Goal: Task Accomplishment & Management: Complete application form

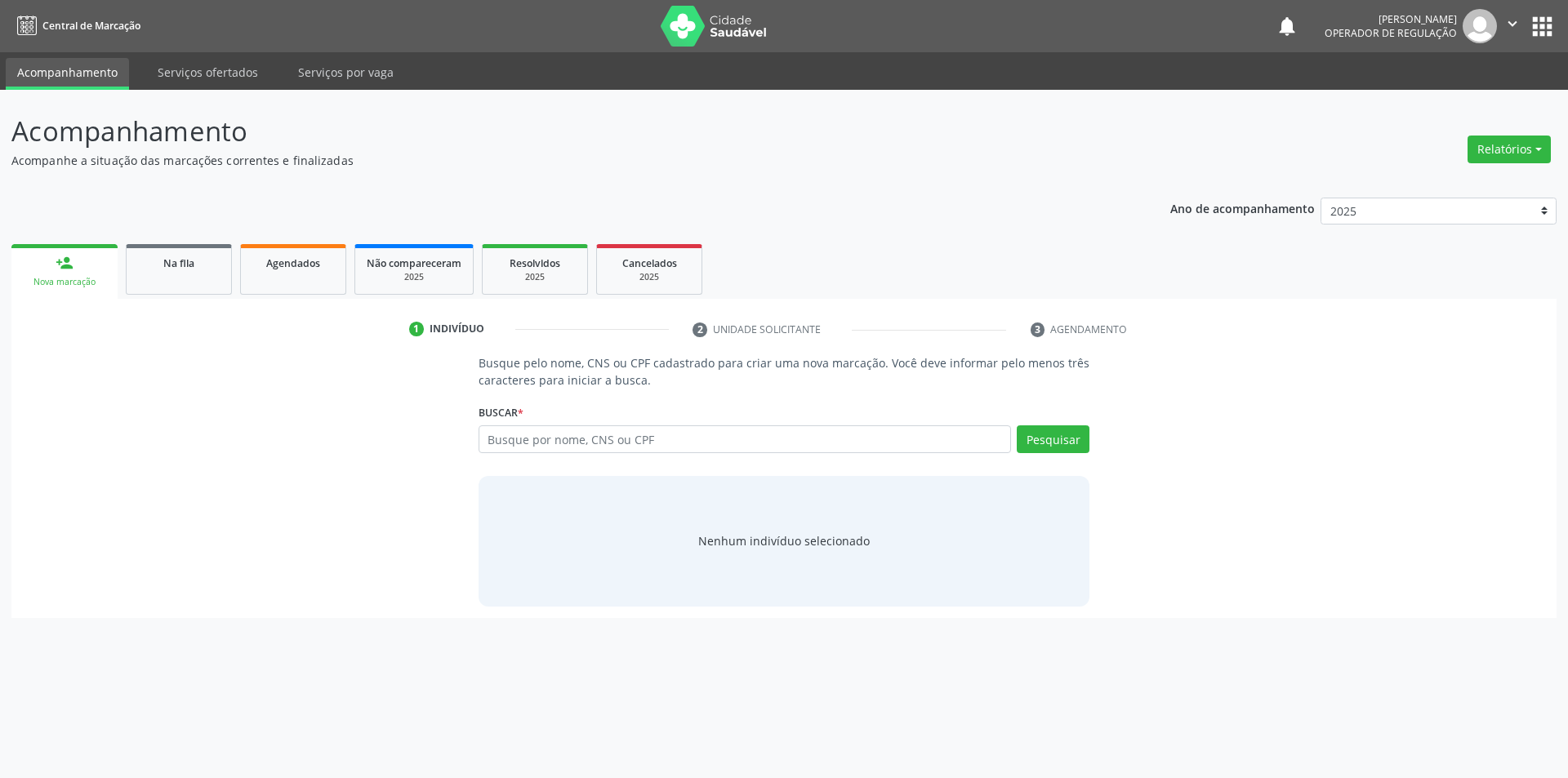
click at [673, 440] on input "text" at bounding box center [745, 439] width 533 height 28
type input "702006380923889"
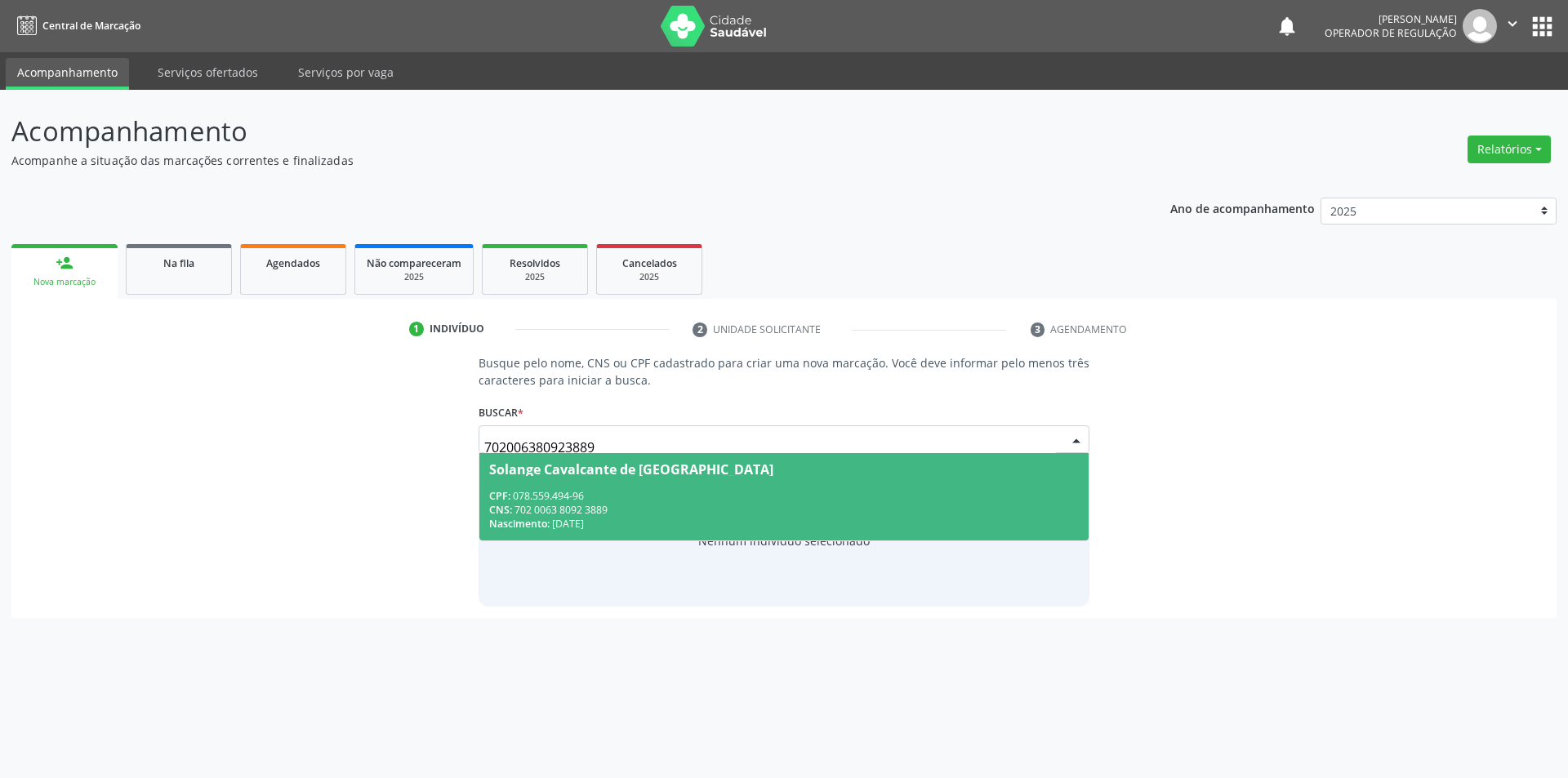
click at [651, 463] on div "Solange Cavalcante de Lima" at bounding box center [631, 469] width 284 height 13
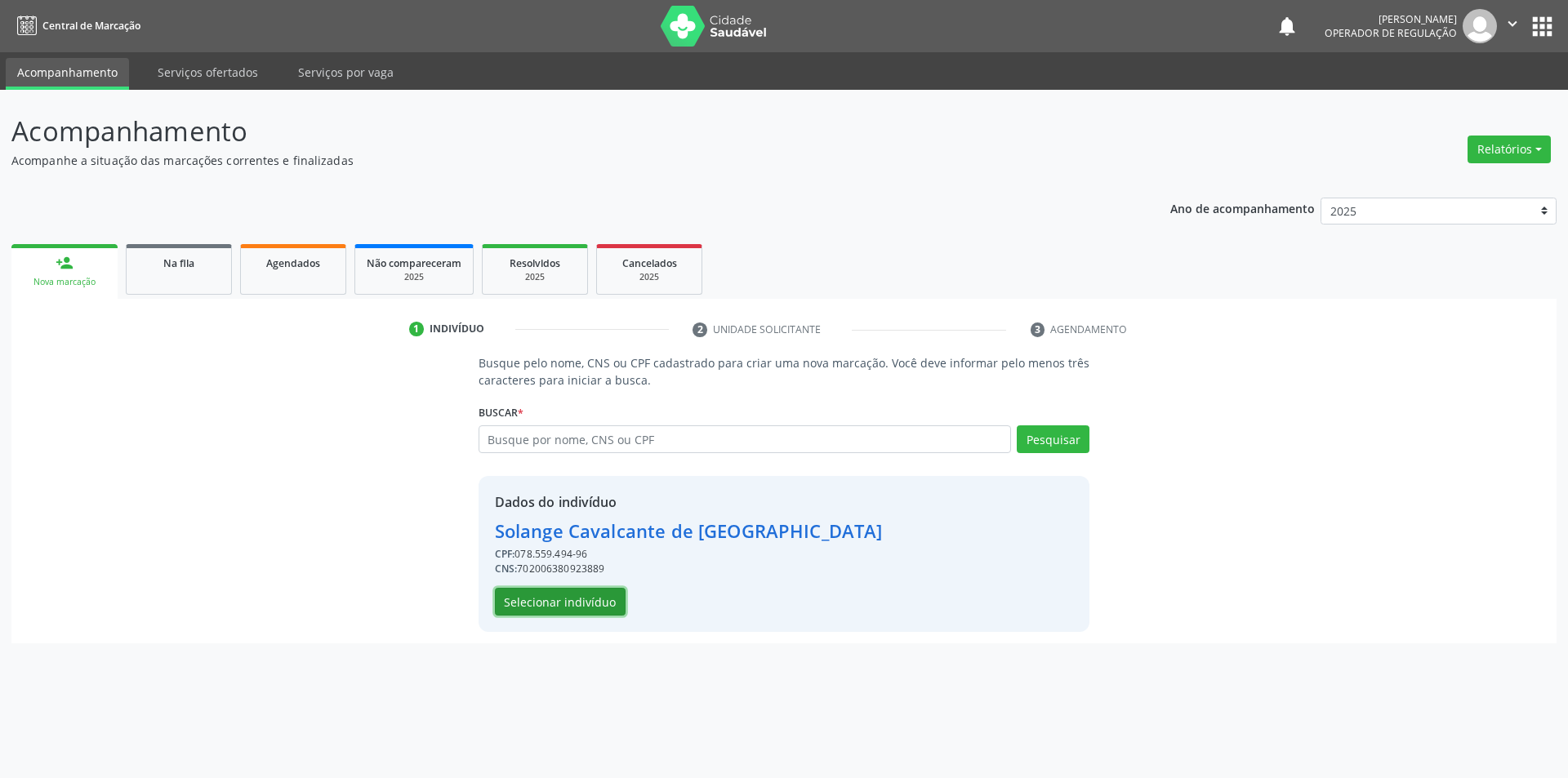
click at [598, 590] on button "Selecionar indivíduo" at bounding box center [560, 602] width 131 height 28
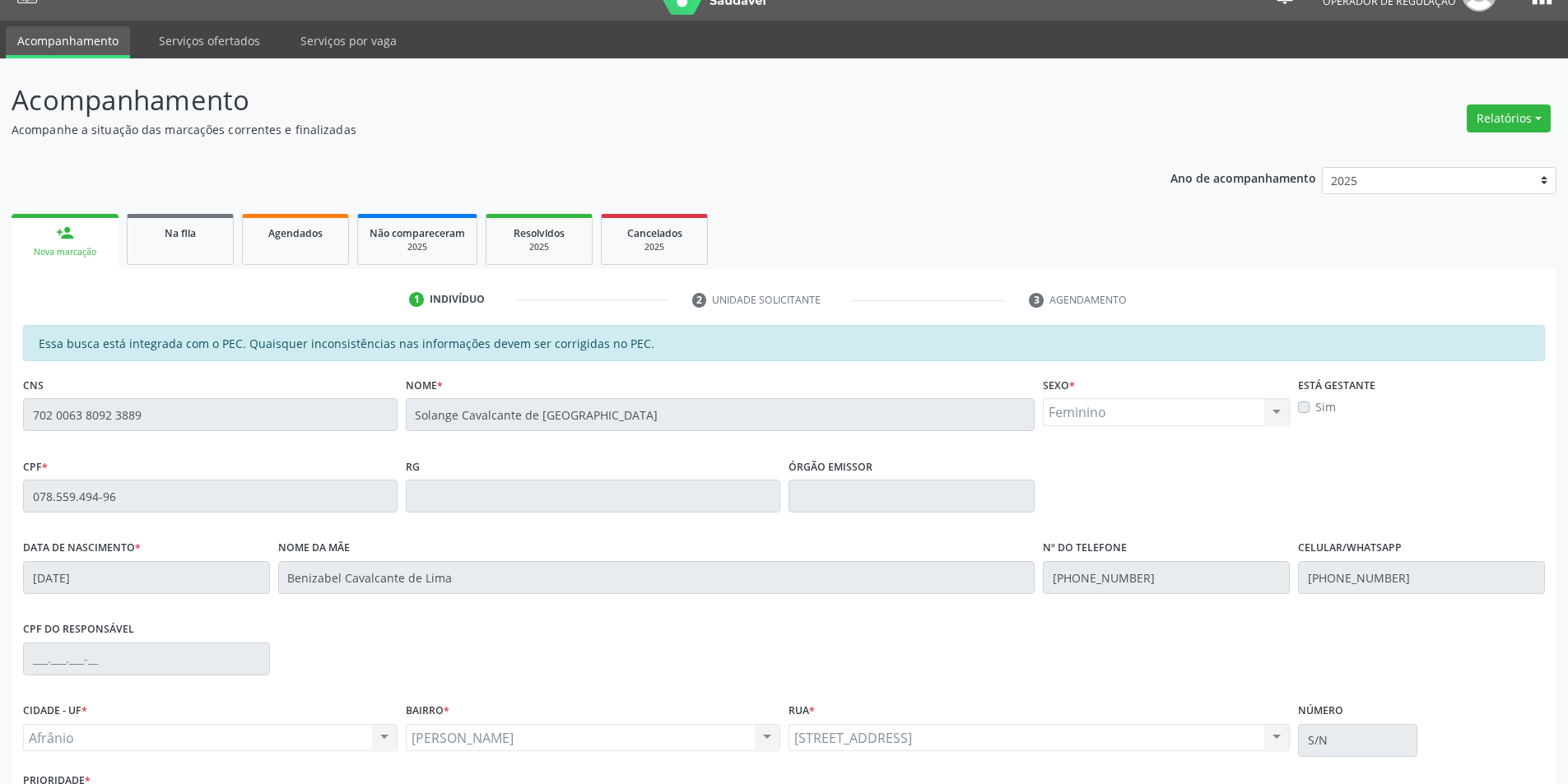
scroll to position [156, 0]
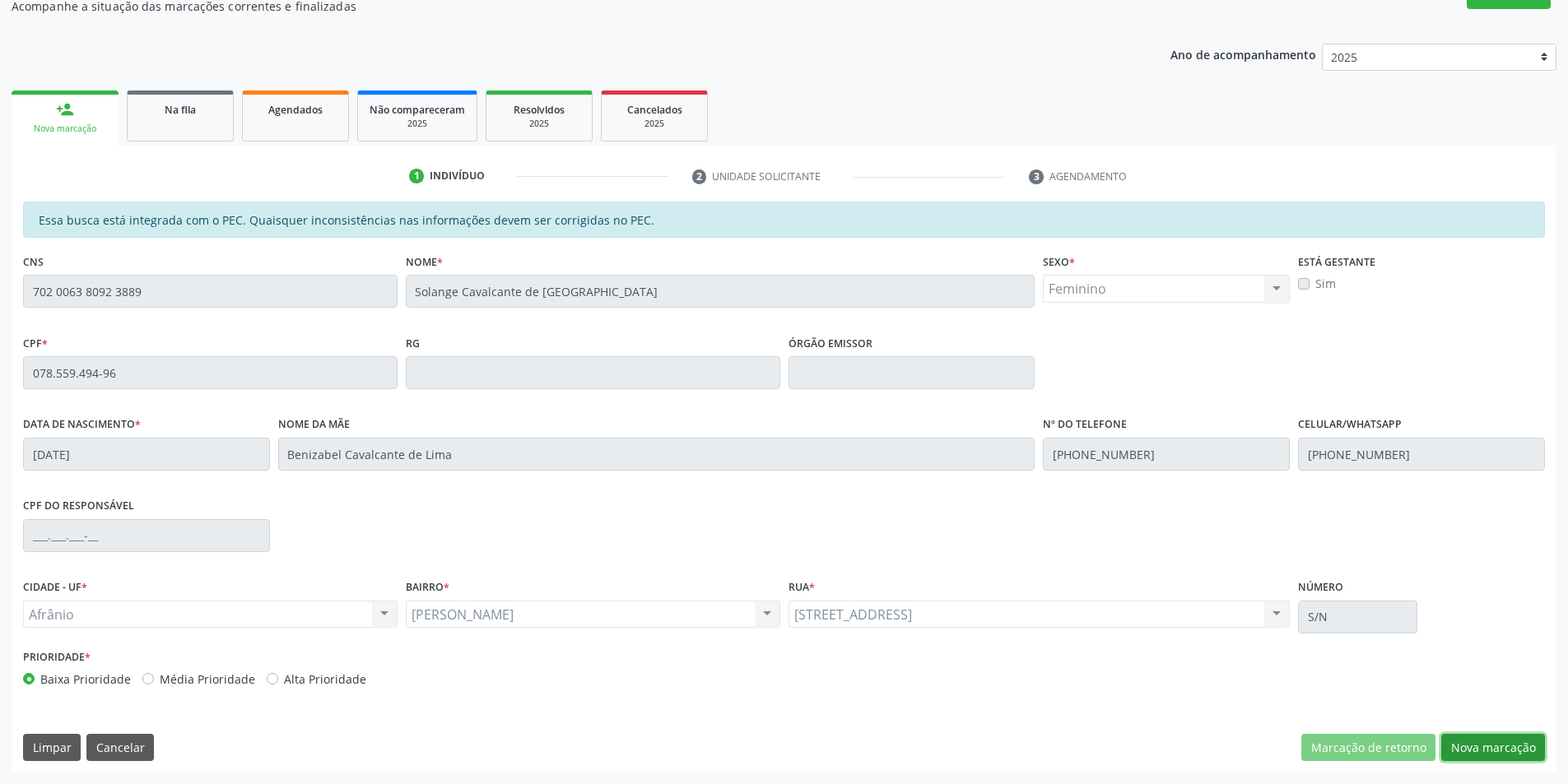
click at [1482, 741] on button "Nova marcação" at bounding box center [1493, 747] width 104 height 28
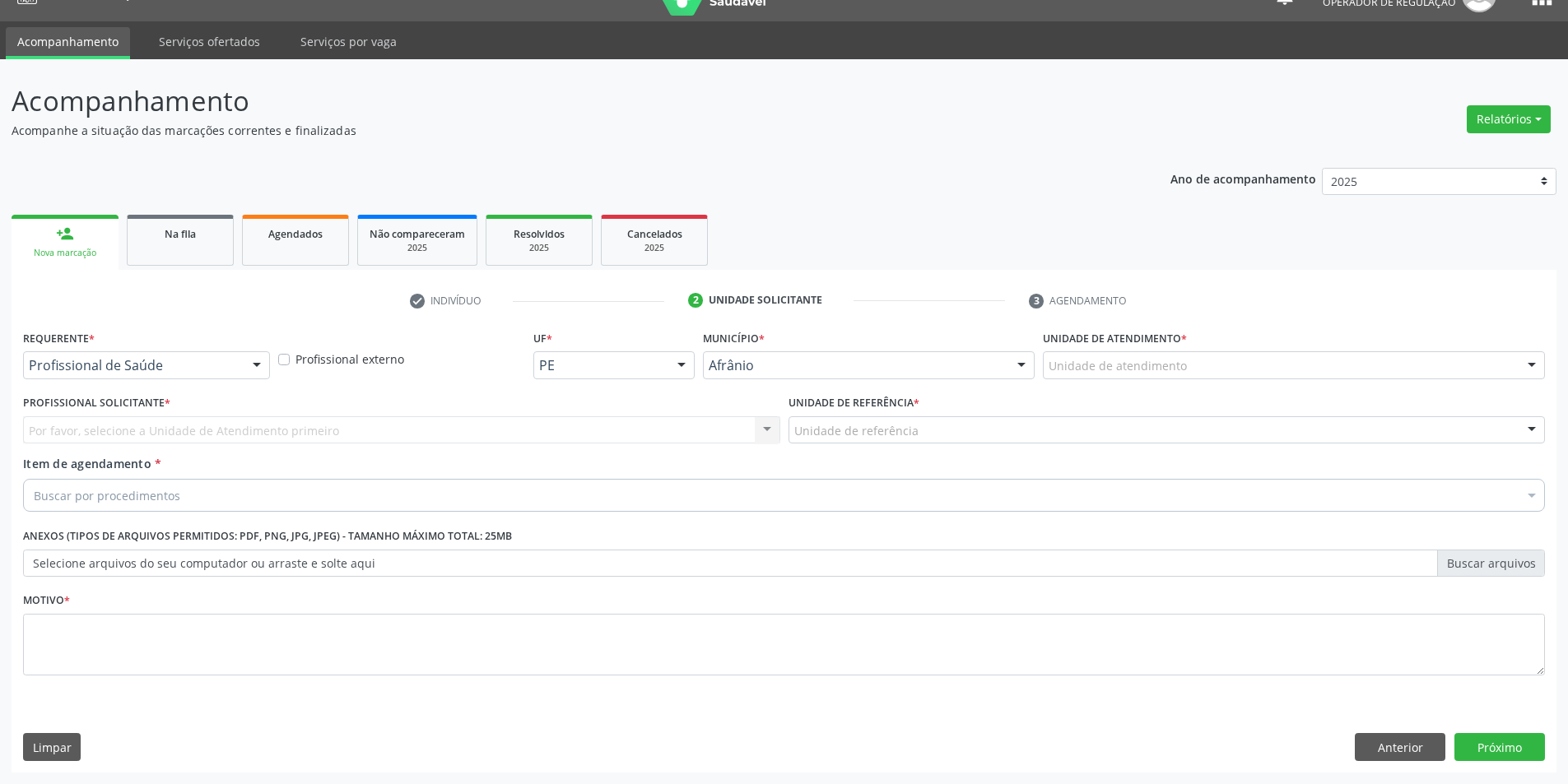
click at [1225, 388] on div "Unidade de atendimento * Unidade de atendimento Academia da Saude de Afranio Ac…" at bounding box center [1293, 357] width 510 height 64
click at [1230, 375] on div "Unidade de atendimento" at bounding box center [1293, 365] width 502 height 28
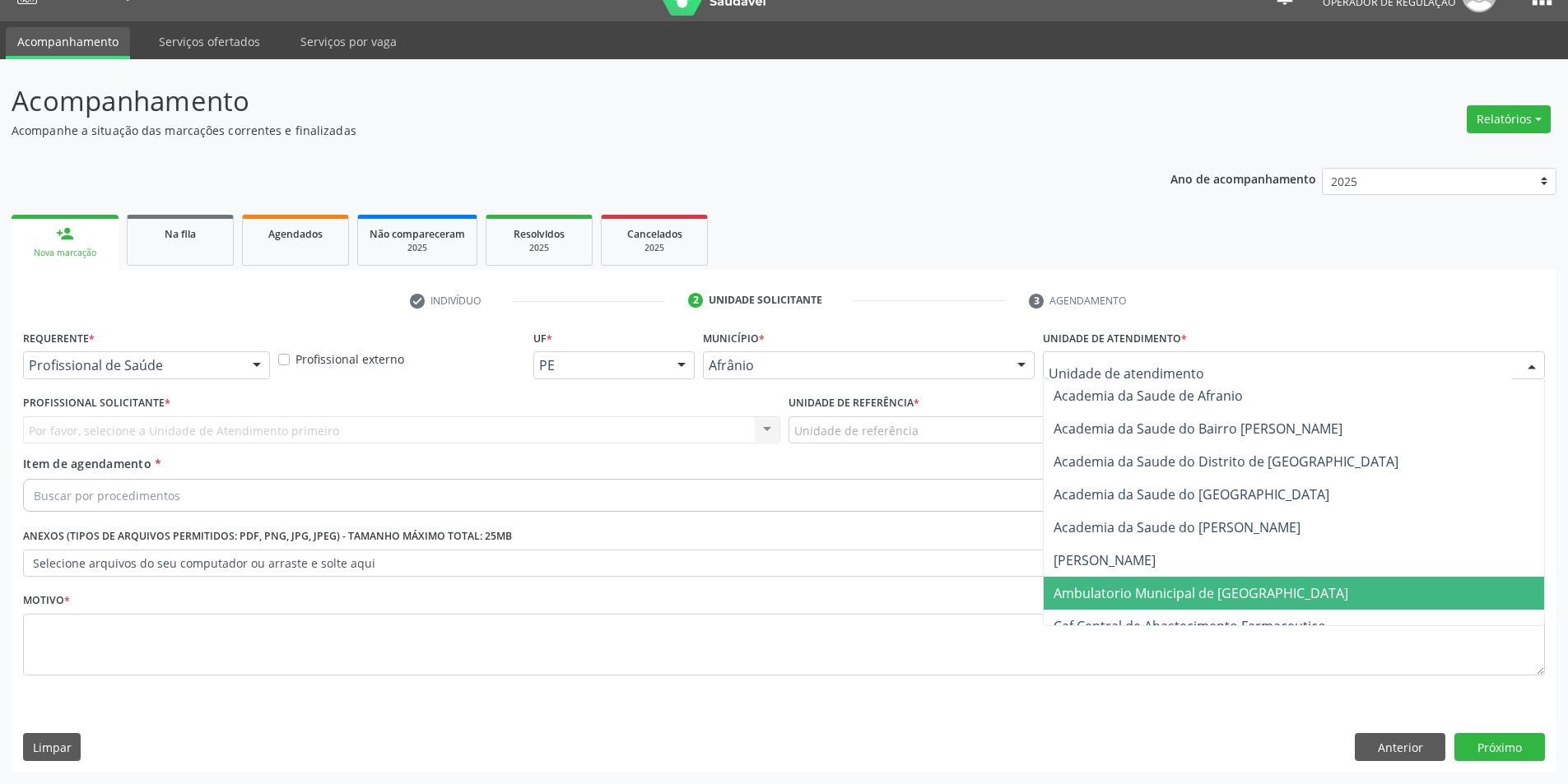
click at [1190, 598] on span "Ambulatorio Municipal de [GEOGRAPHIC_DATA]" at bounding box center [1201, 593] width 294 height 18
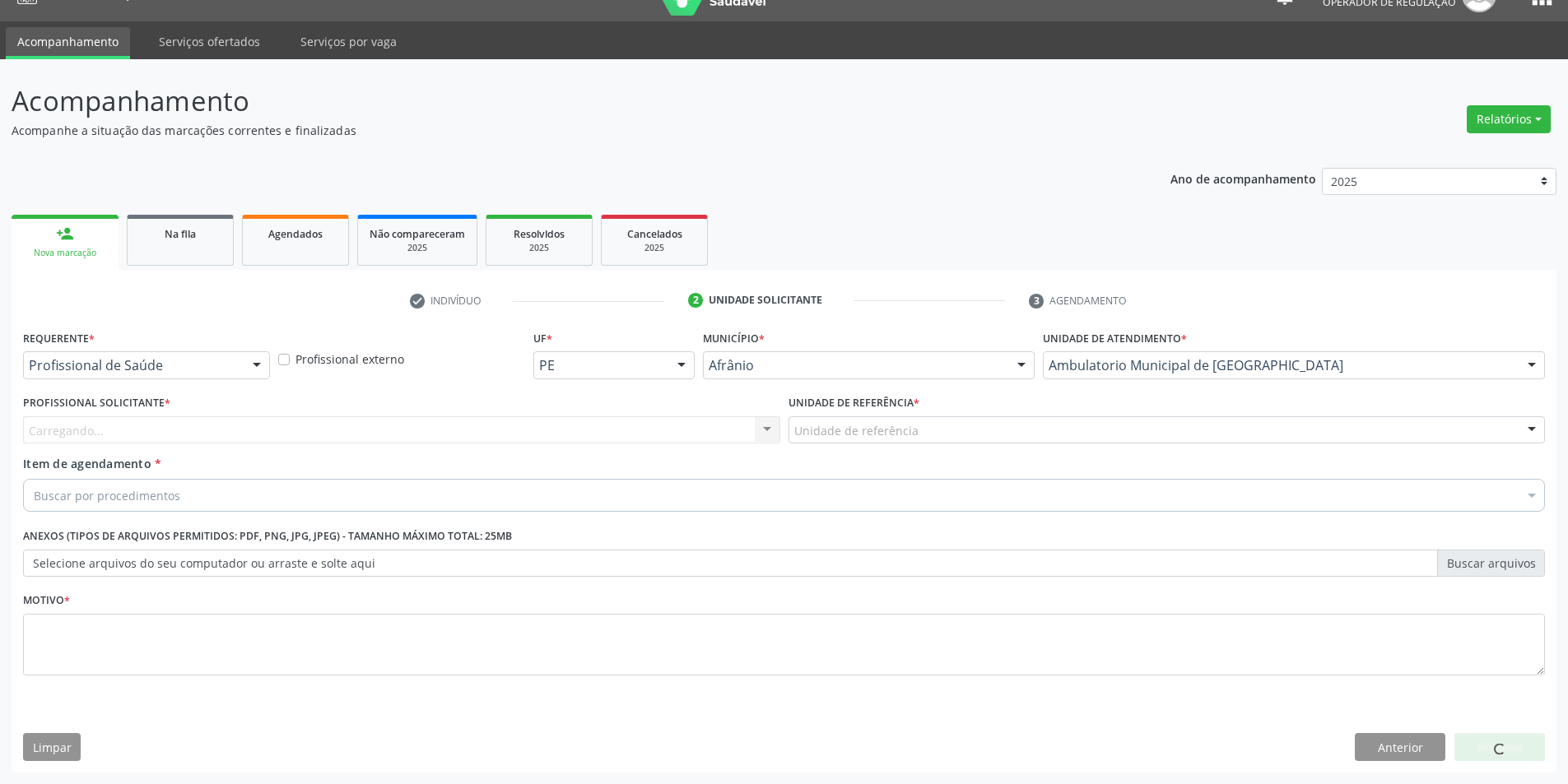
click at [699, 432] on div "Carregando... Nenhum resultado encontrado para: " " Não há nenhuma opção para s…" at bounding box center [401, 430] width 757 height 28
click at [168, 462] on div "Item de agendamento * Buscar por procedimentos Selecionar todos 0604320140 - Ab…" at bounding box center [784, 480] width 1522 height 52
click at [193, 448] on div "Profissional Solicitante * Profissional solicitante Médico Anestesiologista - […" at bounding box center [401, 423] width 765 height 64
click at [214, 436] on div "Profissional solicitante" at bounding box center [401, 430] width 757 height 28
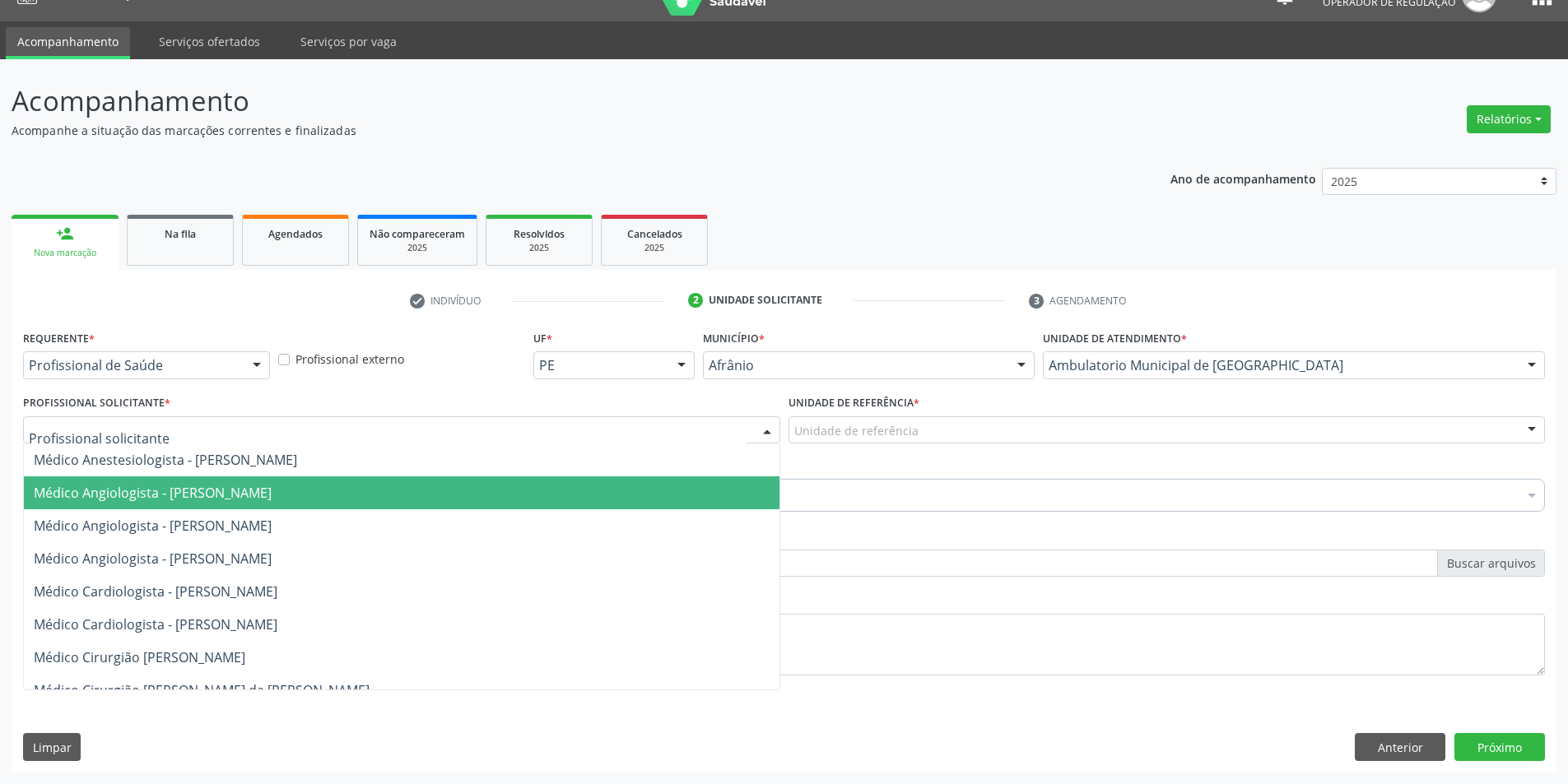
click at [229, 525] on span "Médico Angiologista - [PERSON_NAME]" at bounding box center [153, 526] width 238 height 18
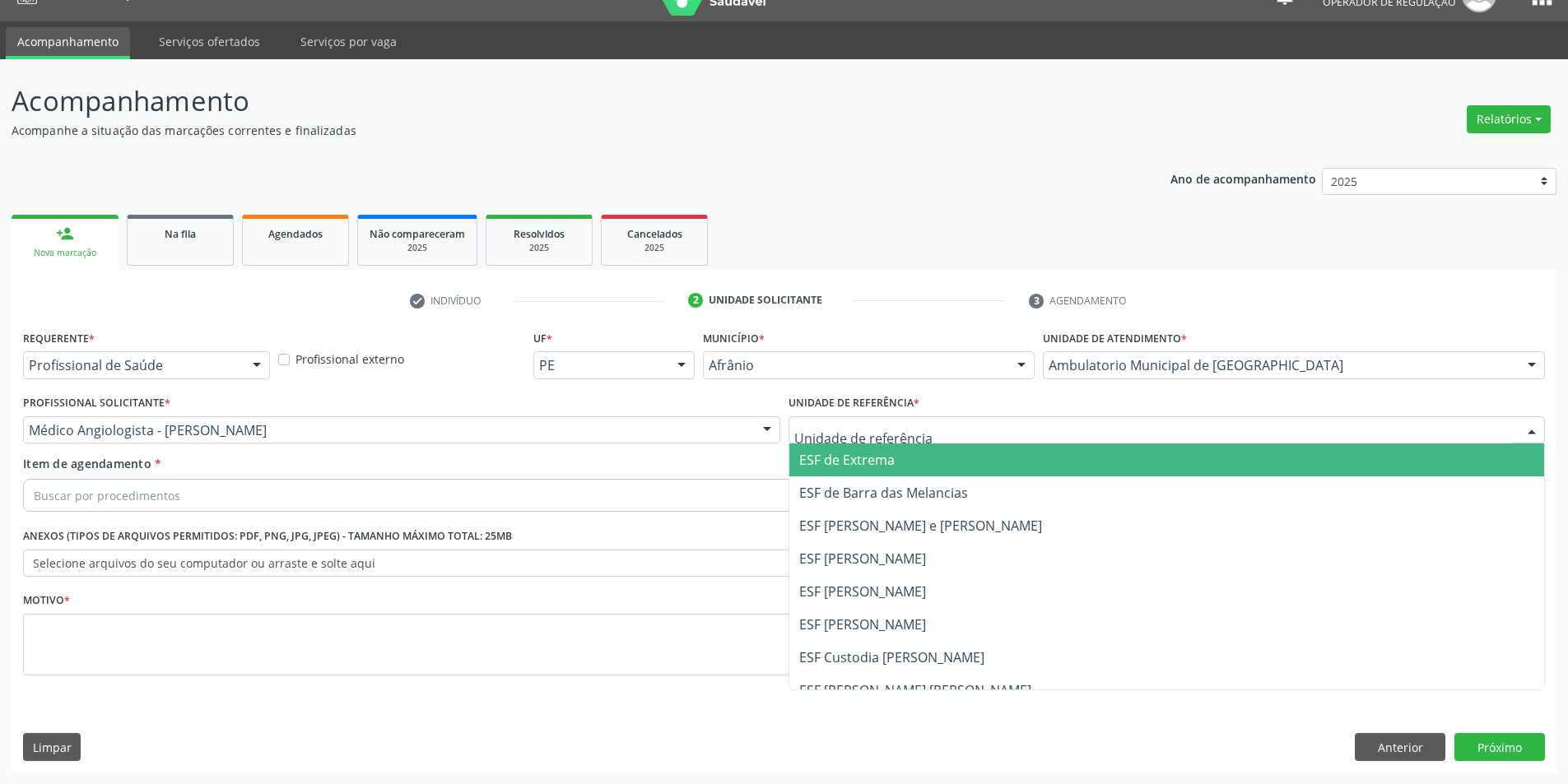
click at [976, 424] on div at bounding box center [1167, 430] width 757 height 28
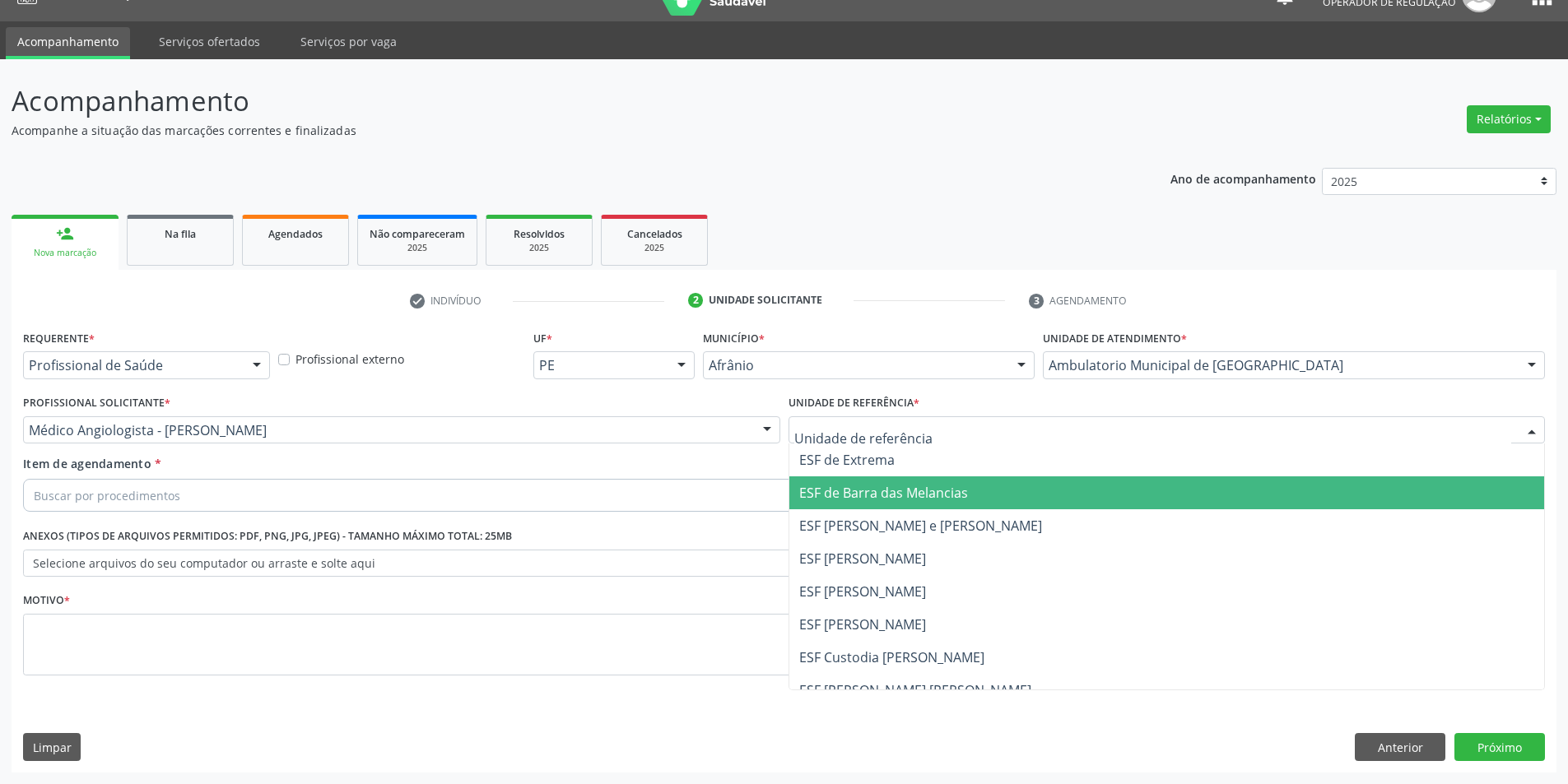
click at [962, 508] on span "ESF de Barra das Melancias" at bounding box center [1167, 492] width 755 height 33
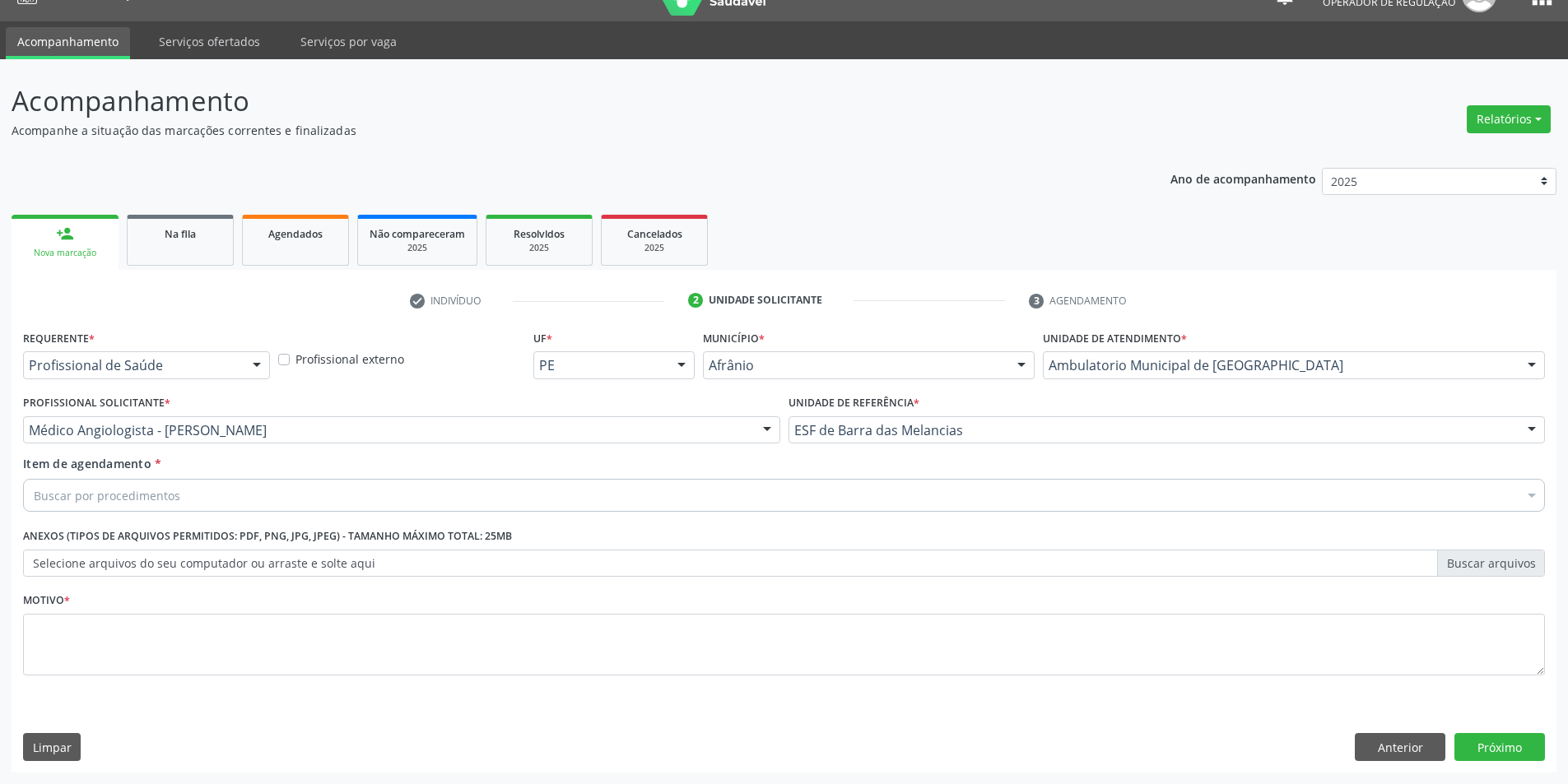
click at [883, 497] on div "Buscar por procedimentos" at bounding box center [784, 495] width 1522 height 33
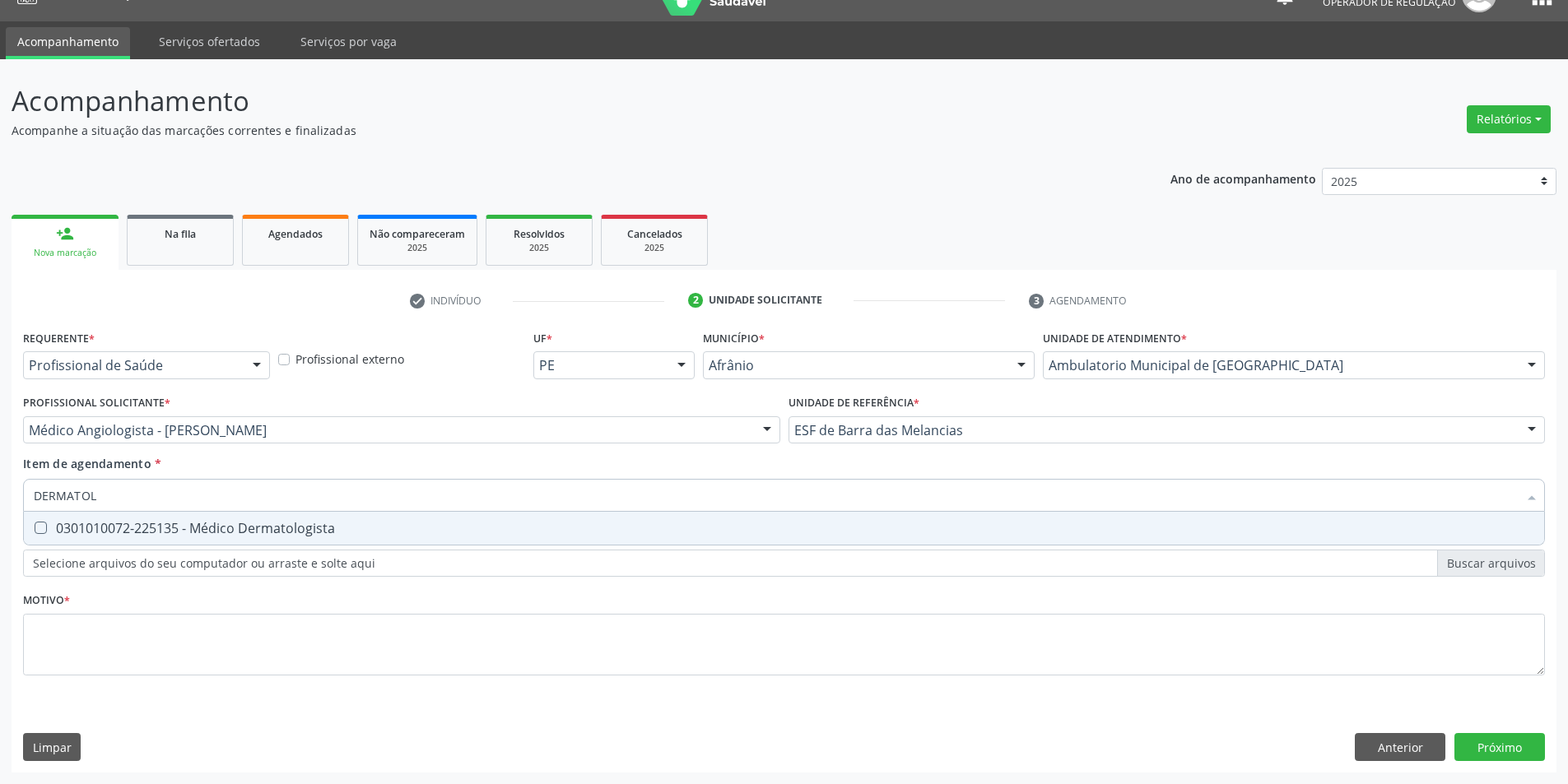
type input "DERMATOLO"
click at [733, 513] on span "0301010072-225135 - Médico Dermatologista" at bounding box center [784, 528] width 1520 height 33
checkbox Dermatologista "true"
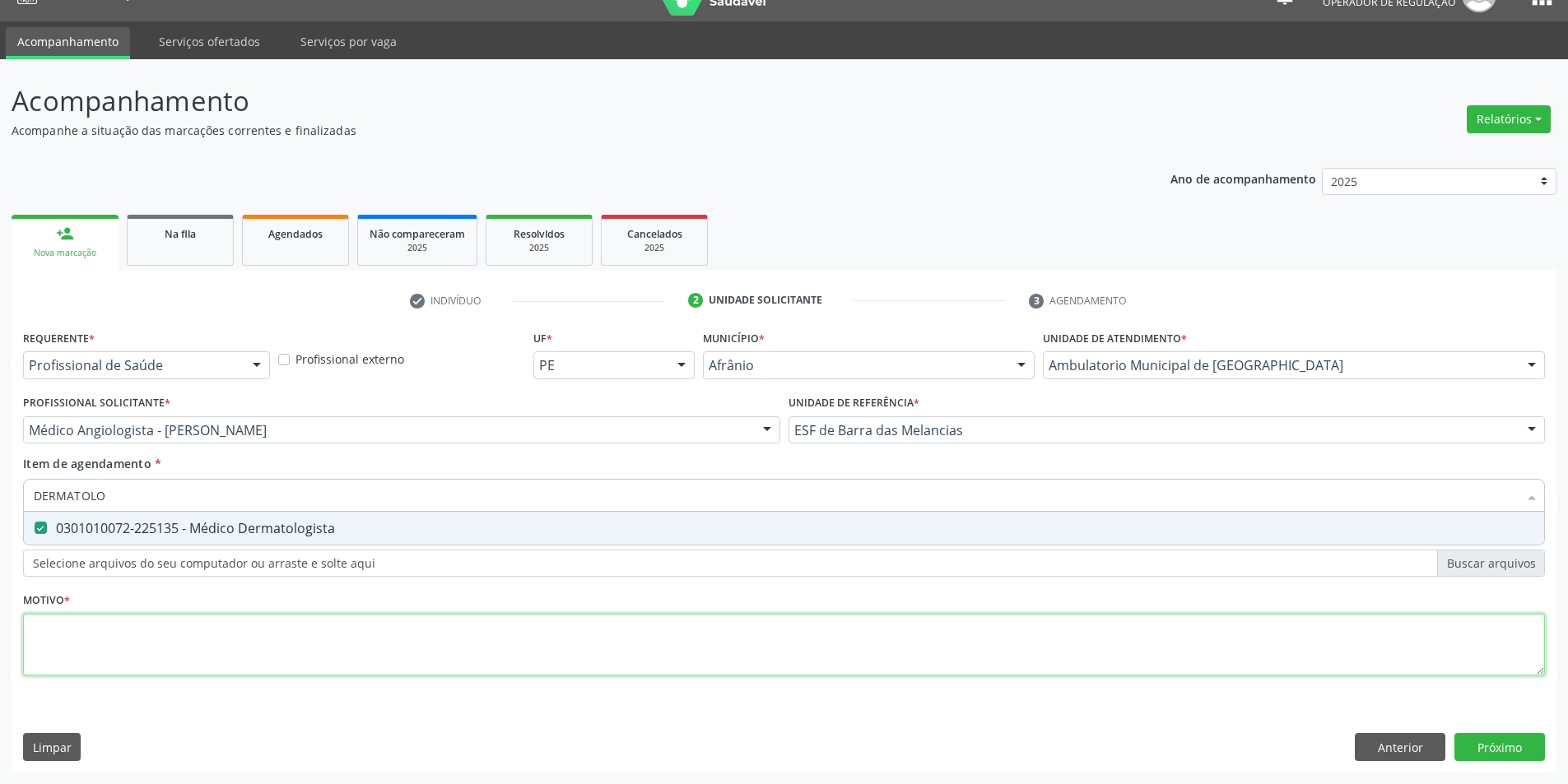
click at [669, 626] on div "Requerente * Profissional de Saúde Profissional de Saúde Paciente Nenhum result…" at bounding box center [784, 512] width 1522 height 372
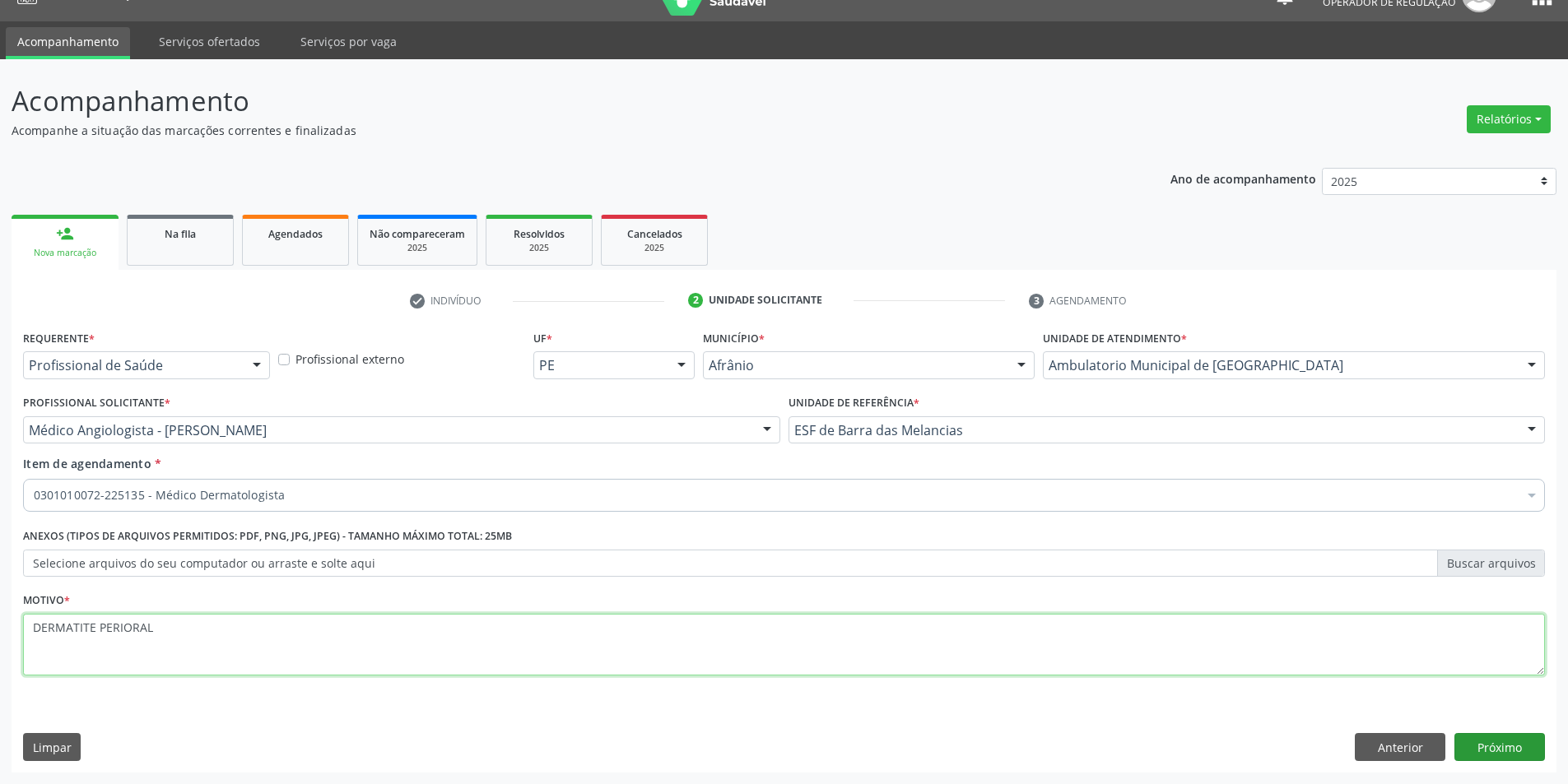
type textarea "DERMATITE PERIORAL"
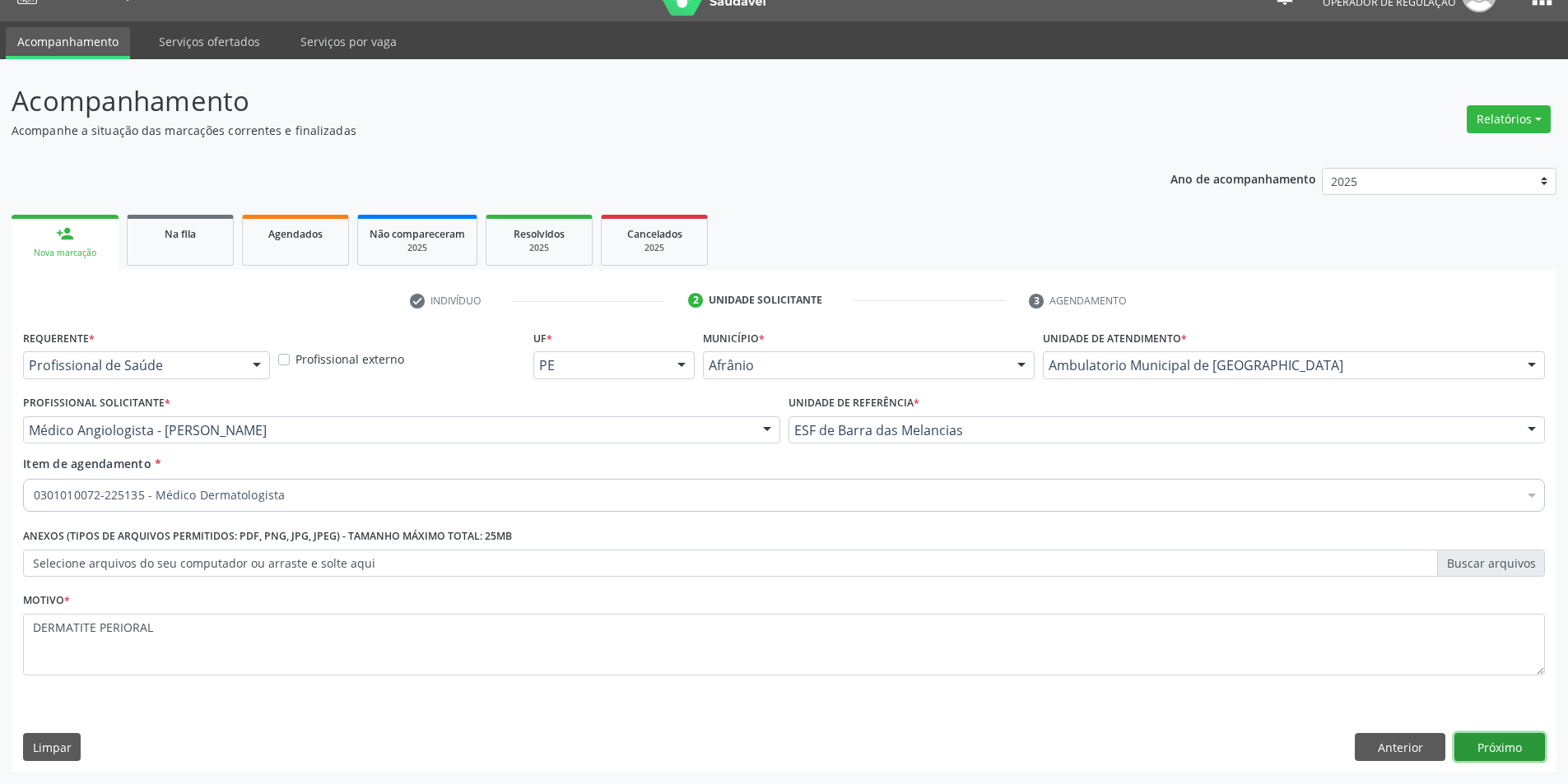
click at [1525, 736] on button "Próximo" at bounding box center [1499, 747] width 90 height 28
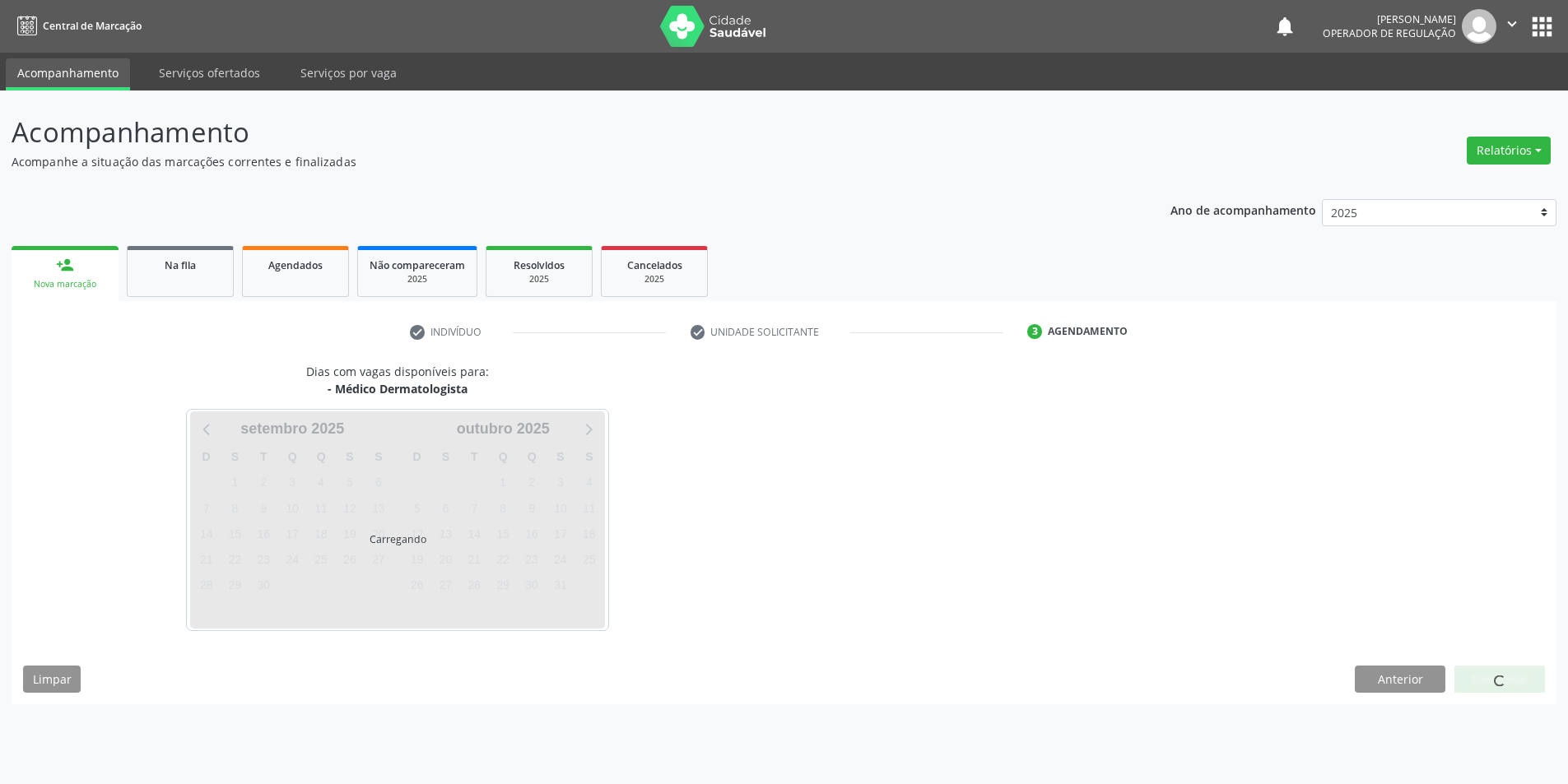
scroll to position [0, 0]
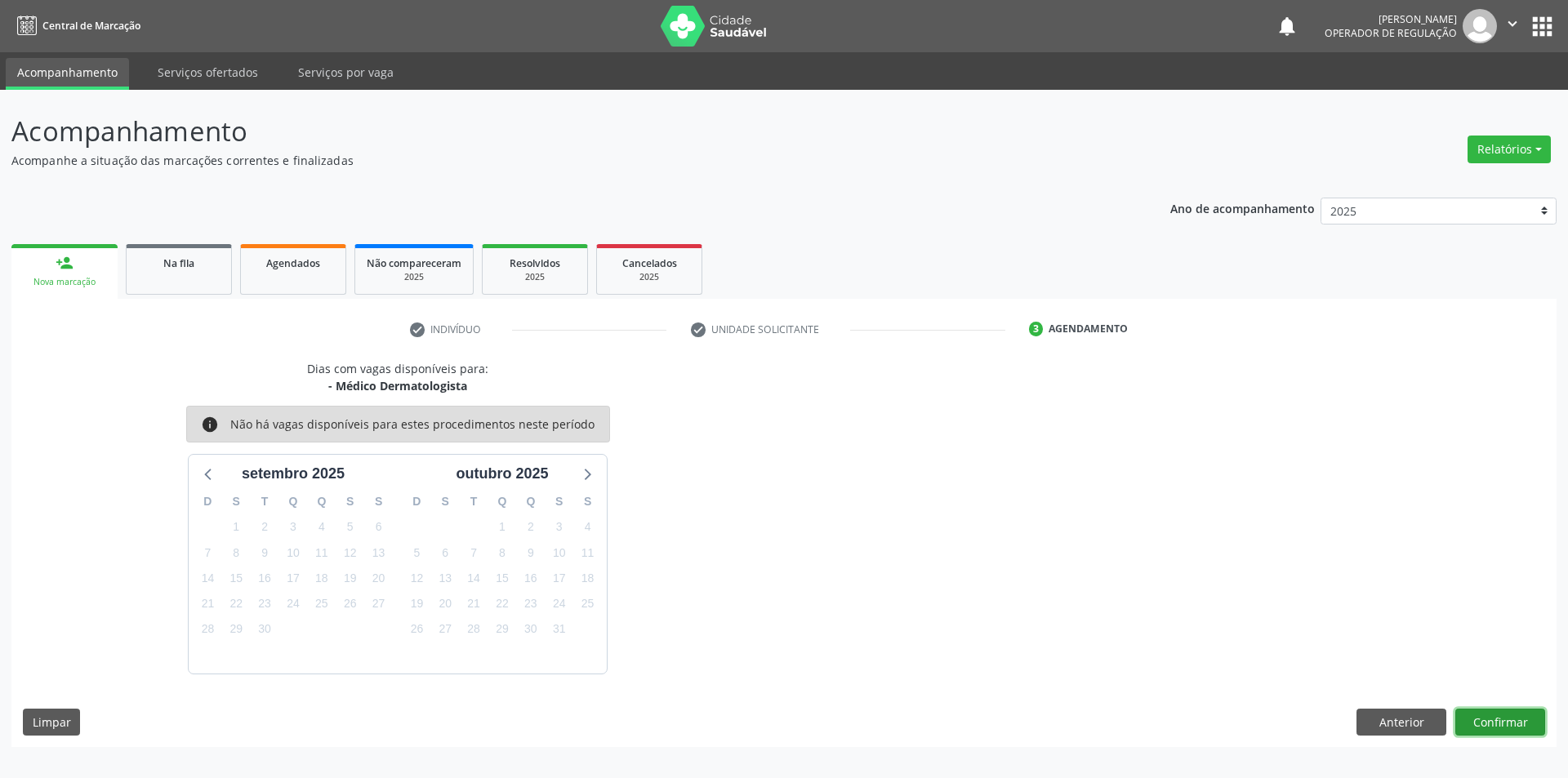
click at [1538, 721] on button "Confirmar" at bounding box center [1500, 722] width 89 height 28
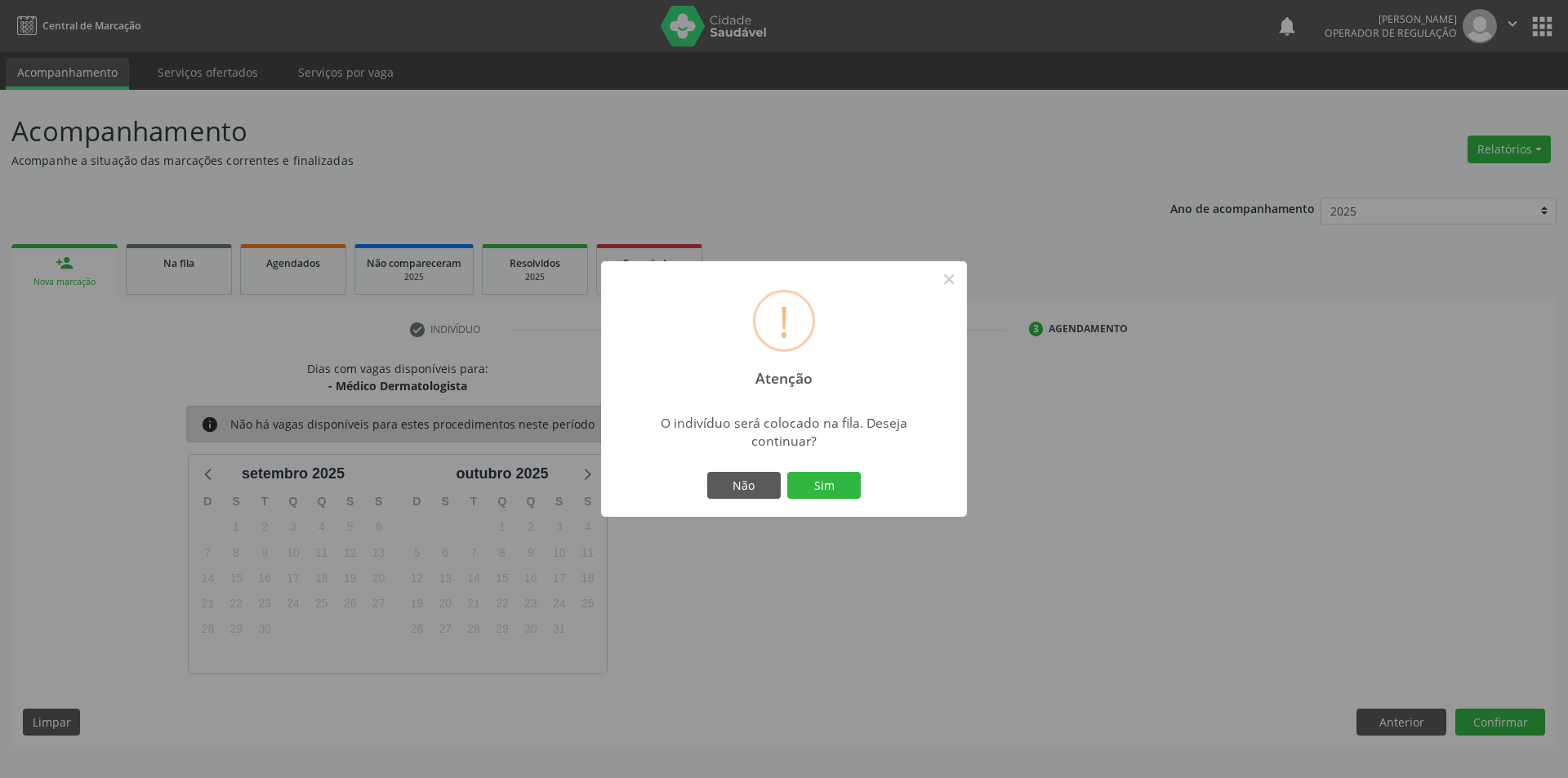
click at [787, 472] on button "Sim" at bounding box center [824, 485] width 73 height 28
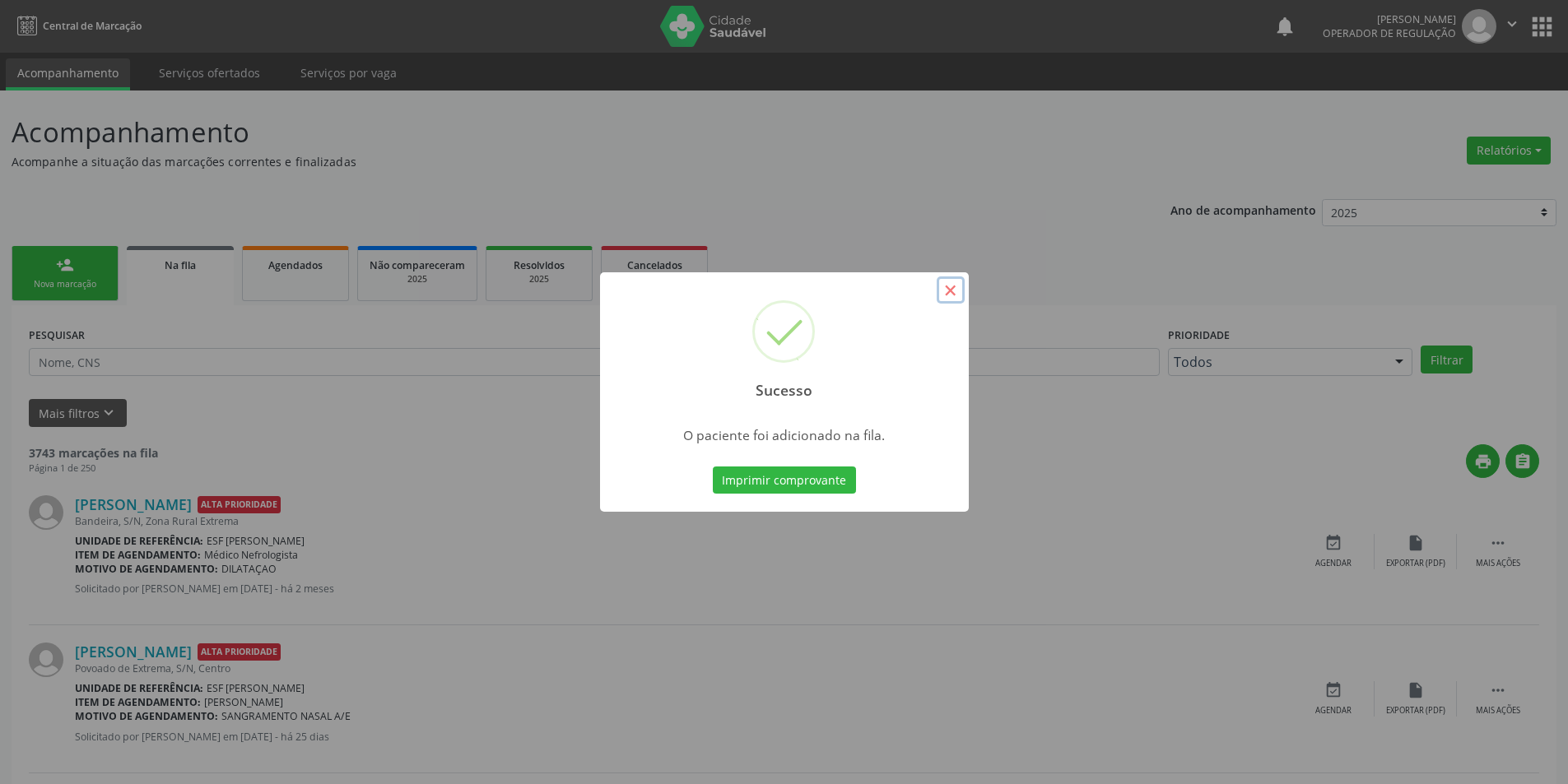
click at [952, 279] on button "×" at bounding box center [950, 290] width 28 height 28
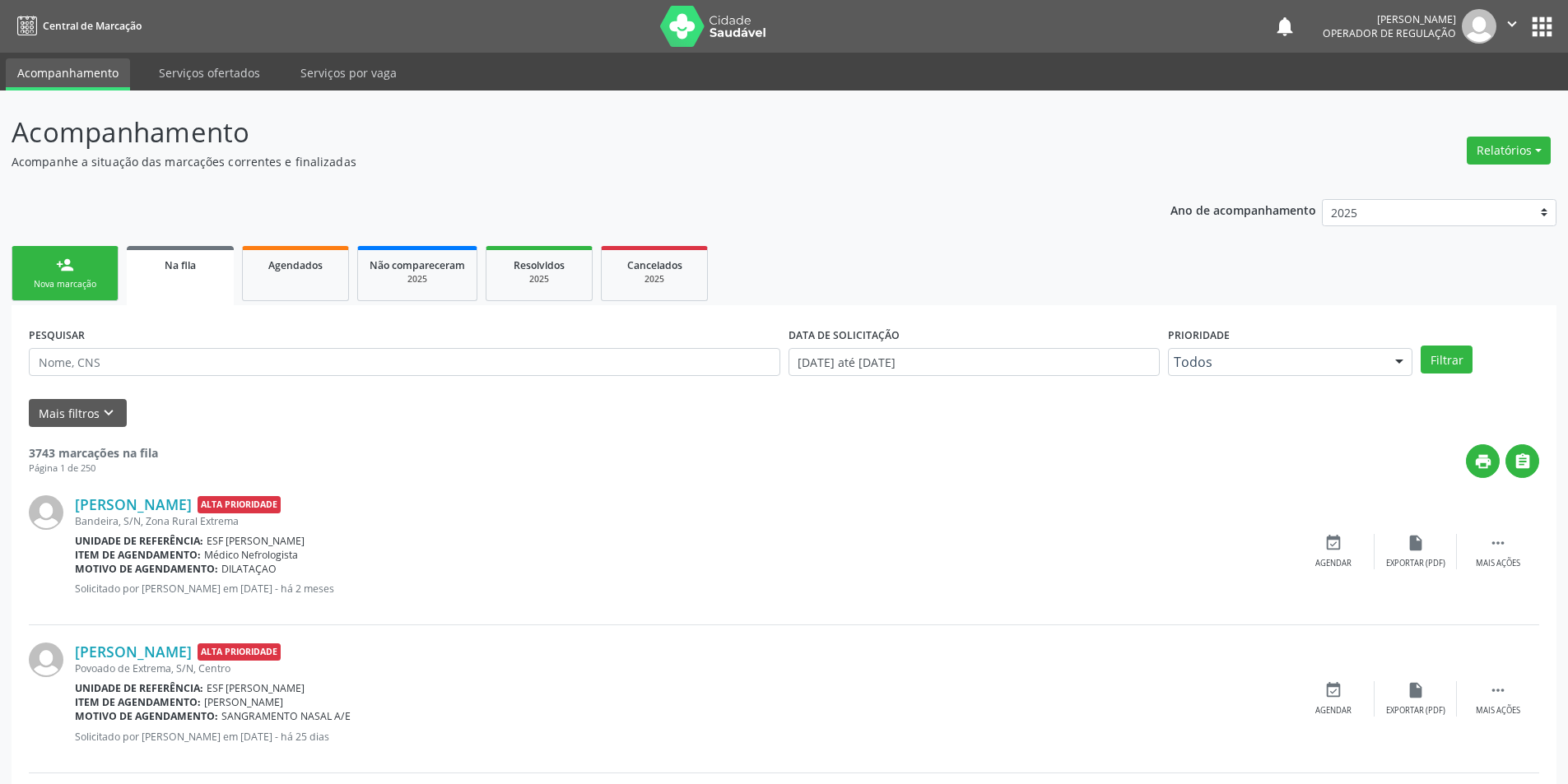
click at [77, 289] on div "Nova marcação" at bounding box center [65, 284] width 82 height 13
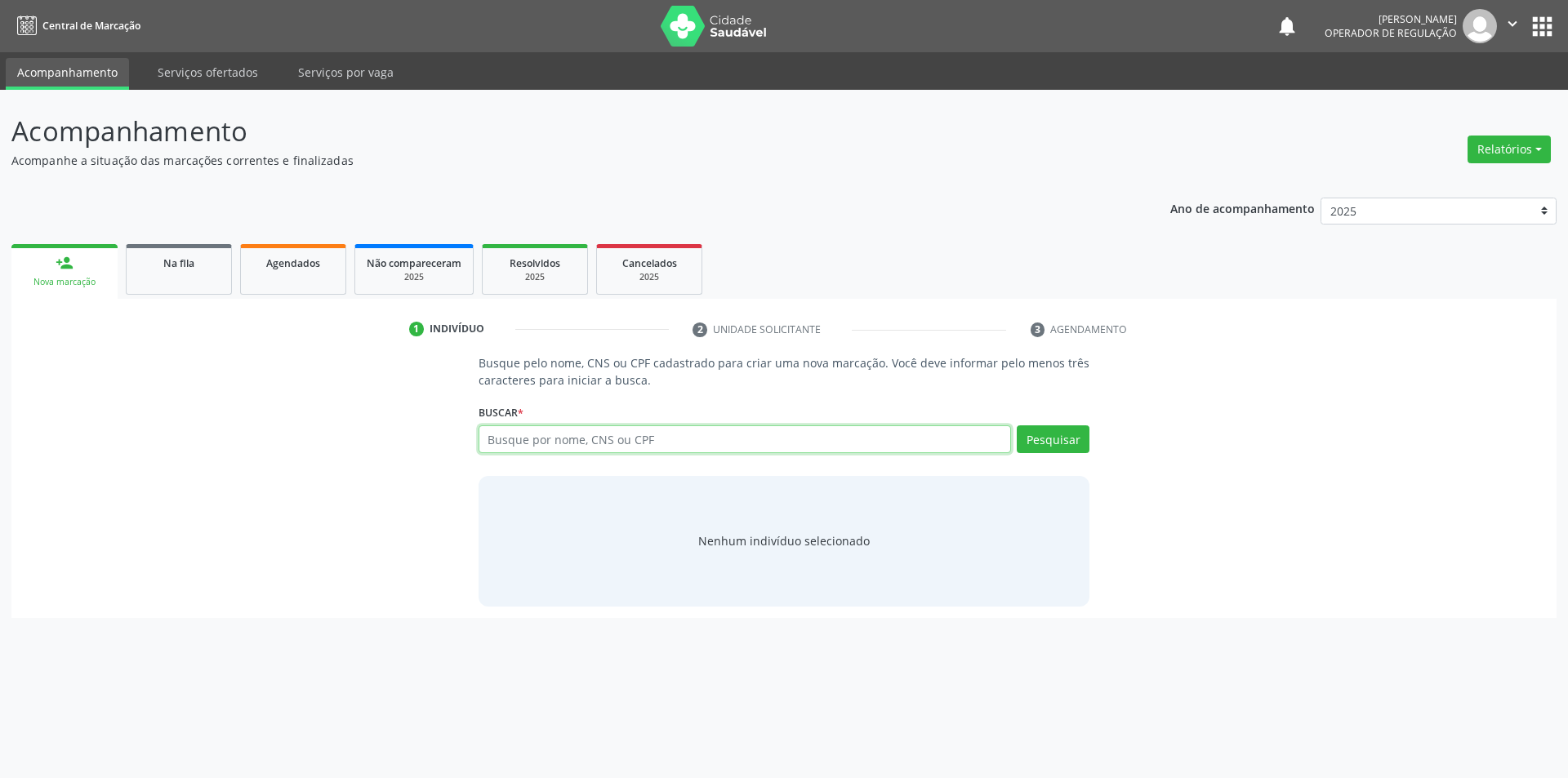
click at [679, 449] on input "text" at bounding box center [745, 439] width 533 height 28
type input "705004259375356"
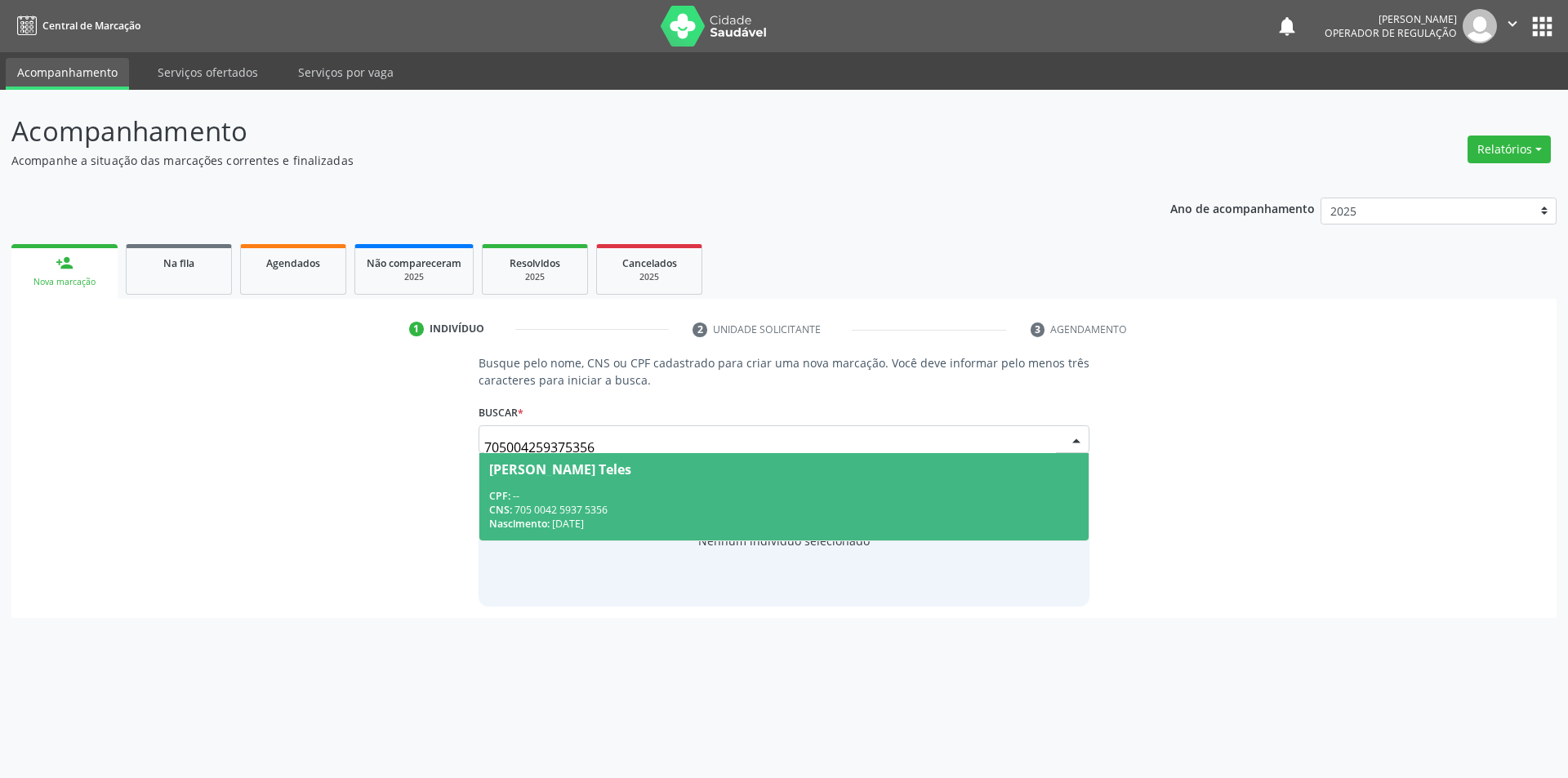
click at [791, 503] on div "CNS: 705 0042 5937 5356" at bounding box center [785, 510] width 591 height 14
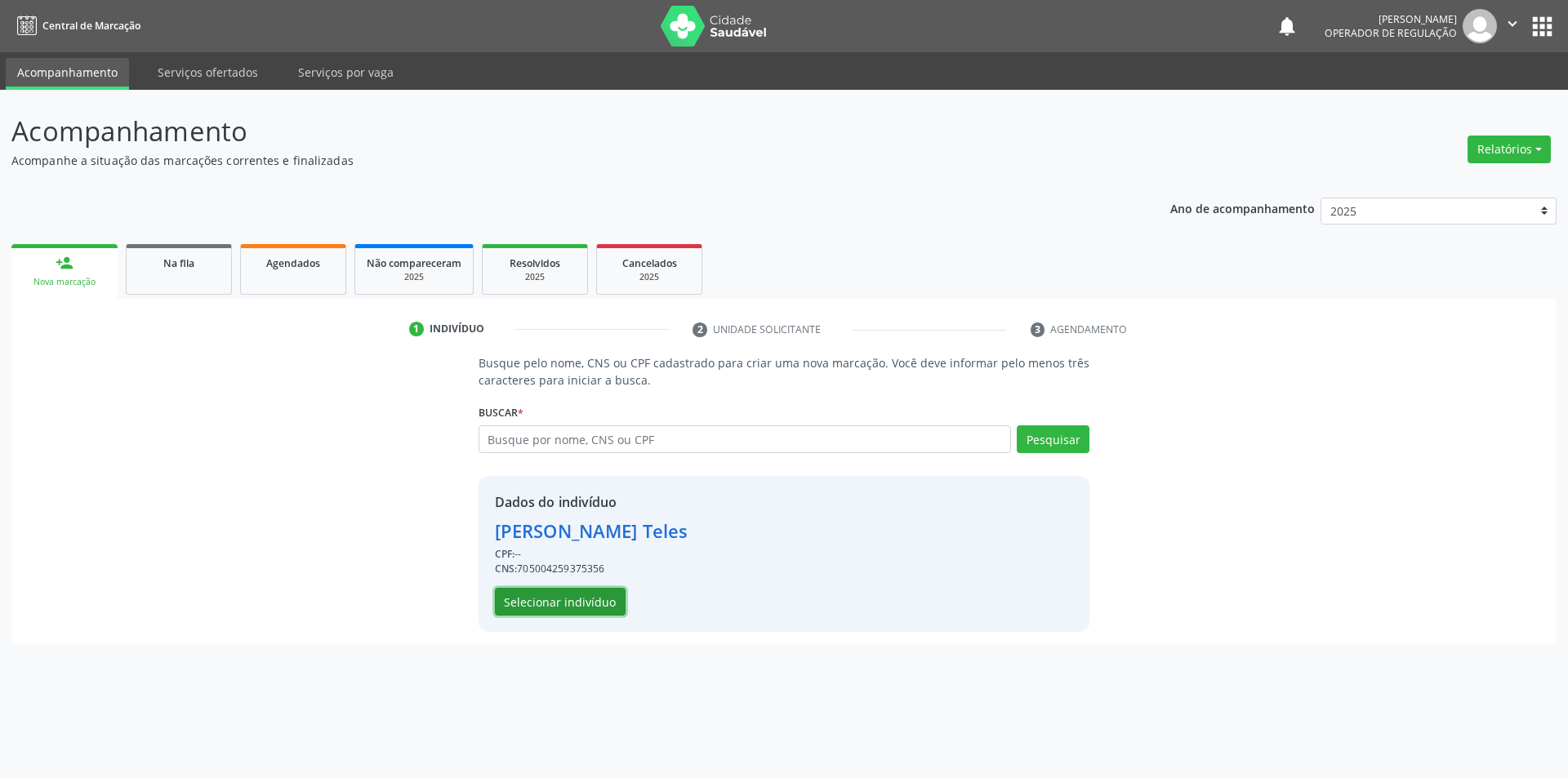
click at [600, 604] on button "Selecionar indivíduo" at bounding box center [560, 602] width 131 height 28
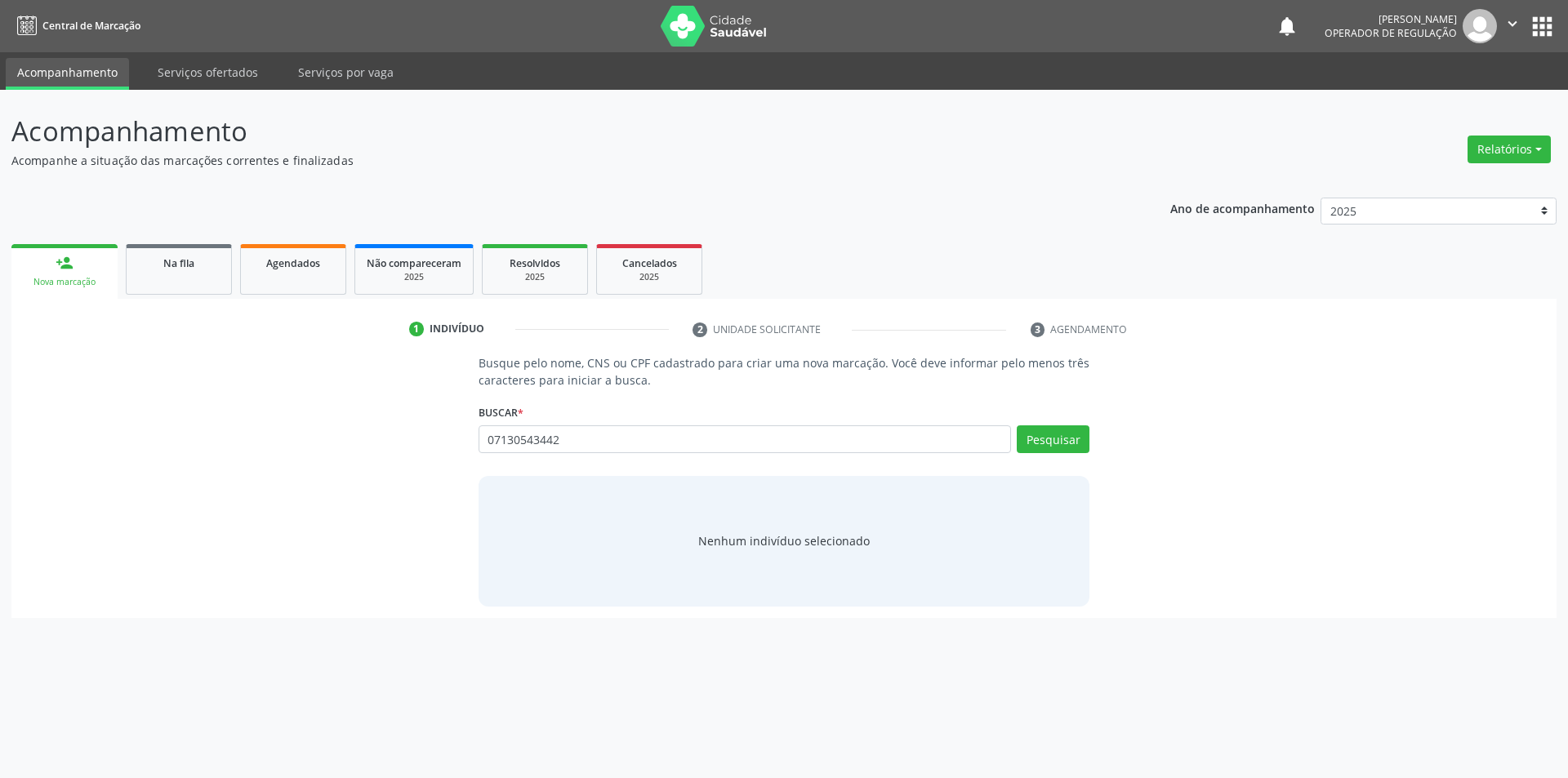
type input "07130543442"
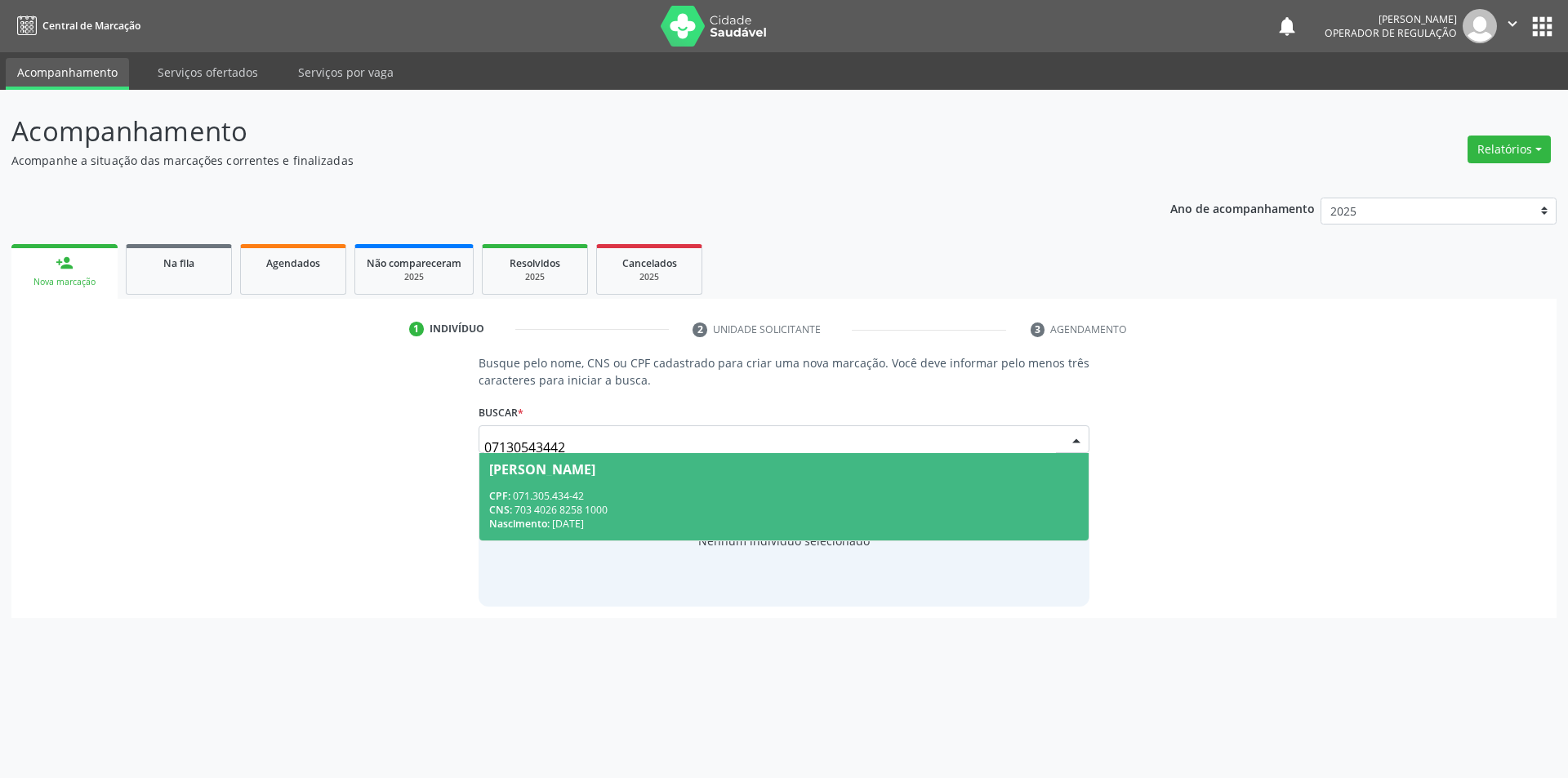
click at [632, 455] on span "Jose do Nascimento Morais CPF: 071.305.434-42 CNS: 703 4026 8258 1000 Nasciment…" at bounding box center [784, 497] width 610 height 88
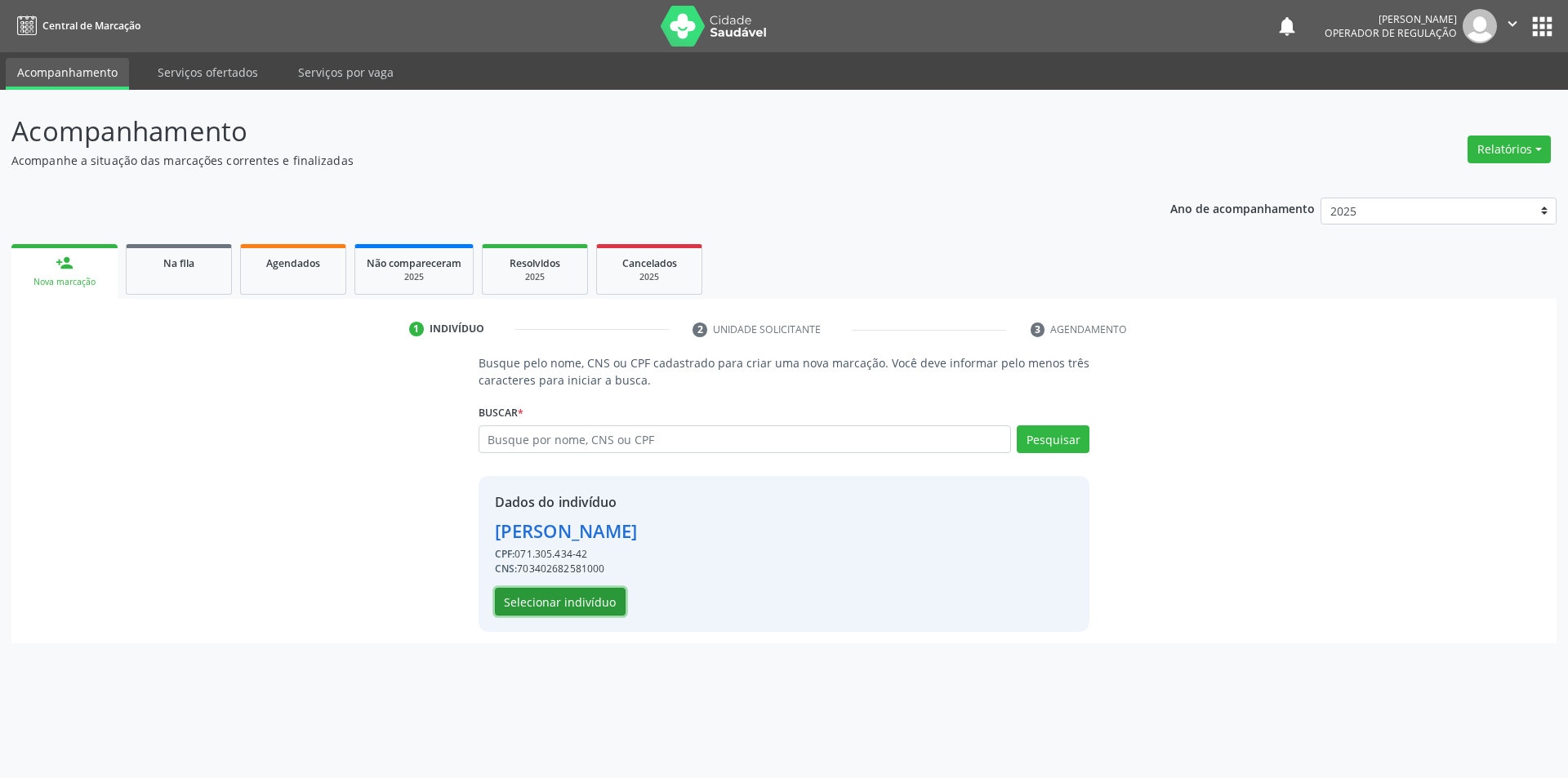
click at [587, 605] on button "Selecionar indivíduo" at bounding box center [560, 602] width 131 height 28
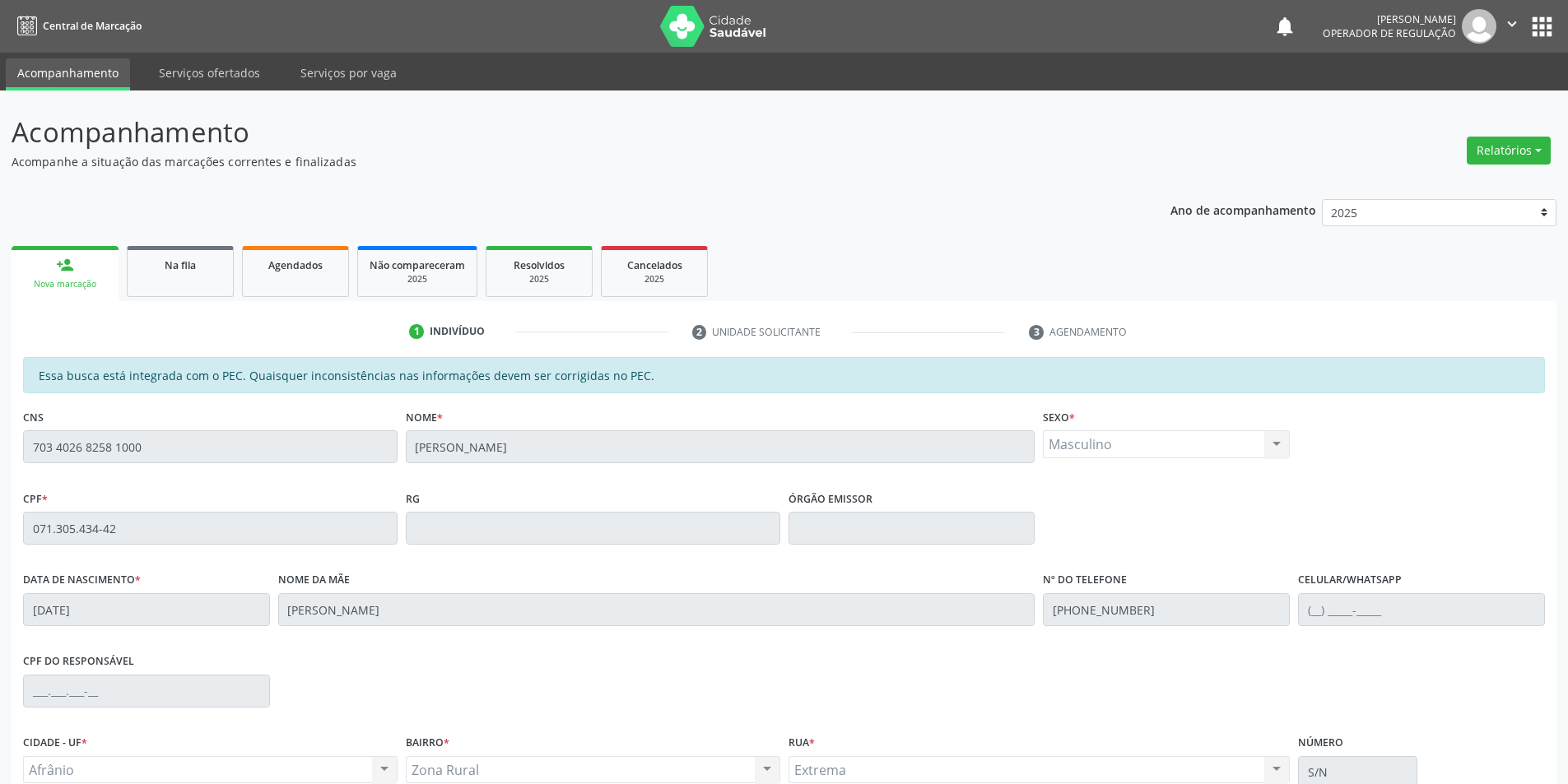
scroll to position [156, 0]
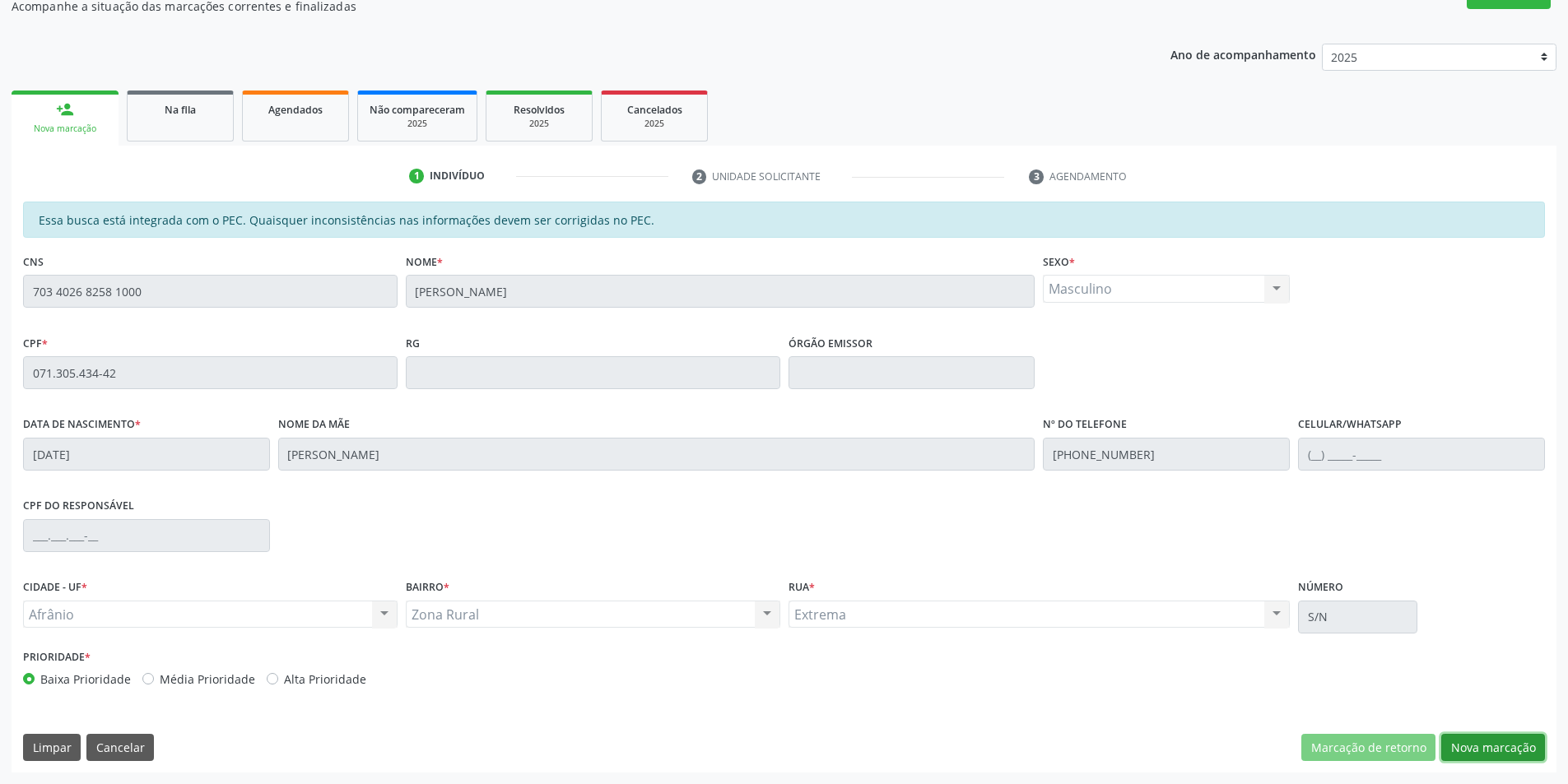
click at [1497, 734] on button "Nova marcação" at bounding box center [1493, 747] width 104 height 28
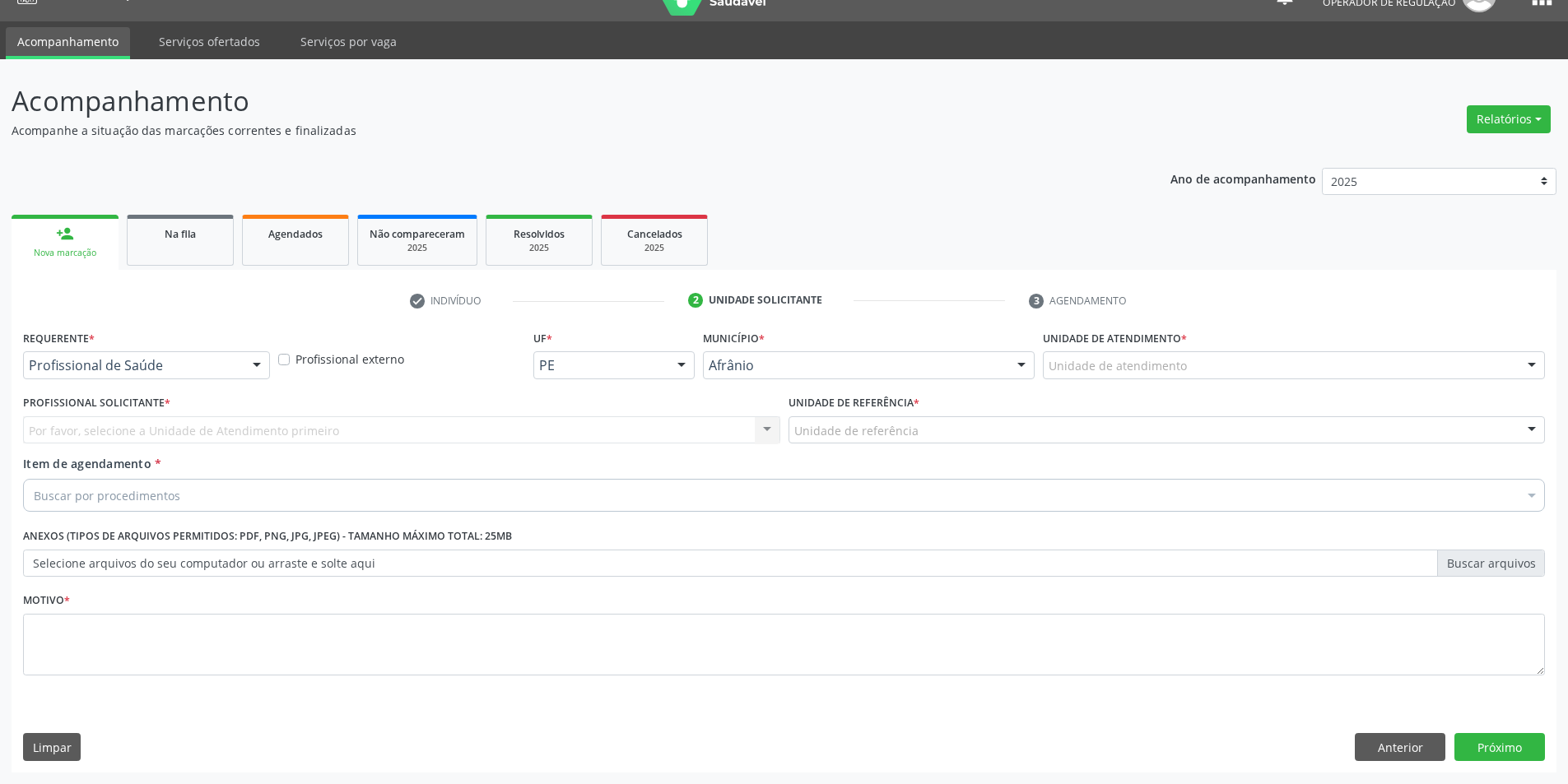
scroll to position [31, 0]
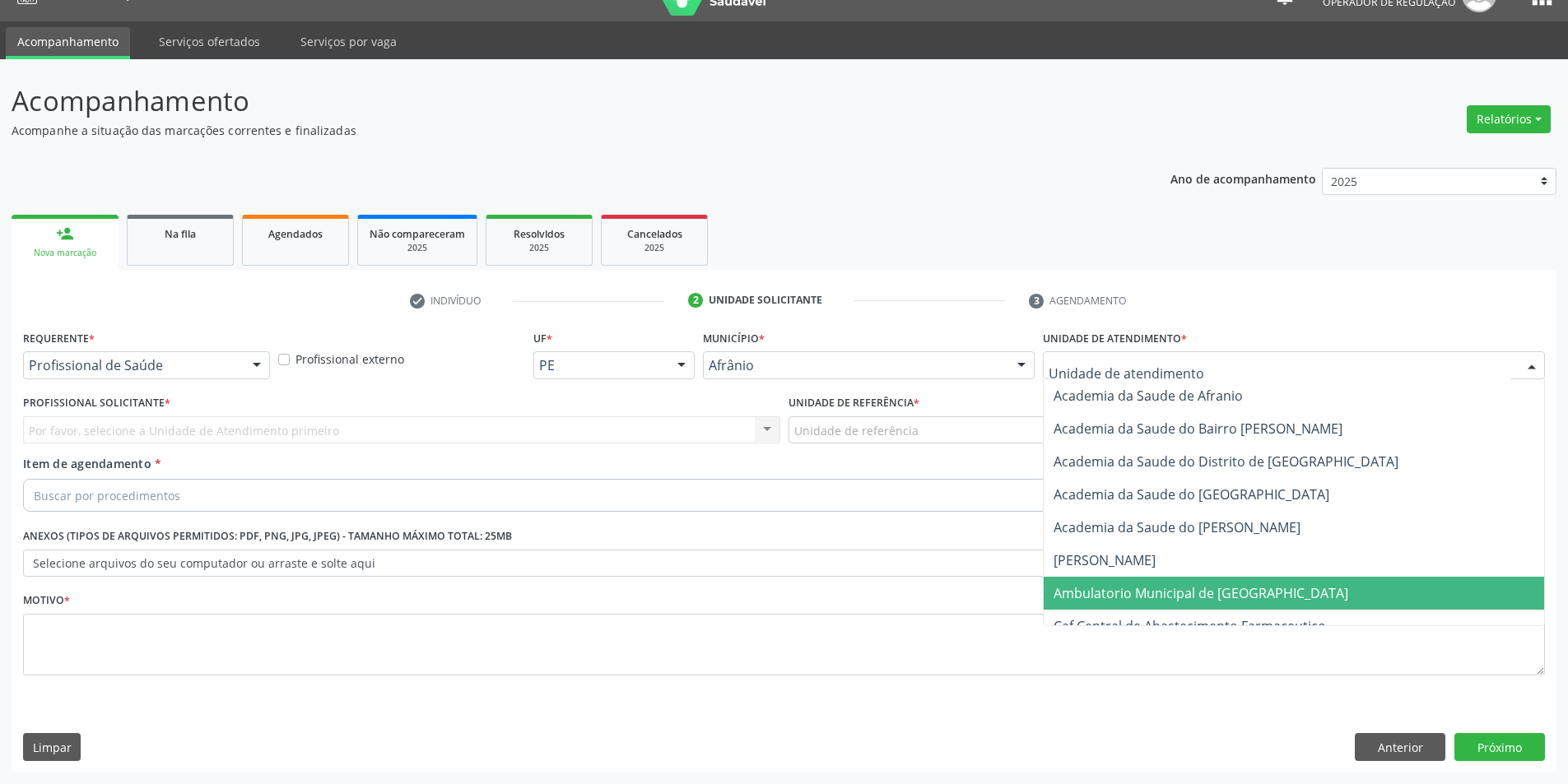
click at [1152, 586] on span "Ambulatorio Municipal de [GEOGRAPHIC_DATA]" at bounding box center [1201, 593] width 294 height 18
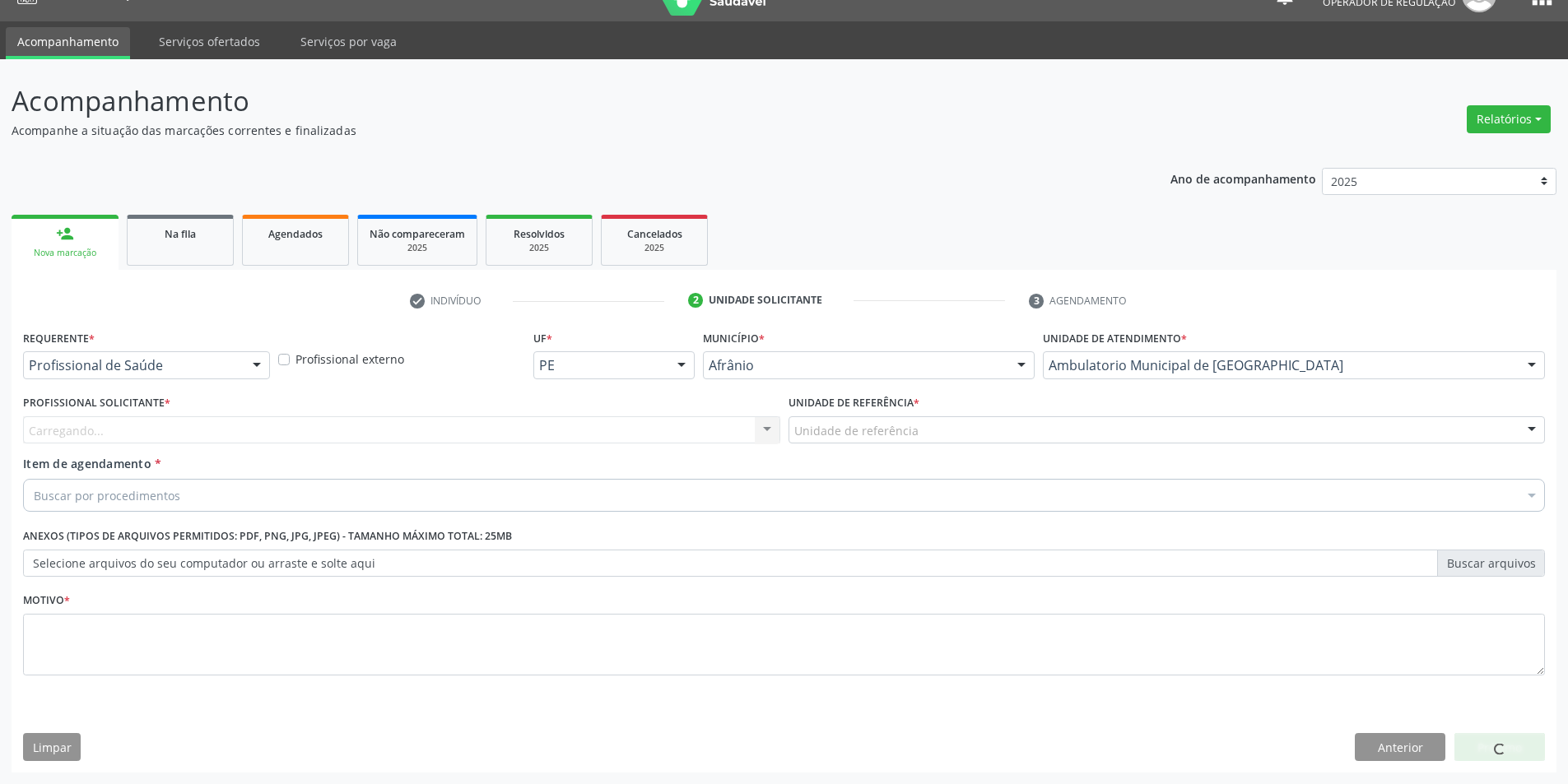
click at [681, 428] on div "Carregando... Nenhum resultado encontrado para: " " Não há nenhuma opção para s…" at bounding box center [401, 430] width 757 height 28
click at [679, 447] on div "Profissional Solicitante * [GEOGRAPHIC_DATA]... Nenhum resultado encontrado par…" at bounding box center [401, 423] width 765 height 64
click at [679, 445] on div "Profissional Solicitante * Profissional solicitante Médico Anestesiologista - […" at bounding box center [401, 423] width 765 height 64
click at [679, 443] on div "Profissional solicitante" at bounding box center [401, 430] width 757 height 28
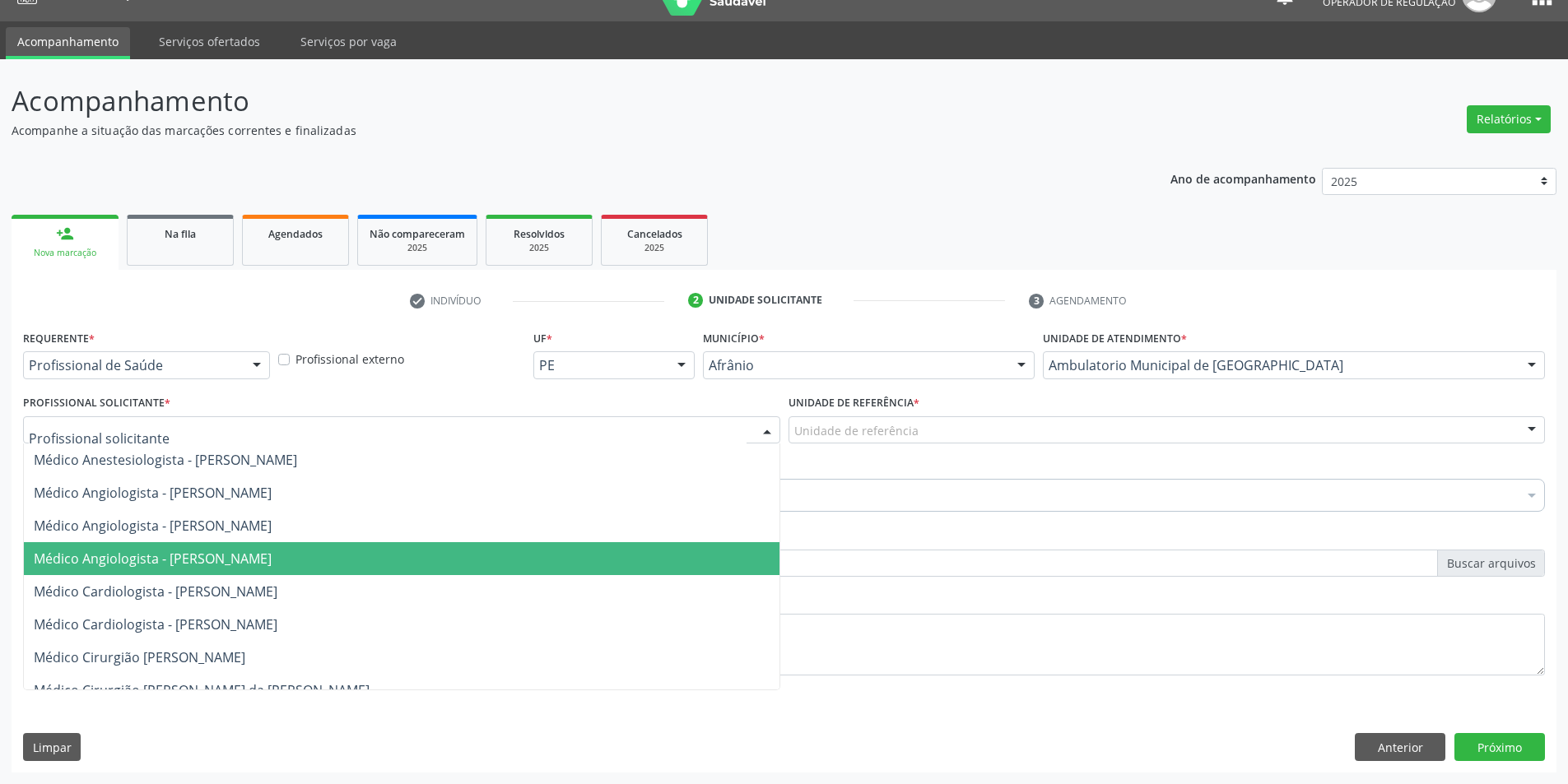
click at [628, 557] on span "Médico Angiologista - [PERSON_NAME]" at bounding box center [401, 559] width 755 height 33
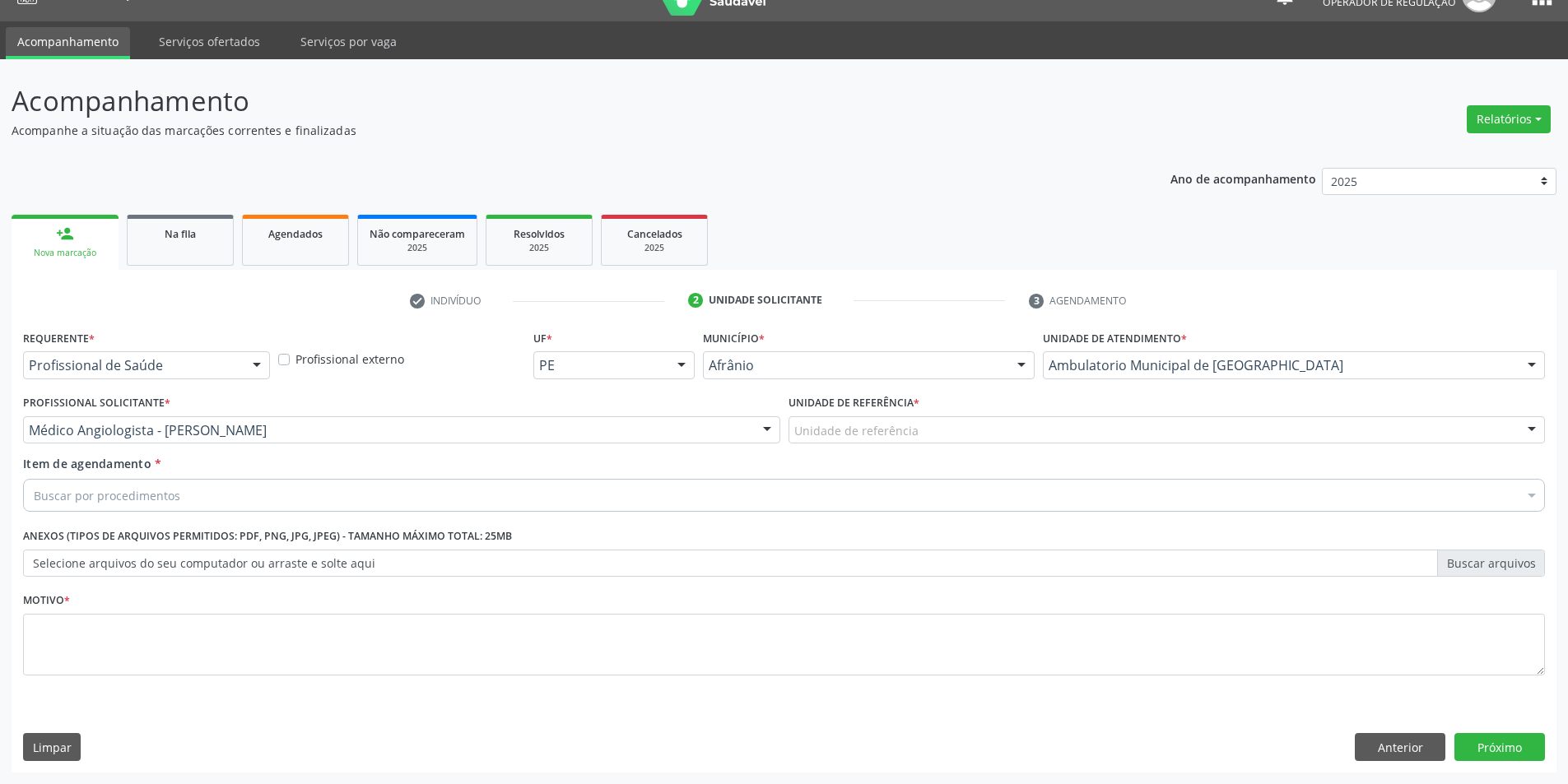
drag, startPoint x: 840, startPoint y: 430, endPoint x: 861, endPoint y: 537, distance: 109.0
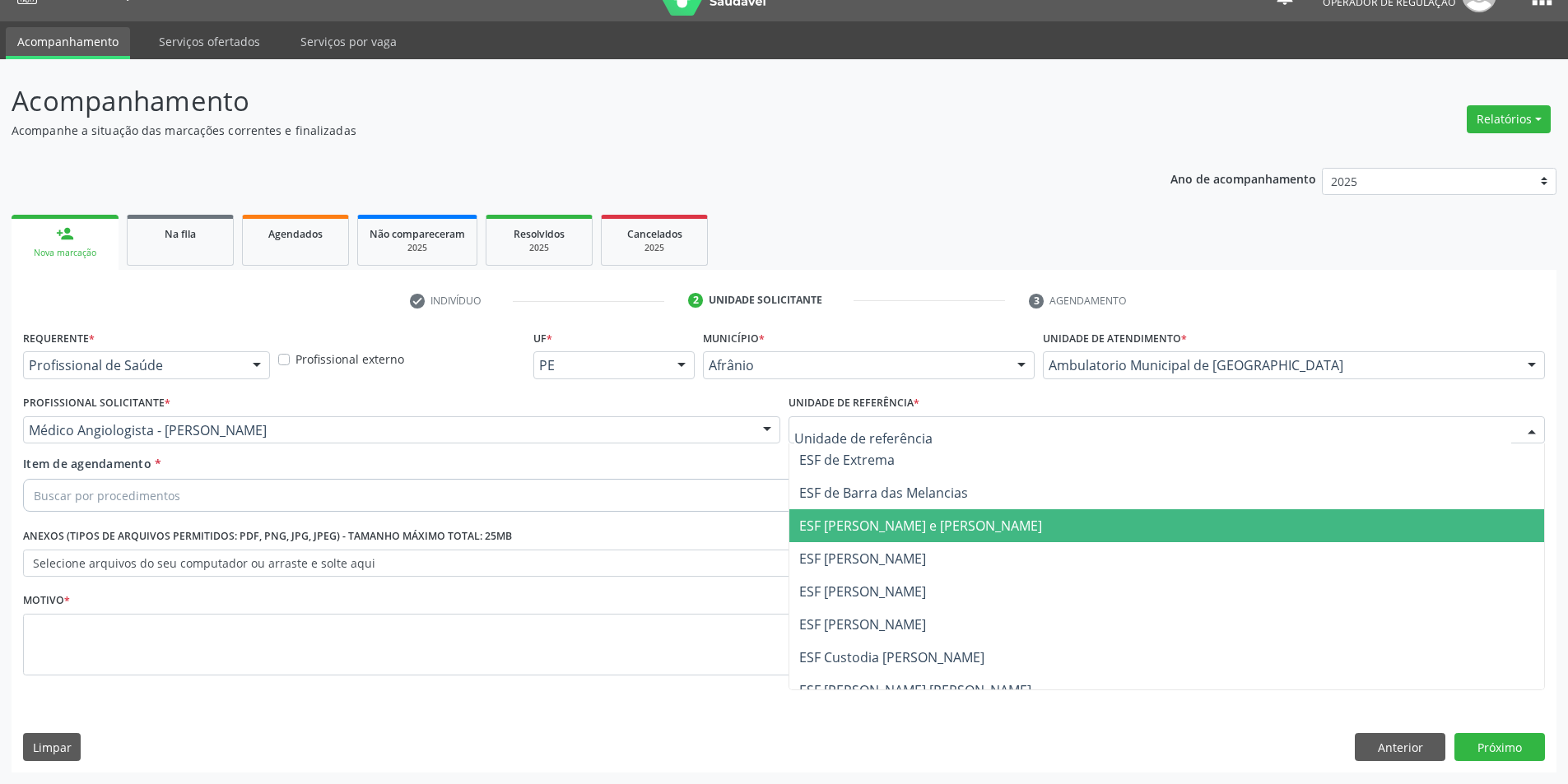
click at [861, 537] on span "ESF [PERSON_NAME] e [PERSON_NAME]" at bounding box center [1167, 526] width 755 height 33
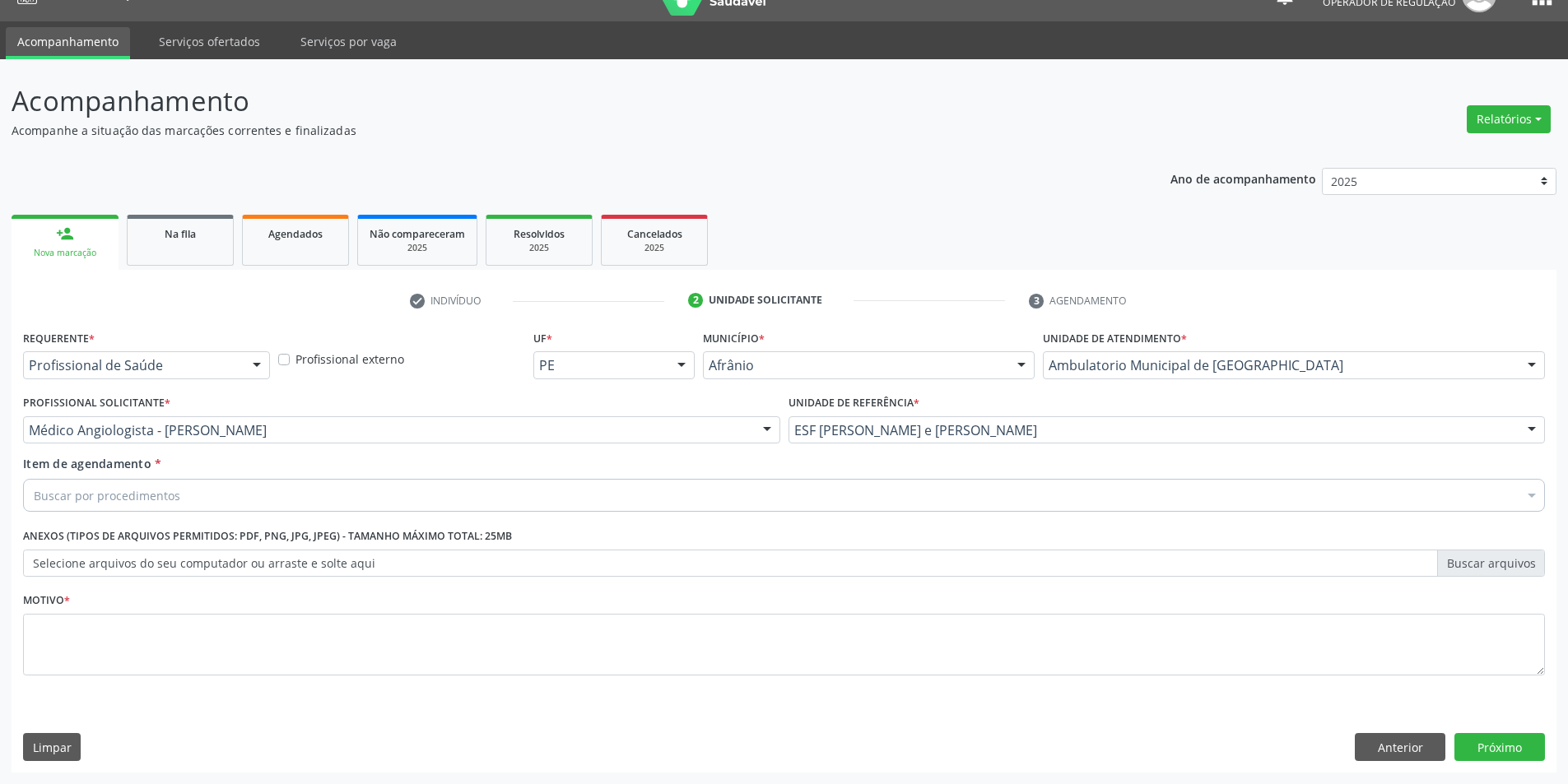
click at [872, 481] on div "Buscar por procedimentos" at bounding box center [784, 495] width 1522 height 33
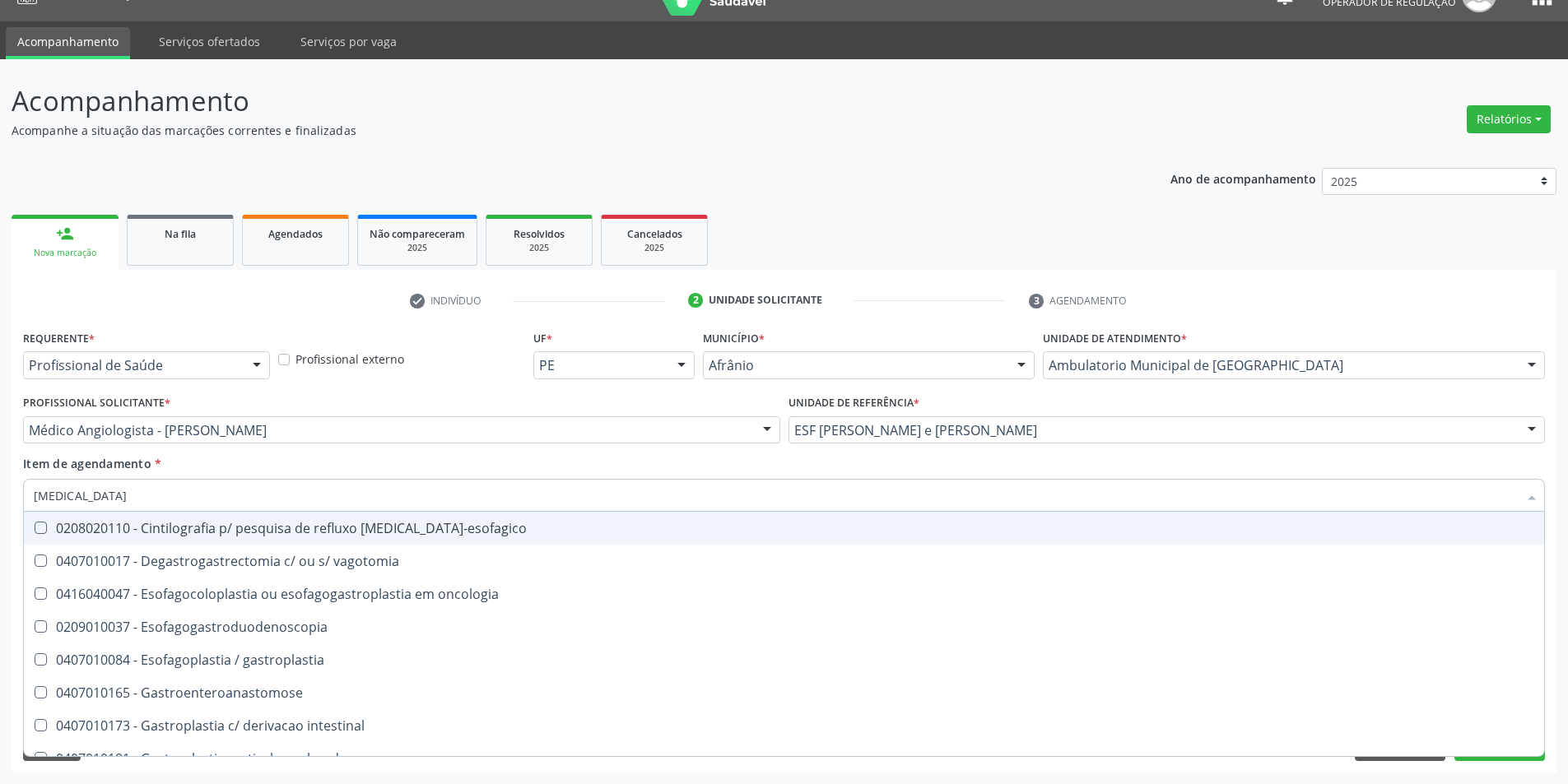
type input "GASTROE"
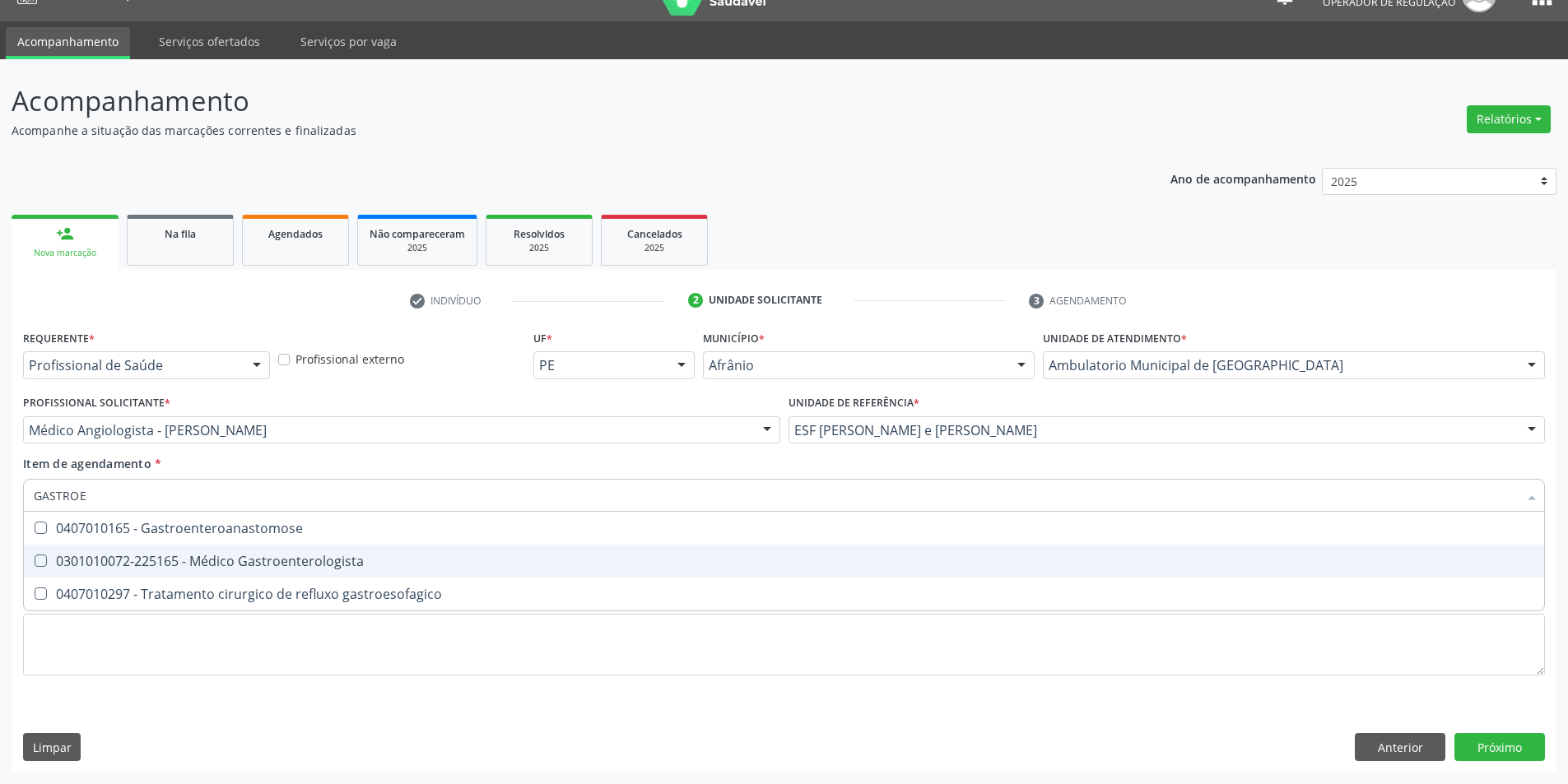
click at [872, 547] on span "0301010072-225165 - Médico Gastroenterologista" at bounding box center [784, 561] width 1520 height 33
checkbox Gastroenterologista "true"
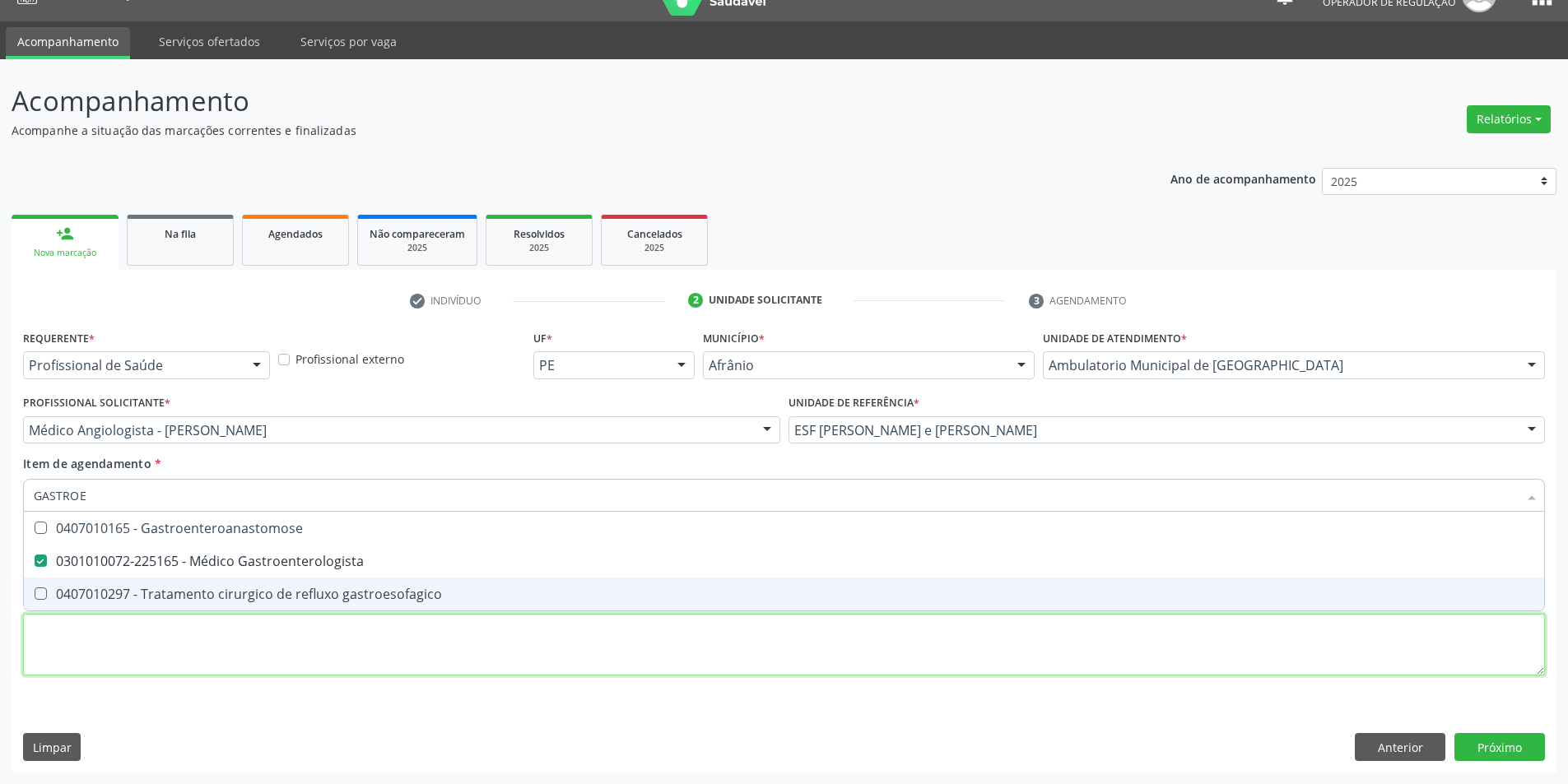
click at [800, 648] on div "Requerente * Profissional de Saúde Profissional de Saúde Paciente Nenhum result…" at bounding box center [784, 512] width 1522 height 372
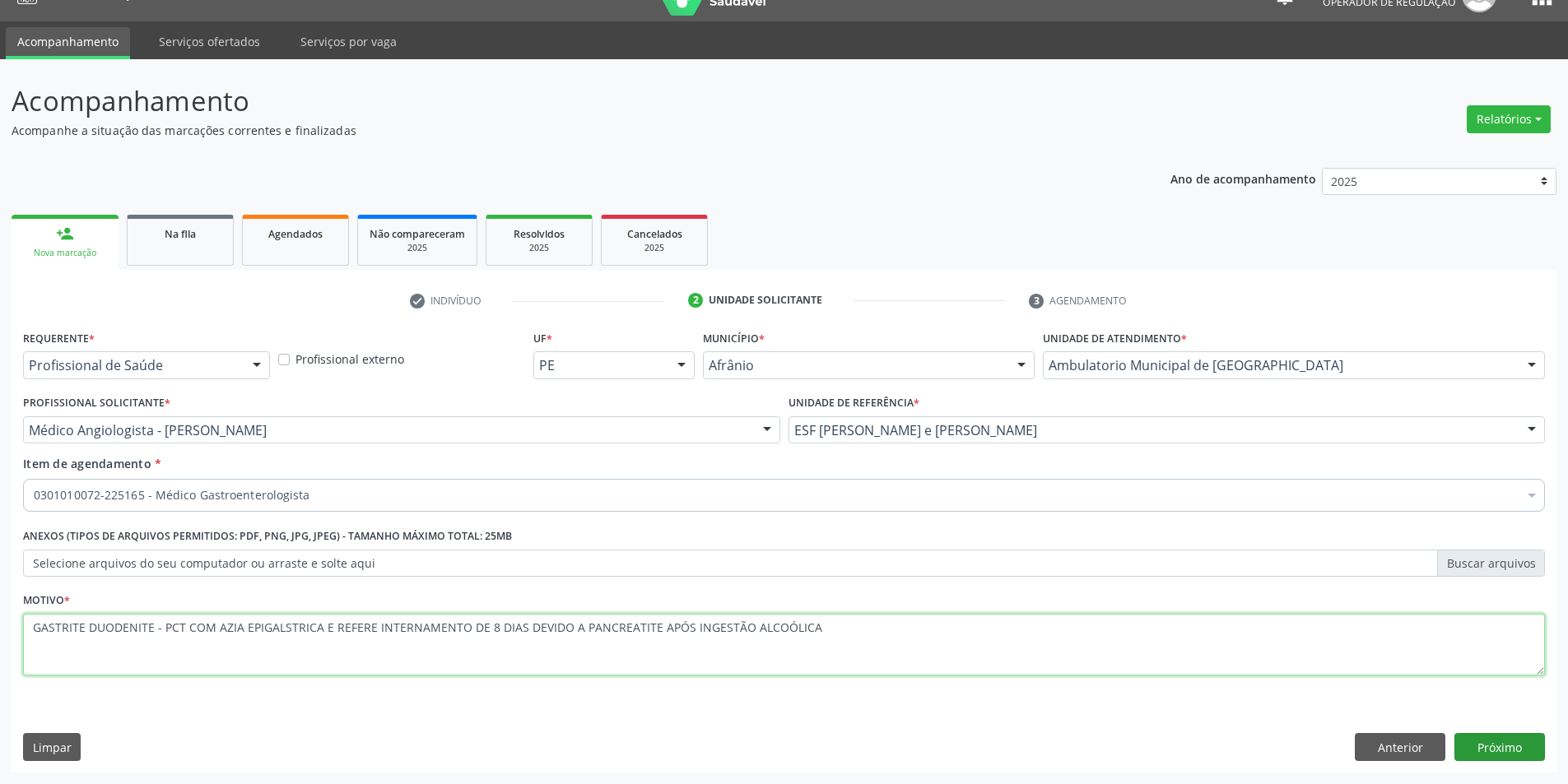
type textarea "GASTRITE DUODENITE - PCT COM AZIA EPIGALSTRICA E REFERE INTERNAMENTO DE 8 DIAS …"
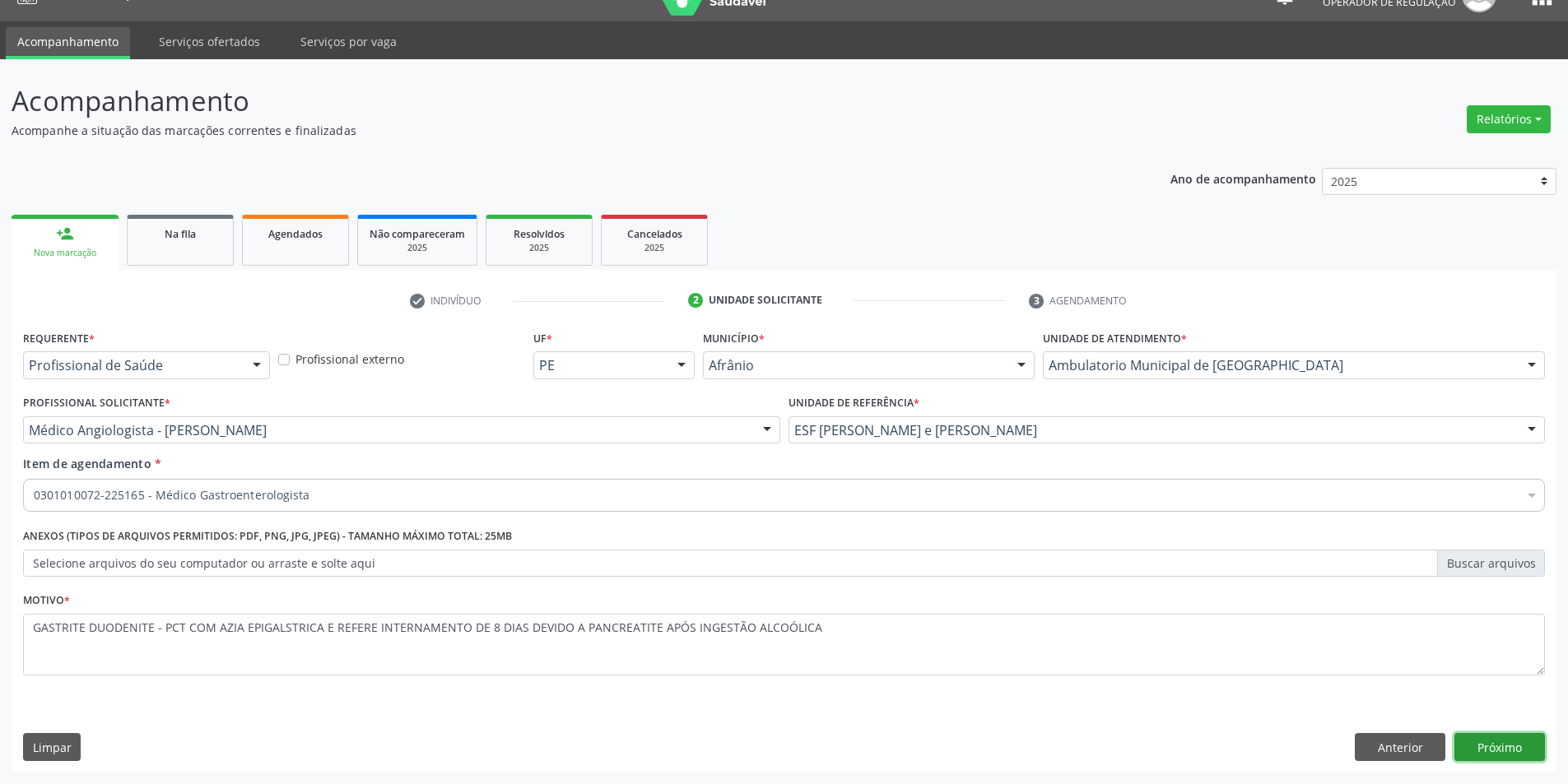
click at [1525, 738] on button "Próximo" at bounding box center [1499, 747] width 90 height 28
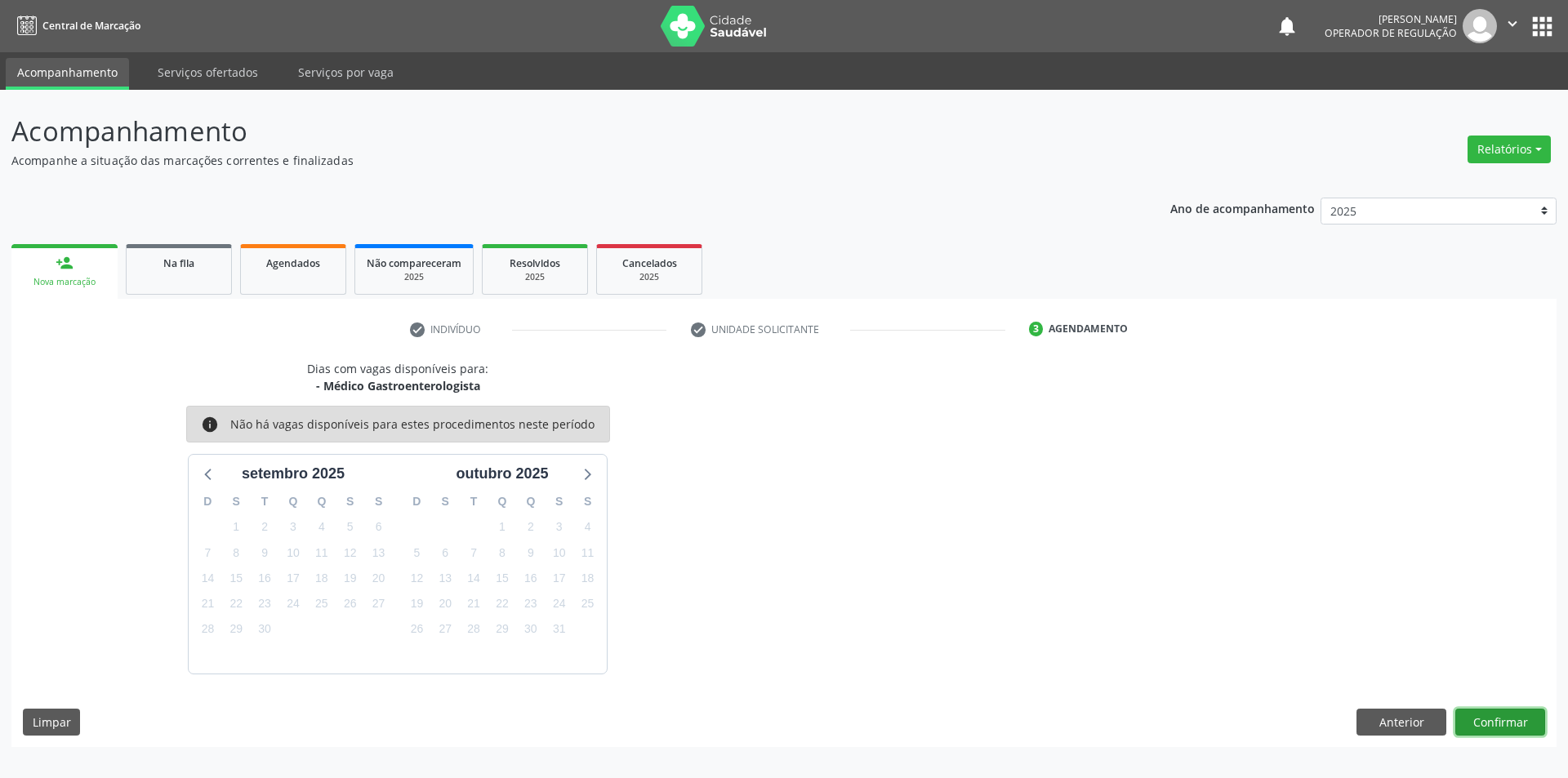
click at [1536, 730] on button "Confirmar" at bounding box center [1500, 722] width 89 height 28
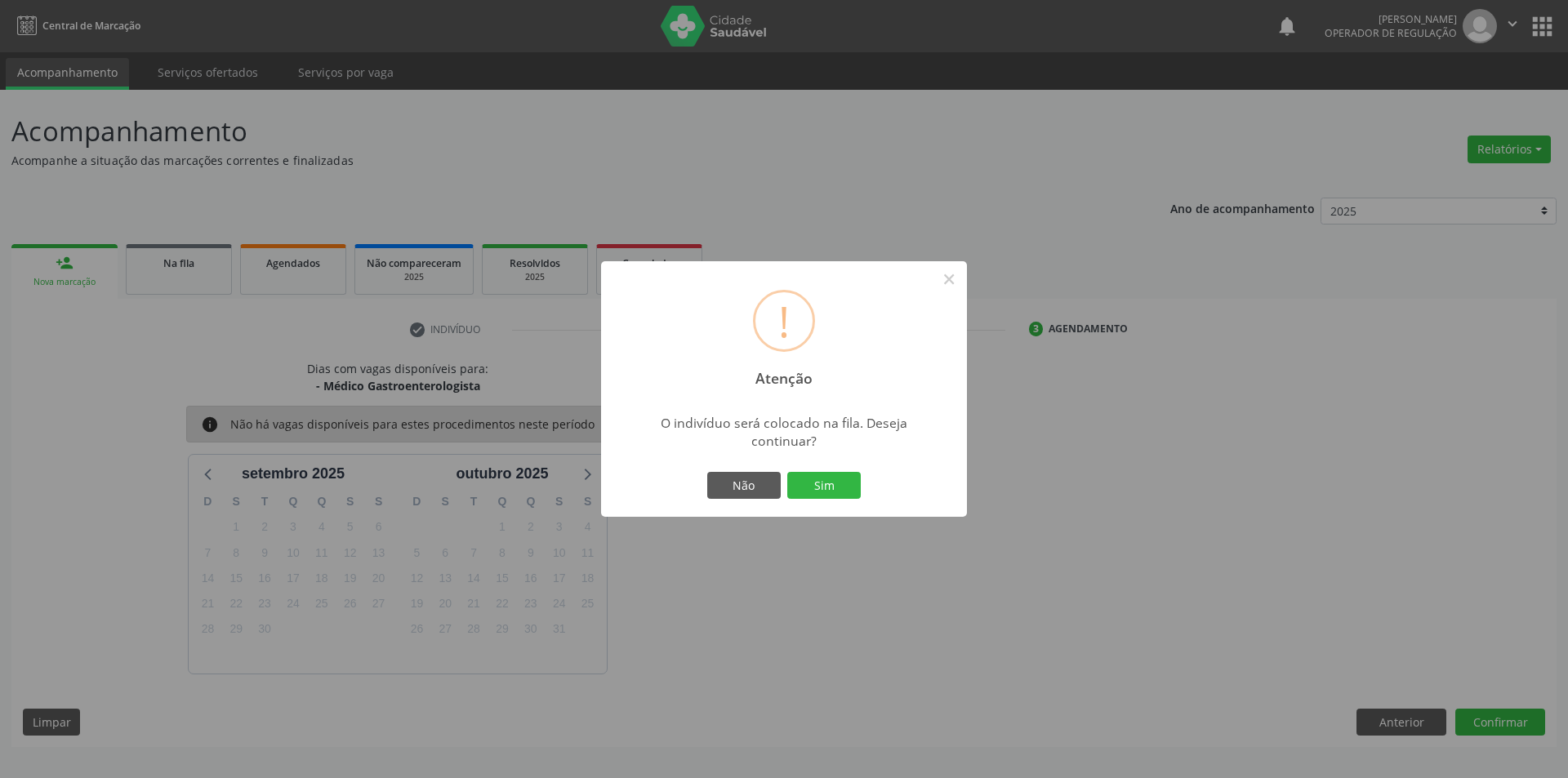
click at [787, 472] on button "Sim" at bounding box center [824, 485] width 73 height 28
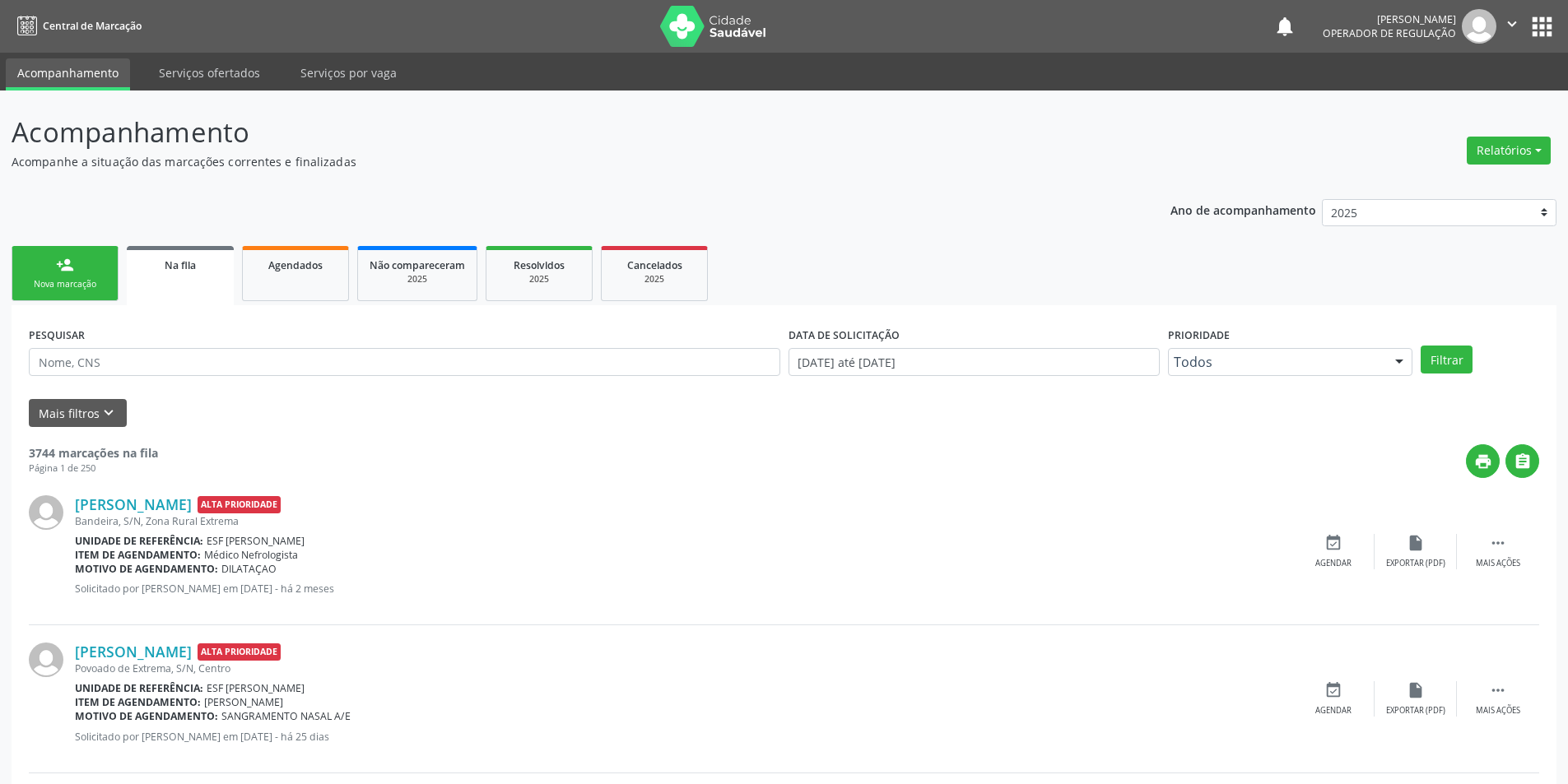
click at [52, 281] on div "Nova marcação" at bounding box center [65, 284] width 82 height 13
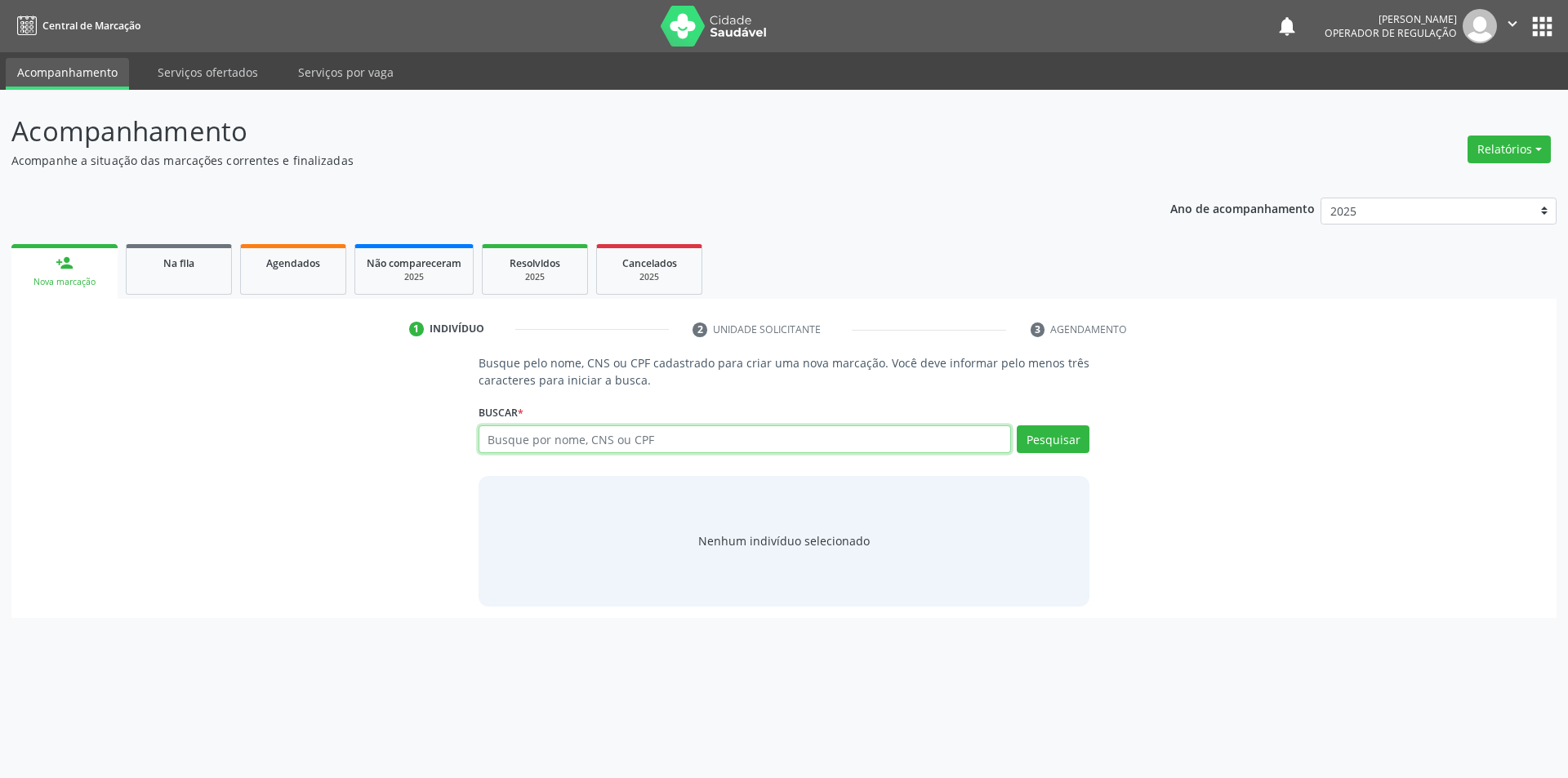
click at [640, 441] on input "text" at bounding box center [745, 439] width 533 height 28
type input "705004259375356"
type input "7"
type input "07130543442"
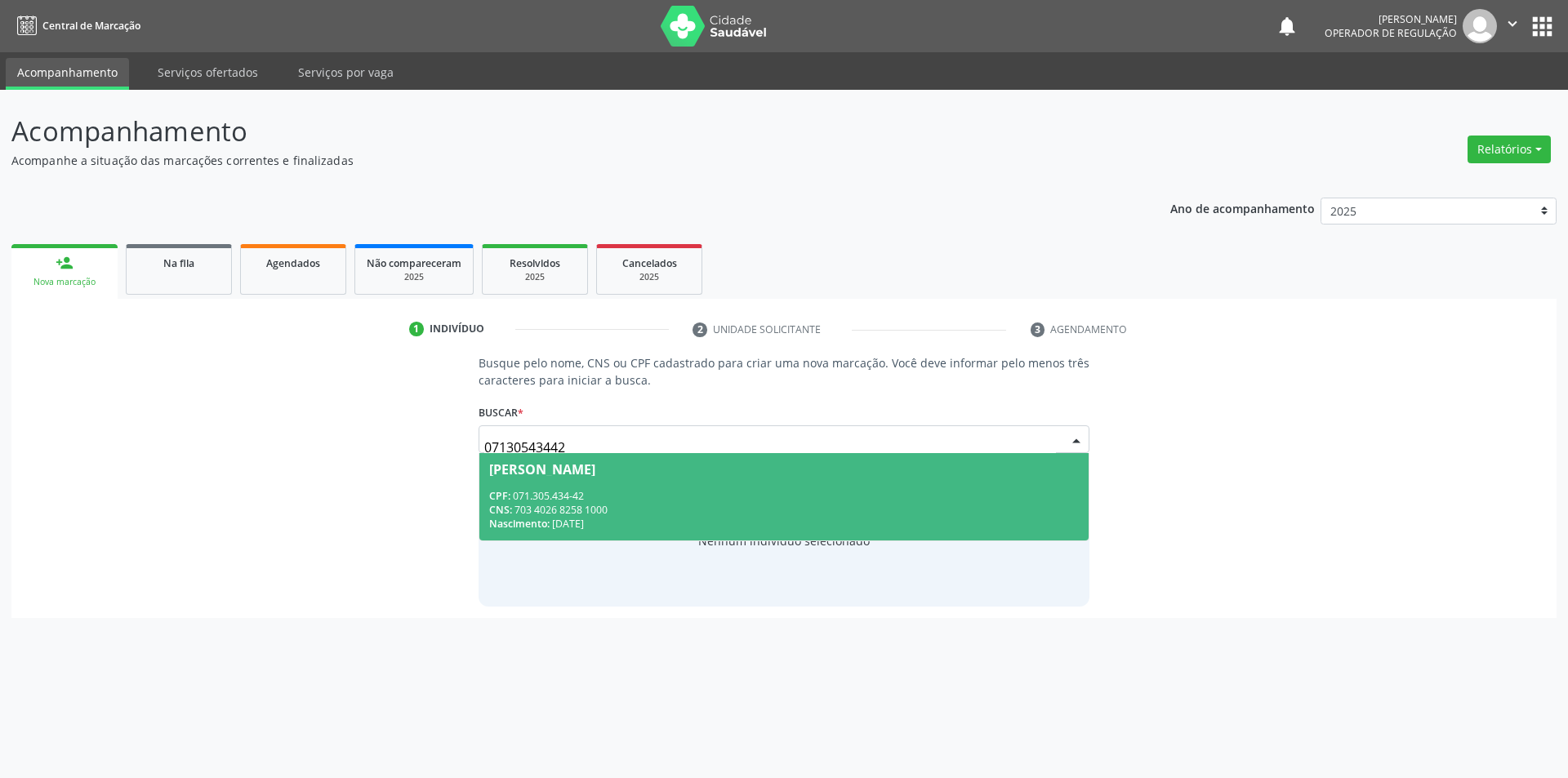
click at [996, 470] on div "Jose do Nascimento Morais" at bounding box center [785, 469] width 591 height 13
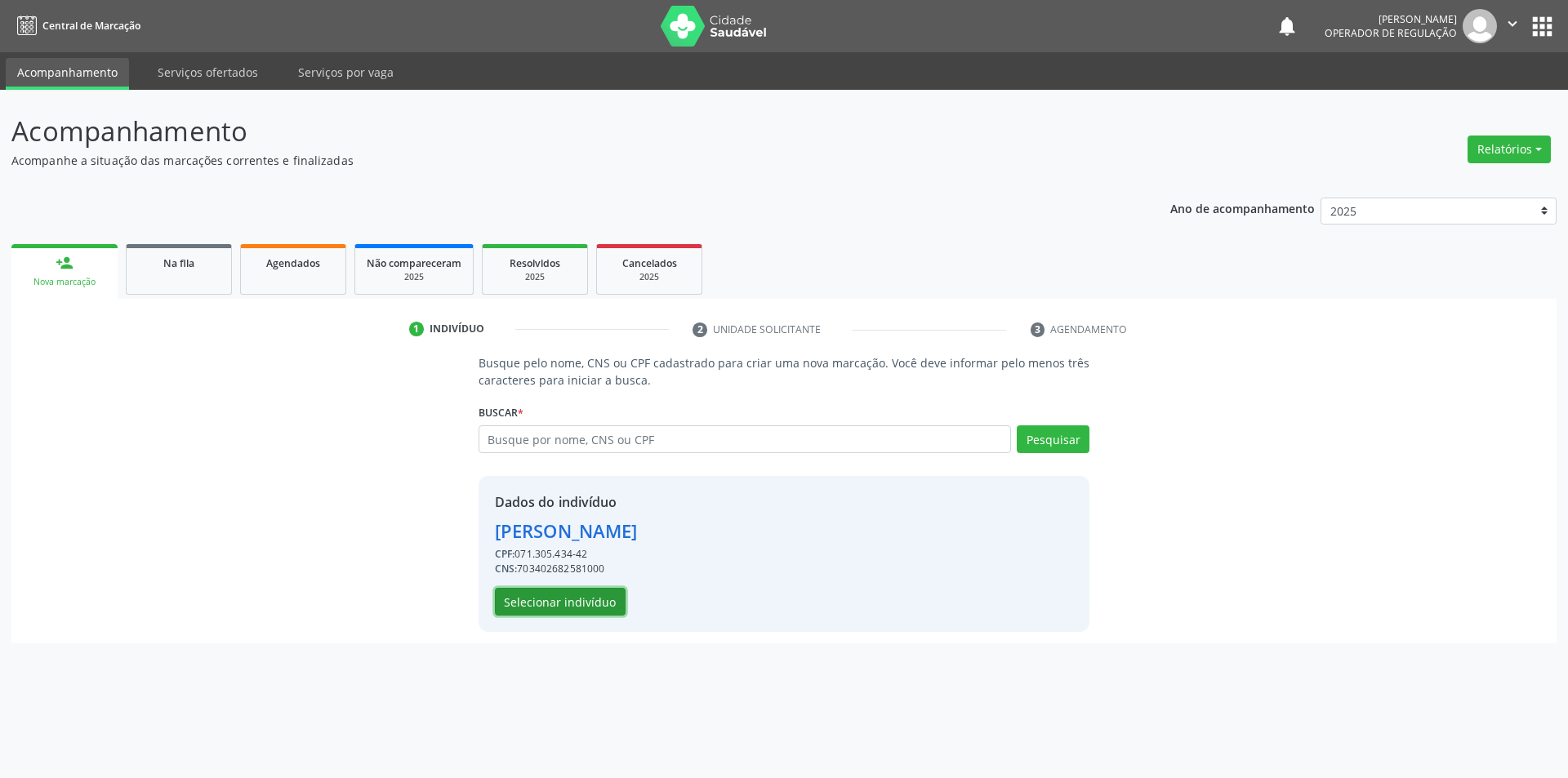
click at [600, 602] on button "Selecionar indivíduo" at bounding box center [560, 602] width 131 height 28
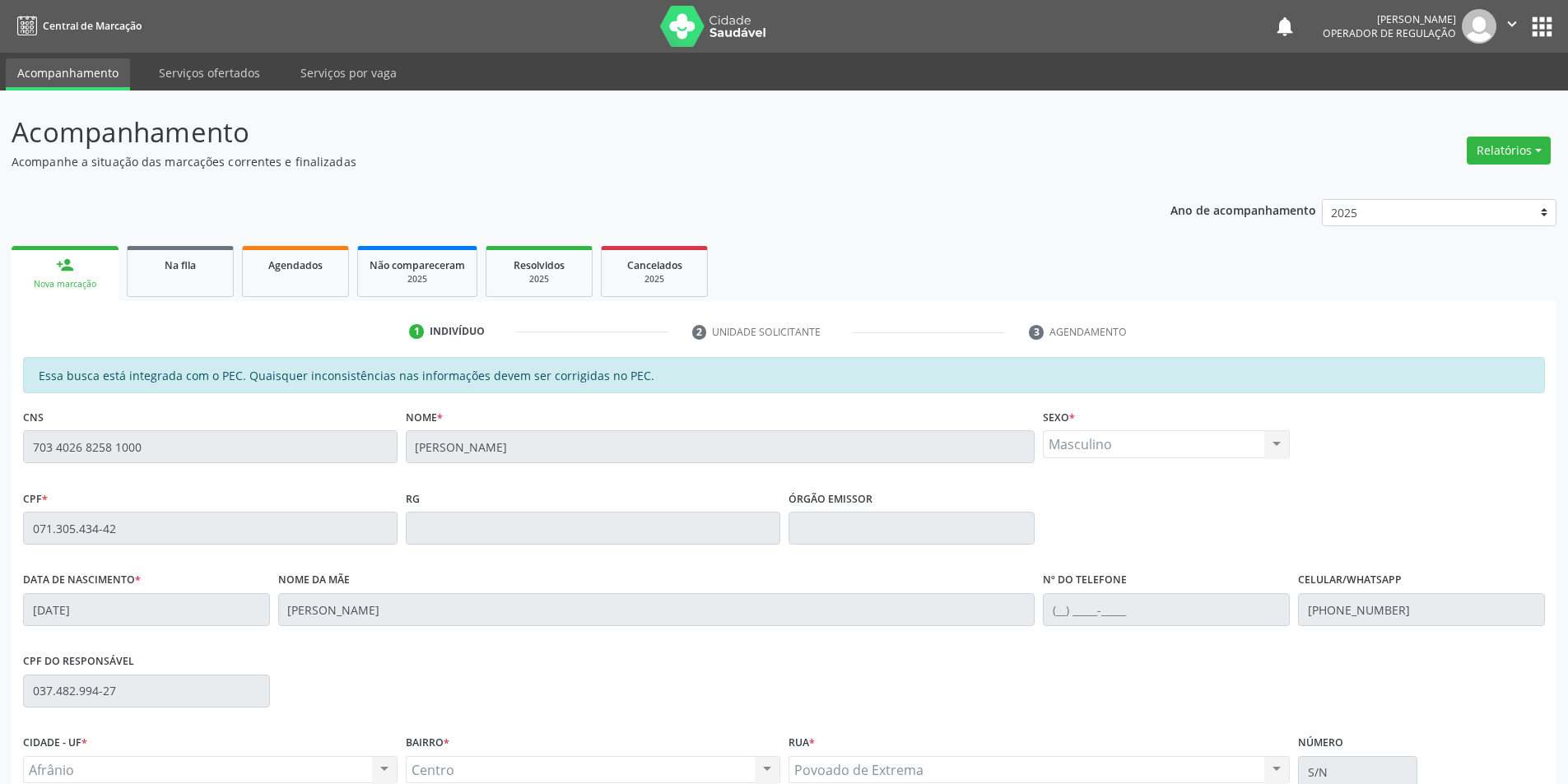
scroll to position [156, 0]
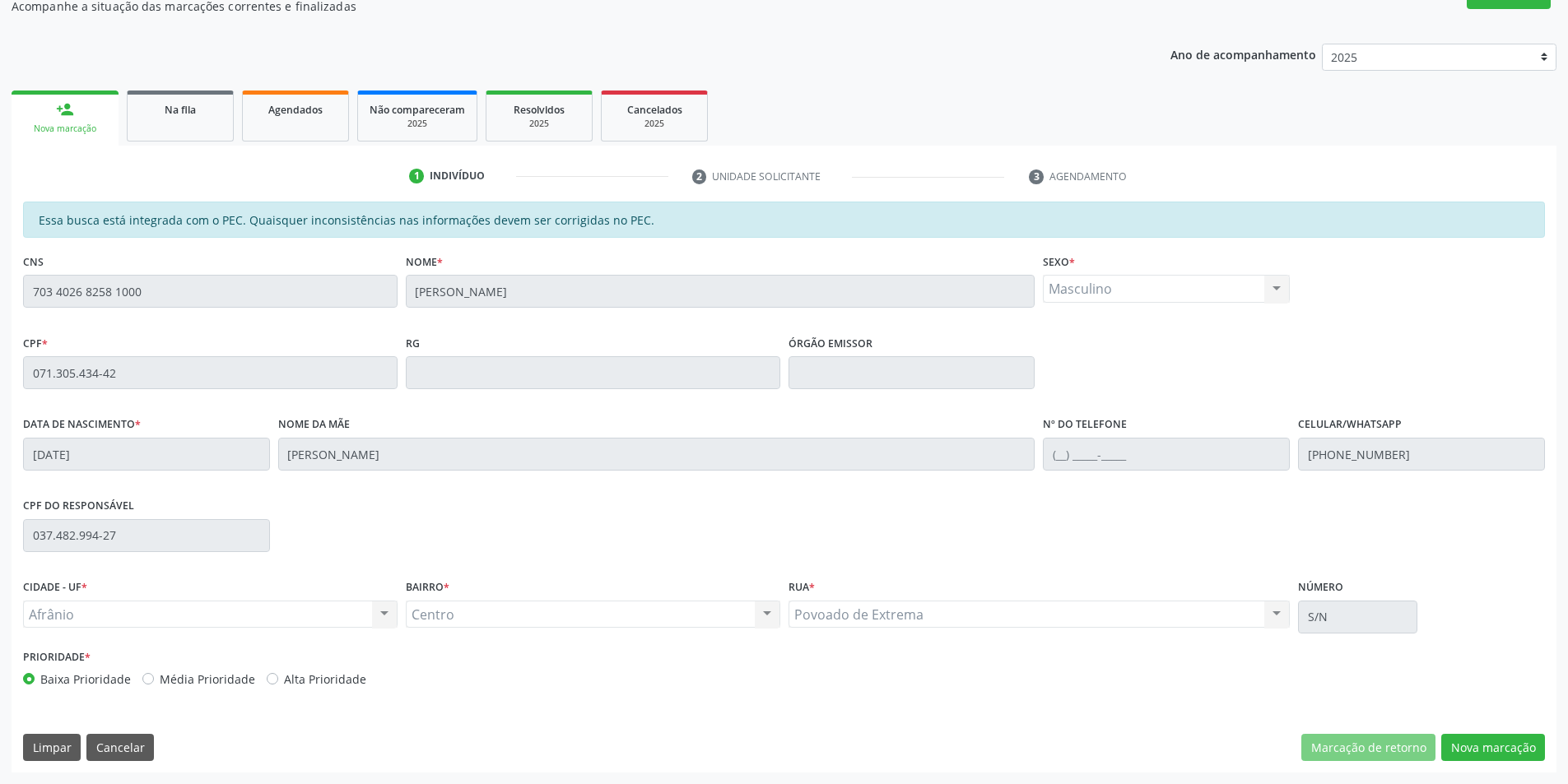
click at [1499, 730] on div "Essa busca está integrada com o PEC. Quaisquer inconsistências nas informações …" at bounding box center [784, 487] width 1545 height 571
click at [1499, 741] on button "Nova marcação" at bounding box center [1493, 747] width 104 height 28
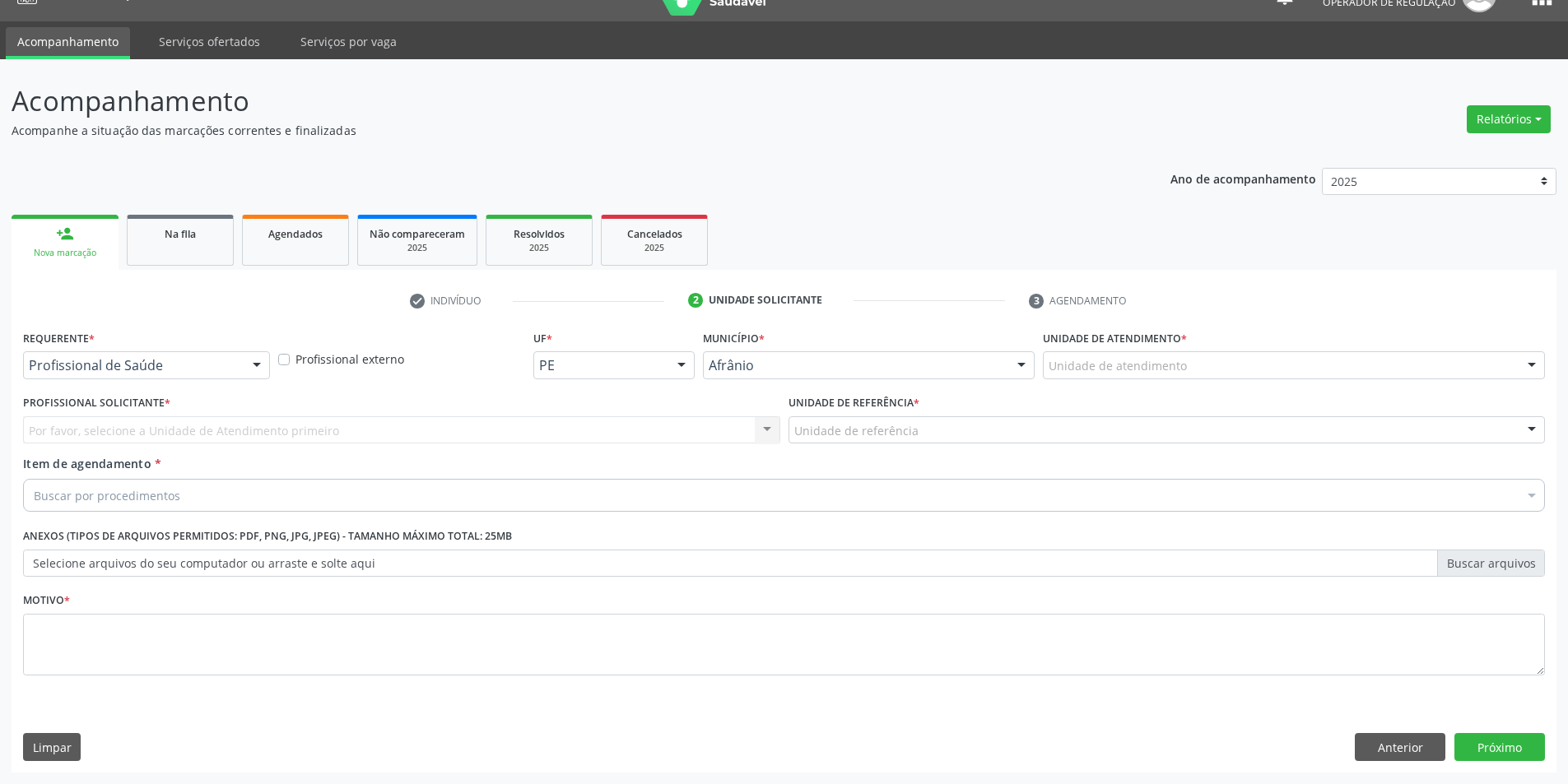
click at [1167, 378] on div "Unidade de atendimento Academia da Saude de Afranio Academia da Saude do Bairro…" at bounding box center [1293, 365] width 502 height 28
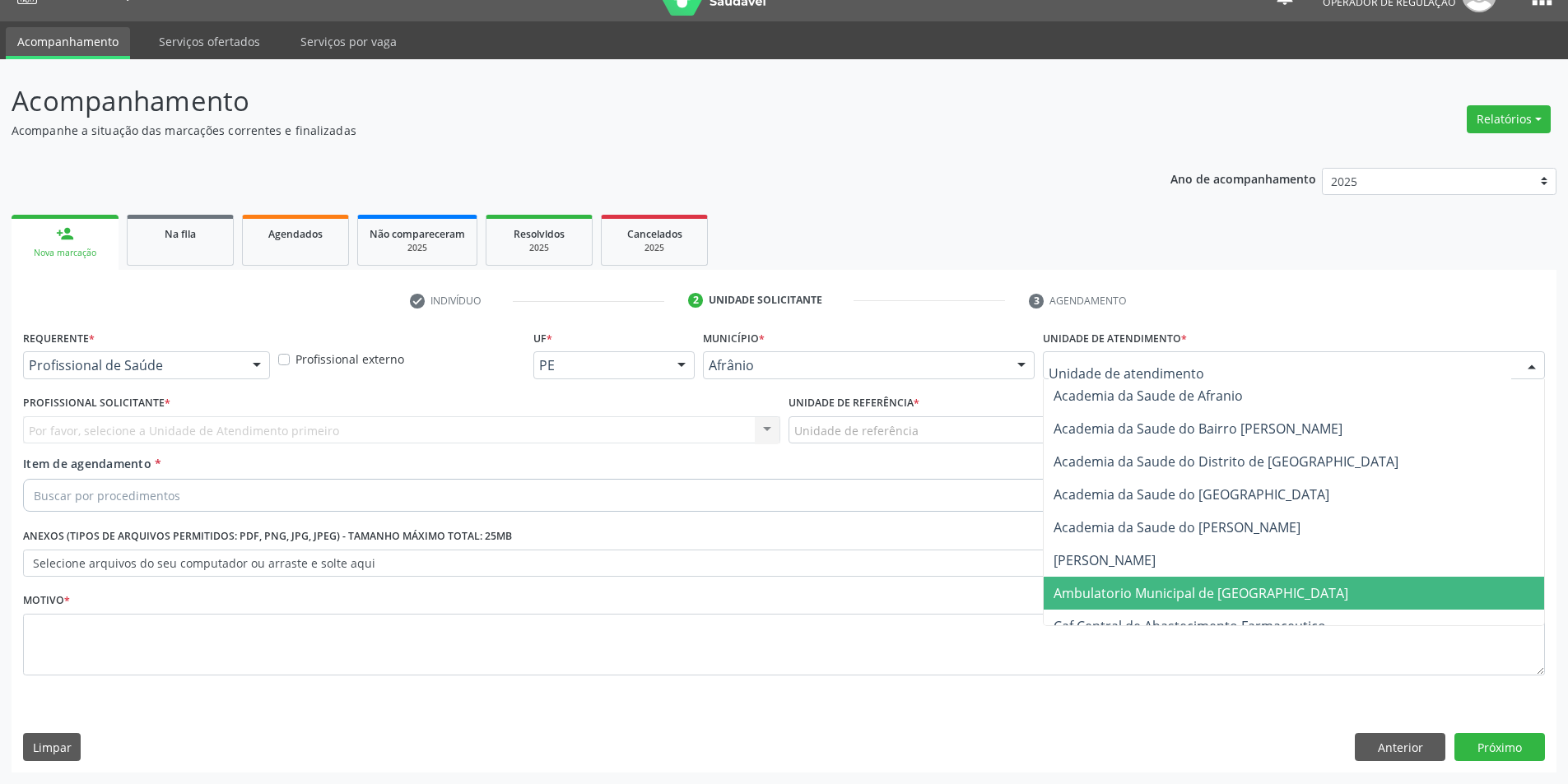
click at [1133, 577] on span "Ambulatorio Municipal de [GEOGRAPHIC_DATA]" at bounding box center [1293, 593] width 500 height 33
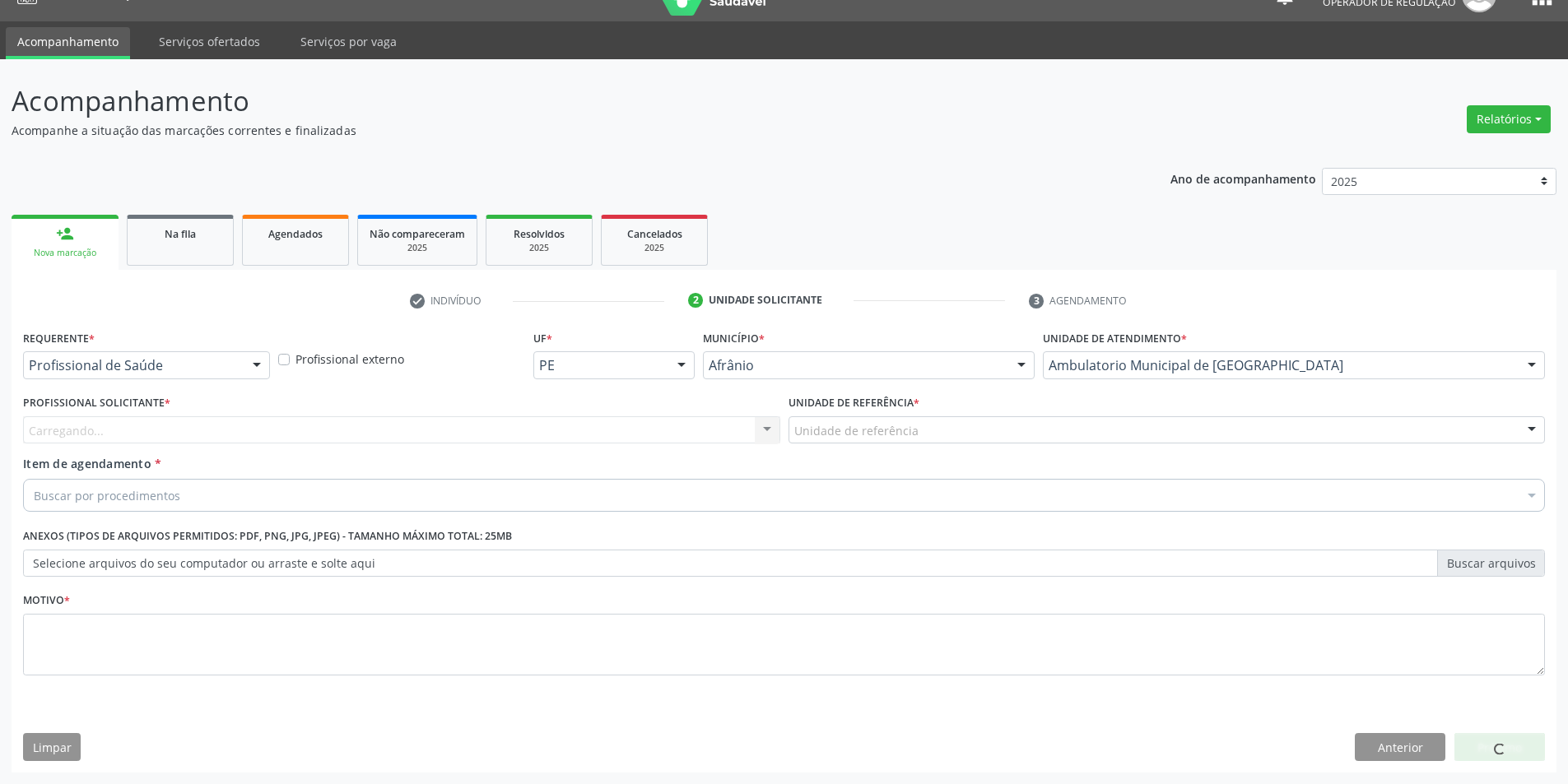
click at [690, 429] on div "Carregando... Nenhum resultado encontrado para: " " Não há nenhuma opção para s…" at bounding box center [401, 430] width 757 height 28
click at [690, 429] on div "Profissional solicitante" at bounding box center [401, 430] width 757 height 28
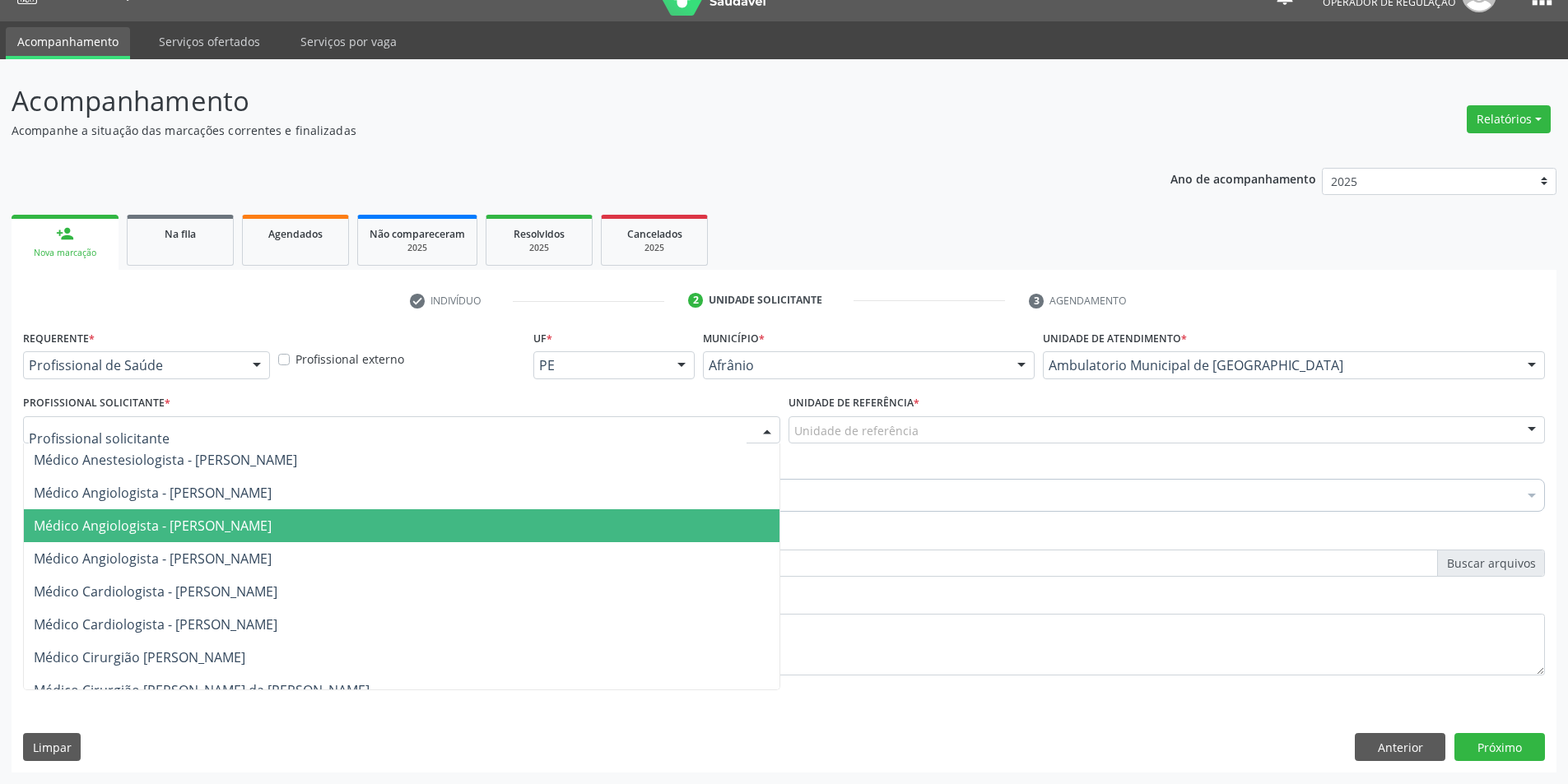
click at [618, 536] on span "Médico Angiologista - Luis Henrique de Sa Nunes" at bounding box center [401, 526] width 755 height 33
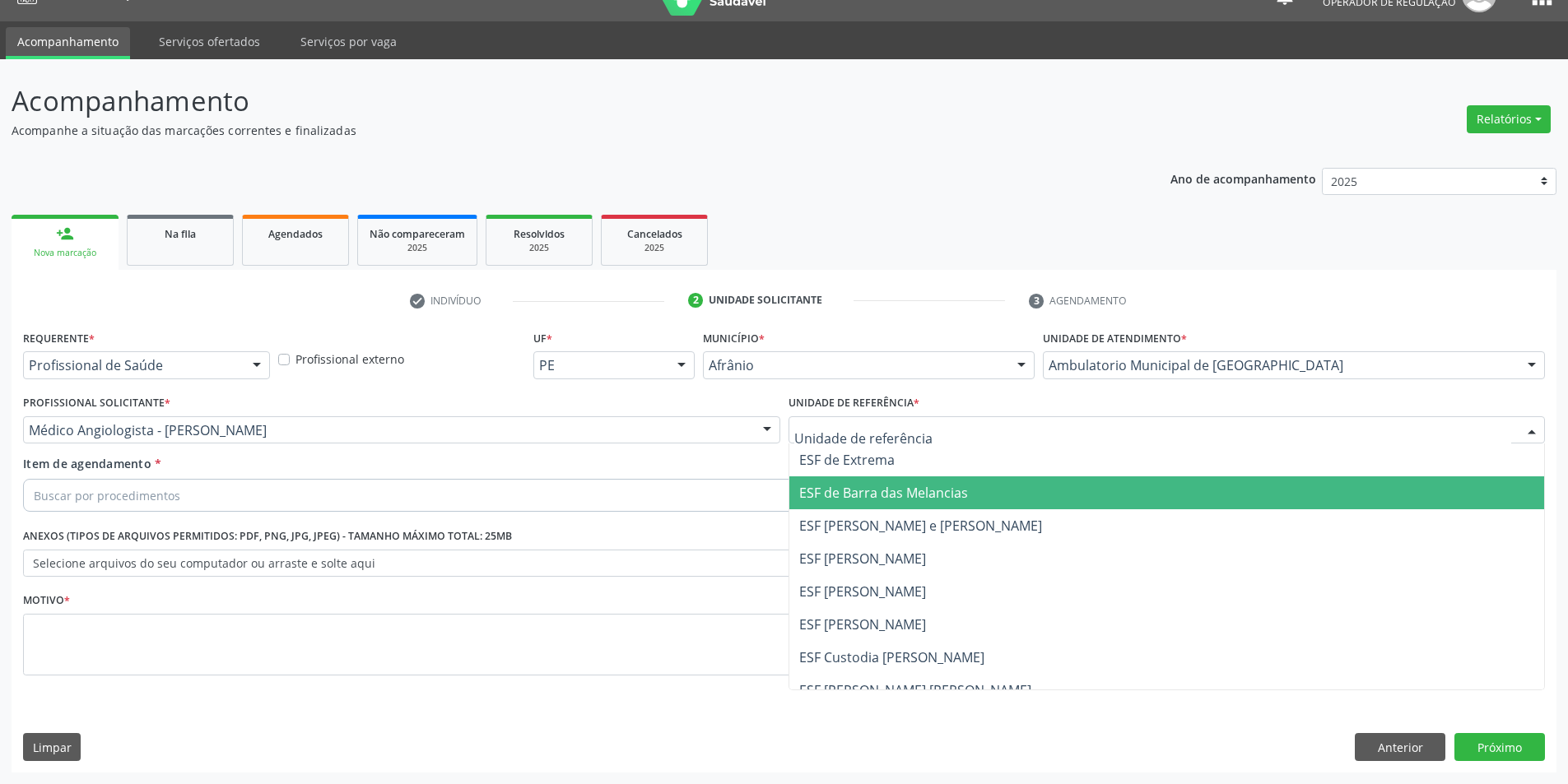
click at [860, 507] on span "ESF de Barra das Melancias" at bounding box center [1167, 492] width 755 height 33
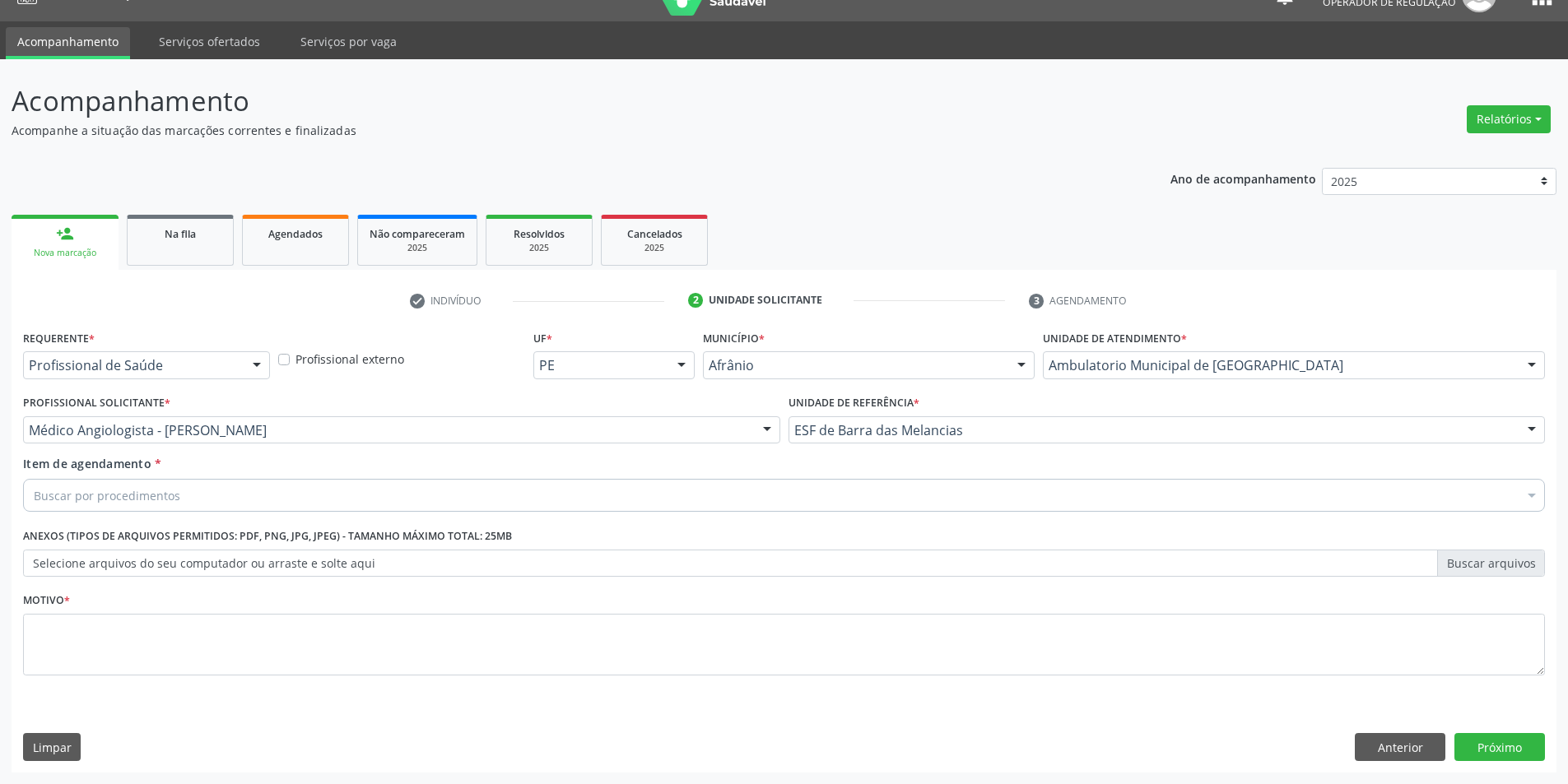
click at [831, 489] on div "Buscar por procedimentos" at bounding box center [784, 495] width 1522 height 33
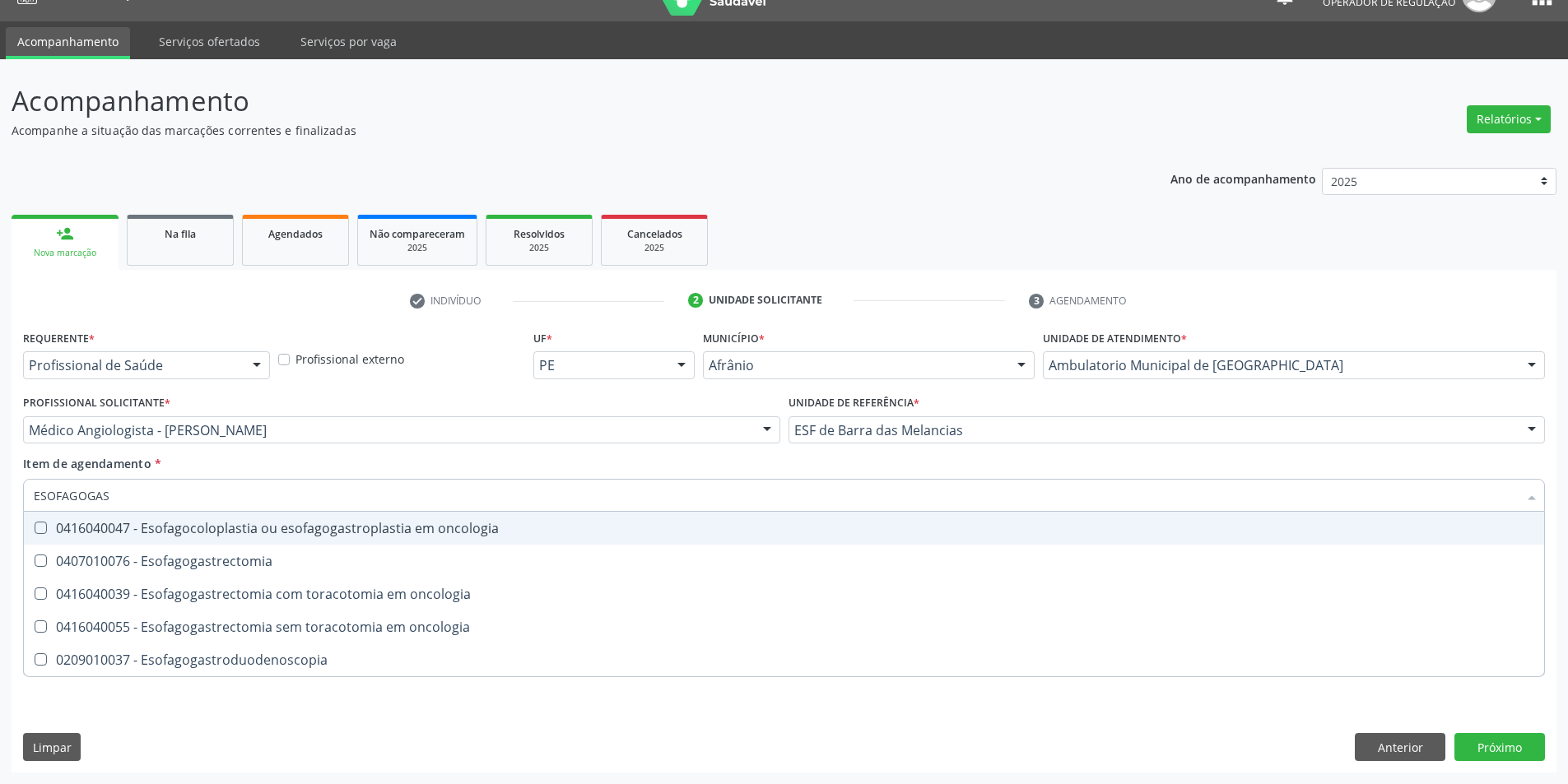
type input "ESOFAGOGAST"
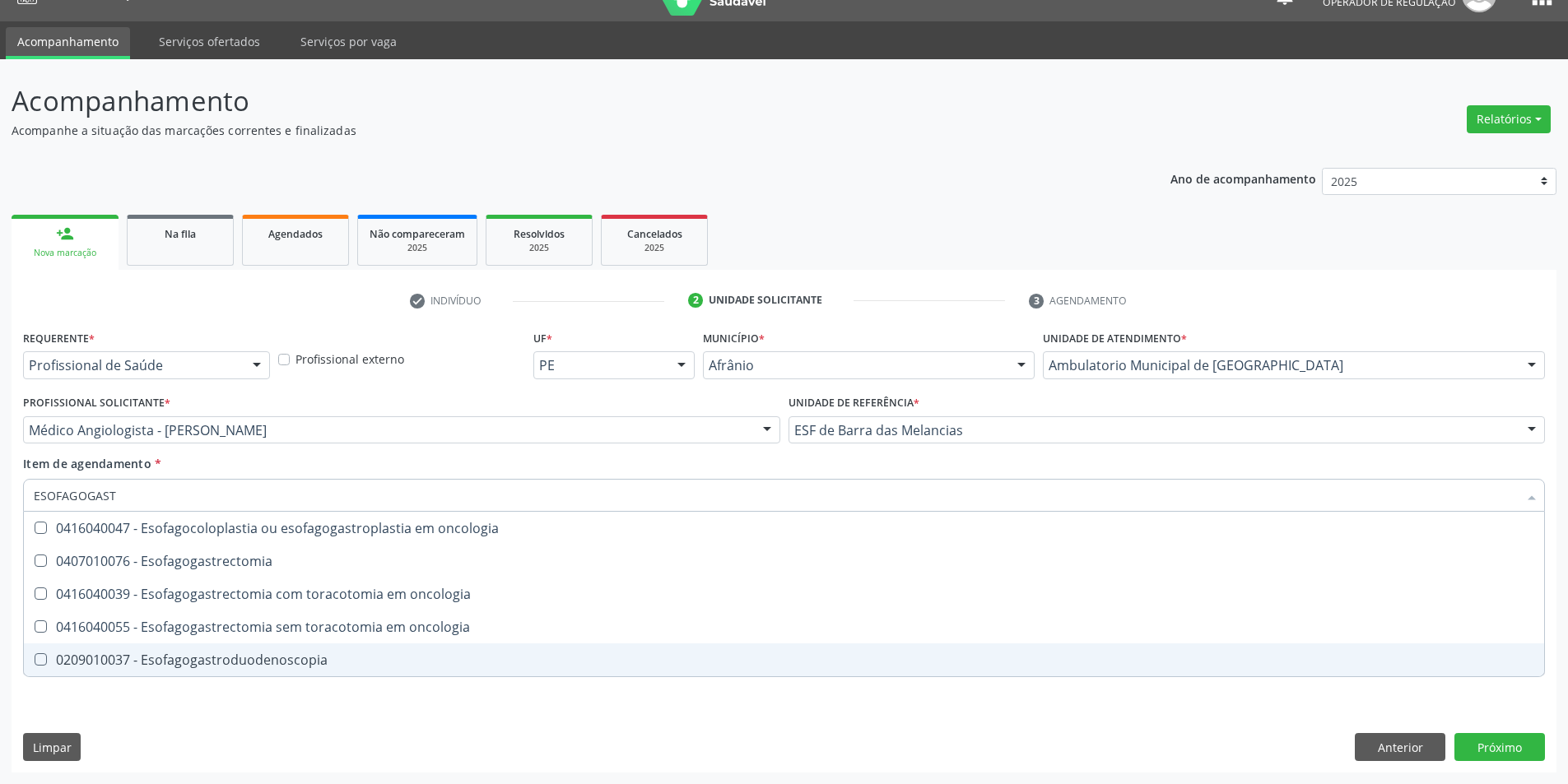
click at [360, 647] on span "0209010037 - Esofagogastroduodenoscopia" at bounding box center [784, 660] width 1520 height 33
checkbox Esofagogastroduodenoscopia "true"
click at [341, 718] on div "Requerente * Profissional de Saúde Profissional de Saúde Paciente Nenhum result…" at bounding box center [784, 549] width 1545 height 447
checkbox Esofagogastrectomia "true"
checkbox Esofagogastroduodenoscopia "false"
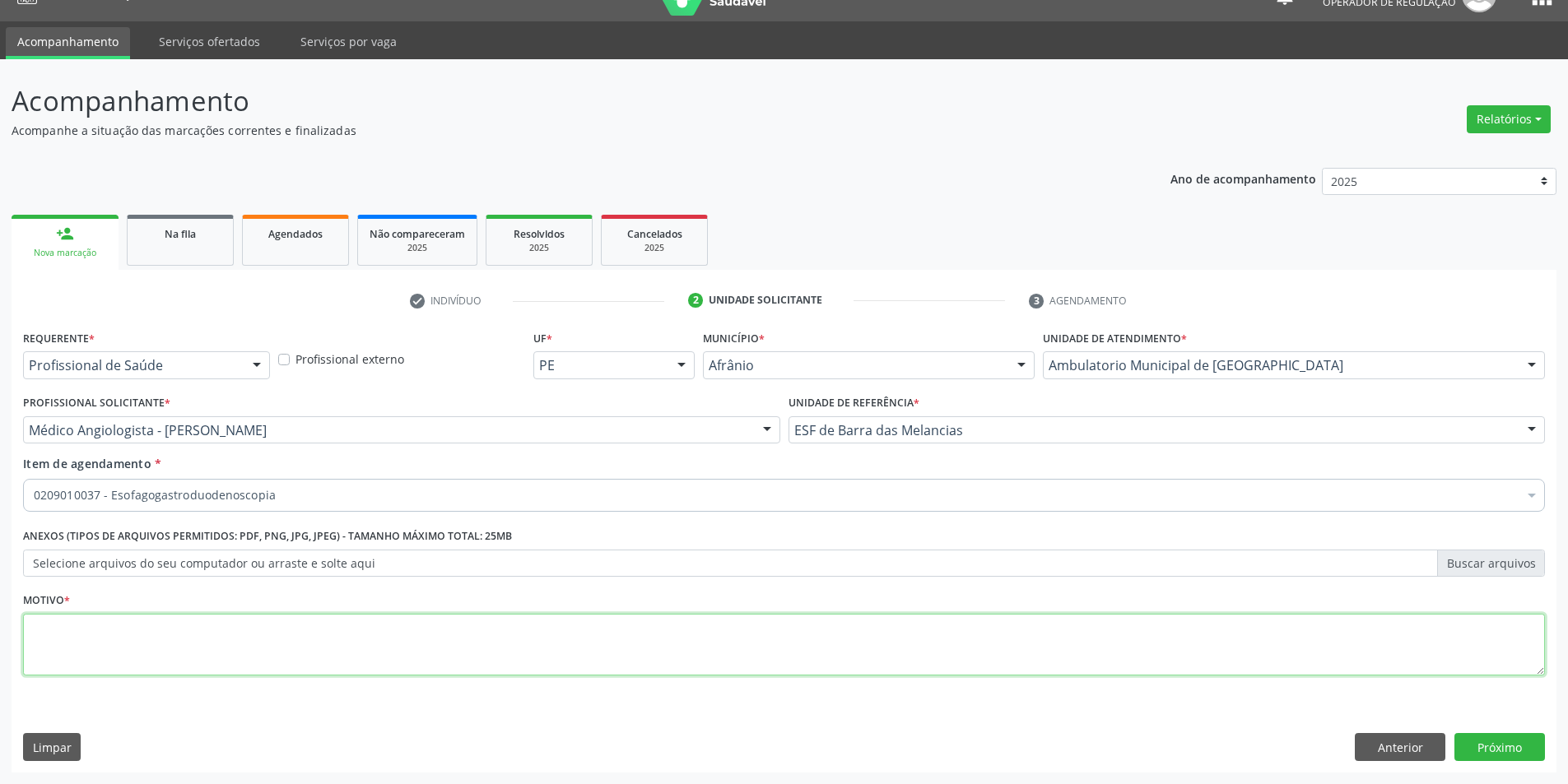
click at [374, 627] on textarea at bounding box center [784, 645] width 1522 height 63
type textarea "EDA"
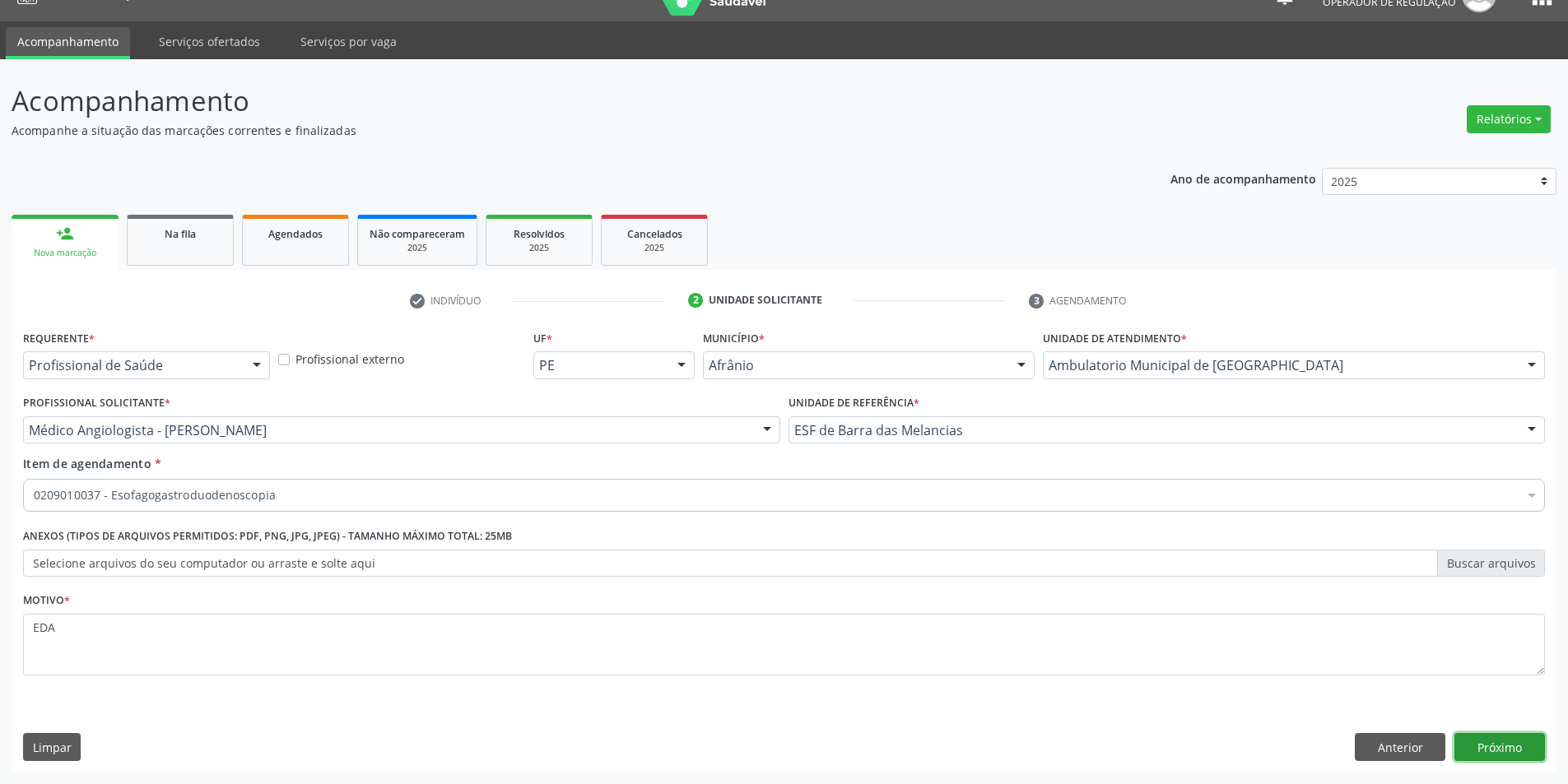
click at [1517, 745] on button "Próximo" at bounding box center [1499, 747] width 90 height 28
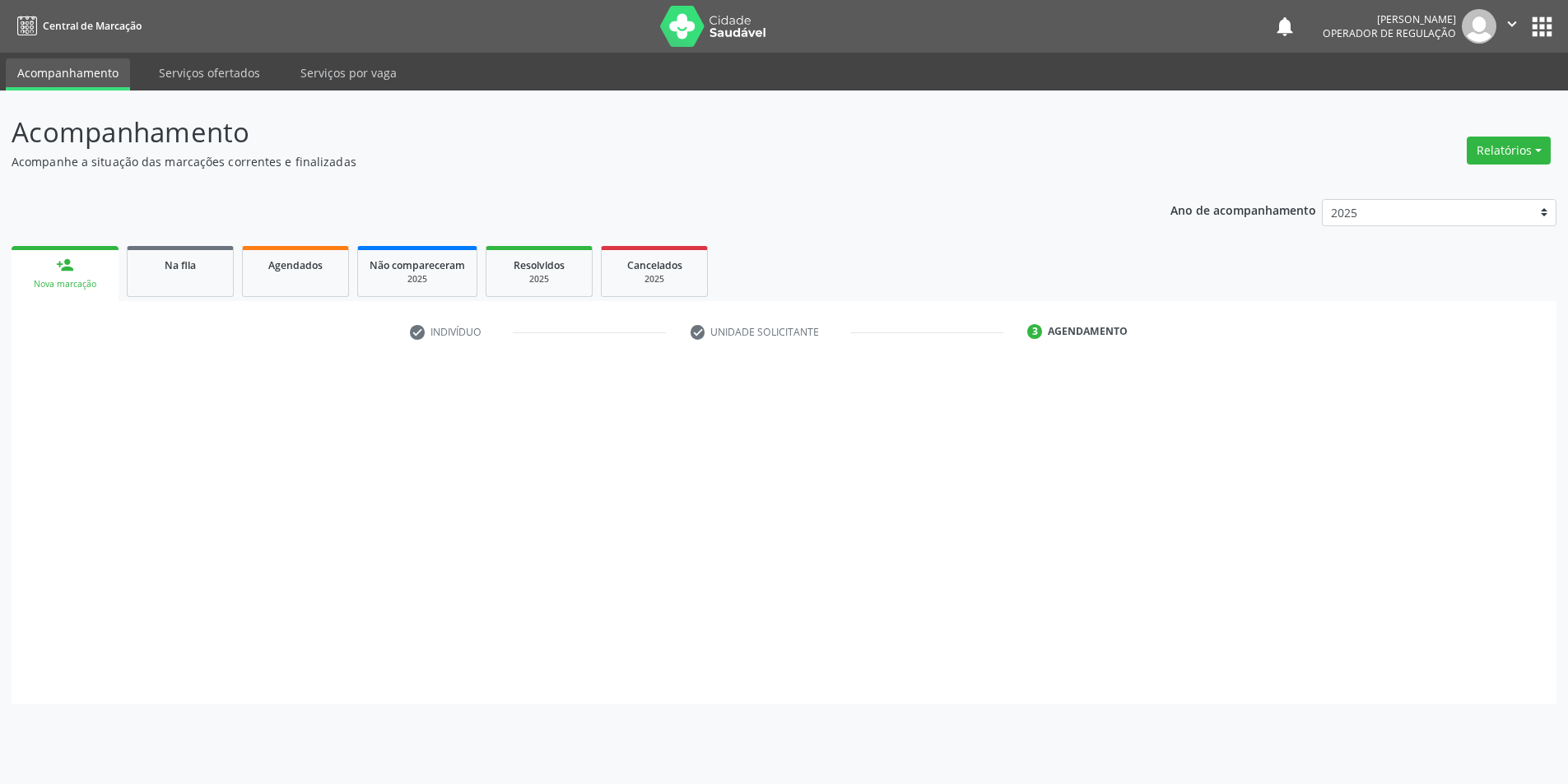
scroll to position [0, 0]
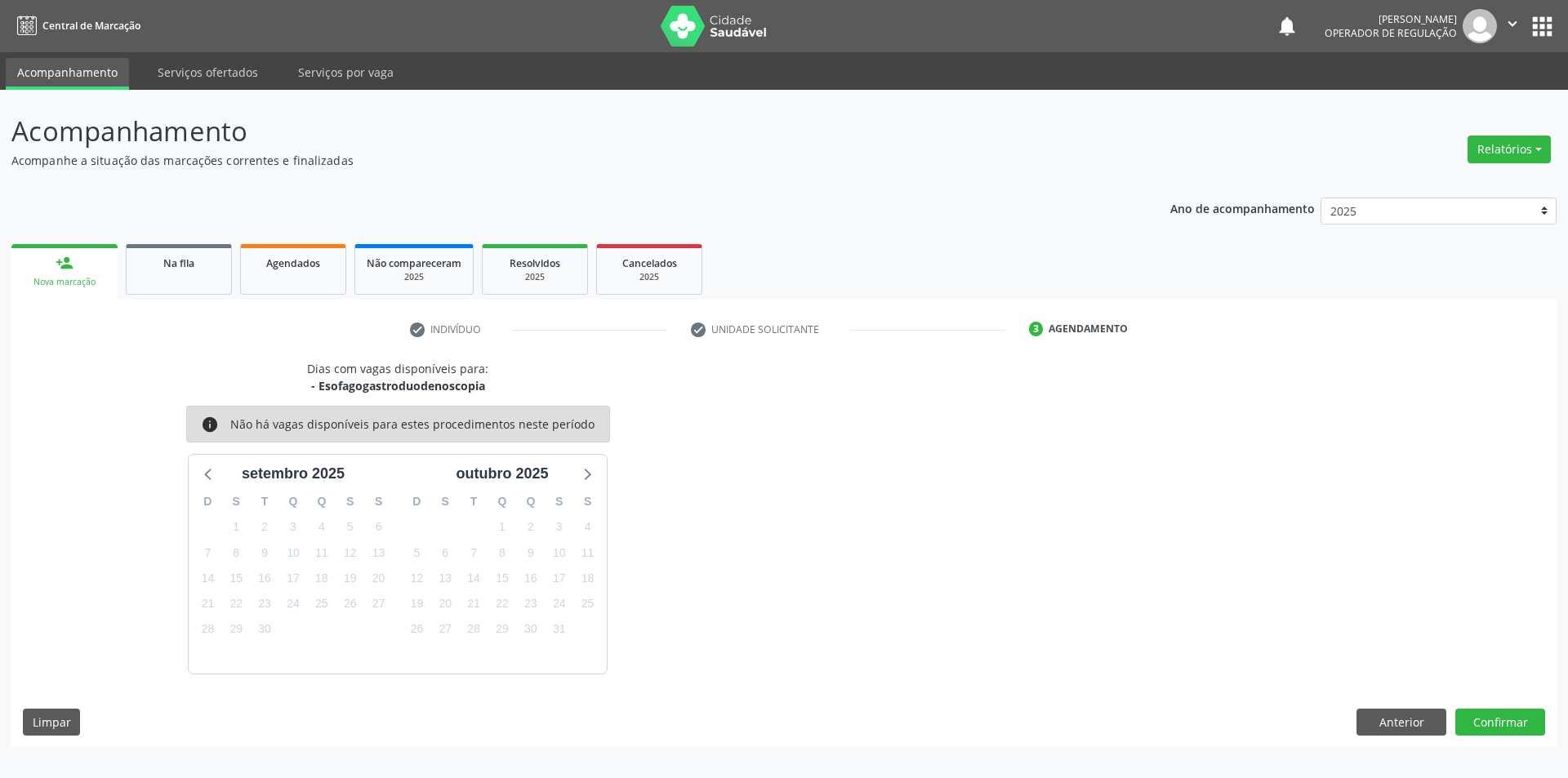
click at [1512, 693] on div "Dias com vagas disponíveis para: - Esofagogastroduodenoscopia info Não há vagas…" at bounding box center [784, 554] width 1545 height 387
click at [1505, 749] on div "Acompanhamento Acompanhe a situação das marcações correntes e finalizadas Relat…" at bounding box center [784, 434] width 1568 height 689
click at [1517, 729] on button "Confirmar" at bounding box center [1500, 722] width 89 height 28
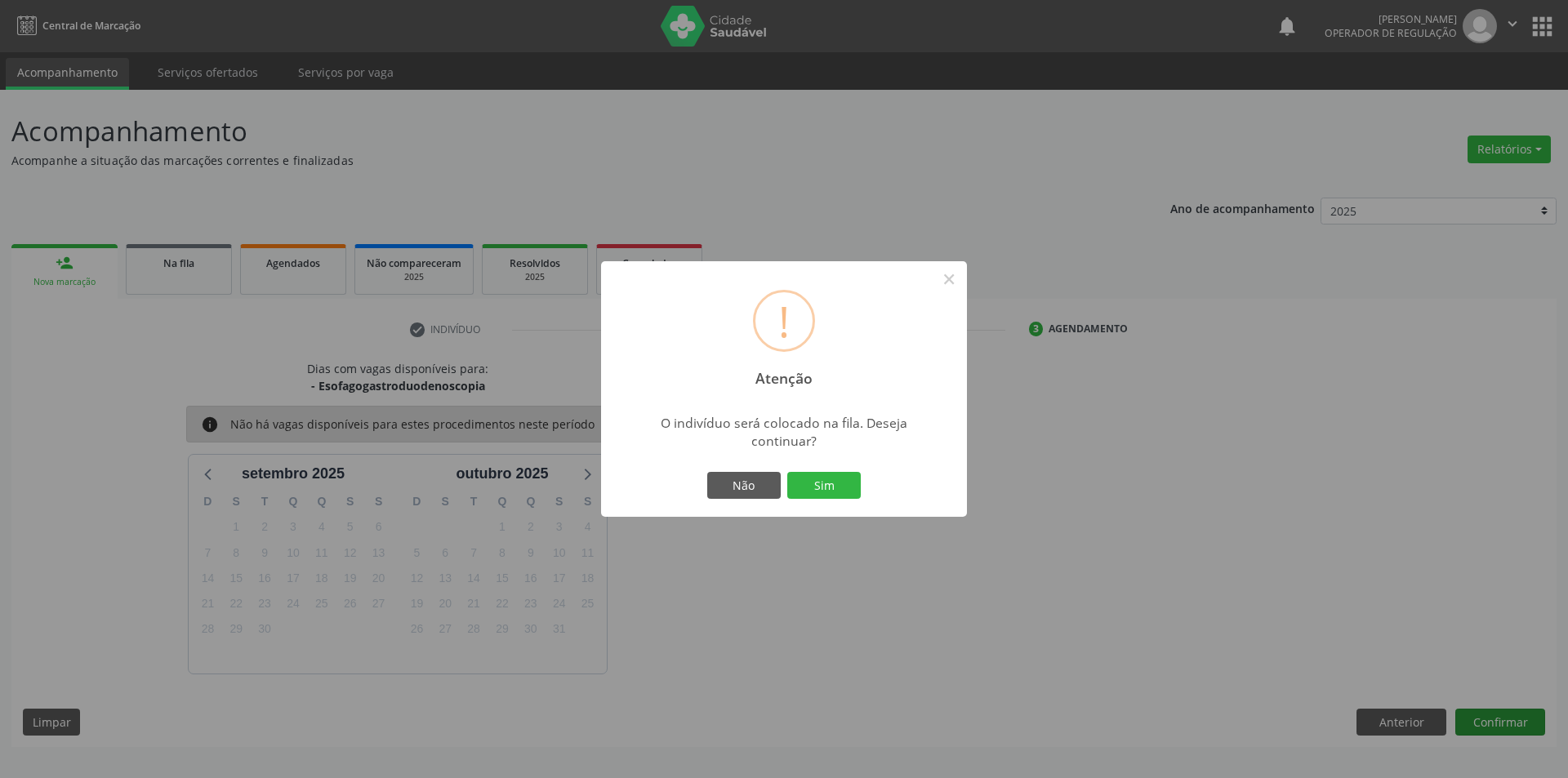
click at [787, 472] on button "Sim" at bounding box center [824, 485] width 73 height 28
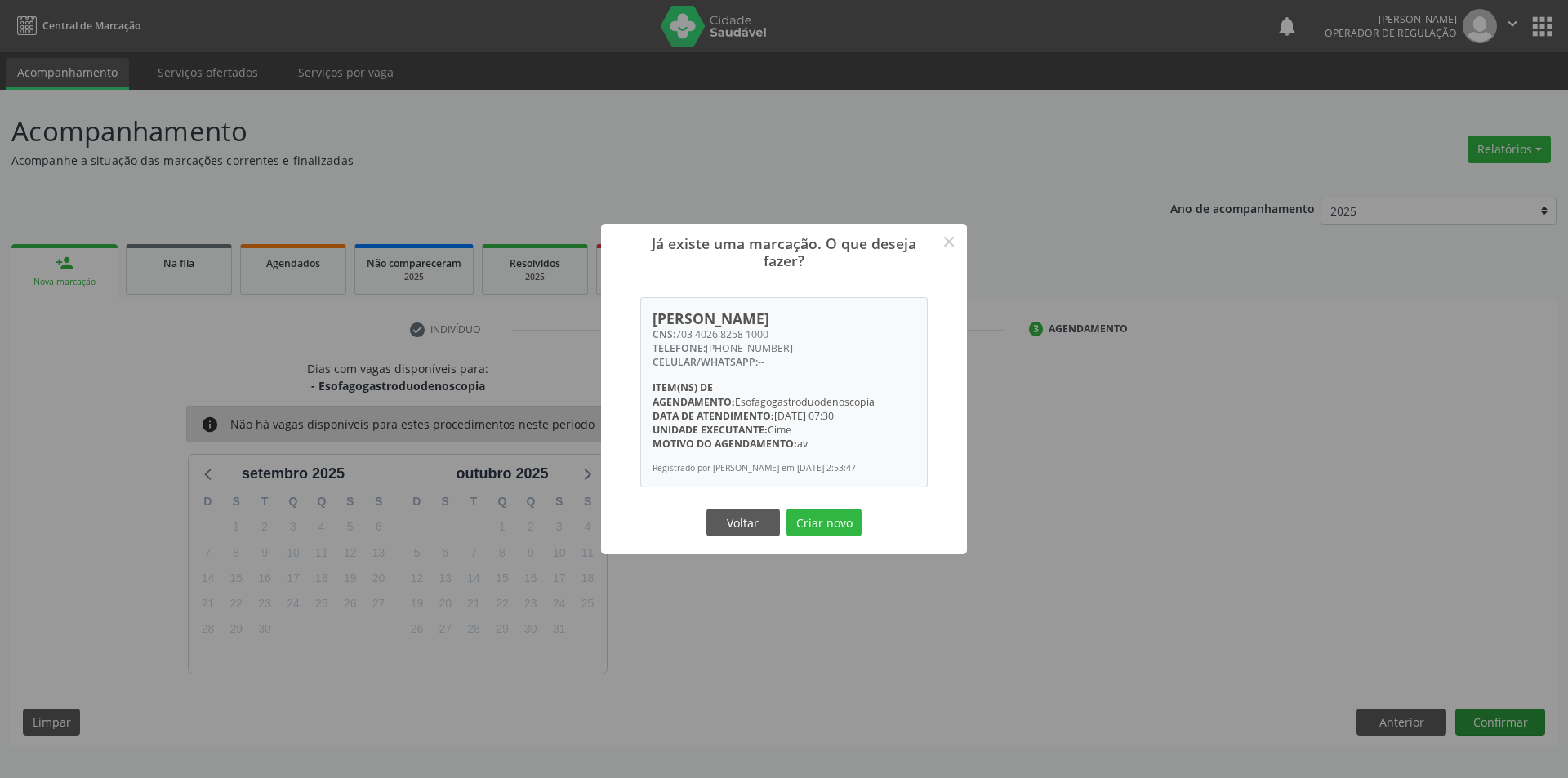
click at [787, 509] on button "Criar novo" at bounding box center [824, 522] width 75 height 28
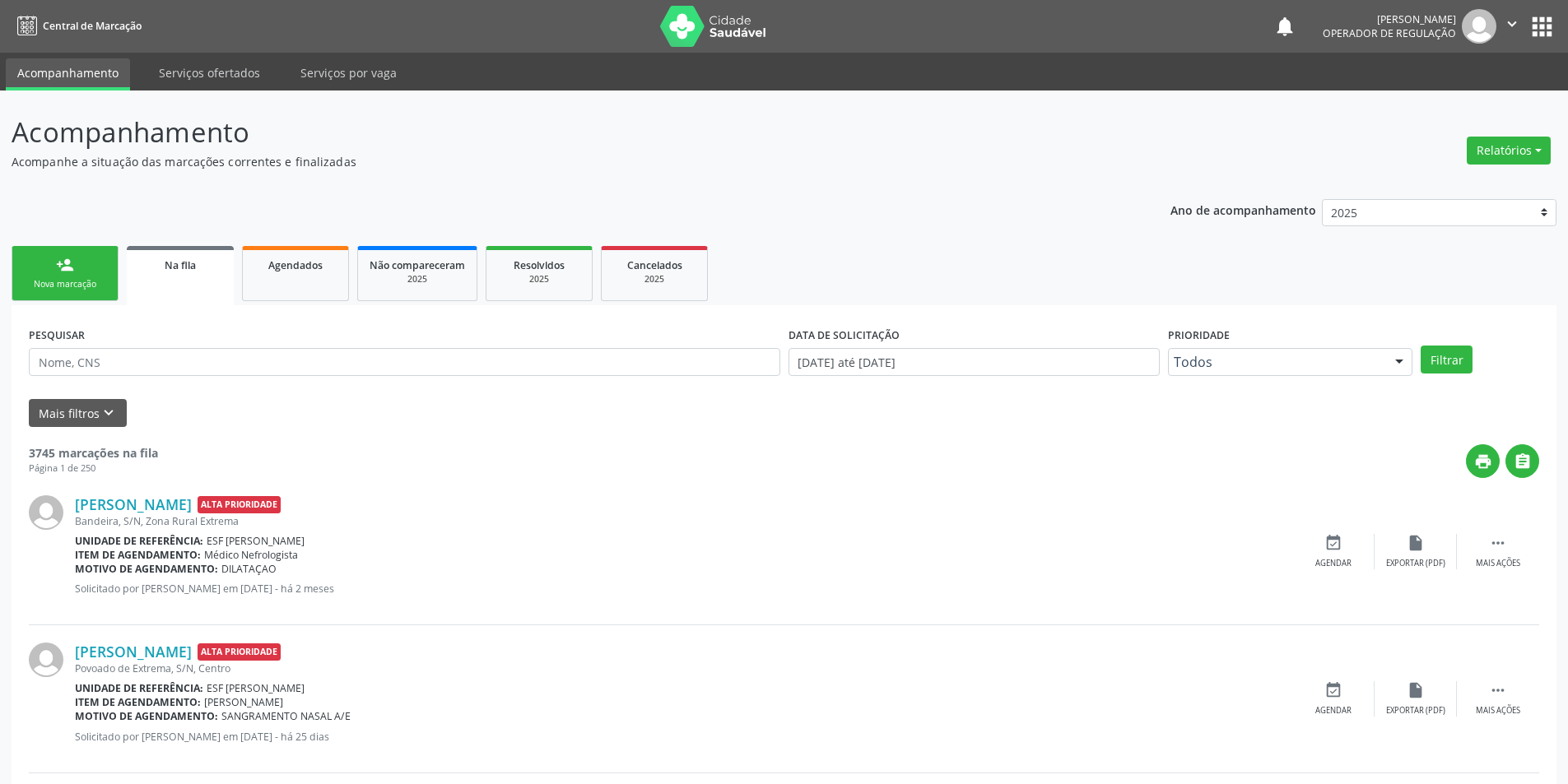
click at [79, 256] on link "person_add Nova marcação" at bounding box center [65, 273] width 107 height 55
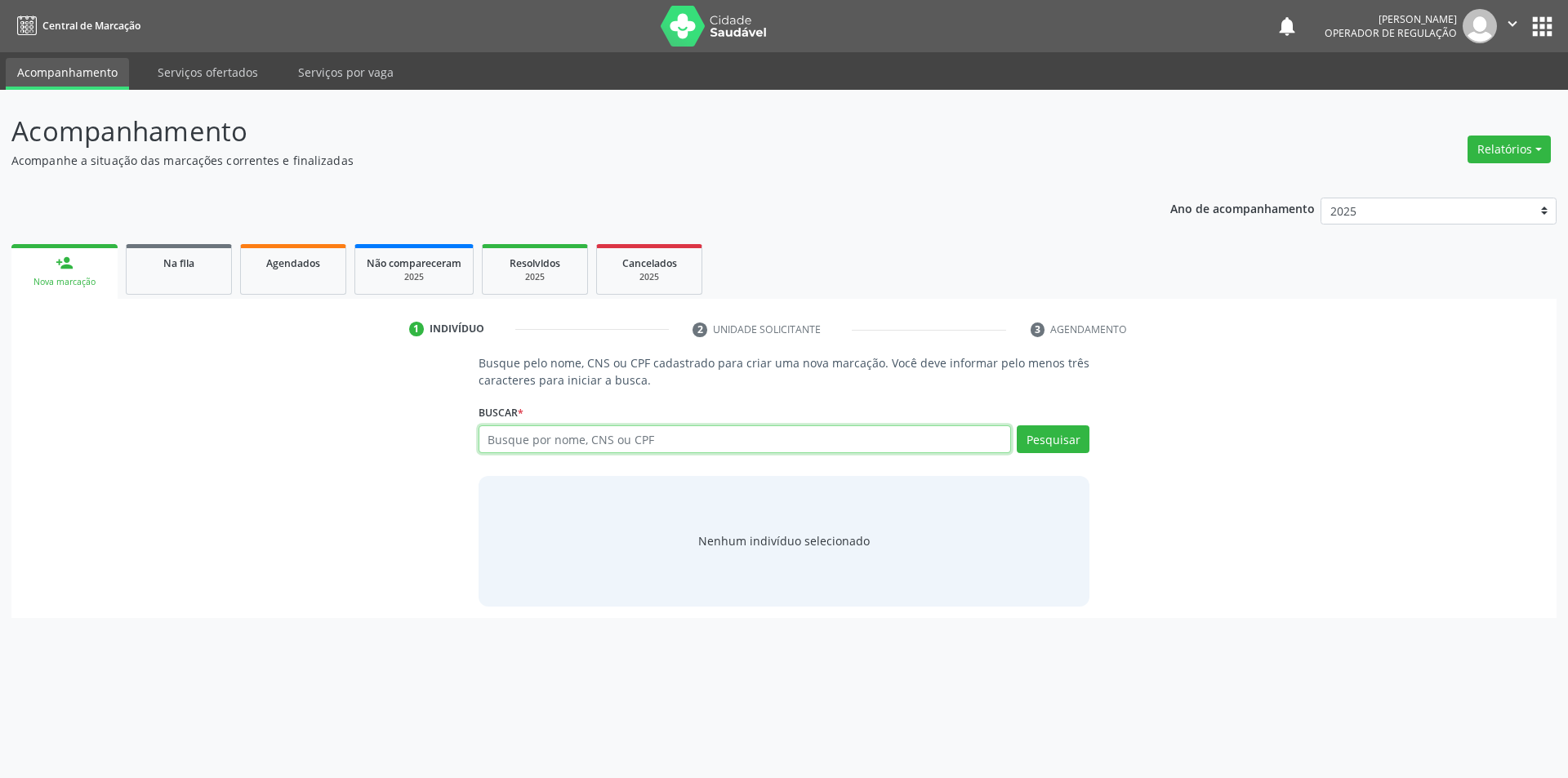
click at [749, 429] on input "text" at bounding box center [745, 439] width 533 height 28
type input "705102378860840"
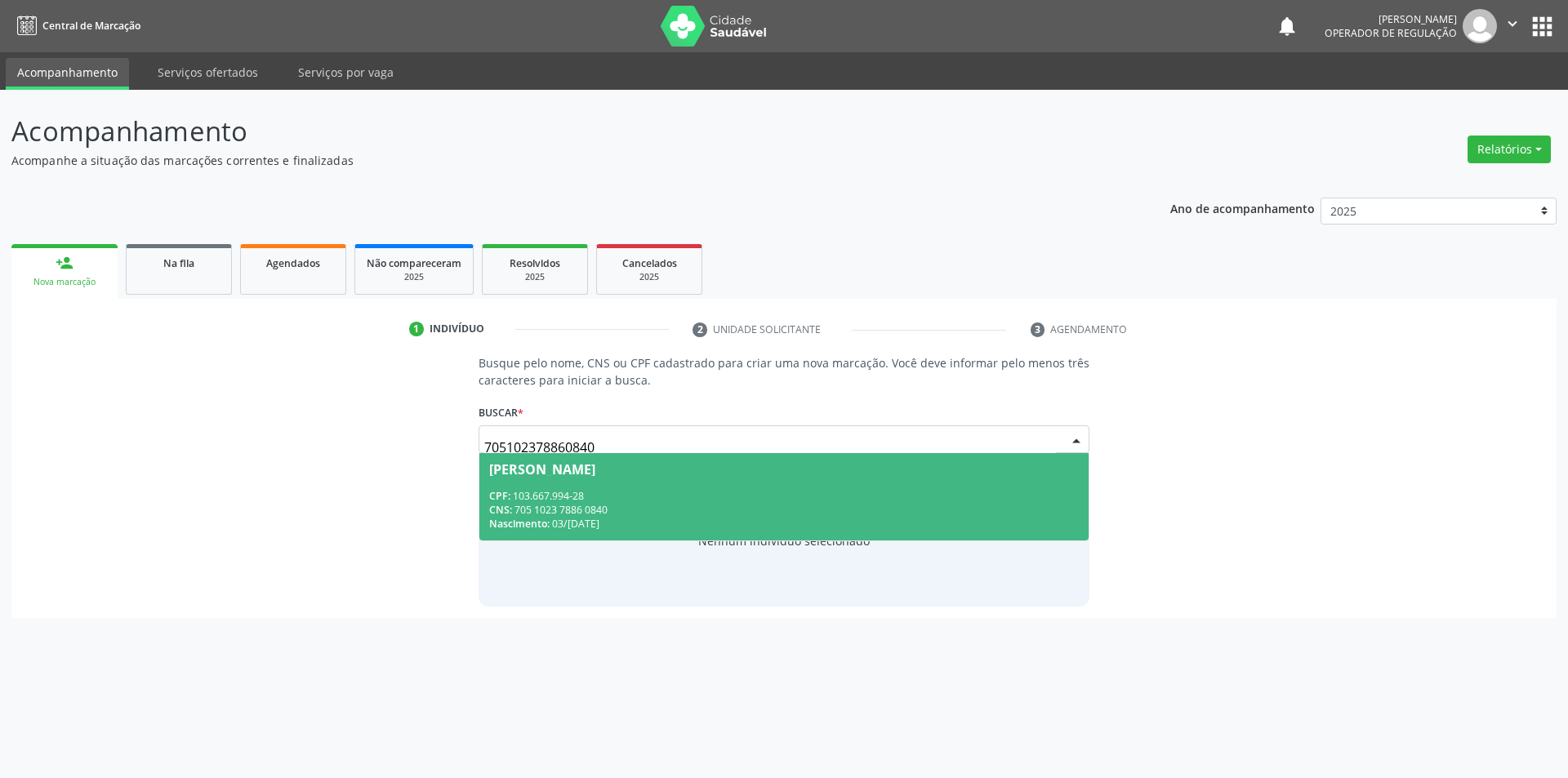
click at [720, 507] on div "CNS: 705 1023 7886 0840" at bounding box center [785, 510] width 591 height 14
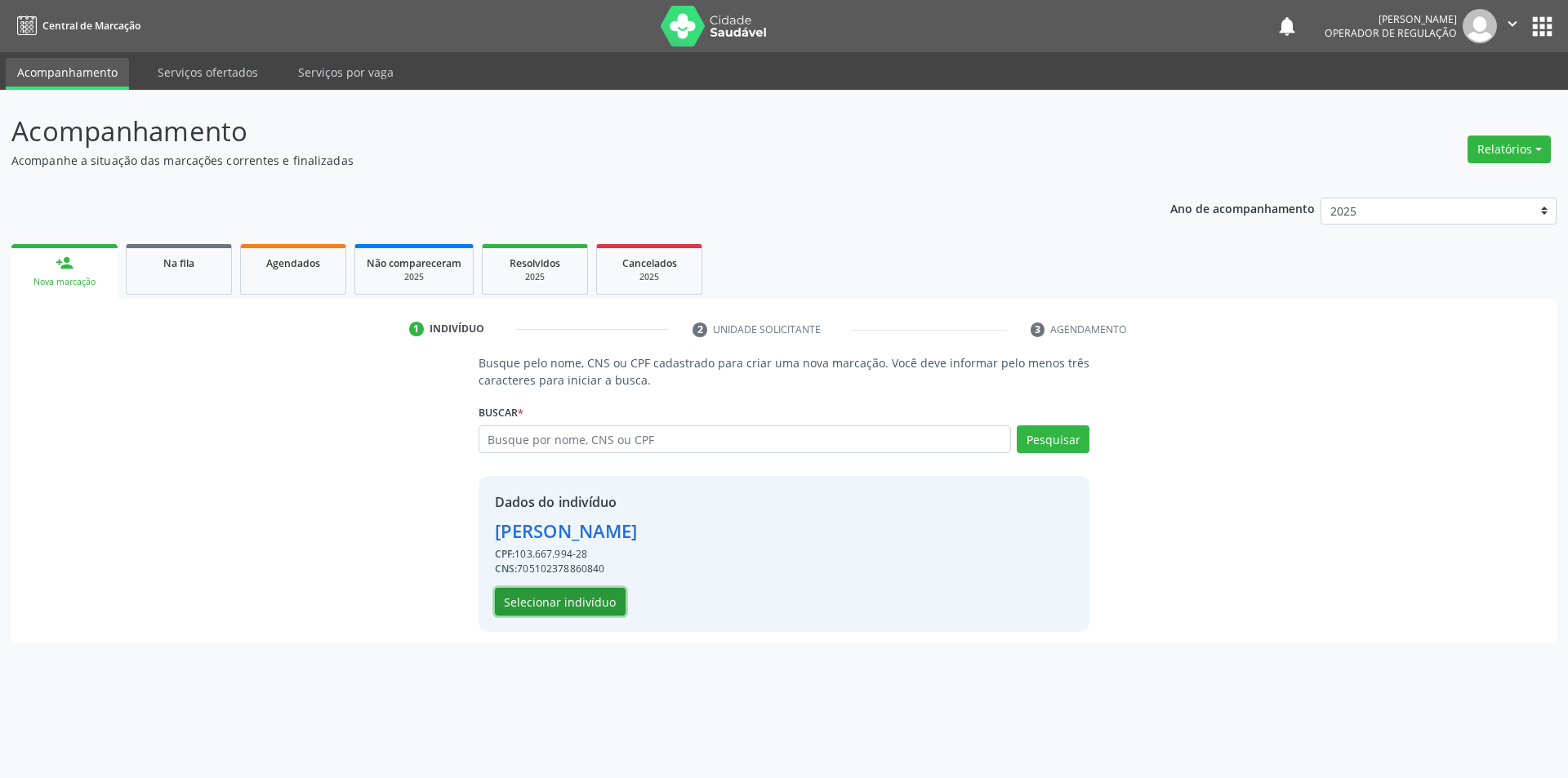
click at [582, 608] on button "Selecionar indivíduo" at bounding box center [560, 602] width 131 height 28
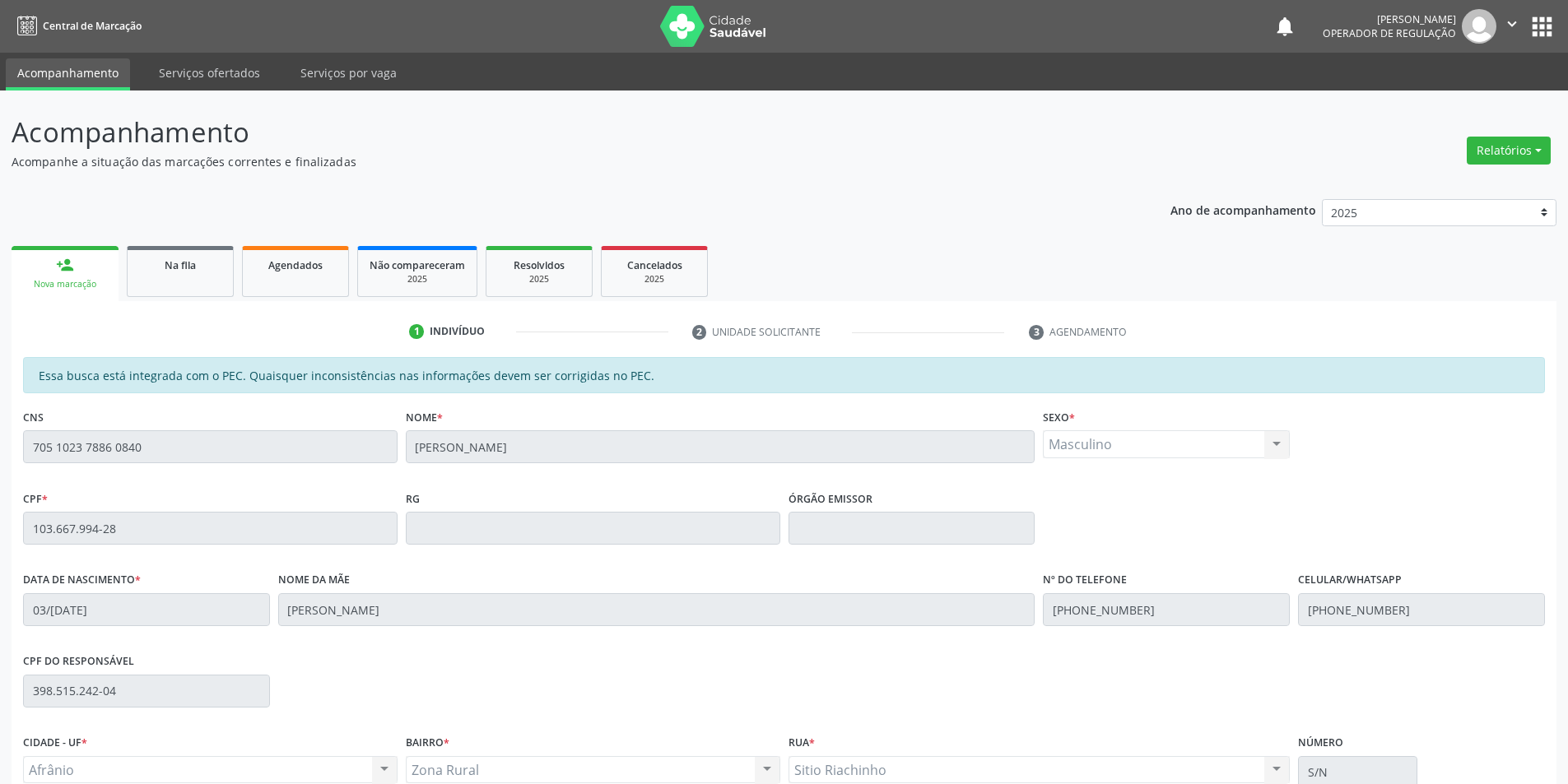
scroll to position [156, 0]
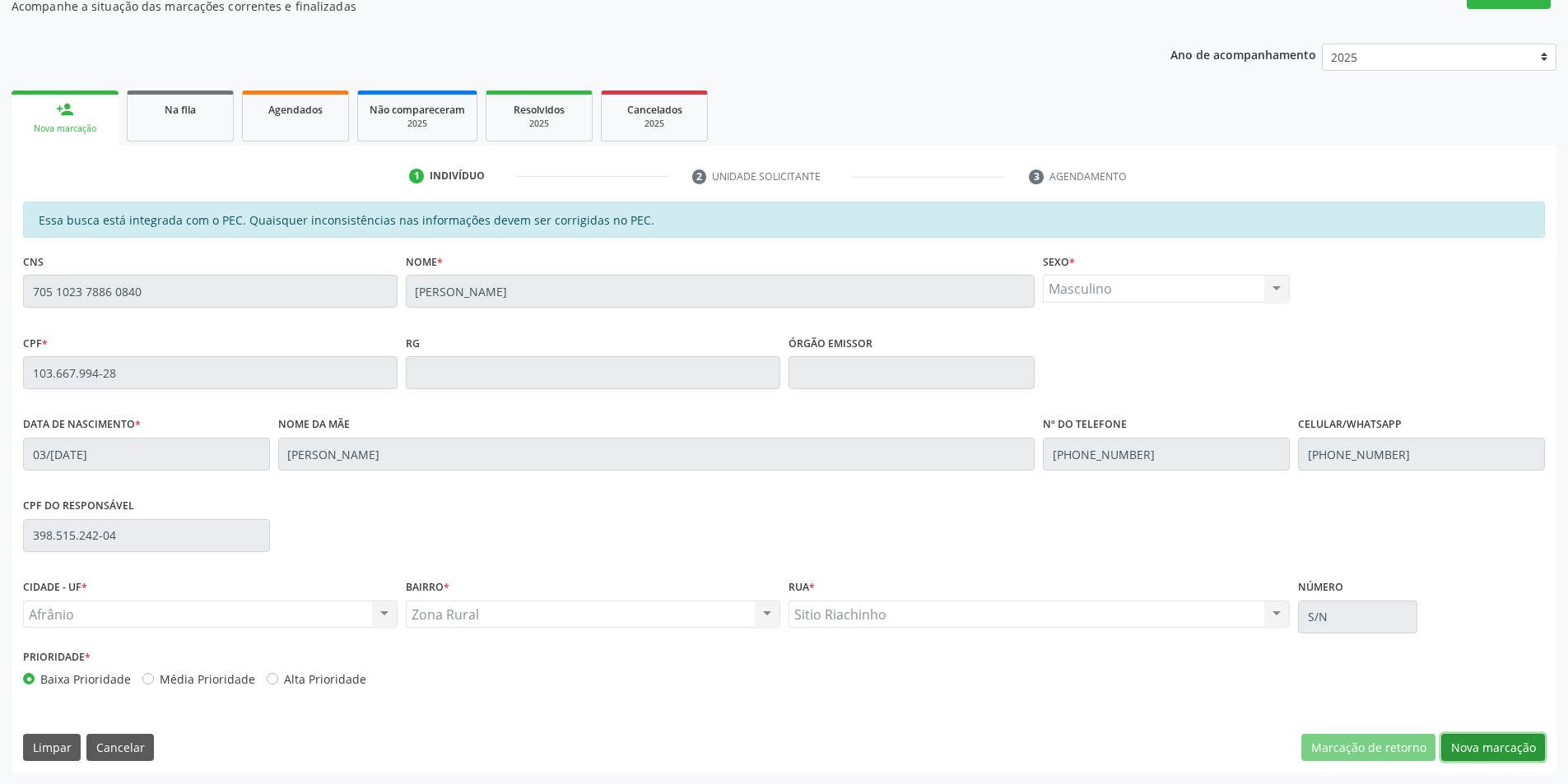
click at [1498, 753] on button "Nova marcação" at bounding box center [1493, 747] width 104 height 28
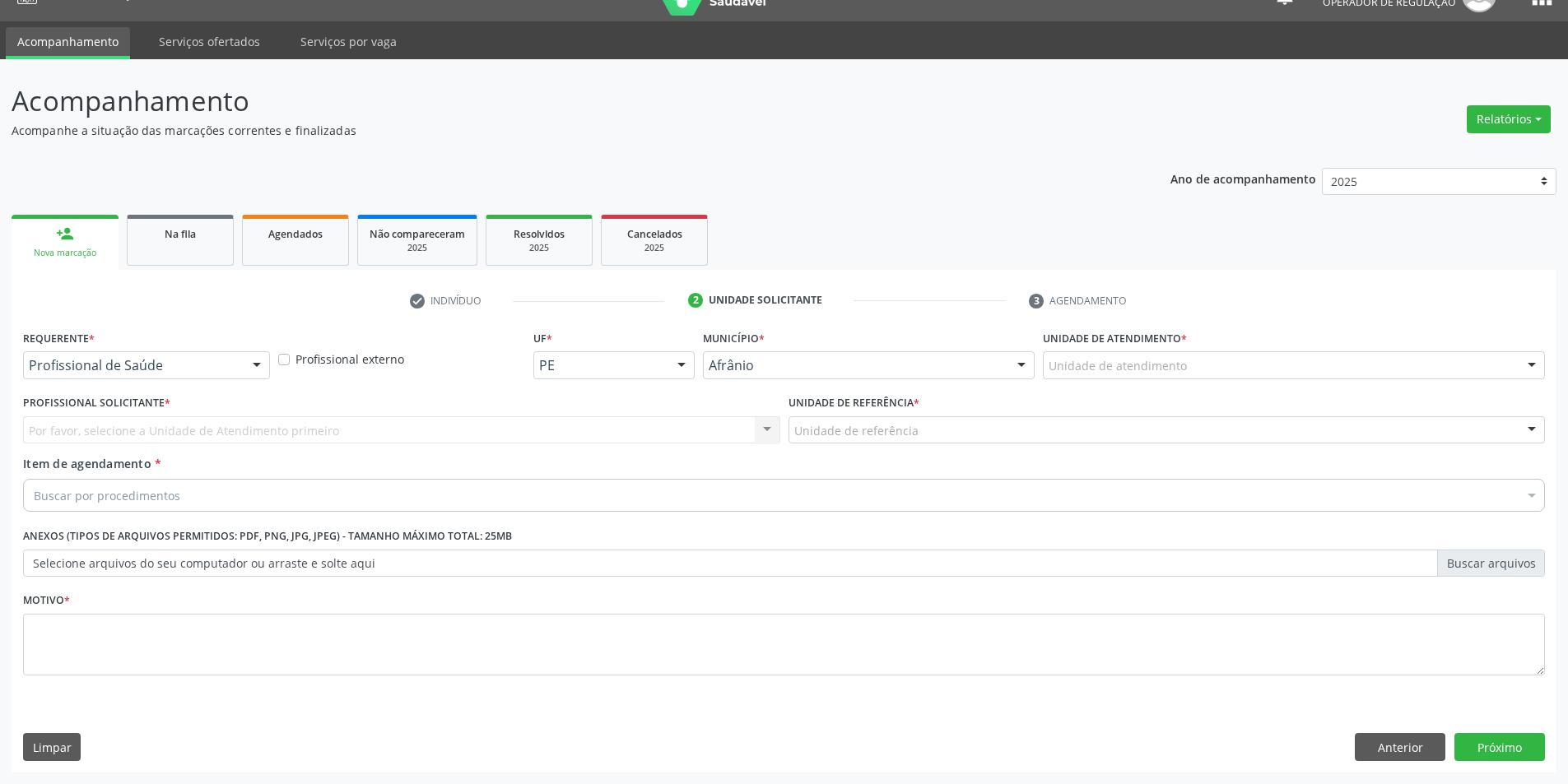
scroll to position [31, 0]
click at [1346, 361] on div "Unidade de atendimento" at bounding box center [1293, 365] width 502 height 28
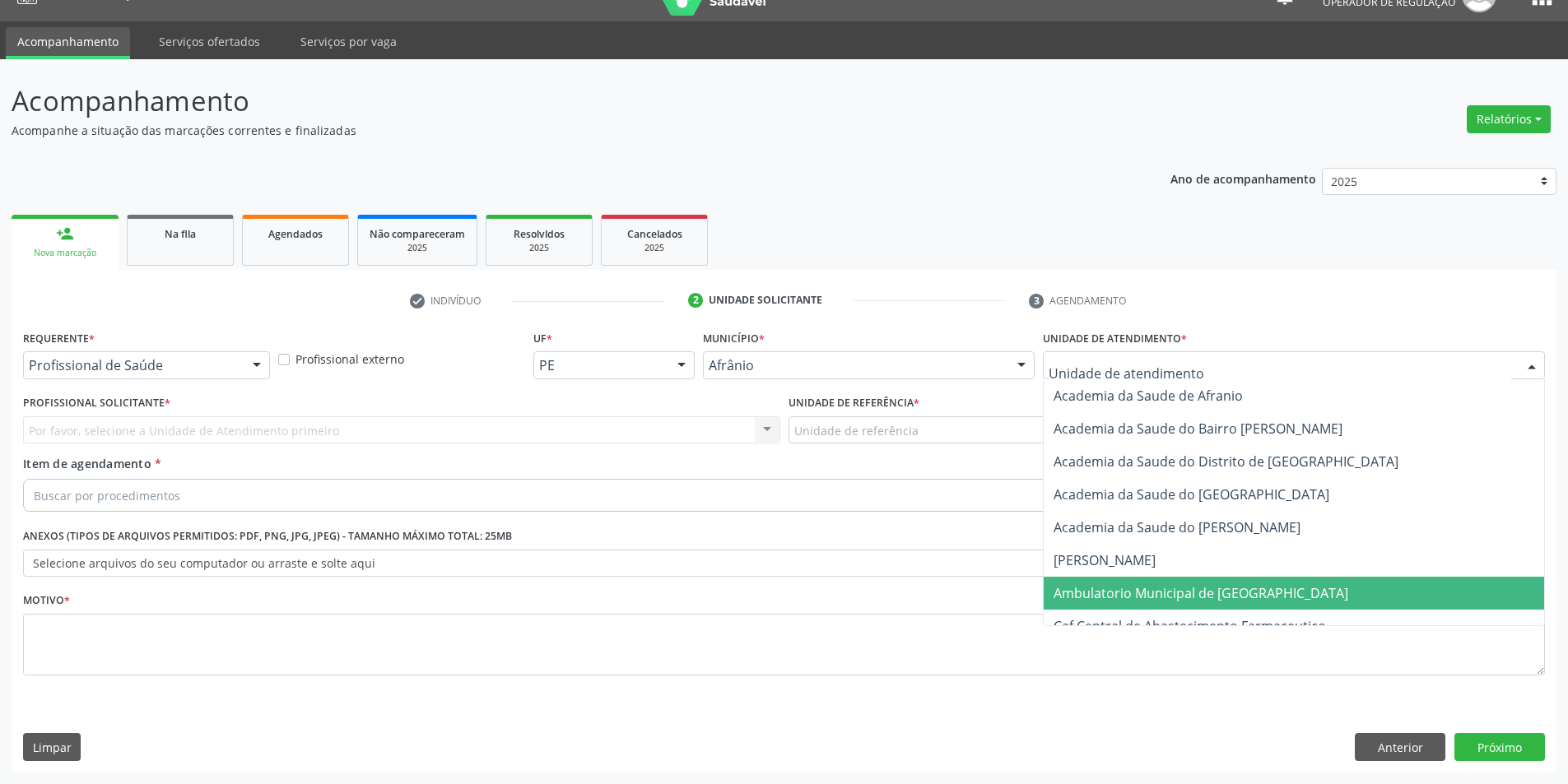
click at [1205, 584] on span "Ambulatorio Municipal de [GEOGRAPHIC_DATA]" at bounding box center [1201, 593] width 294 height 18
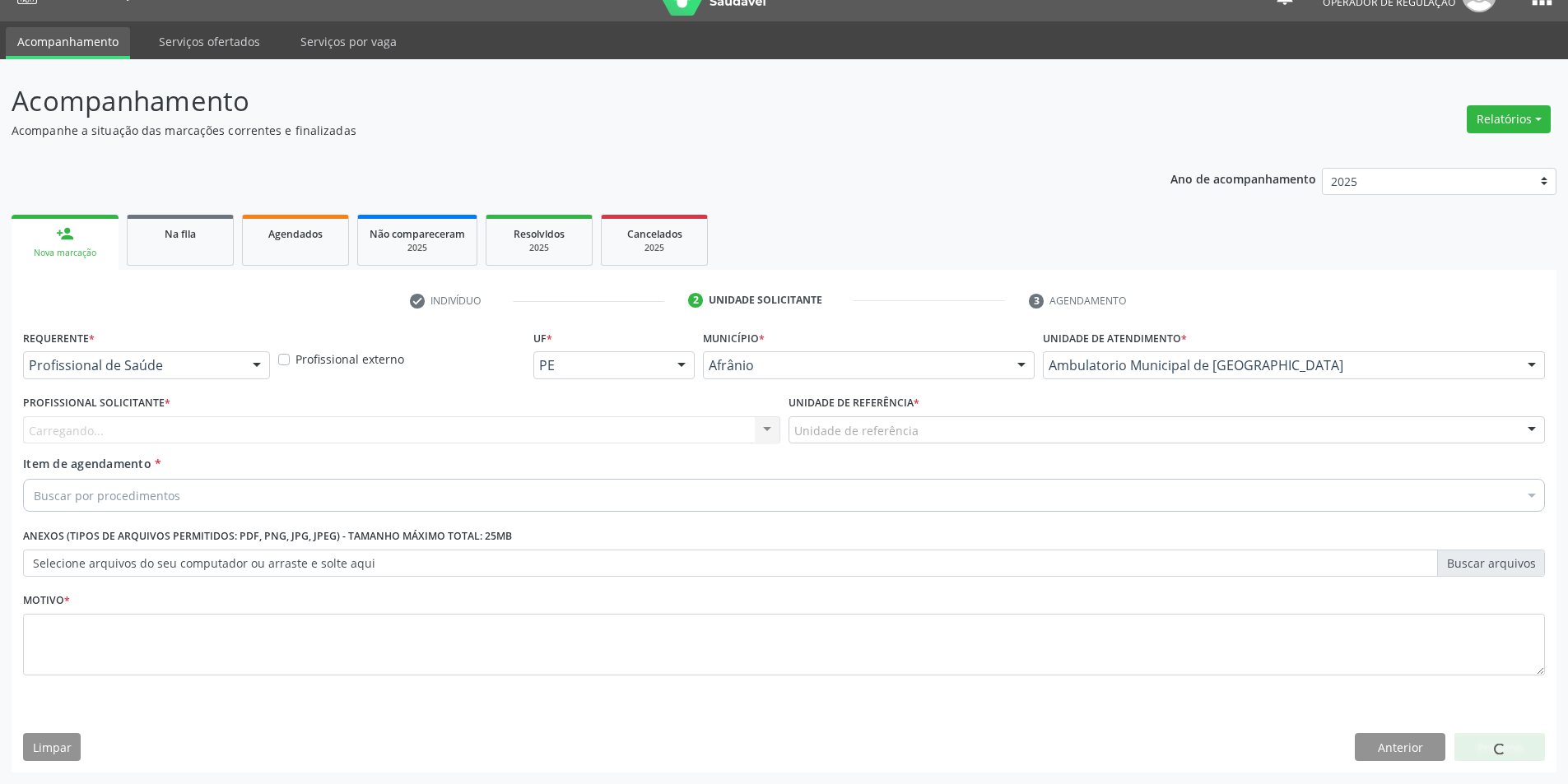
click at [253, 427] on div "Carregando... Nenhum resultado encontrado para: " " Não há nenhuma opção para s…" at bounding box center [401, 430] width 757 height 28
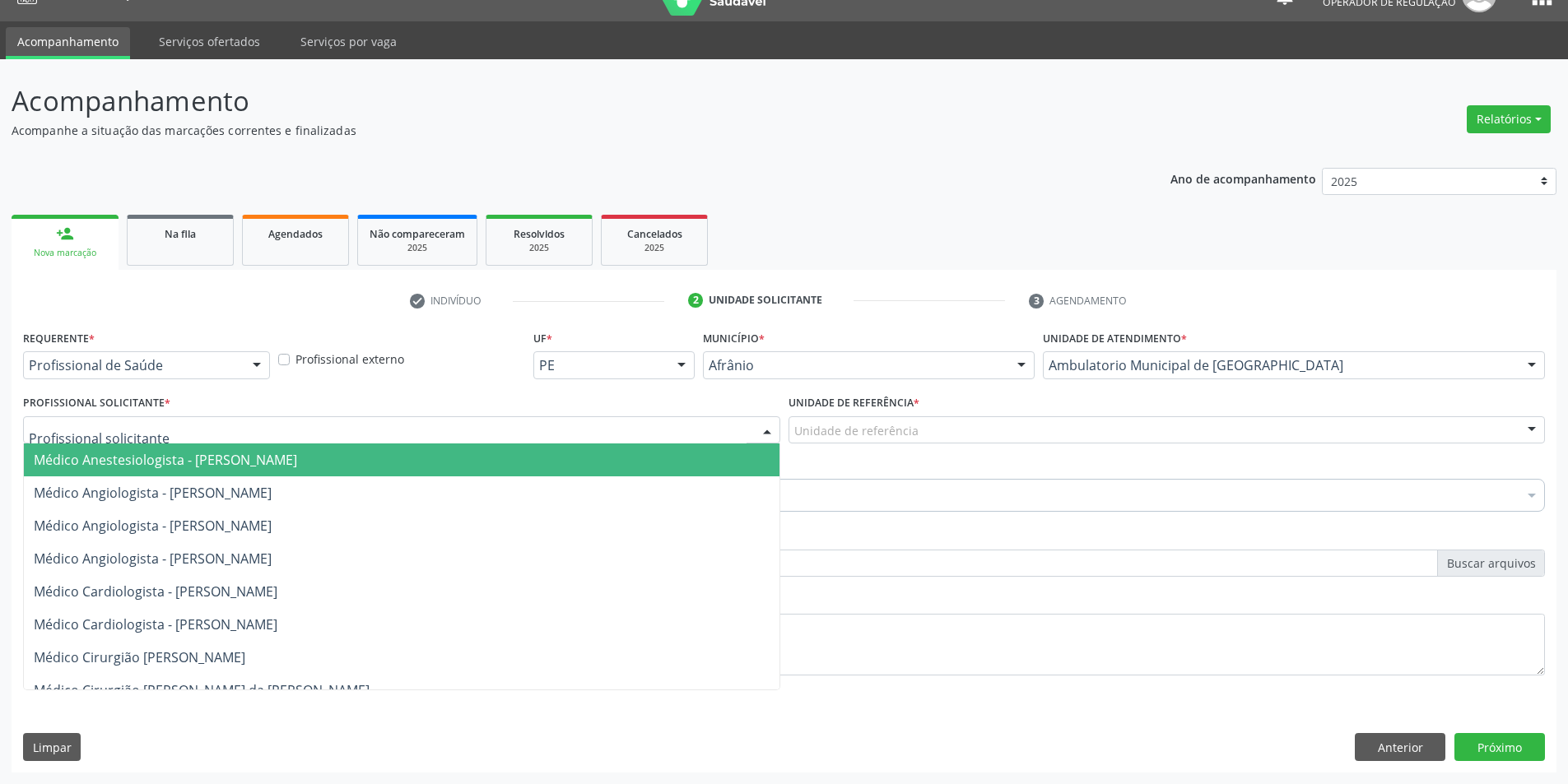
click at [233, 434] on div at bounding box center [401, 430] width 757 height 28
click at [236, 497] on span "Médico Angiologista - Glauber Lutterbach de Oliveira Pires" at bounding box center [153, 492] width 238 height 18
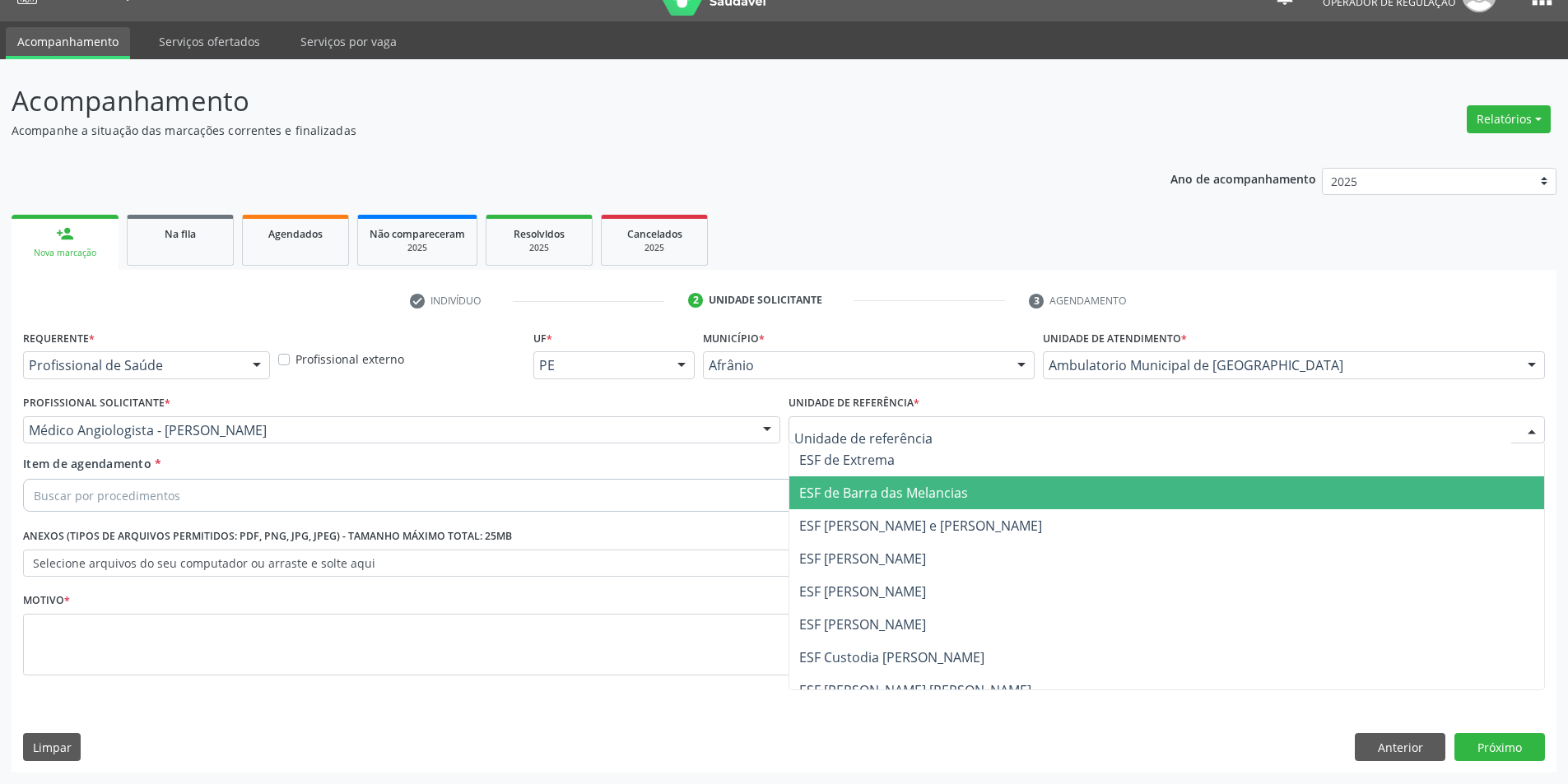
click at [851, 514] on span "ESF [PERSON_NAME] e [PERSON_NAME]" at bounding box center [1167, 526] width 755 height 33
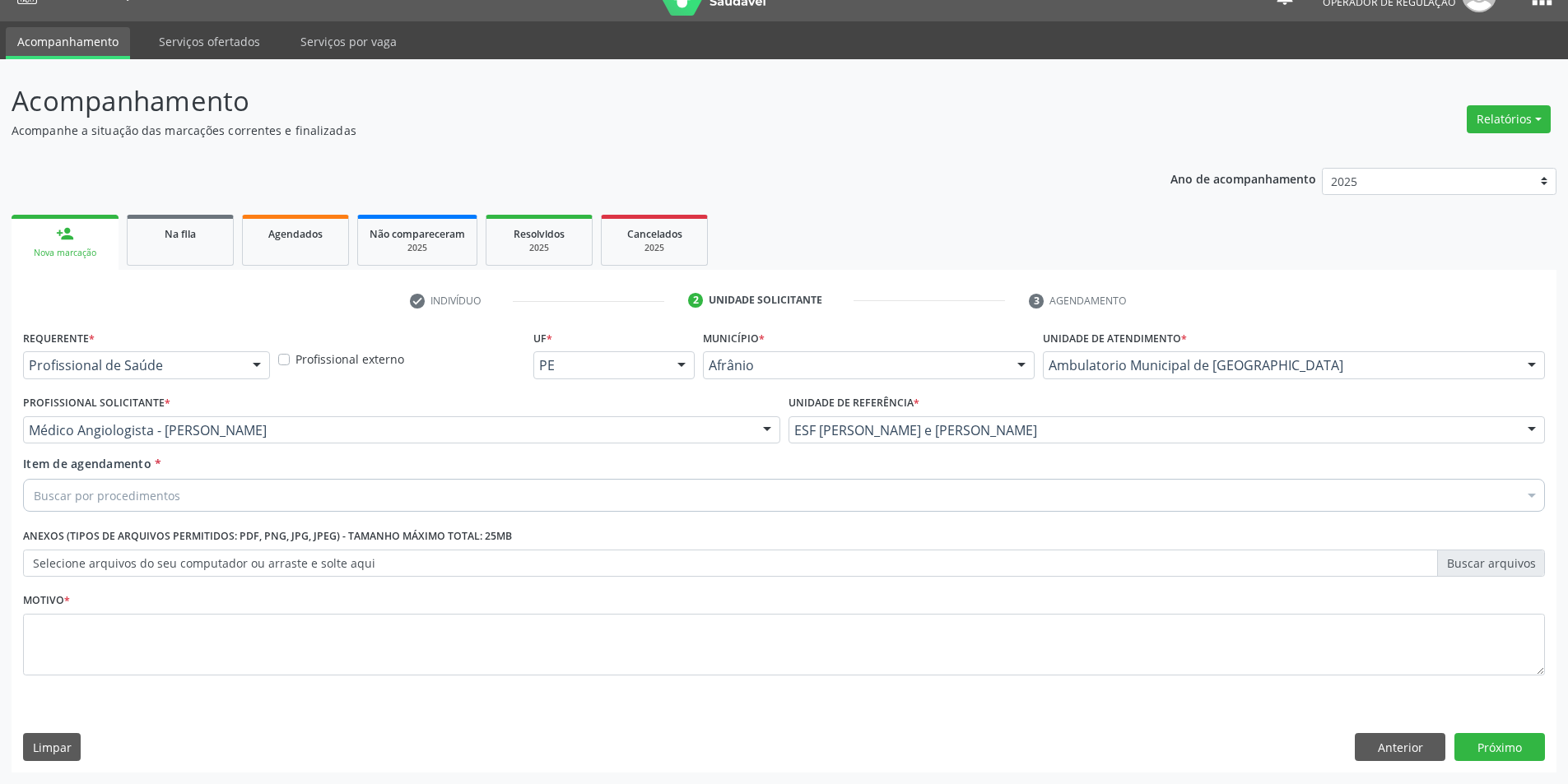
click at [851, 490] on div "Buscar por procedimentos" at bounding box center [784, 495] width 1522 height 33
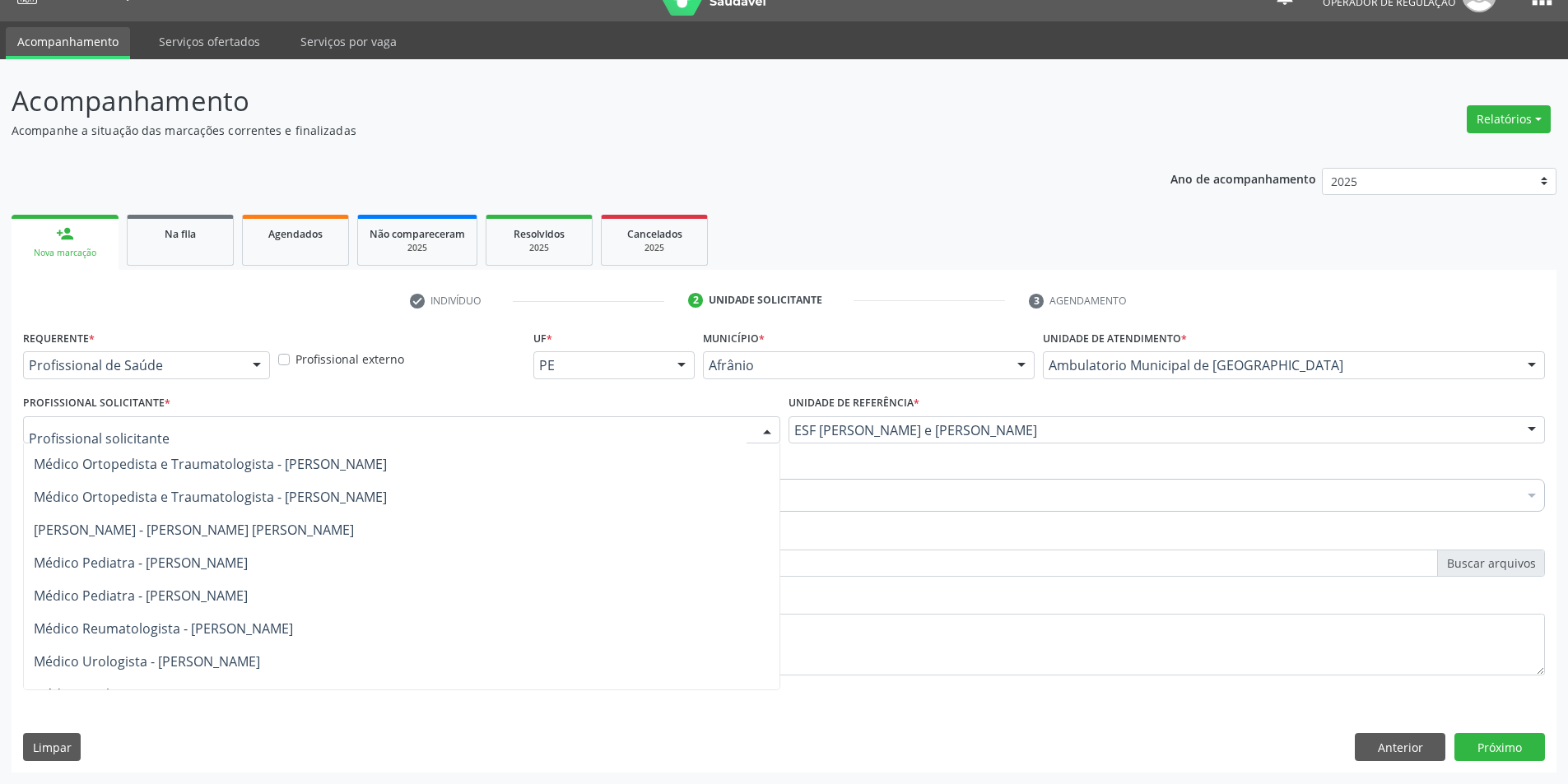
scroll to position [1548, 0]
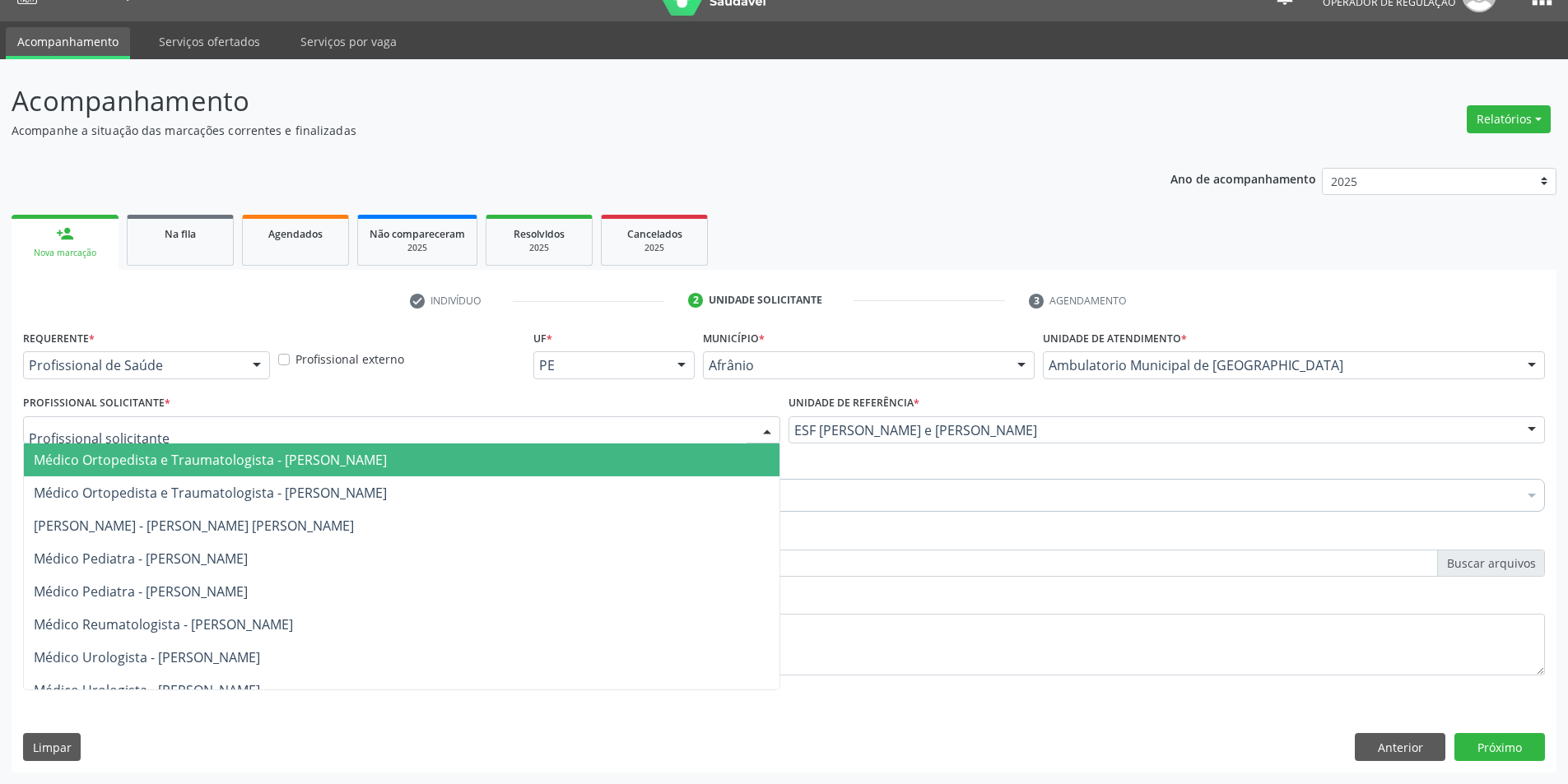
click at [12, 523] on div "Requerente * Profissional de Saúde Profissional de Saúde Paciente Nenhum result…" at bounding box center [784, 549] width 1545 height 447
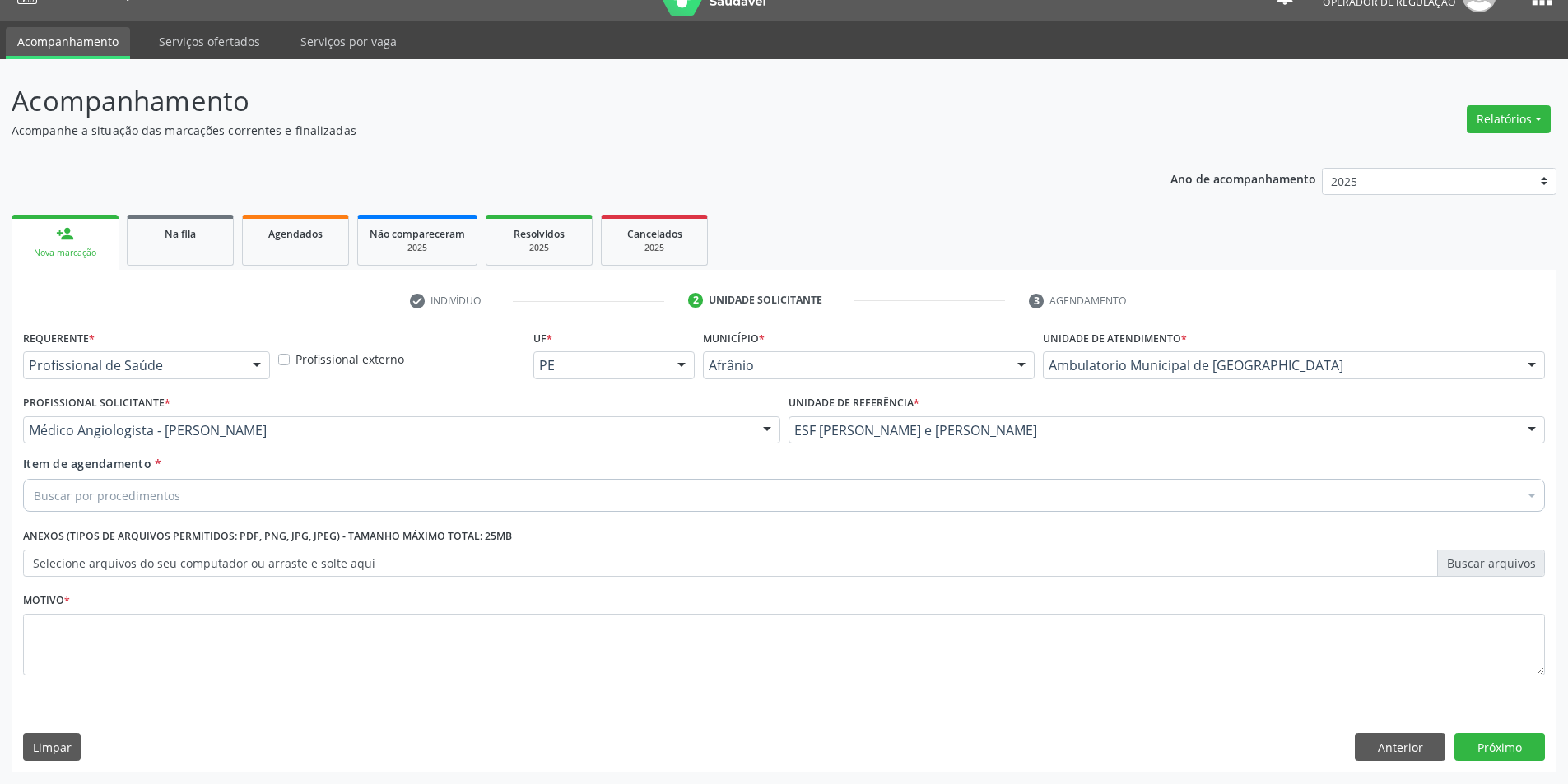
click at [366, 495] on div "Buscar por procedimentos" at bounding box center [784, 495] width 1522 height 33
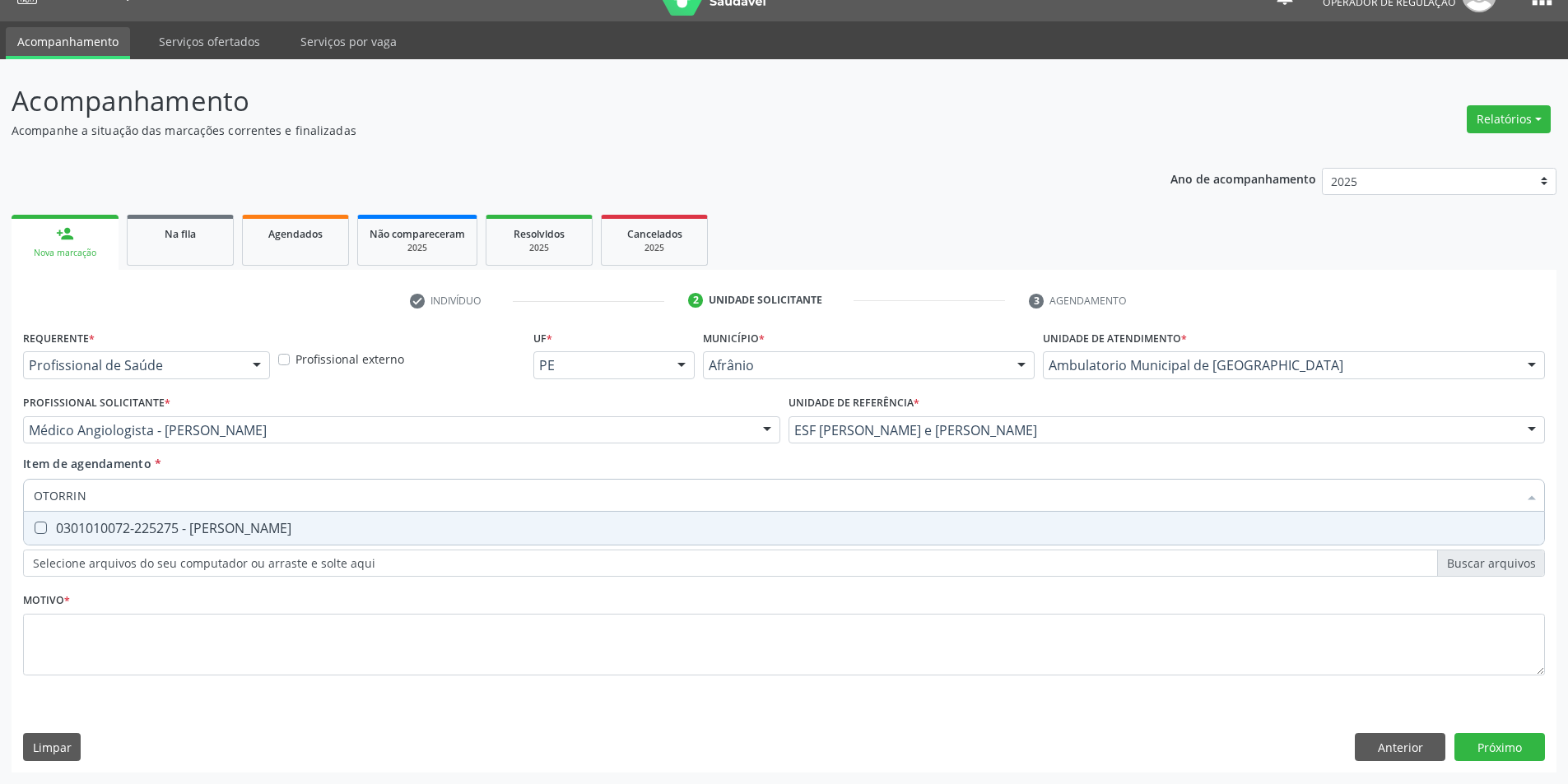
type input "OTORRINO"
click at [372, 519] on span "0301010072-225275 - Médico Otorrinolaringologista" at bounding box center [784, 528] width 1520 height 33
checkbox Otorrinolaringologista "true"
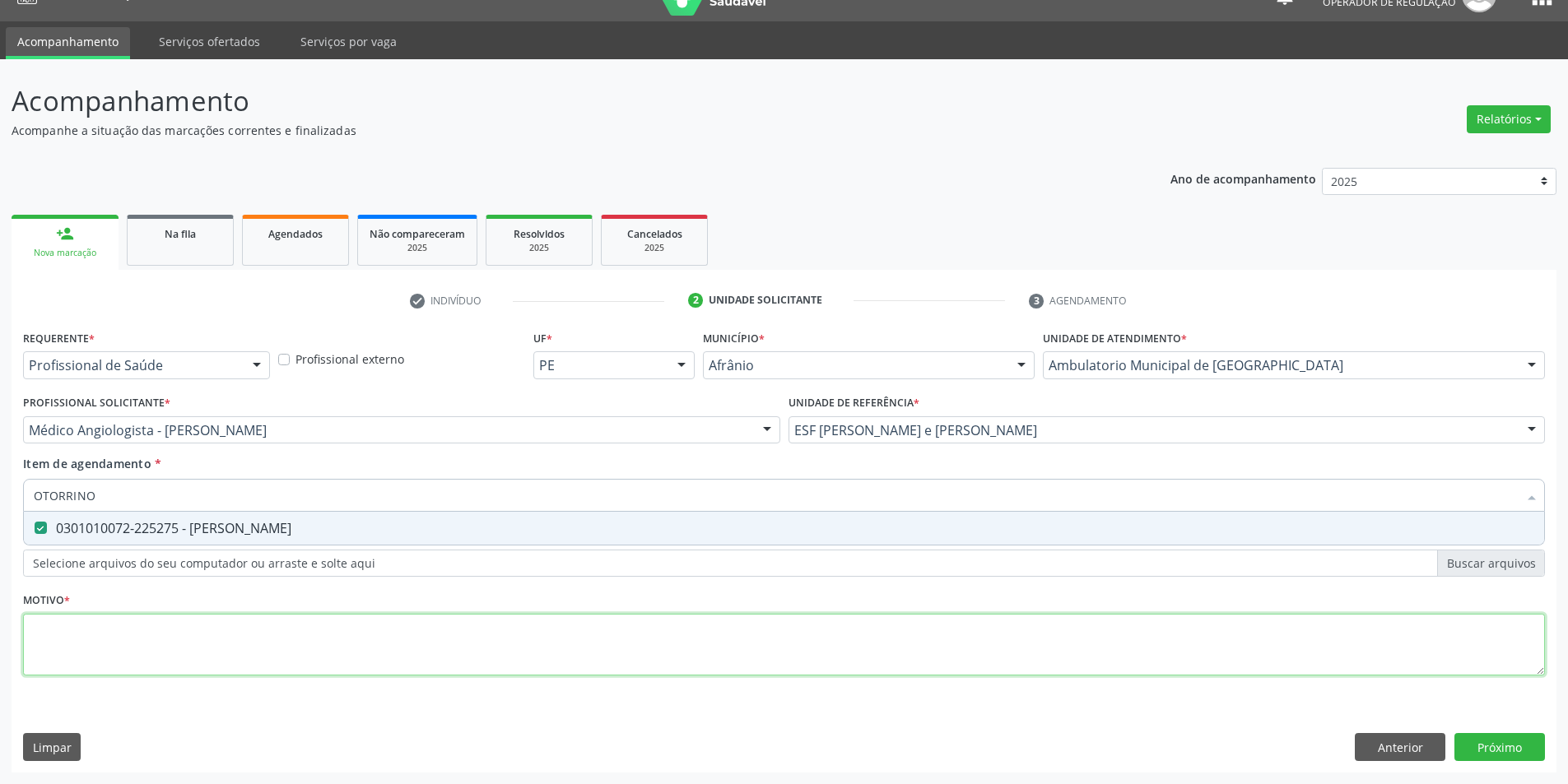
click at [327, 658] on div "Requerente * Profissional de Saúde Profissional de Saúde Paciente Nenhum result…" at bounding box center [784, 512] width 1522 height 372
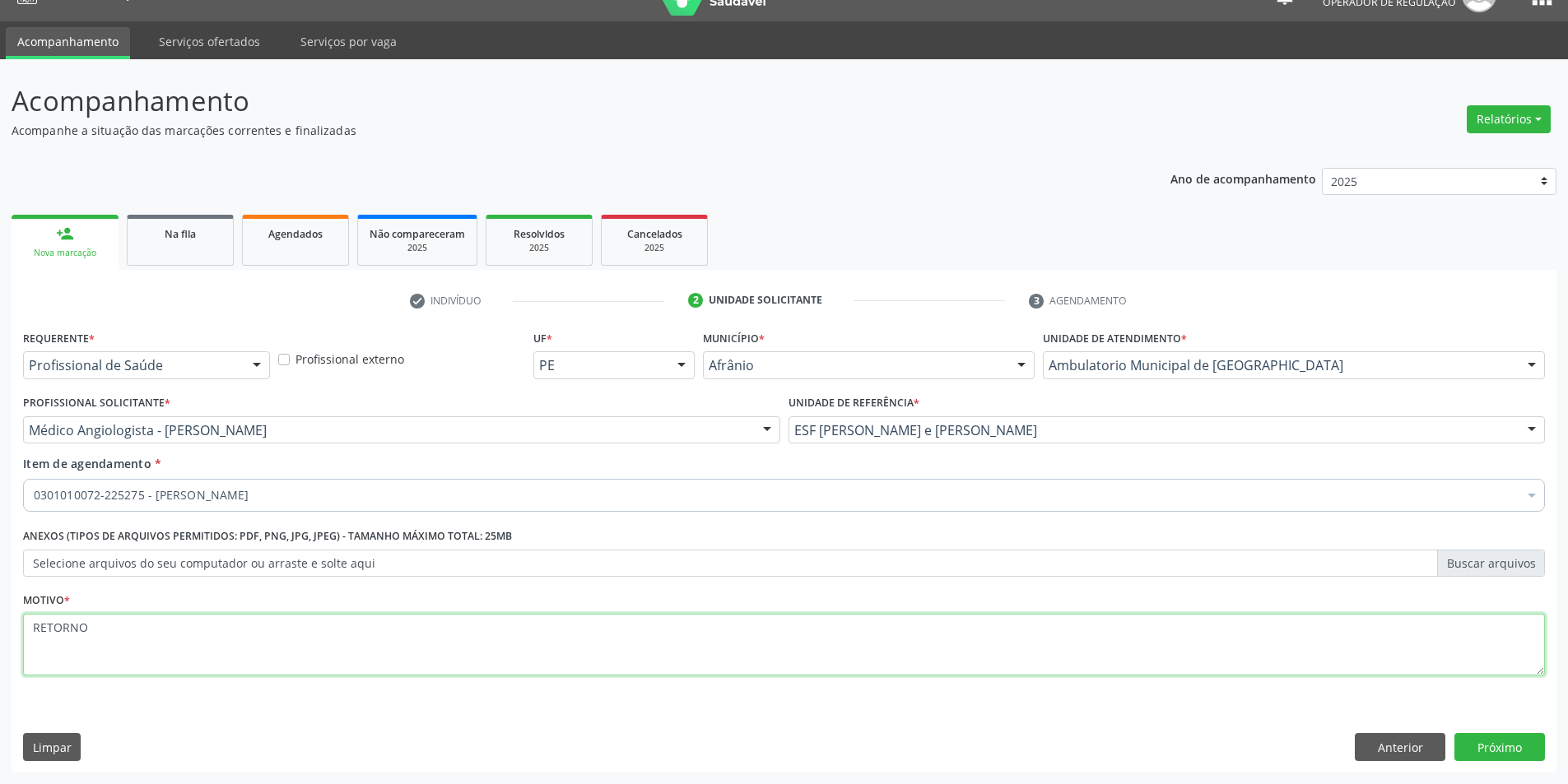
type textarea "RETORNO"
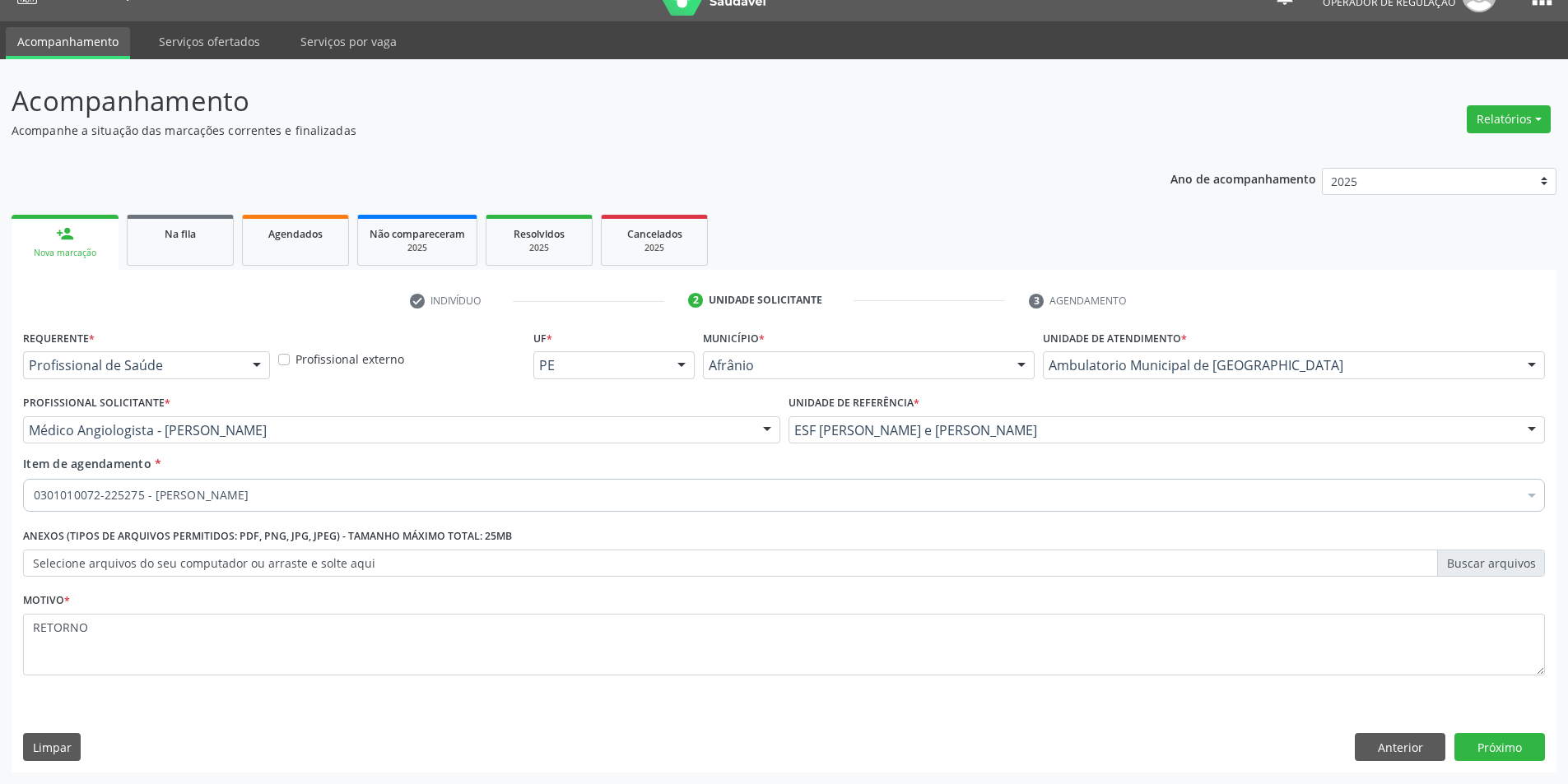
click at [1505, 731] on div "Requerente * Profissional de Saúde Profissional de Saúde Paciente Nenhum result…" at bounding box center [784, 549] width 1545 height 447
click at [1504, 747] on button "Próximo" at bounding box center [1499, 747] width 90 height 28
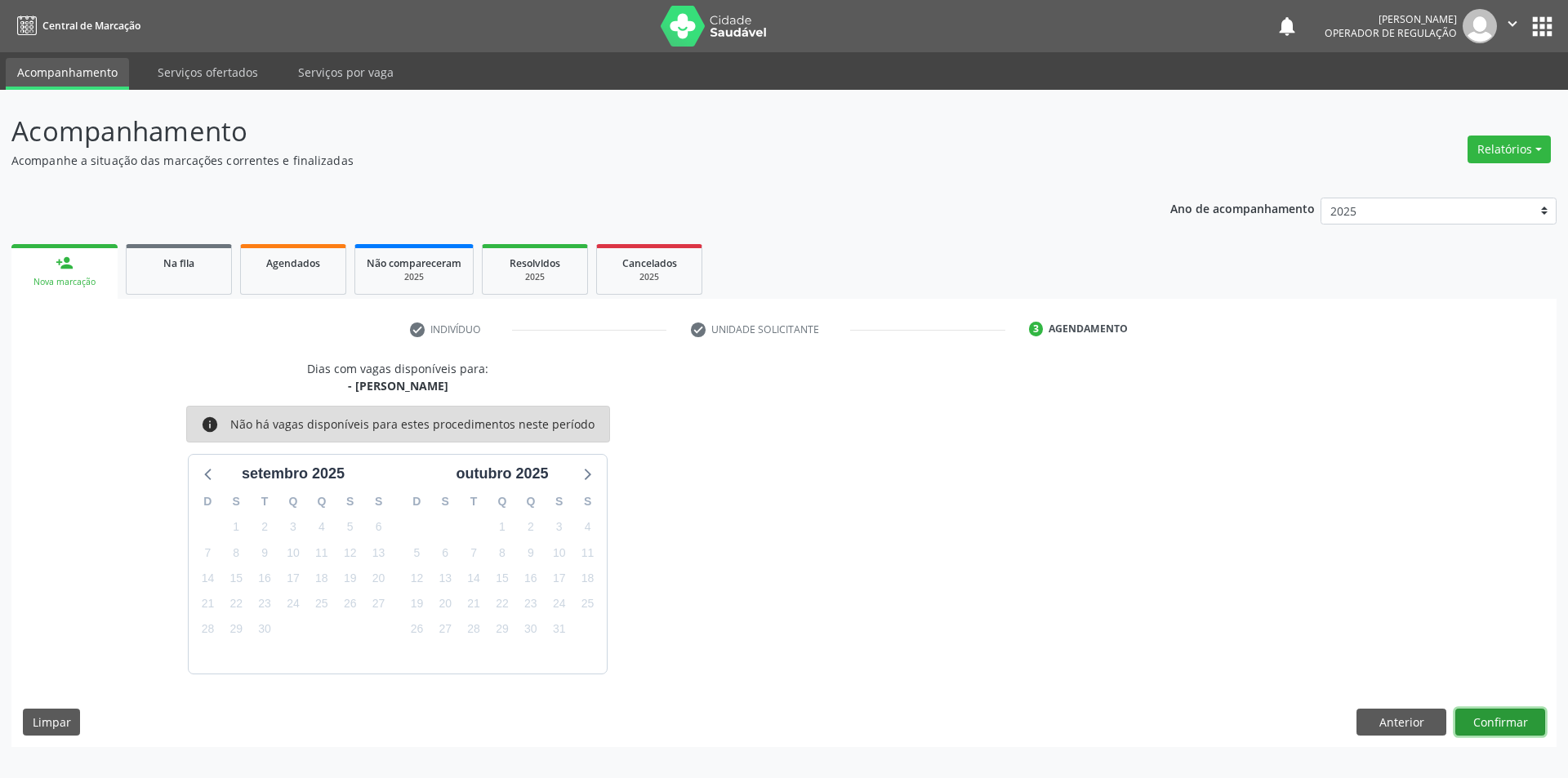
click at [1514, 723] on button "Confirmar" at bounding box center [1500, 722] width 89 height 28
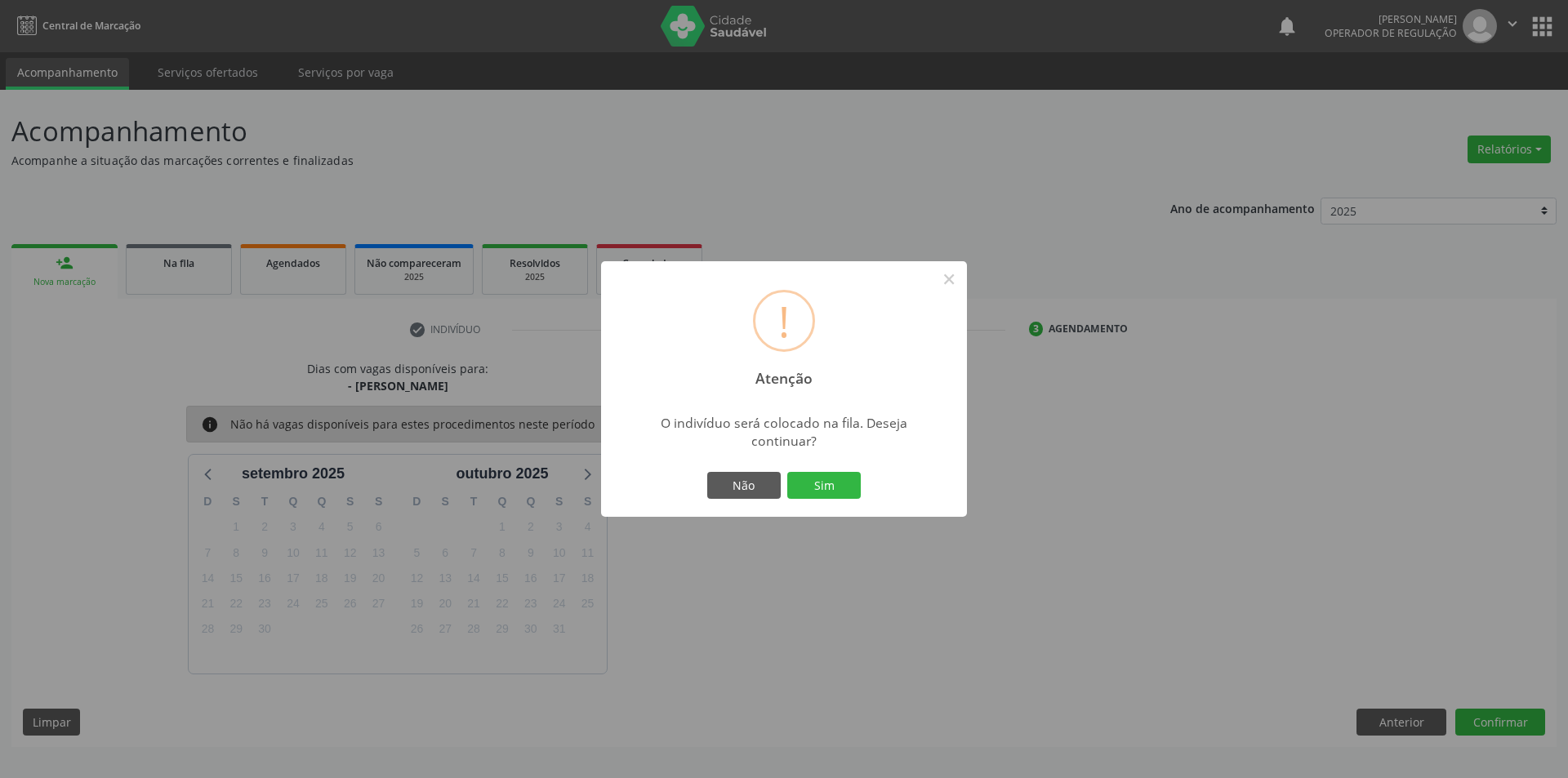
click at [787, 472] on button "Sim" at bounding box center [824, 485] width 73 height 28
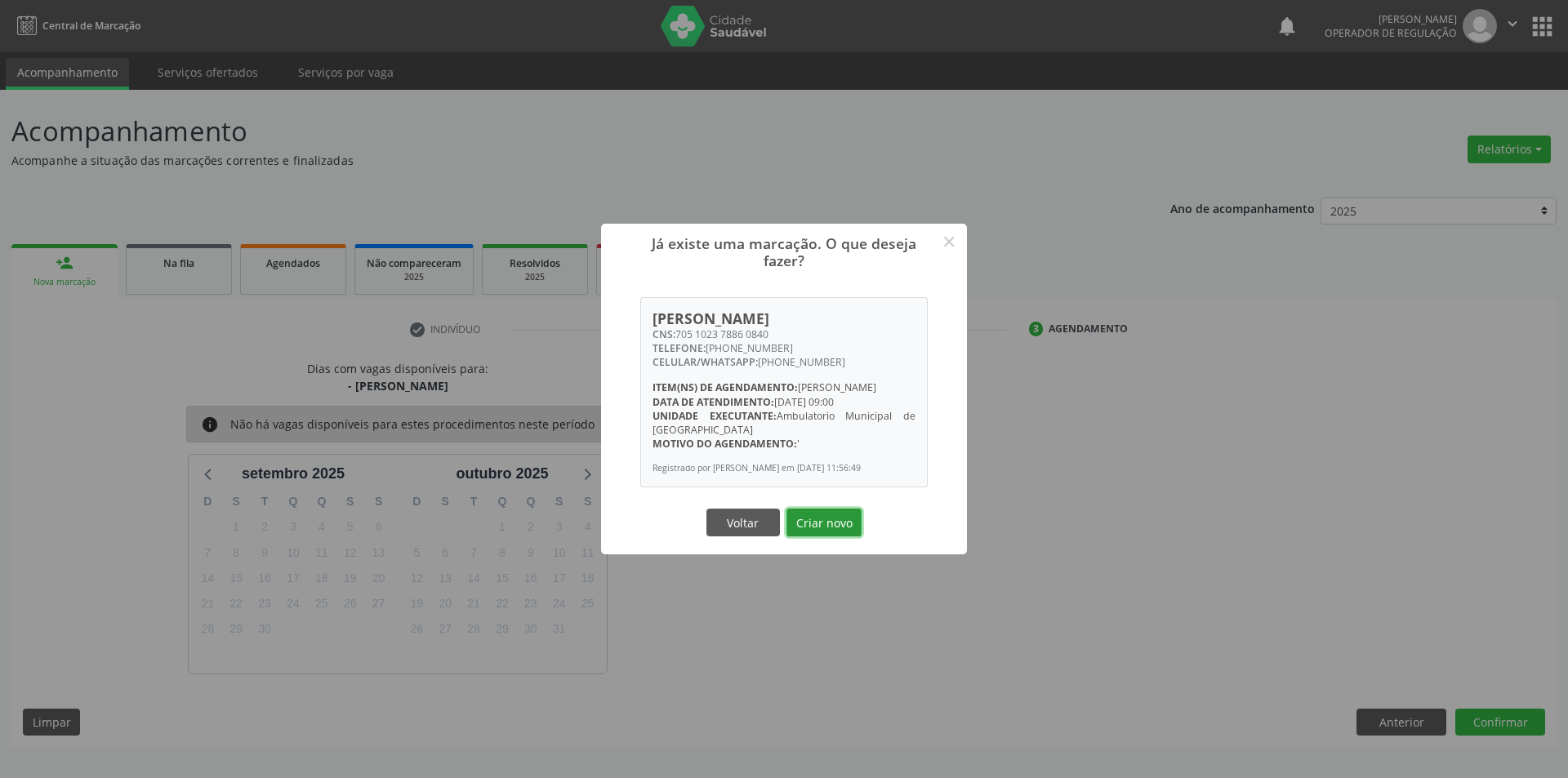
click at [787, 509] on button "Criar novo" at bounding box center [824, 522] width 75 height 28
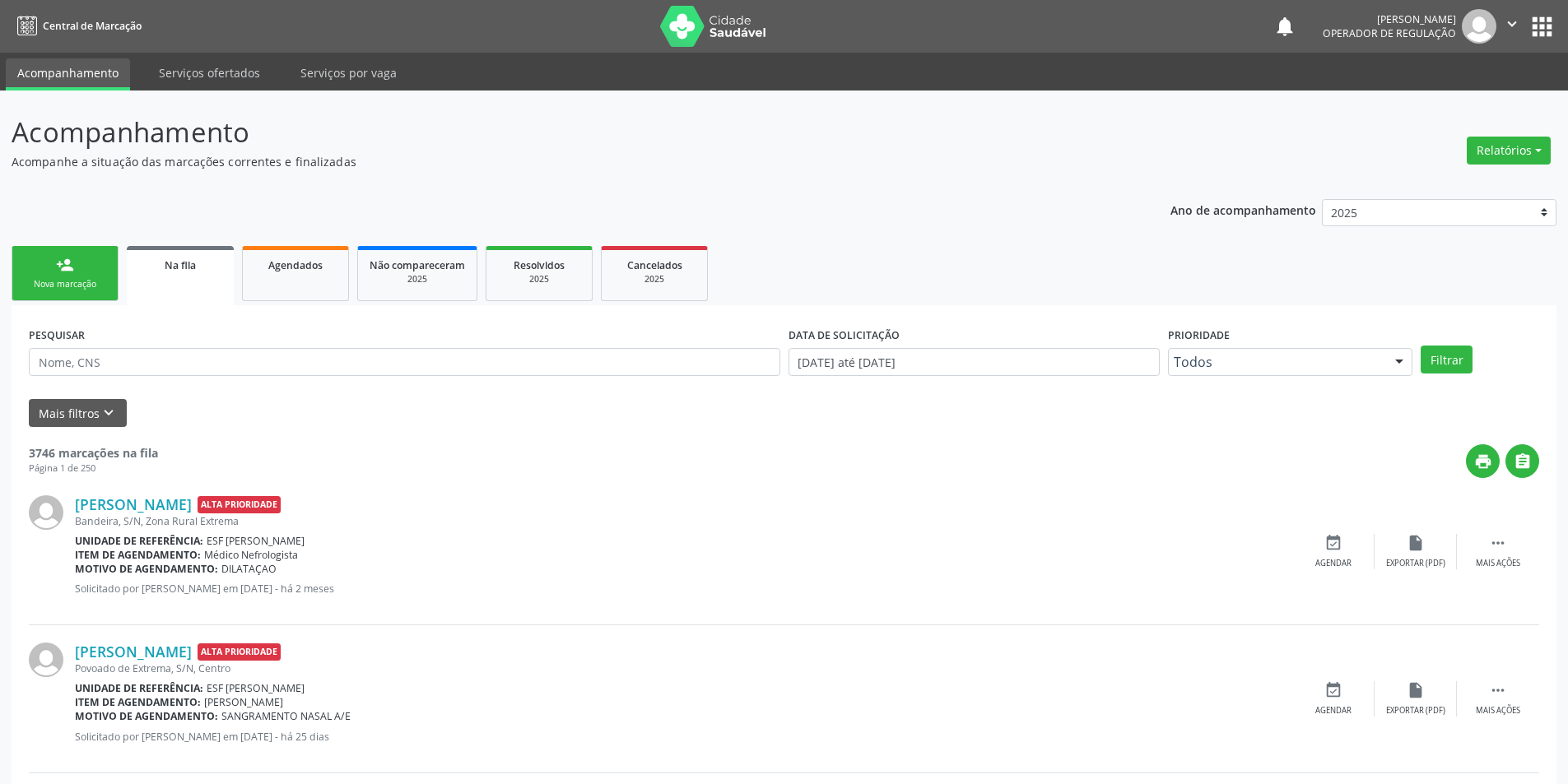
click at [96, 267] on link "person_add Nova marcação" at bounding box center [65, 273] width 107 height 55
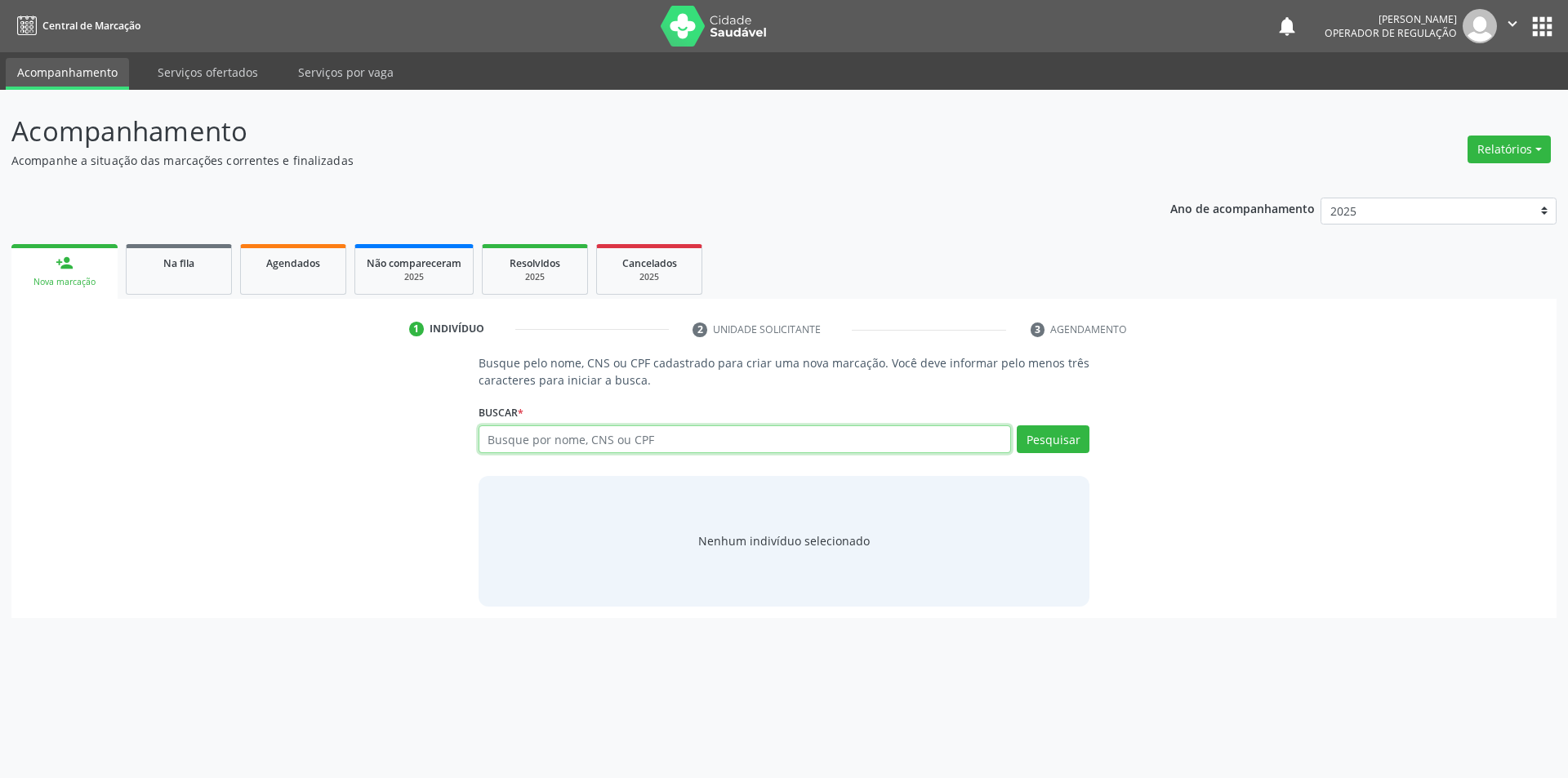
click at [623, 451] on input "text" at bounding box center [745, 439] width 533 height 28
type input "700504126996052"
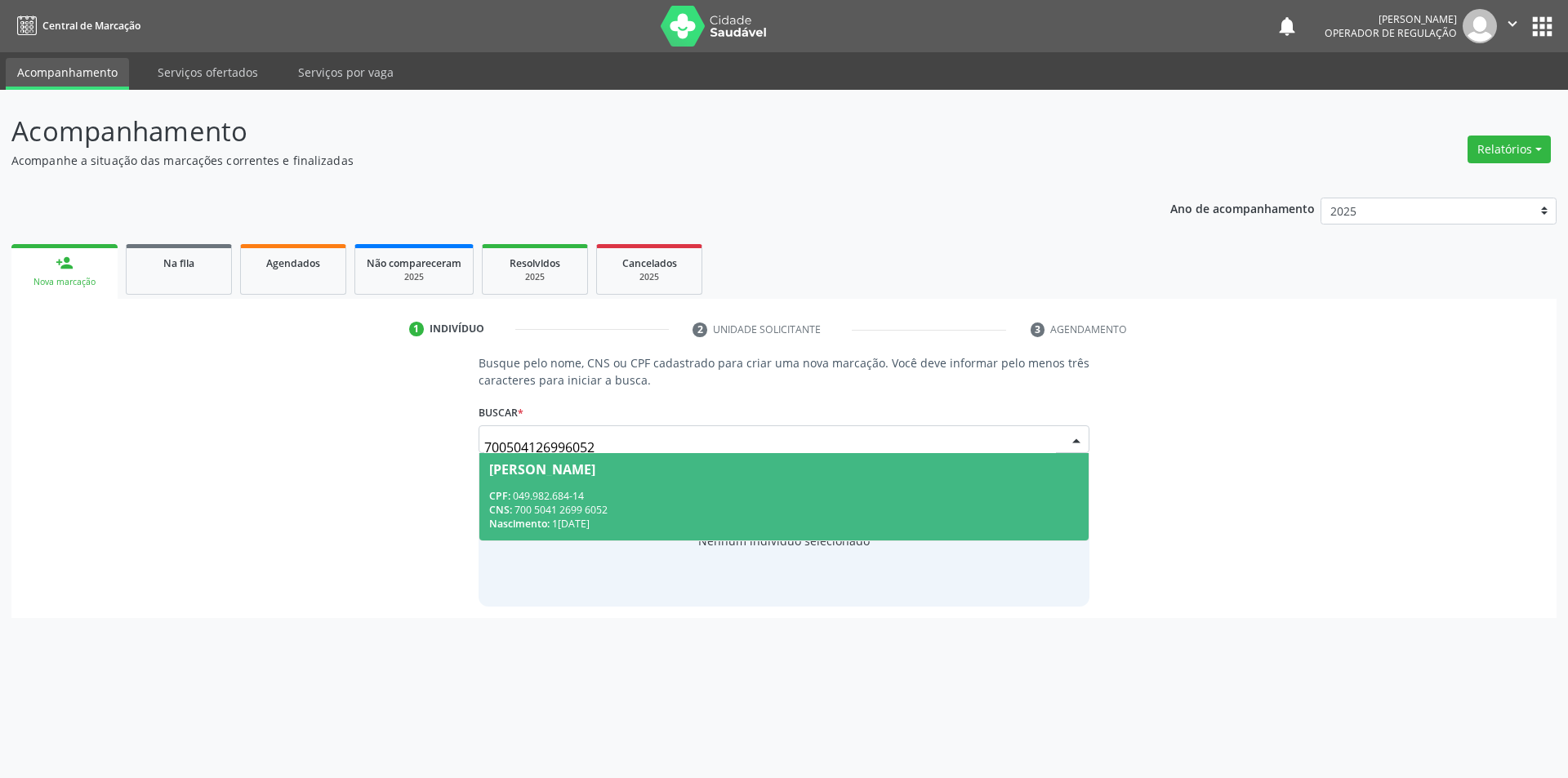
click at [596, 470] on div "Benedita de Sousa Silva" at bounding box center [543, 469] width 106 height 13
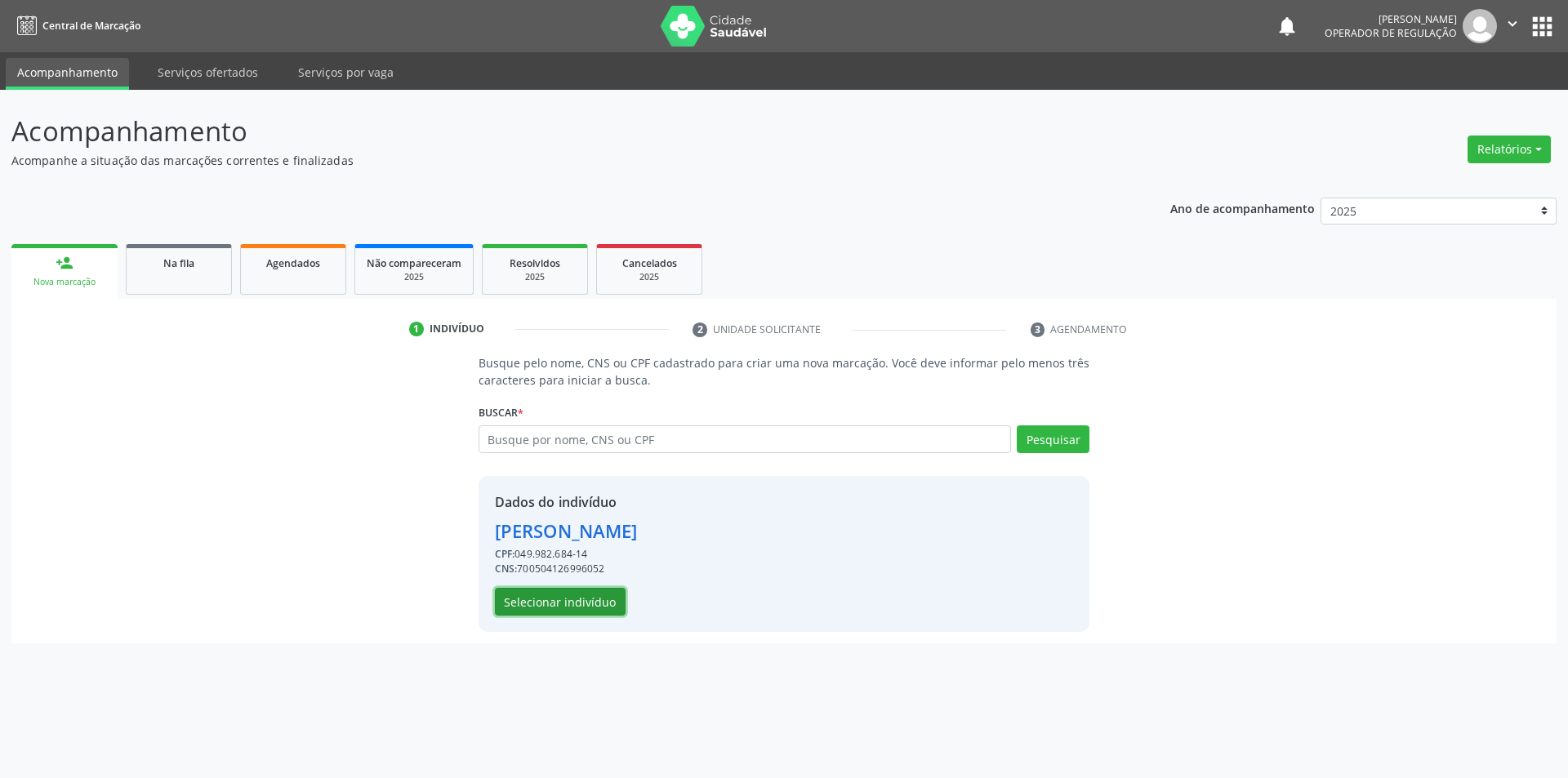
click at [590, 600] on button "Selecionar indivíduo" at bounding box center [560, 602] width 131 height 28
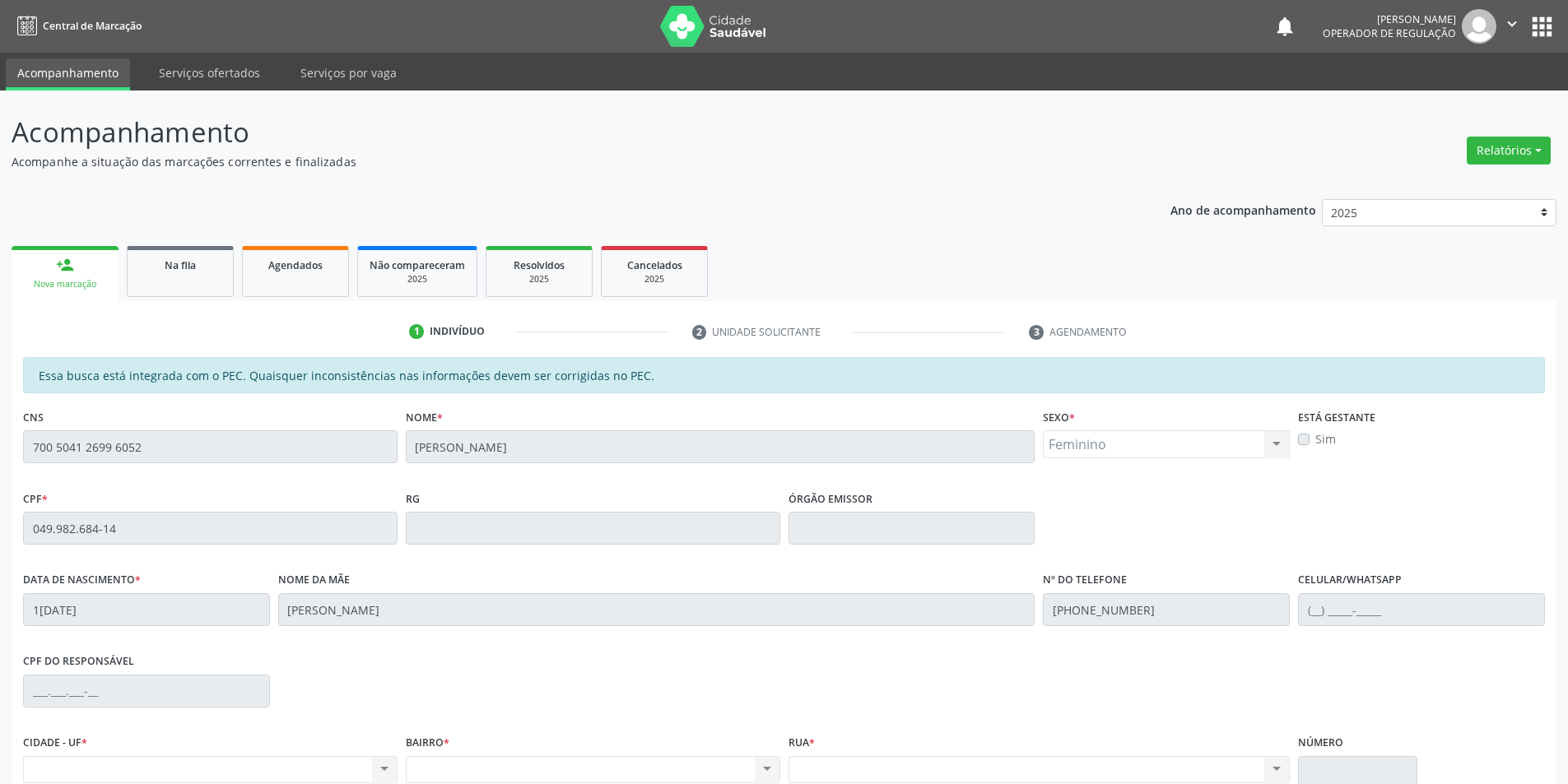
scroll to position [156, 0]
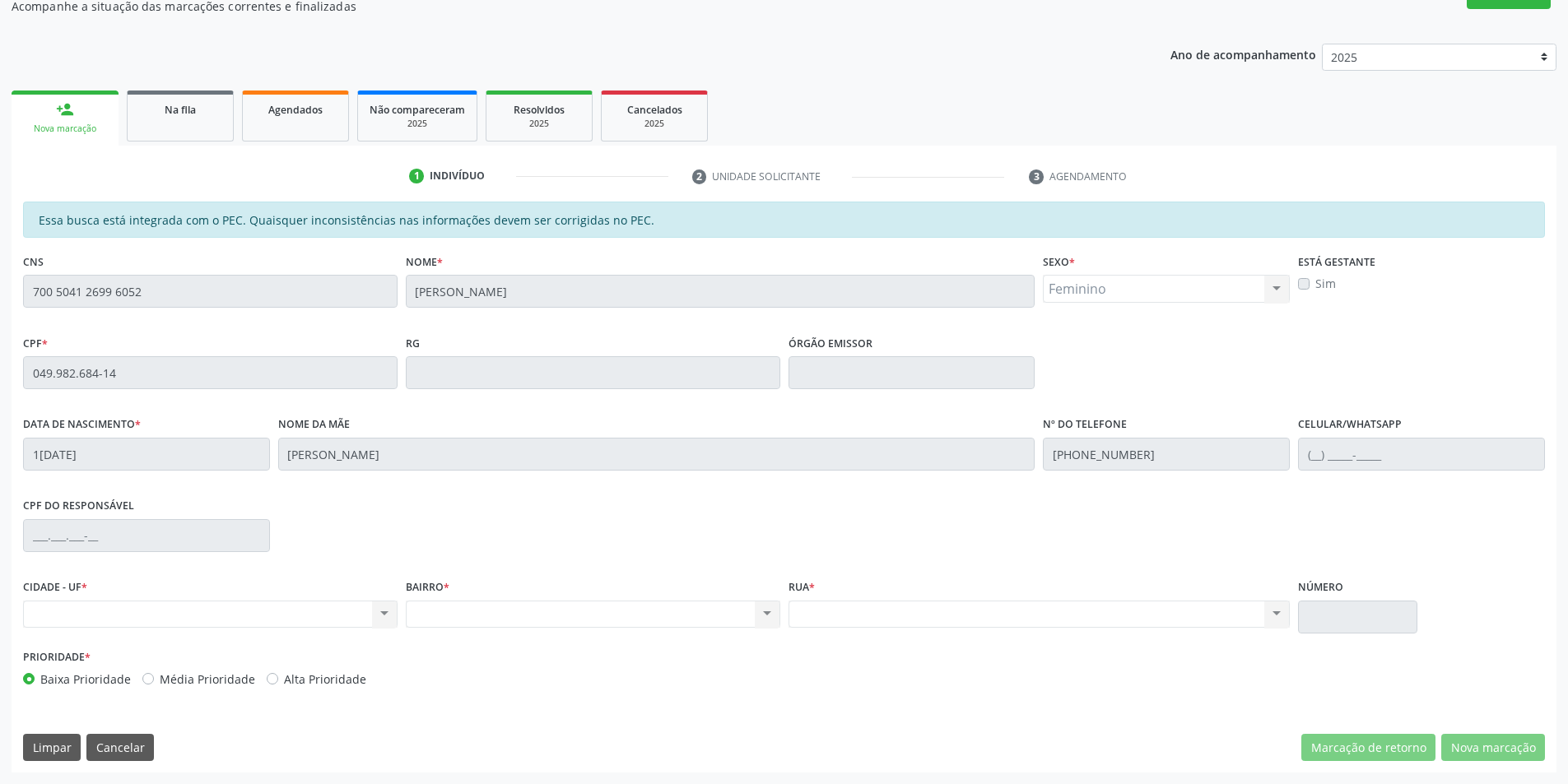
click at [0, 293] on div "Acompanhamento Acompanhe a situação das marcações correntes e finalizadas Relat…" at bounding box center [784, 360] width 1568 height 849
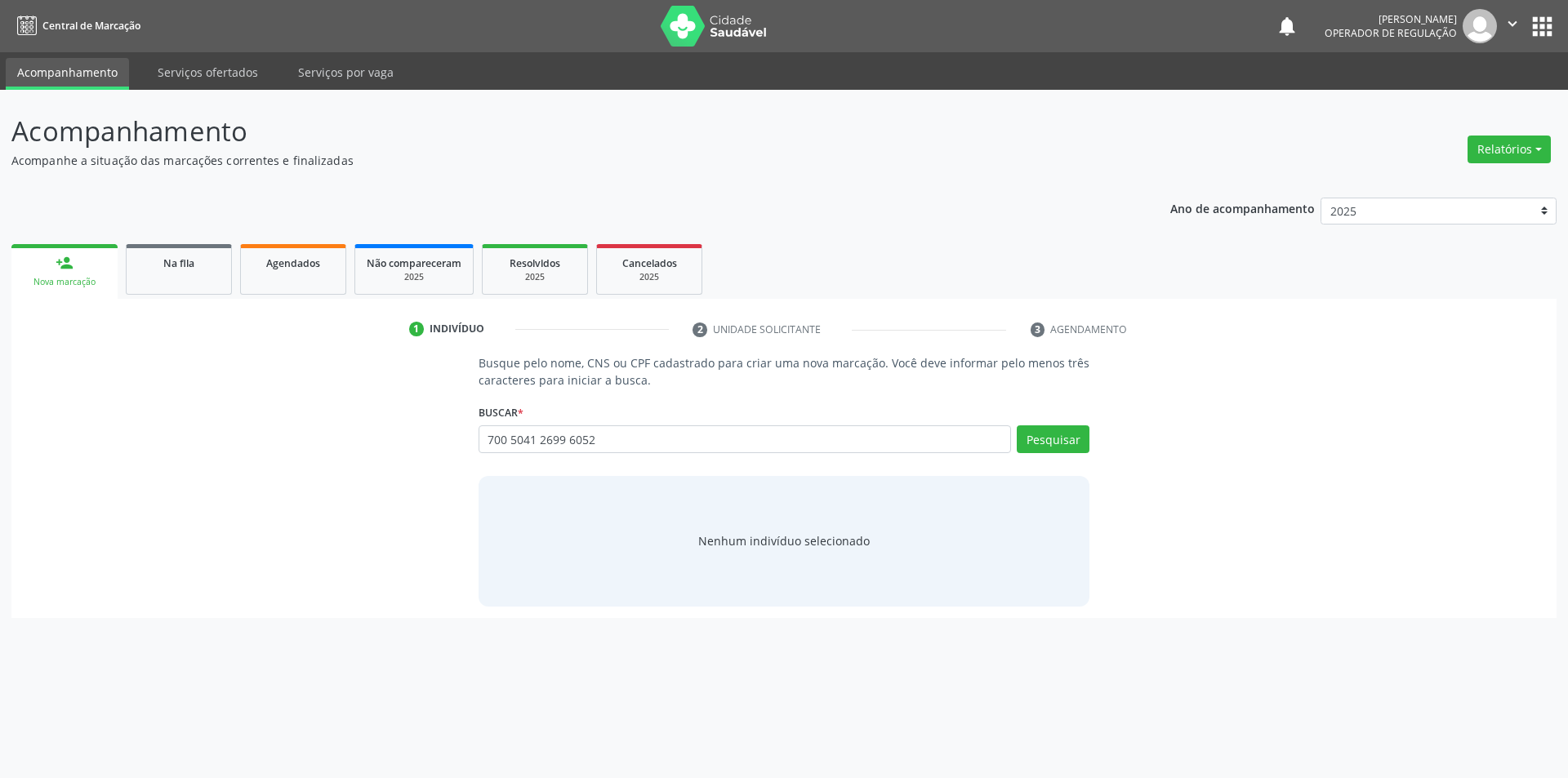
type input "700 5041 2699 6052"
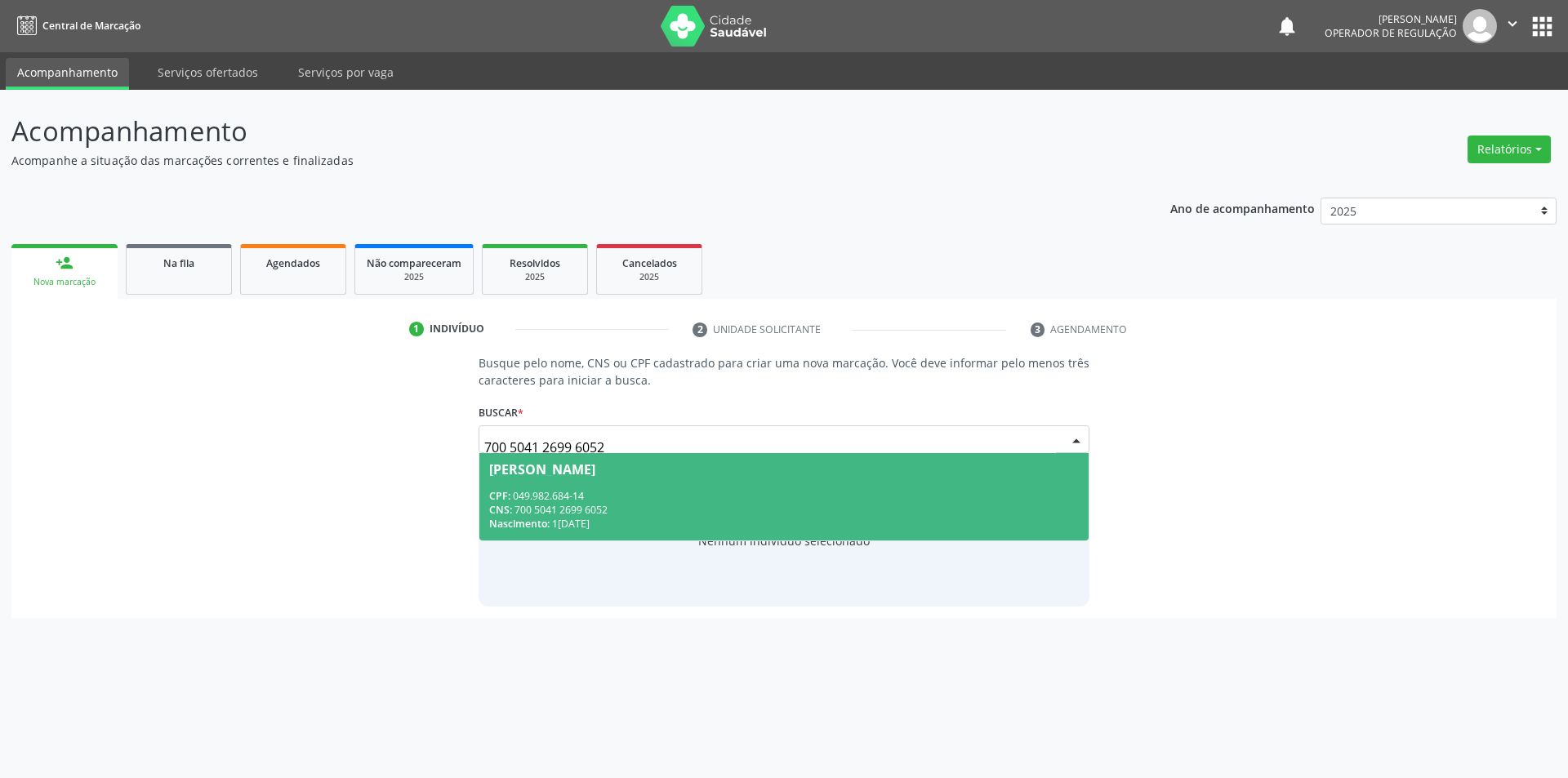
click at [596, 467] on div "Benedita de Sousa Silva" at bounding box center [543, 469] width 106 height 13
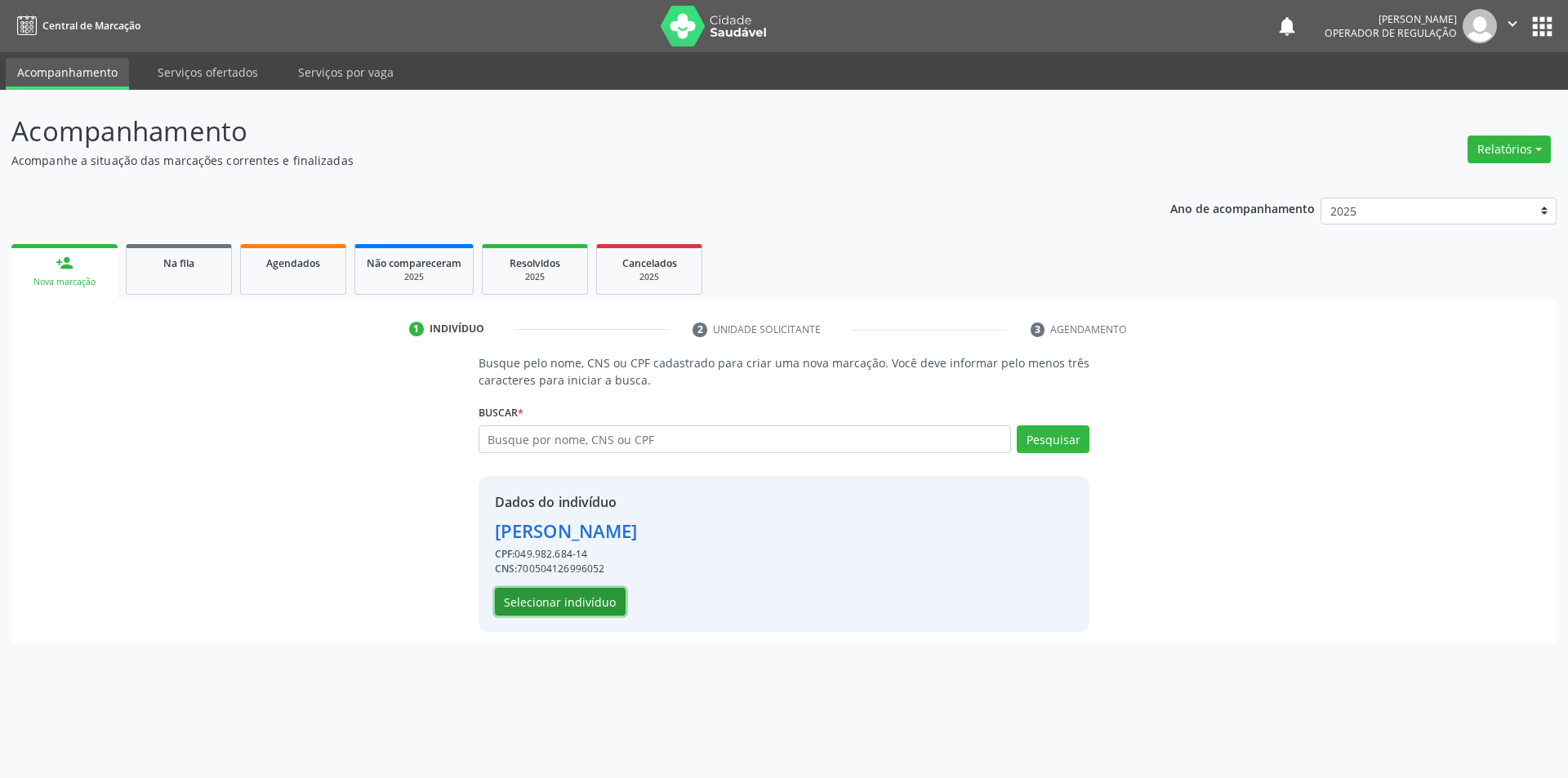
click at [527, 597] on button "Selecionar indivíduo" at bounding box center [560, 602] width 131 height 28
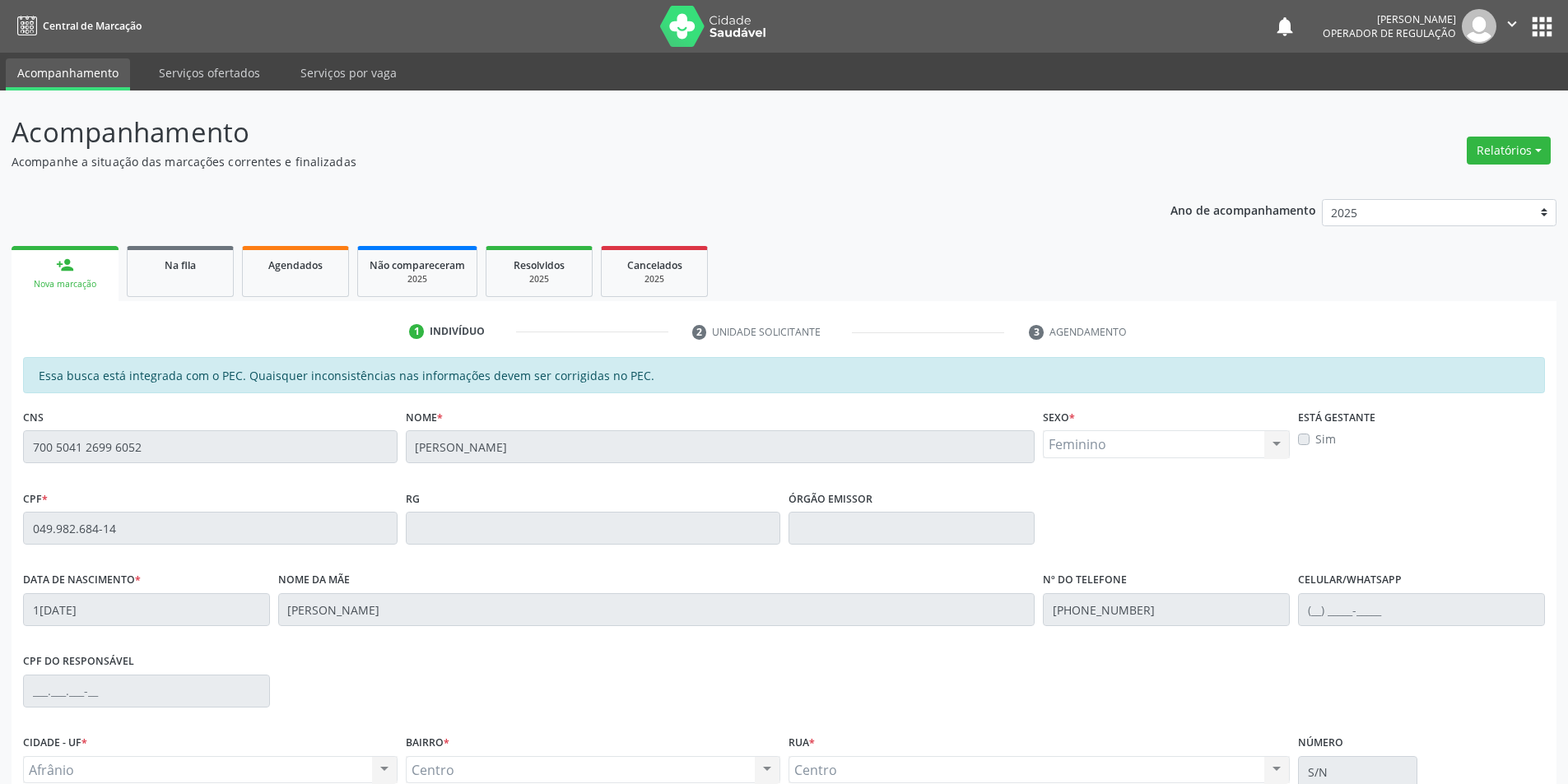
scroll to position [156, 0]
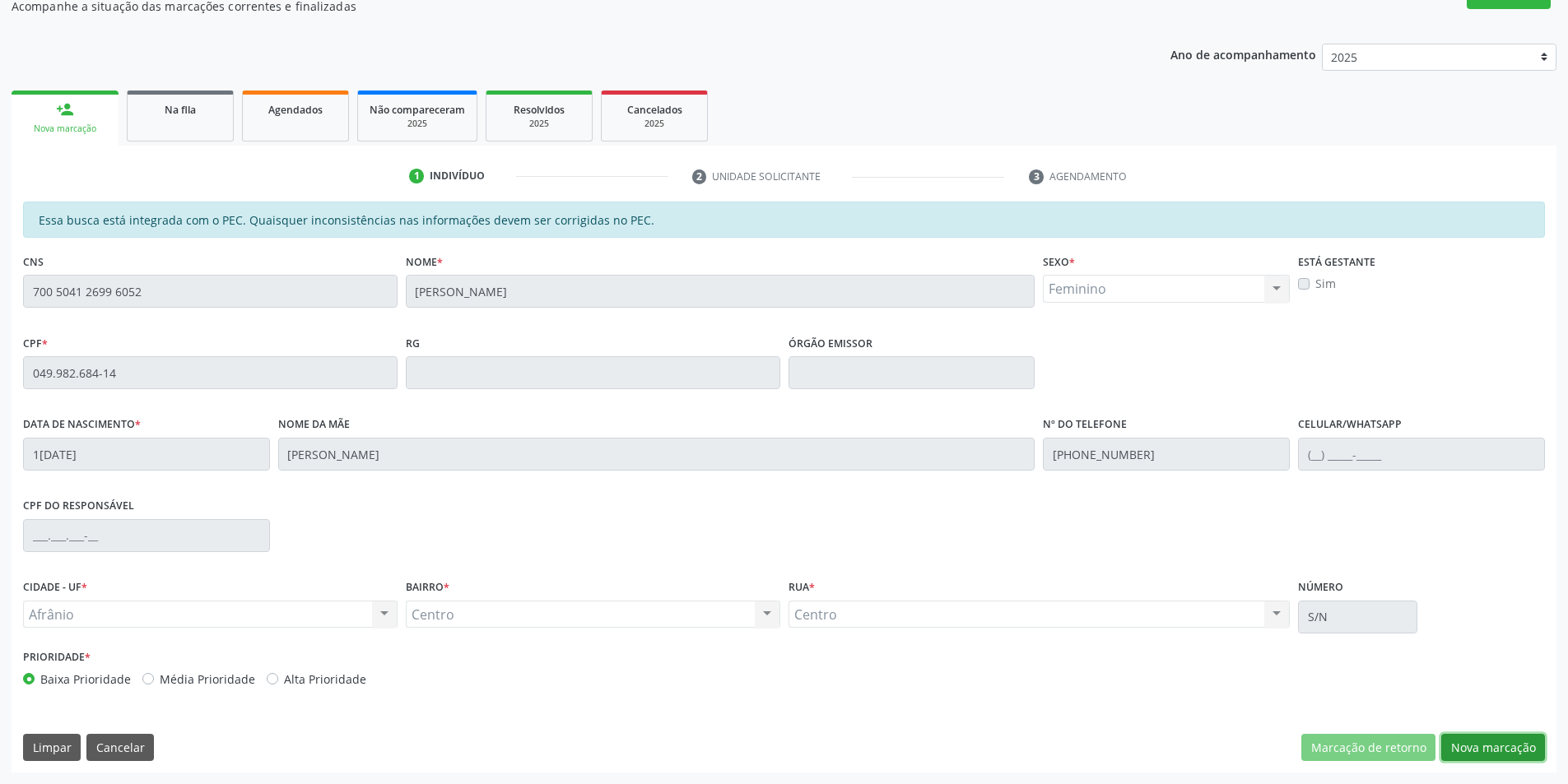
click at [1497, 747] on button "Nova marcação" at bounding box center [1493, 747] width 104 height 28
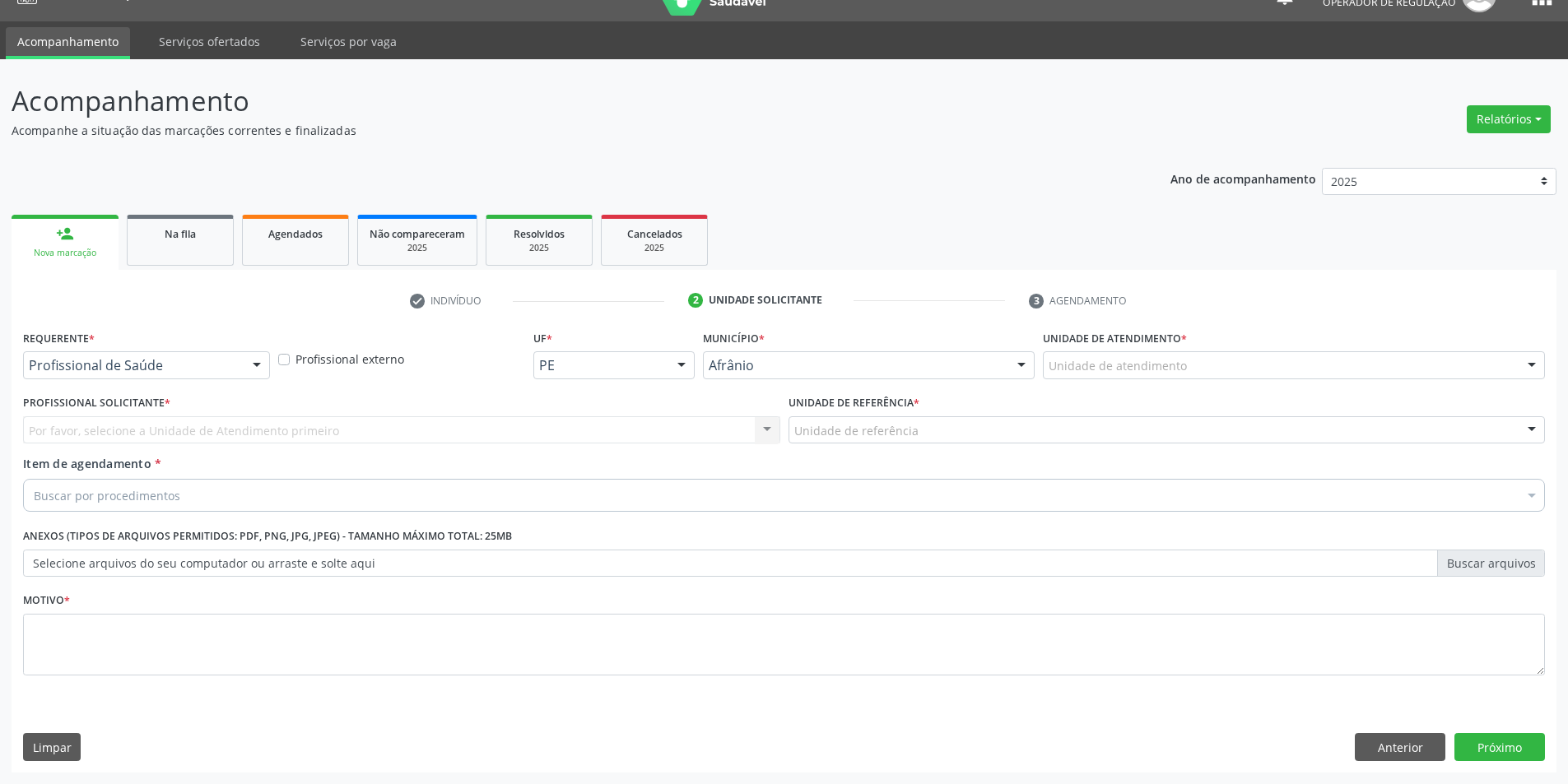
scroll to position [31, 0]
click at [1262, 370] on div "Unidade de atendimento" at bounding box center [1293, 365] width 502 height 28
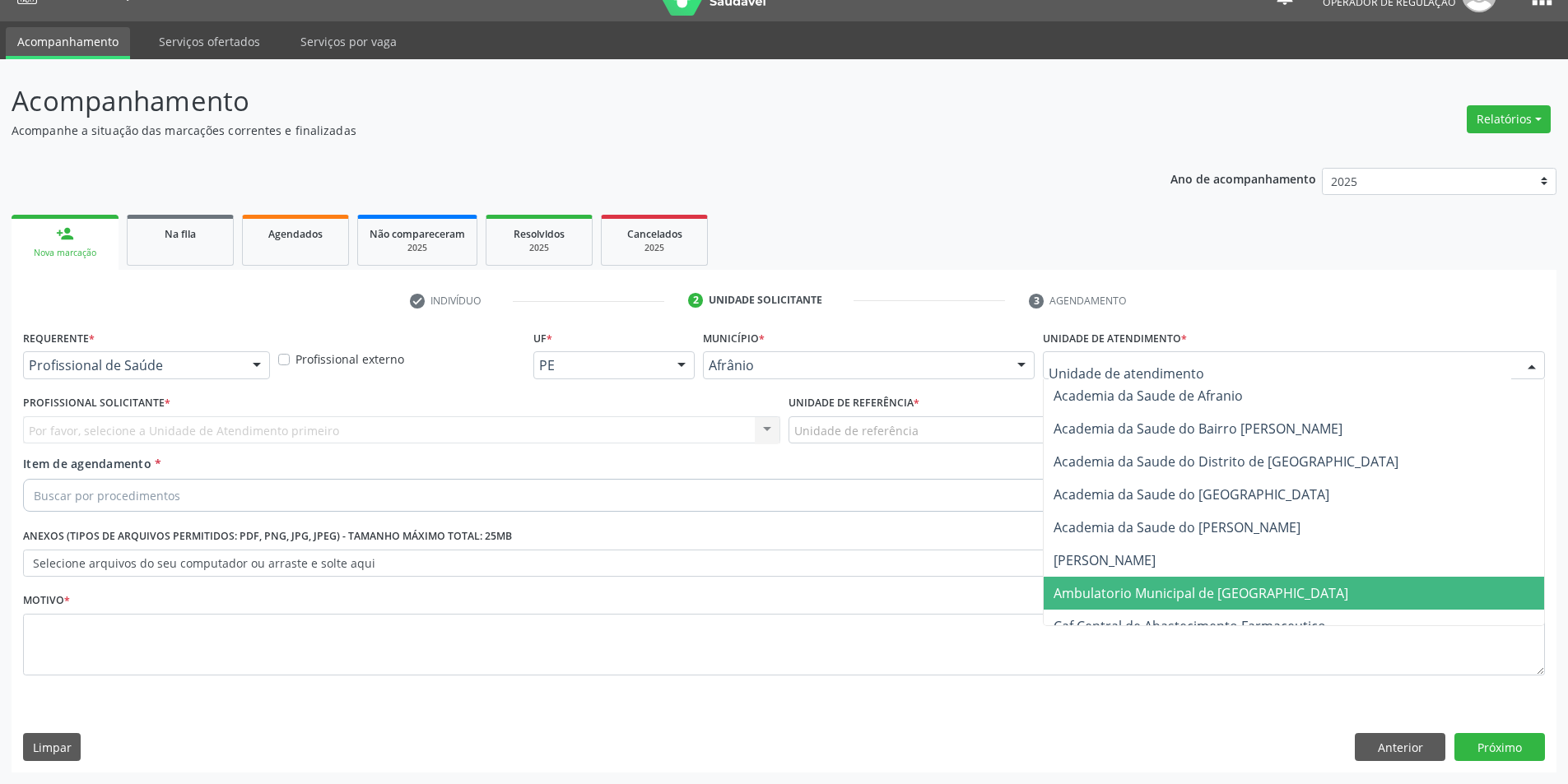
click at [1224, 598] on span "Ambulatorio Municipal de [GEOGRAPHIC_DATA]" at bounding box center [1201, 593] width 294 height 18
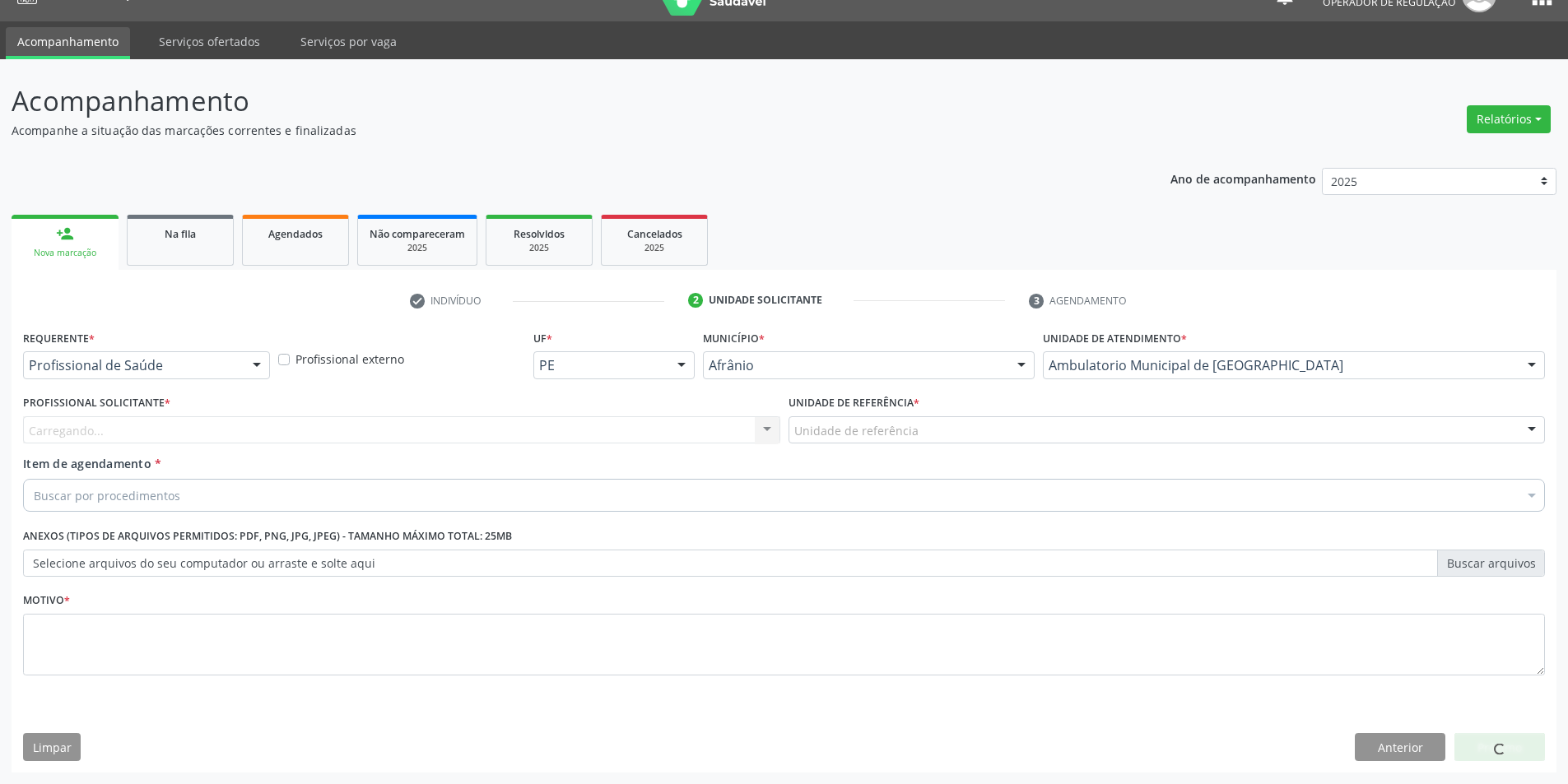
click at [618, 429] on div "Carregando... Nenhum resultado encontrado para: " " Não há nenhuma opção para s…" at bounding box center [401, 430] width 757 height 28
click at [608, 491] on div "Buscar por procedimentos" at bounding box center [784, 495] width 1522 height 33
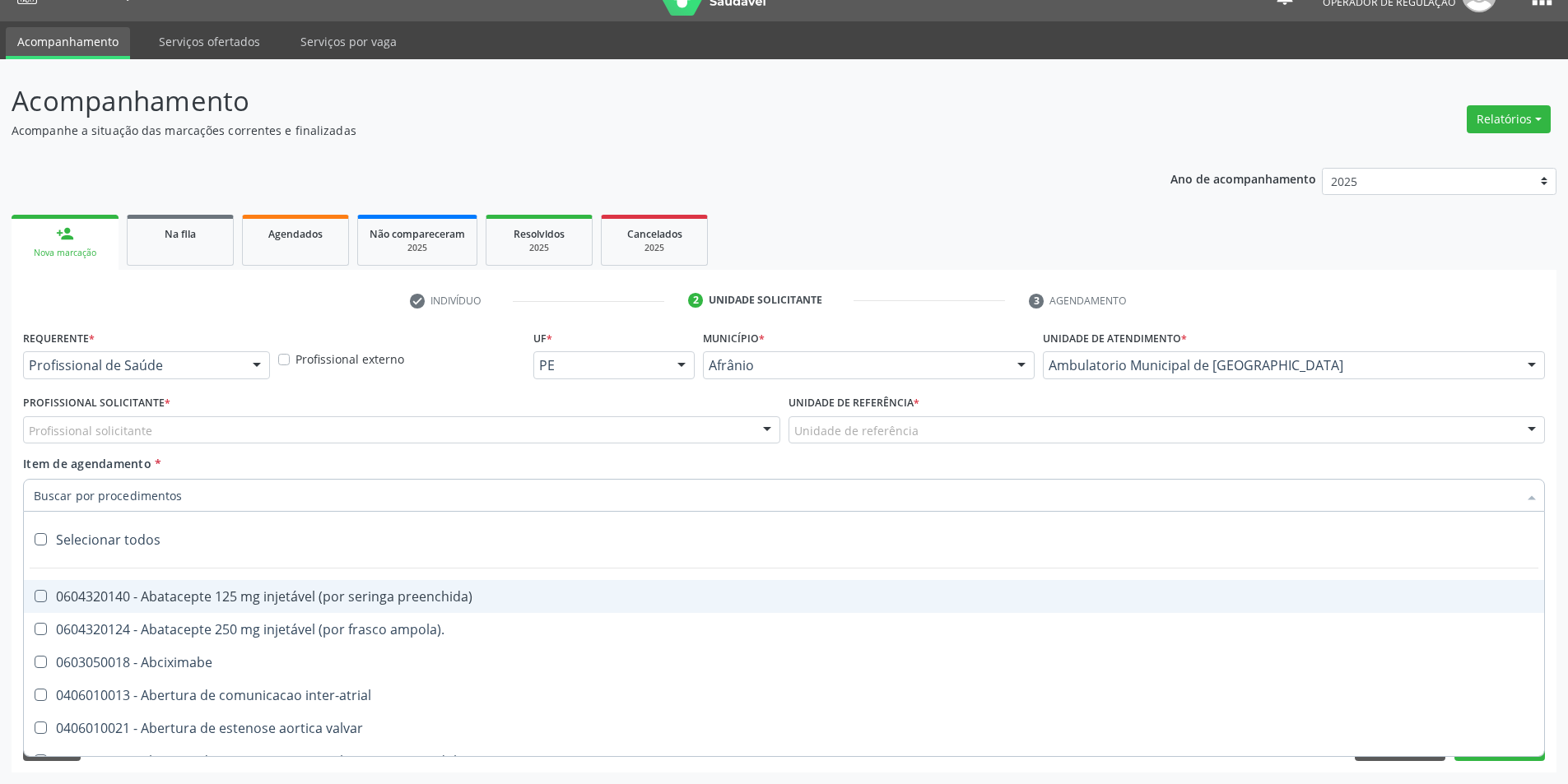
click at [401, 440] on div "Profissional solicitante" at bounding box center [401, 430] width 757 height 28
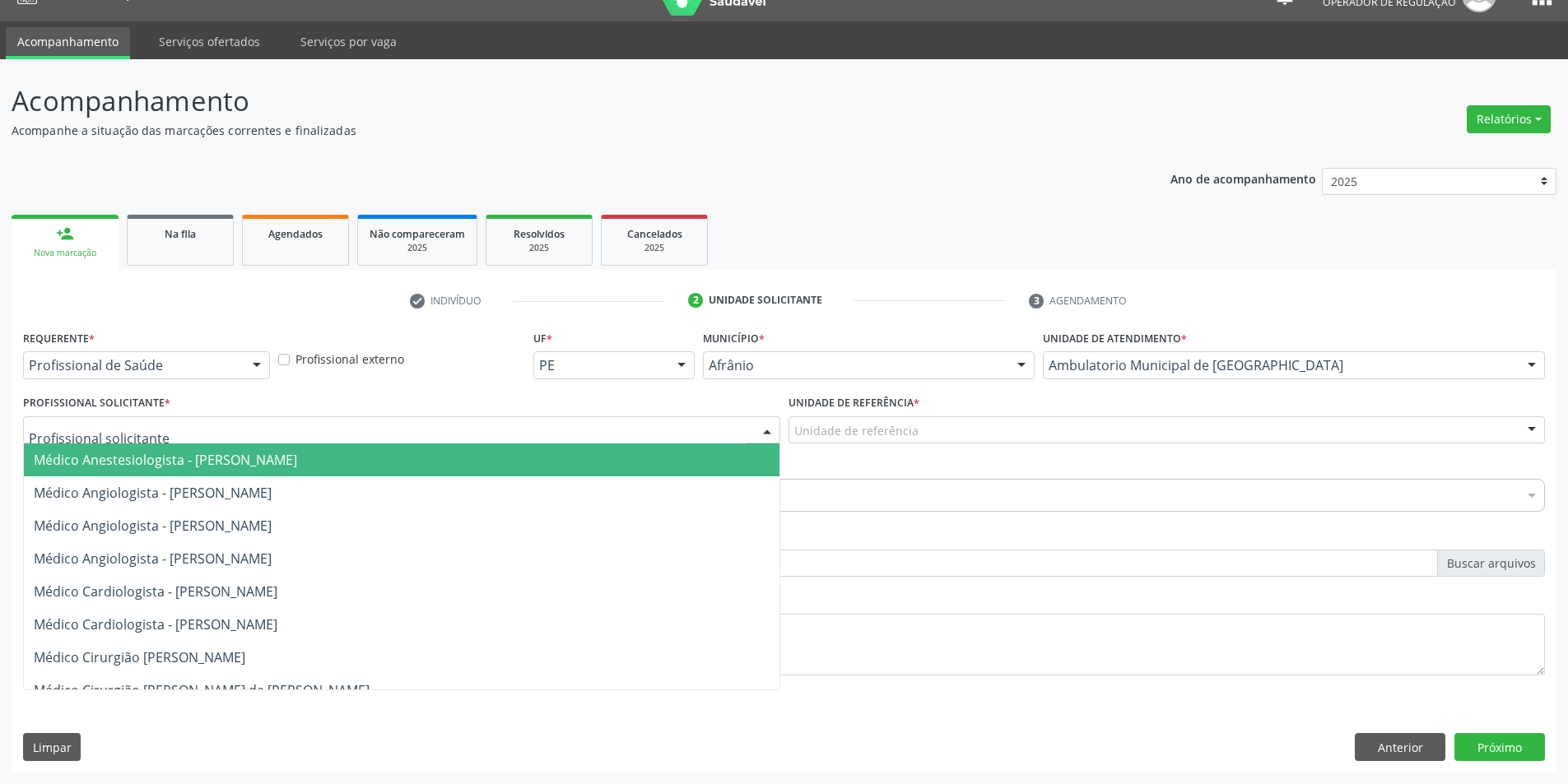
click at [414, 577] on span "Médico Cardiologista - [PERSON_NAME]" at bounding box center [401, 592] width 755 height 33
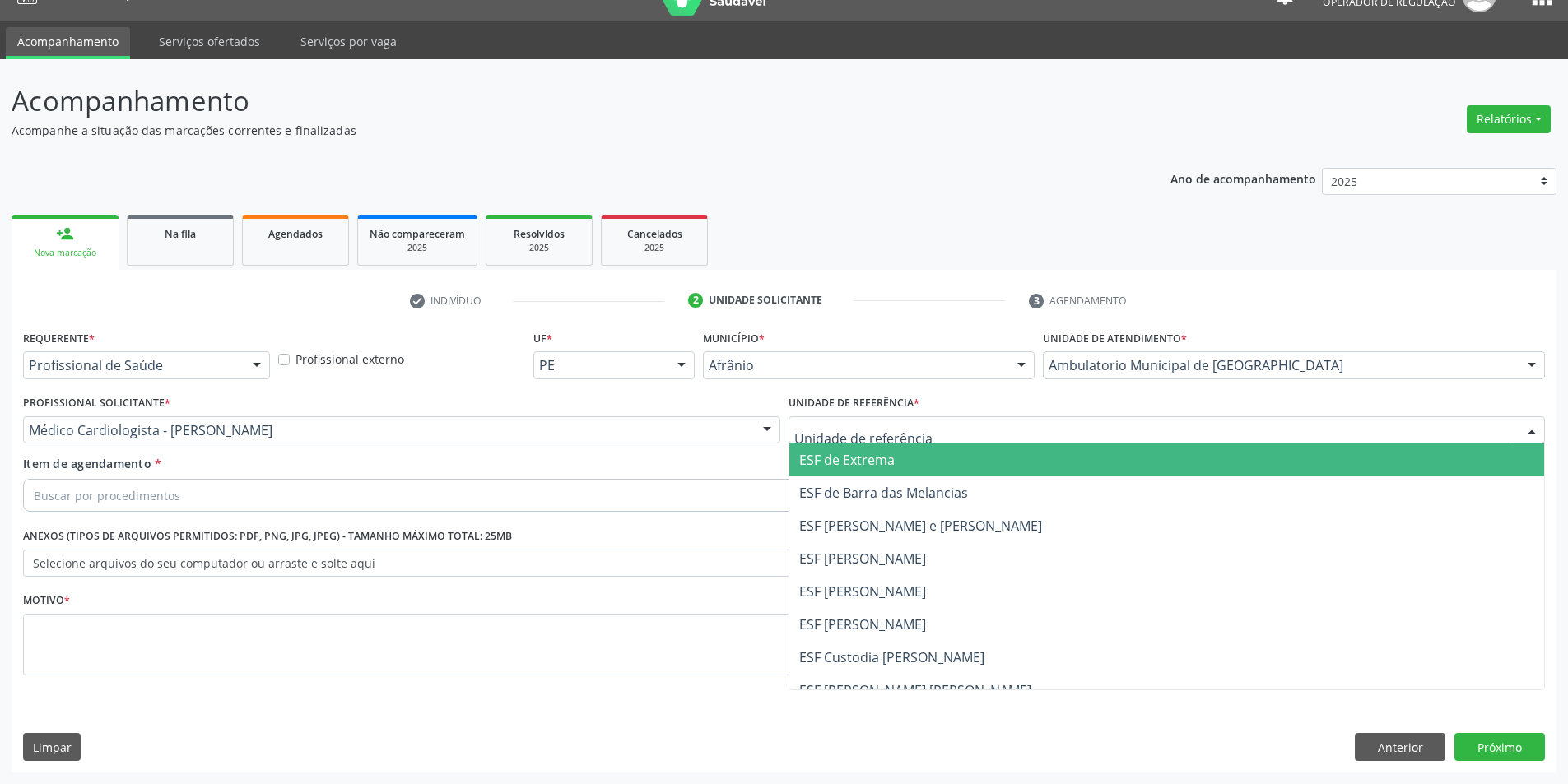
click at [936, 438] on div at bounding box center [1167, 430] width 757 height 28
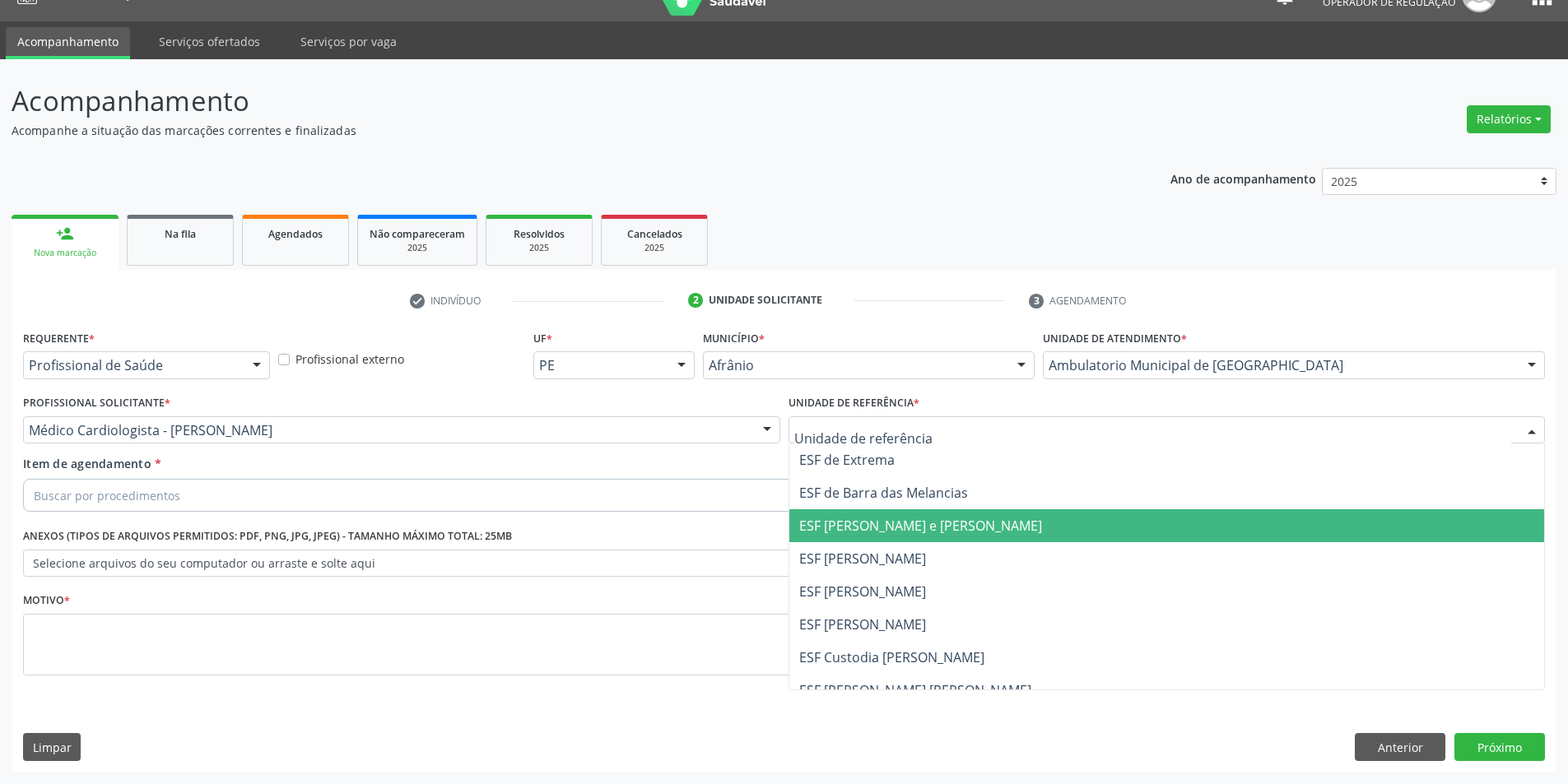
click at [951, 534] on span "ESF [PERSON_NAME] e [PERSON_NAME]" at bounding box center [921, 526] width 243 height 18
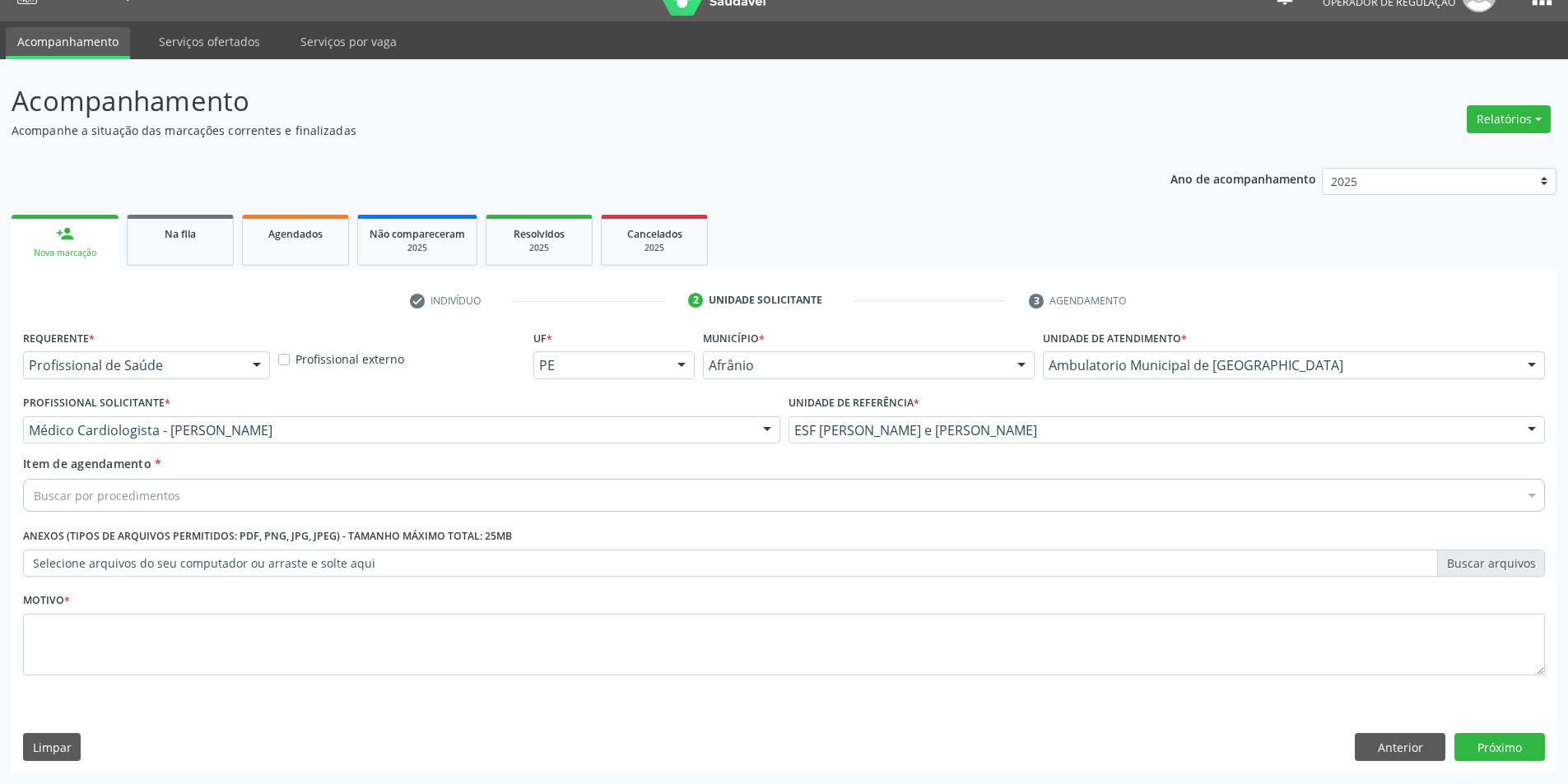
click at [884, 492] on div "Buscar por procedimentos" at bounding box center [784, 495] width 1522 height 33
type input "CATARA"
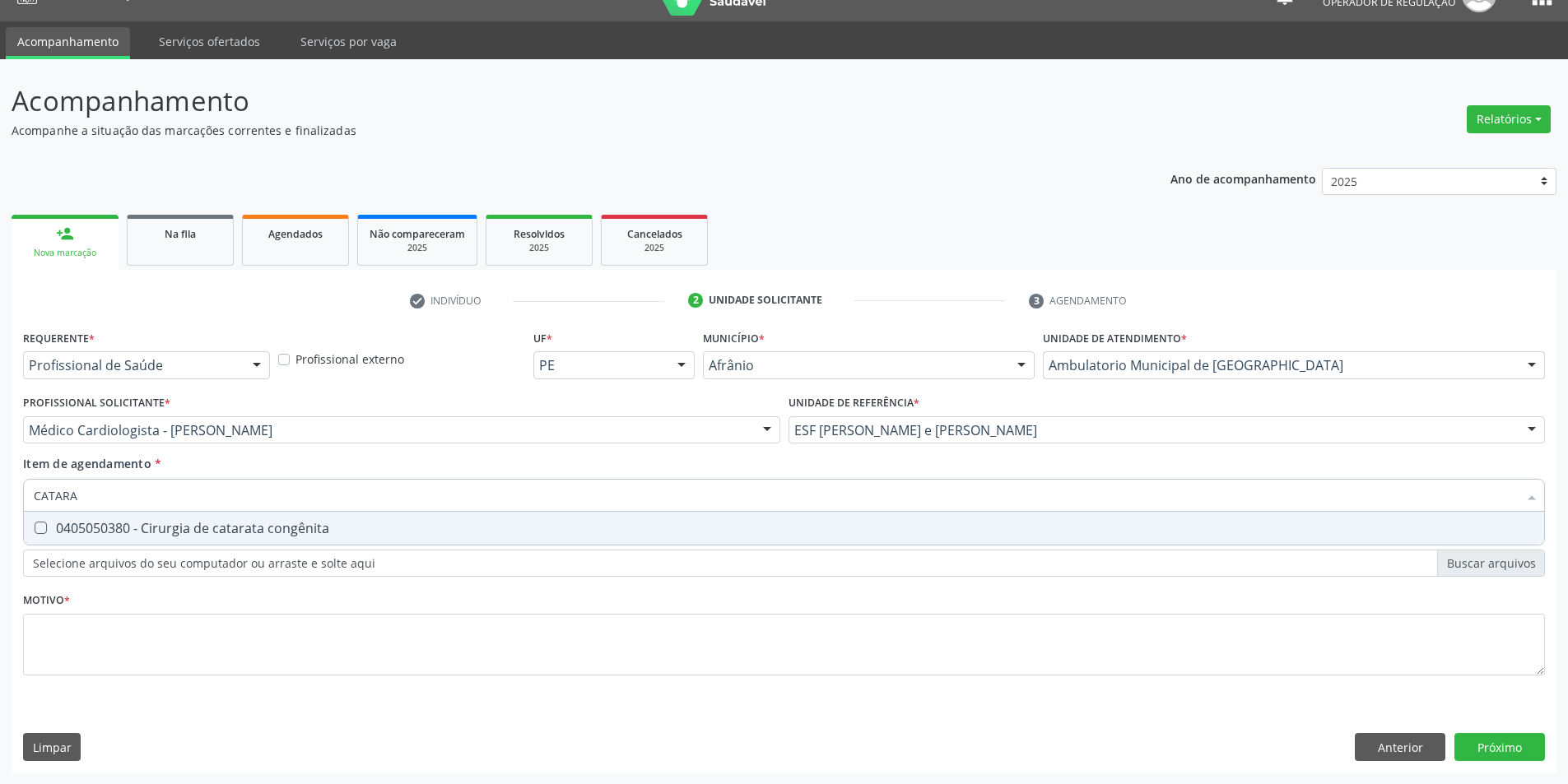
click at [504, 518] on span "0405050380 - Cirurgia de catarata congênita" at bounding box center [784, 528] width 1520 height 33
checkbox congênita "true"
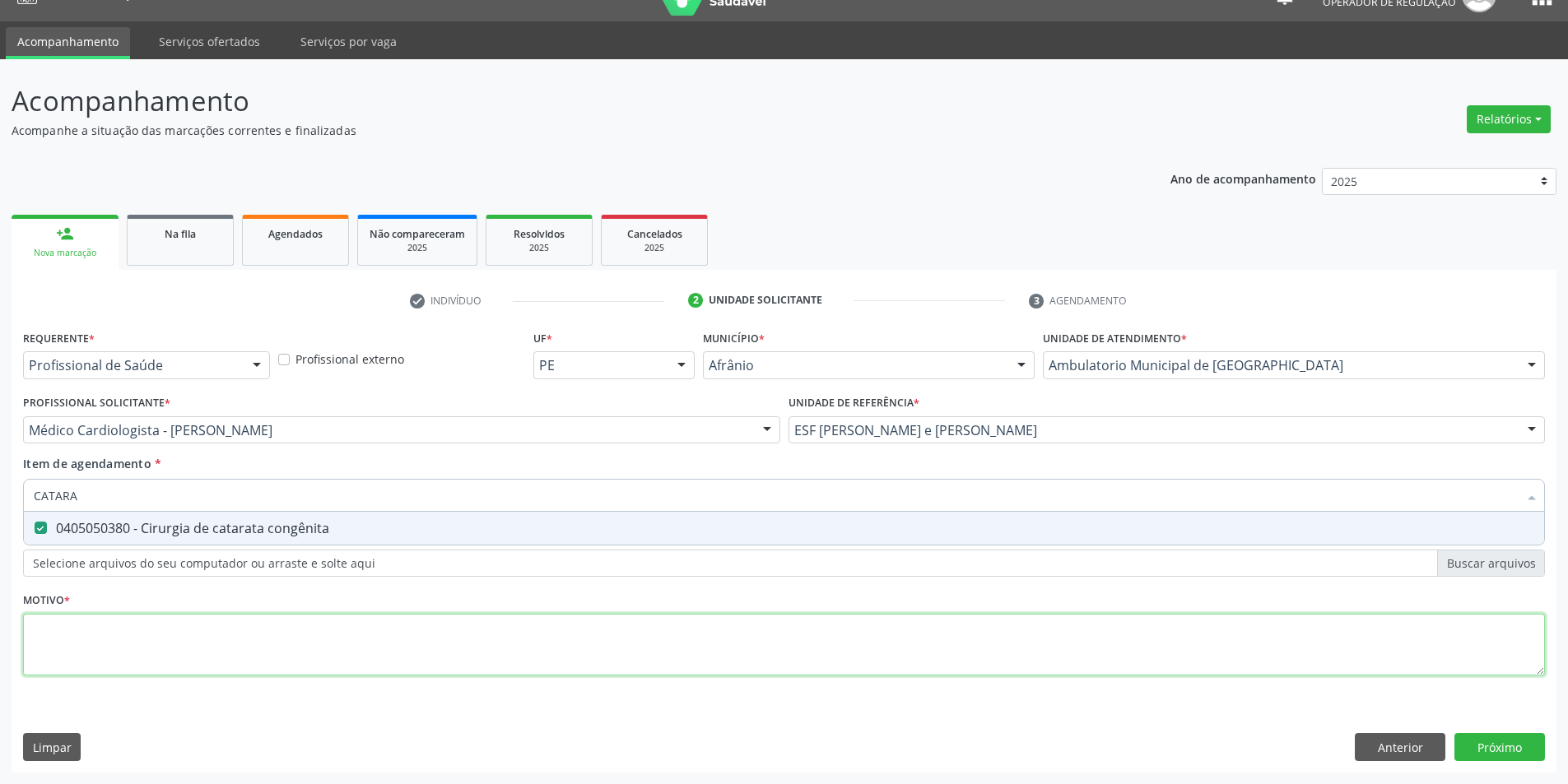
click at [224, 623] on div "Requerente * Profissional de Saúde Profissional de Saúde Paciente Nenhum result…" at bounding box center [784, 512] width 1522 height 372
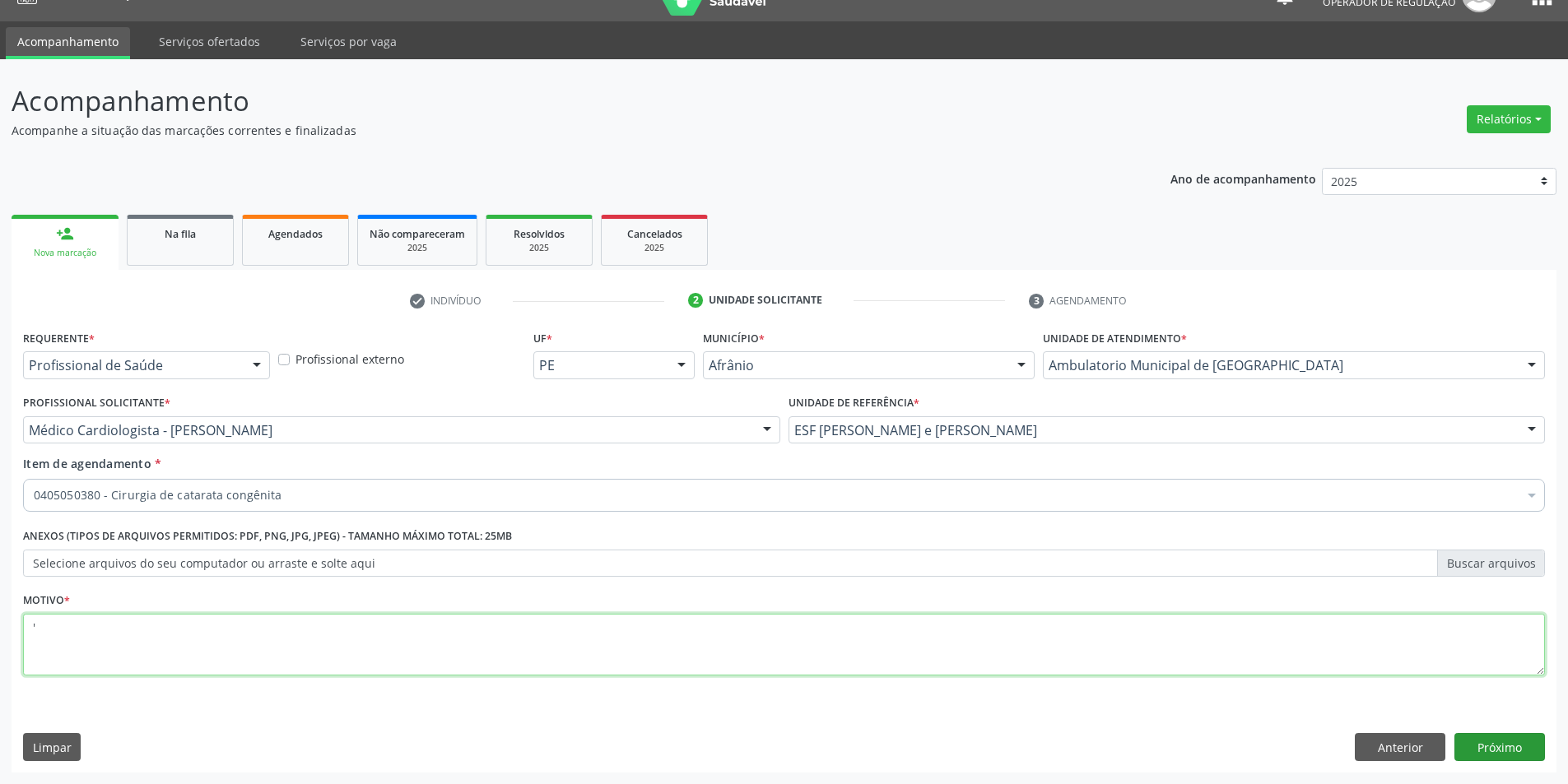
type textarea "'"
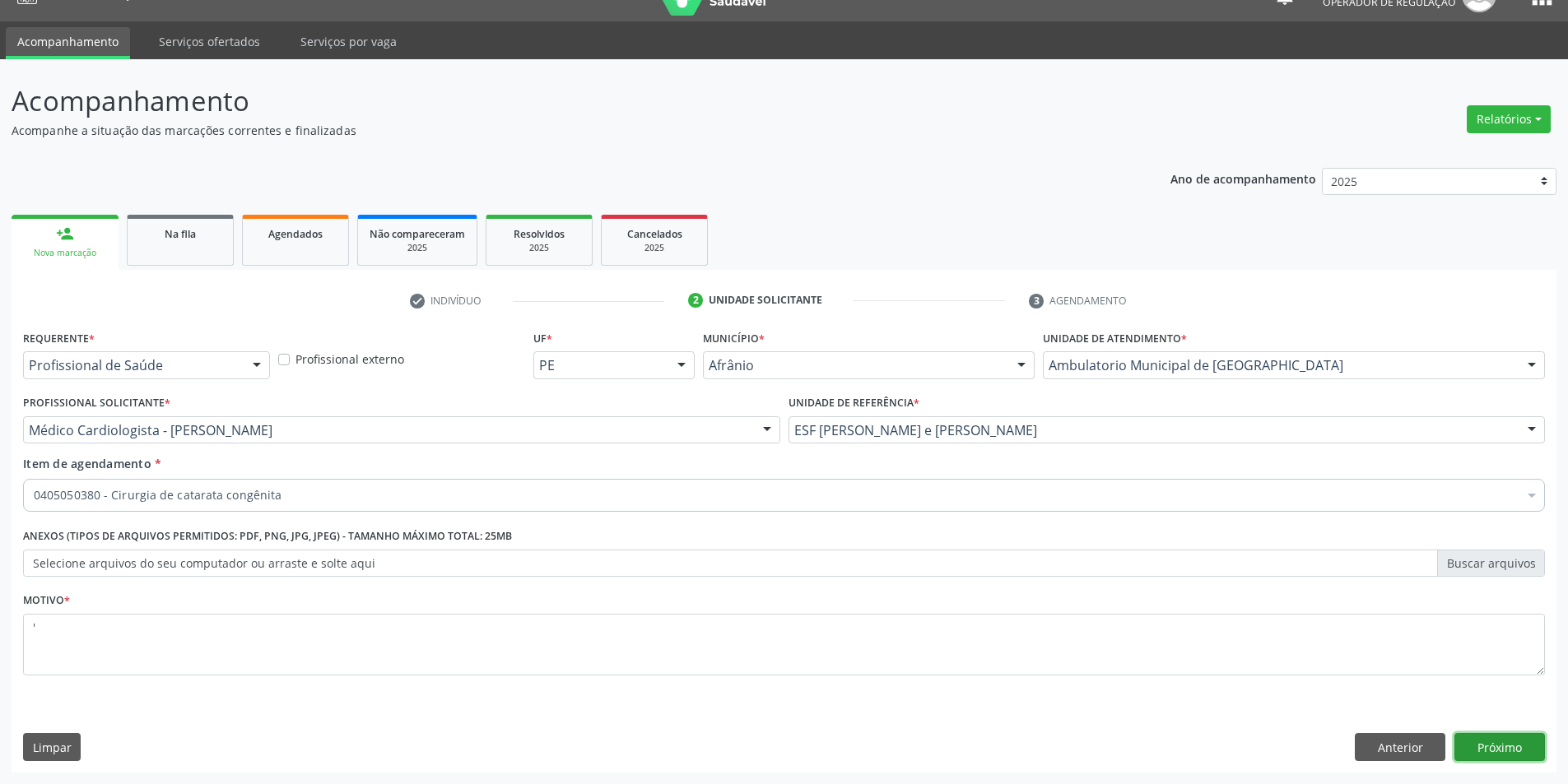
click at [1483, 747] on button "Próximo" at bounding box center [1499, 747] width 90 height 28
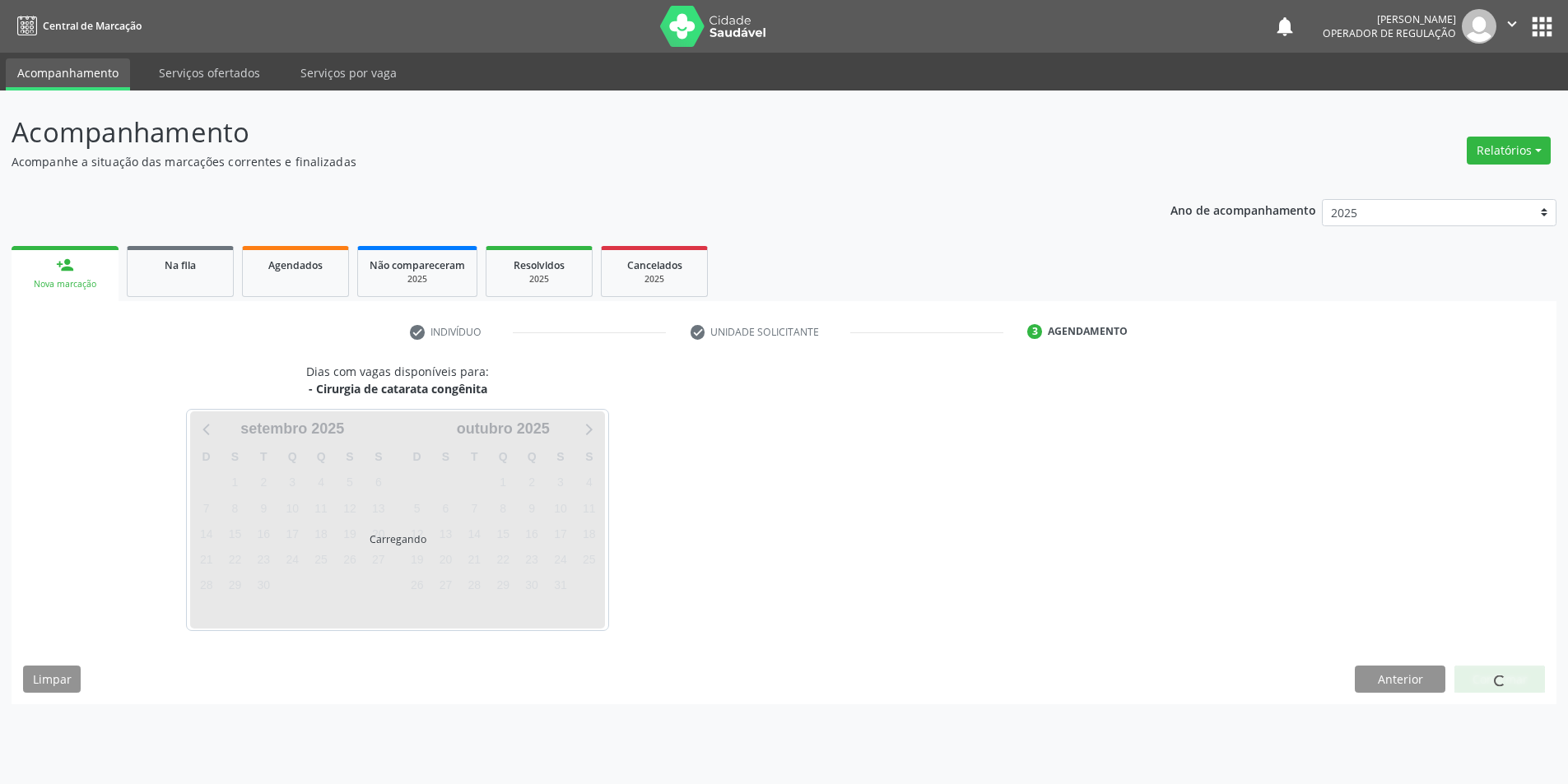
scroll to position [0, 0]
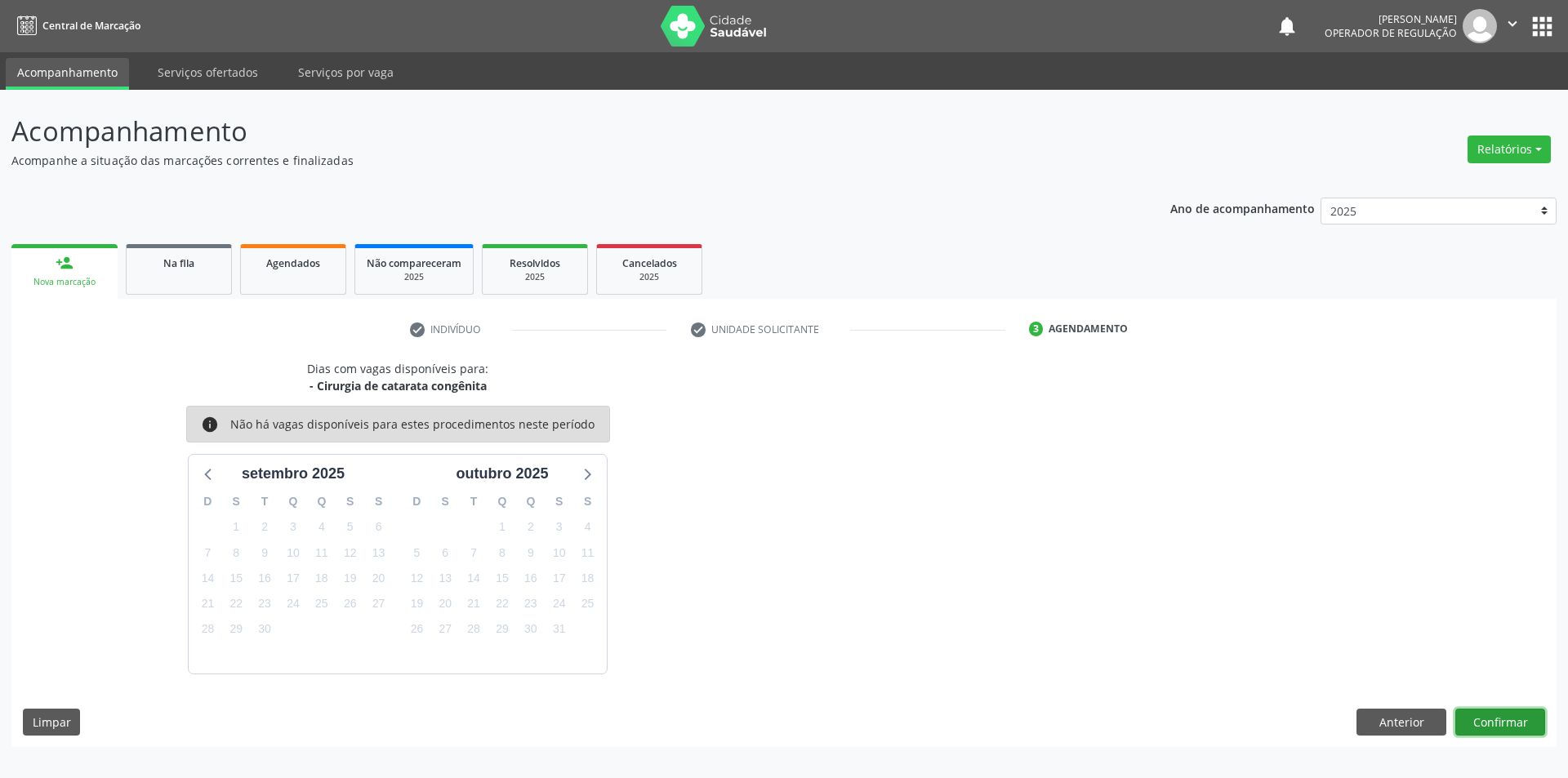
click at [1495, 715] on button "Confirmar" at bounding box center [1500, 722] width 89 height 28
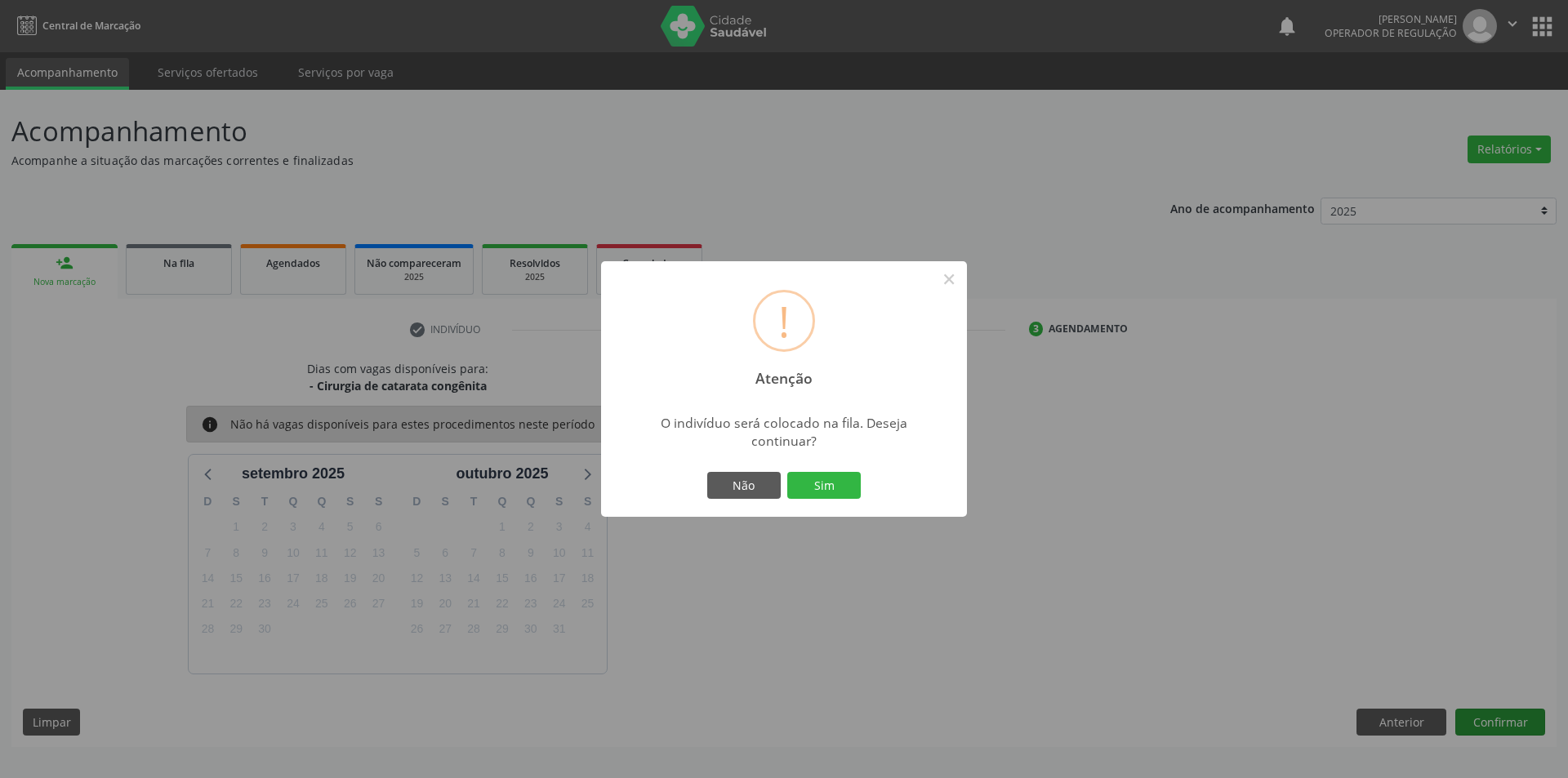
click at [787, 472] on button "Sim" at bounding box center [824, 485] width 73 height 28
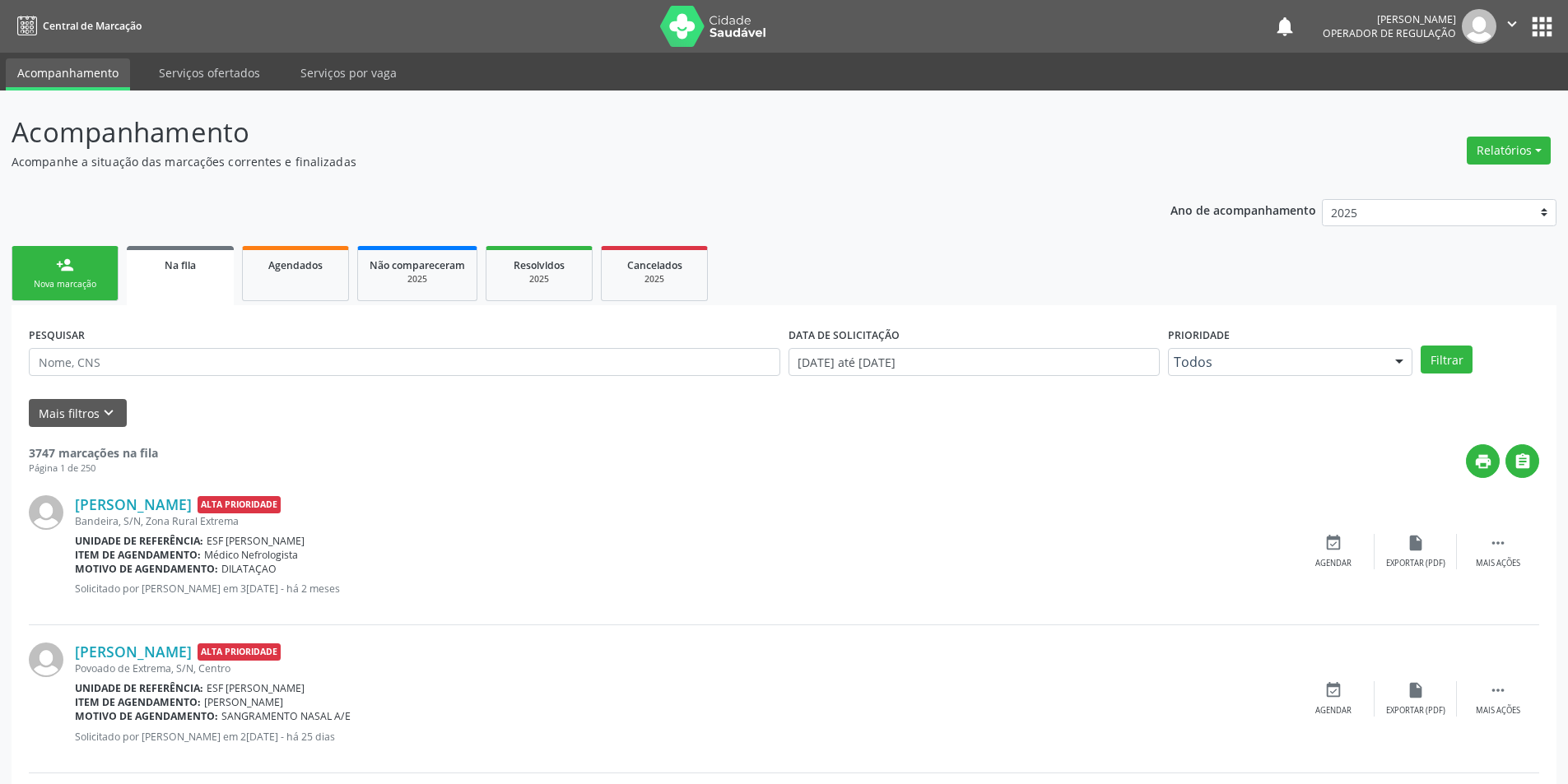
click at [75, 264] on link "person_add Nova marcação" at bounding box center [65, 273] width 107 height 55
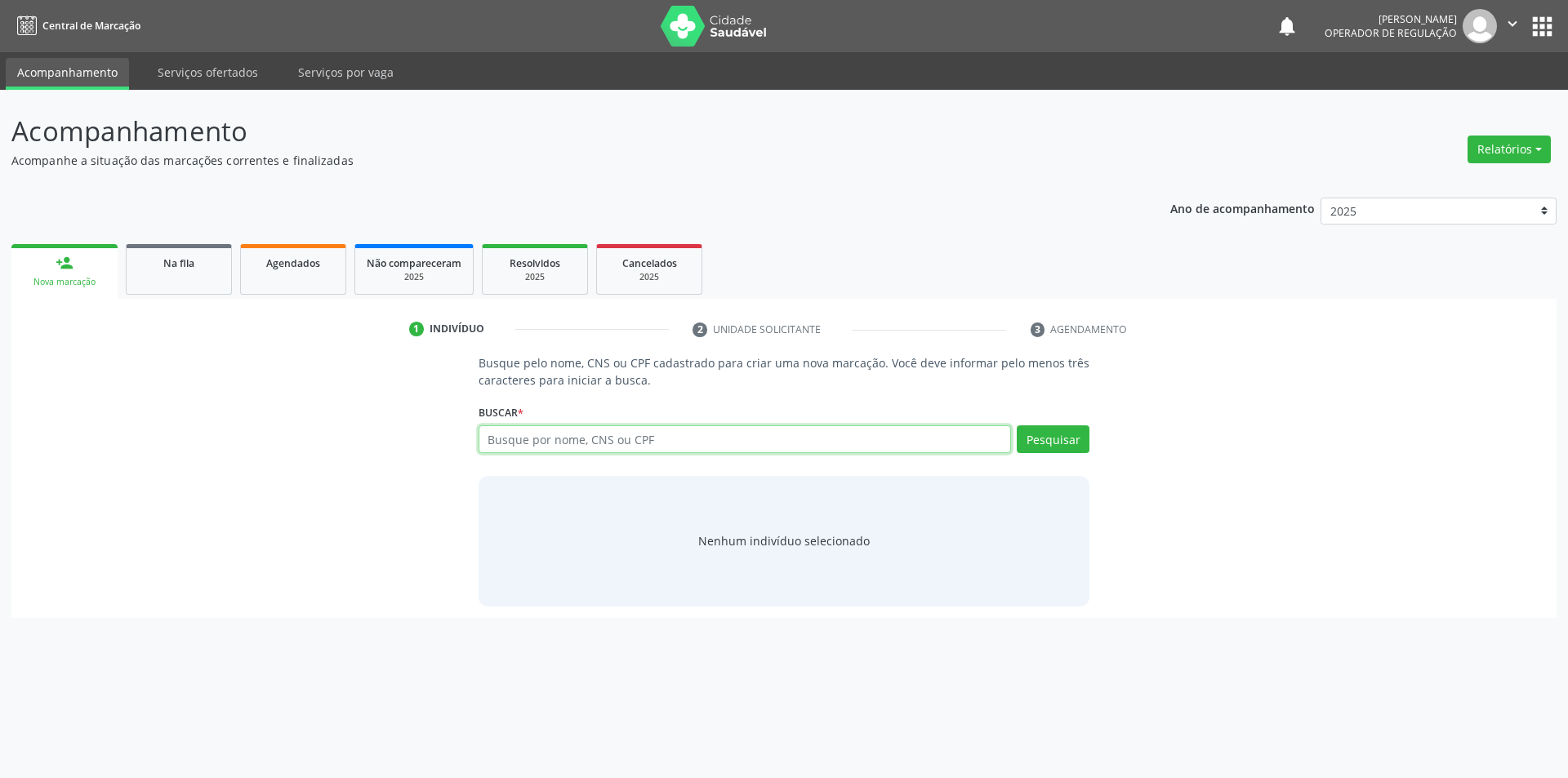
click at [841, 439] on input "text" at bounding box center [745, 439] width 533 height 28
type input "700000530754104"
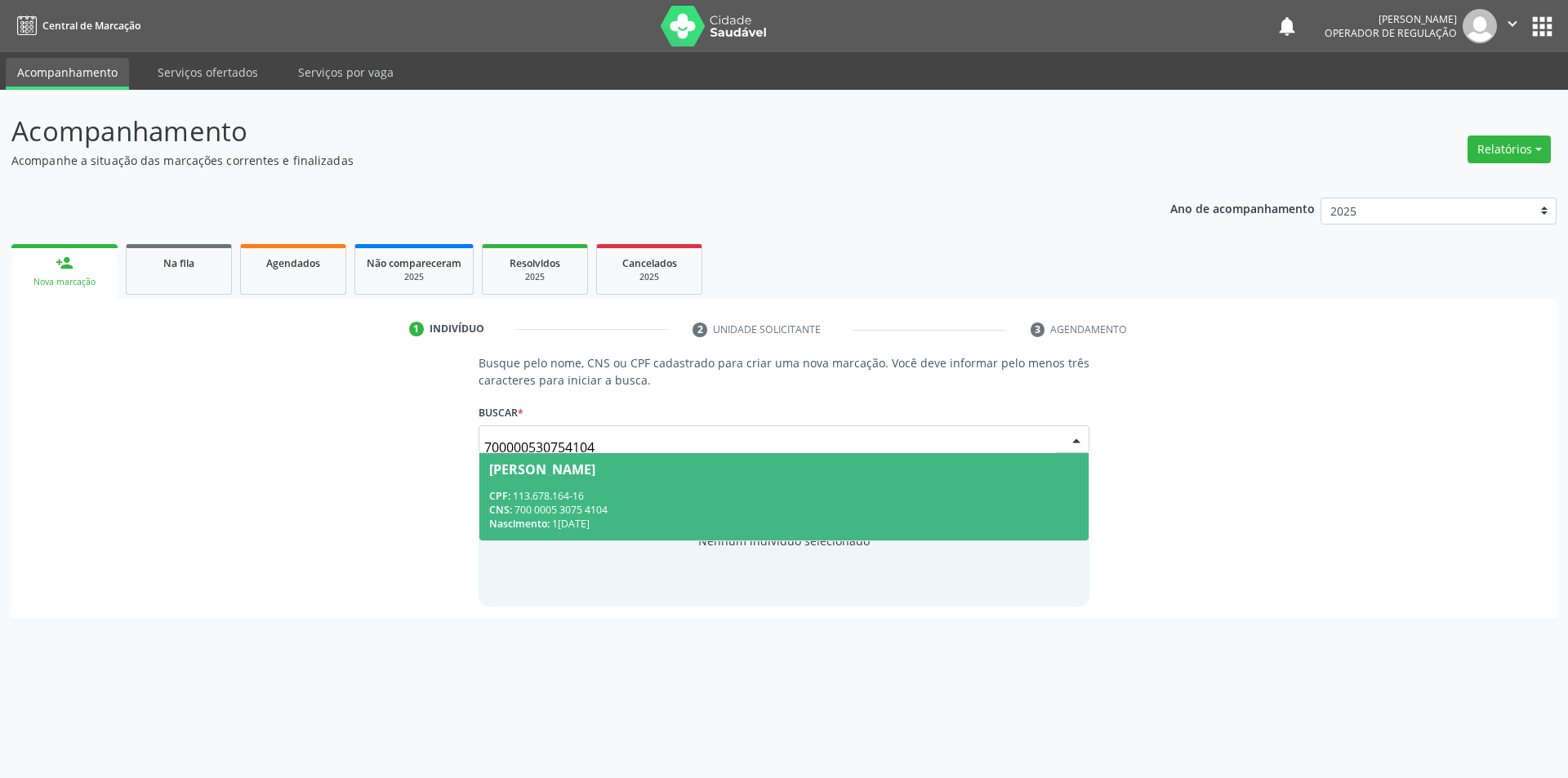
click at [915, 504] on div "CNS: 700 0005 3075 4104" at bounding box center [785, 510] width 591 height 14
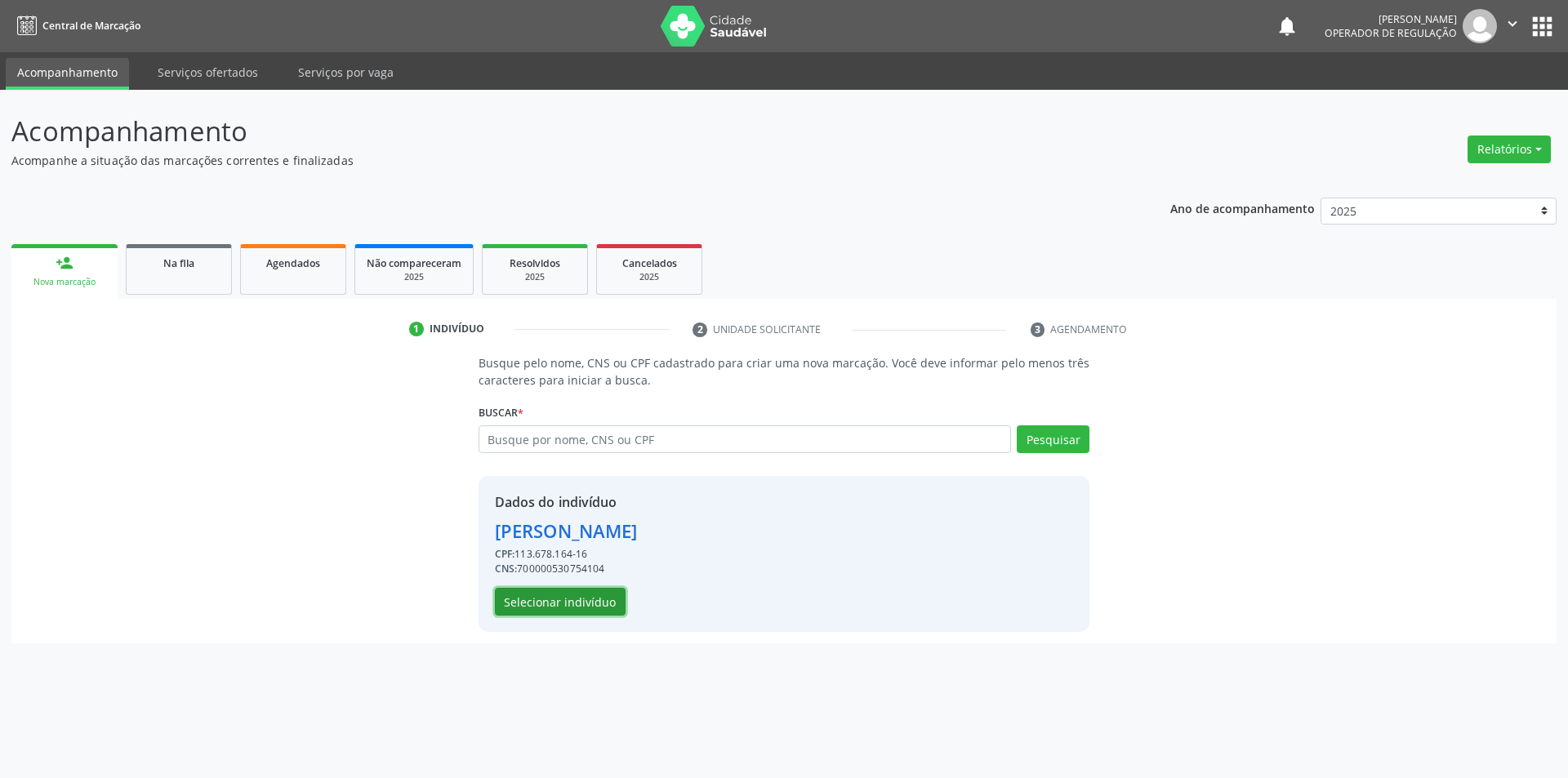
click at [506, 597] on button "Selecionar indivíduo" at bounding box center [560, 602] width 131 height 28
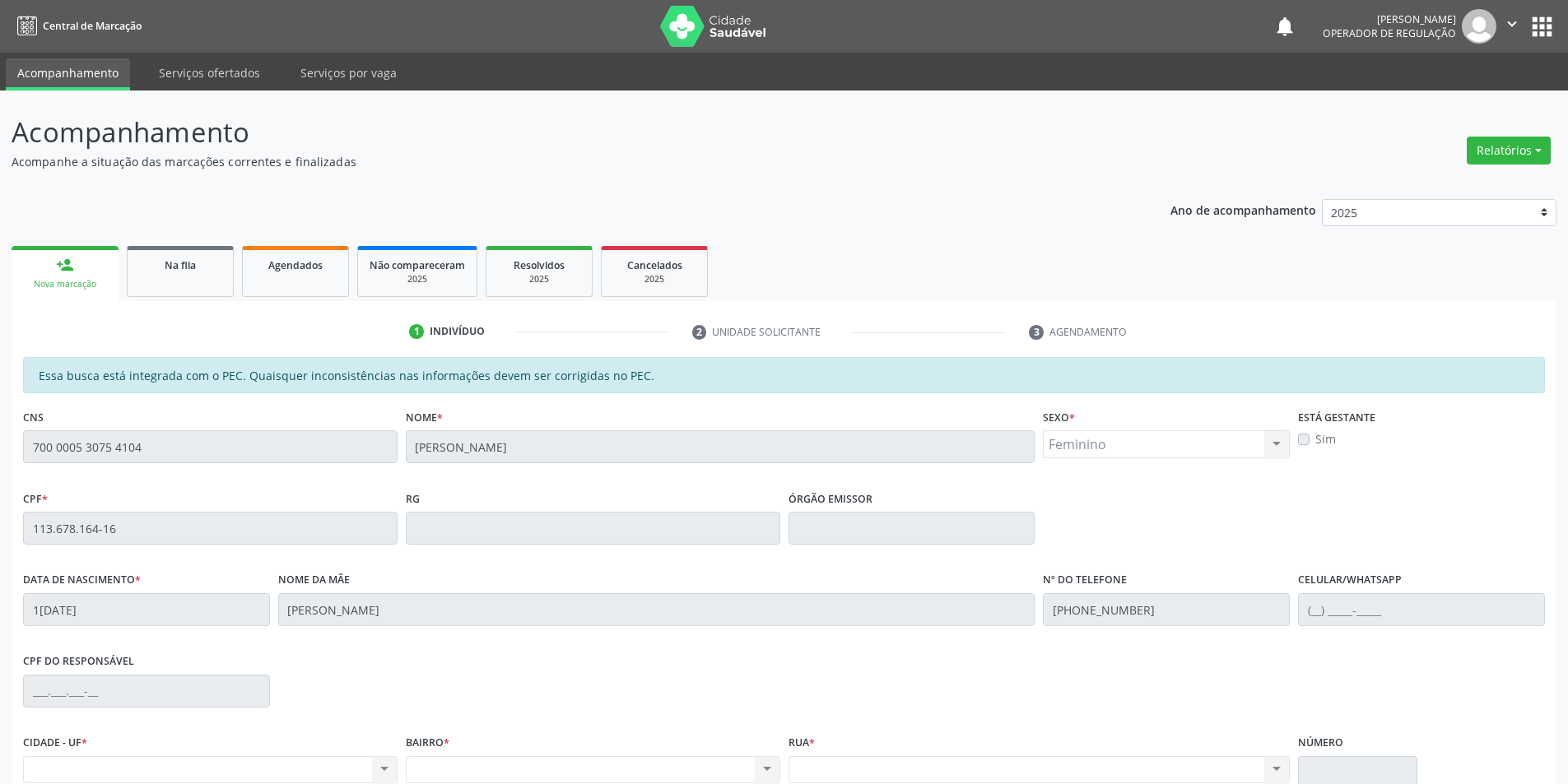
scroll to position [156, 0]
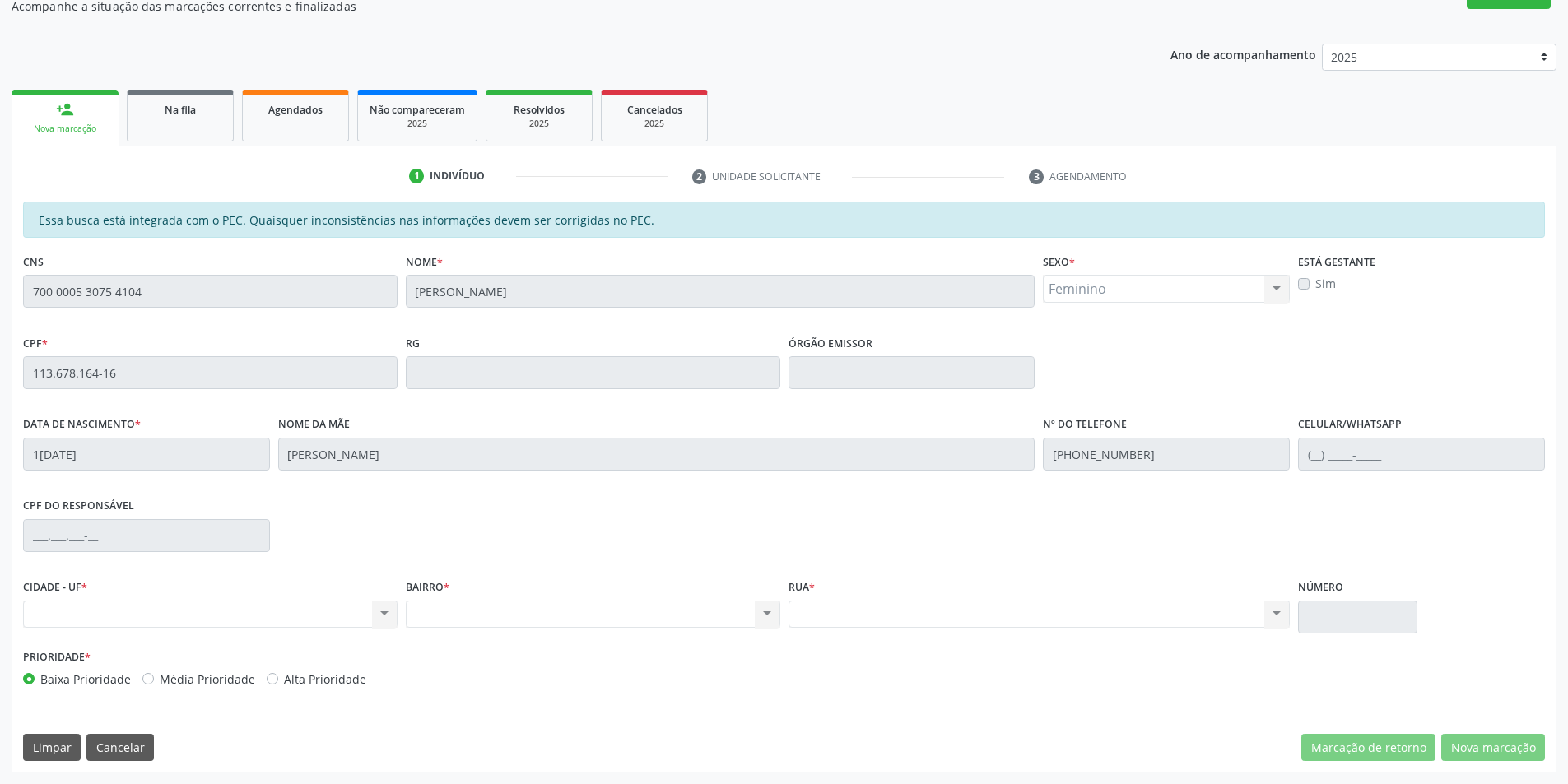
click at [0, 276] on div "Acompanhamento Acompanhe a situação das marcações correntes e finalizadas Relat…" at bounding box center [784, 360] width 1568 height 849
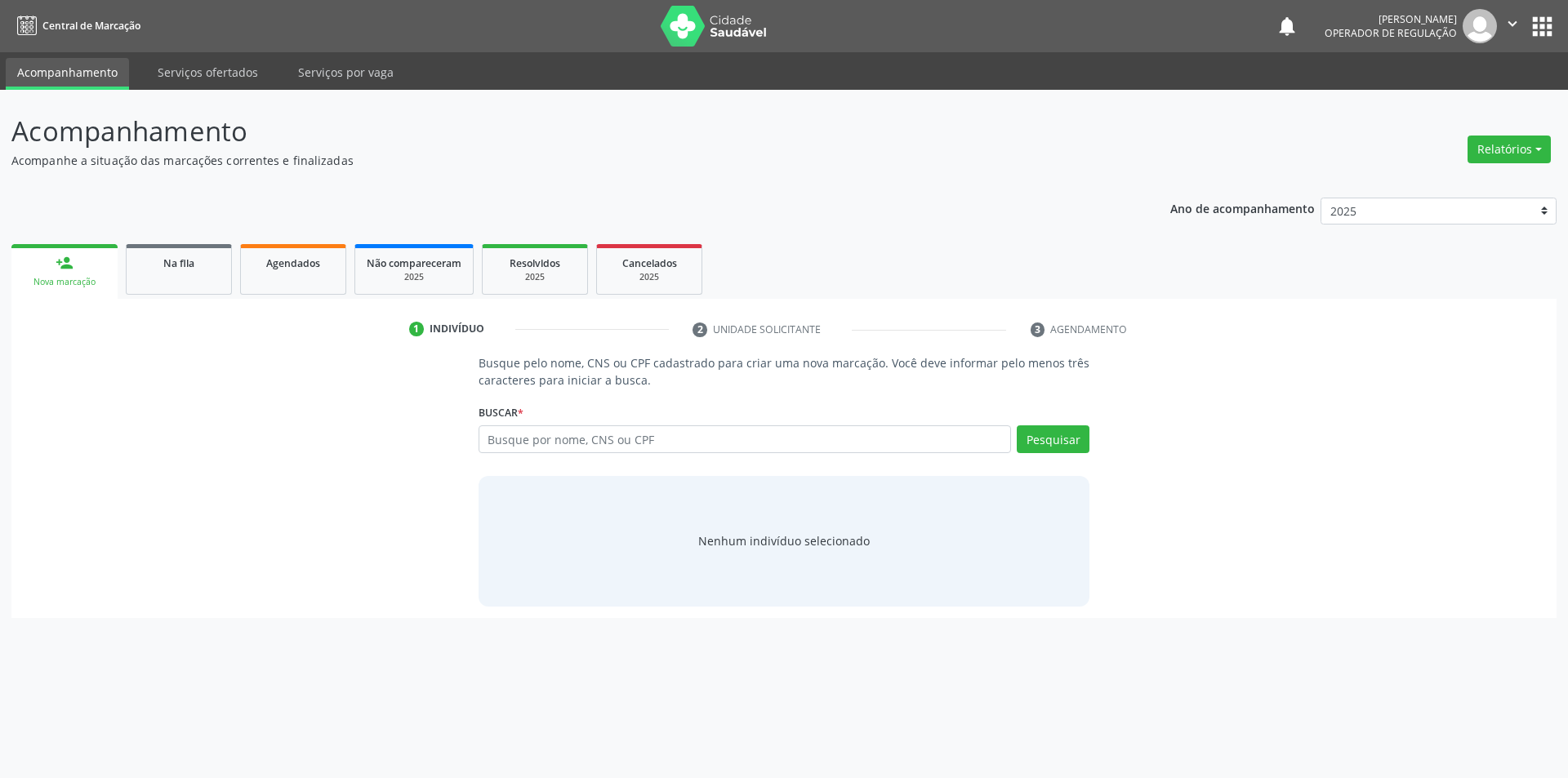
click at [819, 454] on div "Busque por nome, CNS ou CPF Nenhum resultado encontrado para: " " Digite nome, …" at bounding box center [784, 445] width 612 height 39
click at [867, 438] on input "text" at bounding box center [745, 439] width 533 height 28
paste input "700 0005 3075 4104"
type input "700 0005 3075 4104"
click at [227, 278] on link "Na fila" at bounding box center [179, 269] width 106 height 51
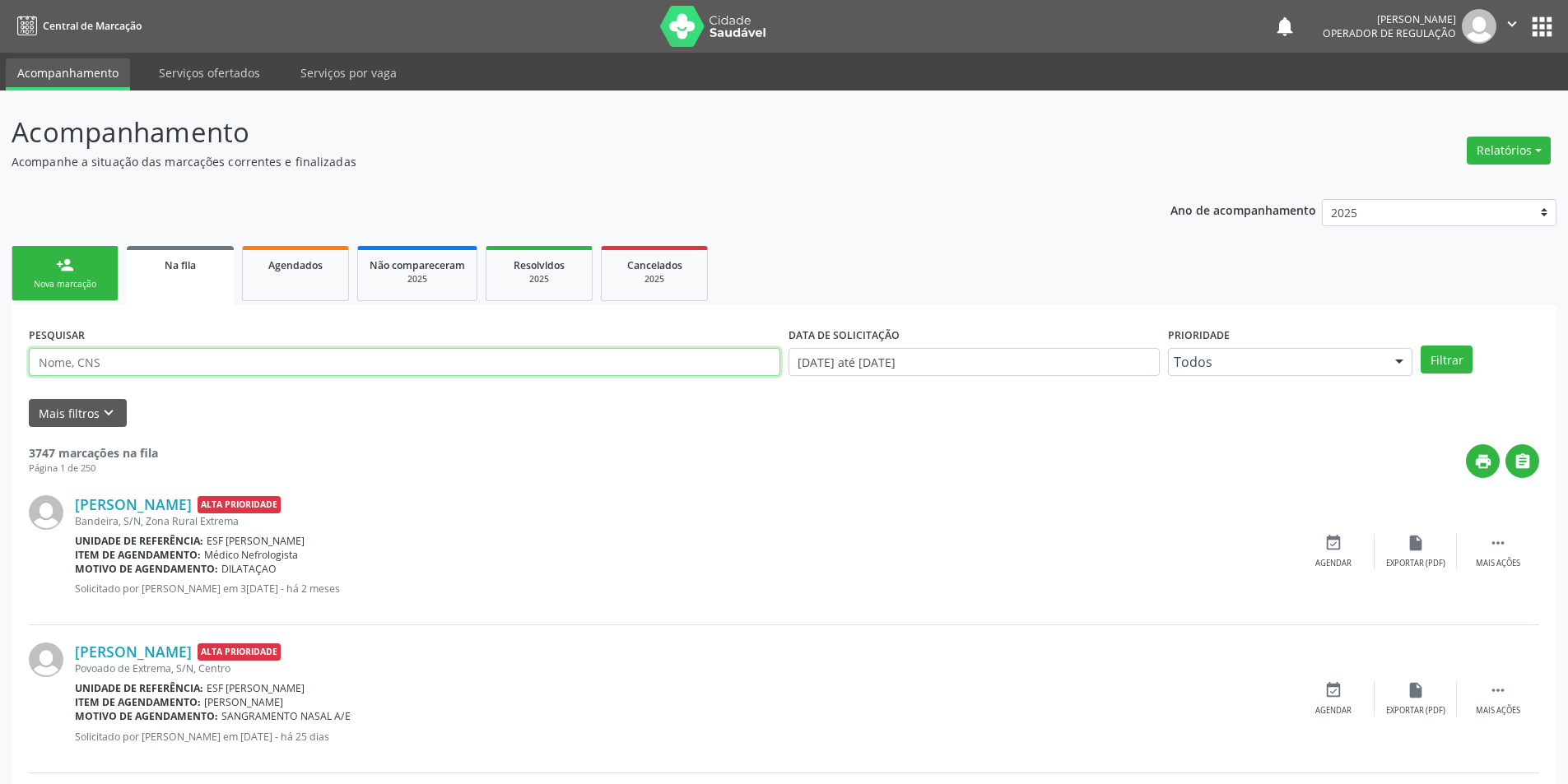
click at [328, 366] on input "text" at bounding box center [405, 361] width 752 height 28
paste input "700 0005 3075 4104"
type input "700 0005 3075 4104"
click at [1420, 345] on button "Filtrar" at bounding box center [1446, 359] width 52 height 28
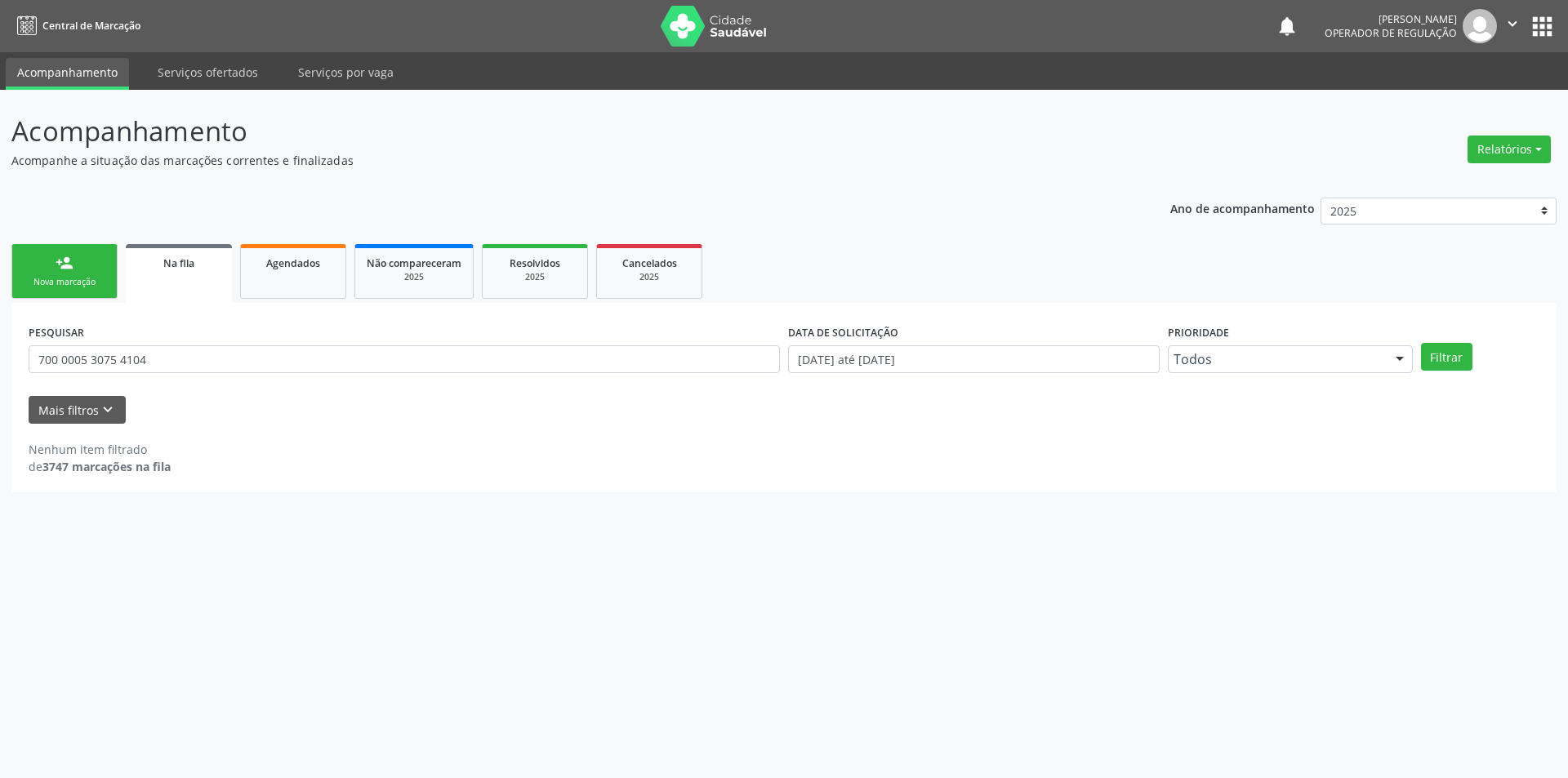
drag, startPoint x: 239, startPoint y: 329, endPoint x: 95, endPoint y: 261, distance: 159.2
click at [61, 287] on div "Nova marcação" at bounding box center [64, 282] width 82 height 13
click at [95, 261] on link "person_add Nova marcação" at bounding box center [65, 271] width 106 height 55
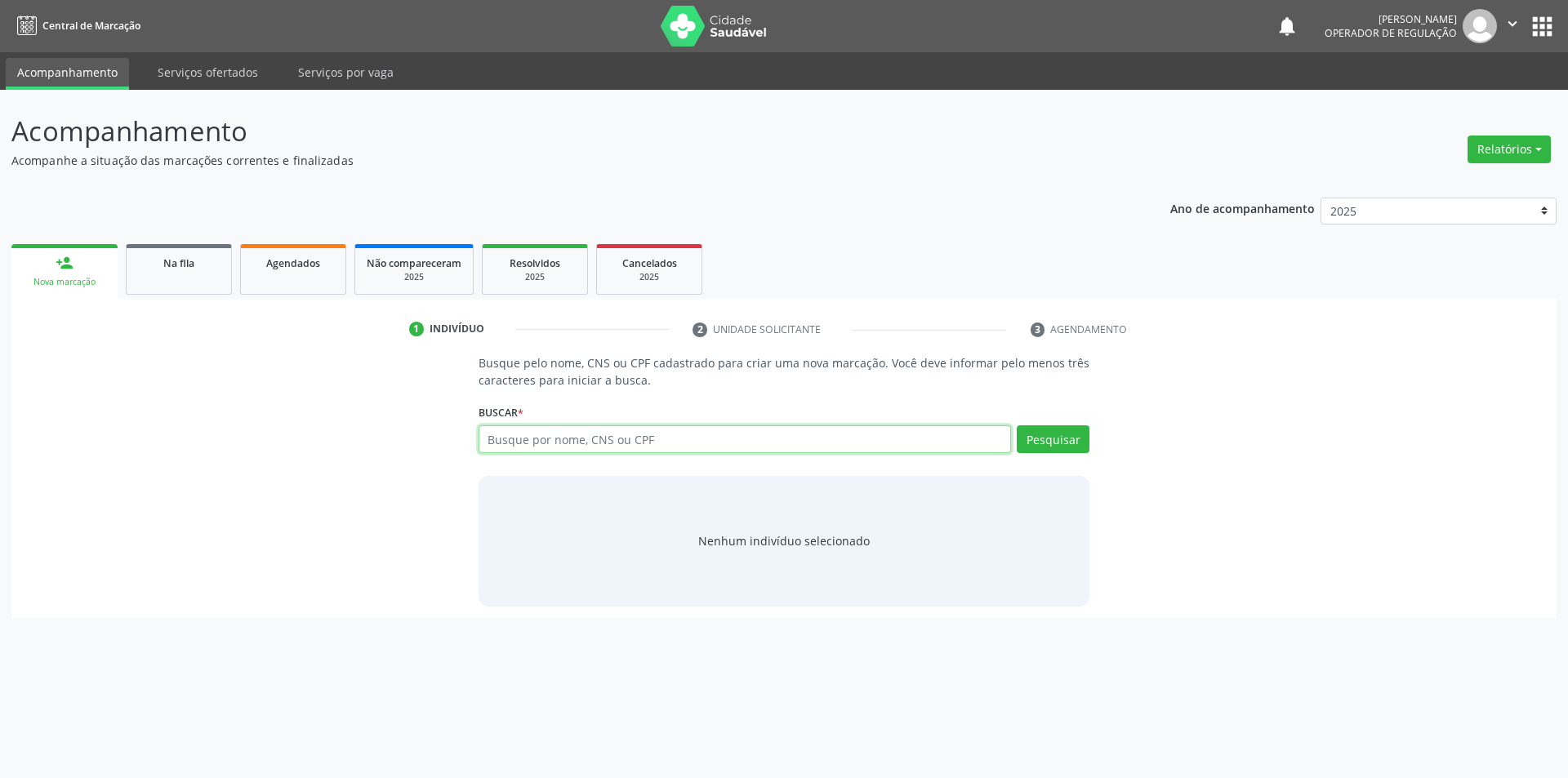
click at [820, 451] on input "text" at bounding box center [745, 439] width 533 height 28
paste input "700 0005 3075 4104"
type input "700 0005 3075 4104"
click at [1084, 440] on button "Pesquisar" at bounding box center [1053, 439] width 73 height 28
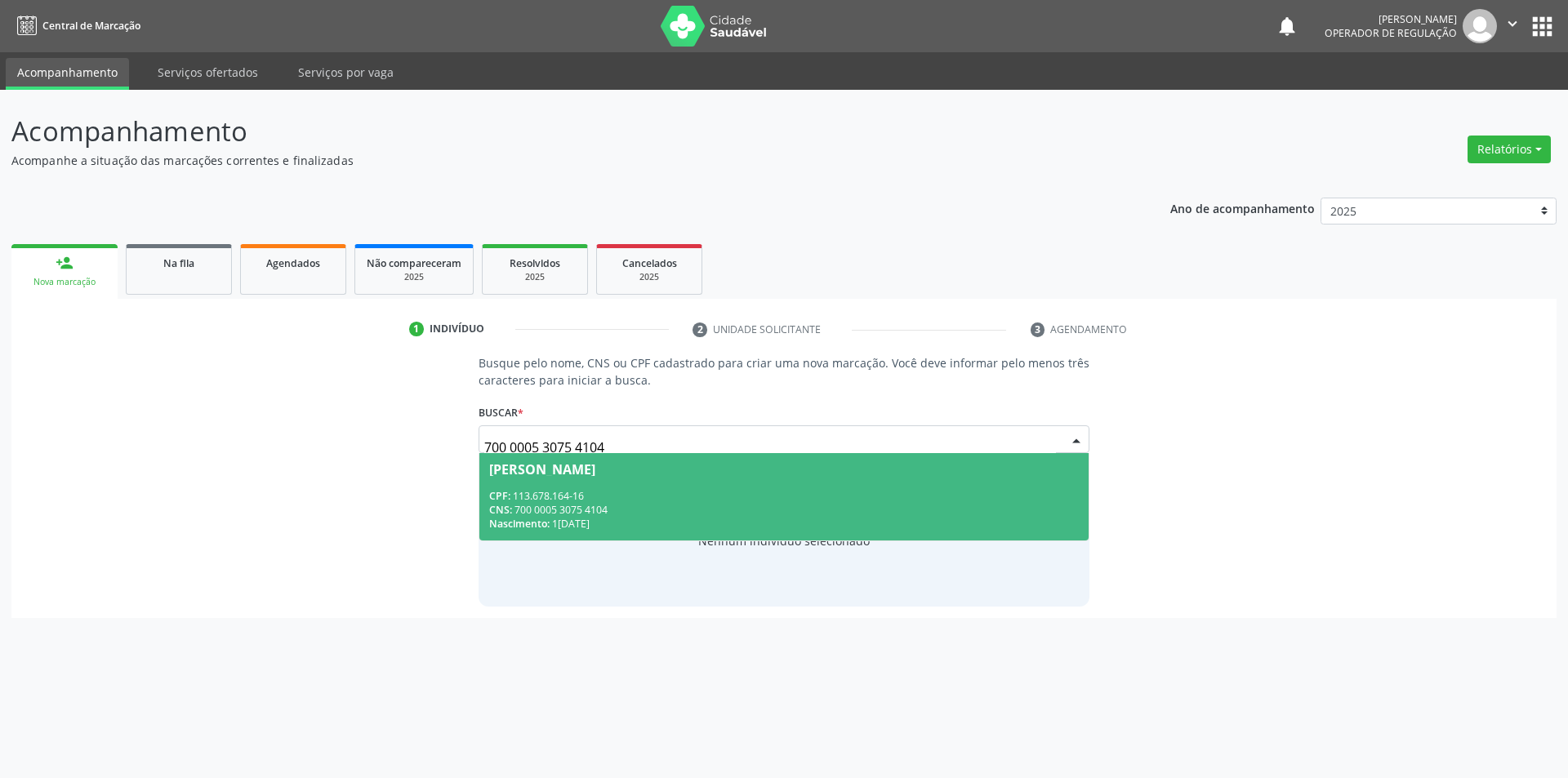
click at [813, 460] on span "[PERSON_NAME] CPF: 113.678.164-16 CNS: 700 0005 3075 4104 Nascimento: 1[DATE]" at bounding box center [784, 497] width 610 height 88
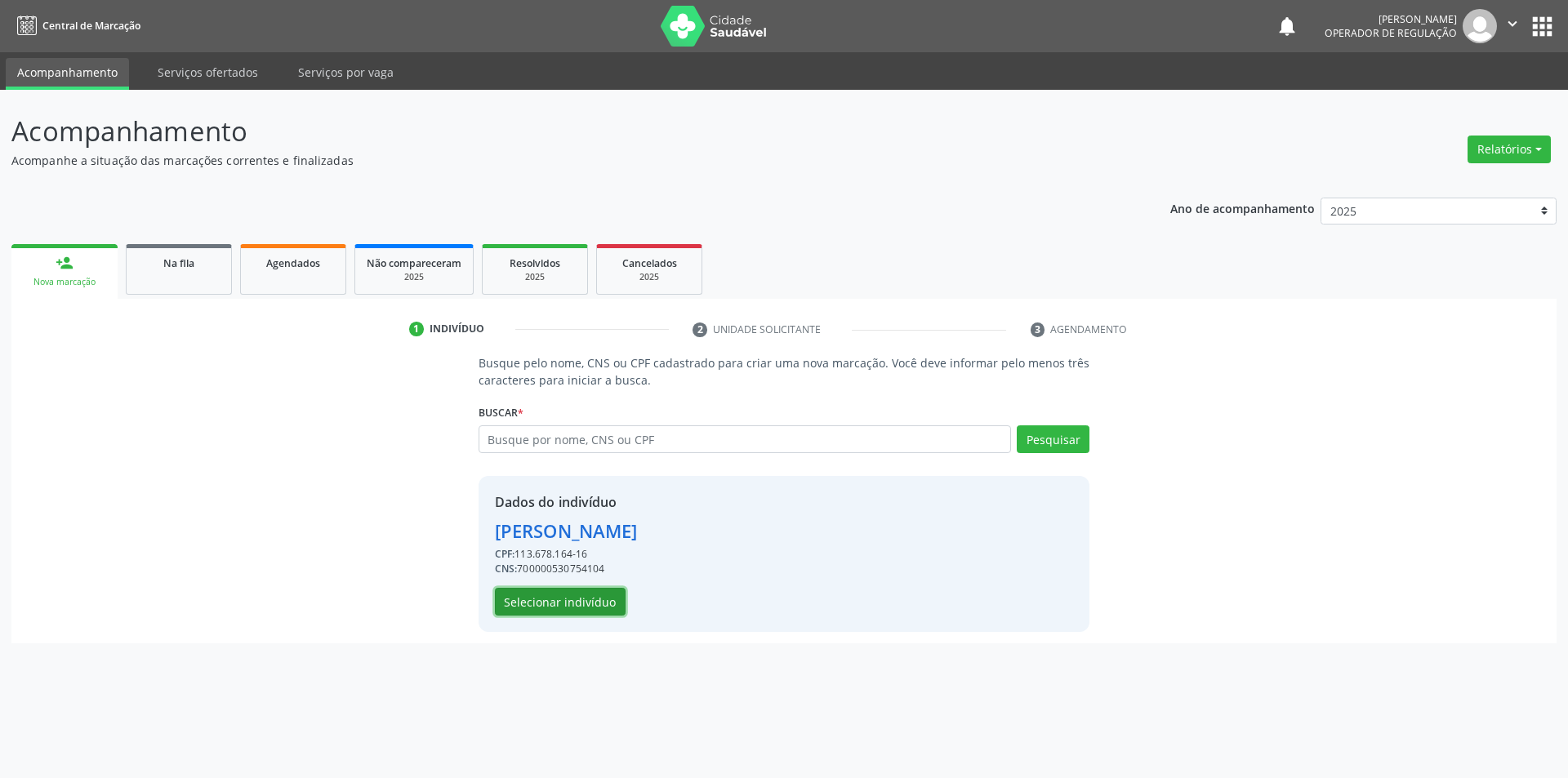
click at [570, 612] on button "Selecionar indivíduo" at bounding box center [560, 602] width 131 height 28
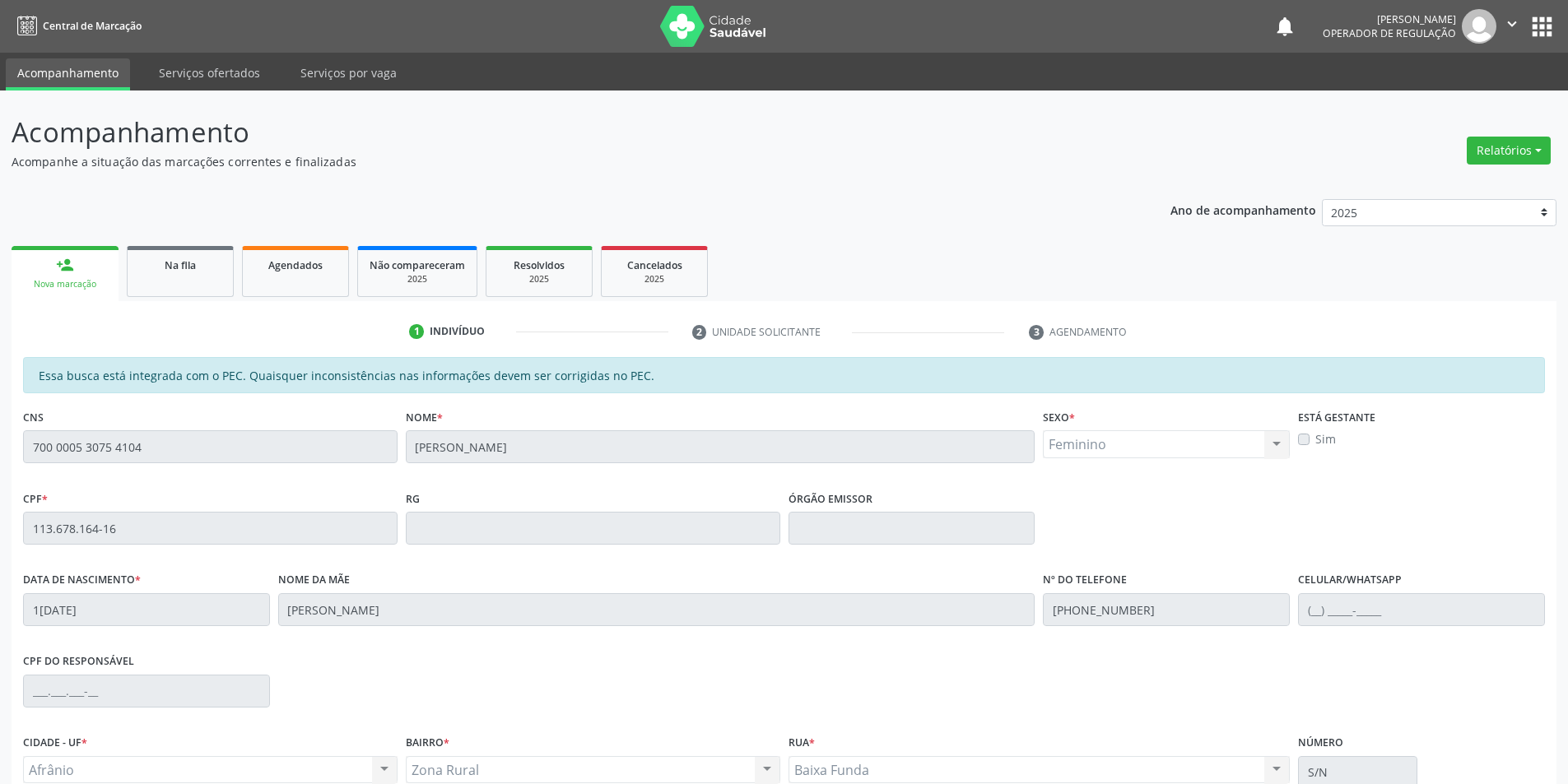
scroll to position [156, 0]
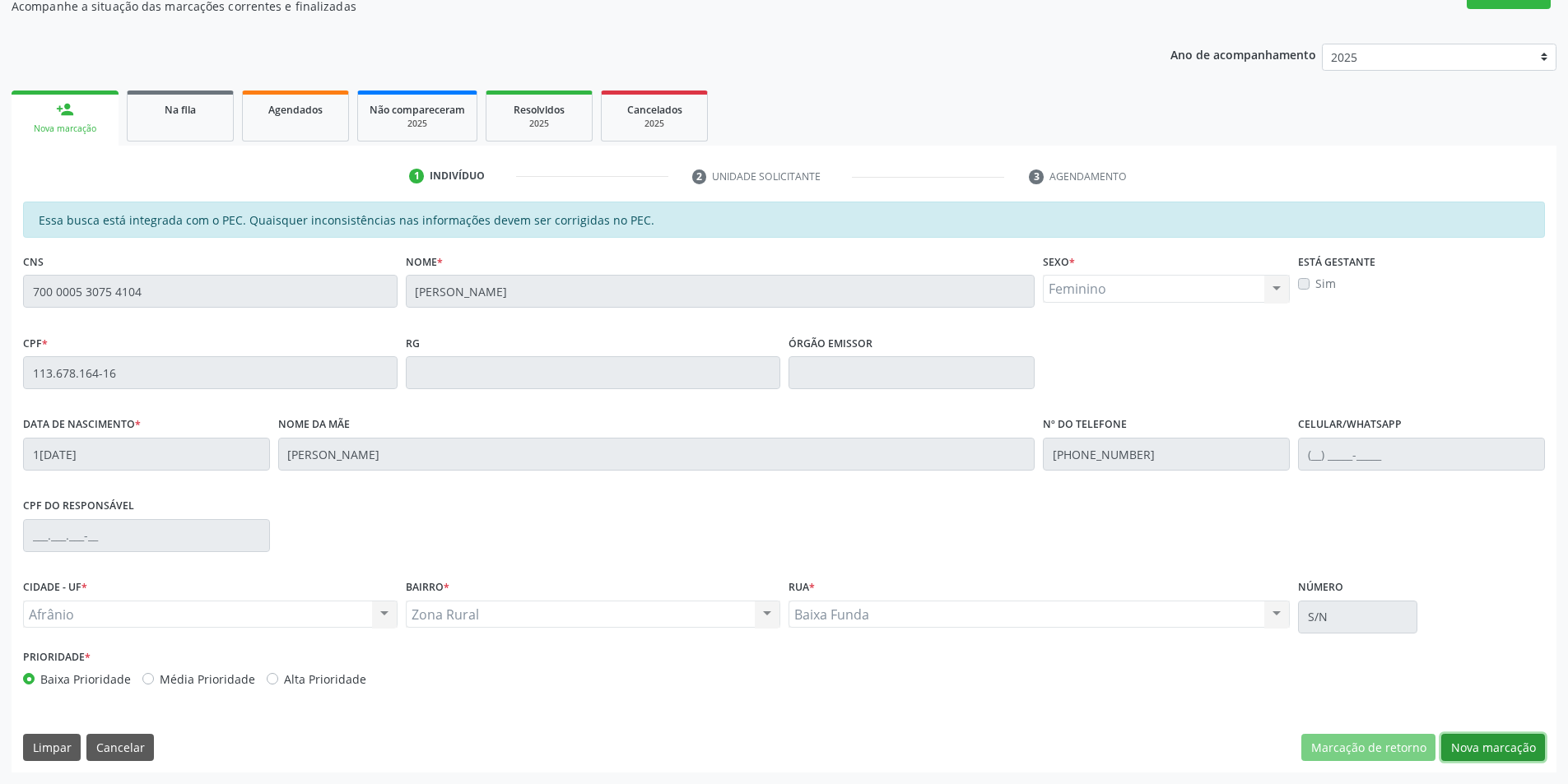
click at [1470, 735] on button "Nova marcação" at bounding box center [1493, 747] width 104 height 28
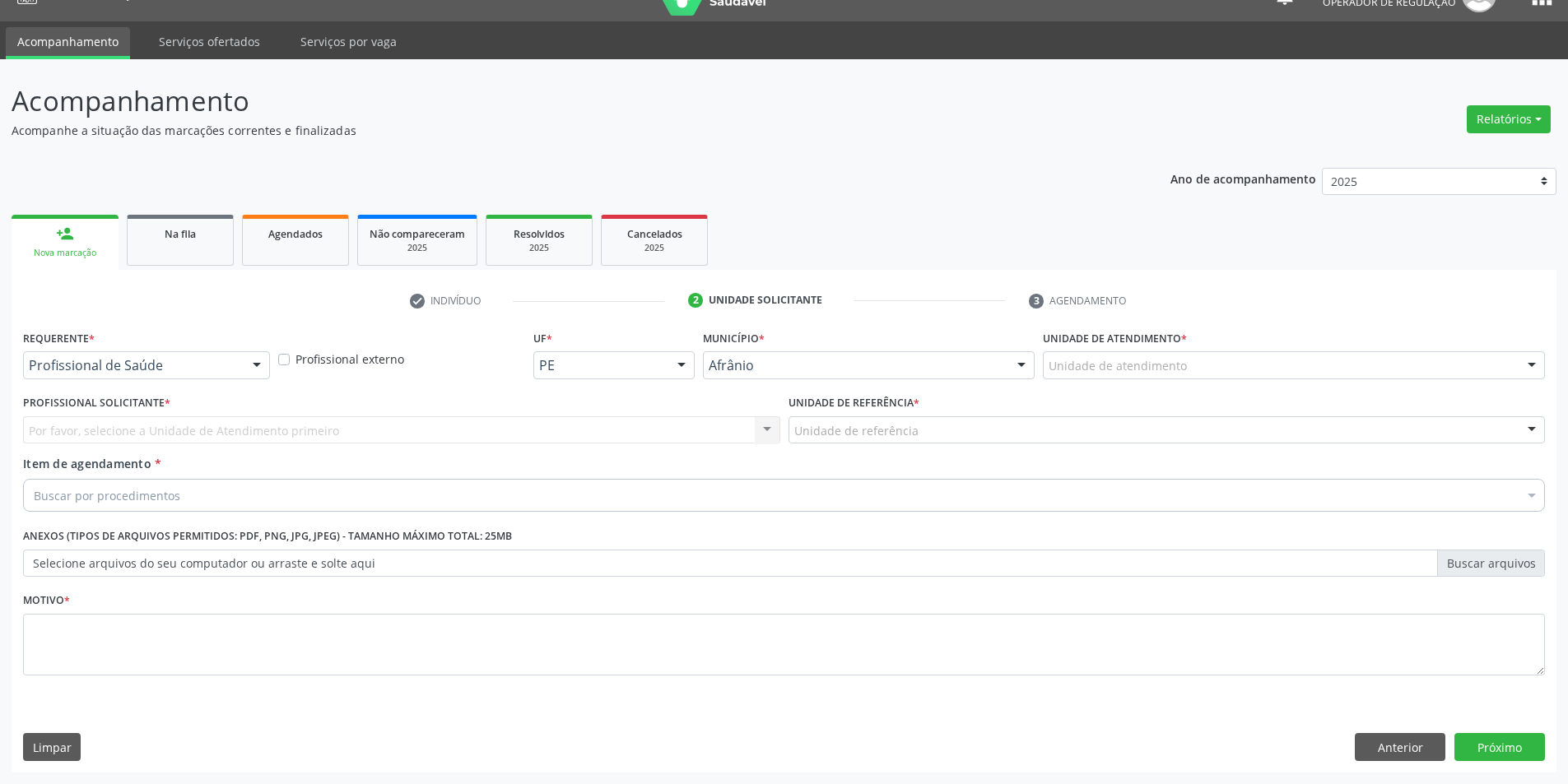
scroll to position [31, 0]
click at [1331, 374] on div "Unidade de atendimento" at bounding box center [1293, 365] width 502 height 28
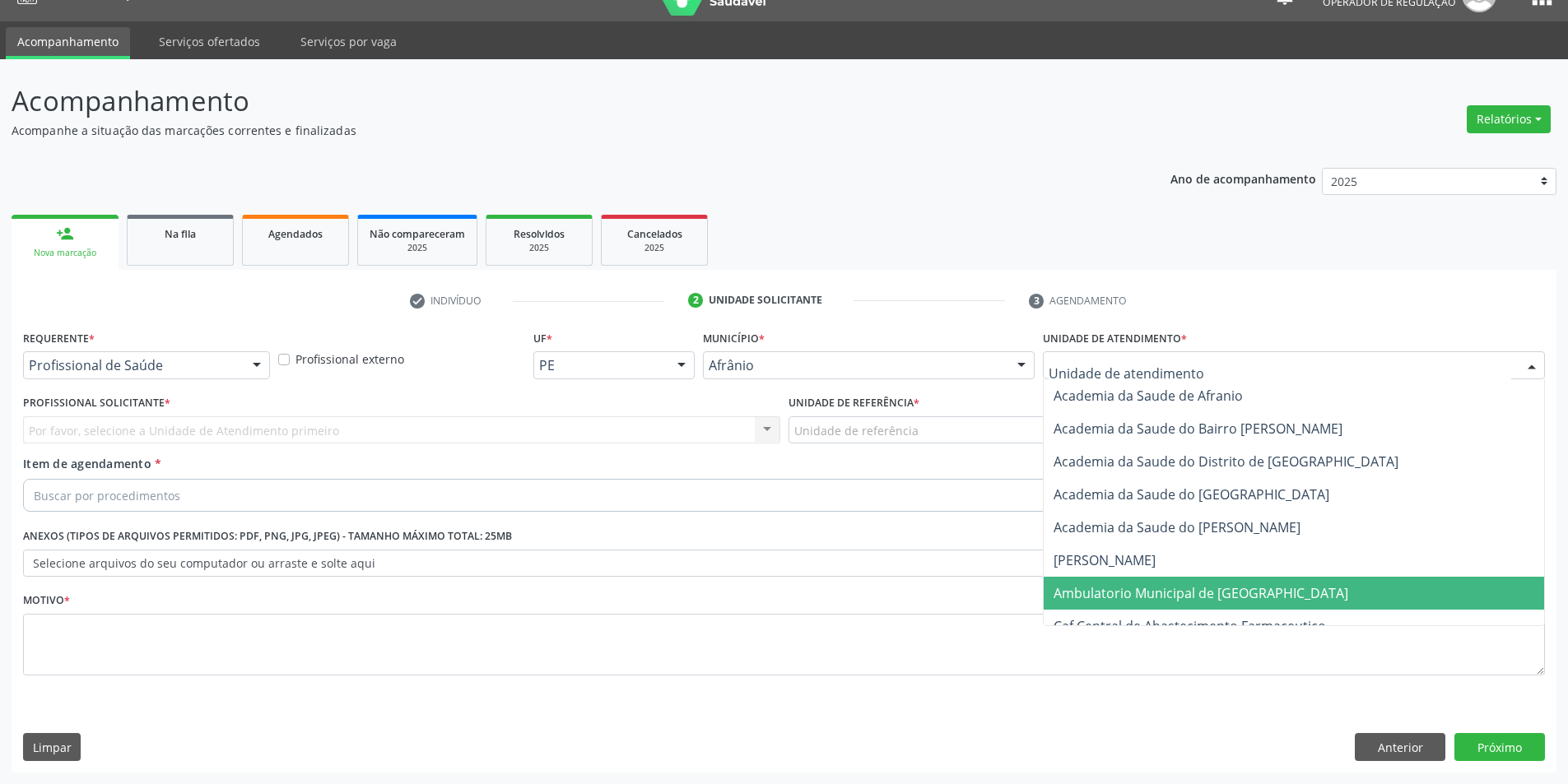
click at [1220, 581] on span "Ambulatorio Municipal de [GEOGRAPHIC_DATA]" at bounding box center [1293, 593] width 500 height 33
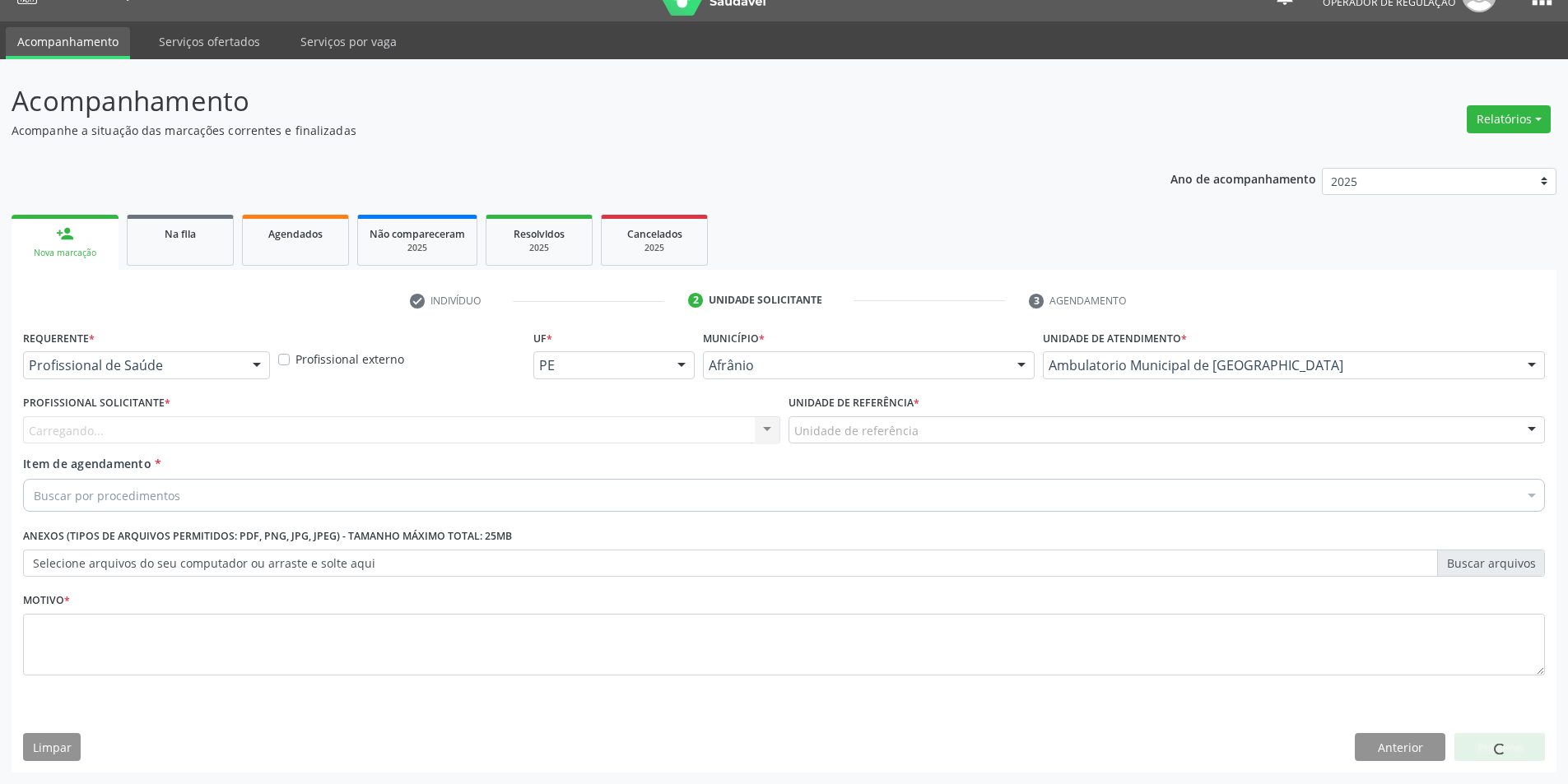
click at [692, 435] on div "Carregando... Nenhum resultado encontrado para: " " Não há nenhuma opção para s…" at bounding box center [401, 430] width 757 height 28
click at [692, 435] on div "Profissional solicitante" at bounding box center [401, 430] width 757 height 28
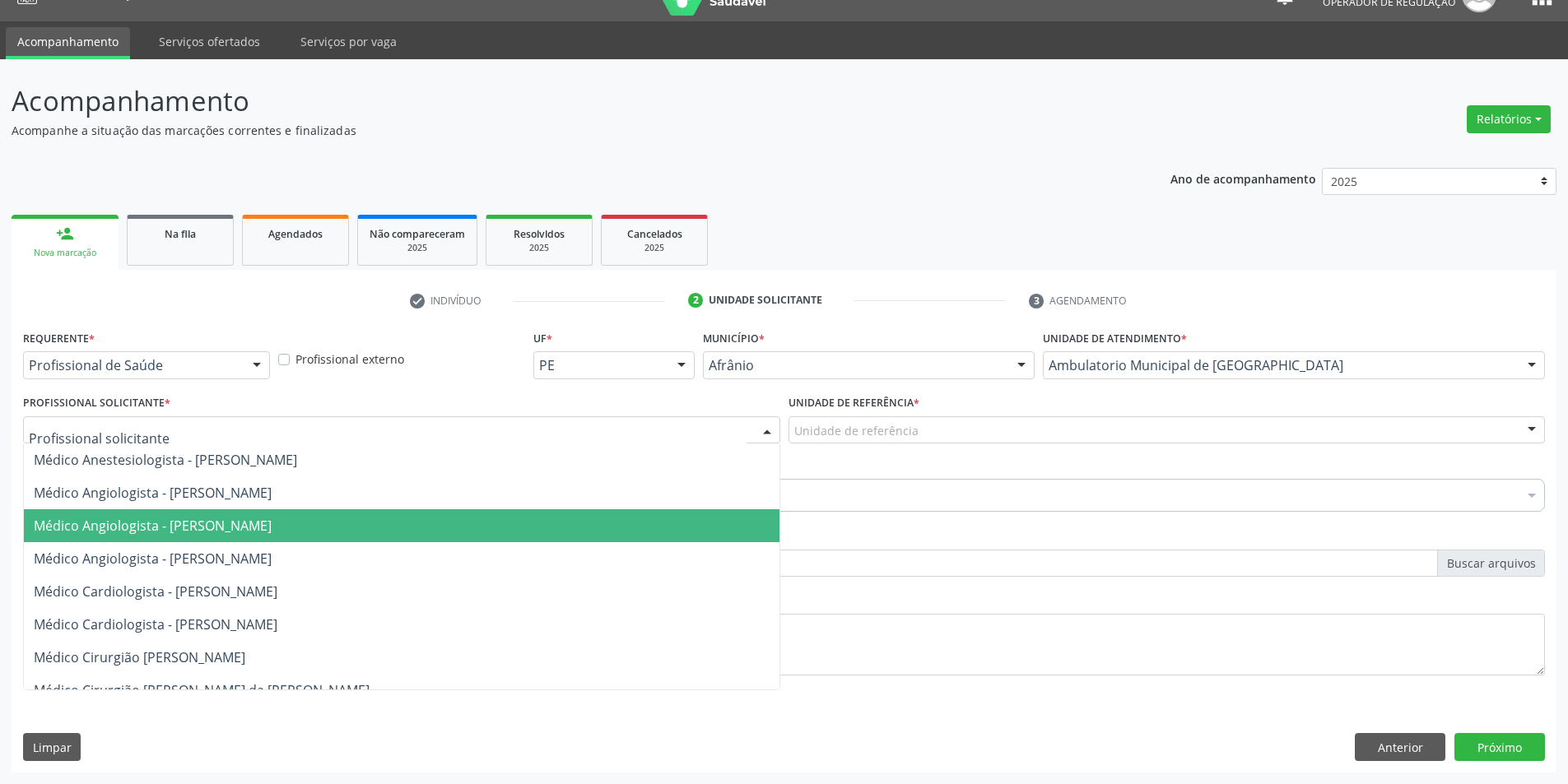
click at [674, 540] on span "Médico Angiologista - [PERSON_NAME]" at bounding box center [401, 526] width 755 height 33
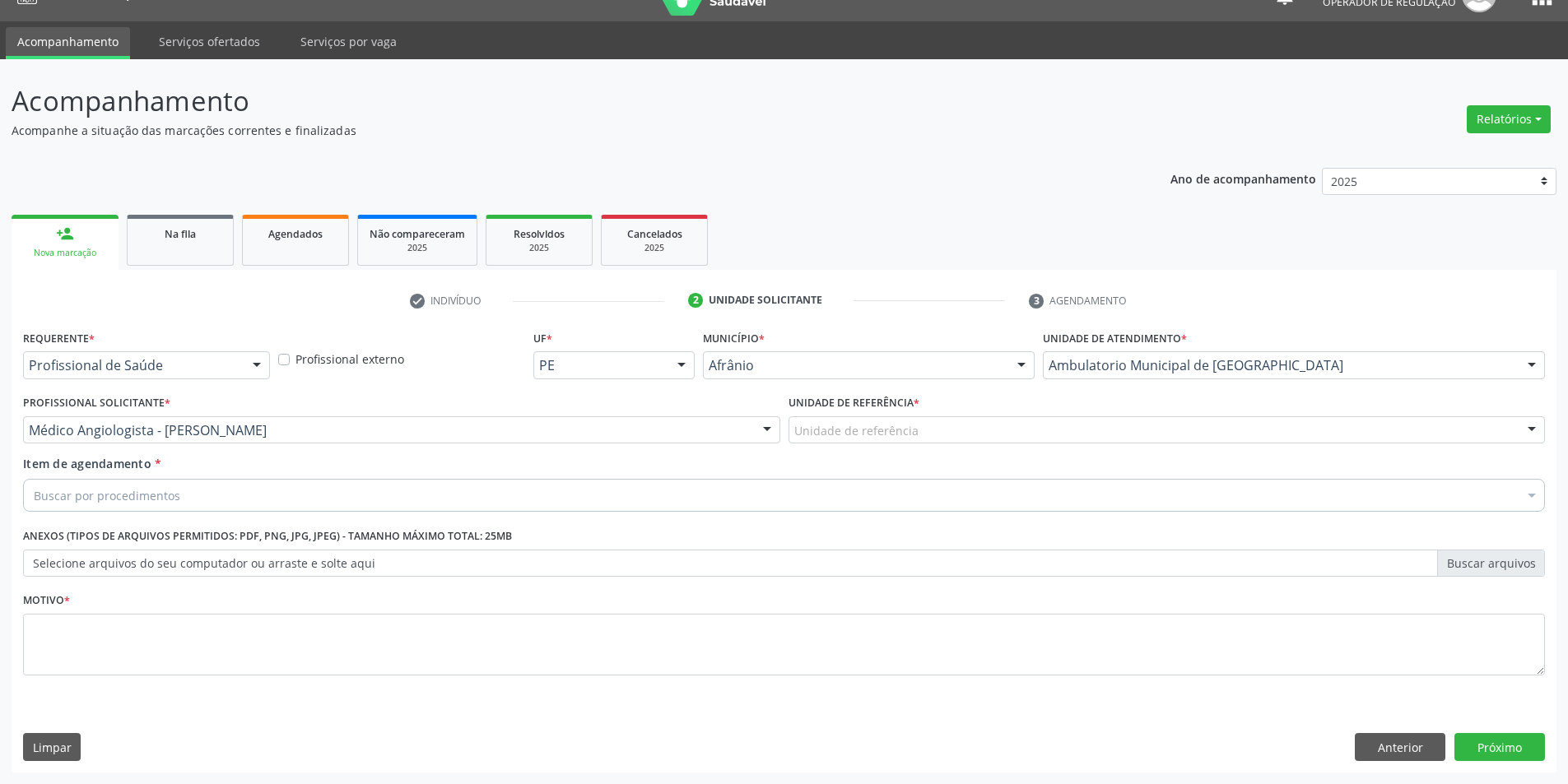
click at [906, 408] on label "Unidade de referência *" at bounding box center [854, 404] width 131 height 26
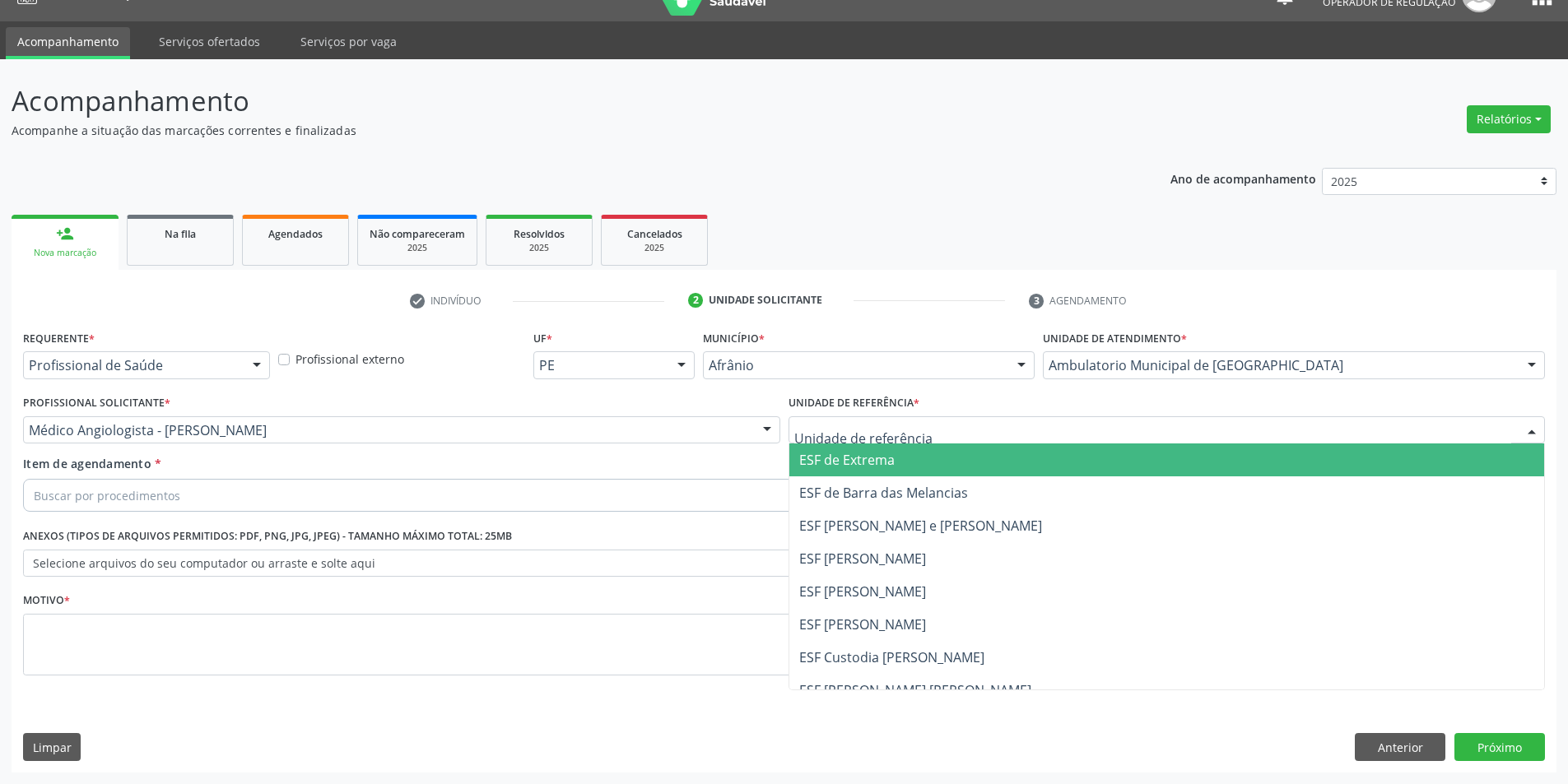
click at [801, 512] on span "ESF [PERSON_NAME] e [PERSON_NAME]" at bounding box center [1167, 526] width 755 height 33
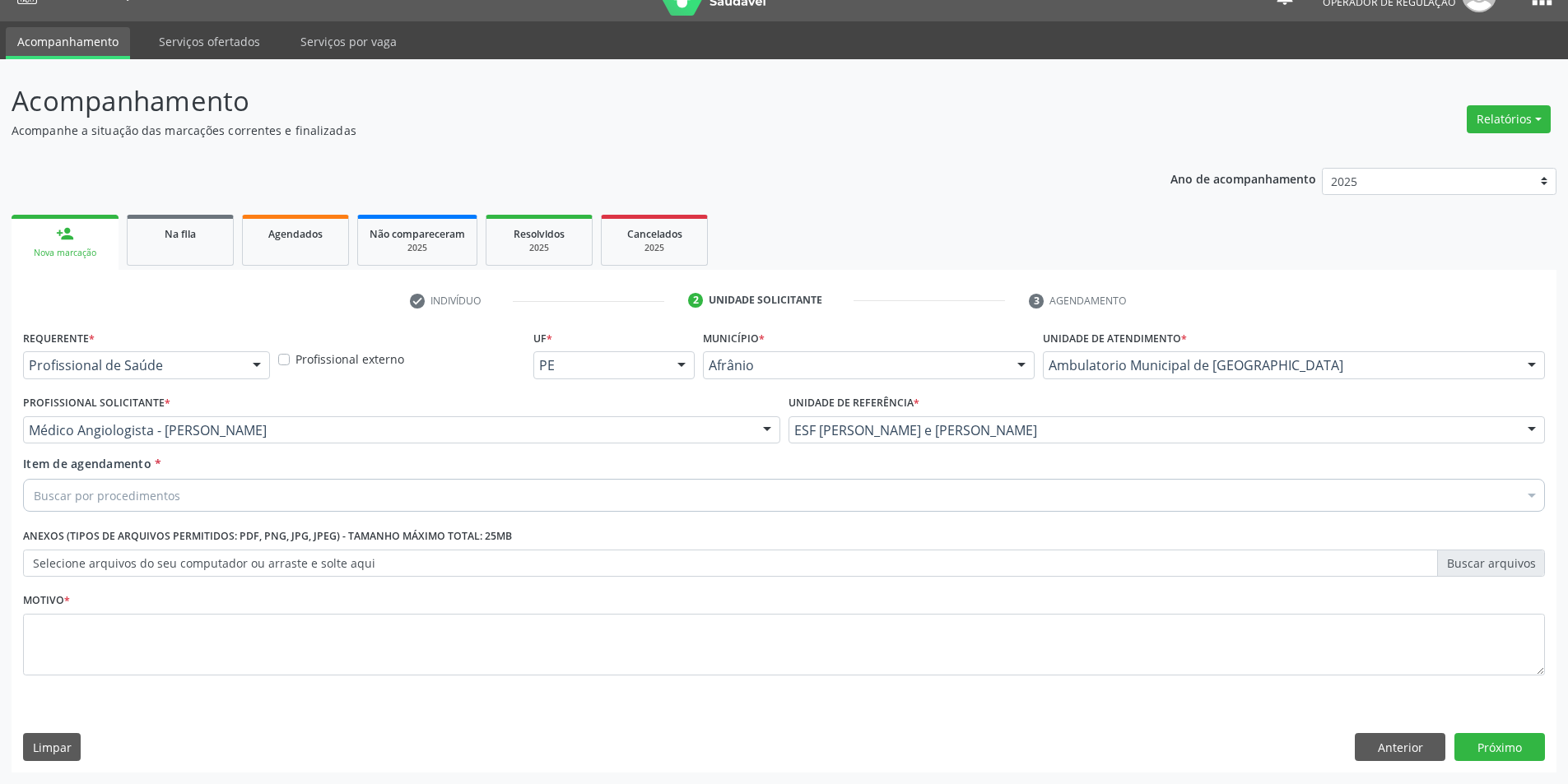
click at [819, 489] on div "Buscar por procedimentos" at bounding box center [784, 495] width 1522 height 33
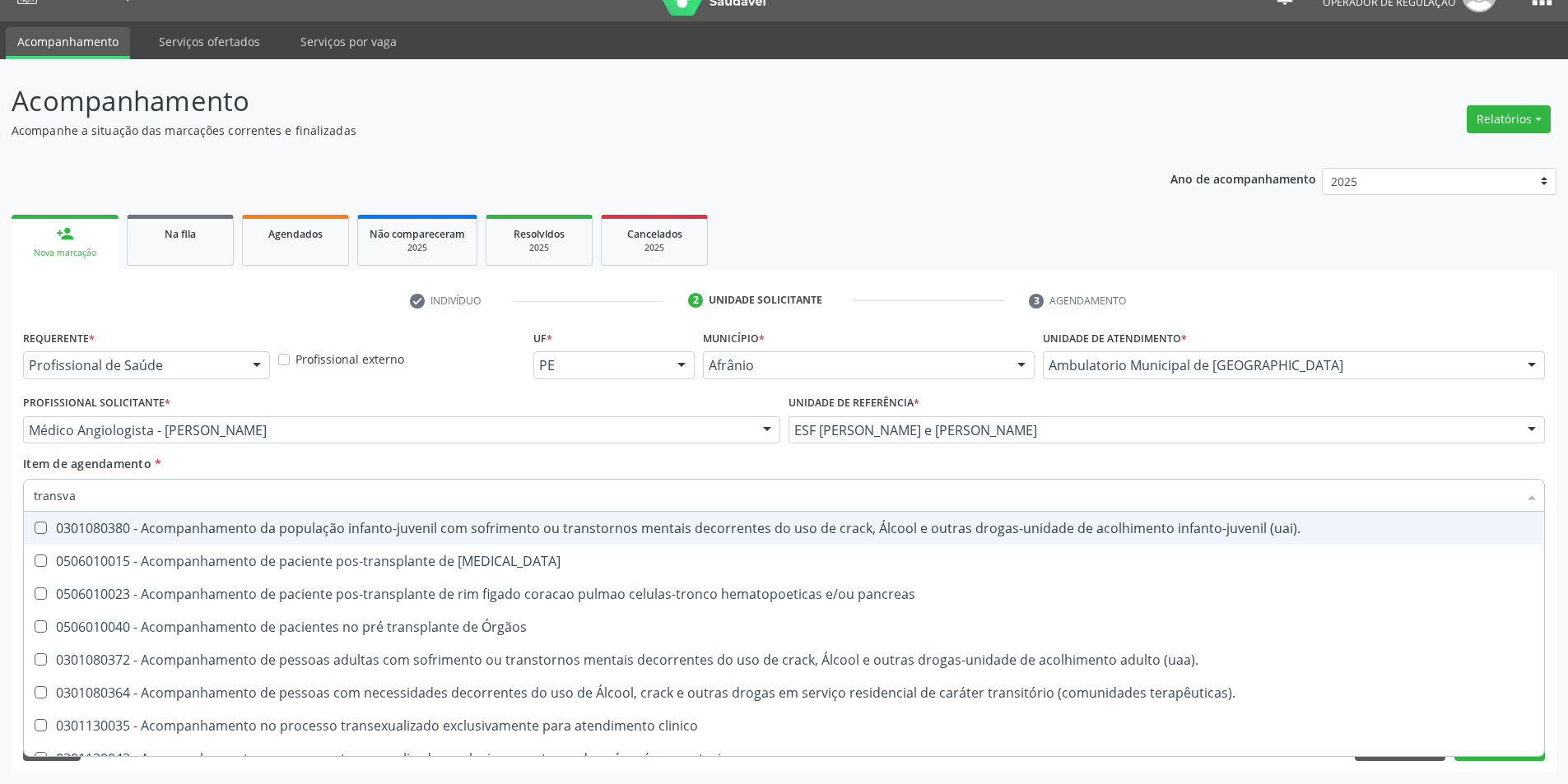
type input "transvag"
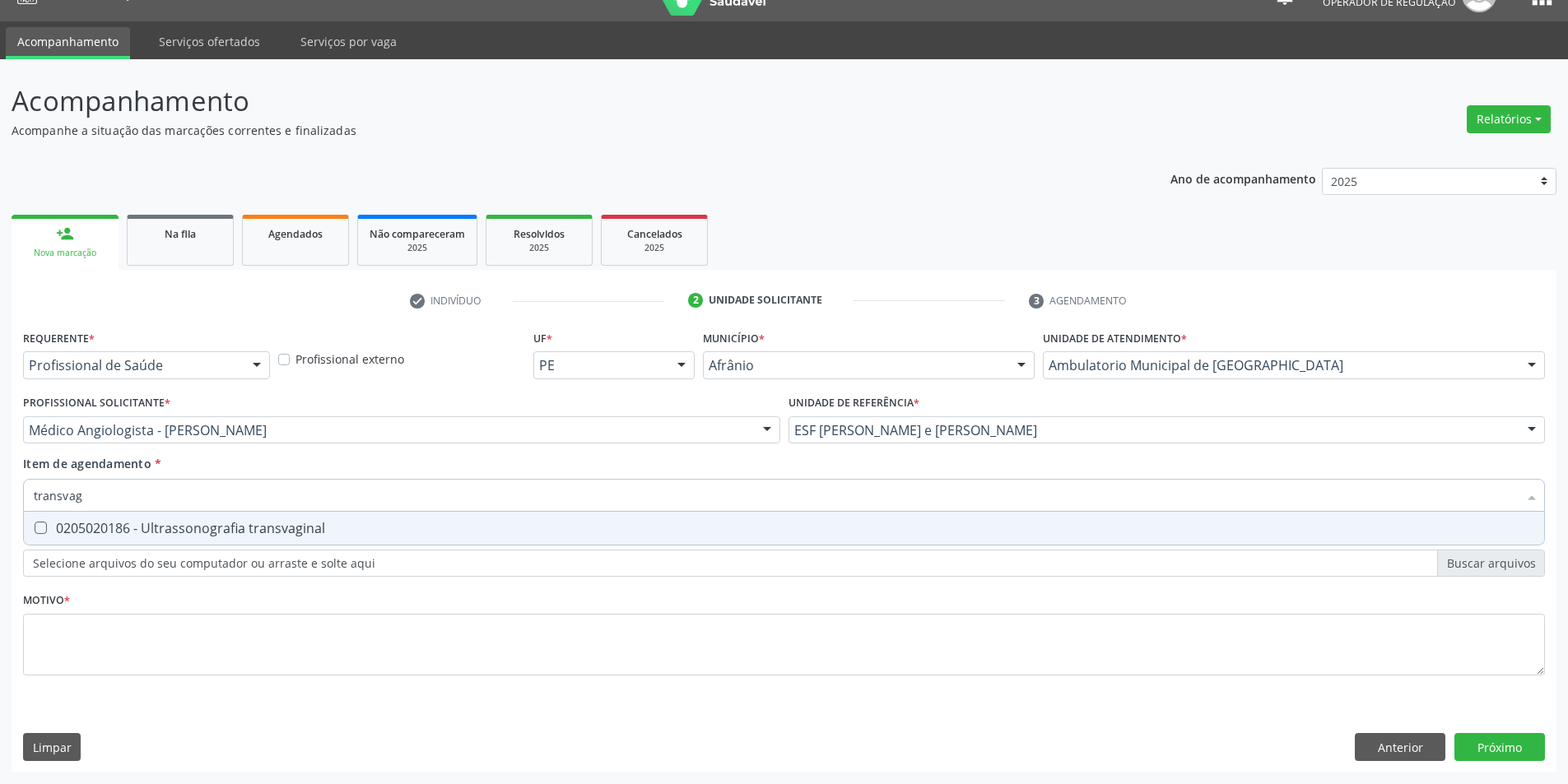
click at [403, 526] on div "0205020186 - Ultrassonografia transvaginal" at bounding box center [784, 528] width 1500 height 13
checkbox transvaginal "true"
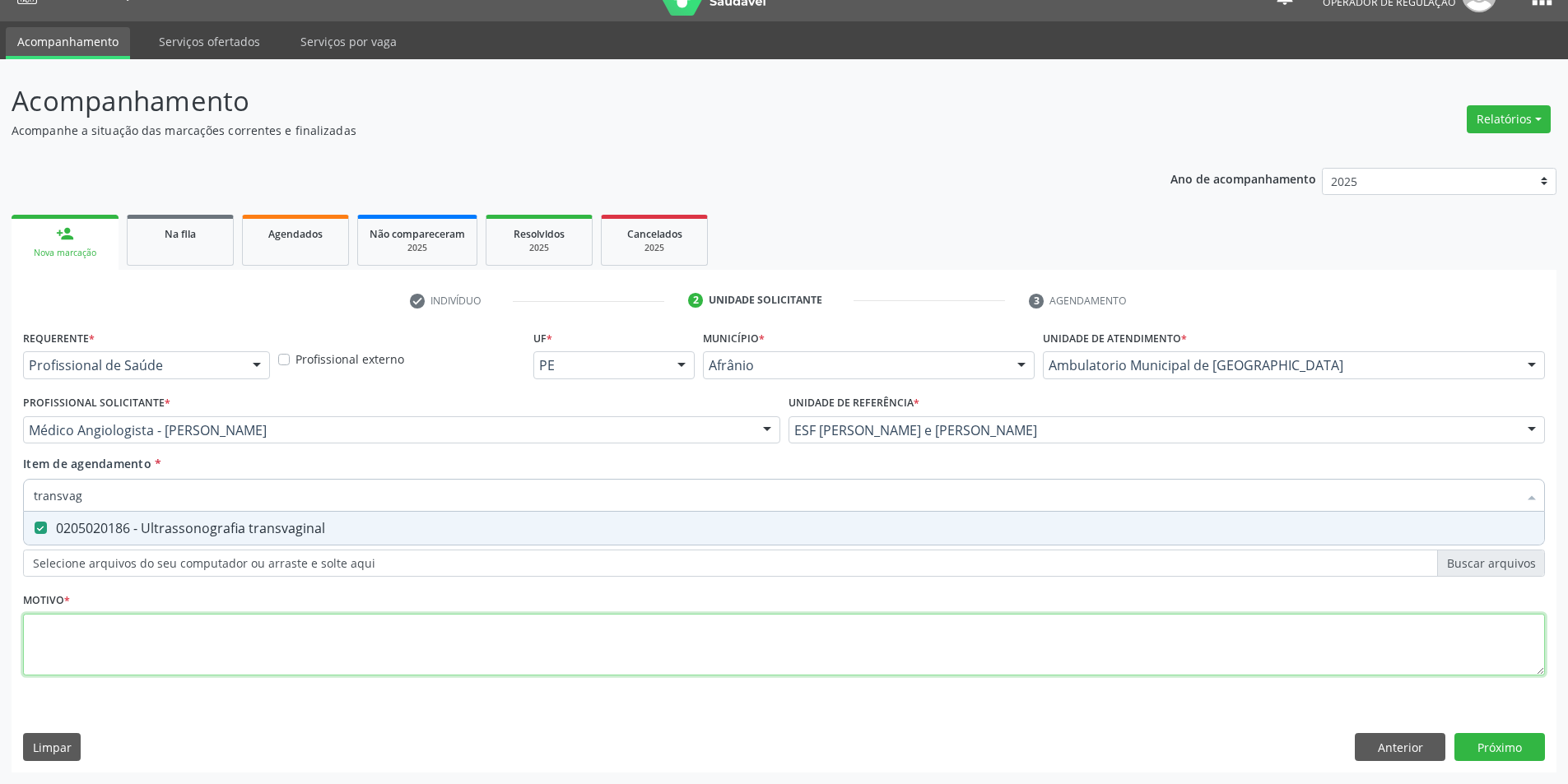
click at [328, 640] on div "Requerente * Profissional de Saúde Profissional de Saúde Paciente Nenhum result…" at bounding box center [784, 512] width 1522 height 372
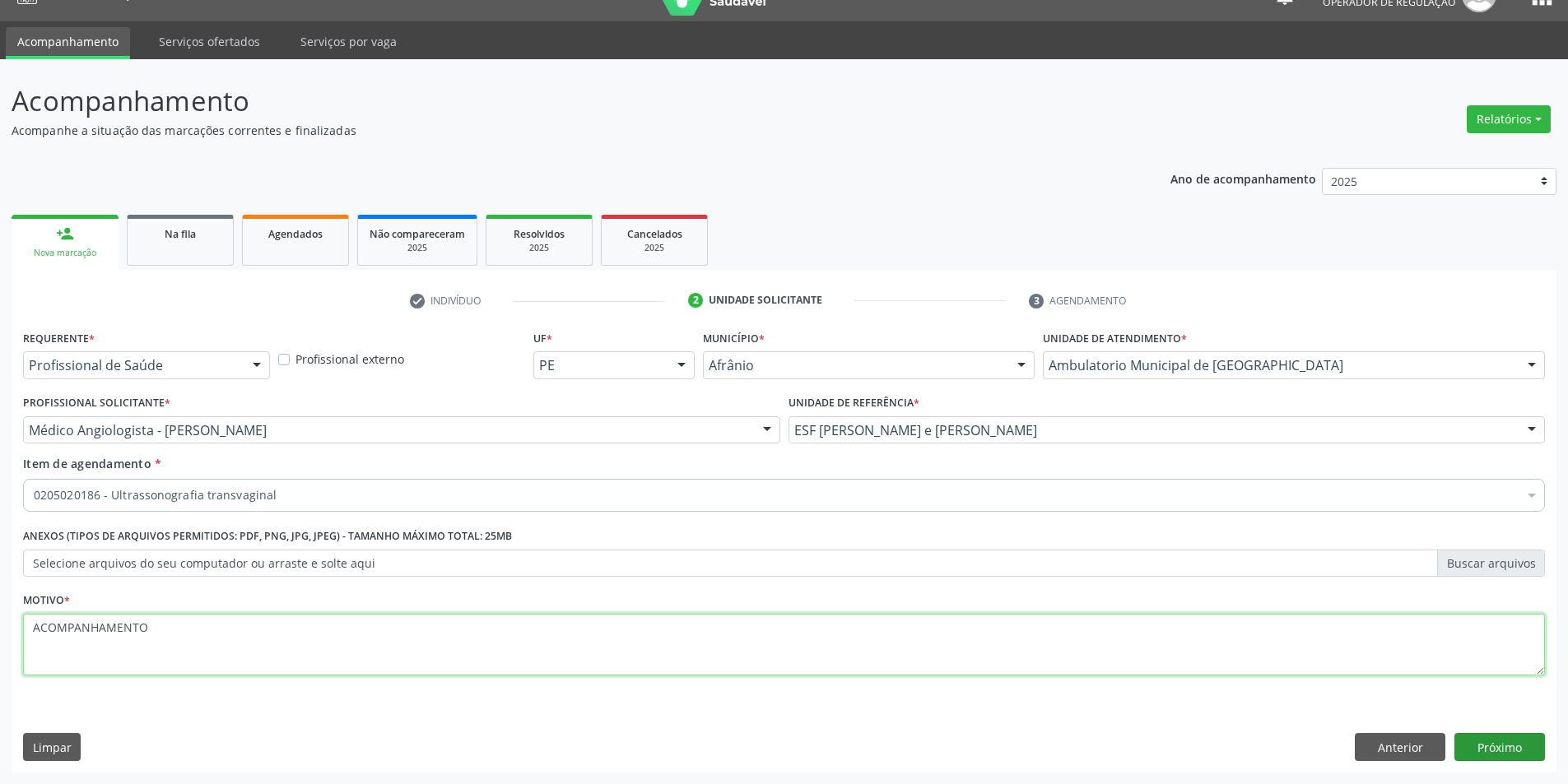
type textarea "ACOMPANHAMENTO"
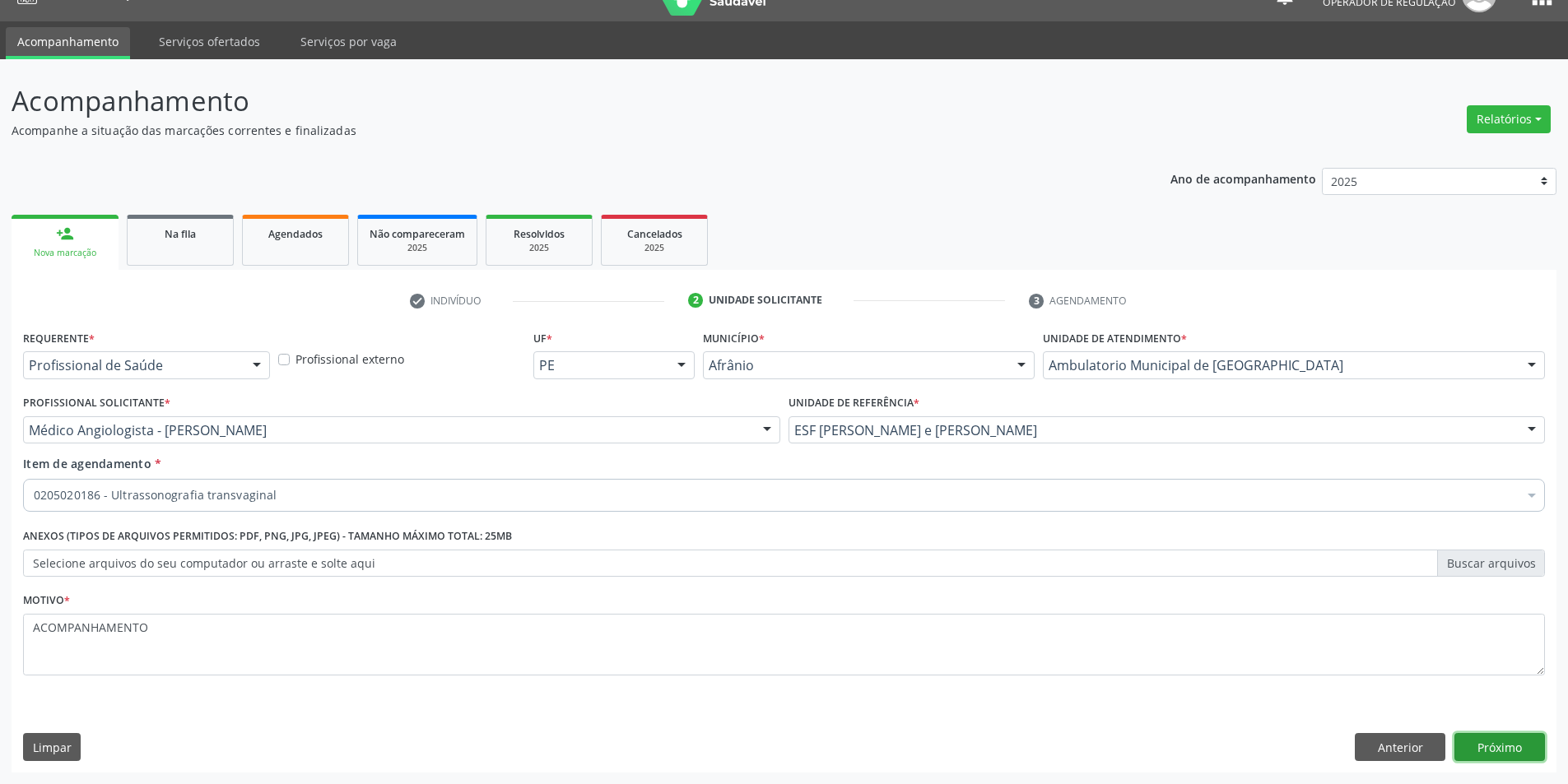
click at [1524, 747] on button "Próximo" at bounding box center [1499, 747] width 90 height 28
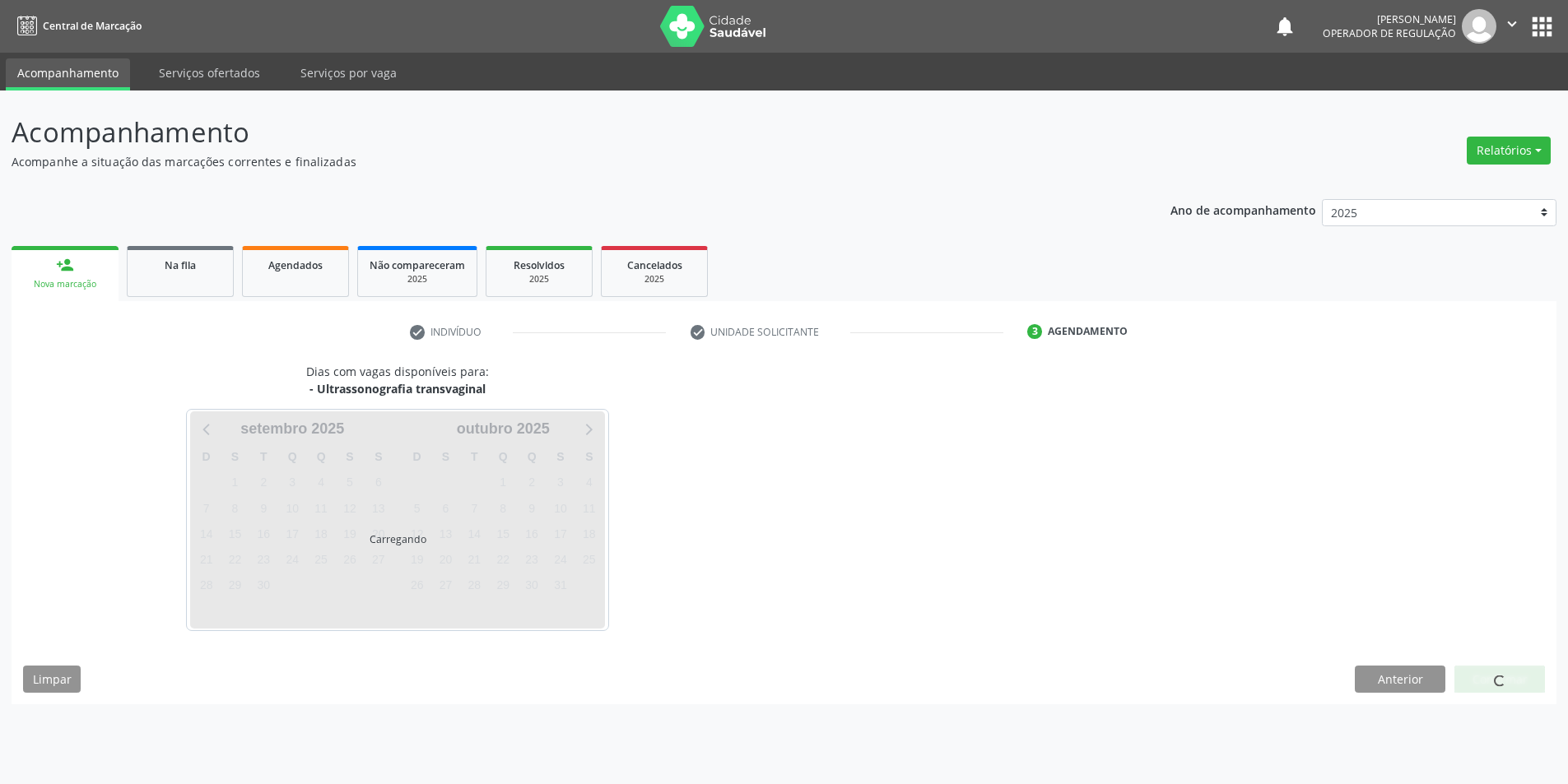
scroll to position [0, 0]
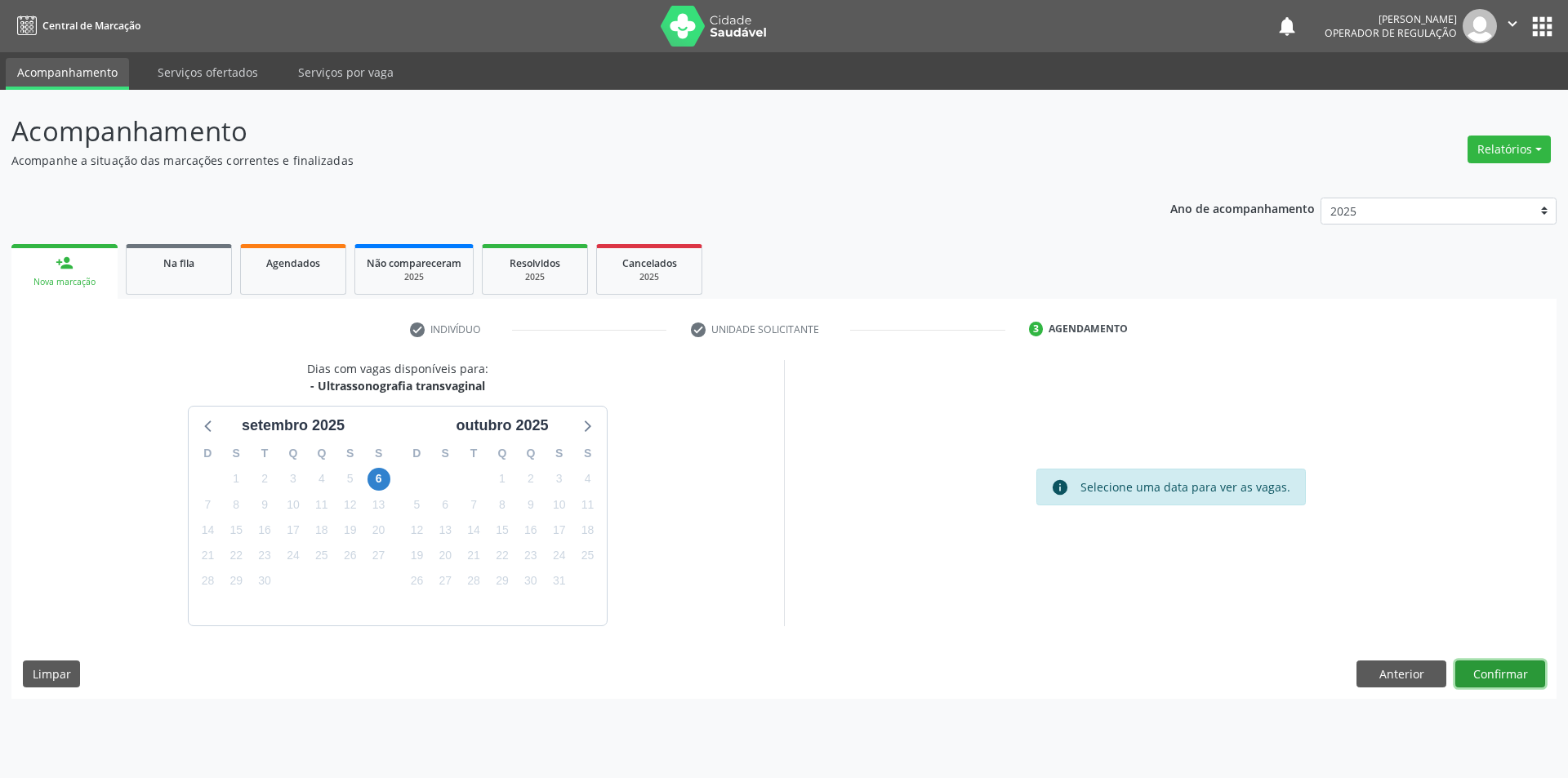
click at [1501, 678] on button "Confirmar" at bounding box center [1500, 674] width 89 height 28
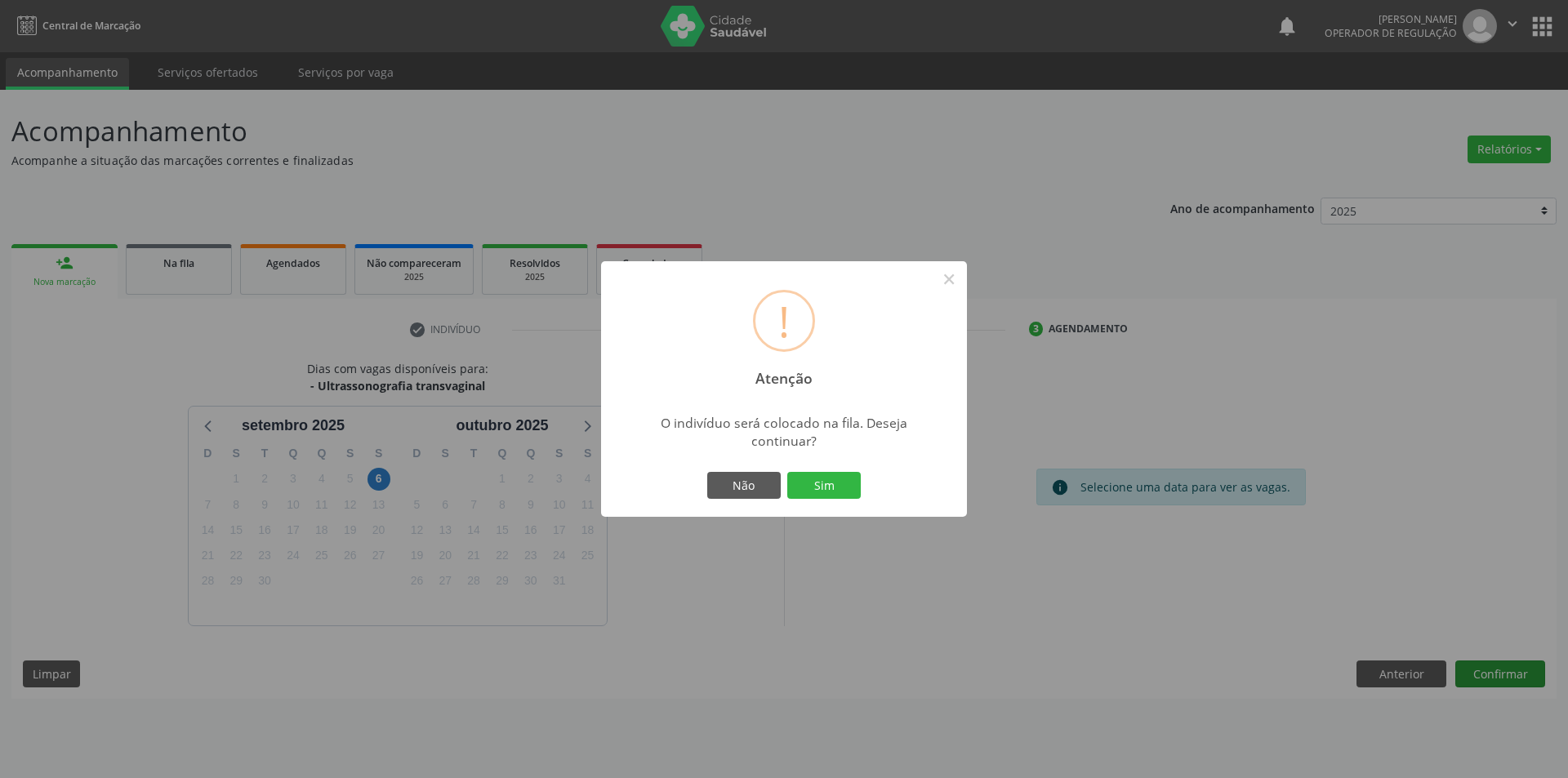
click at [787, 472] on button "Sim" at bounding box center [824, 485] width 73 height 28
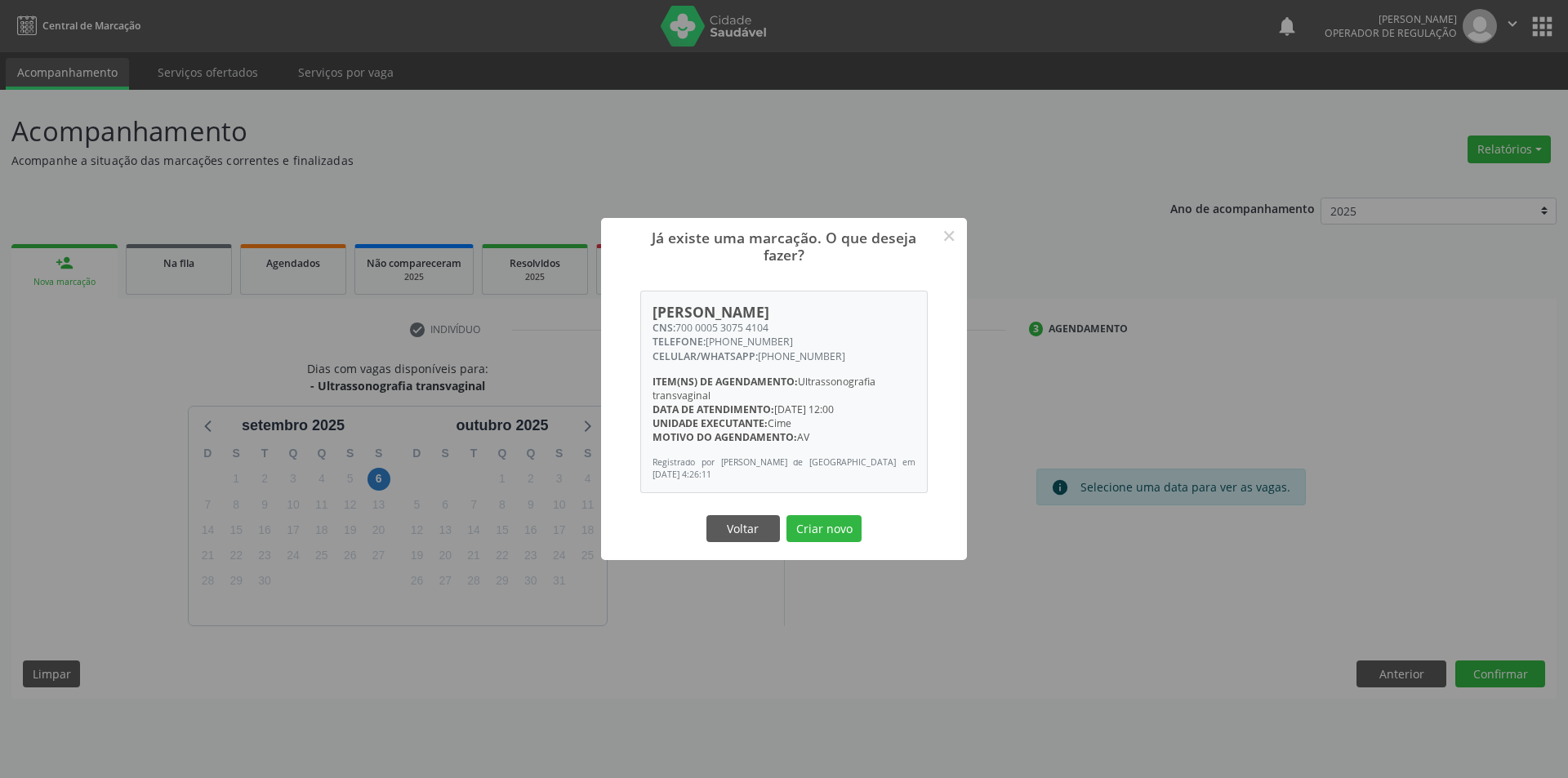
click at [787, 516] on button "Criar novo" at bounding box center [824, 529] width 75 height 28
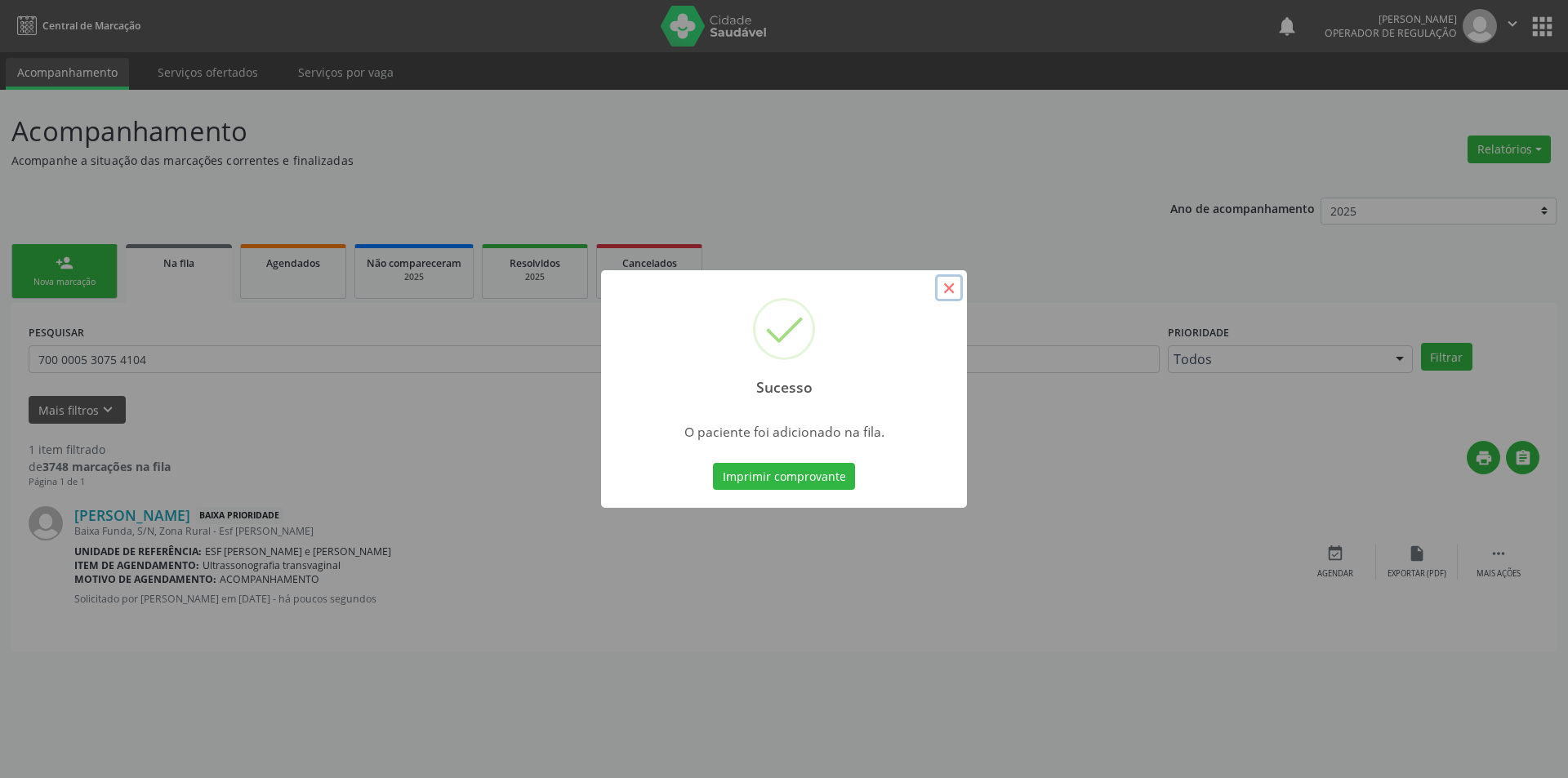
click at [960, 285] on button "×" at bounding box center [949, 288] width 28 height 28
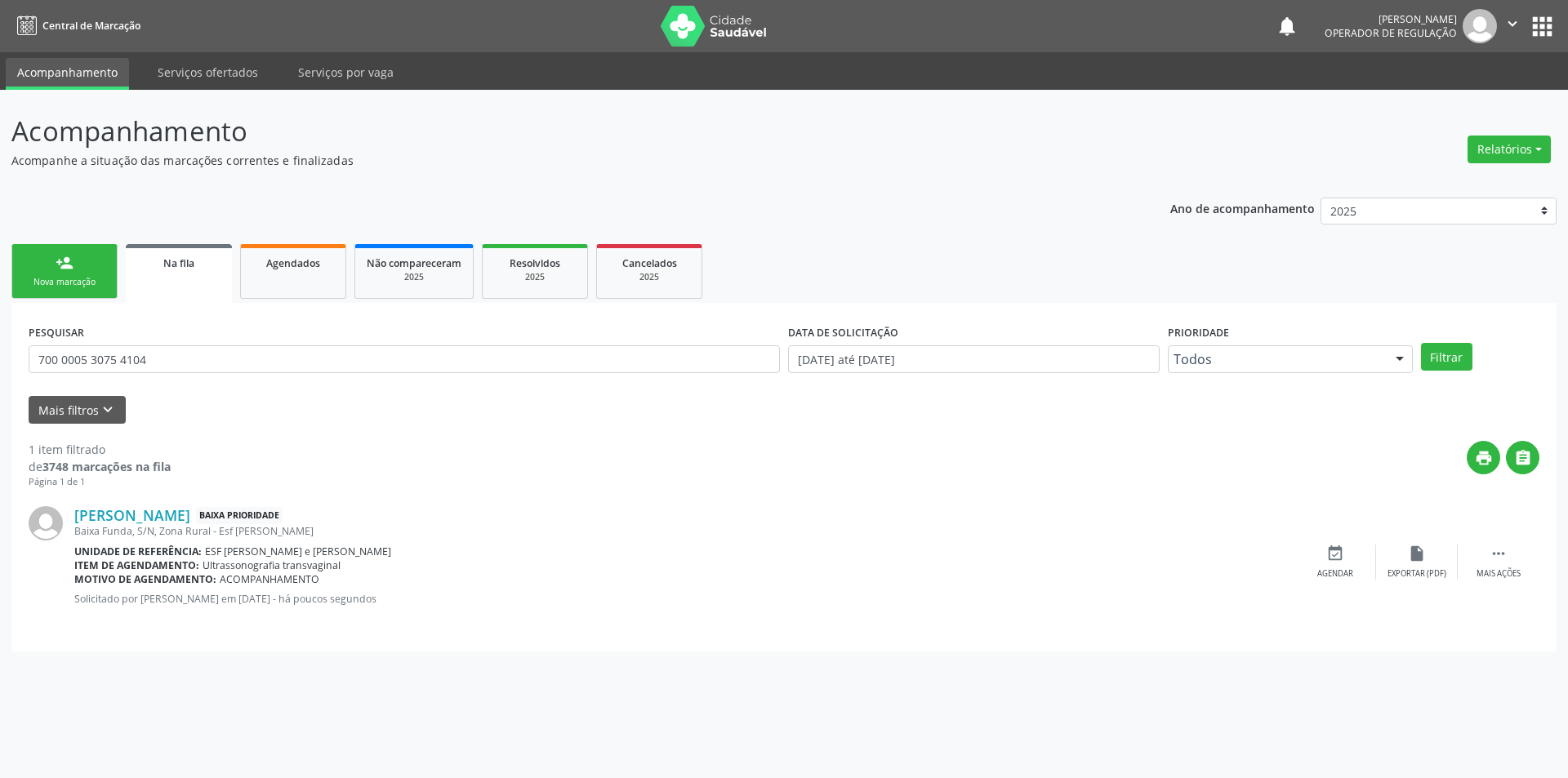
click at [99, 296] on link "person_add Nova marcação" at bounding box center [65, 271] width 106 height 55
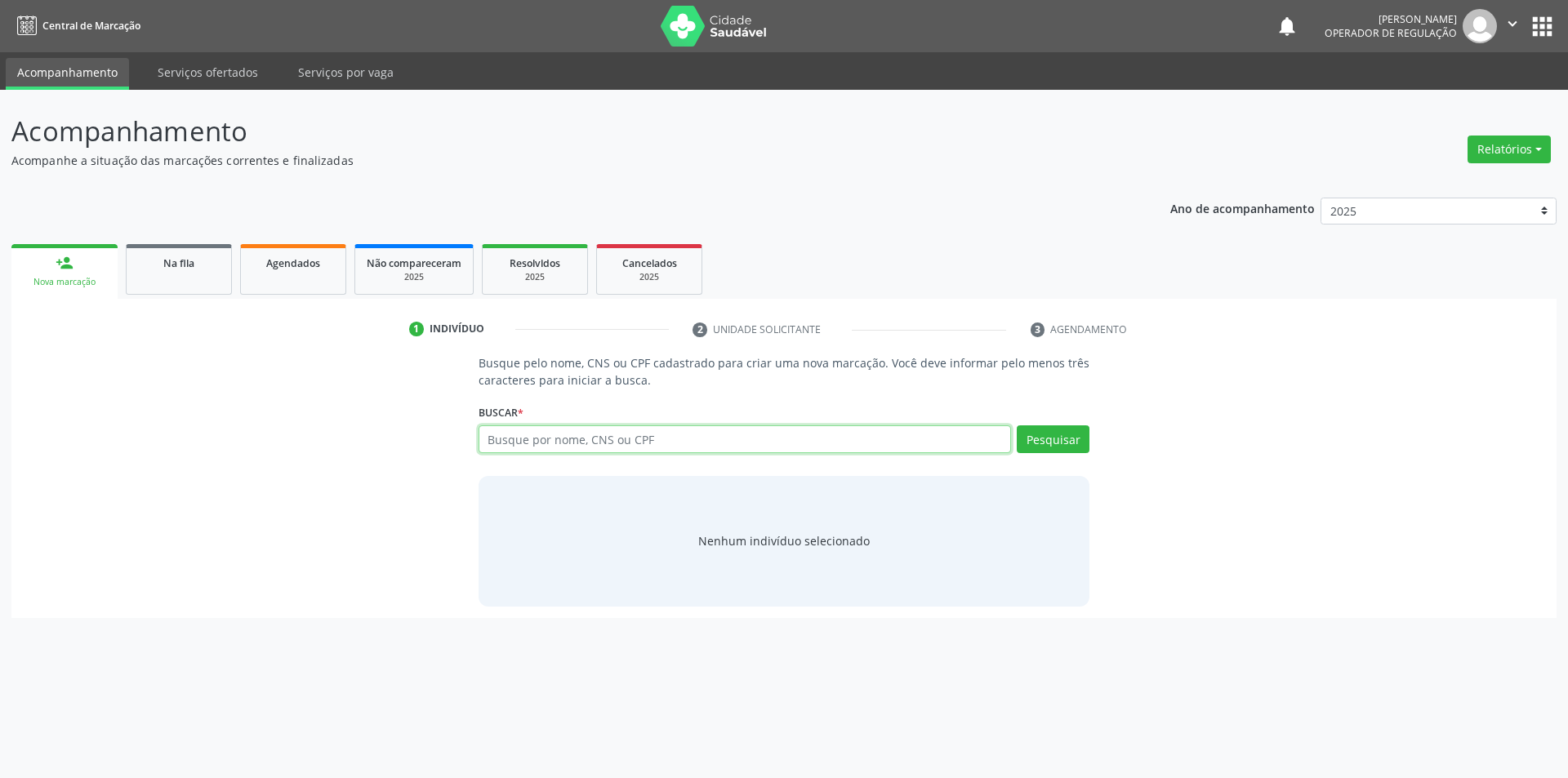
click at [781, 439] on input "text" at bounding box center [745, 439] width 533 height 28
paste input "700 0005 3075 4104"
type input "700 0005 3075 4104"
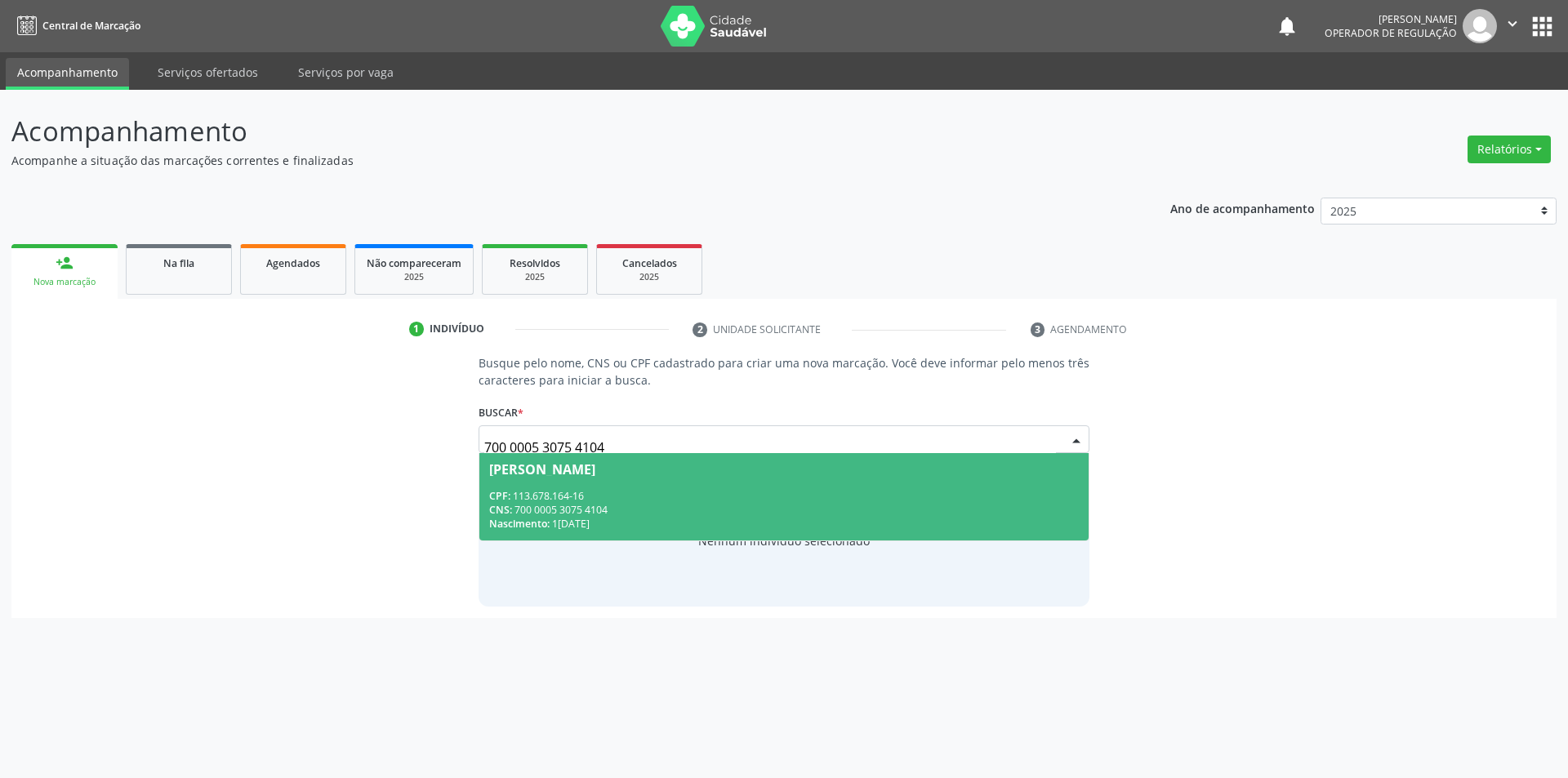
click at [814, 469] on div "Tathiana Cristina Marques Rodrigues" at bounding box center [785, 469] width 591 height 13
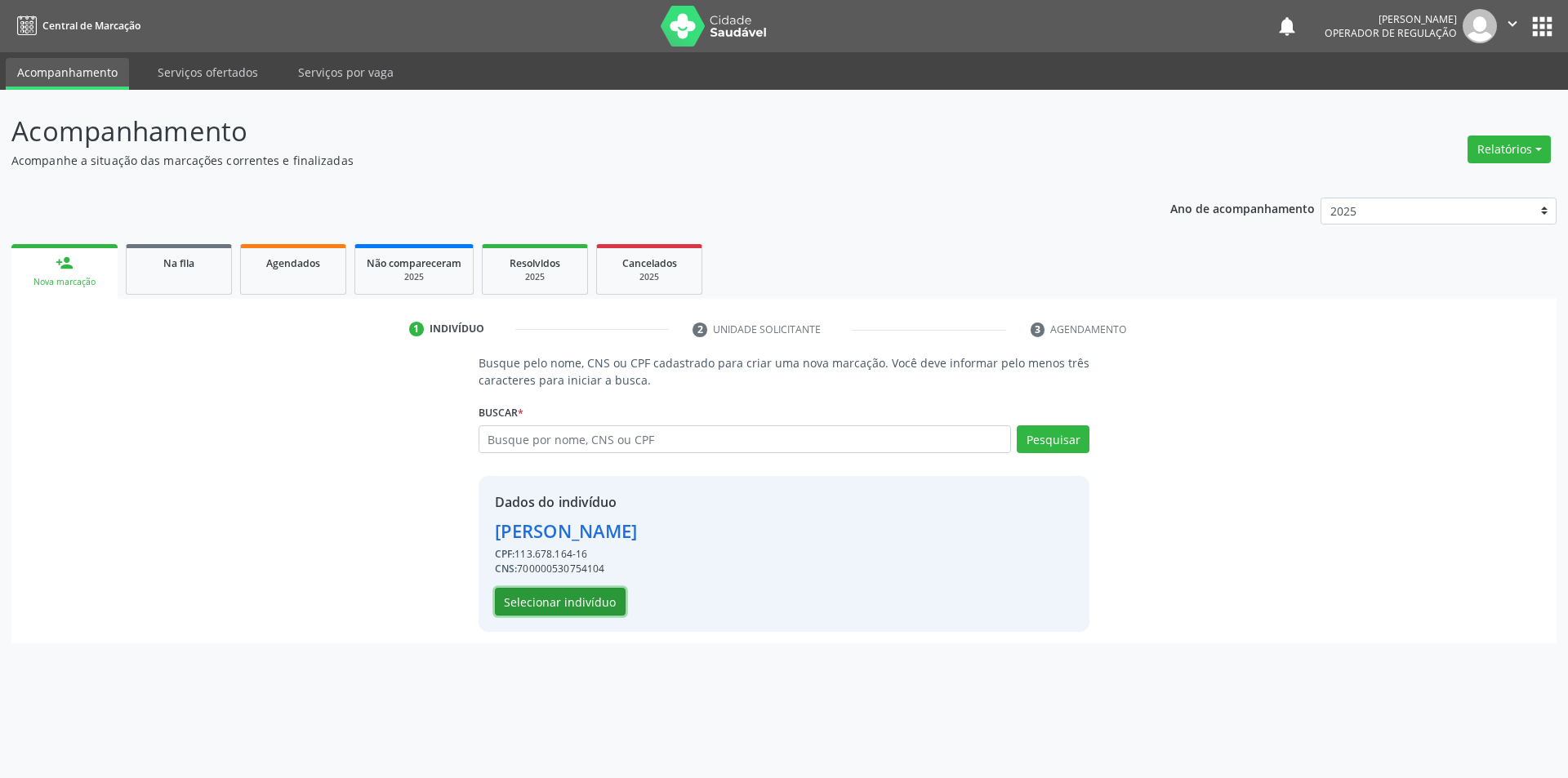
click at [617, 597] on button "Selecionar indivíduo" at bounding box center [560, 602] width 131 height 28
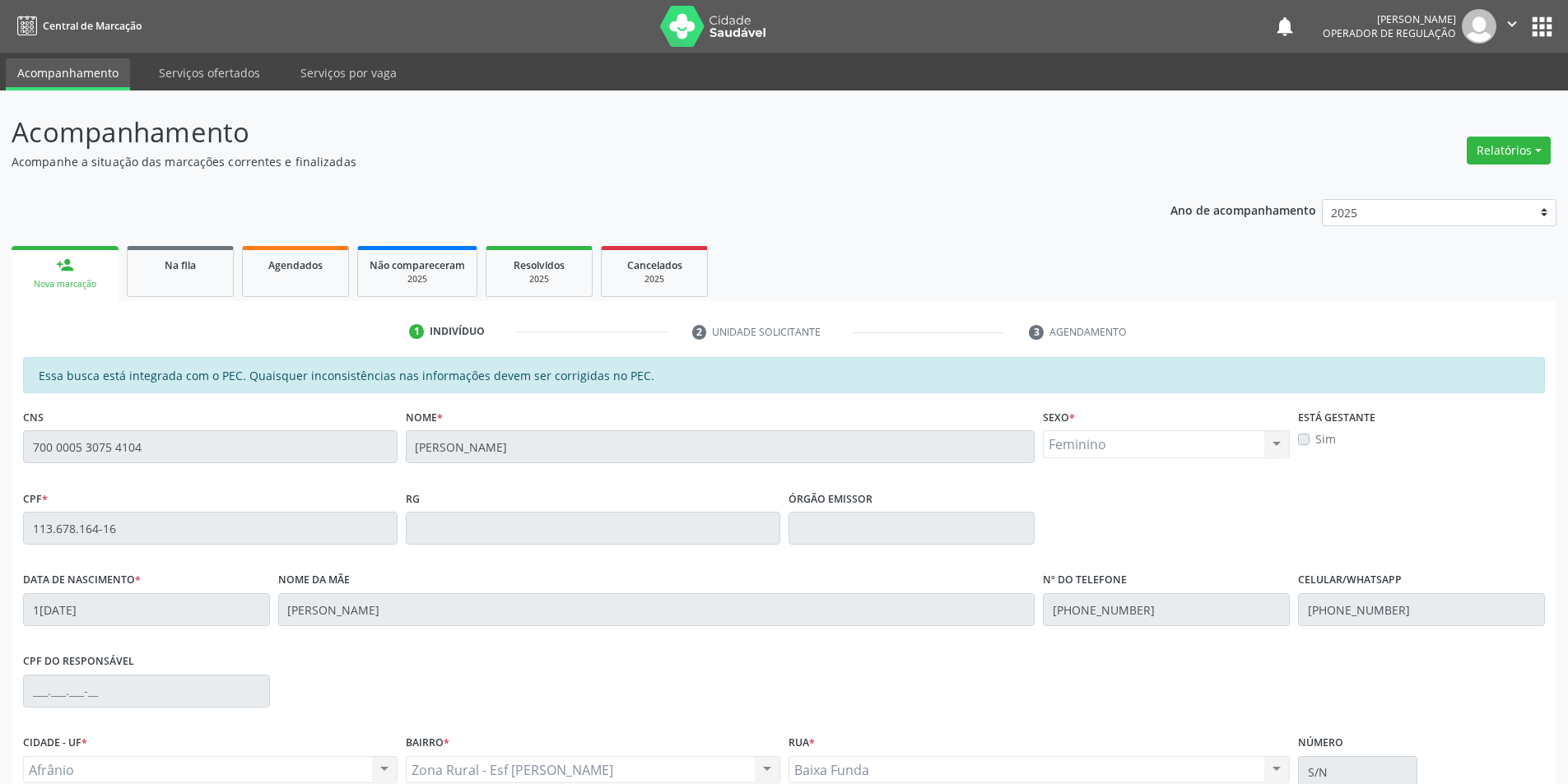
scroll to position [156, 0]
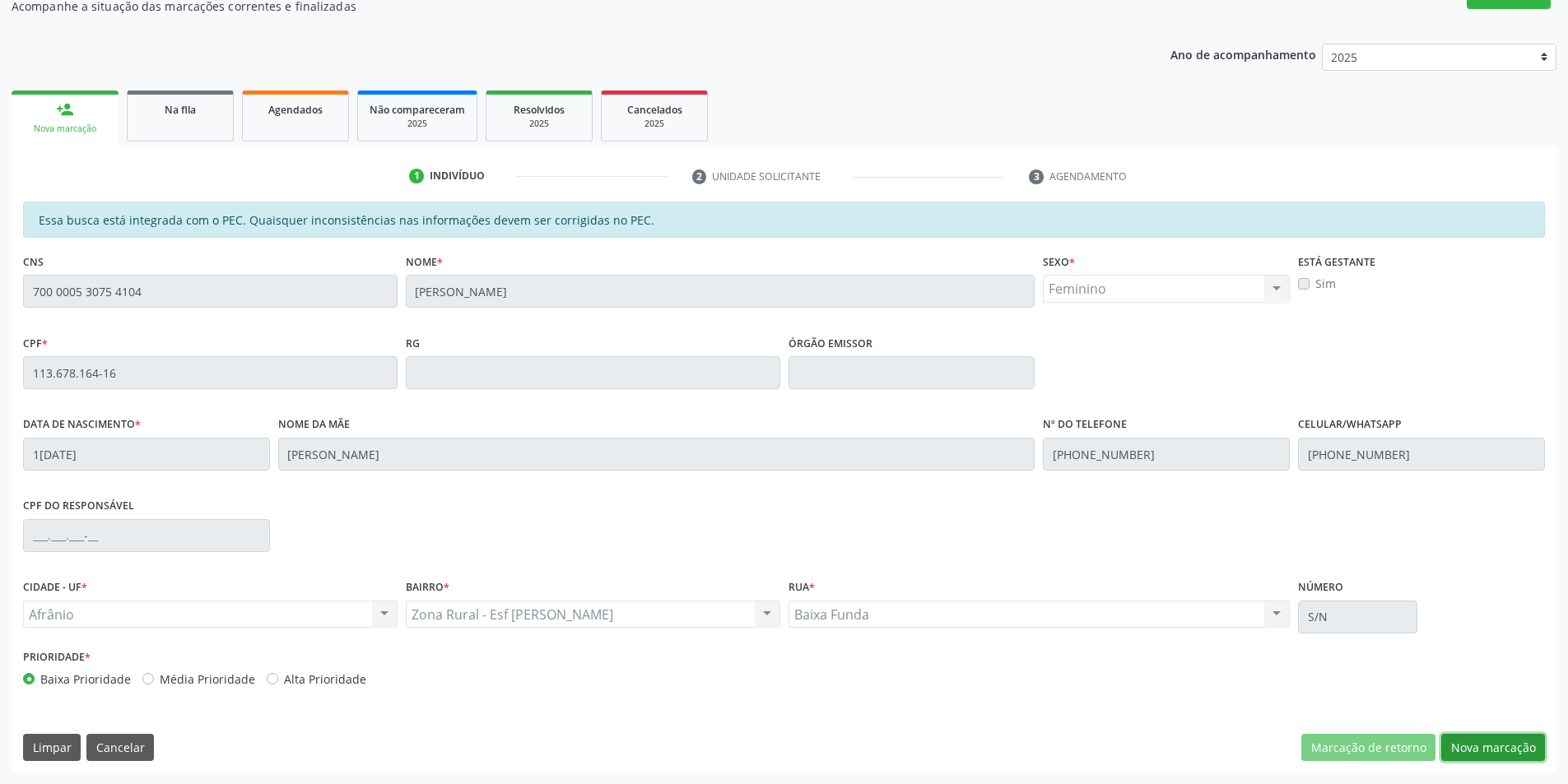
click at [1475, 736] on button "Nova marcação" at bounding box center [1493, 747] width 104 height 28
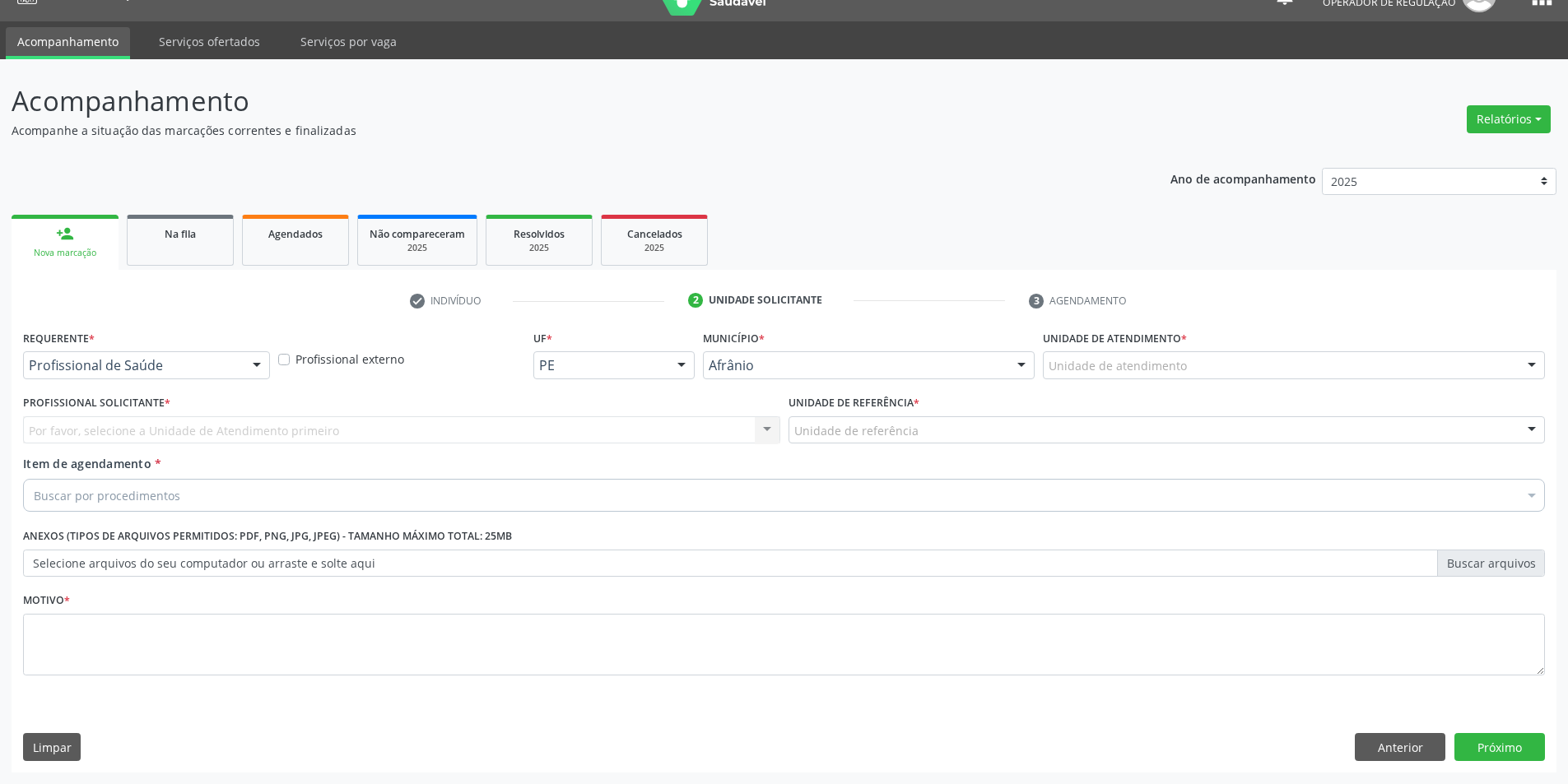
scroll to position [31, 0]
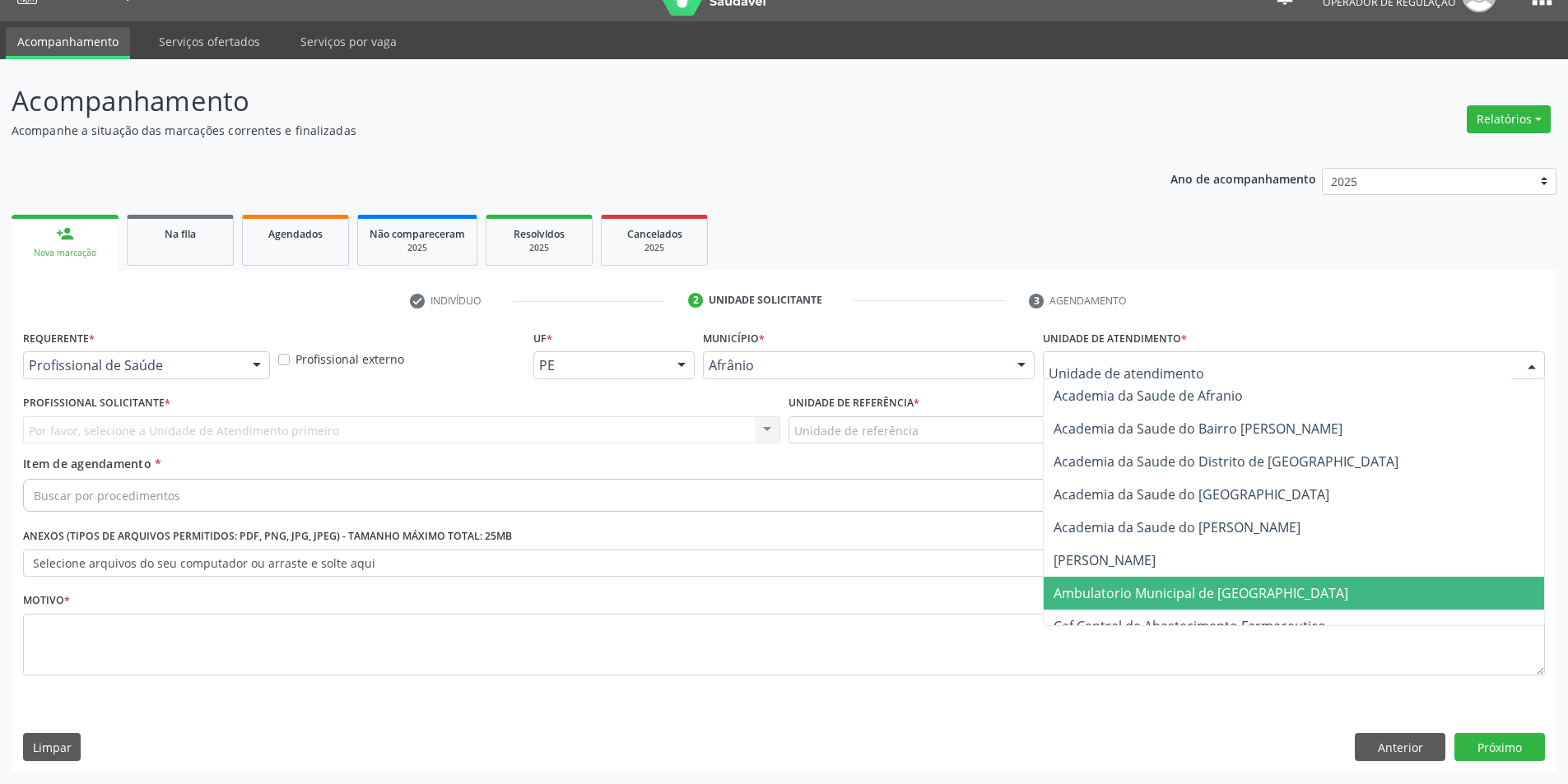
click at [1145, 588] on span "Ambulatorio Municipal de [GEOGRAPHIC_DATA]" at bounding box center [1201, 593] width 294 height 18
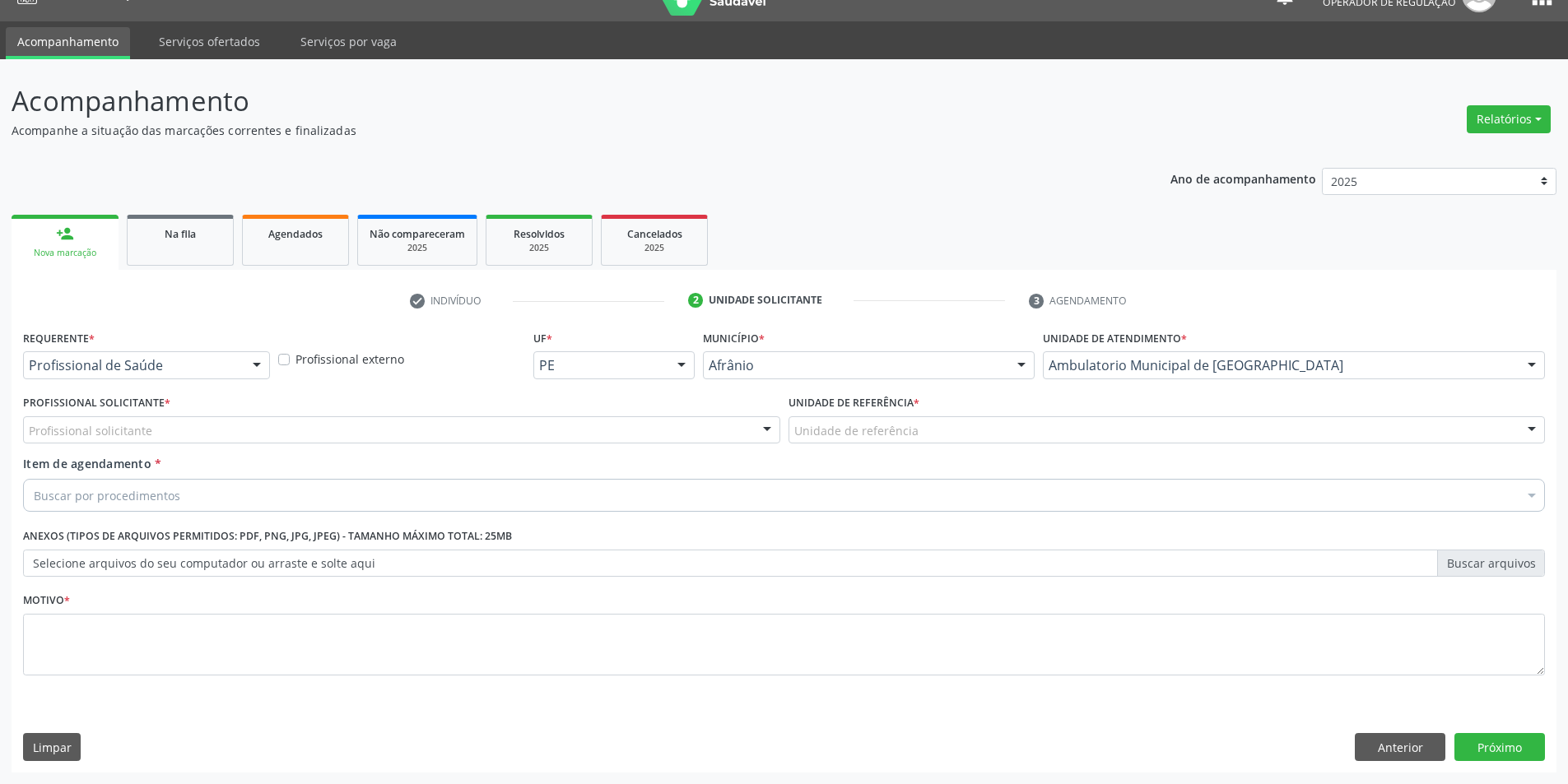
click at [616, 425] on div "Profissional solicitante" at bounding box center [401, 430] width 757 height 28
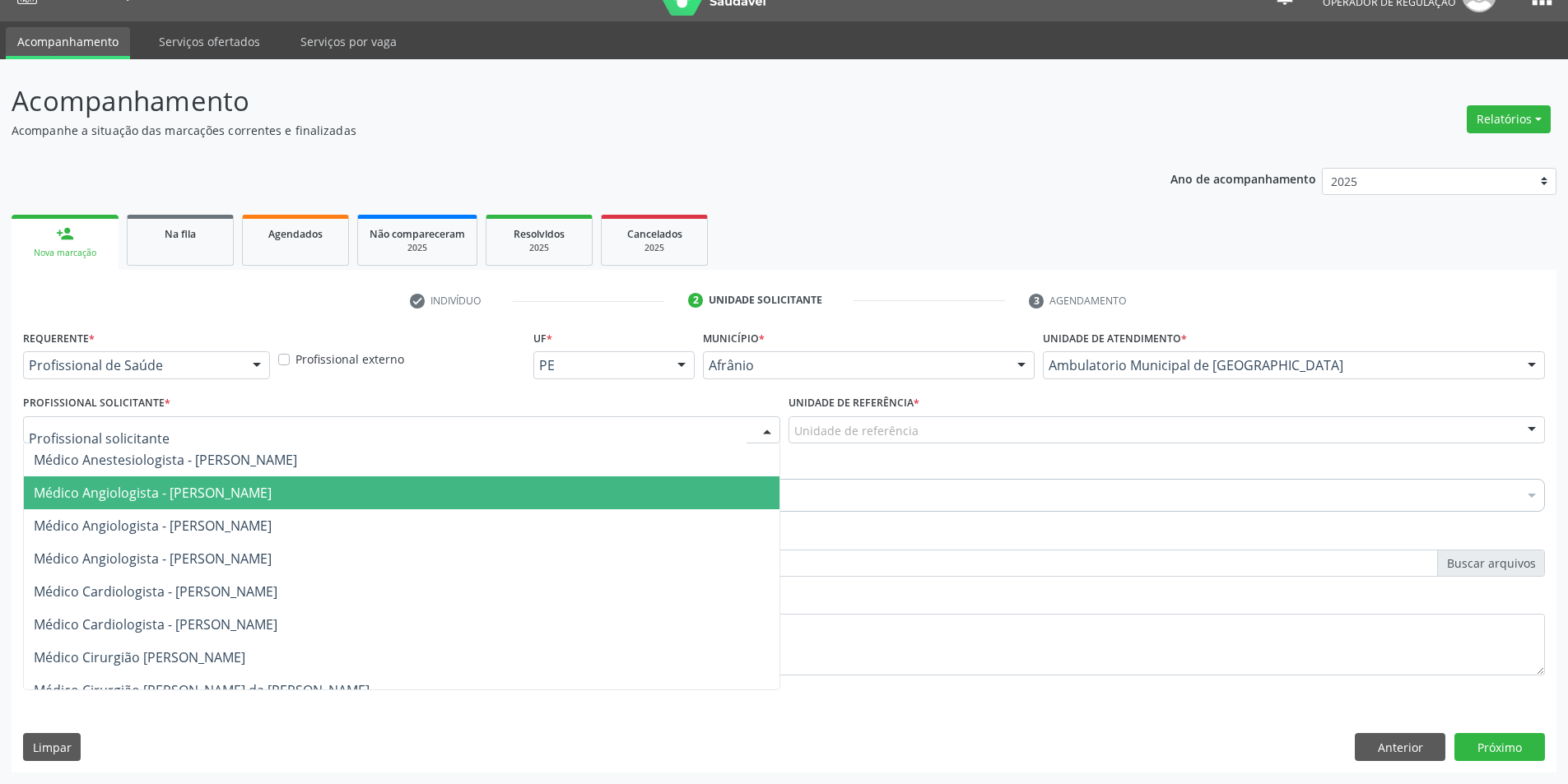
click at [668, 583] on span "Médico Cardiologista - Alysson Rodrigo Ferreira Cavalcanti" at bounding box center [401, 592] width 755 height 33
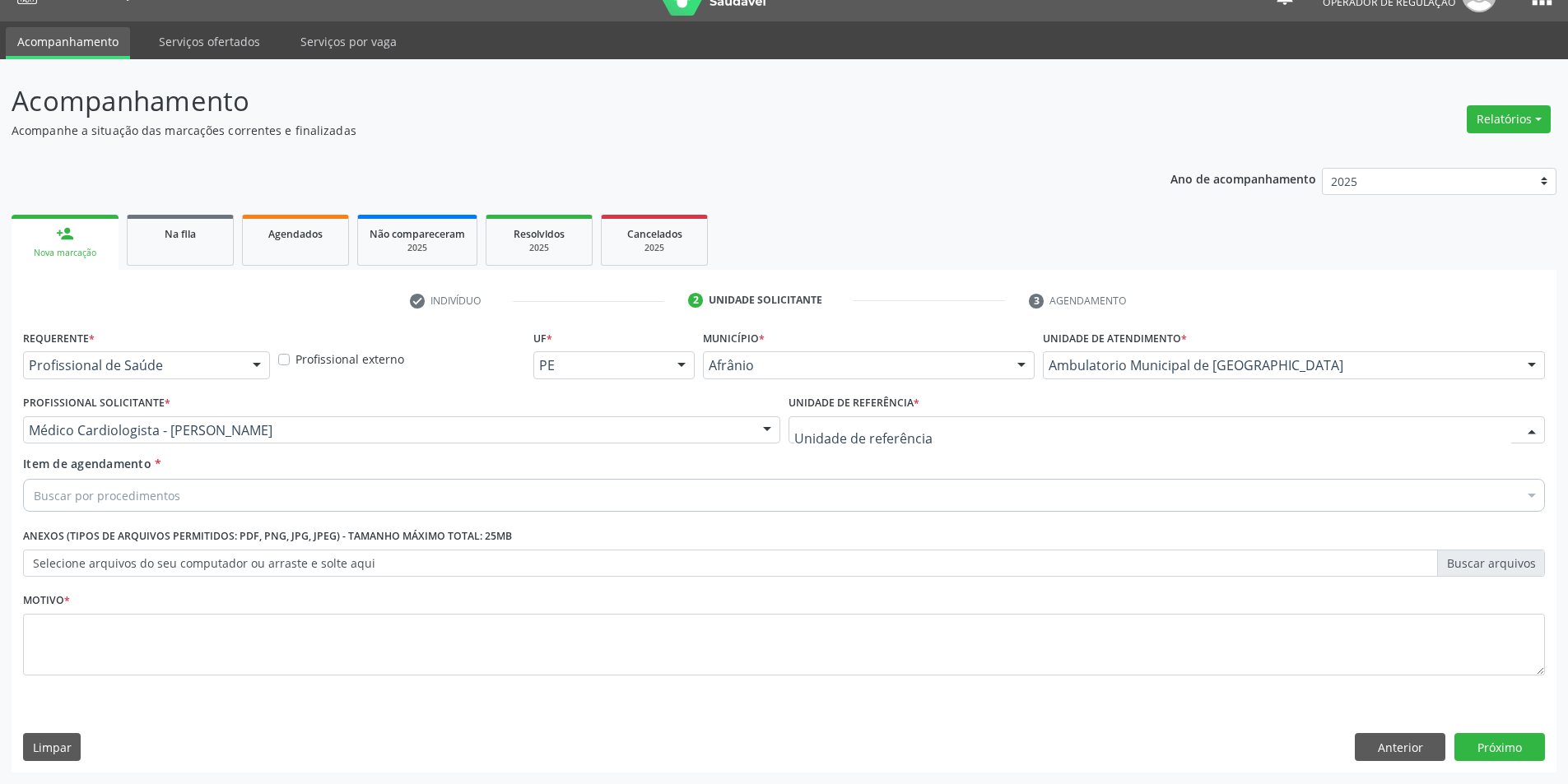
click at [980, 424] on div at bounding box center [1167, 430] width 757 height 28
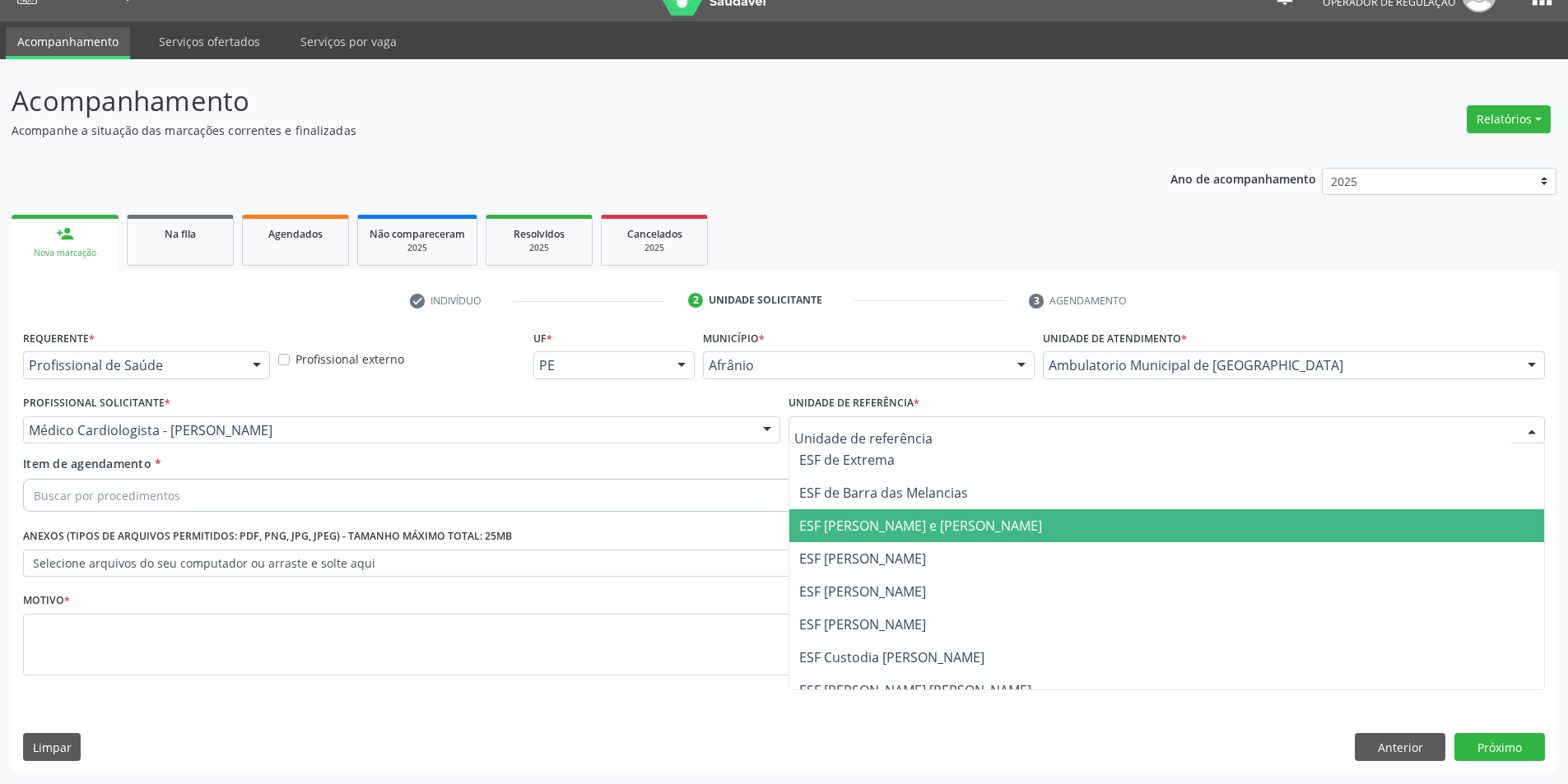
click at [966, 527] on span "ESF [PERSON_NAME] e [PERSON_NAME]" at bounding box center [921, 526] width 243 height 18
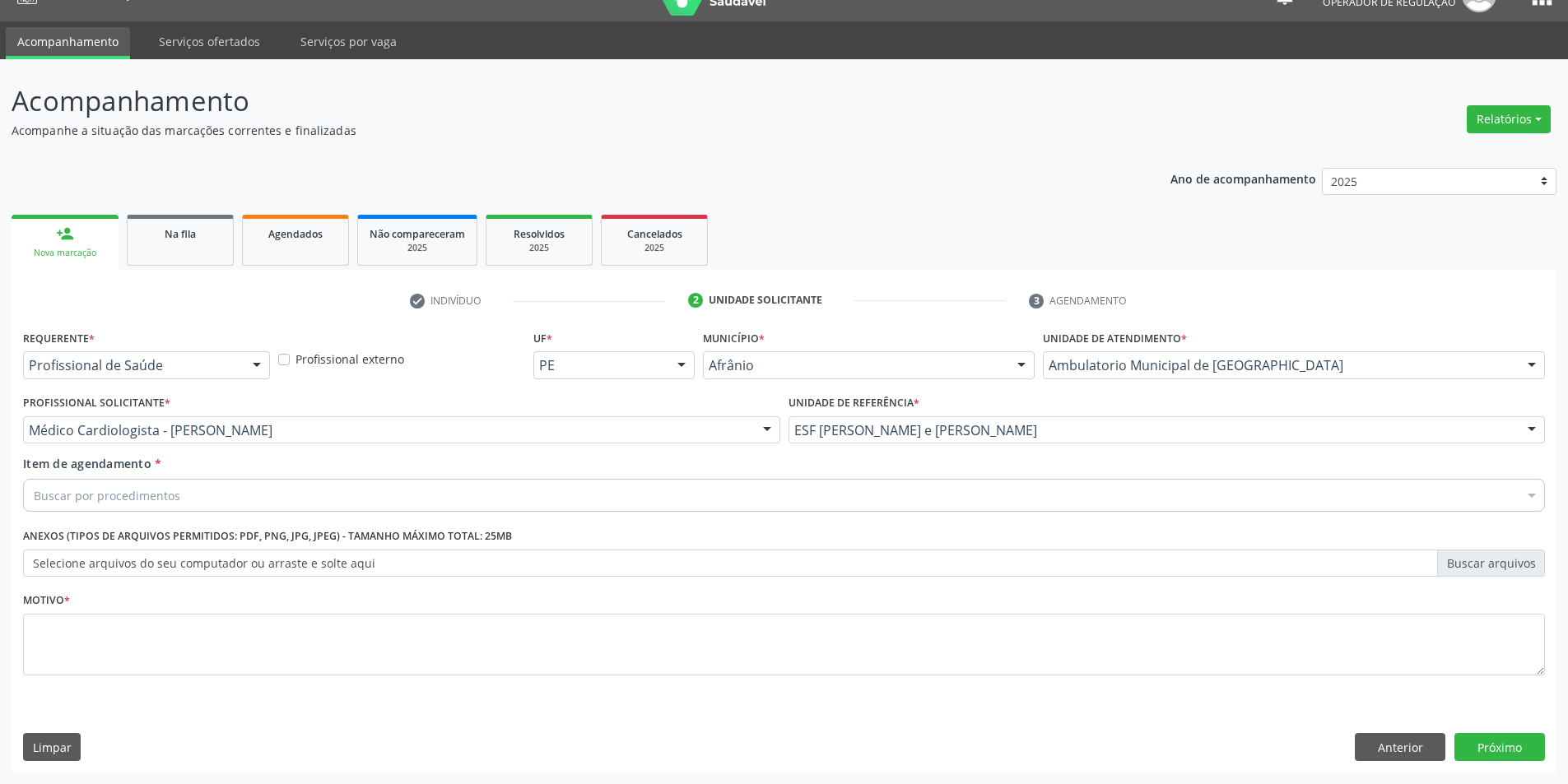
click at [977, 505] on div "Buscar por procedimentos" at bounding box center [784, 495] width 1522 height 33
type input "ABDOMEN T"
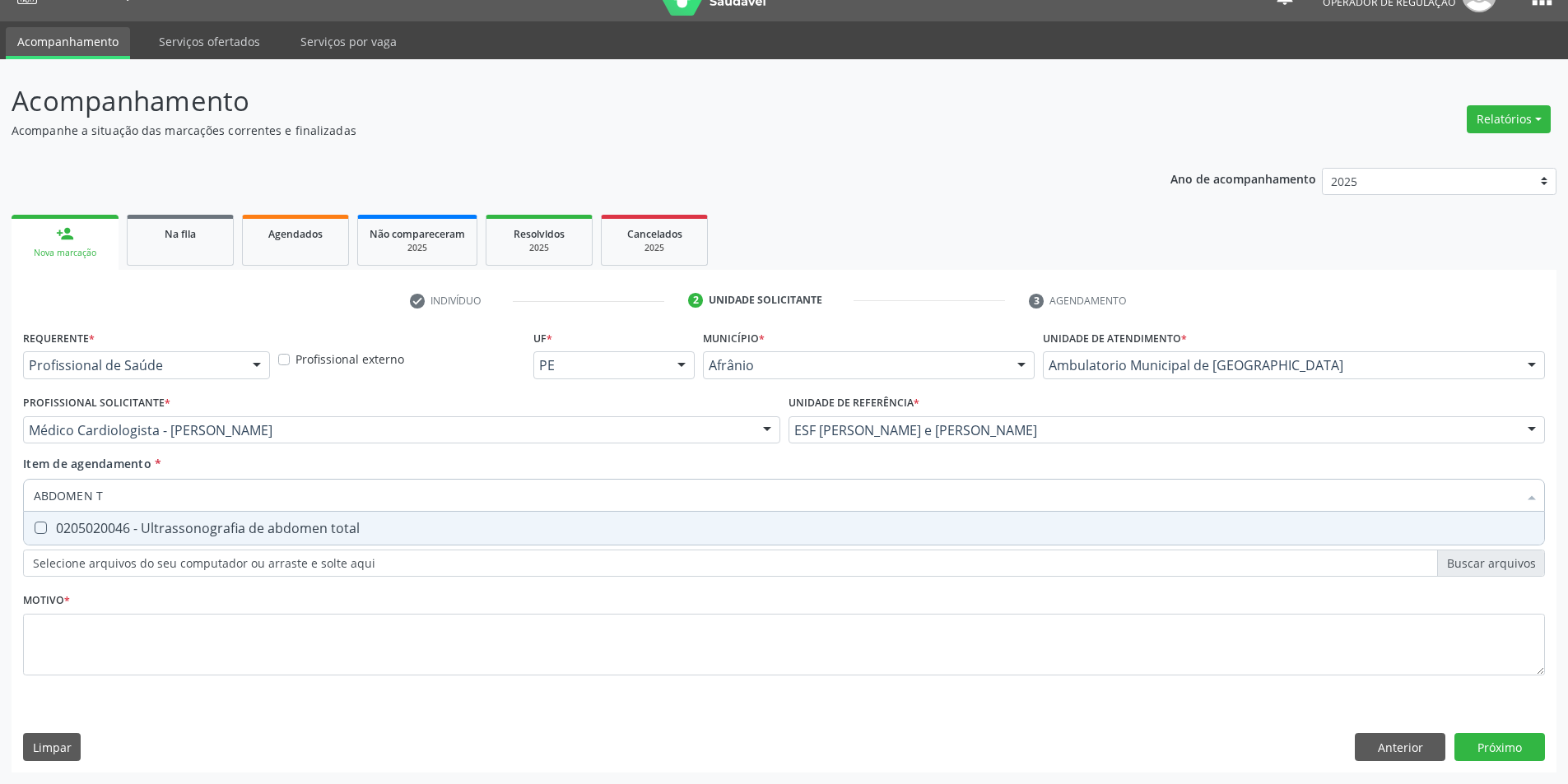
click at [944, 516] on span "0205020046 - Ultrassonografia de abdomen total" at bounding box center [784, 528] width 1520 height 33
checkbox total "true"
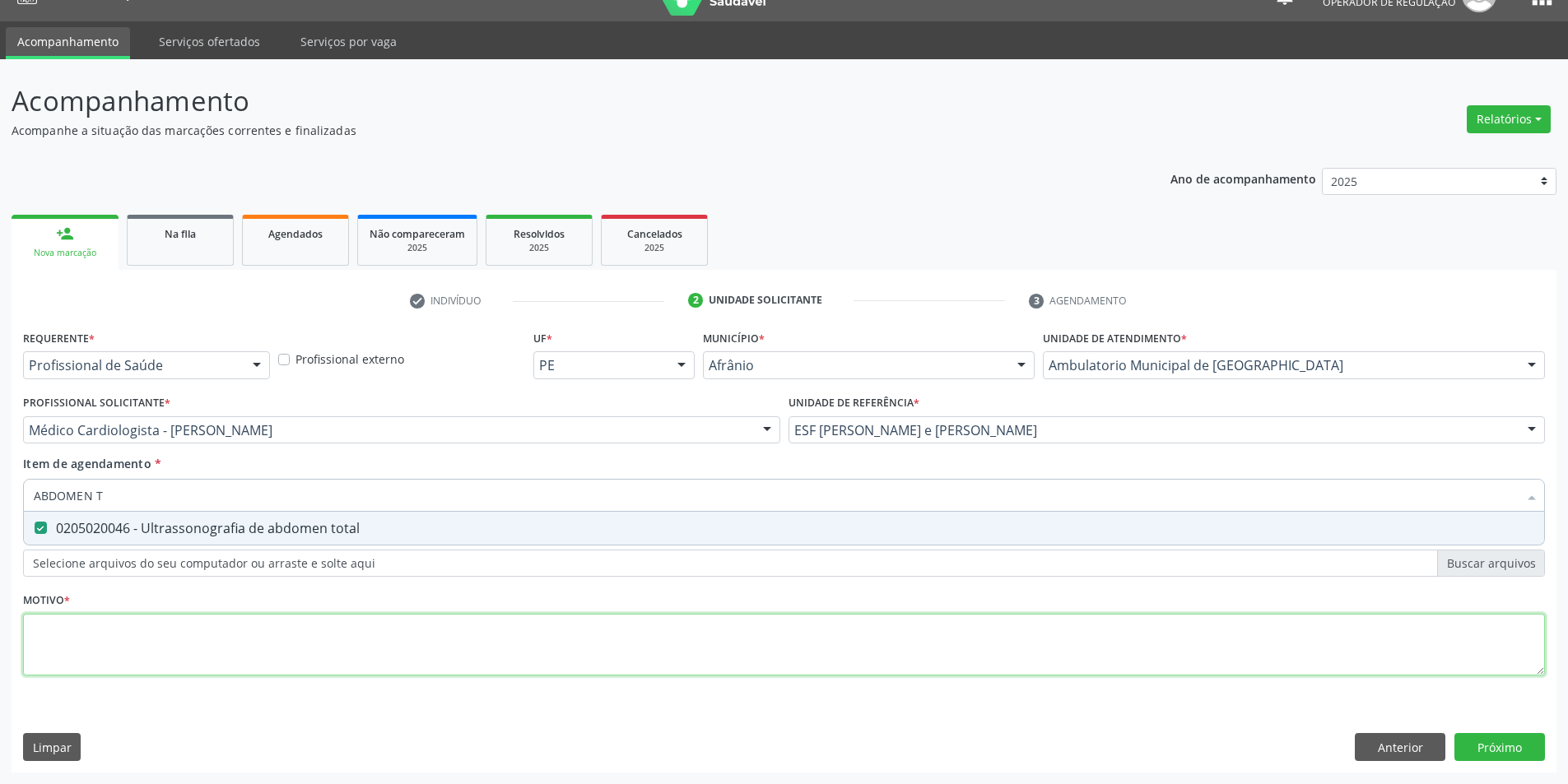
click at [942, 637] on div "Requerente * Profissional de Saúde Profissional de Saúde Paciente Nenhum result…" at bounding box center [784, 512] width 1522 height 372
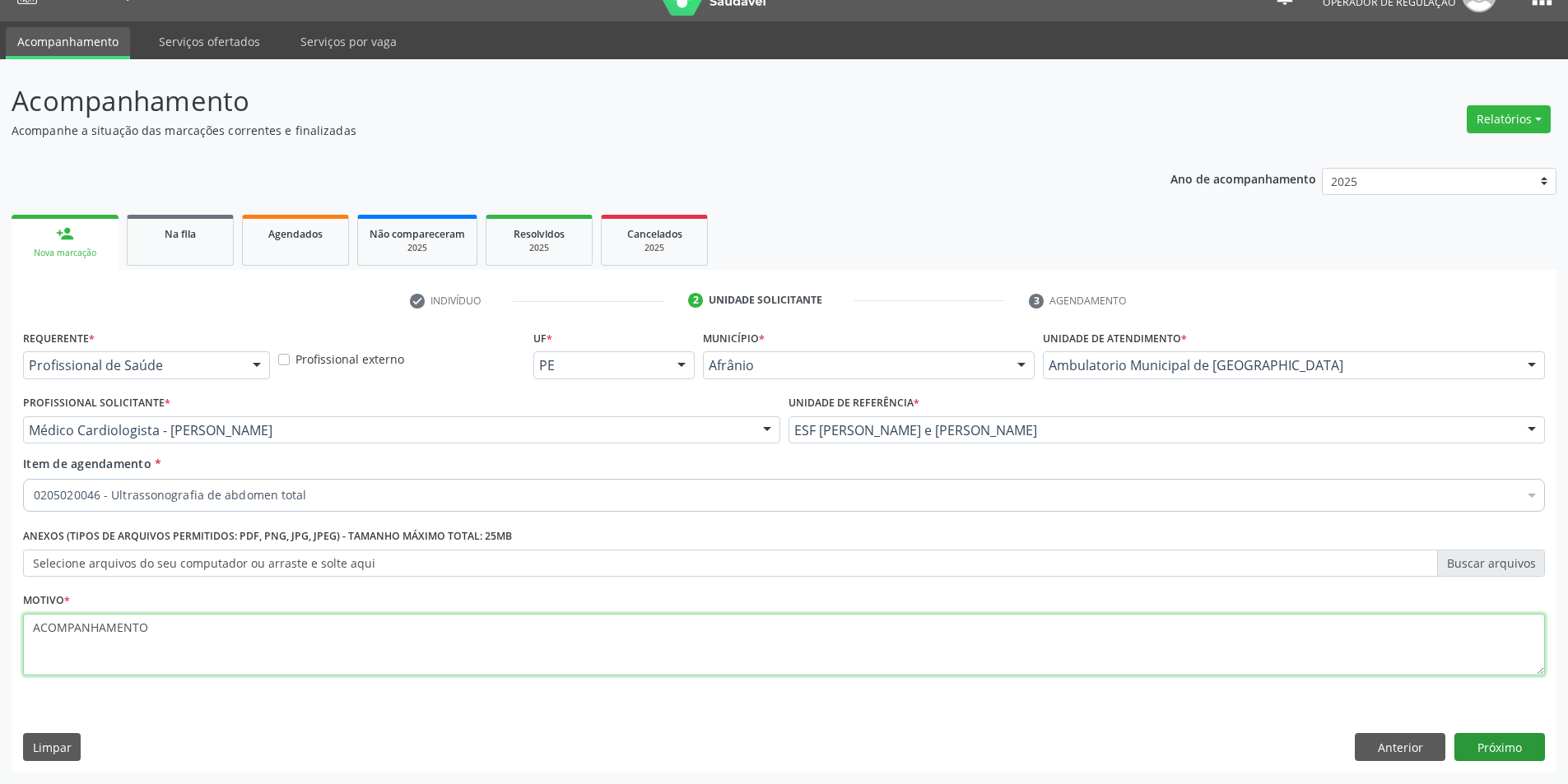
type textarea "ACOMPANHAMENTO"
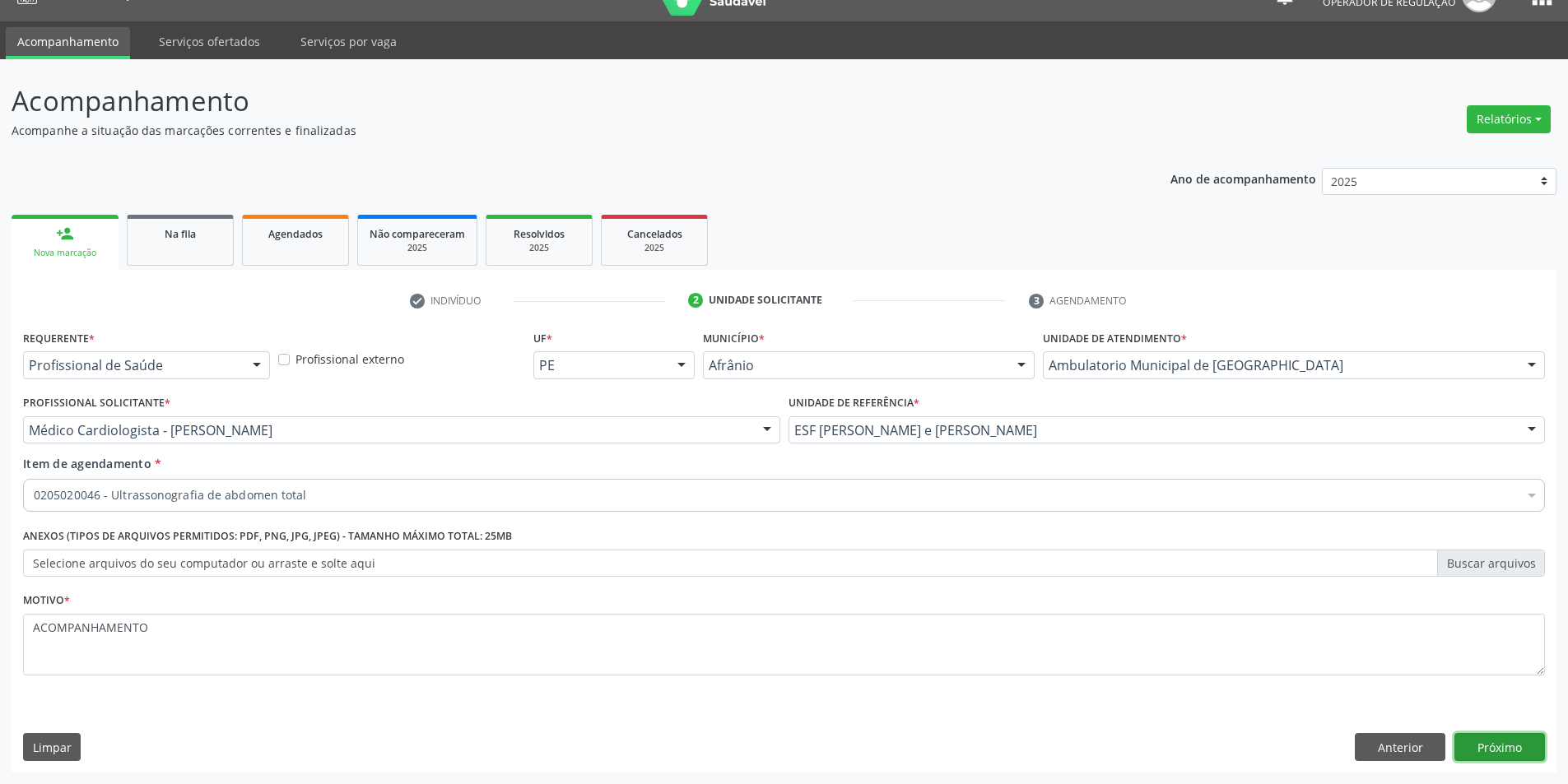
click at [1497, 745] on button "Próximo" at bounding box center [1499, 747] width 90 height 28
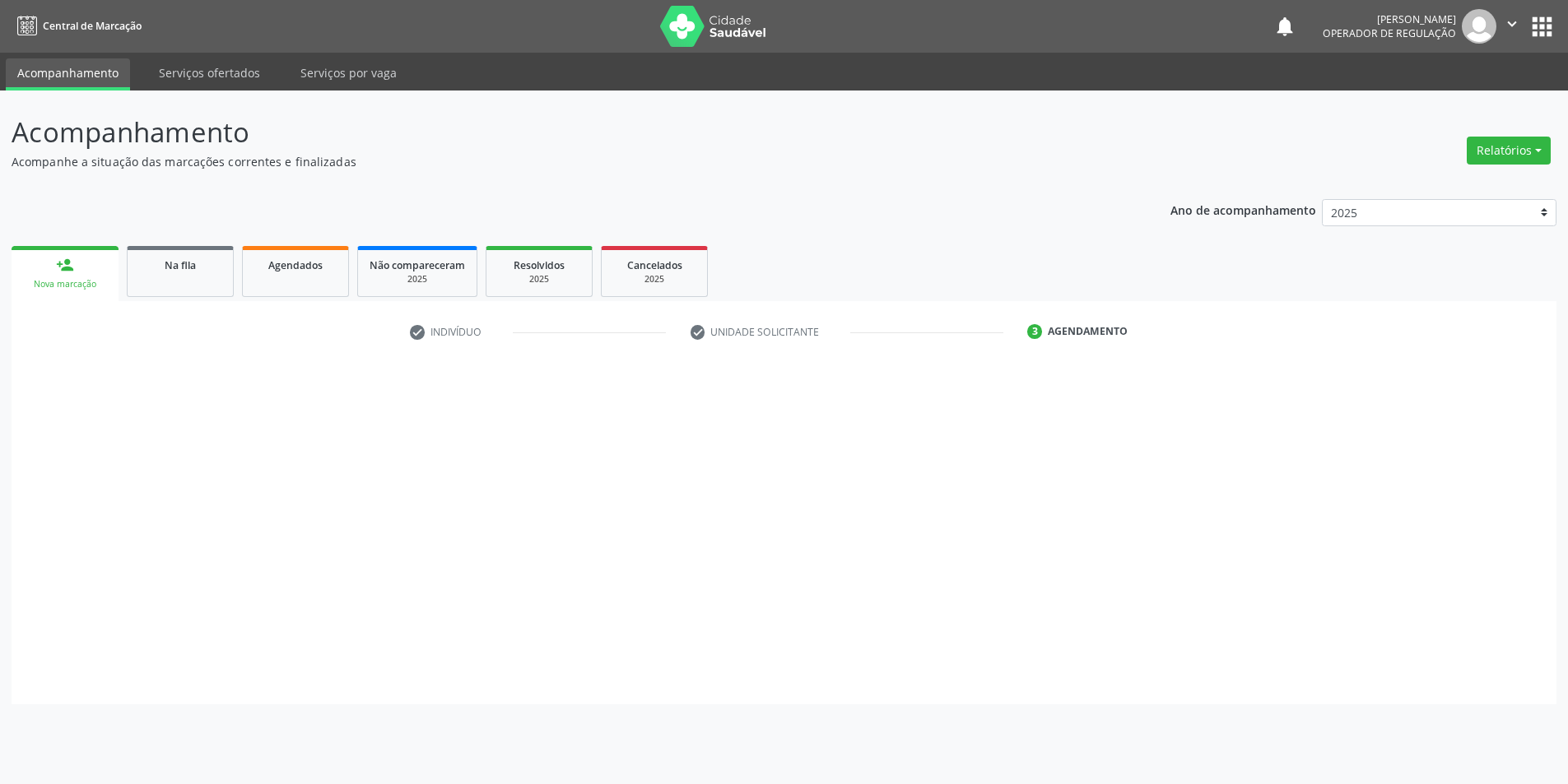
scroll to position [0, 0]
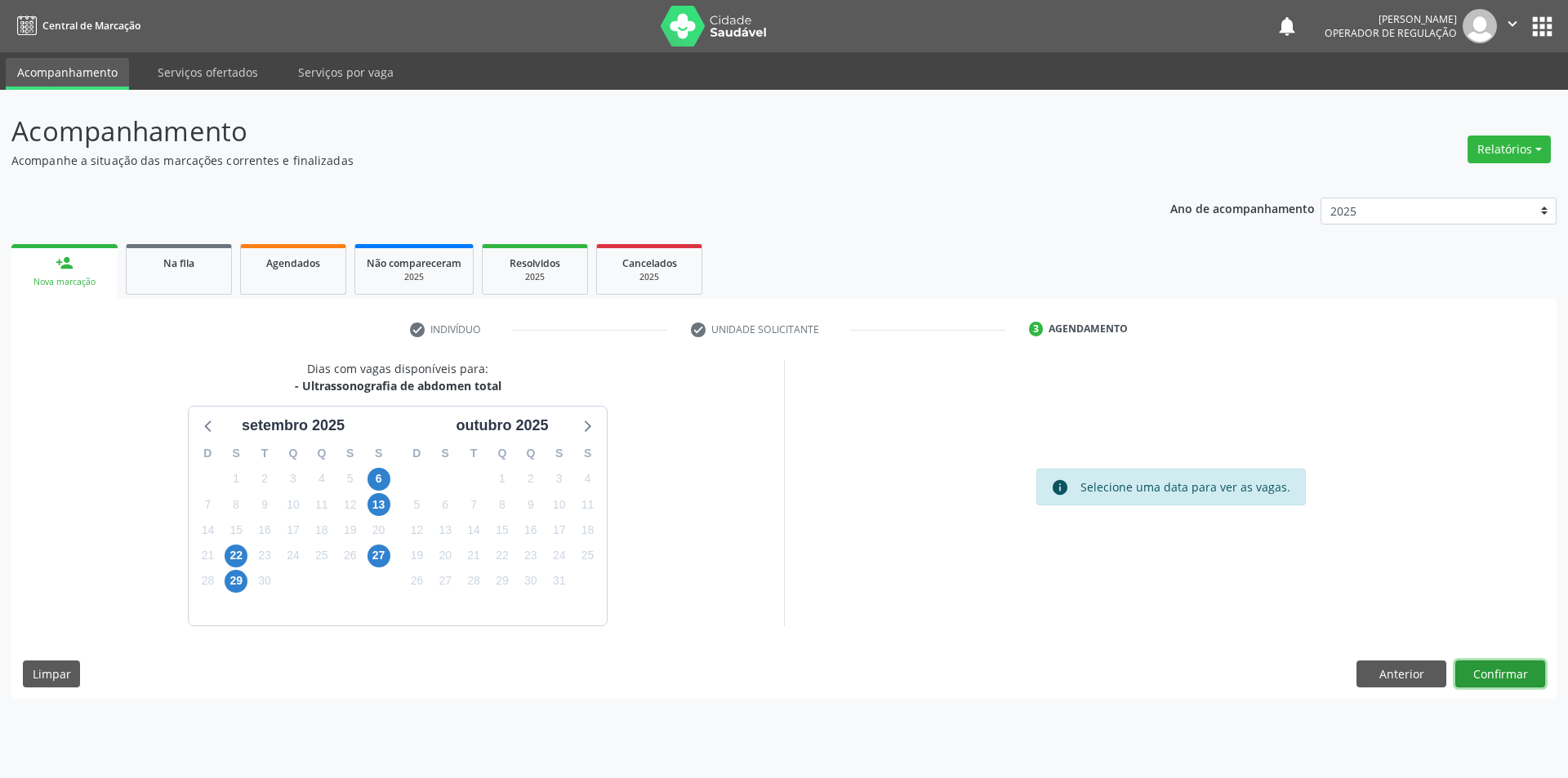
click at [1500, 672] on button "Confirmar" at bounding box center [1500, 674] width 89 height 28
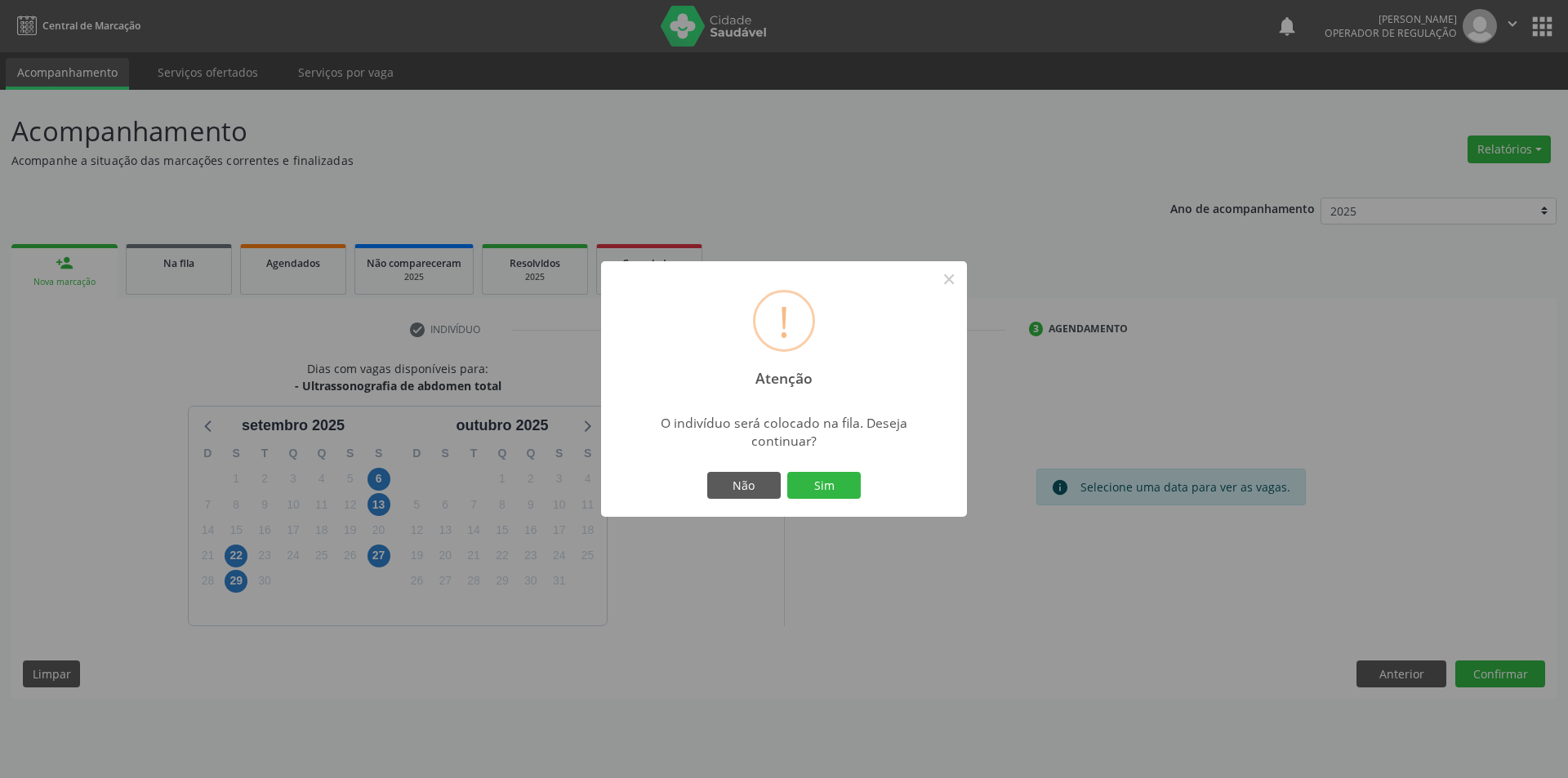
click at [787, 472] on button "Sim" at bounding box center [824, 485] width 73 height 28
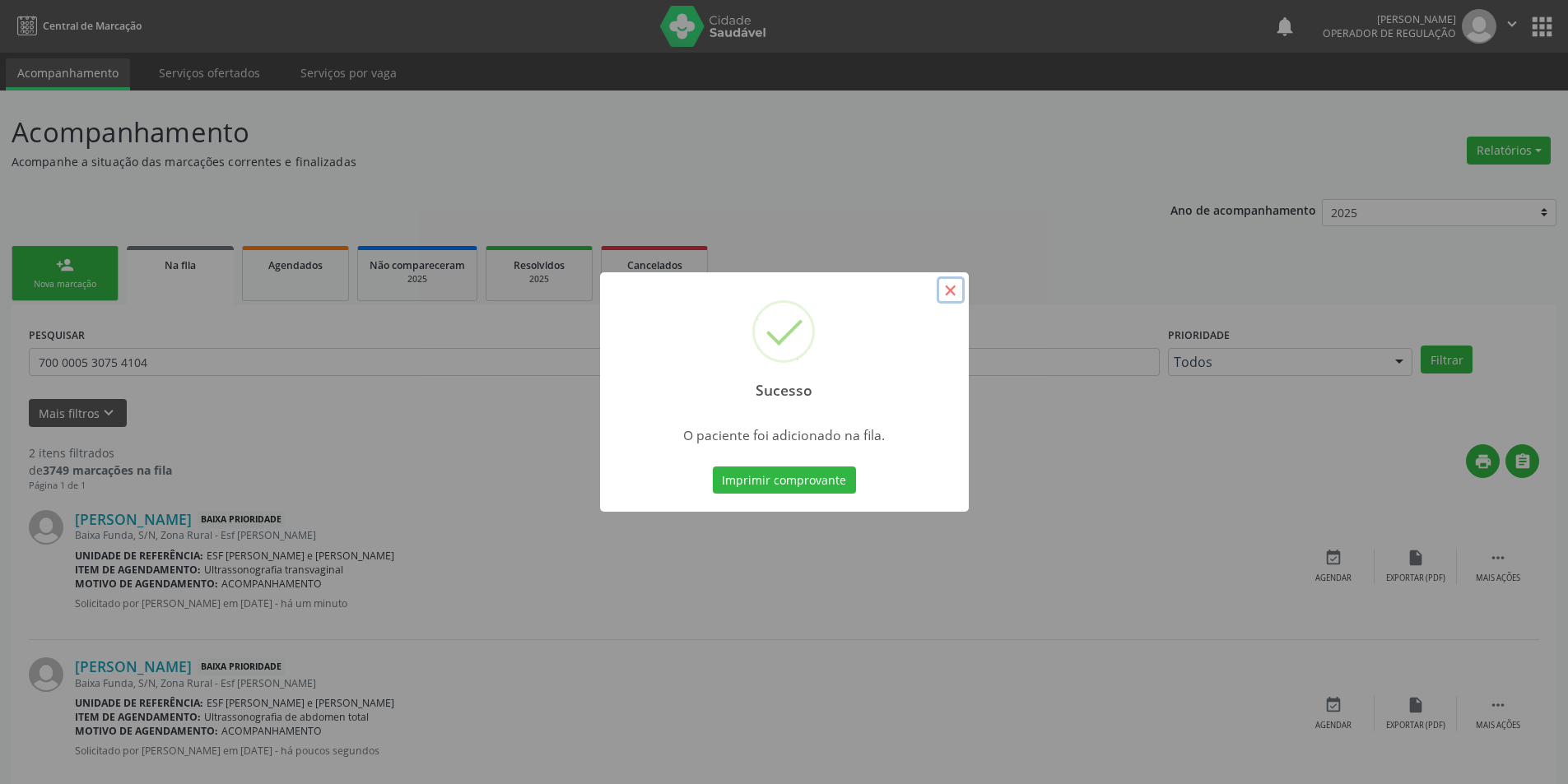
click at [955, 297] on button "×" at bounding box center [950, 290] width 28 height 28
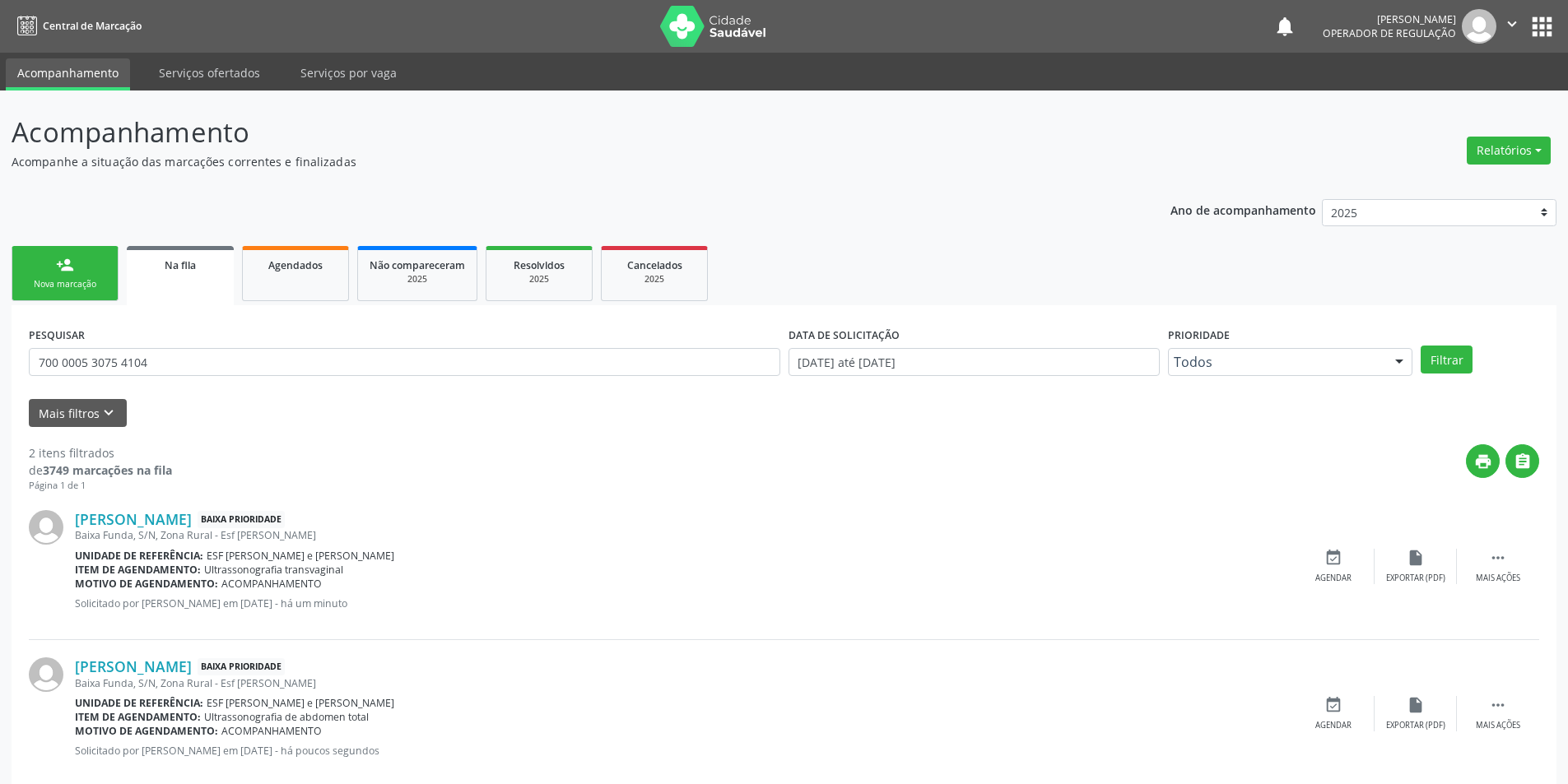
click at [65, 293] on link "person_add Nova marcação" at bounding box center [65, 273] width 107 height 55
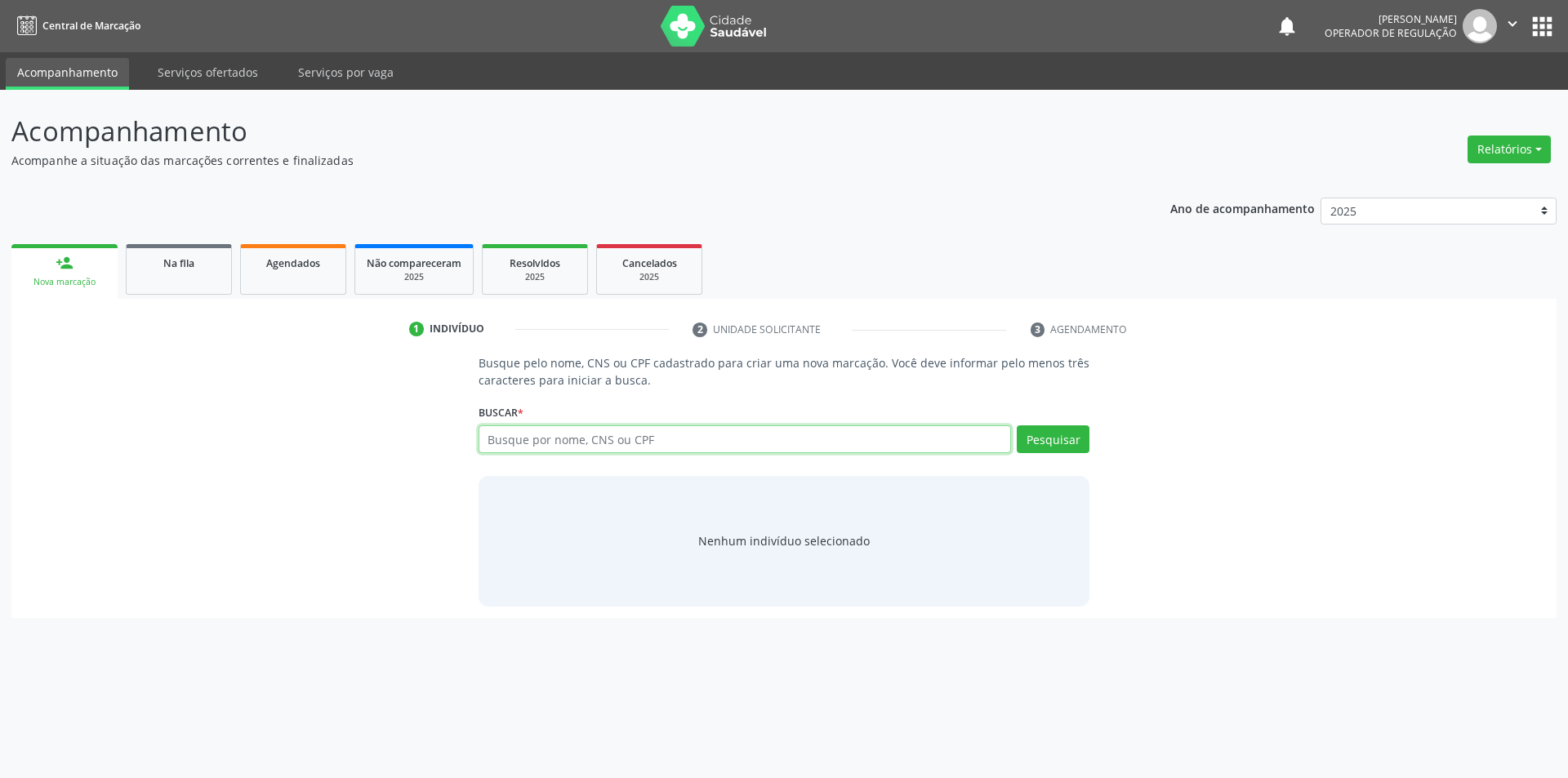
click at [704, 436] on input "text" at bounding box center [745, 439] width 533 height 28
type input "704302555833192"
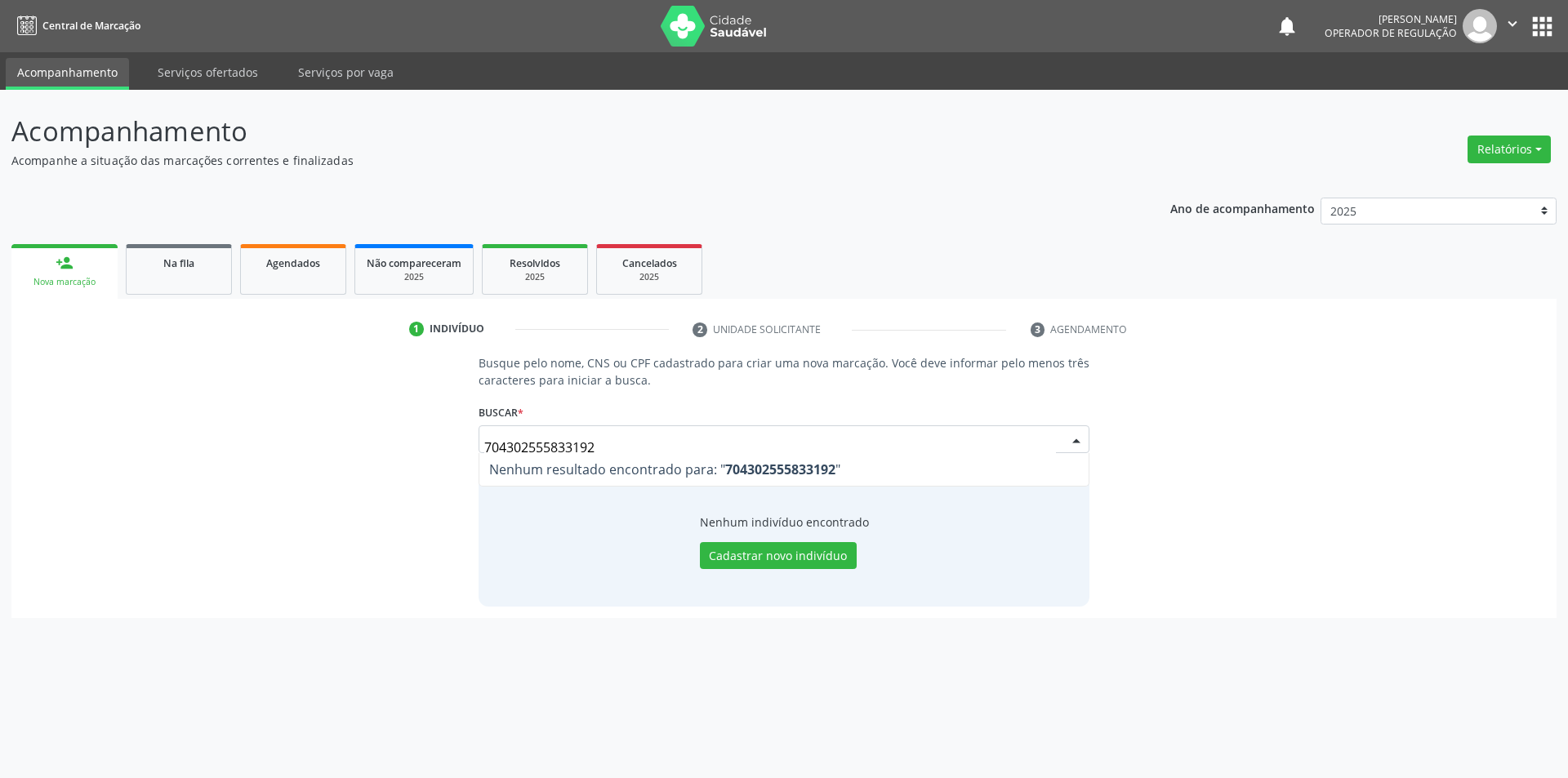
drag, startPoint x: 700, startPoint y: 439, endPoint x: 414, endPoint y: 486, distance: 289.8
click at [413, 476] on div "Busque pelo nome, CNS ou CPF cadastrado para criar uma nova marcação. Você deve…" at bounding box center [784, 480] width 1522 height 251
type input "704302555833192"
drag, startPoint x: 695, startPoint y: 418, endPoint x: 142, endPoint y: 362, distance: 555.8
click at [143, 353] on div "1 Indivíduo 2 Unidade solicitante 3 Agendamento Busque pelo nome, CNS ou CPF ca…" at bounding box center [784, 467] width 1545 height 302
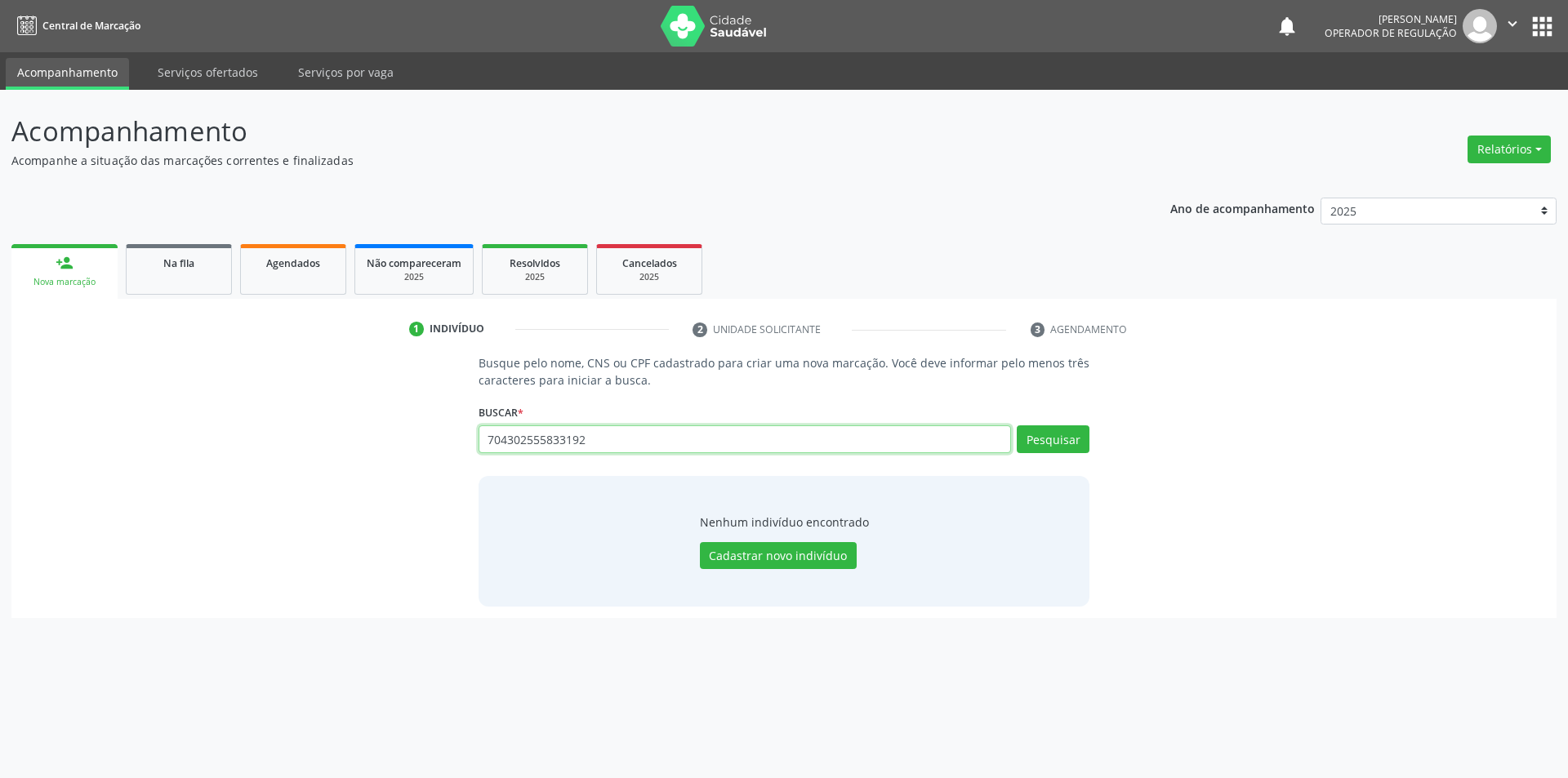
click at [595, 433] on input "704302555833192" at bounding box center [745, 439] width 533 height 28
drag, startPoint x: 595, startPoint y: 433, endPoint x: 355, endPoint y: 435, distance: 240.0
click at [355, 435] on div "Busque pelo nome, CNS ou CPF cadastrado para criar uma nova marcação. Você deve…" at bounding box center [784, 480] width 1522 height 251
type input "RAIMUNDO DE SOUSA LACERDA"
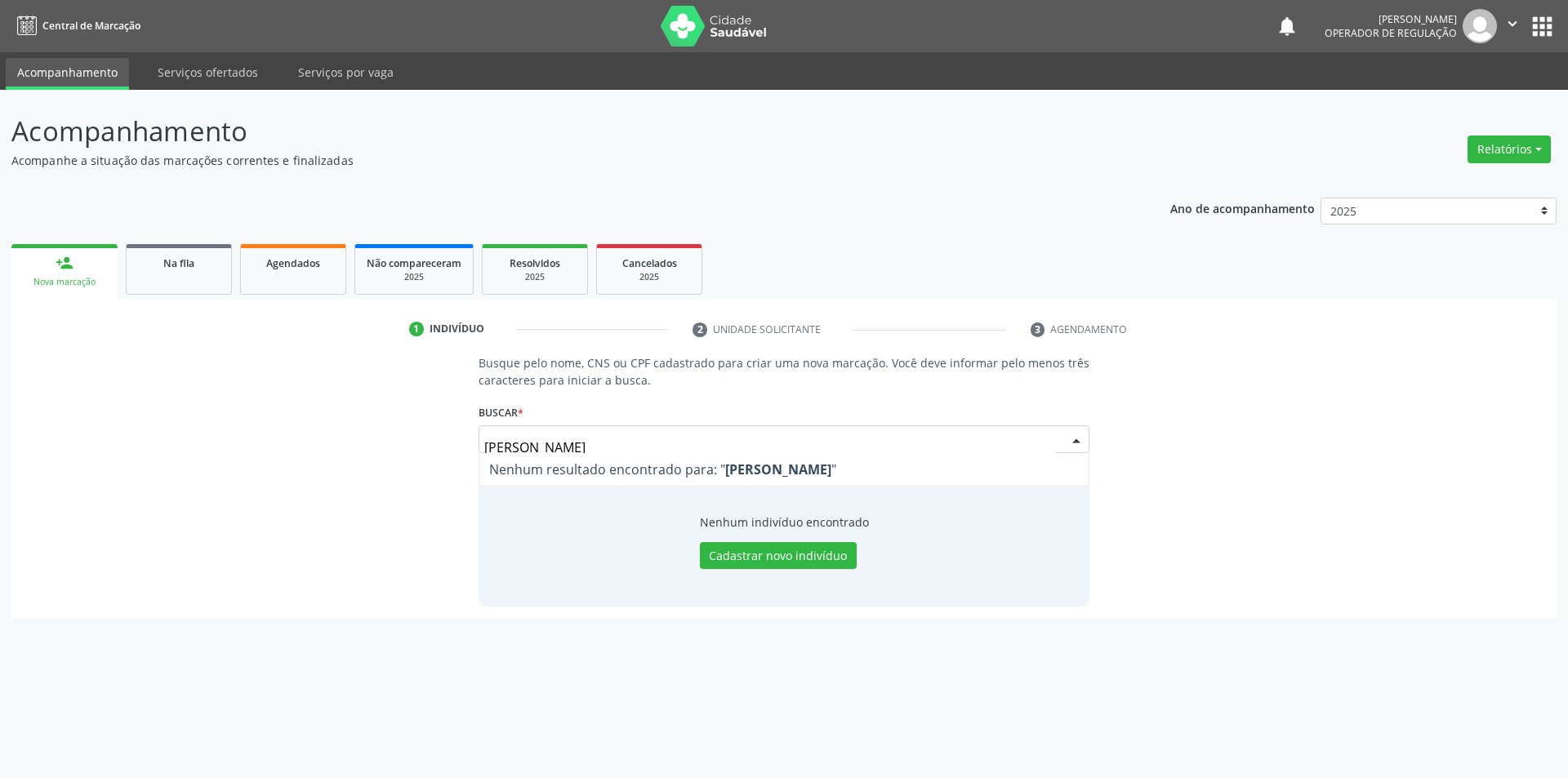
drag, startPoint x: 825, startPoint y: 462, endPoint x: 152, endPoint y: 392, distance: 676.6
click at [140, 392] on div "Busque pelo nome, CNS ou CPF cadastrado para criar uma nova marcação. Você deve…" at bounding box center [784, 480] width 1522 height 251
drag, startPoint x: 949, startPoint y: 439, endPoint x: 149, endPoint y: 530, distance: 805.2
click at [149, 530] on div "Busque pelo nome, CNS ou CPF cadastrado para criar uma nova marcação. Você deve…" at bounding box center [784, 480] width 1522 height 251
type input "704506314249212"
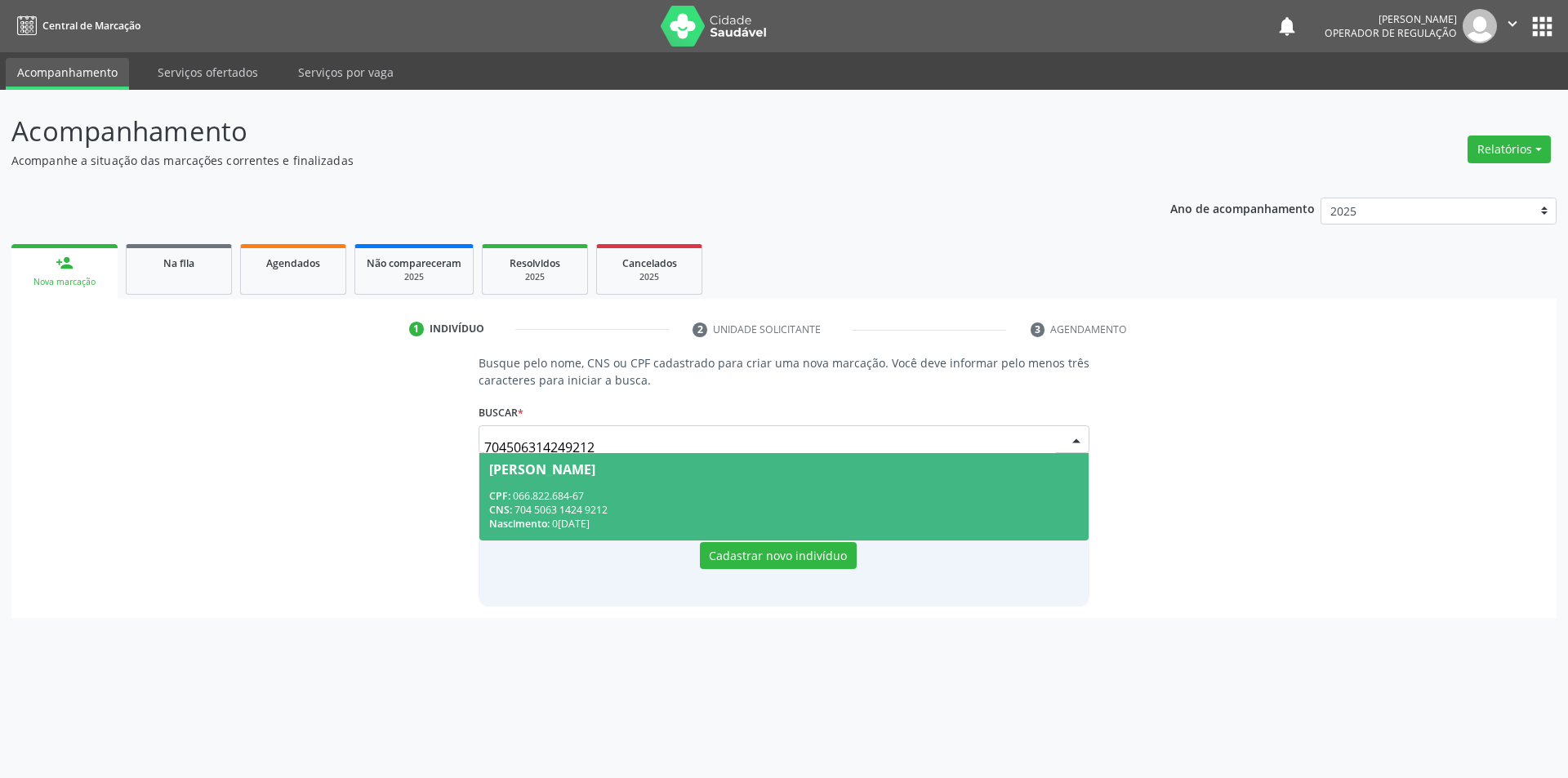
click at [755, 495] on div "CPF: 066.822.684-67" at bounding box center [785, 496] width 591 height 14
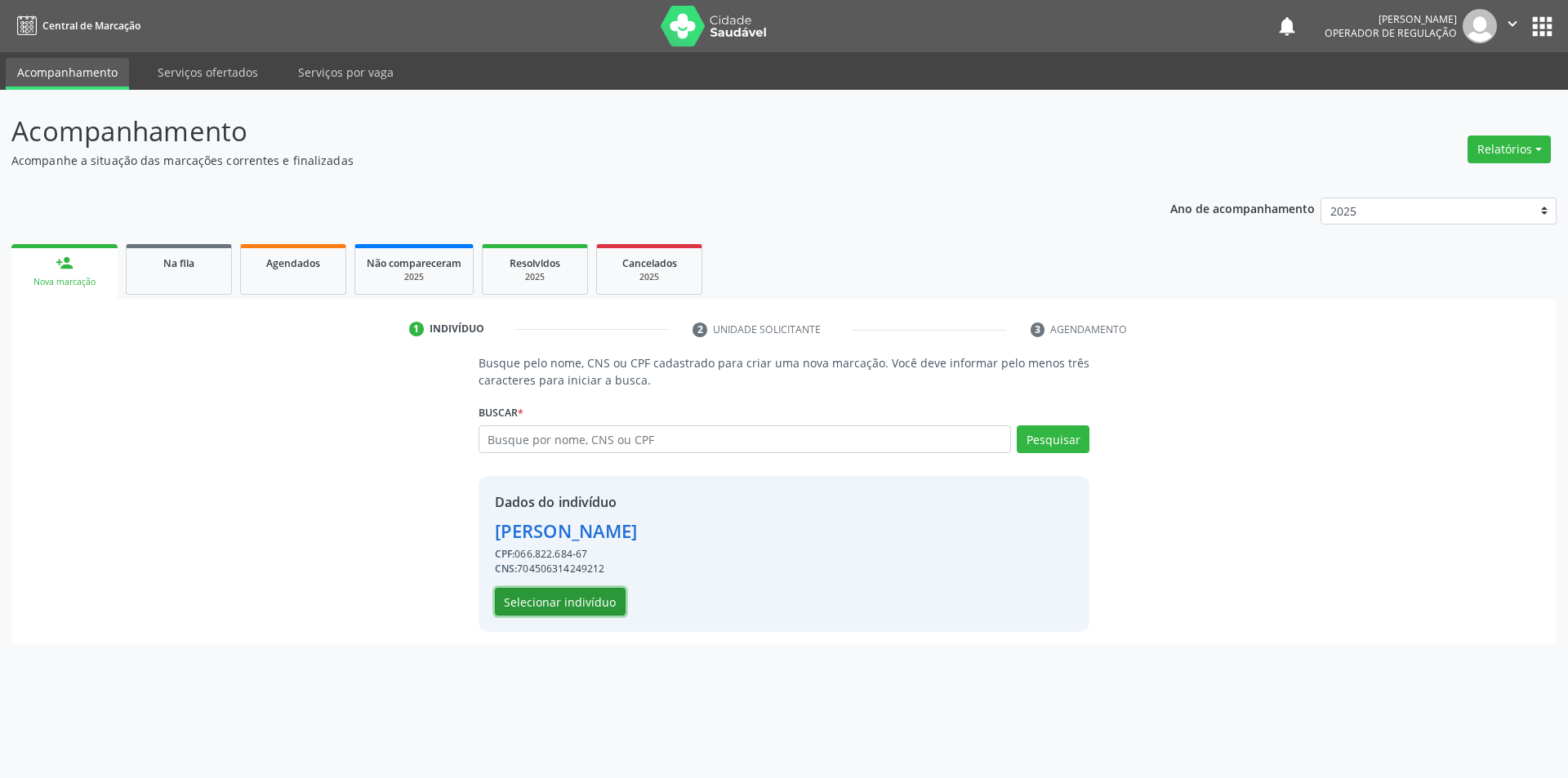
click at [551, 595] on button "Selecionar indivíduo" at bounding box center [560, 602] width 131 height 28
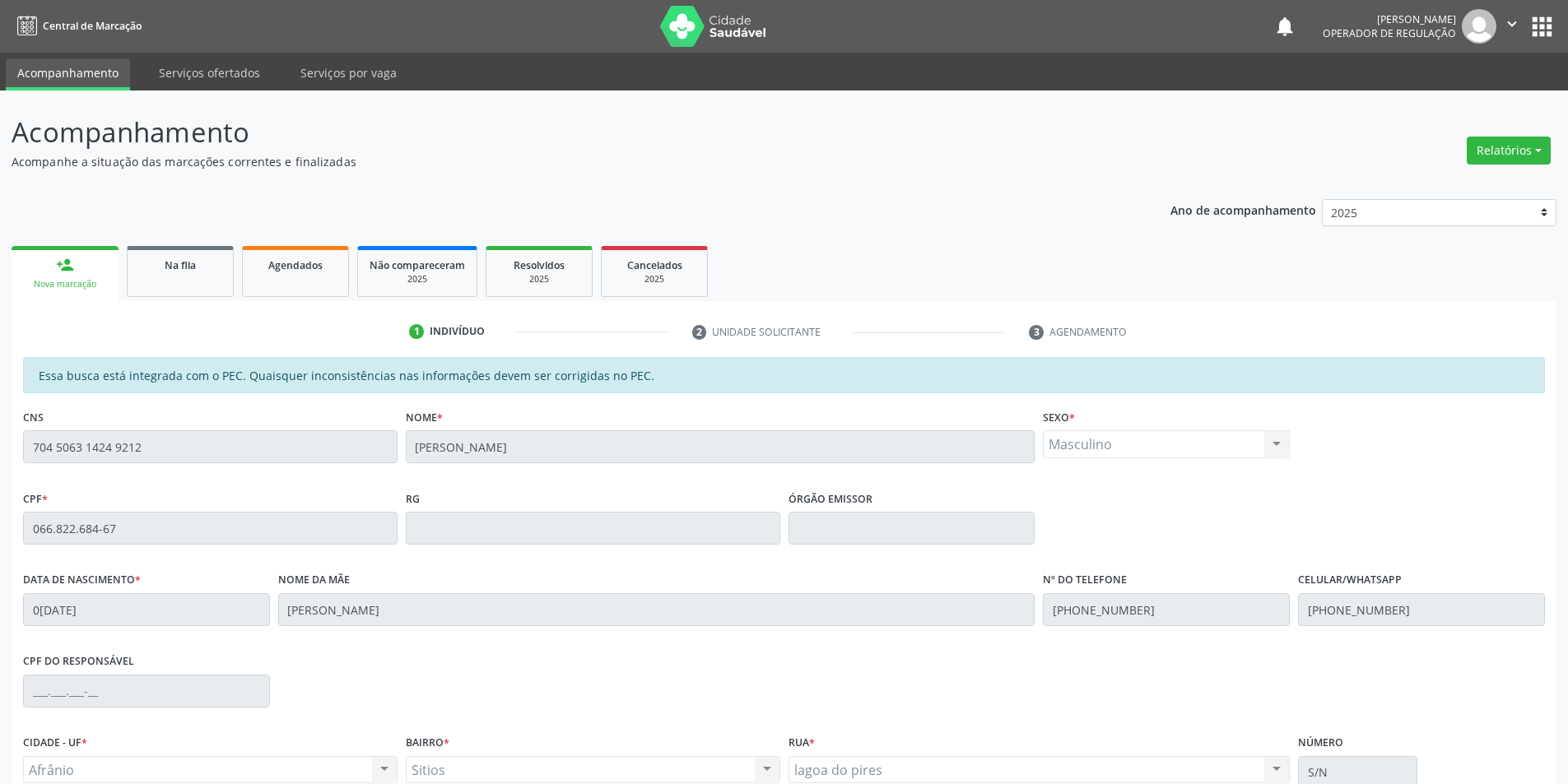
scroll to position [156, 0]
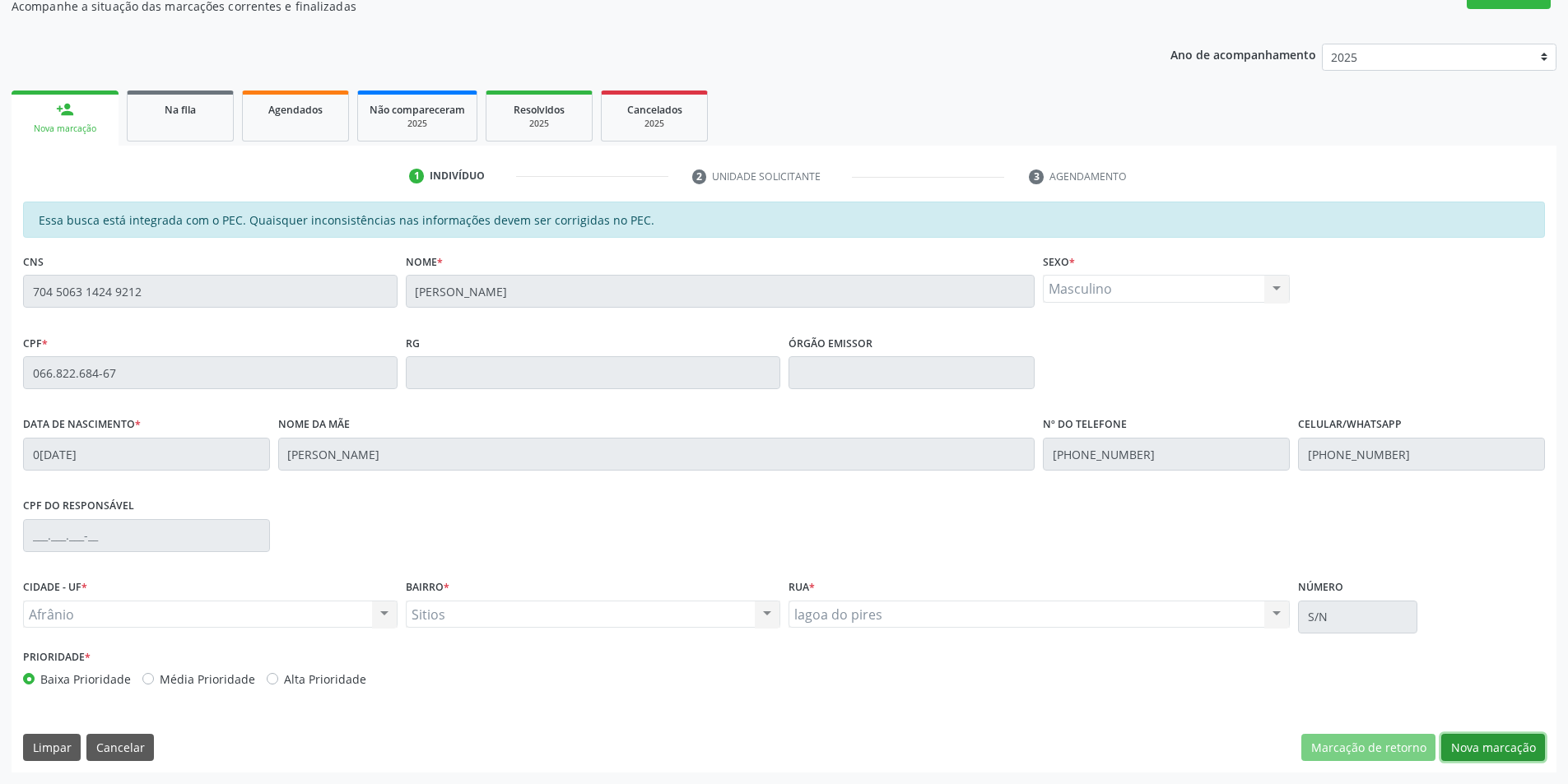
click at [1514, 741] on button "Nova marcação" at bounding box center [1493, 747] width 104 height 28
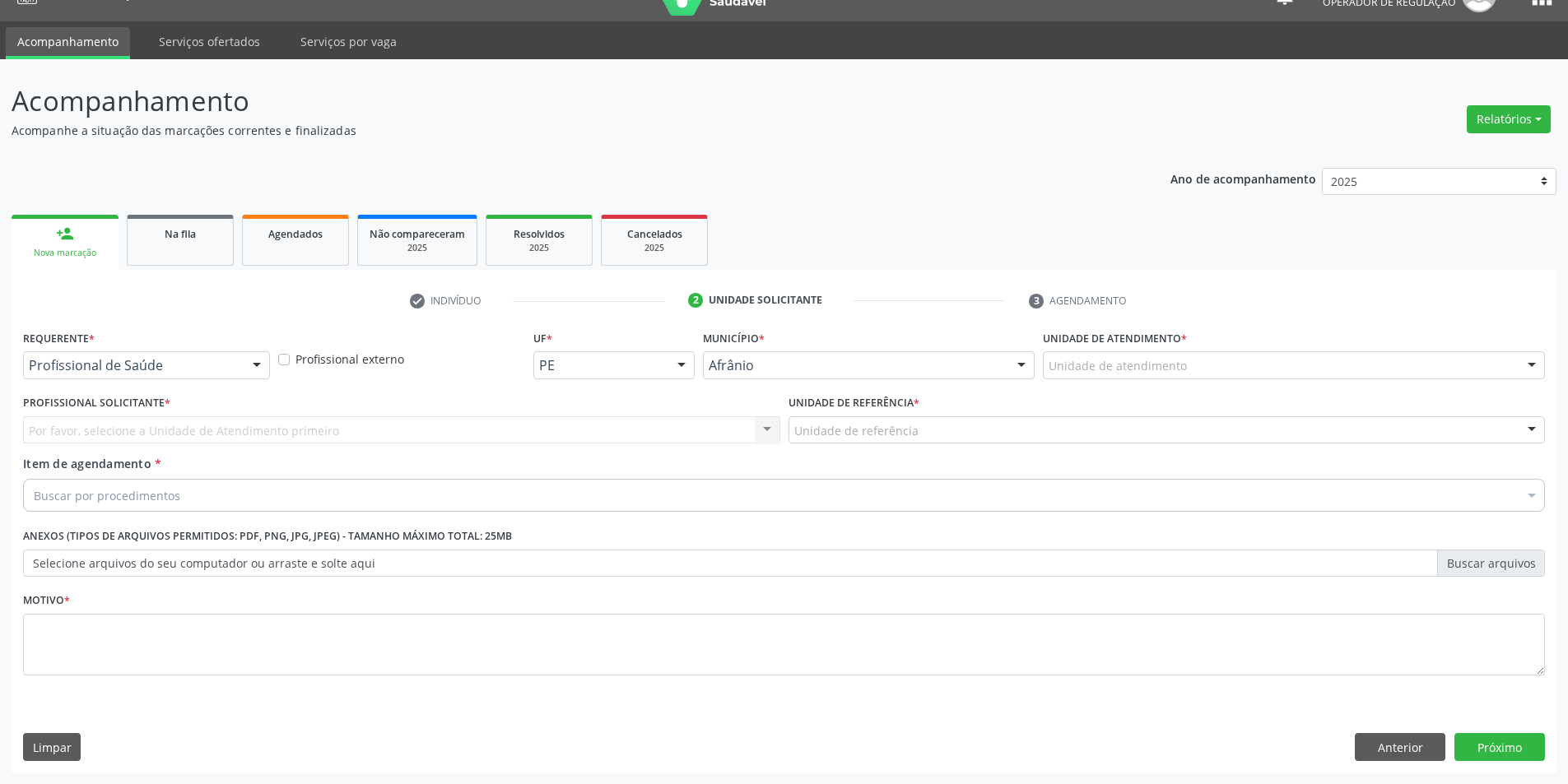
click at [1508, 372] on div "Unidade de atendimento" at bounding box center [1293, 365] width 502 height 28
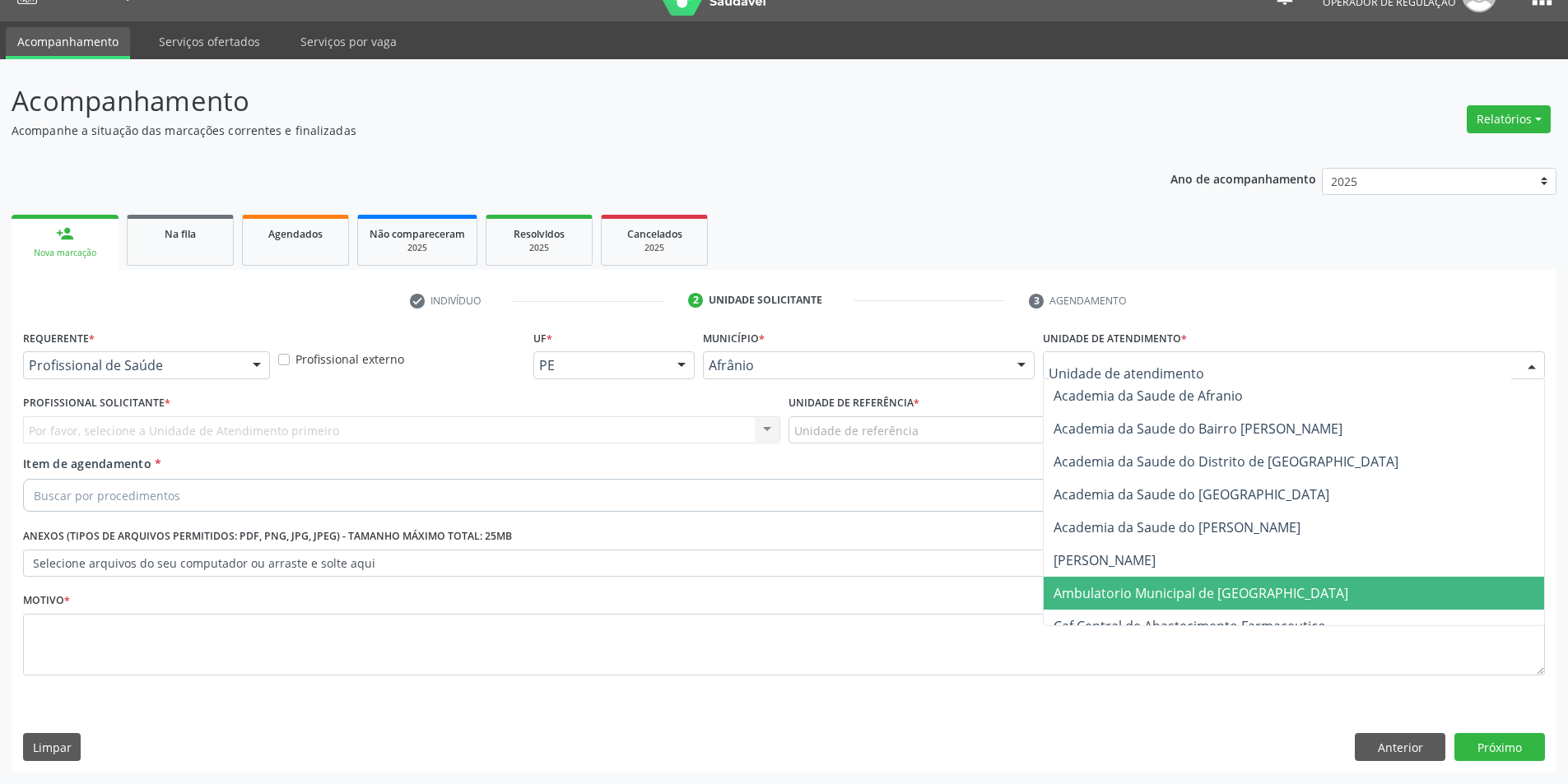
click at [1294, 601] on span "Ambulatorio Municipal de [GEOGRAPHIC_DATA]" at bounding box center [1293, 593] width 500 height 33
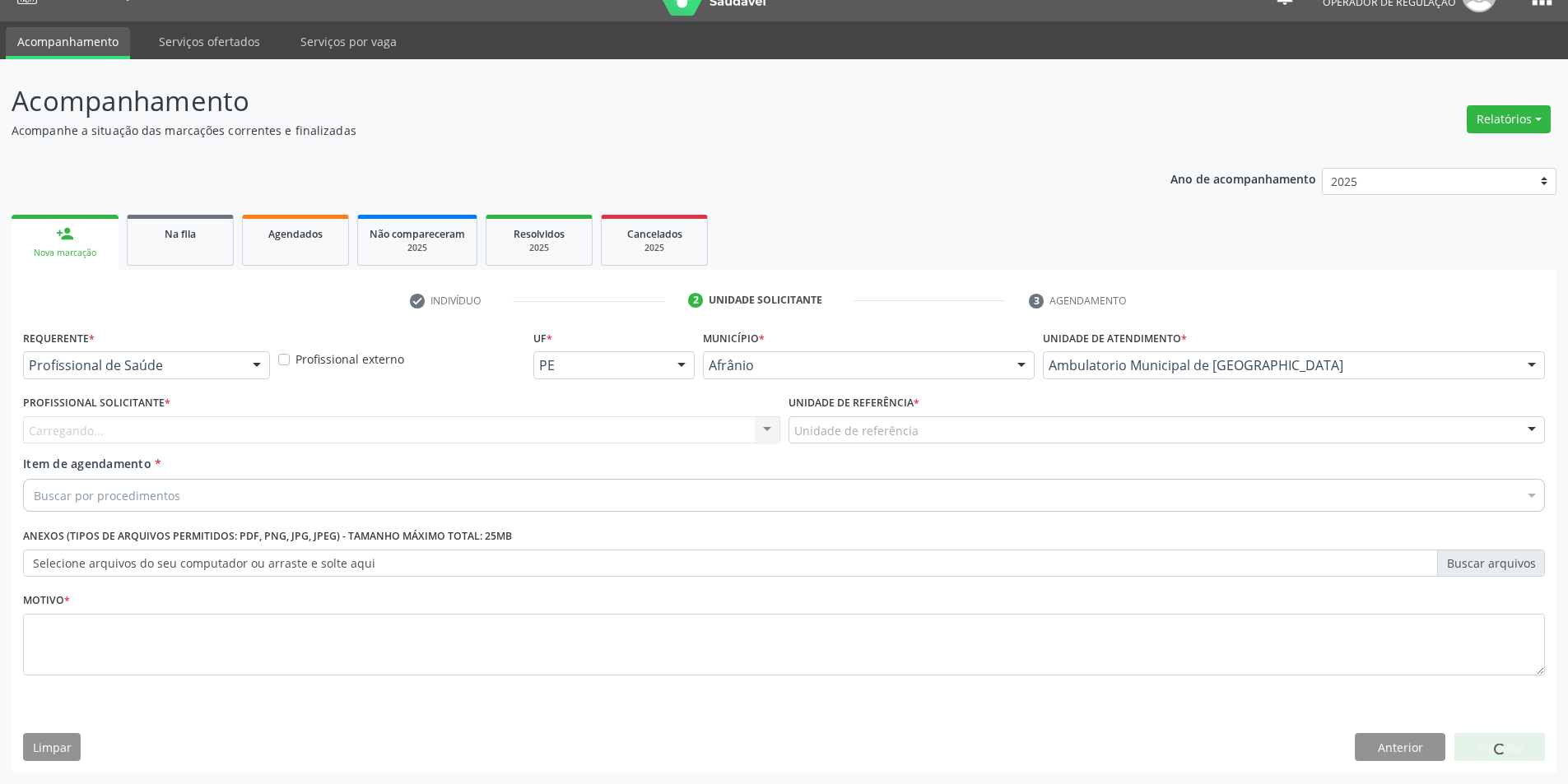
drag, startPoint x: 290, startPoint y: 423, endPoint x: 311, endPoint y: 454, distance: 37.4
click at [309, 452] on div "Profissional Solicitante * Carregando... Nenhum resultado encontrado para: " " …" at bounding box center [401, 423] width 765 height 64
click at [311, 454] on div "Profissional Solicitante * Carregando... Nenhum resultado encontrado para: " " …" at bounding box center [401, 423] width 765 height 64
click at [321, 445] on div "Profissional Solicitante * Profissional solicitante Médico Anestesiologista - J…" at bounding box center [401, 423] width 765 height 64
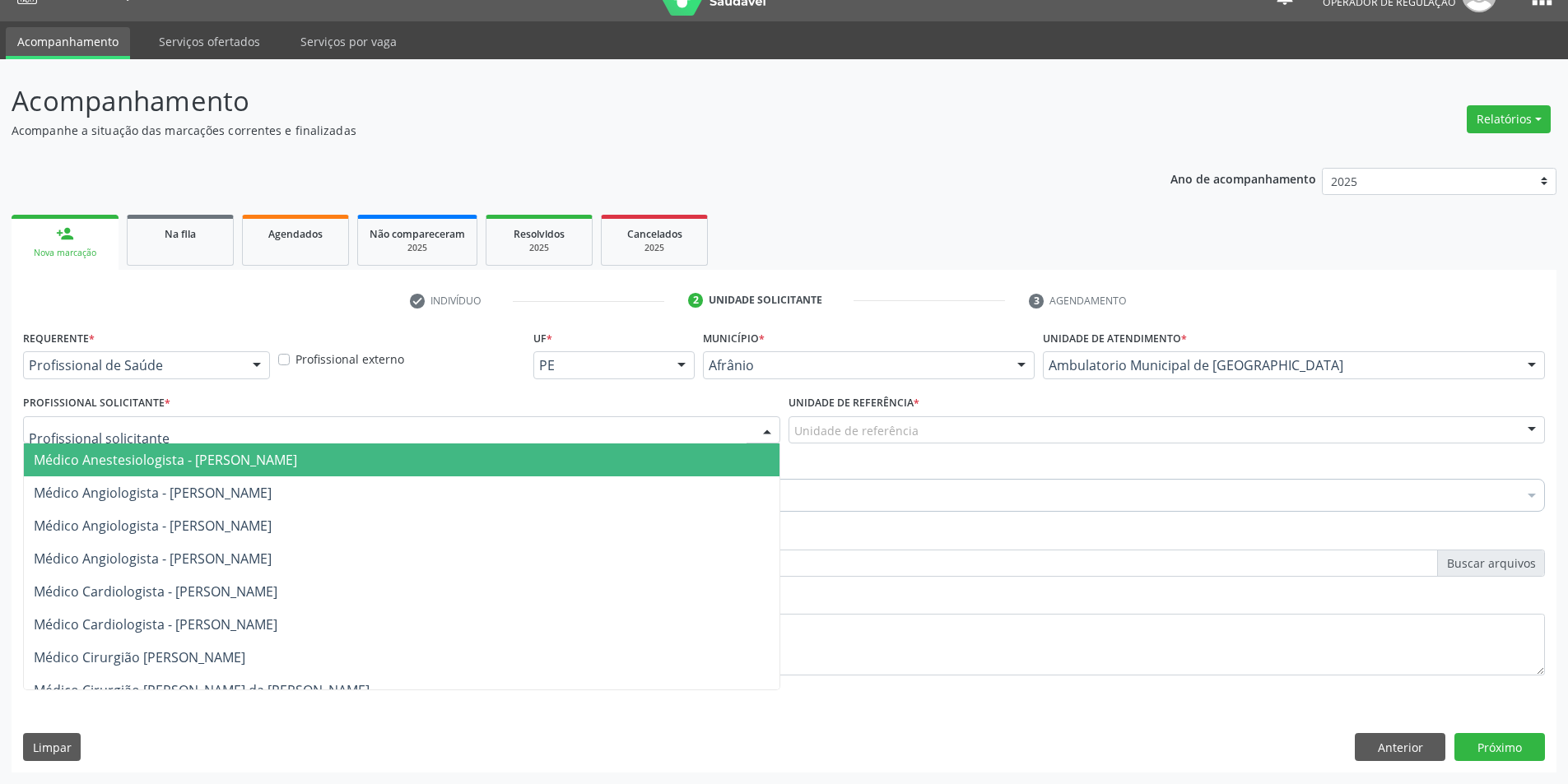
click at [324, 422] on div at bounding box center [401, 430] width 757 height 28
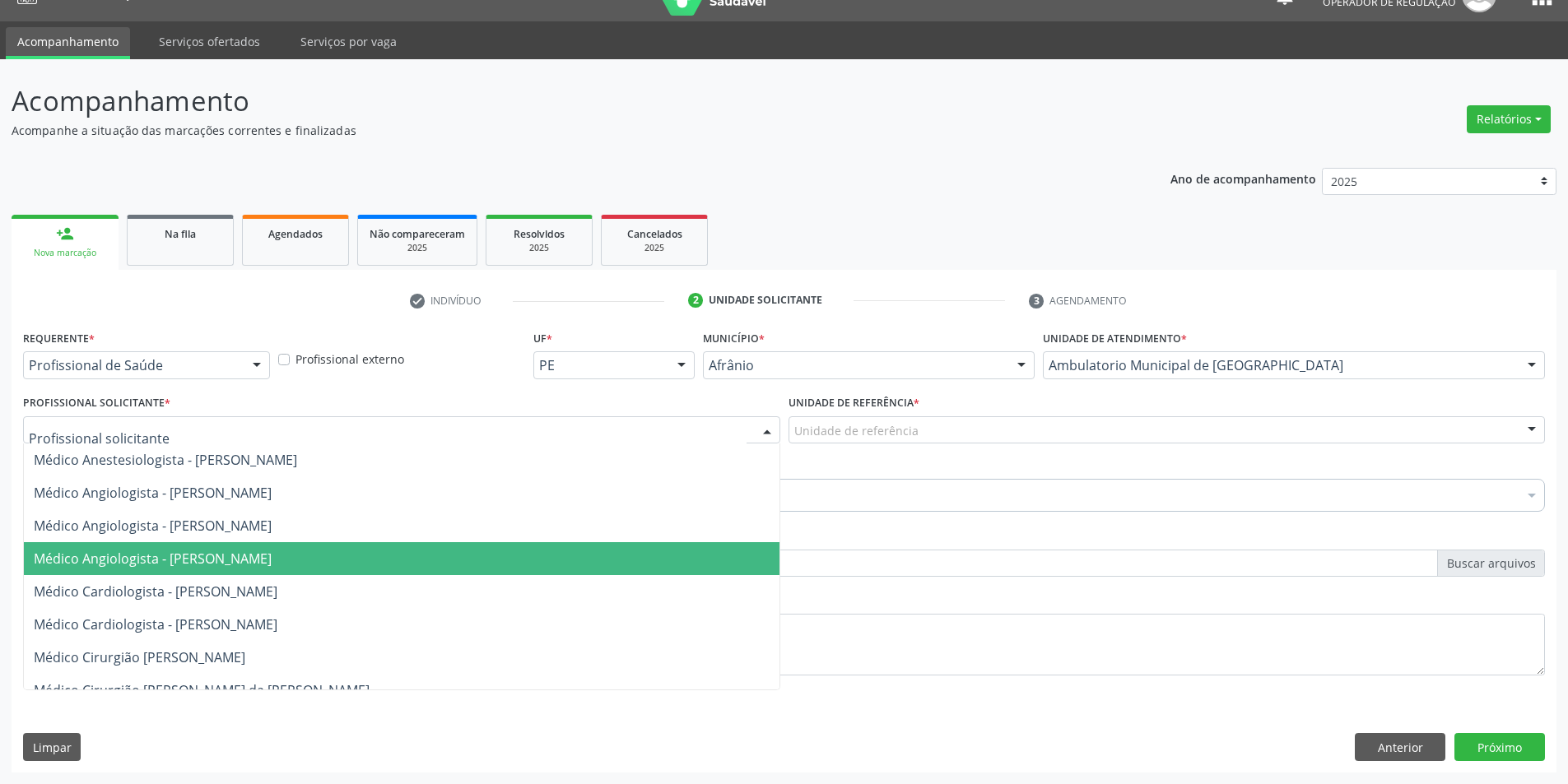
click at [270, 555] on span "Médico Angiologista - Suyenne Gomes de Araujo Freire" at bounding box center [153, 559] width 238 height 18
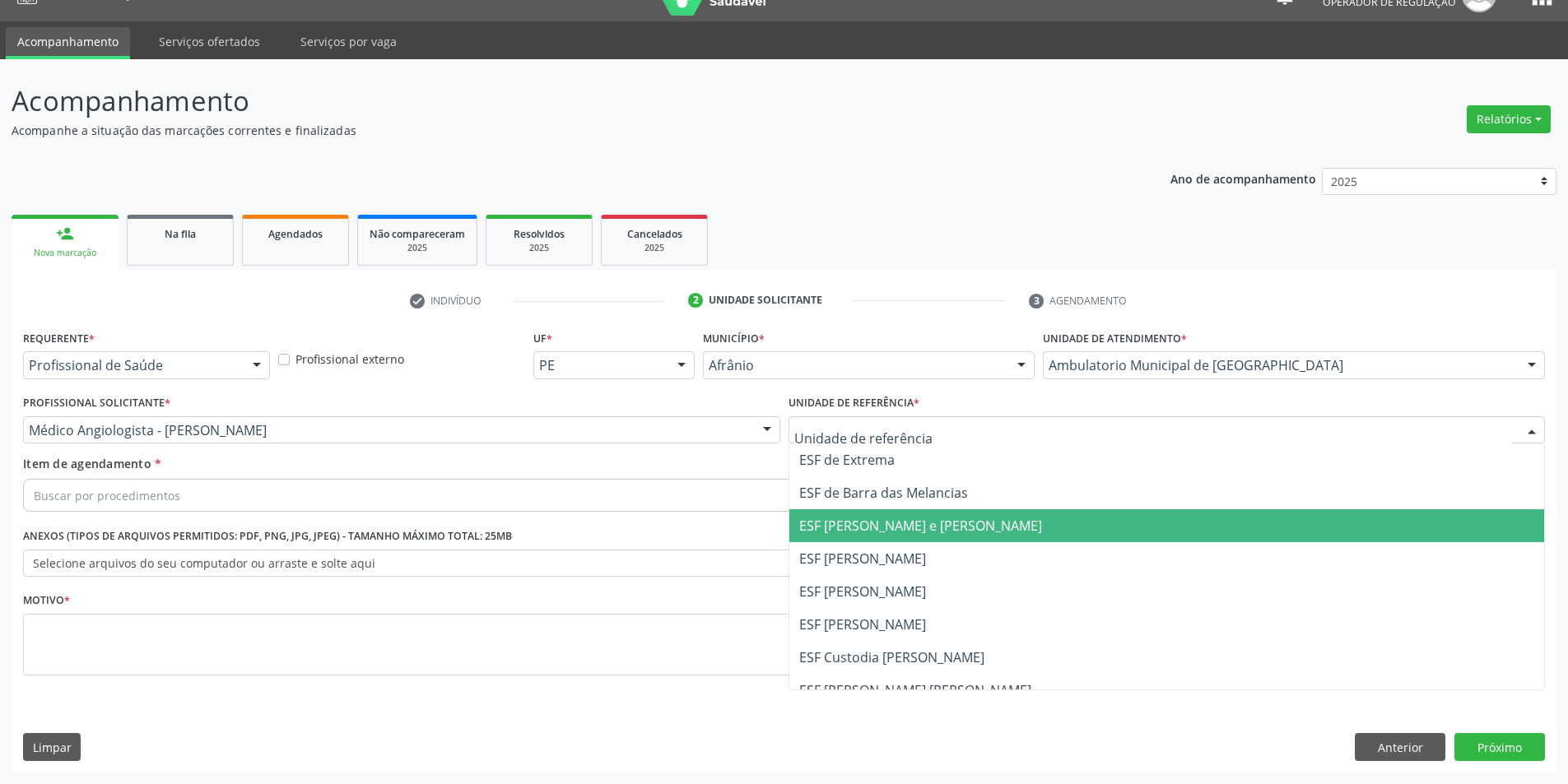
click at [889, 538] on span "ESF [PERSON_NAME] e [PERSON_NAME]" at bounding box center [1167, 526] width 755 height 33
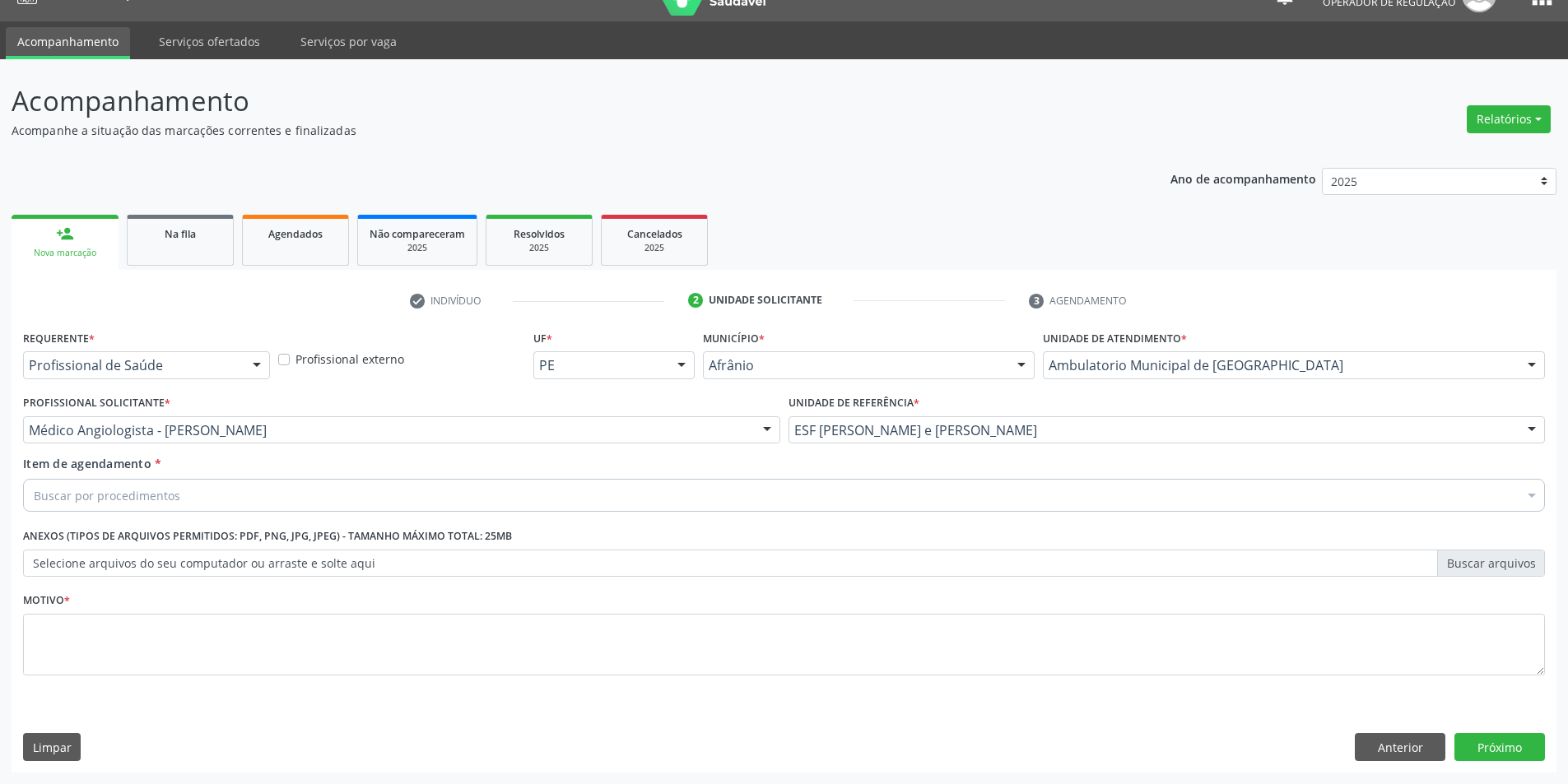
click at [942, 474] on div "Item de agendamento * Buscar por procedimentos Selecionar todos 0604320140 - Ab…" at bounding box center [784, 480] width 1522 height 52
click at [915, 495] on div "Buscar por procedimentos" at bounding box center [784, 495] width 1522 height 33
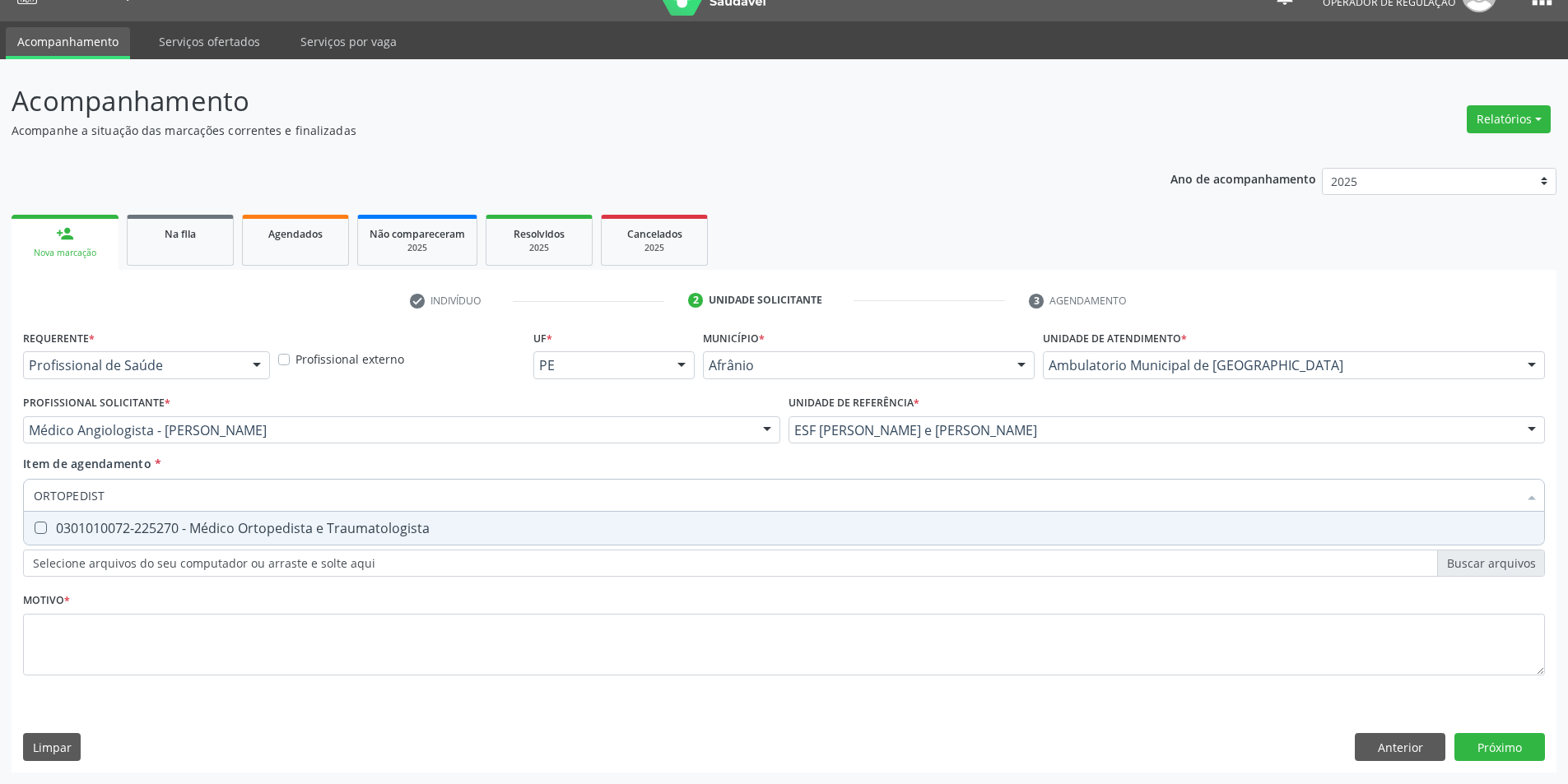
type input "ORTOPEDISTA"
click at [509, 526] on div "0301010072-225270 - Médico Ortopedista e Traumatologista" at bounding box center [784, 528] width 1500 height 13
checkbox Traumatologista "true"
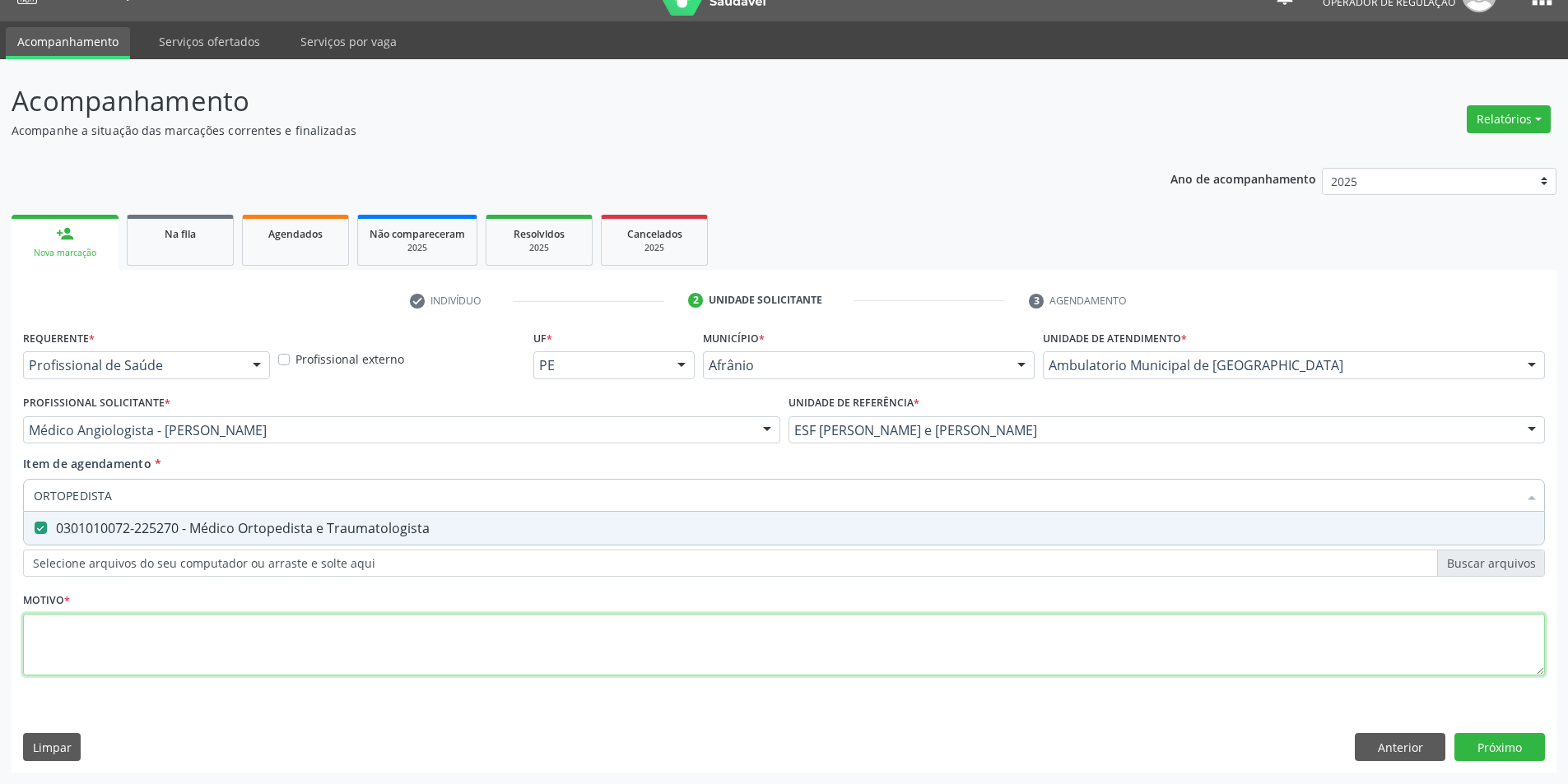
click at [488, 666] on div "Requerente * Profissional de Saúde Profissional de Saúde Paciente Nenhum result…" at bounding box center [784, 512] width 1522 height 372
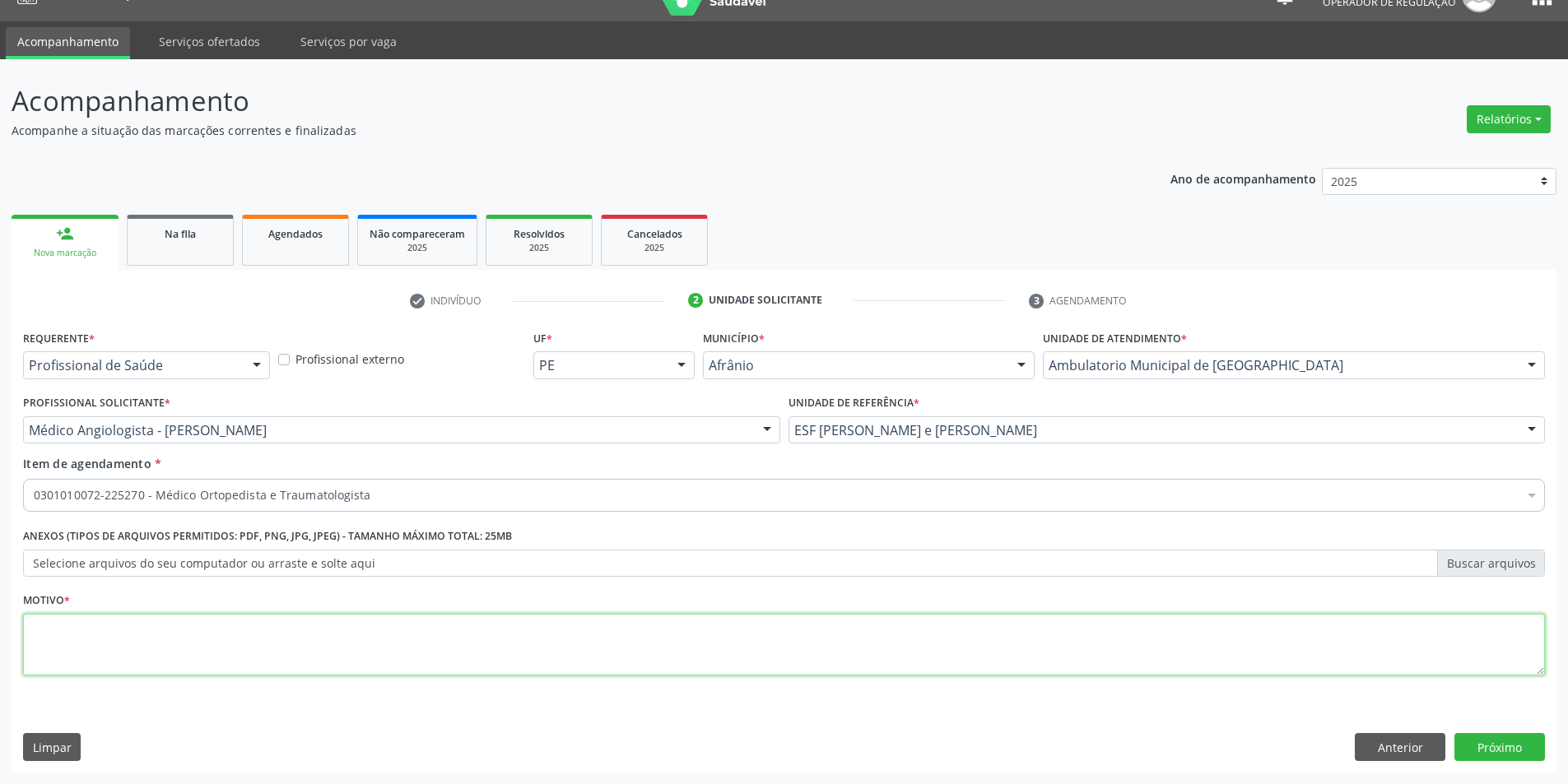
type textarea "C"
type textarea "O"
type textarea "COMPRESSÕES DAS RAÍZES E DOS PLEXOS NERVOSOS EM TRANSTORNOS DOS DISCOS INTERVET…"
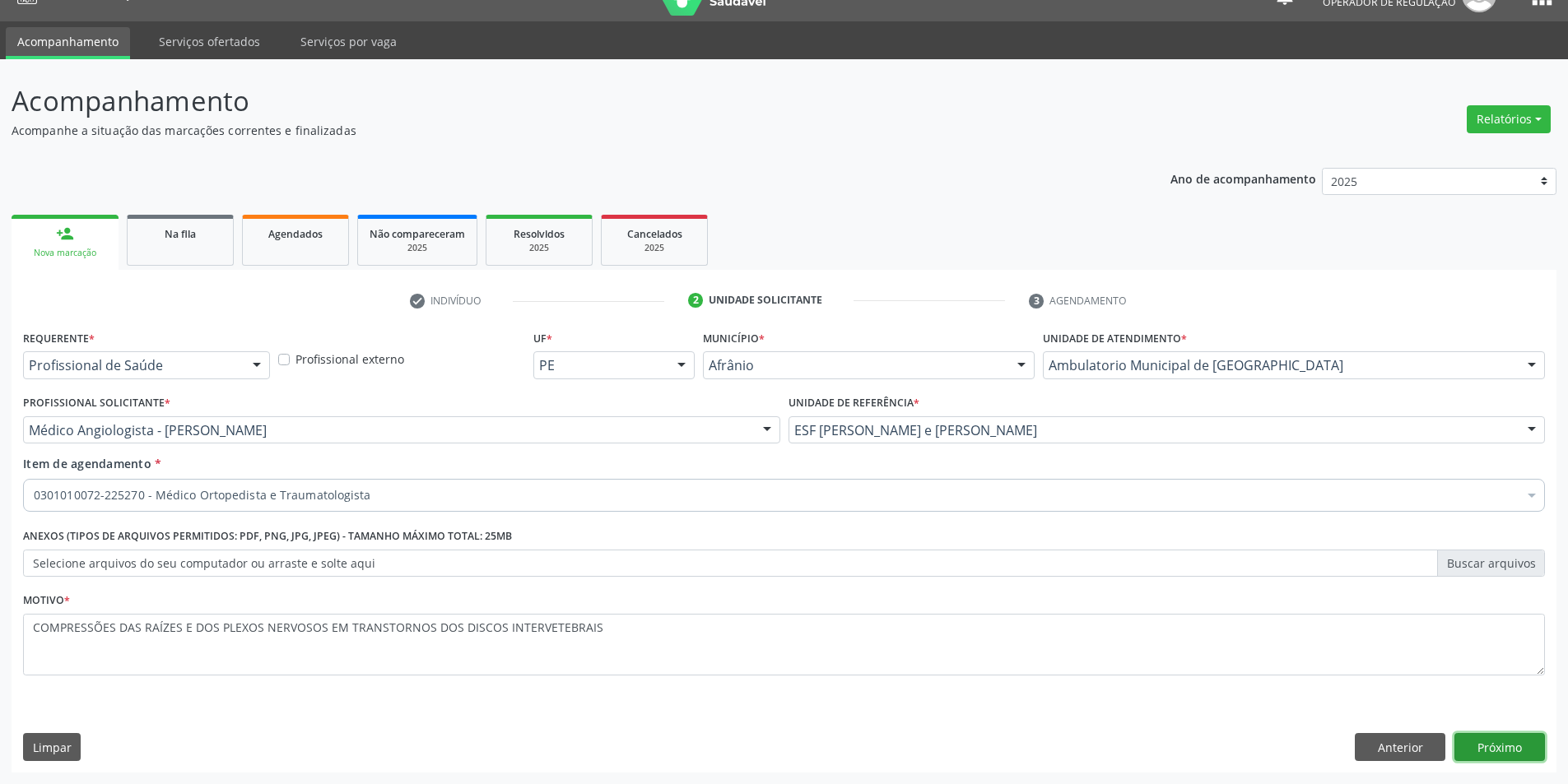
click at [1504, 742] on button "Próximo" at bounding box center [1499, 747] width 90 height 28
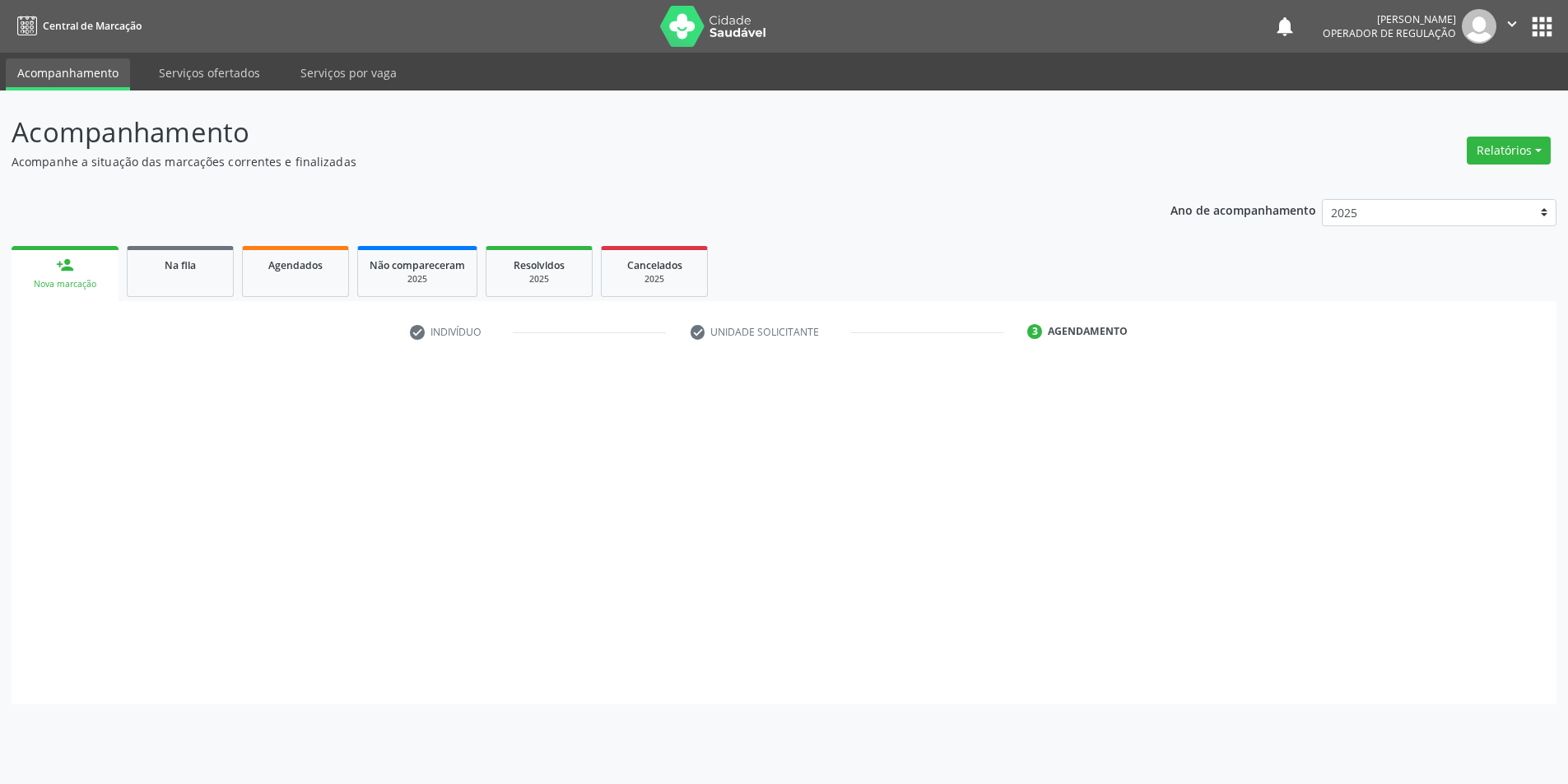
scroll to position [0, 0]
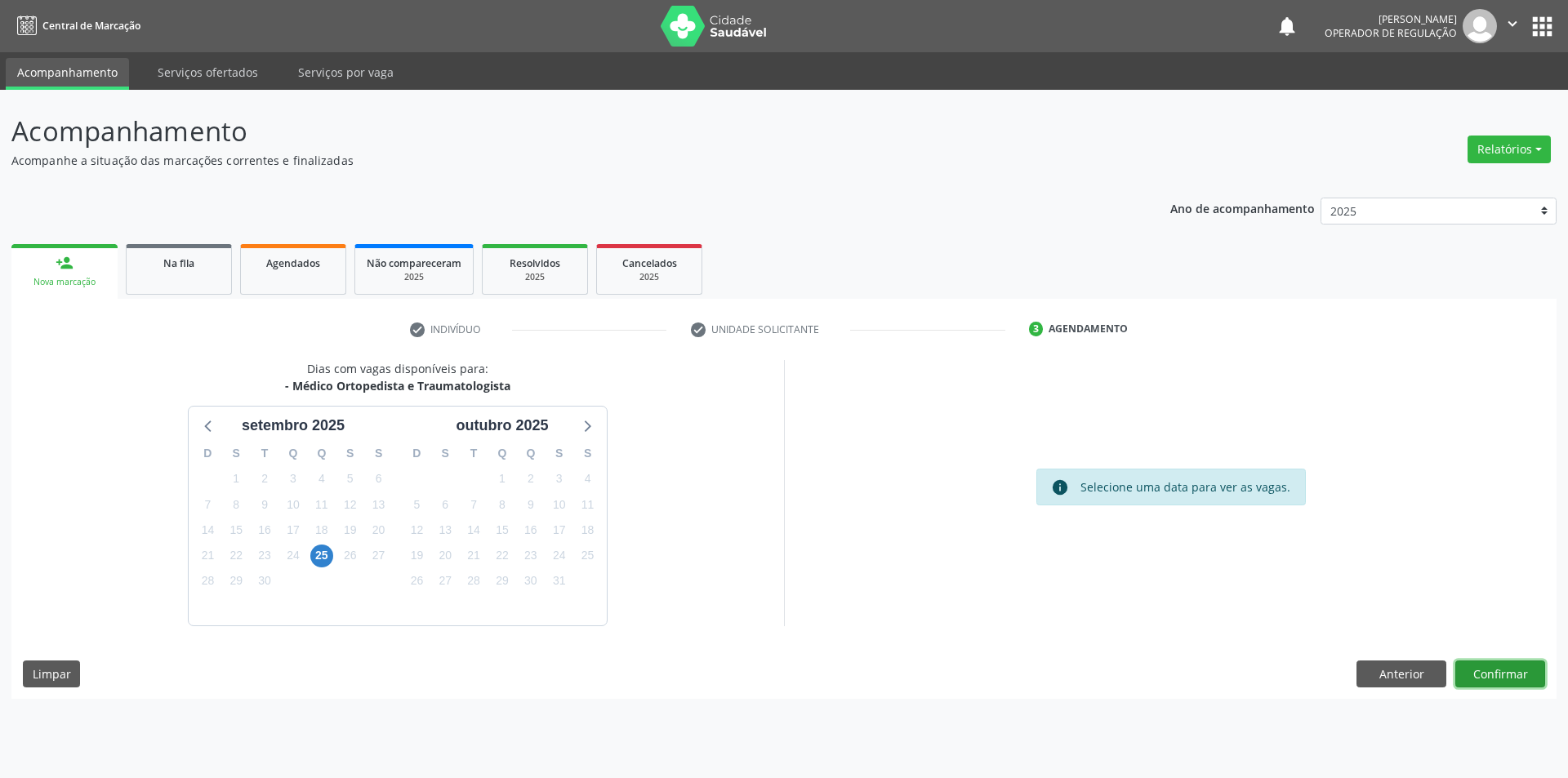
click at [1521, 675] on button "Confirmar" at bounding box center [1500, 674] width 89 height 28
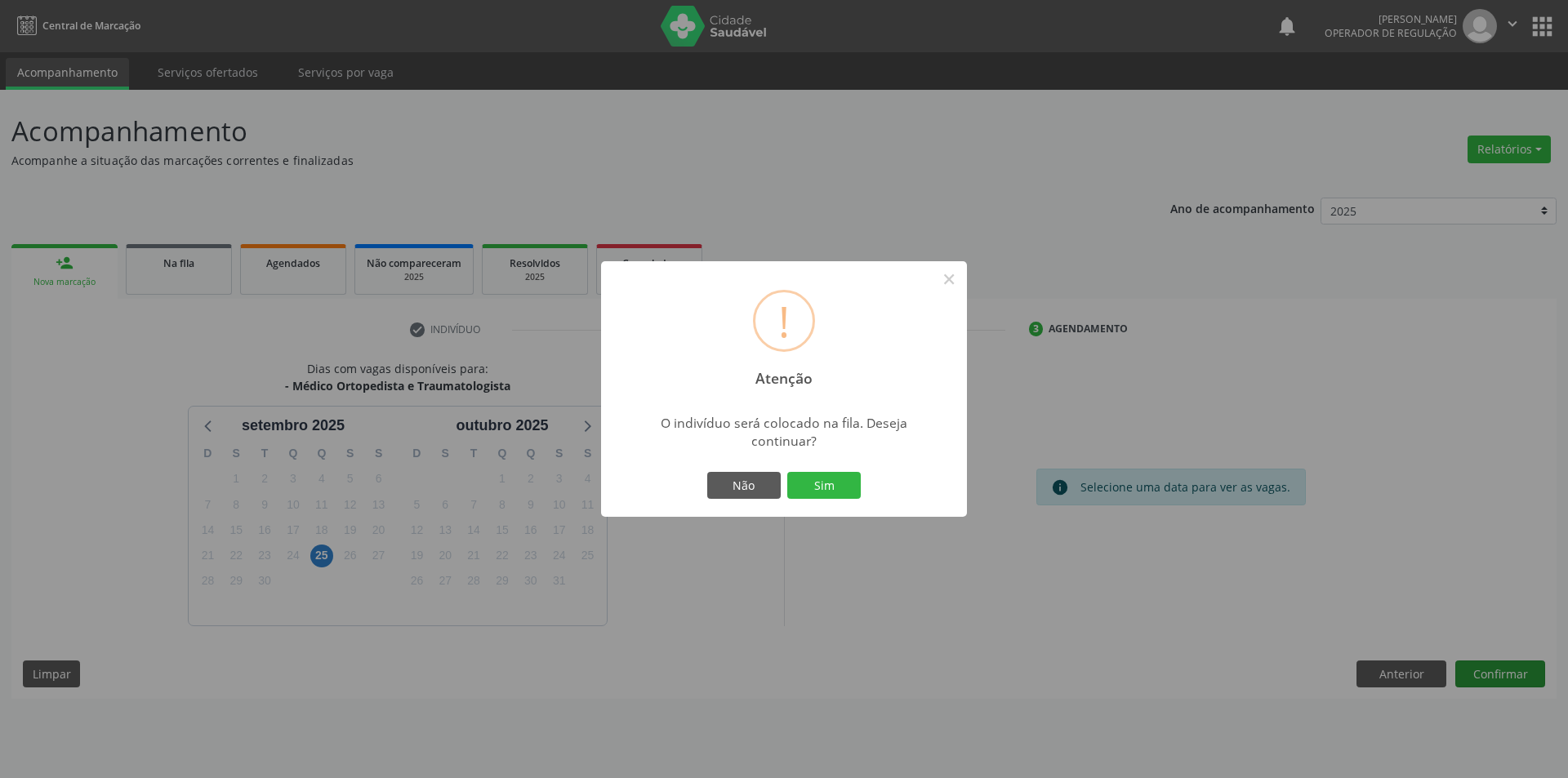
click at [787, 472] on button "Sim" at bounding box center [824, 485] width 73 height 28
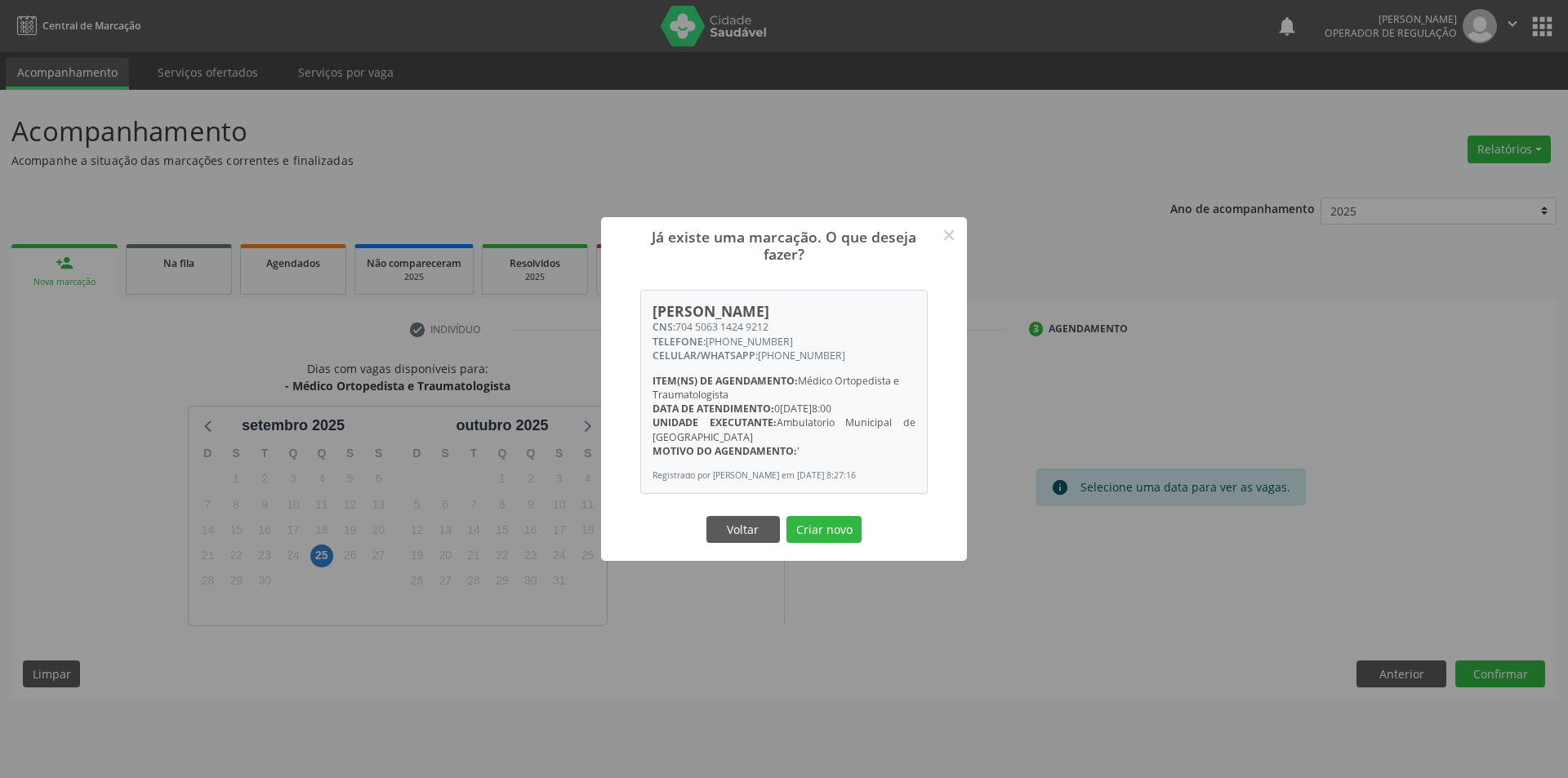
click at [787, 516] on button "Criar novo" at bounding box center [824, 530] width 75 height 28
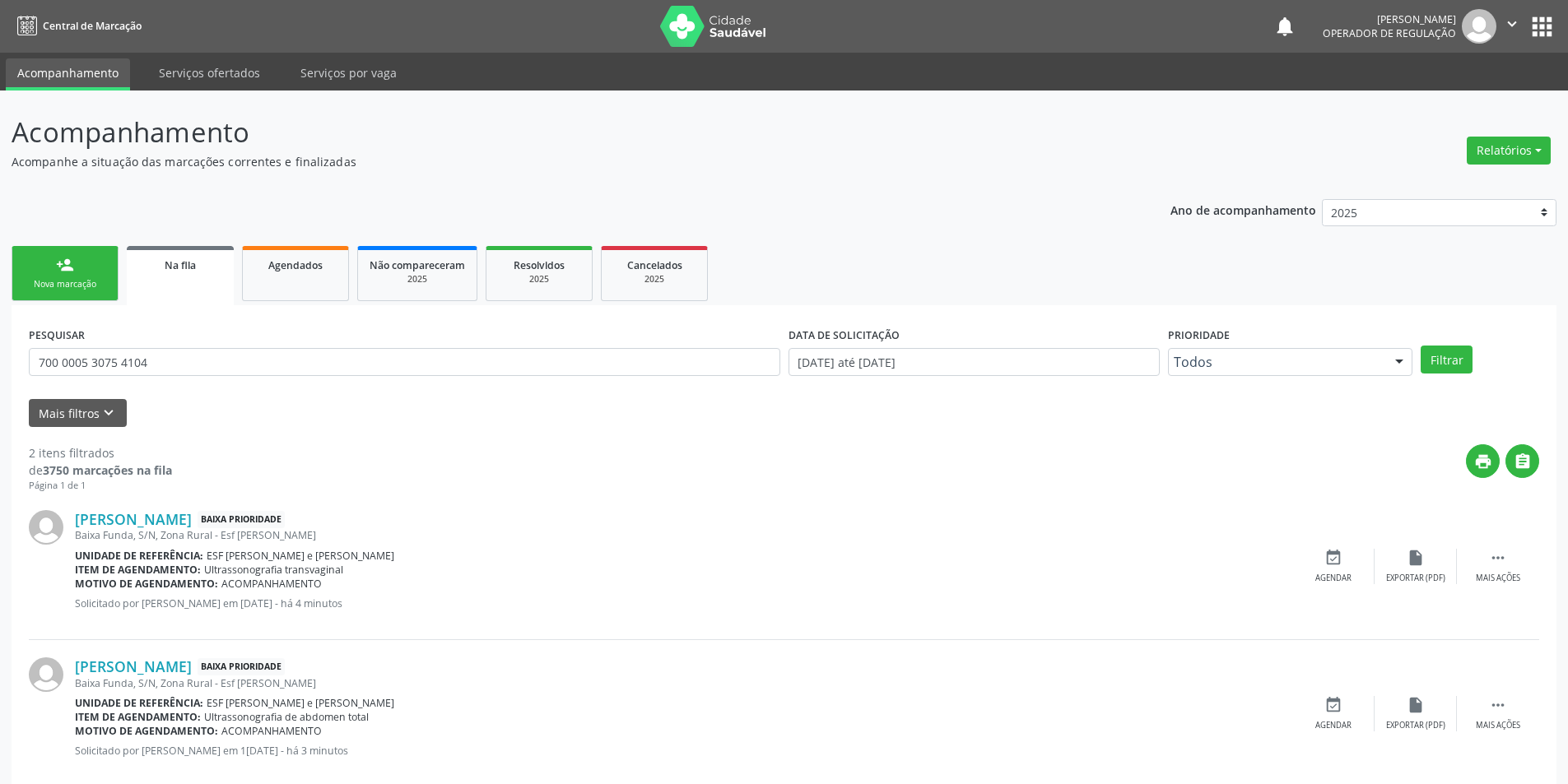
click at [79, 262] on link "person_add Nova marcação" at bounding box center [65, 273] width 107 height 55
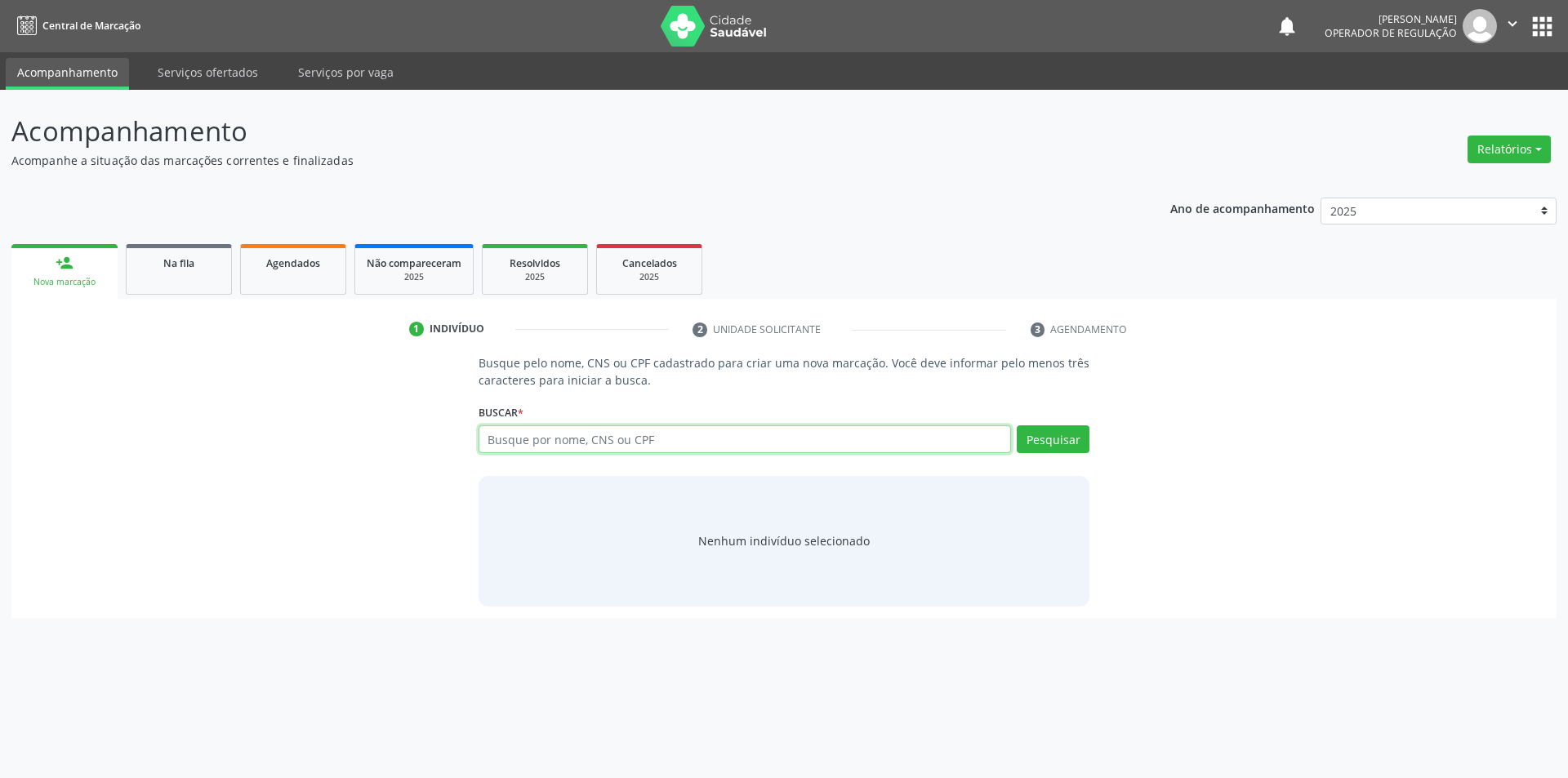
click at [581, 443] on input "text" at bounding box center [745, 439] width 533 height 28
type input "708609091764087"
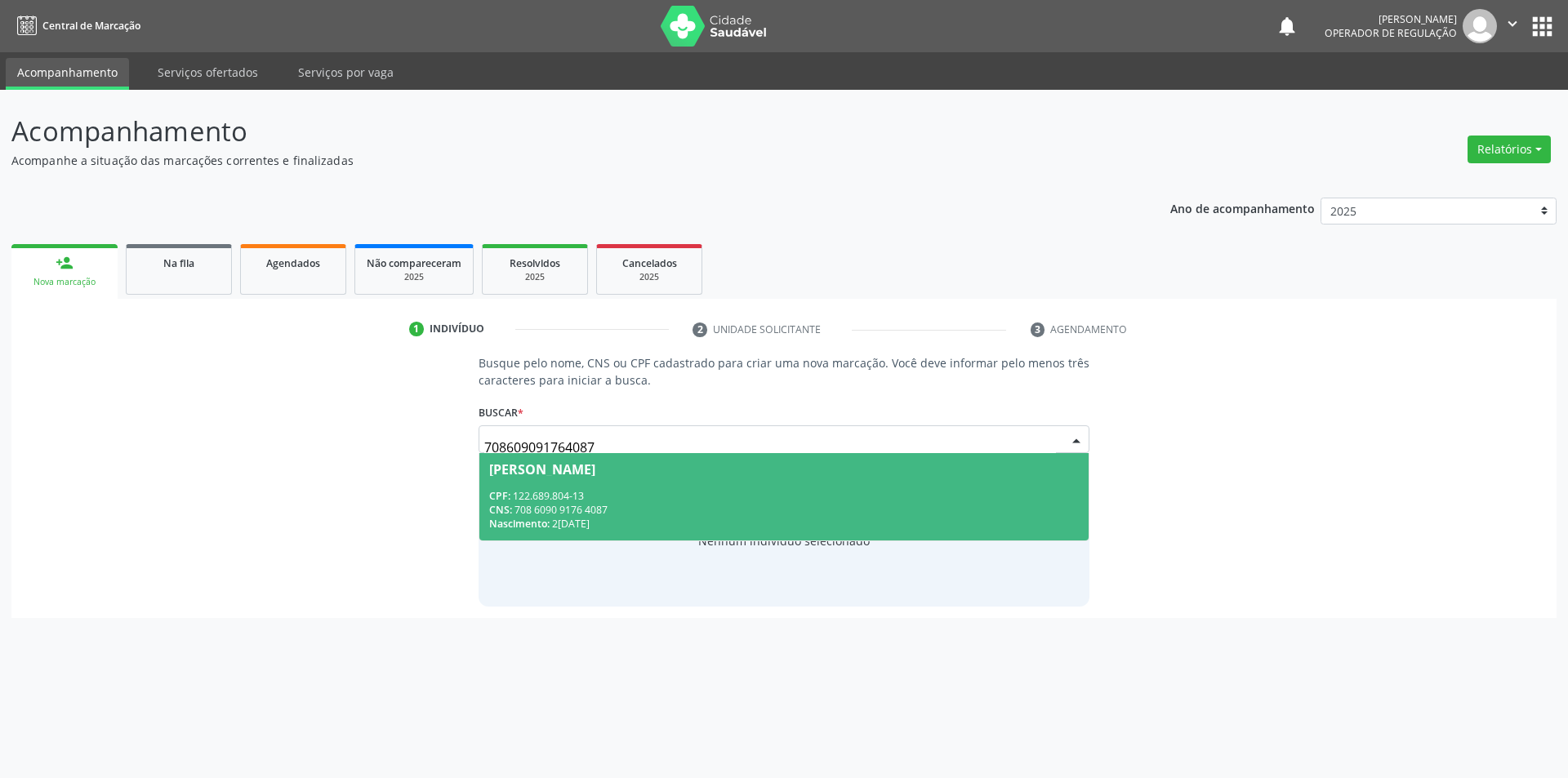
click at [615, 480] on span "Fabricia de Araújo Nunes CPF: 122.689.804-13 CNS: 708 6090 9176 4087 Nascimento…" at bounding box center [784, 497] width 610 height 88
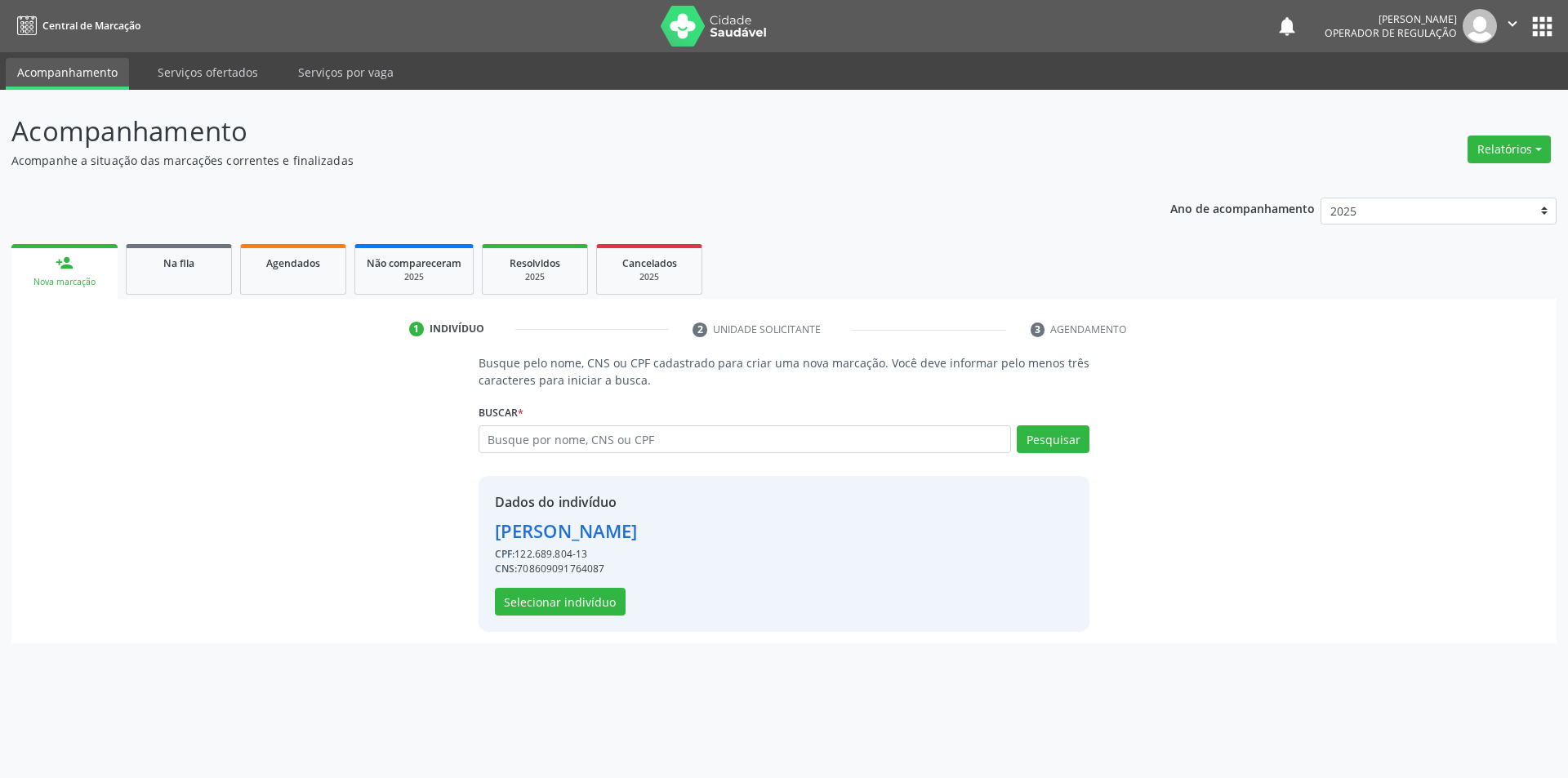
click at [581, 577] on div "Dados do indivíduo Fabricia de Araújo Nunes CPF: 122.689.804-13 CNS: 7086090917…" at bounding box center [566, 554] width 143 height 123
click at [582, 590] on button "Selecionar indivíduo" at bounding box center [560, 602] width 131 height 28
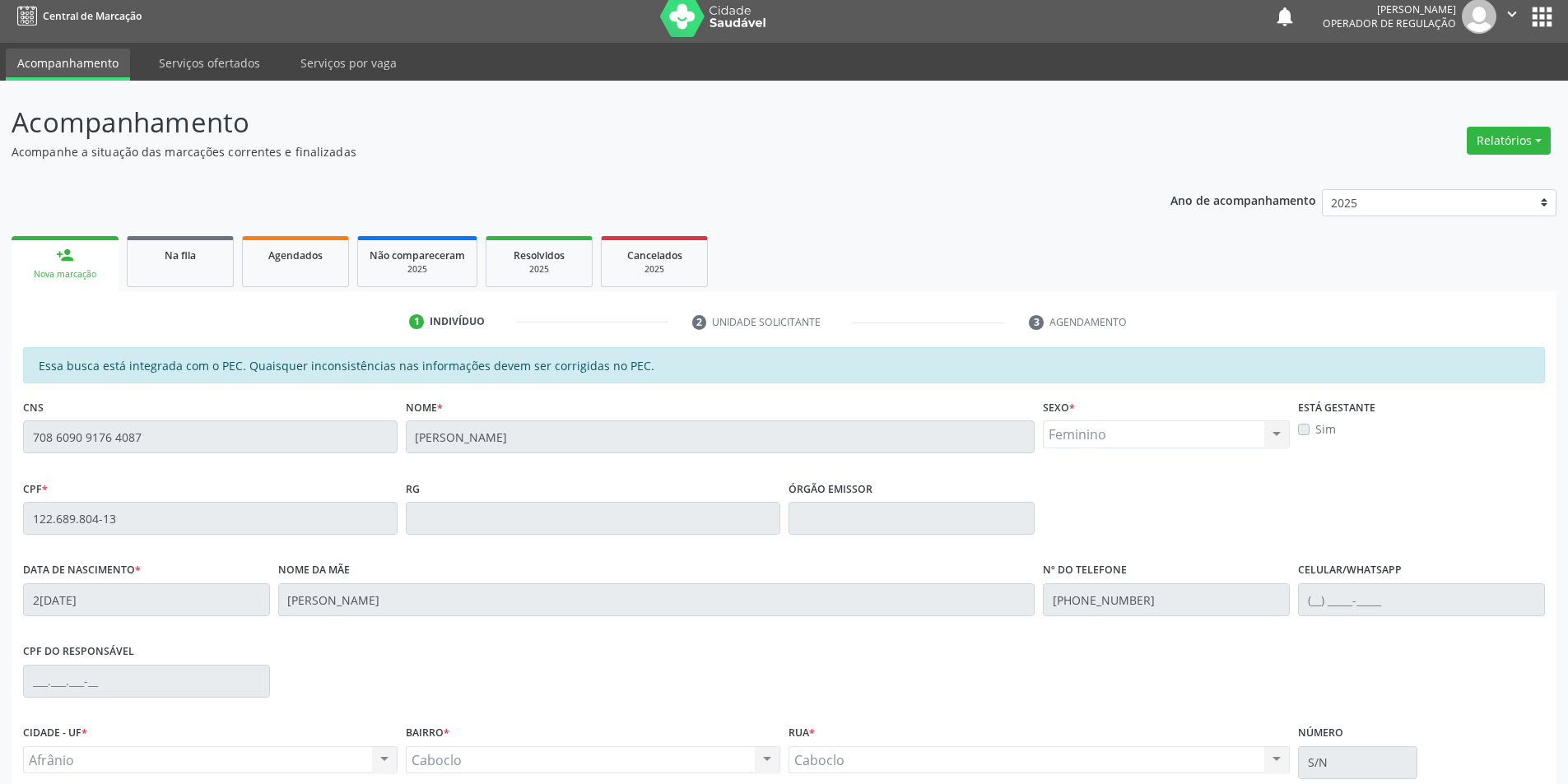
scroll to position [156, 0]
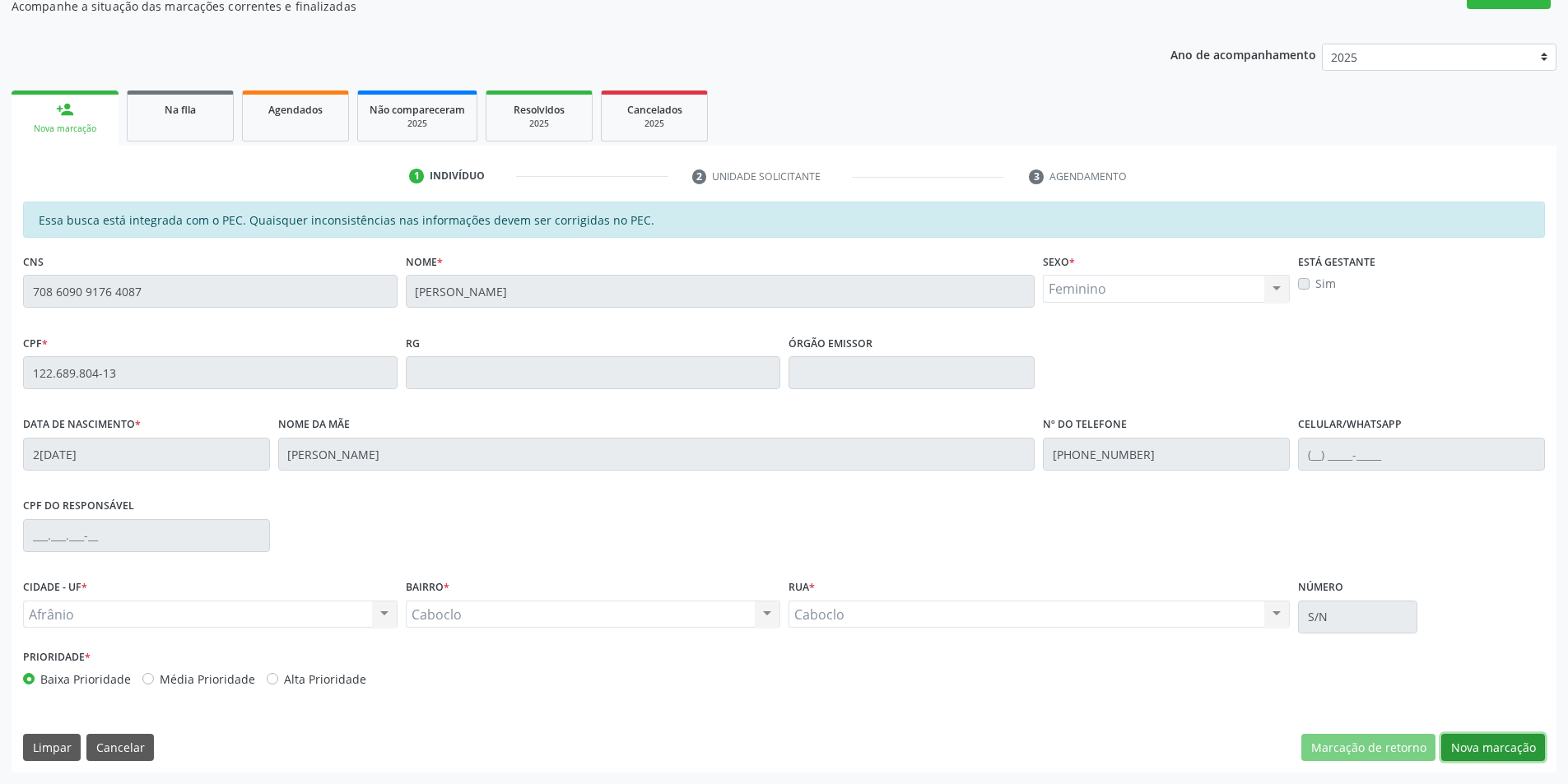
click at [1520, 745] on button "Nova marcação" at bounding box center [1493, 747] width 104 height 28
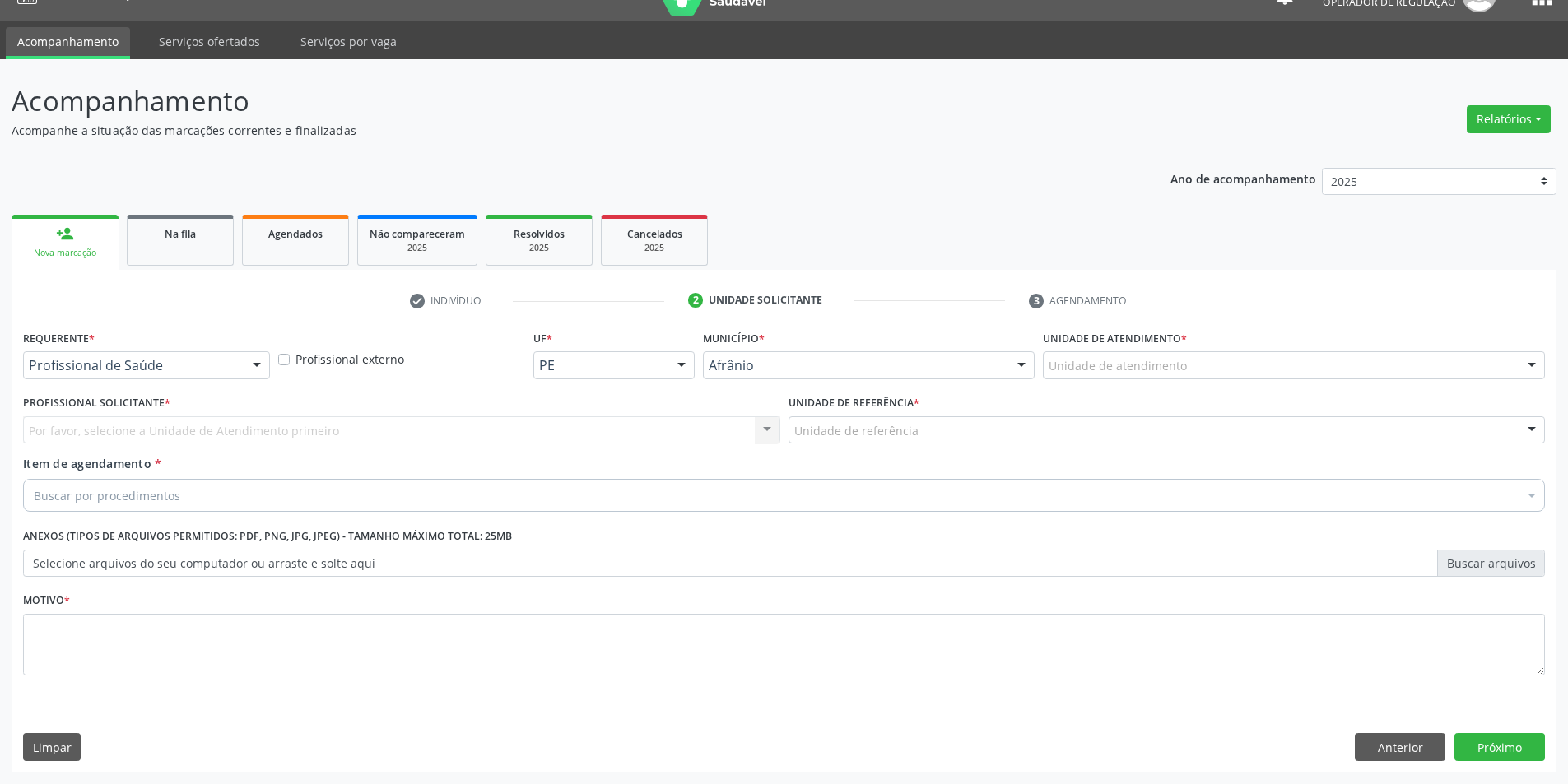
scroll to position [31, 0]
click at [1391, 353] on div "Unidade de atendimento" at bounding box center [1293, 365] width 502 height 28
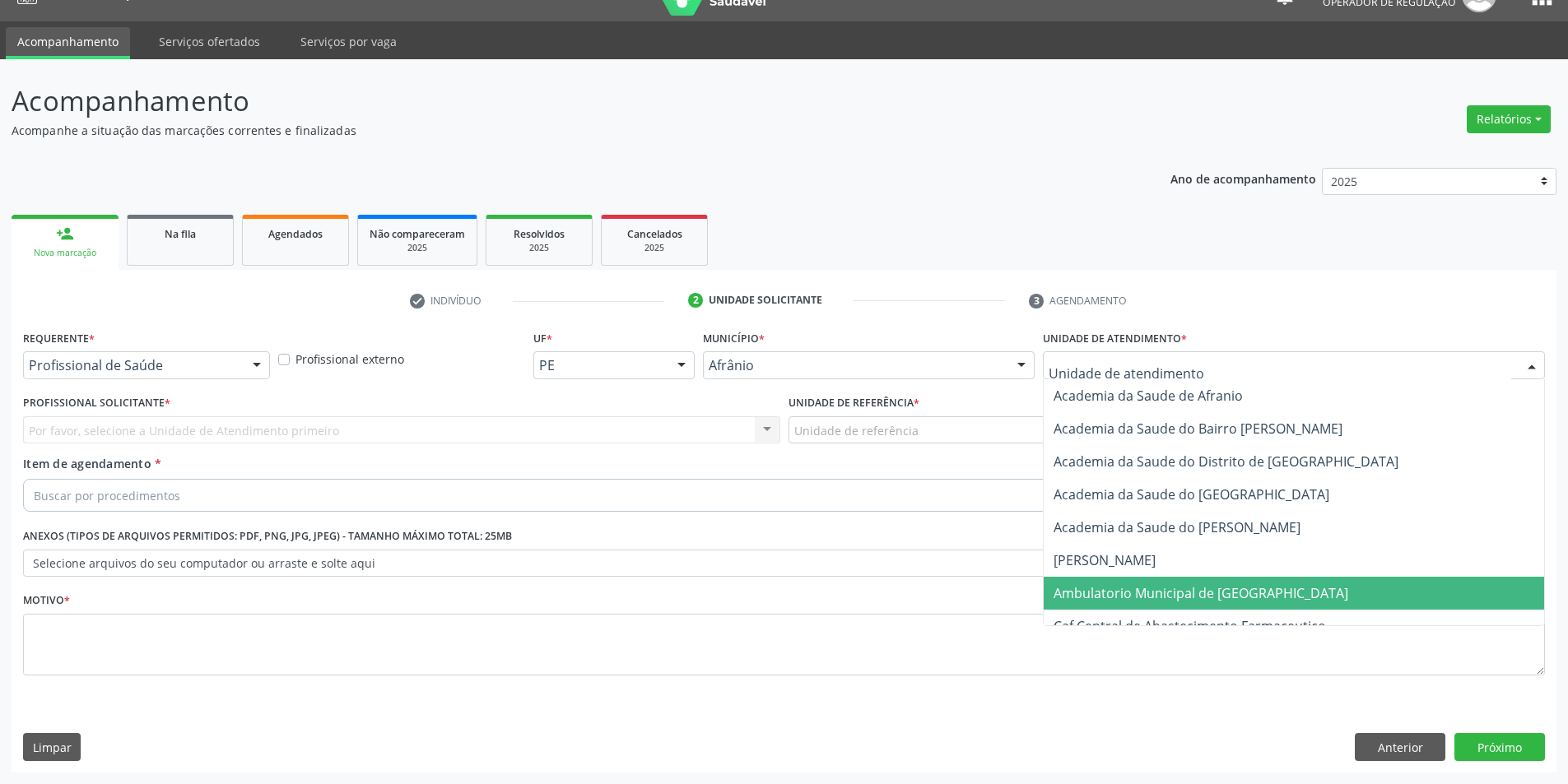
drag, startPoint x: 1268, startPoint y: 576, endPoint x: 1266, endPoint y: 584, distance: 8.2
click at [1266, 584] on span "Ambulatorio Municipal de [GEOGRAPHIC_DATA]" at bounding box center [1293, 593] width 500 height 33
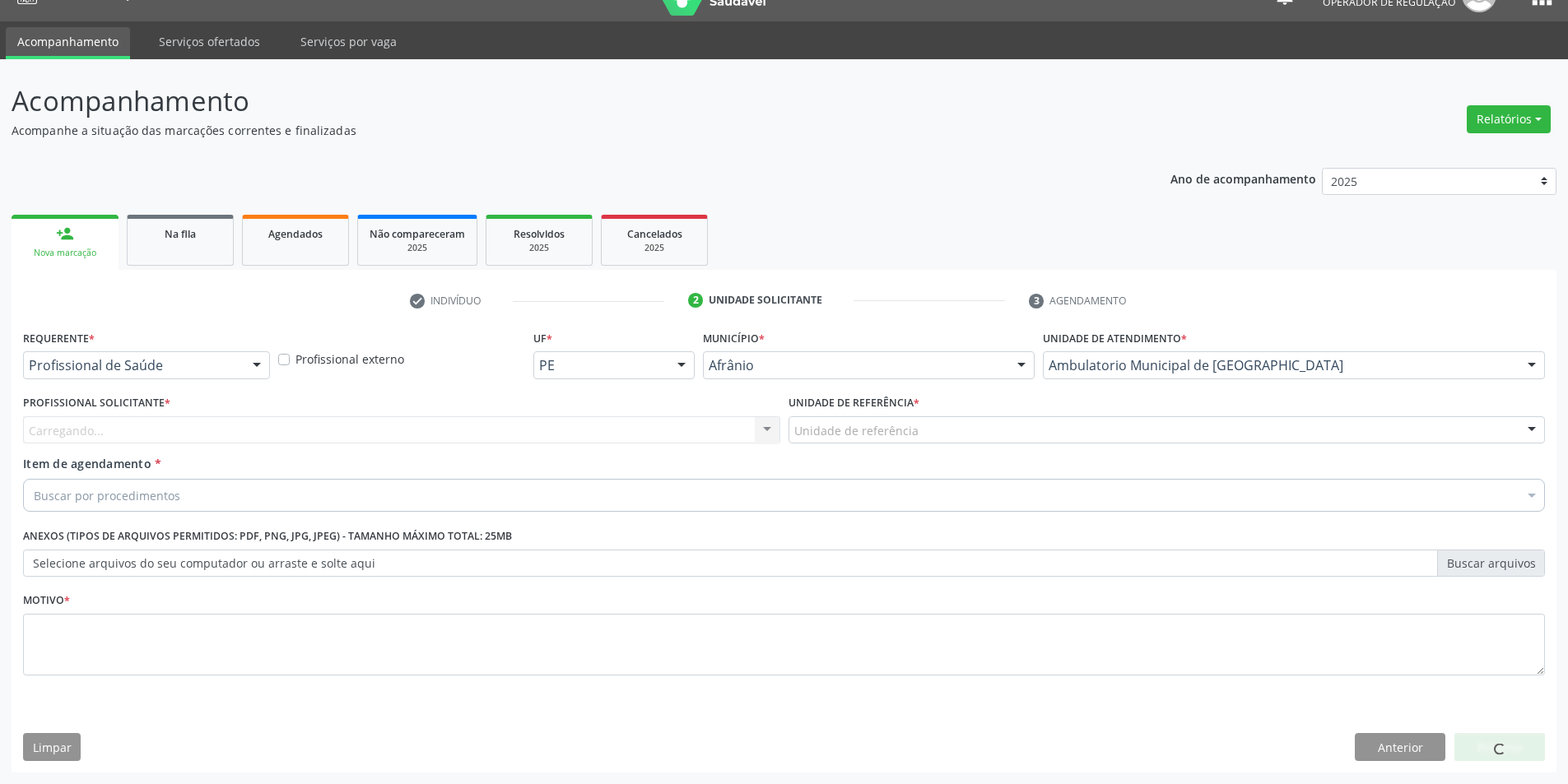
click at [317, 497] on div "Buscar por procedimentos" at bounding box center [784, 495] width 1522 height 33
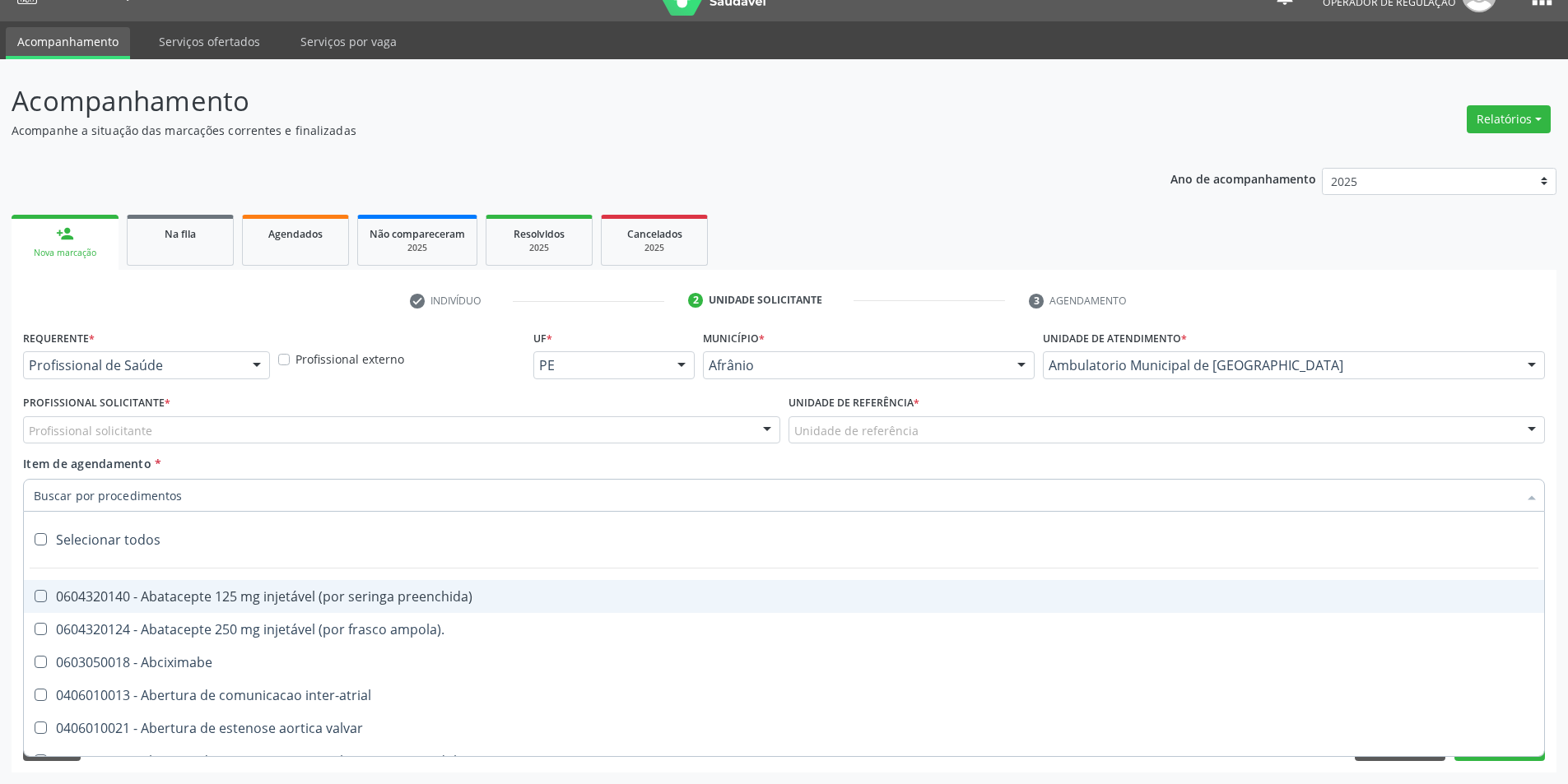
click at [377, 563] on div "Selecionar todos" at bounding box center [784, 546] width 1520 height 45
click at [457, 435] on div "Profissional solicitante" at bounding box center [401, 430] width 757 height 28
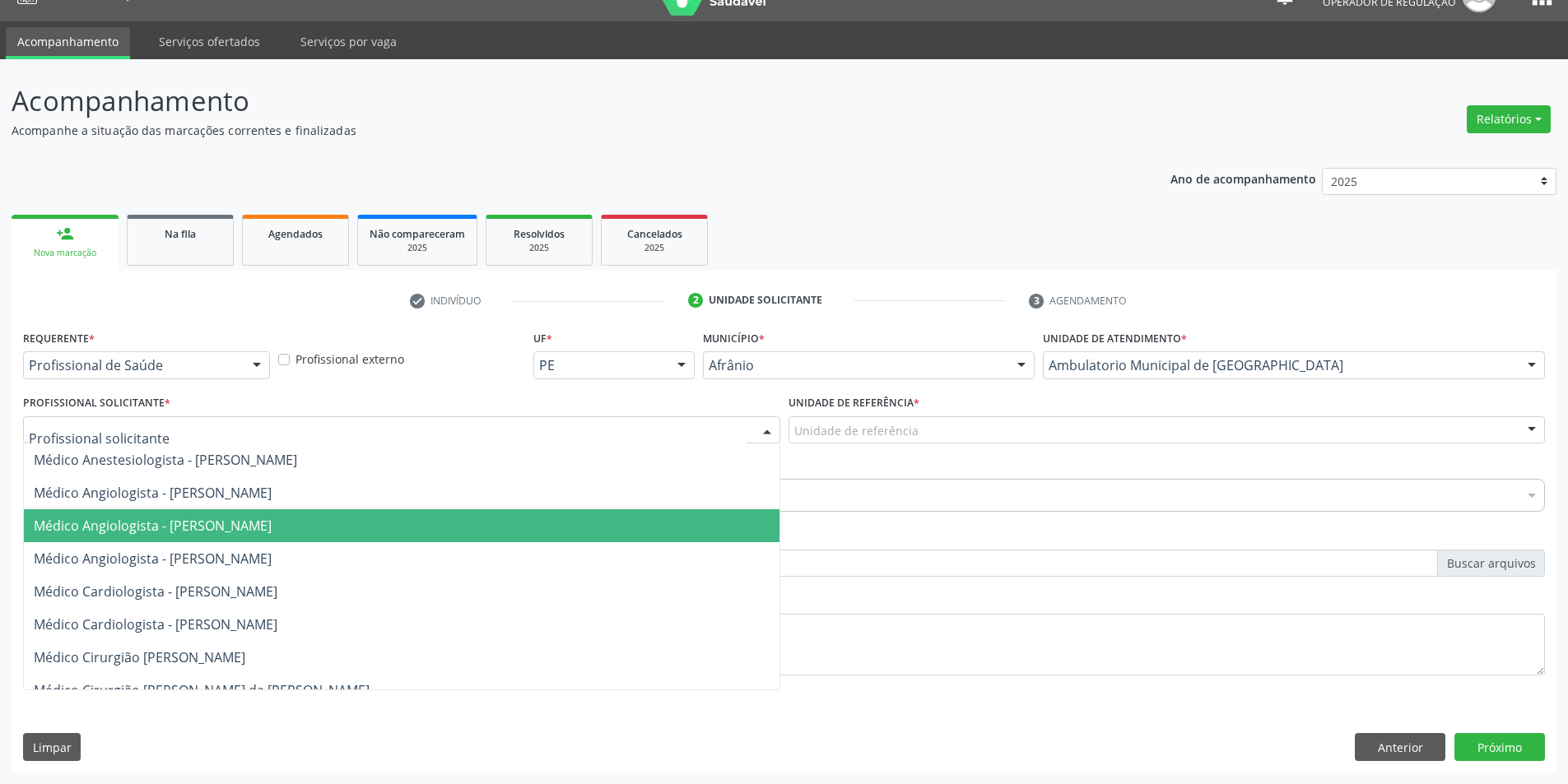
click at [491, 529] on span "Médico Angiologista - [PERSON_NAME]" at bounding box center [401, 526] width 755 height 33
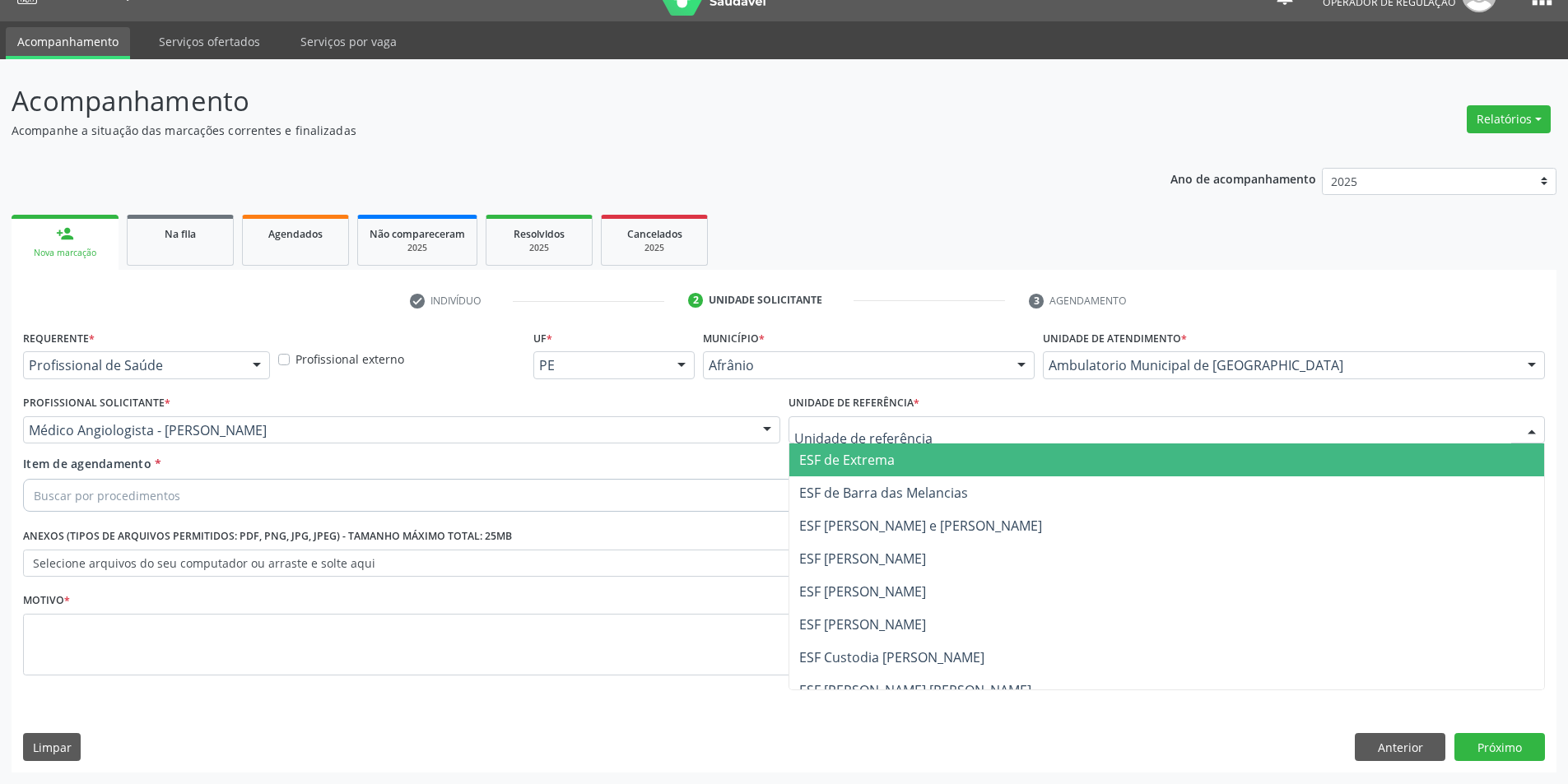
click at [878, 474] on span "ESF de Extrema" at bounding box center [1167, 460] width 755 height 33
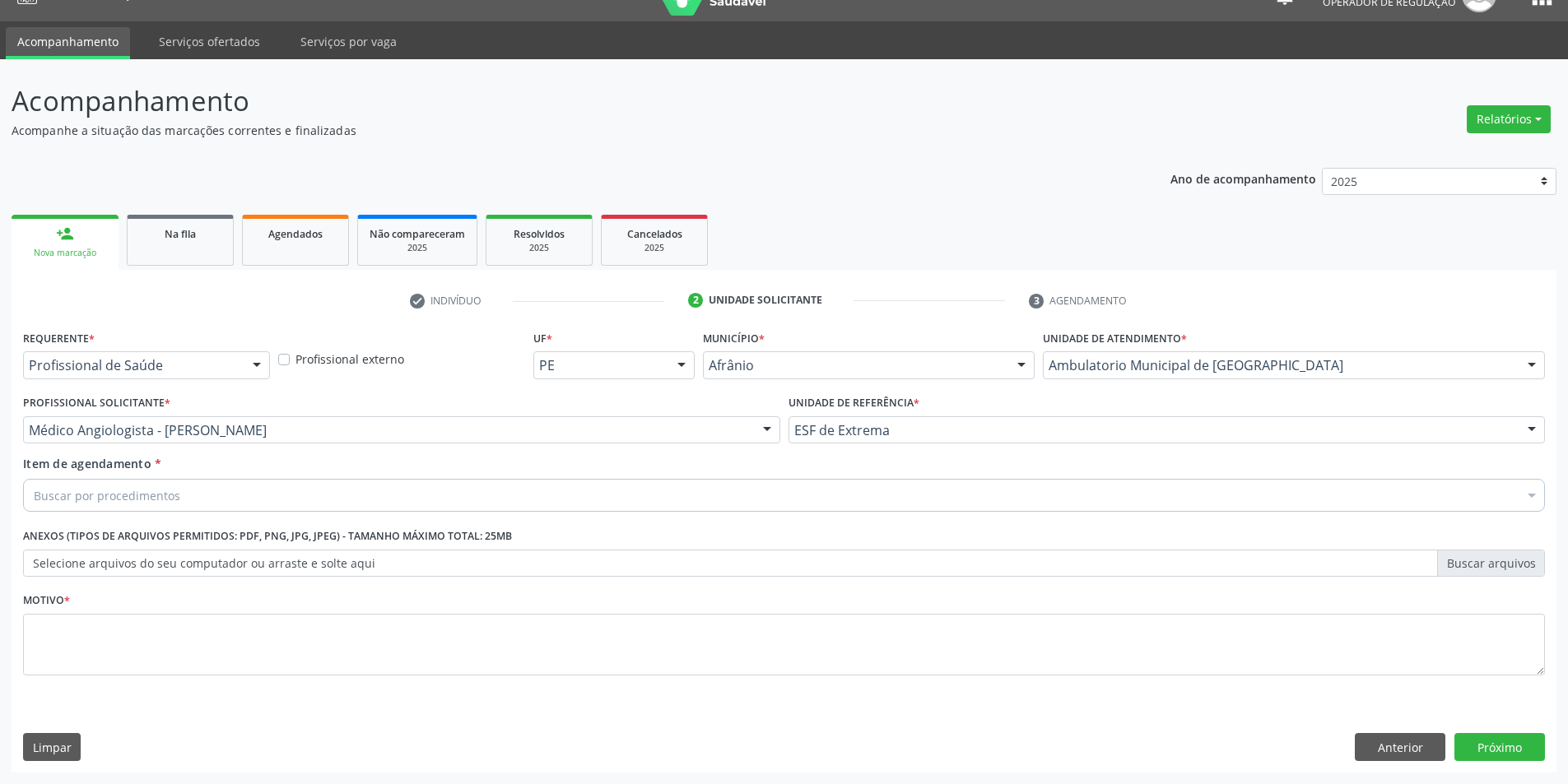
click at [844, 485] on div "Buscar por procedimentos" at bounding box center [784, 495] width 1522 height 33
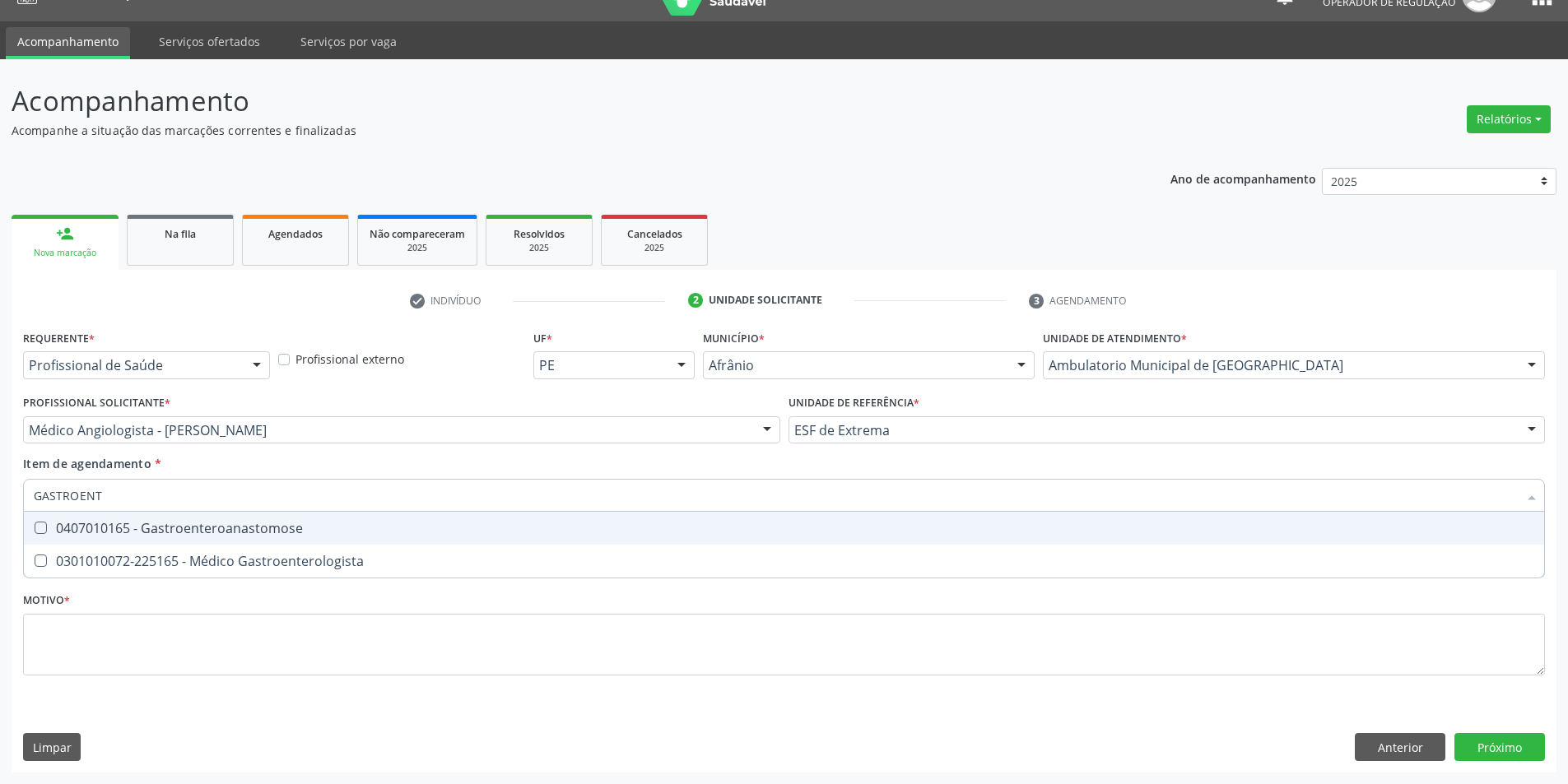
type input "GASTROENTE"
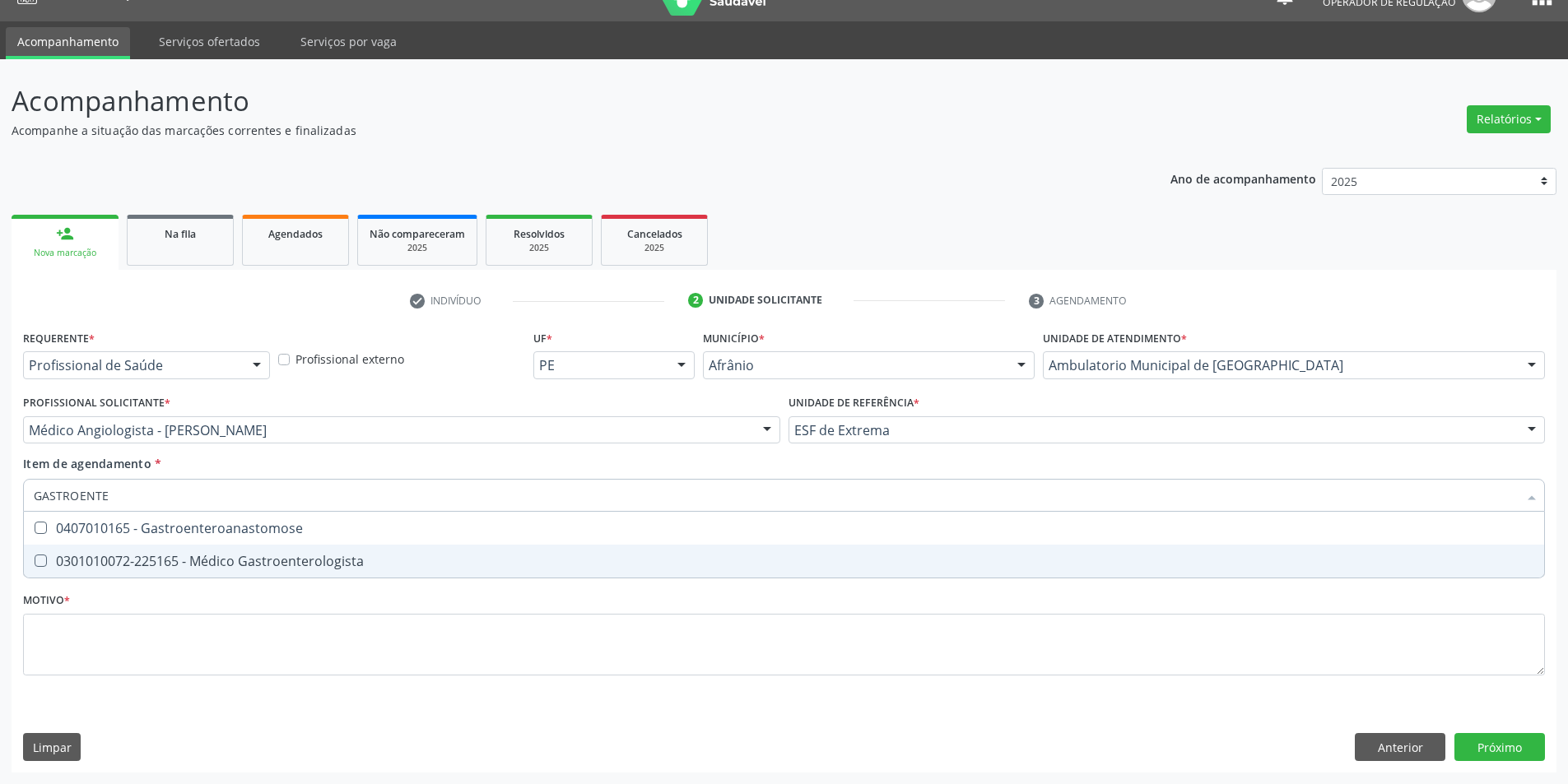
click at [389, 548] on span "0301010072-225165 - Médico Gastroenterologista" at bounding box center [784, 561] width 1520 height 33
checkbox Gastroenterologista "true"
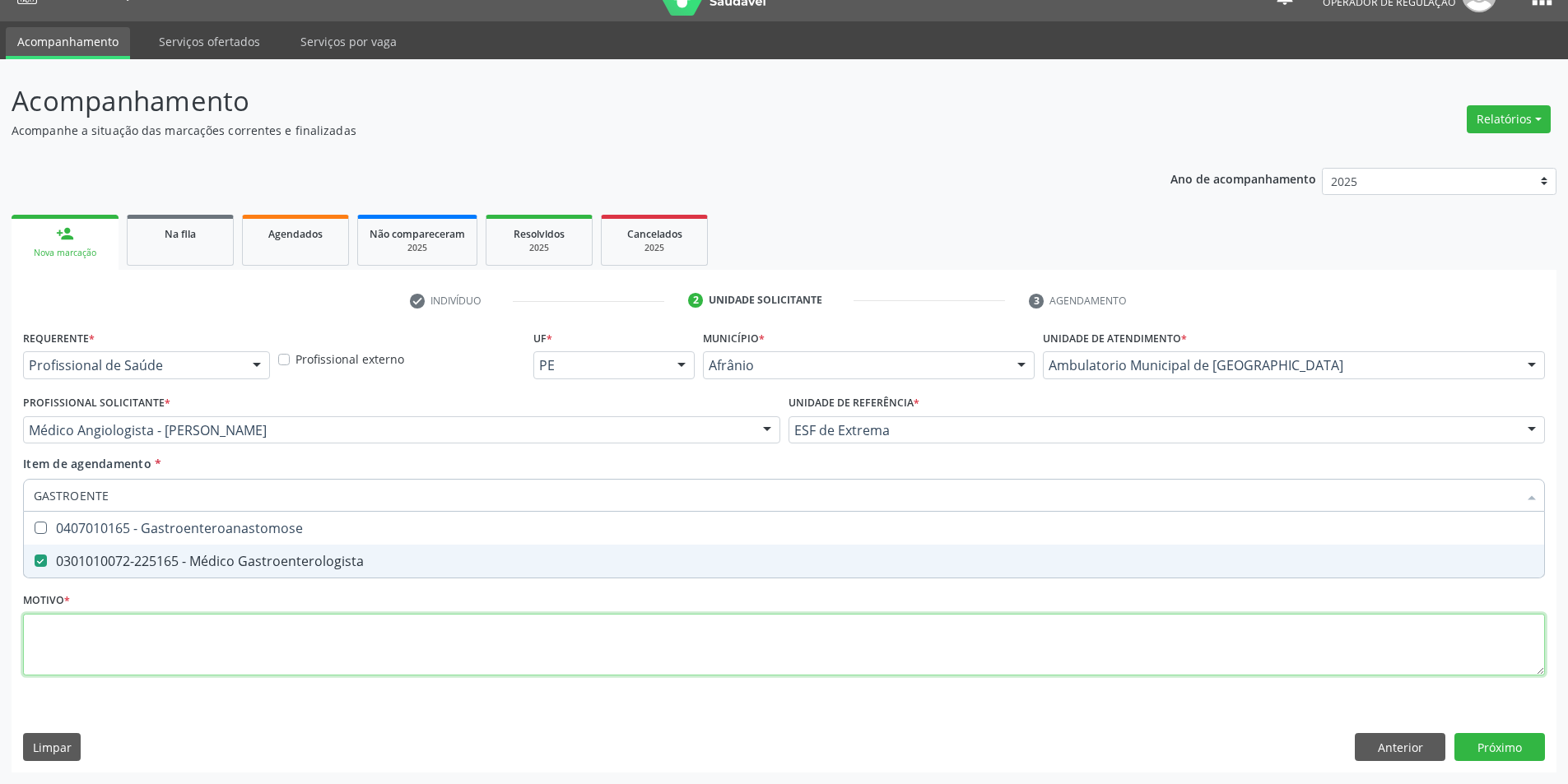
click at [377, 671] on div "Requerente * Profissional de Saúde Profissional de Saúde Paciente Nenhum result…" at bounding box center [784, 512] width 1522 height 372
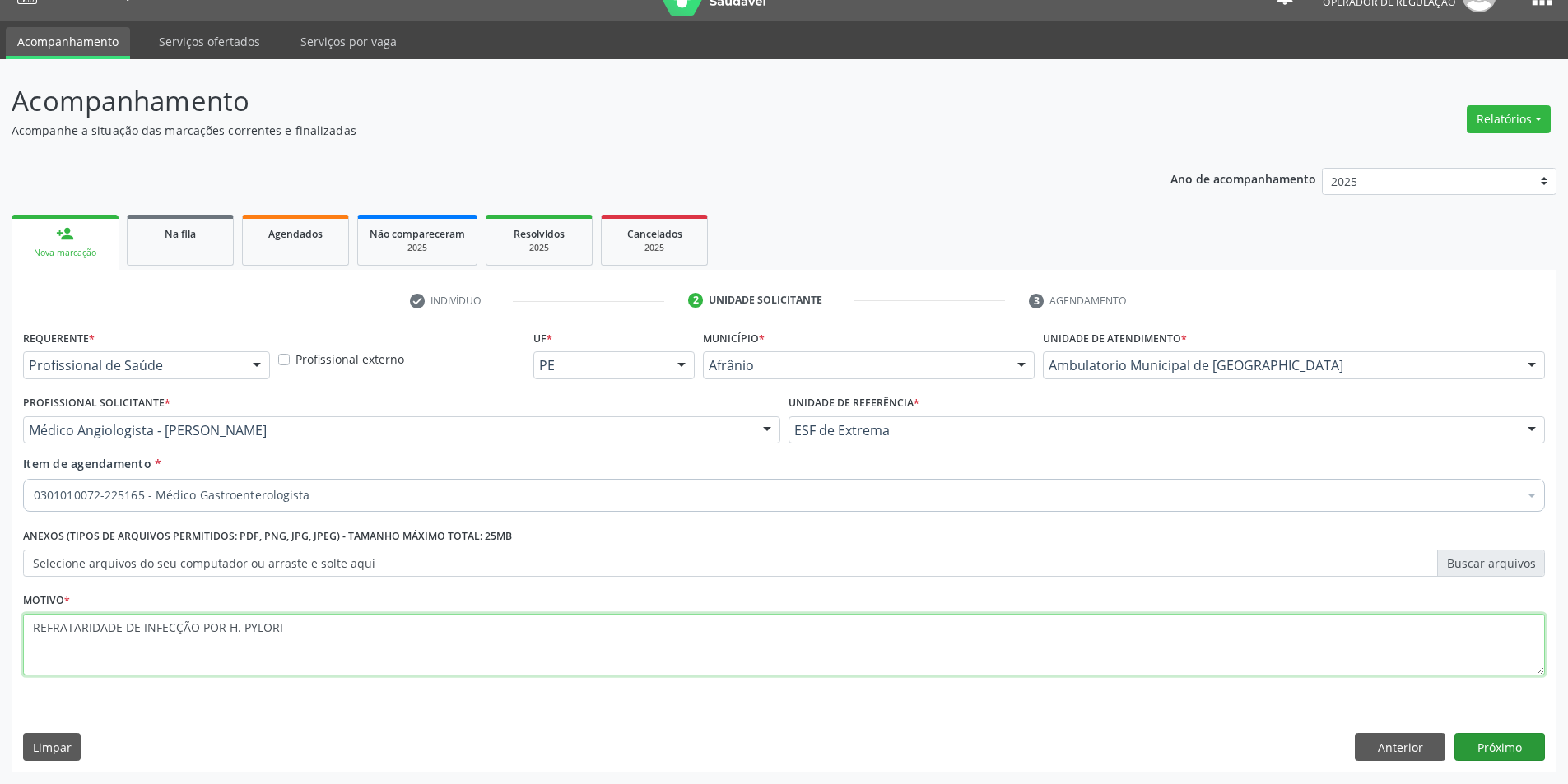
type textarea "REFRATARIDADE DE INFECÇÃO POR H. PYLORI"
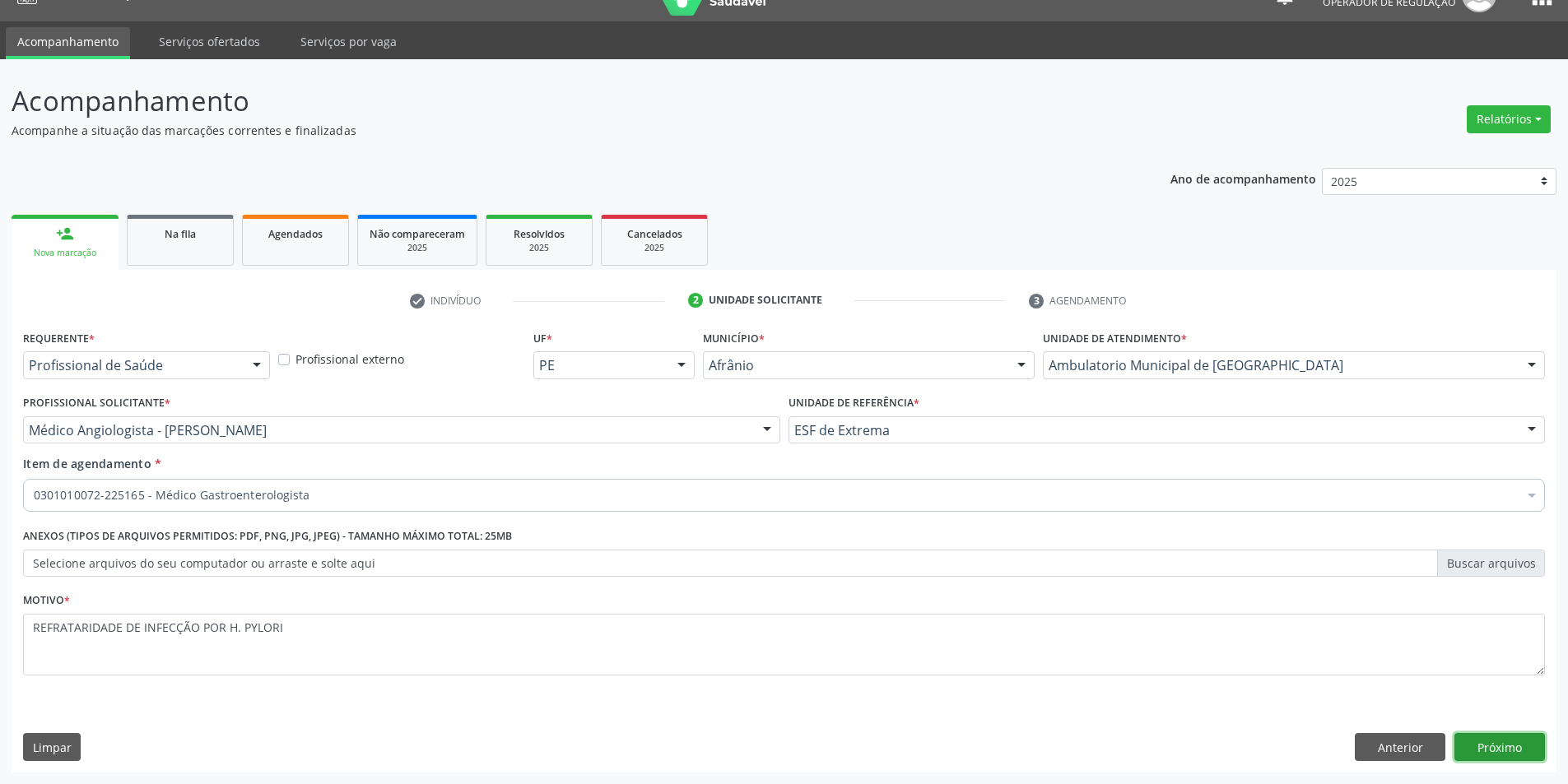
click at [1524, 736] on button "Próximo" at bounding box center [1499, 747] width 90 height 28
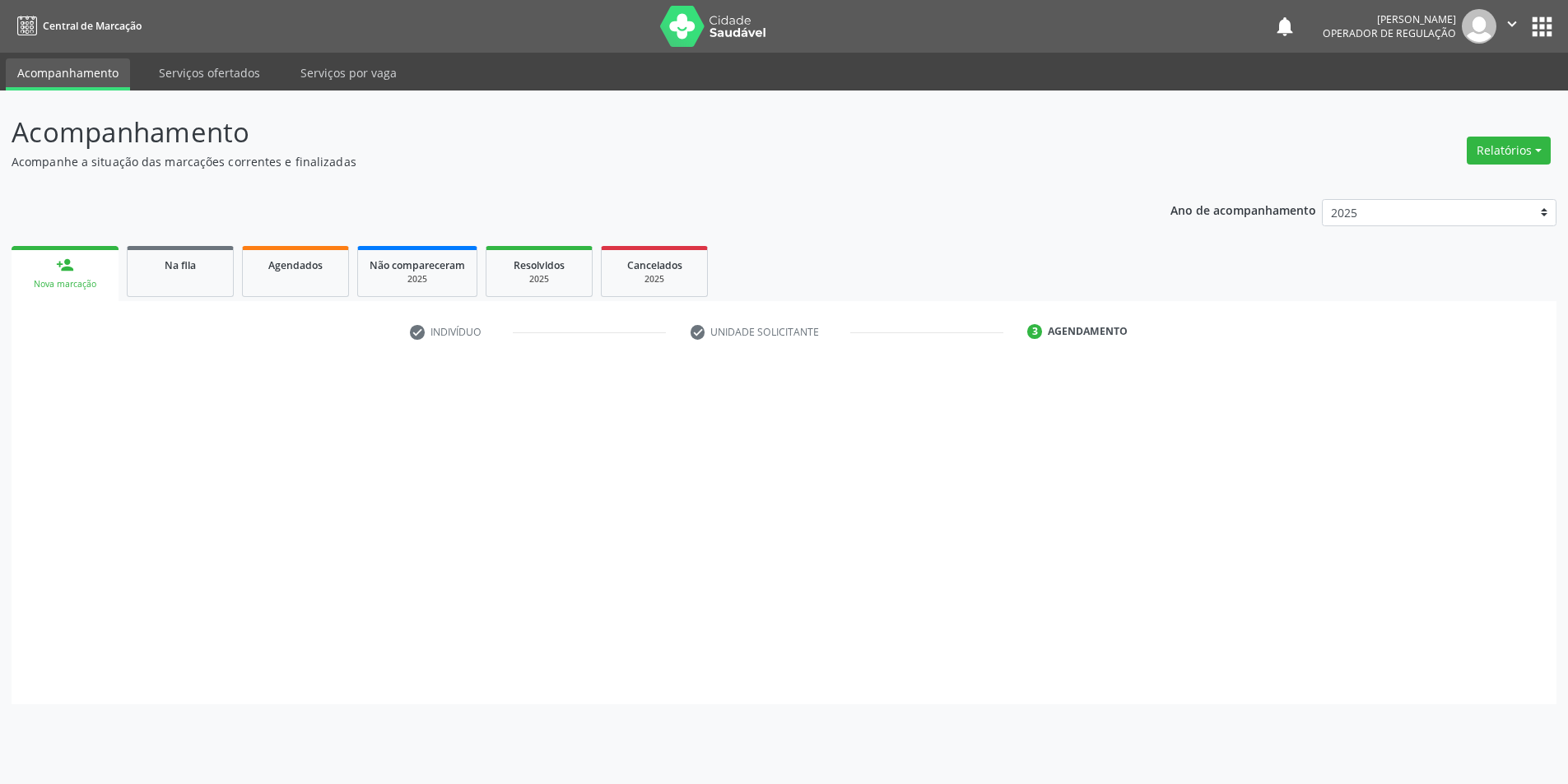
scroll to position [0, 0]
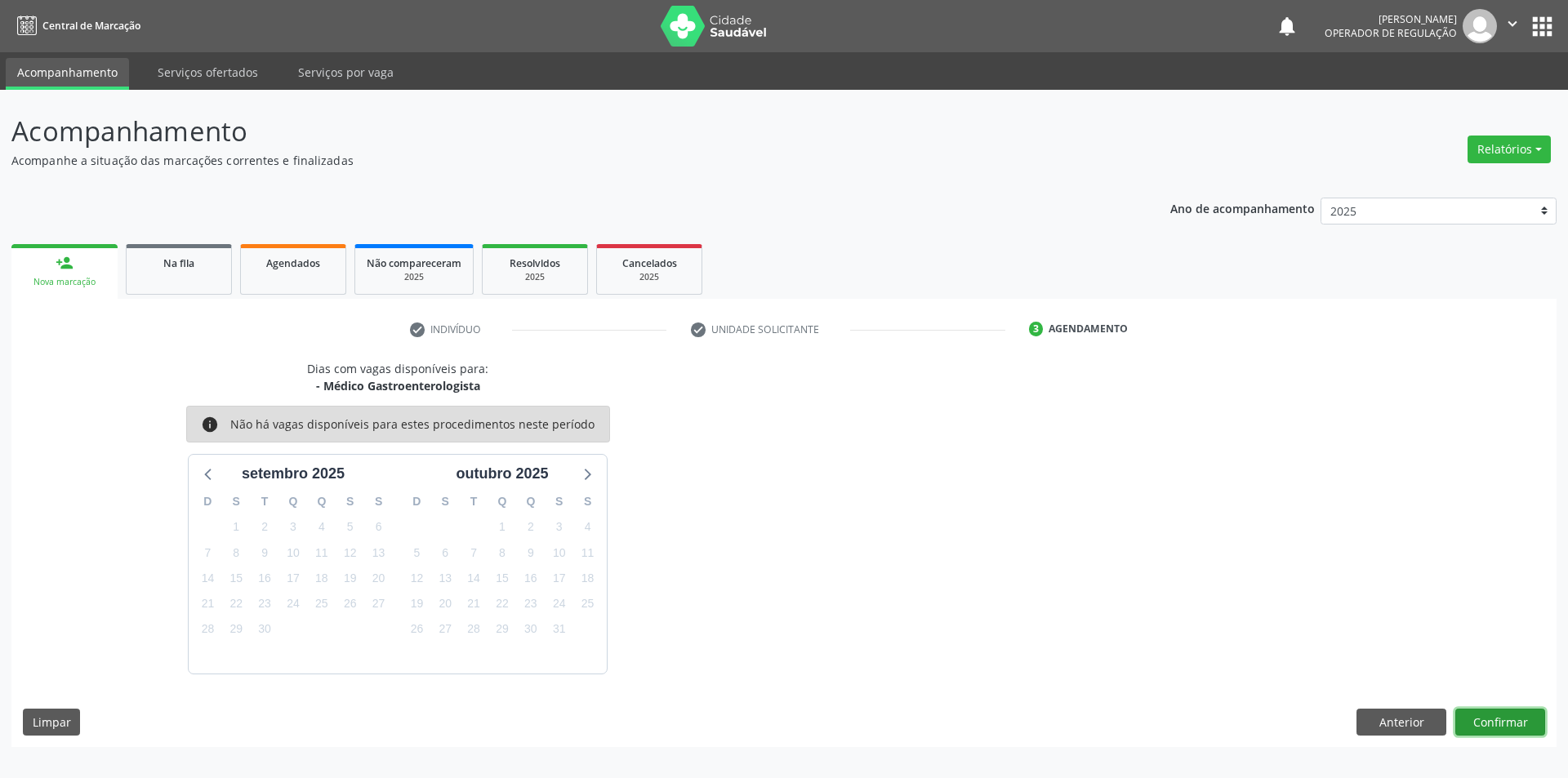
click at [1491, 716] on button "Confirmar" at bounding box center [1500, 722] width 89 height 28
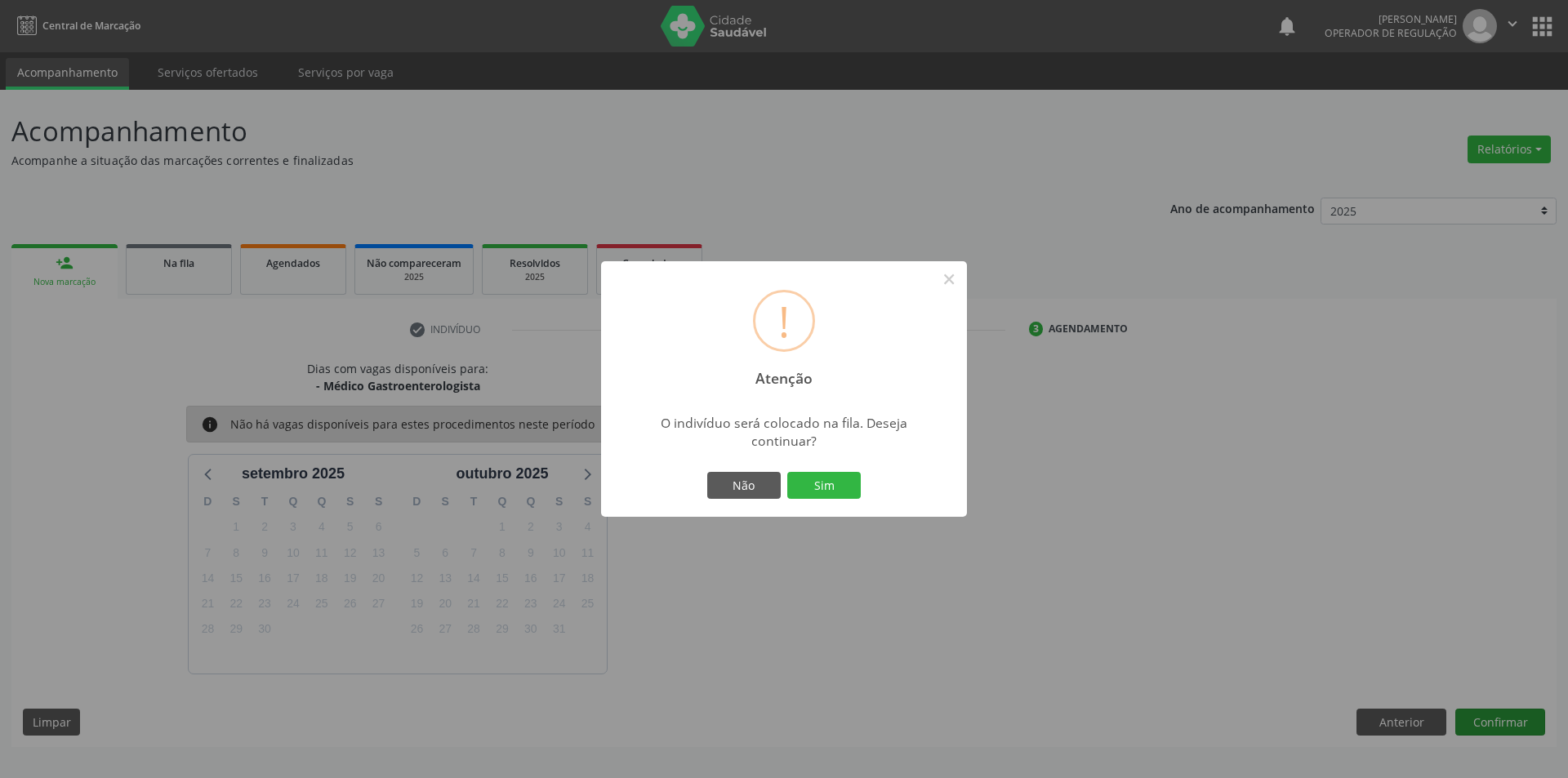
click at [787, 472] on button "Sim" at bounding box center [824, 485] width 73 height 28
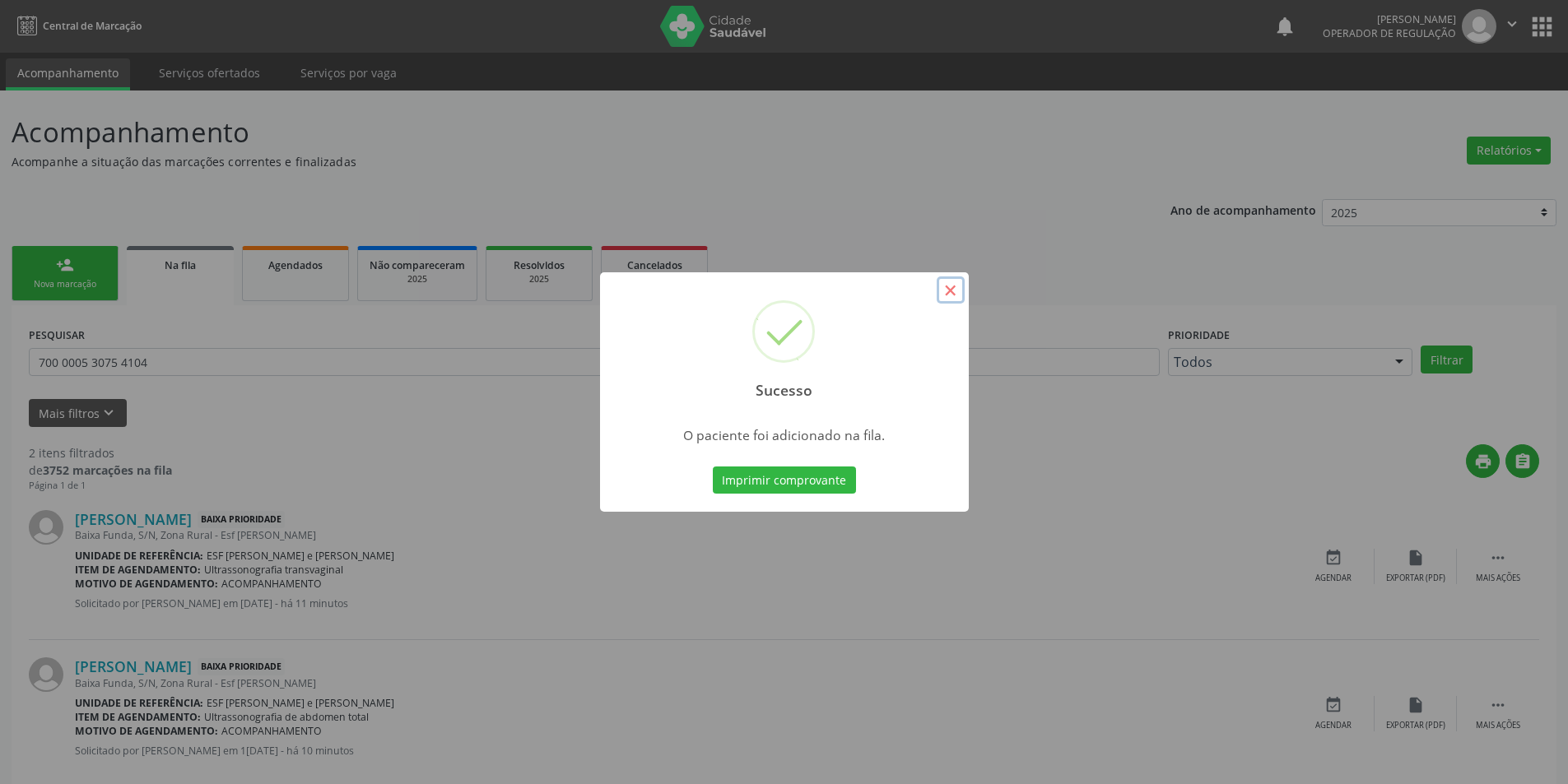
click at [956, 291] on button "×" at bounding box center [950, 290] width 28 height 28
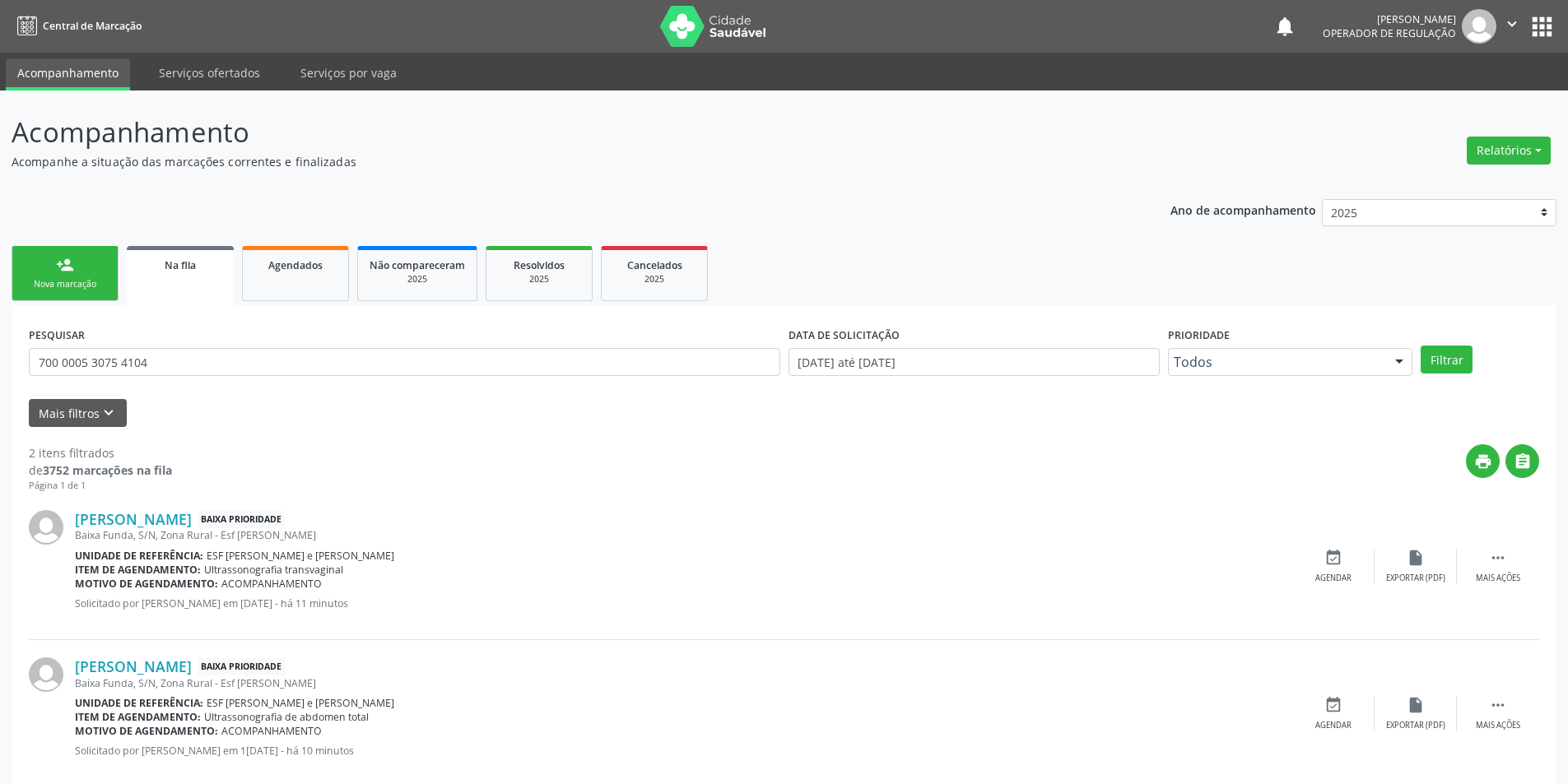
click at [48, 270] on link "person_add Nova marcação" at bounding box center [65, 273] width 107 height 55
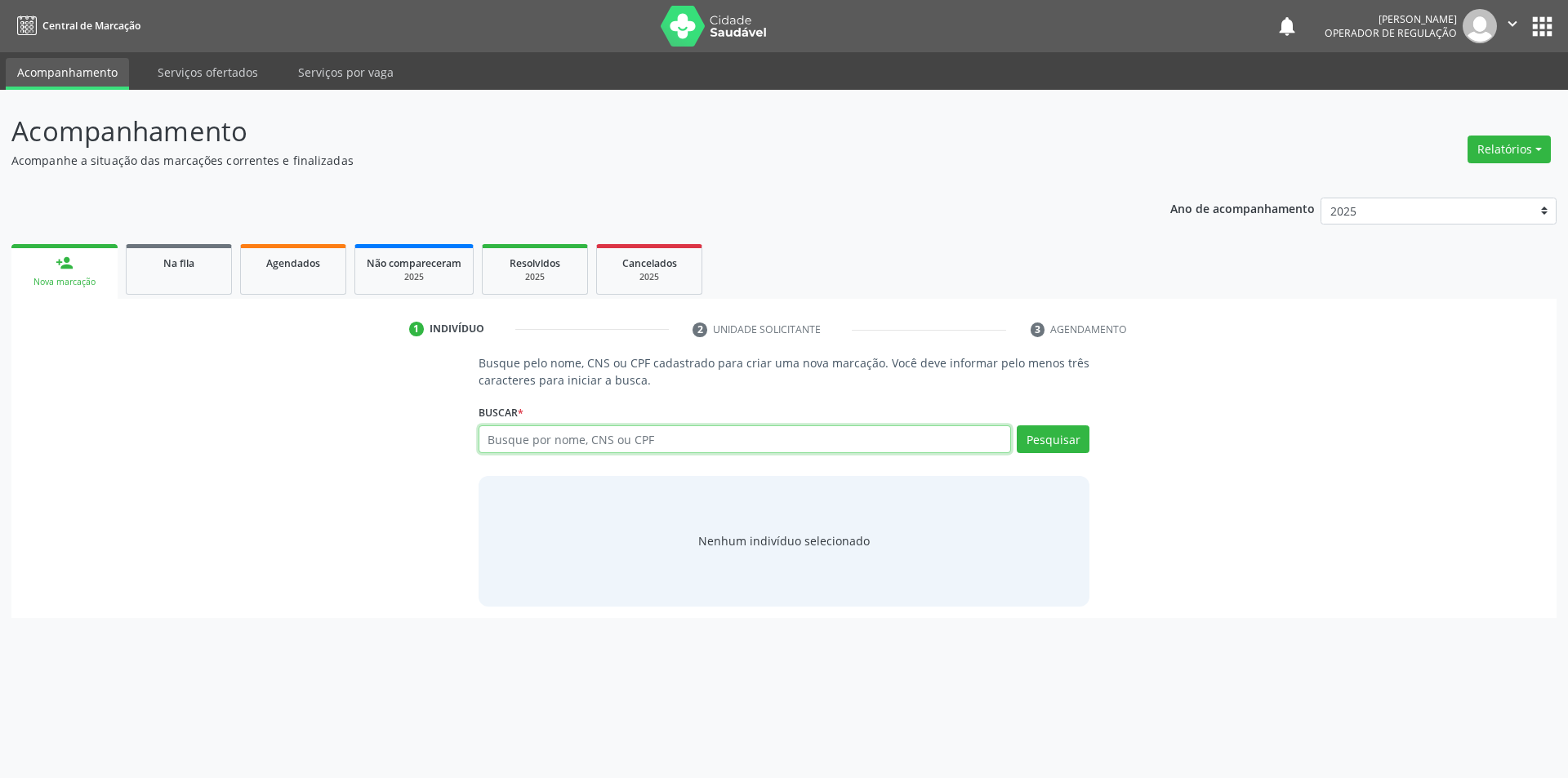
drag, startPoint x: 665, startPoint y: 447, endPoint x: 627, endPoint y: 444, distance: 38.1
click at [661, 446] on input "text" at bounding box center [745, 439] width 533 height 28
type input "706201075747866"
click at [1044, 451] on button "Pesquisar" at bounding box center [1053, 439] width 73 height 28
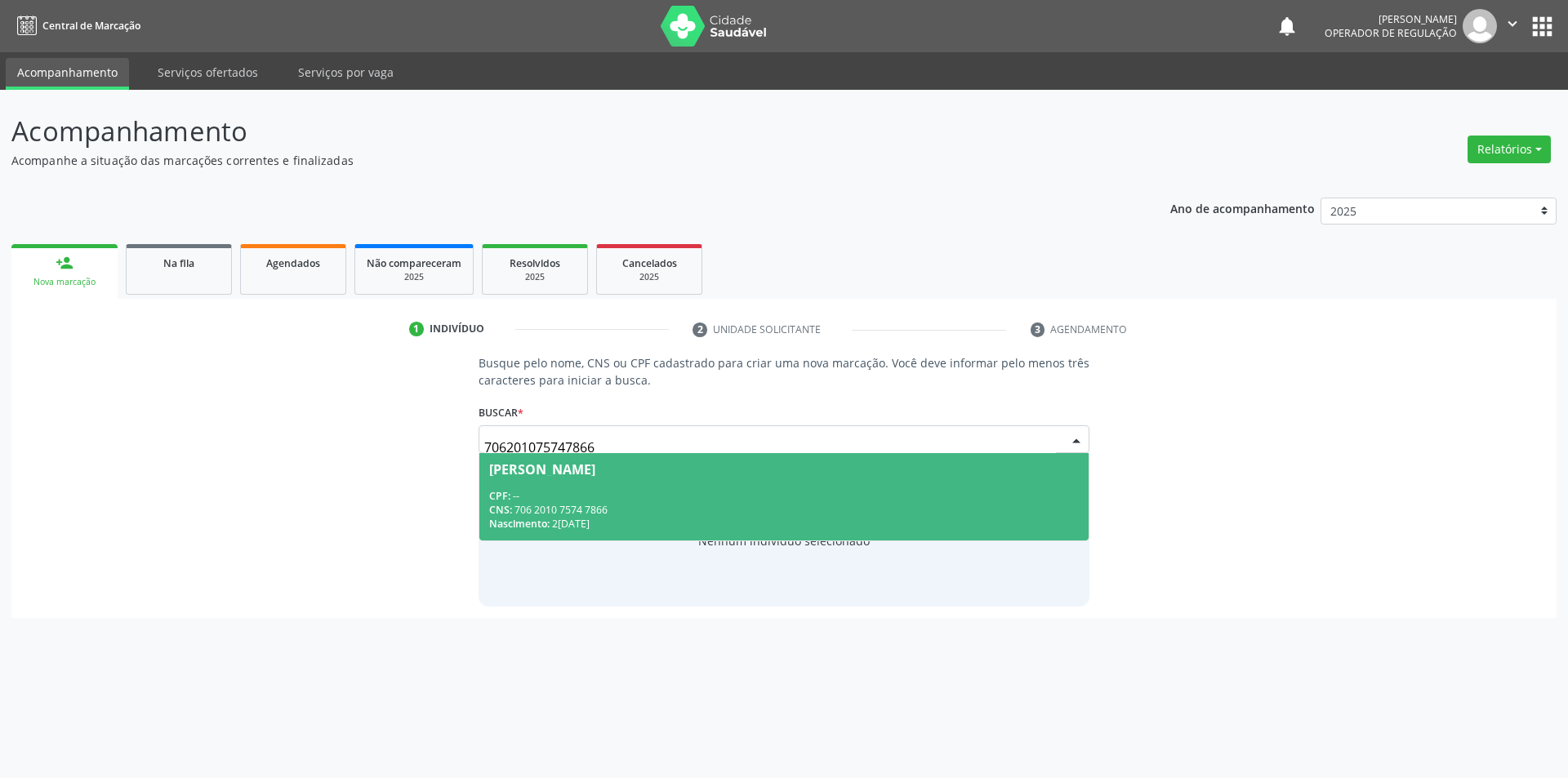
click at [772, 472] on div "Joana Raimunda Rodrigues" at bounding box center [785, 469] width 591 height 13
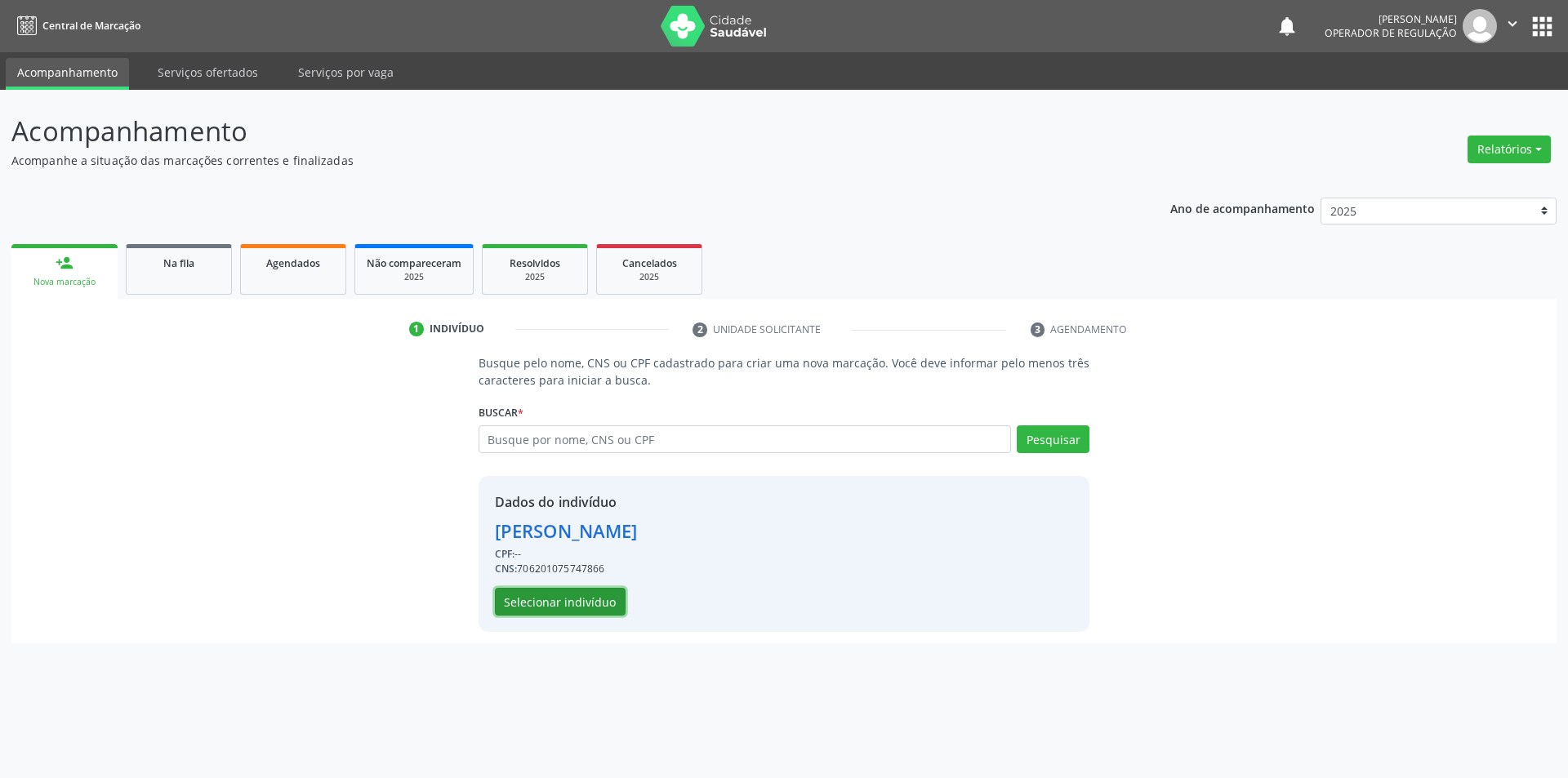
click at [495, 603] on button "Selecionar indivíduo" at bounding box center [560, 602] width 131 height 28
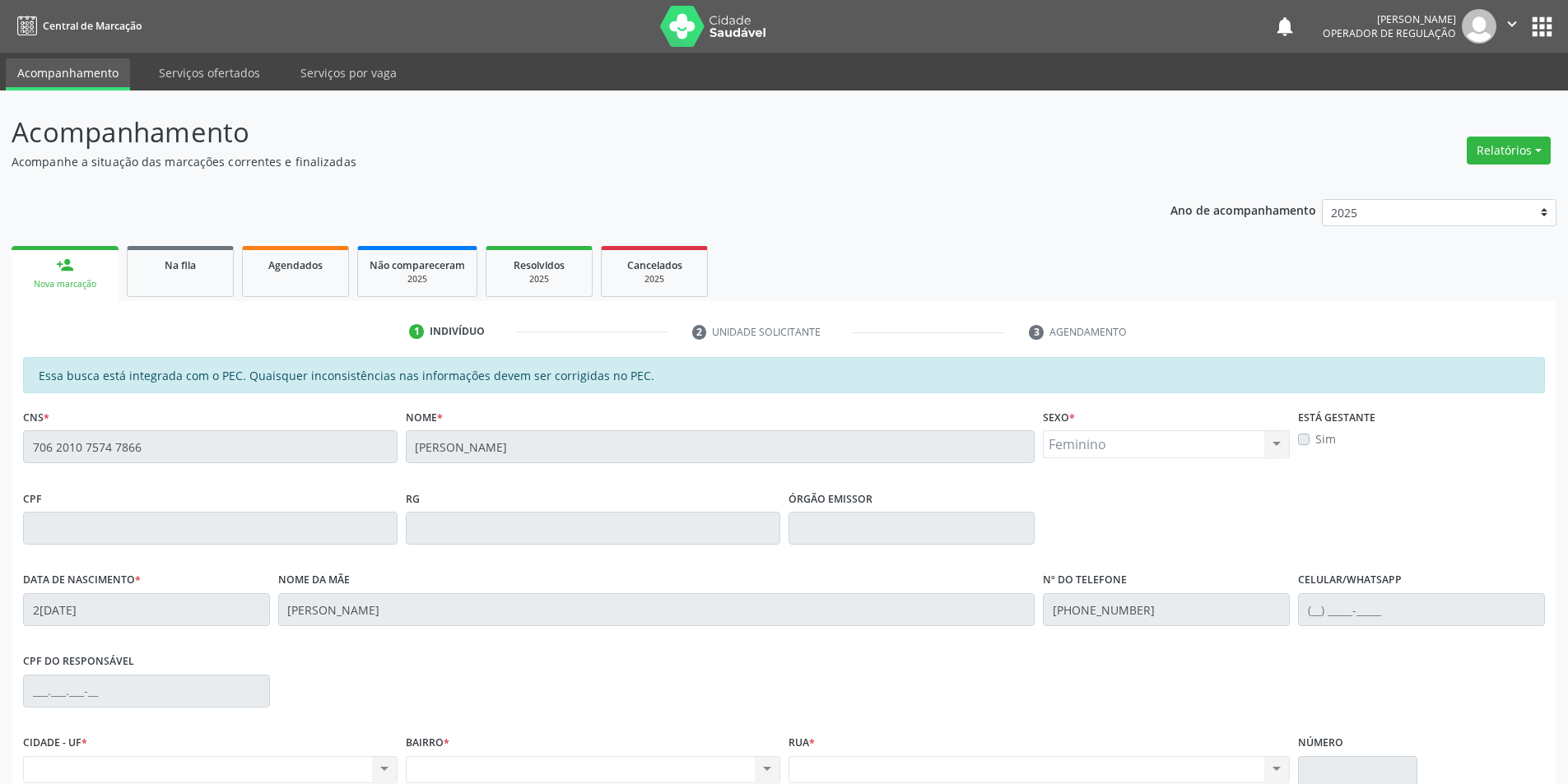
scroll to position [156, 0]
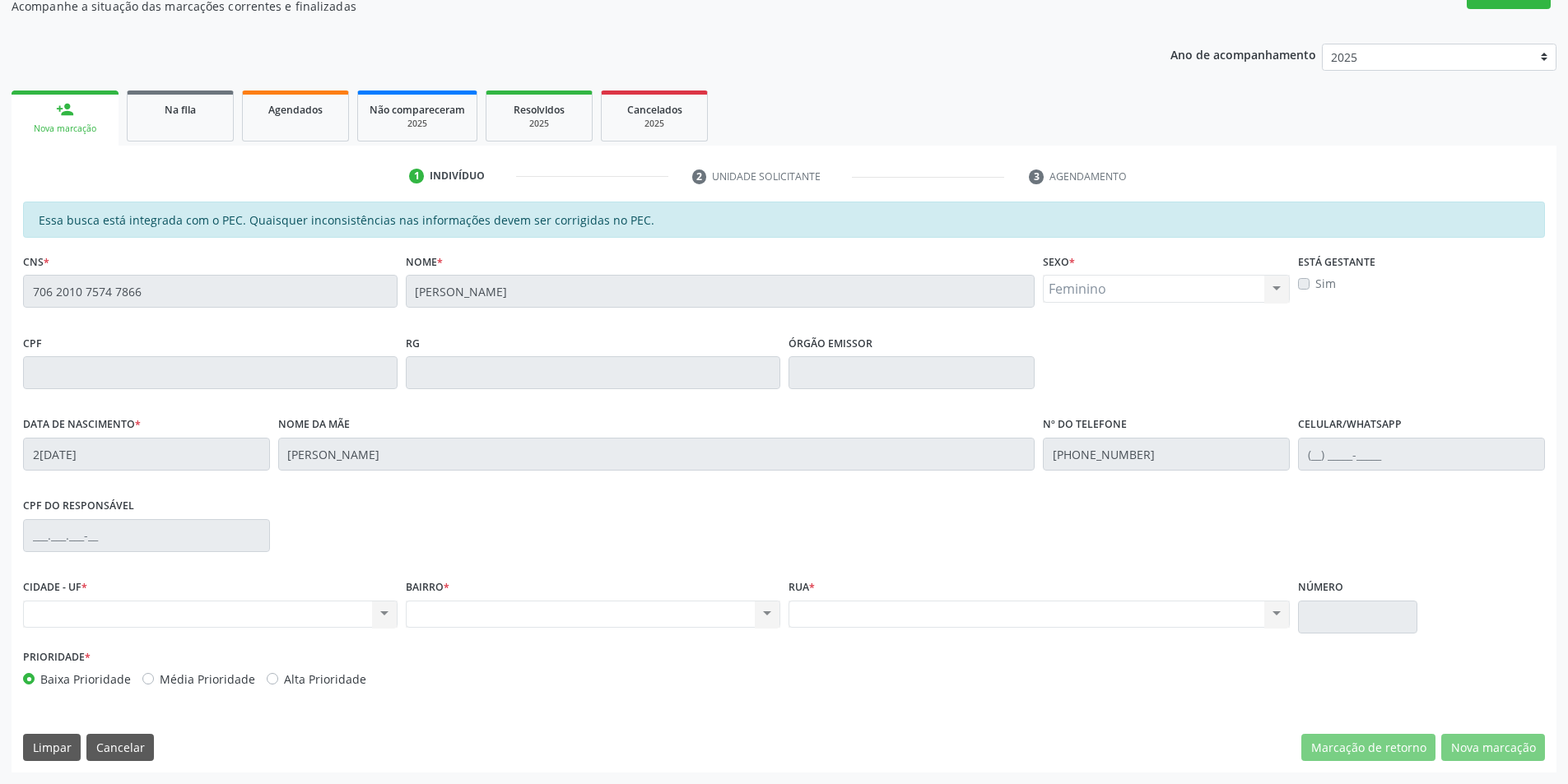
click at [16, 355] on div "Essa busca está integrada com o PEC. Quaisquer inconsistências nas informações …" at bounding box center [784, 487] width 1545 height 571
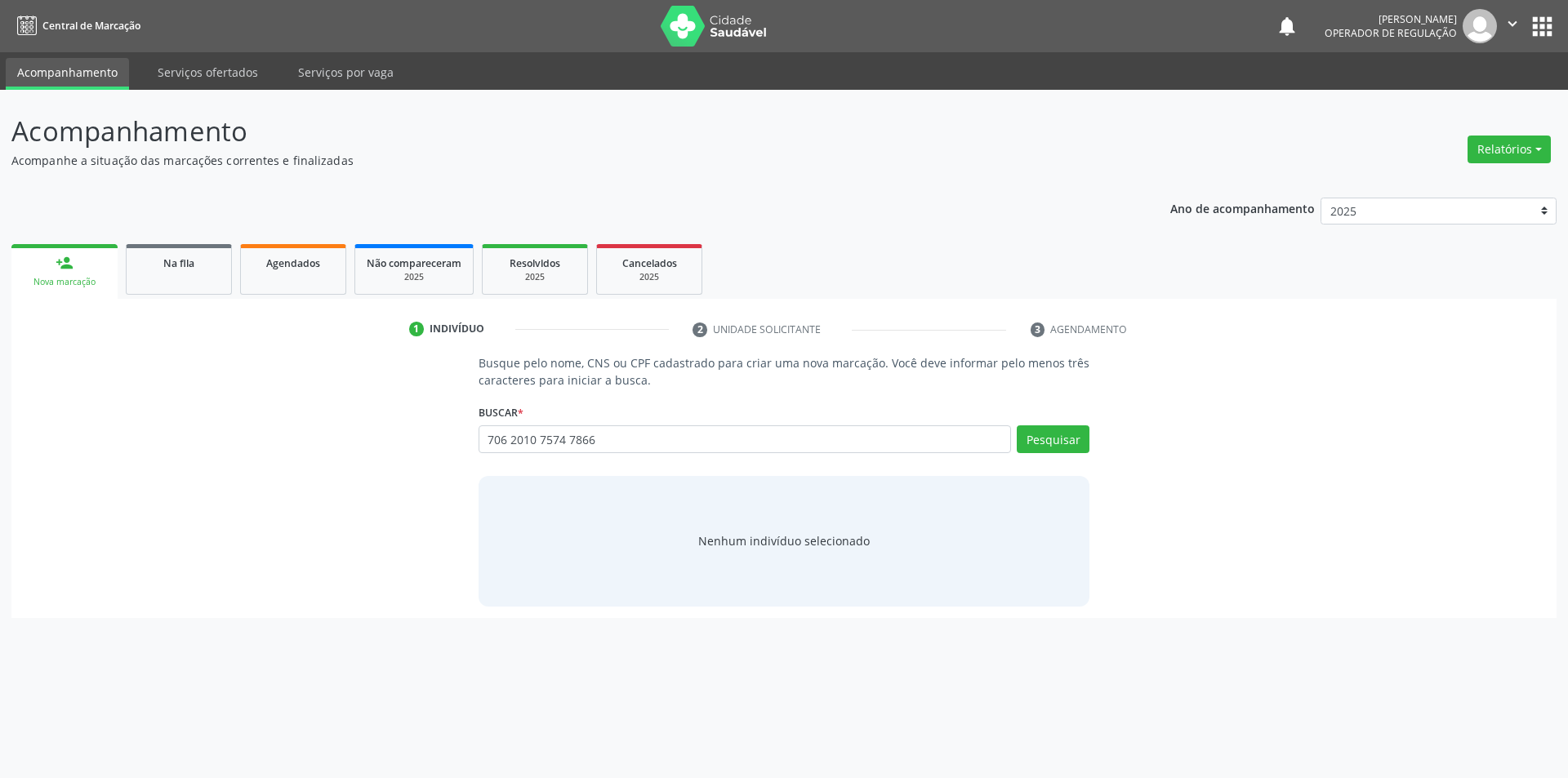
type input "706 2010 7574 7866"
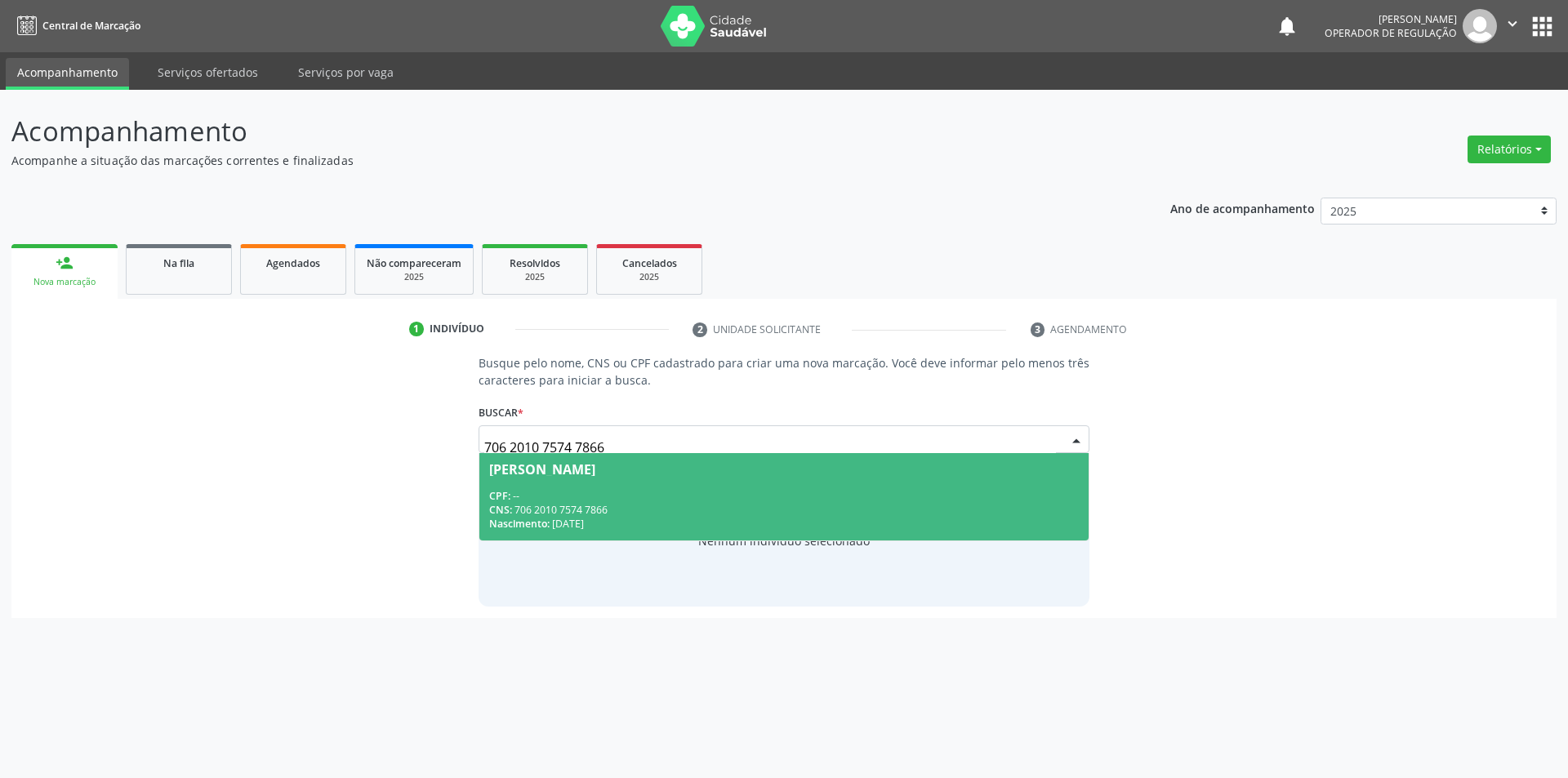
click at [542, 470] on div "[PERSON_NAME]" at bounding box center [543, 469] width 106 height 13
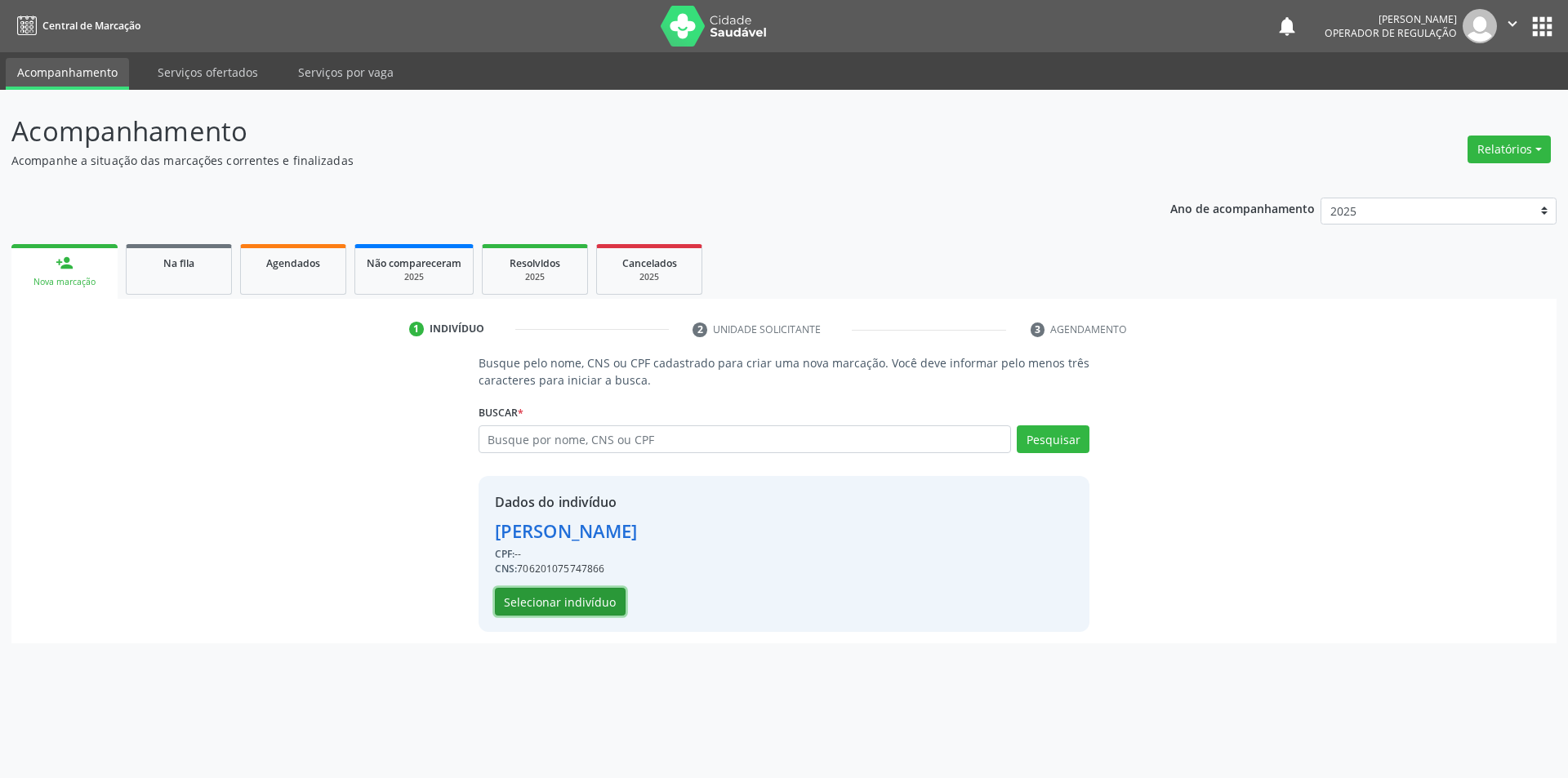
click at [614, 608] on button "Selecionar indivíduo" at bounding box center [560, 602] width 131 height 28
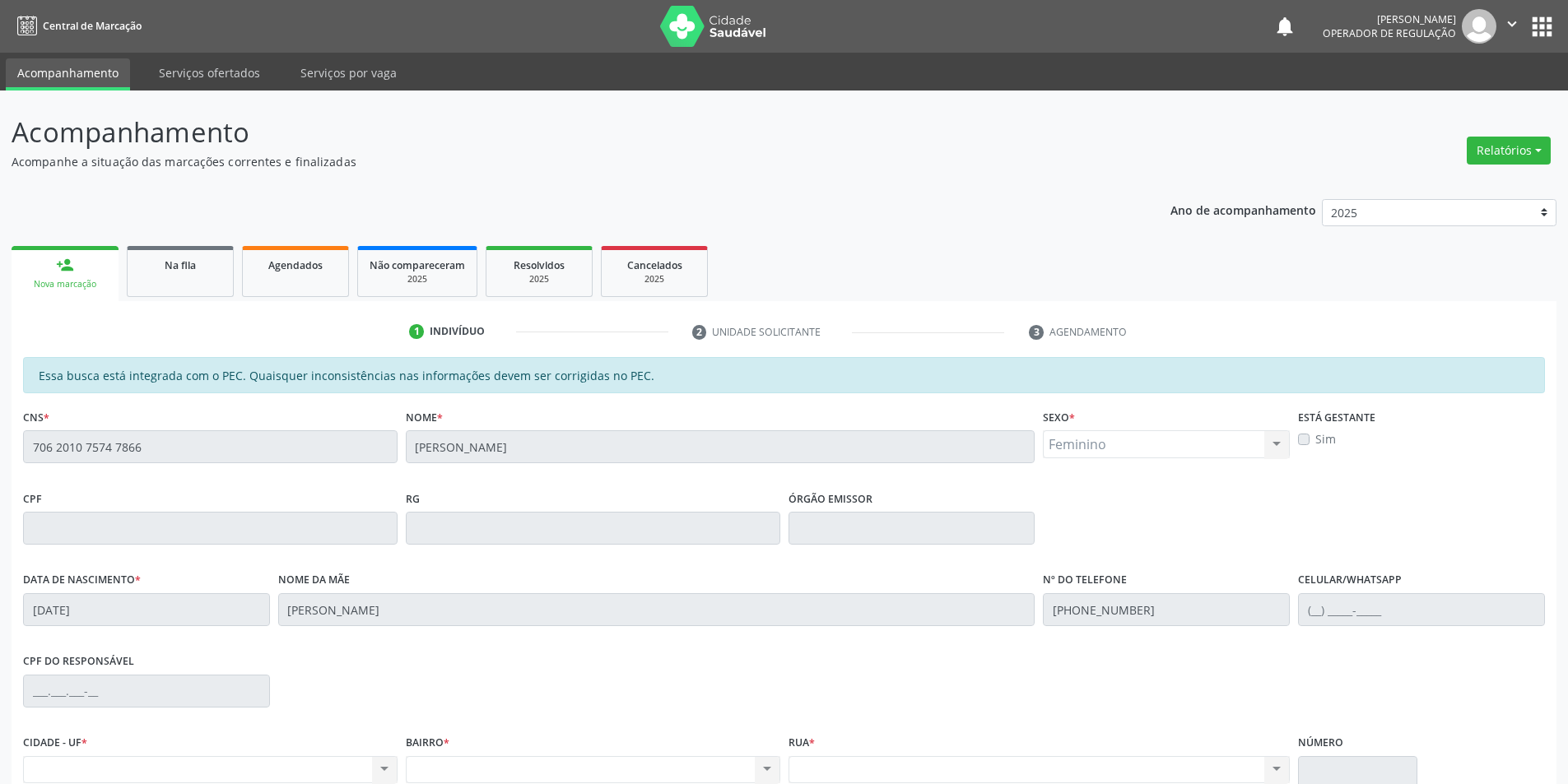
click at [1191, 752] on div "Rua * Nenhum resultado encontrado para: " " Não há nenhuma opção para ser exibi…" at bounding box center [1039, 757] width 502 height 53
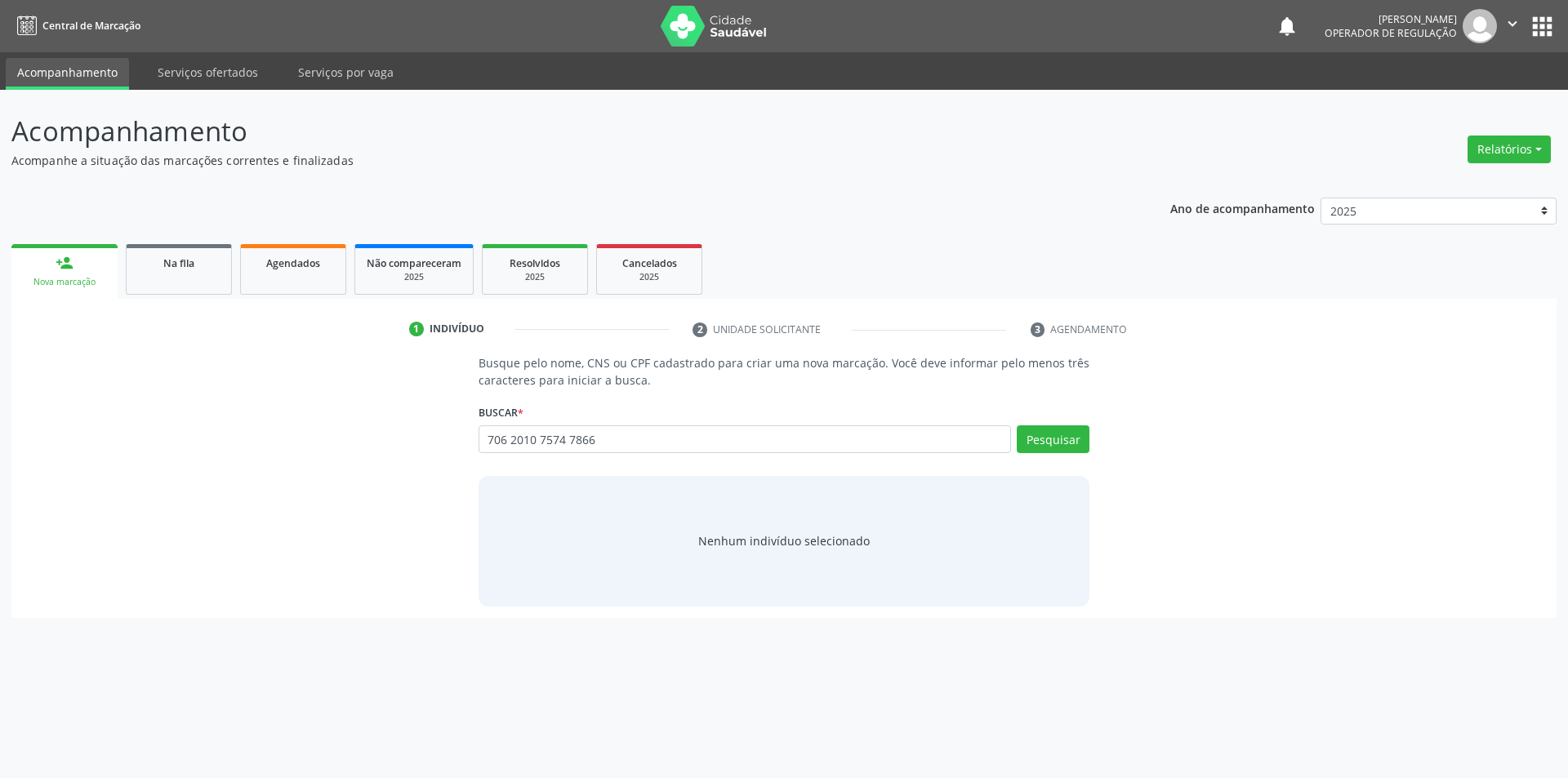
type input "706 2010 7574 7866"
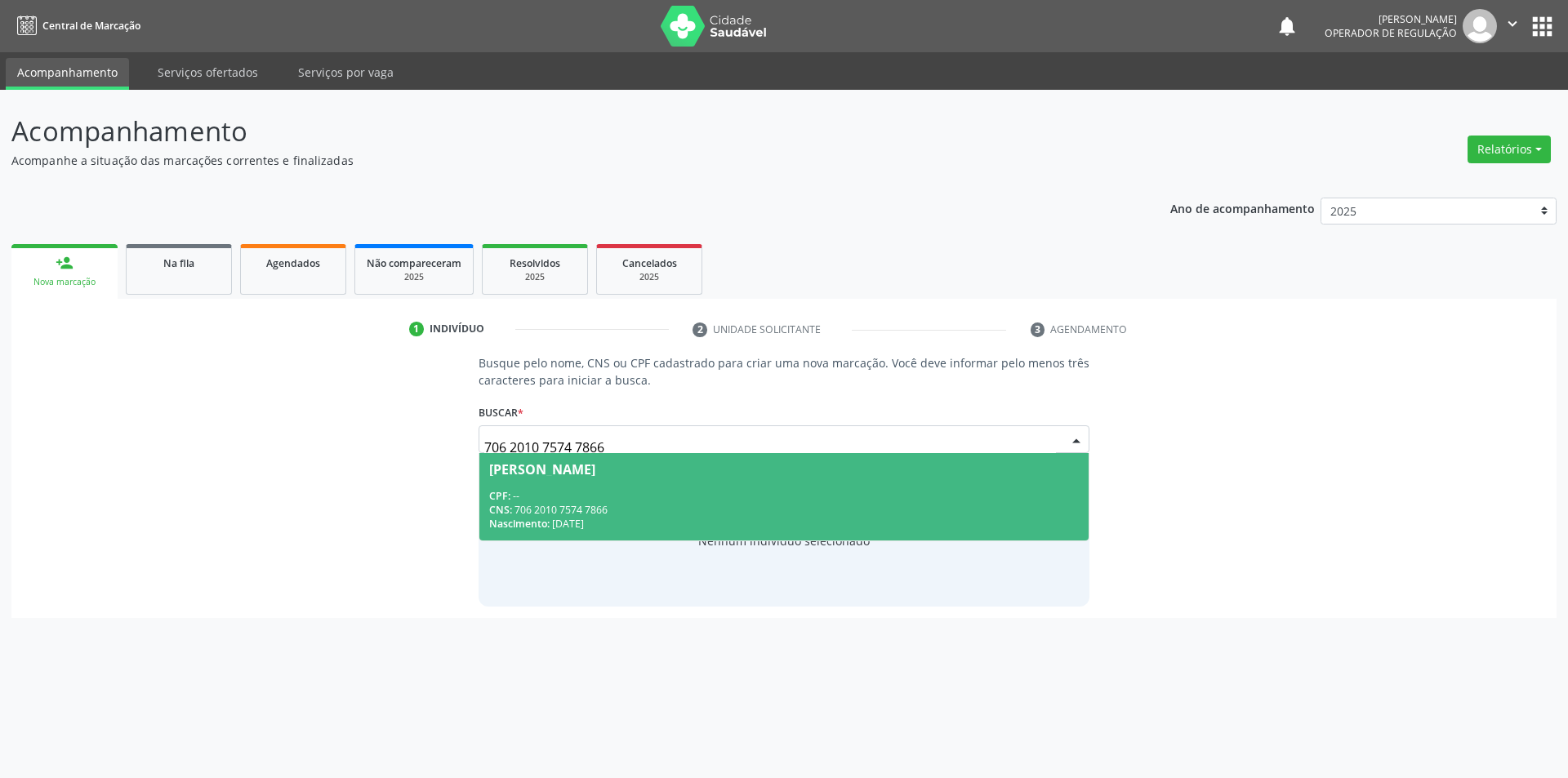
click at [842, 471] on div "[PERSON_NAME]" at bounding box center [785, 469] width 591 height 13
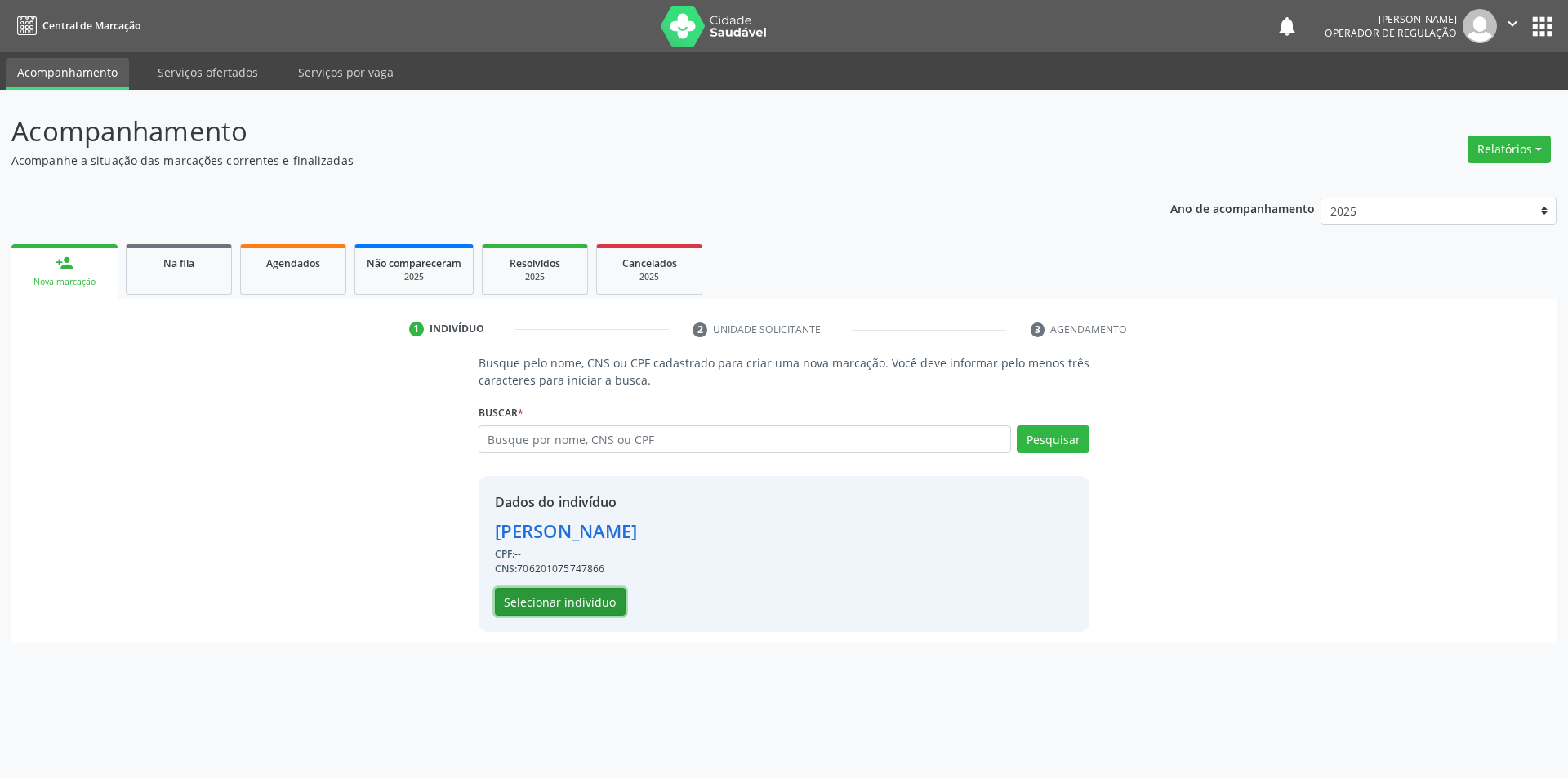
click at [606, 606] on button "Selecionar indivíduo" at bounding box center [560, 602] width 131 height 28
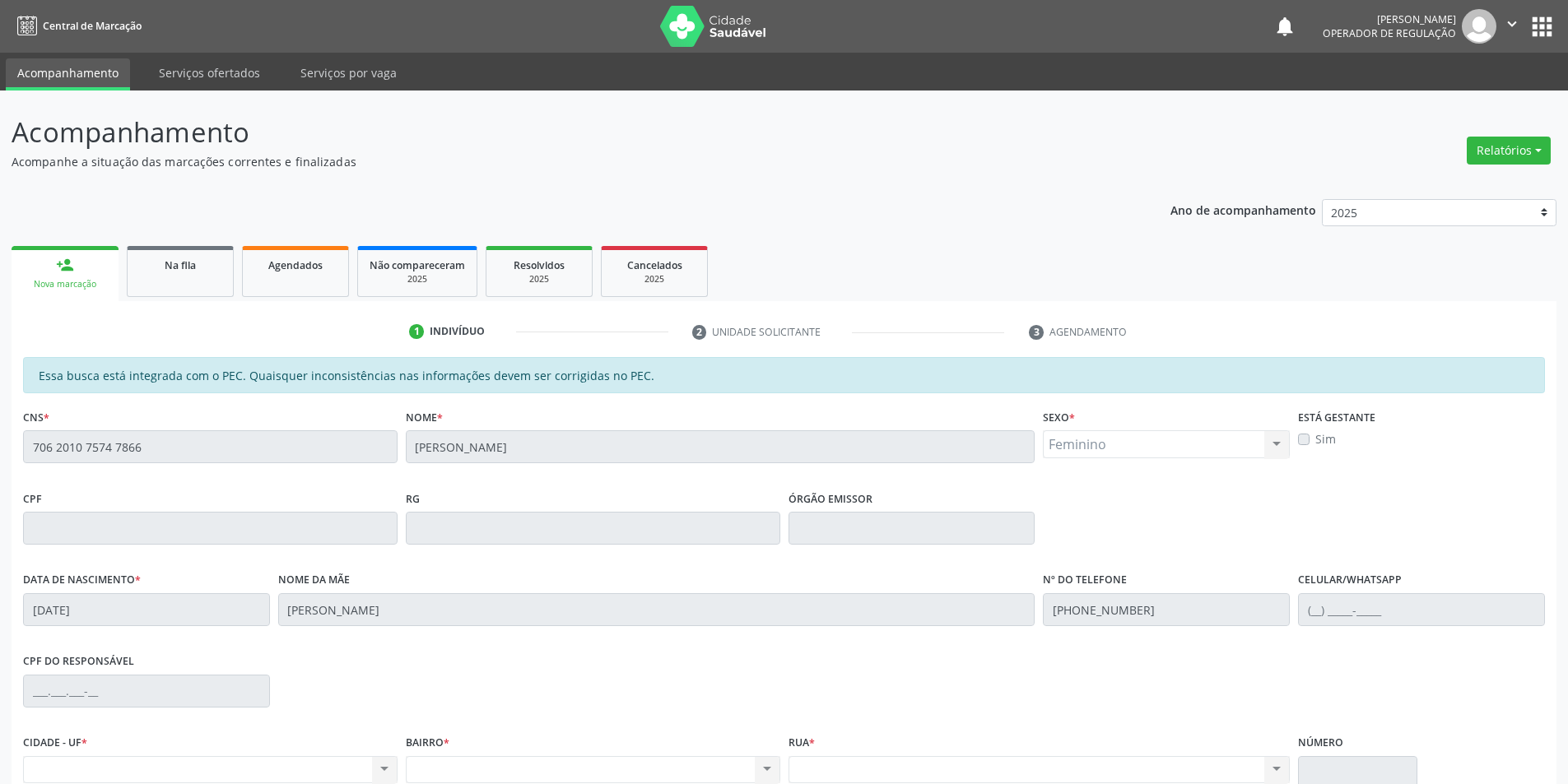
scroll to position [156, 0]
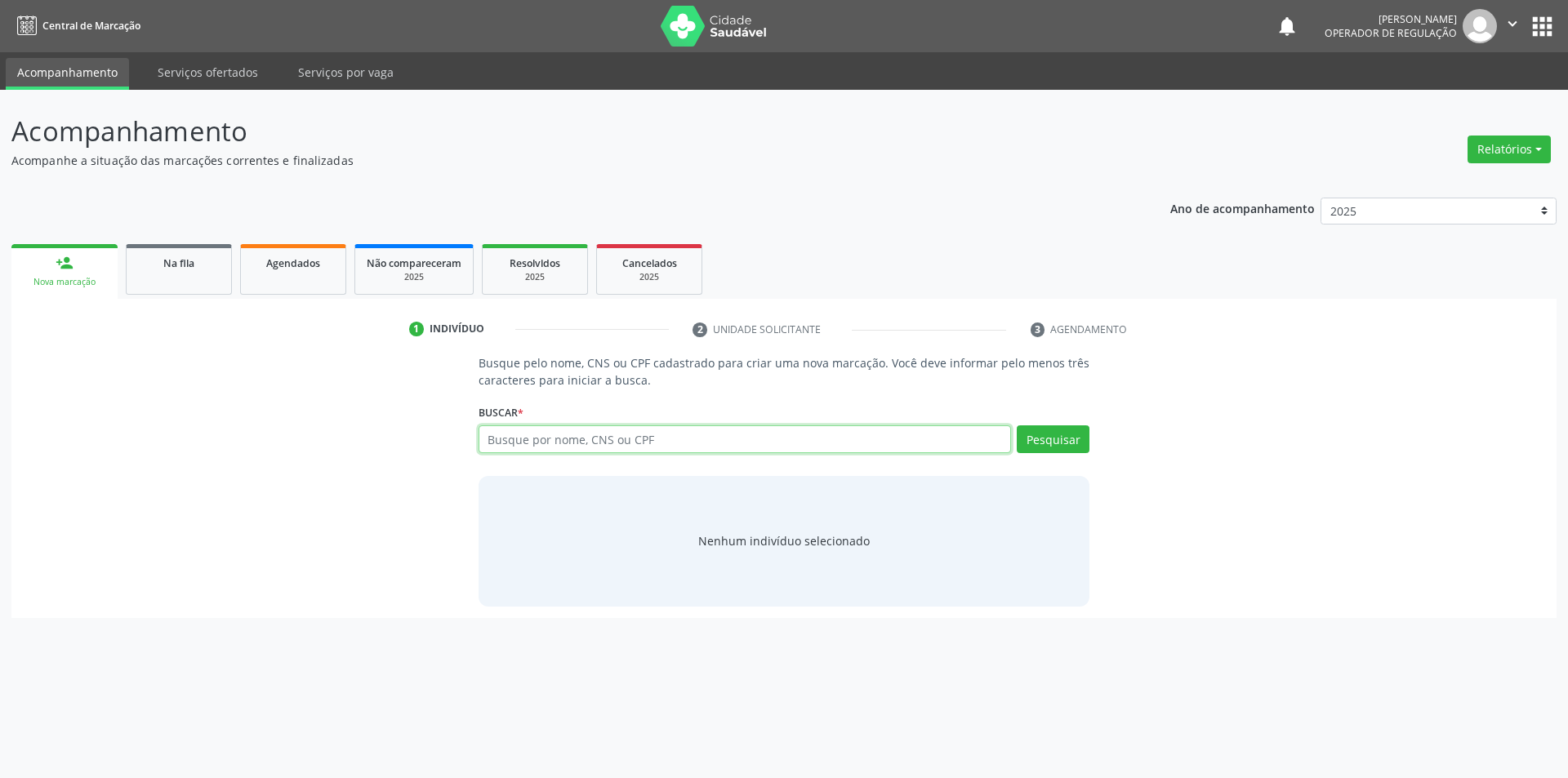
paste input "706 2010 7574 7866"
type input "706 2010 7574 7866"
click at [1057, 439] on button "Pesquisar" at bounding box center [1053, 439] width 73 height 28
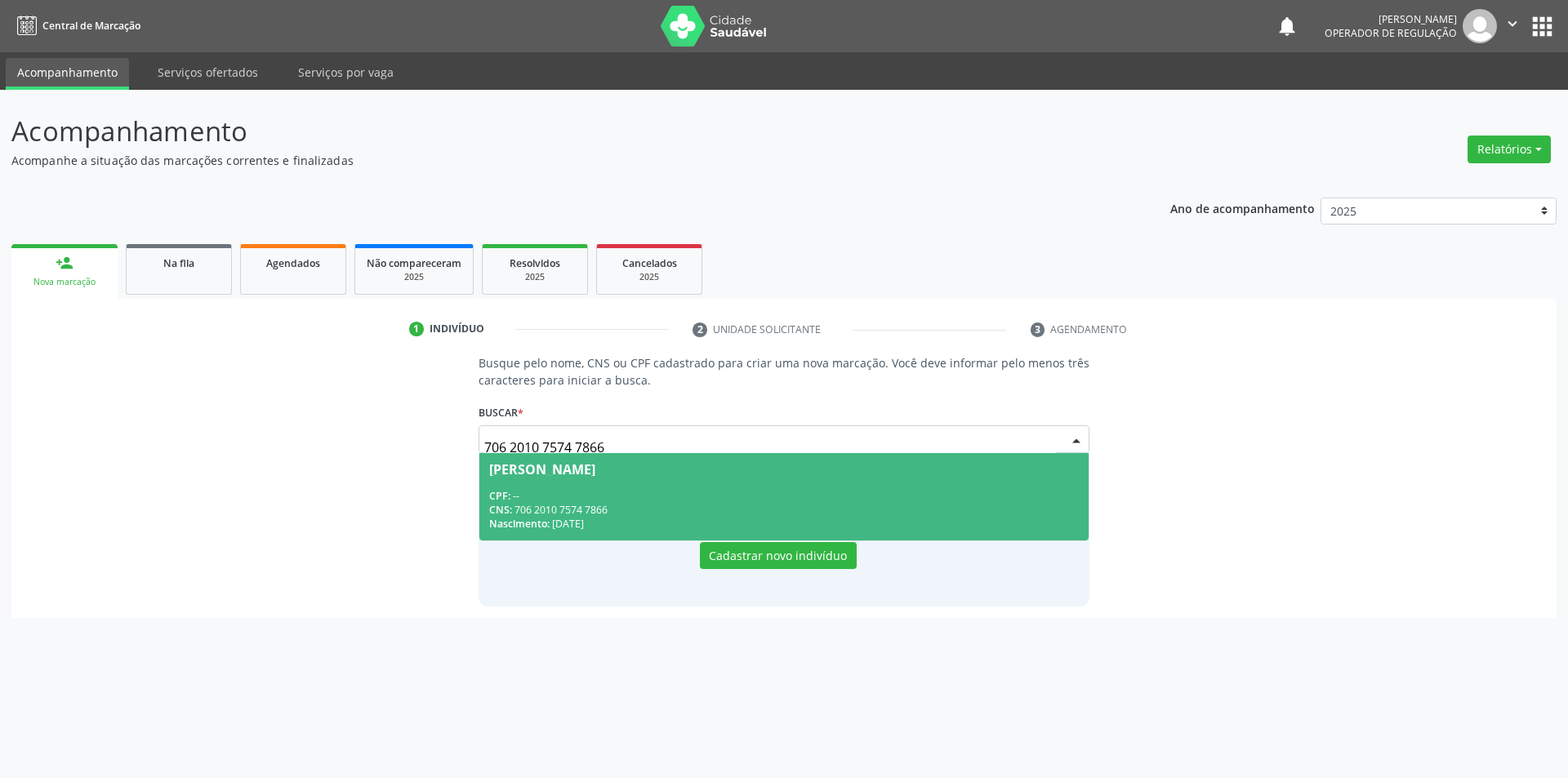
click at [744, 470] on div "Joana Raimunda Rodrigues" at bounding box center [785, 469] width 591 height 13
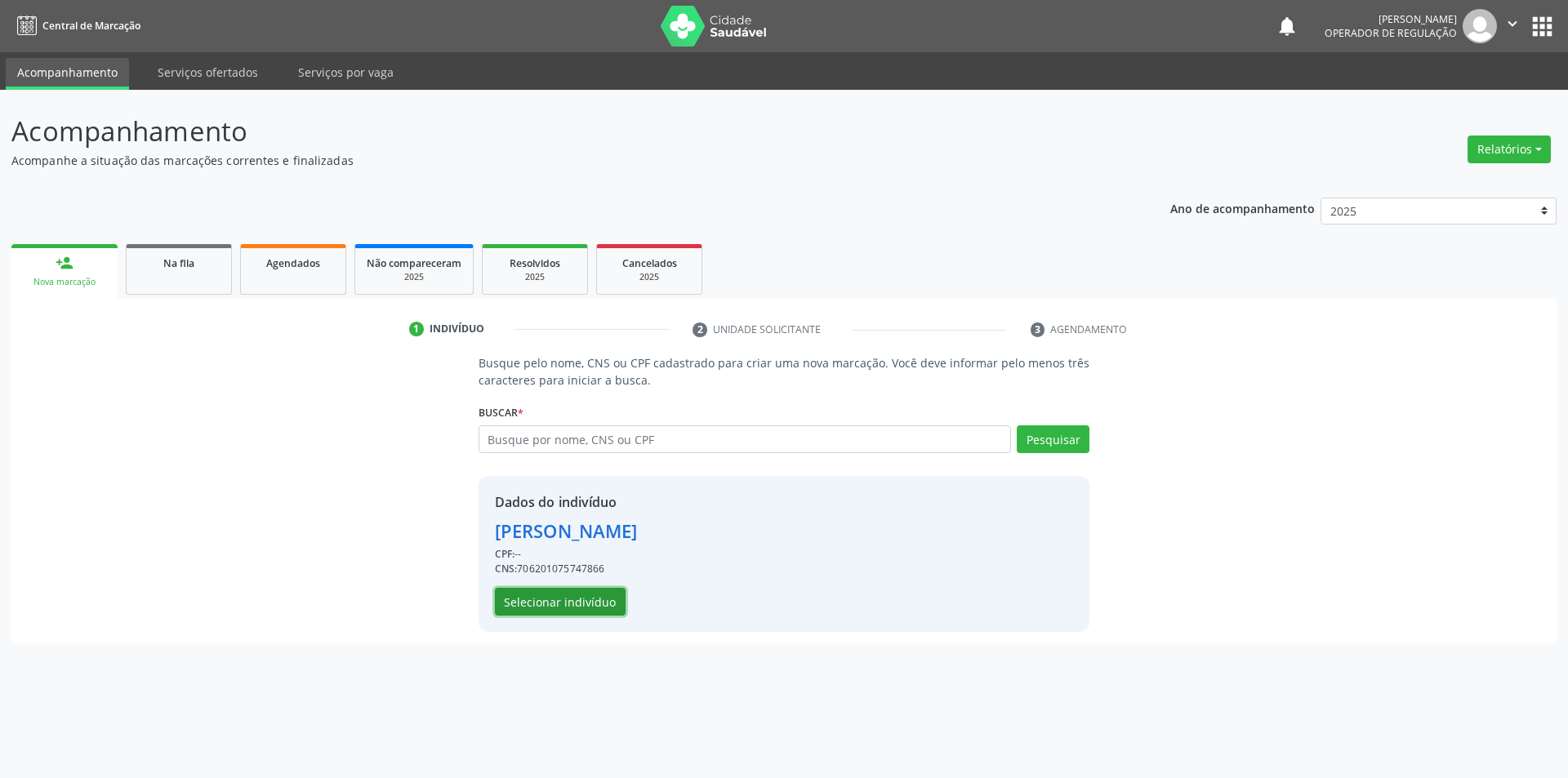
click at [596, 606] on button "Selecionar indivíduo" at bounding box center [560, 602] width 131 height 28
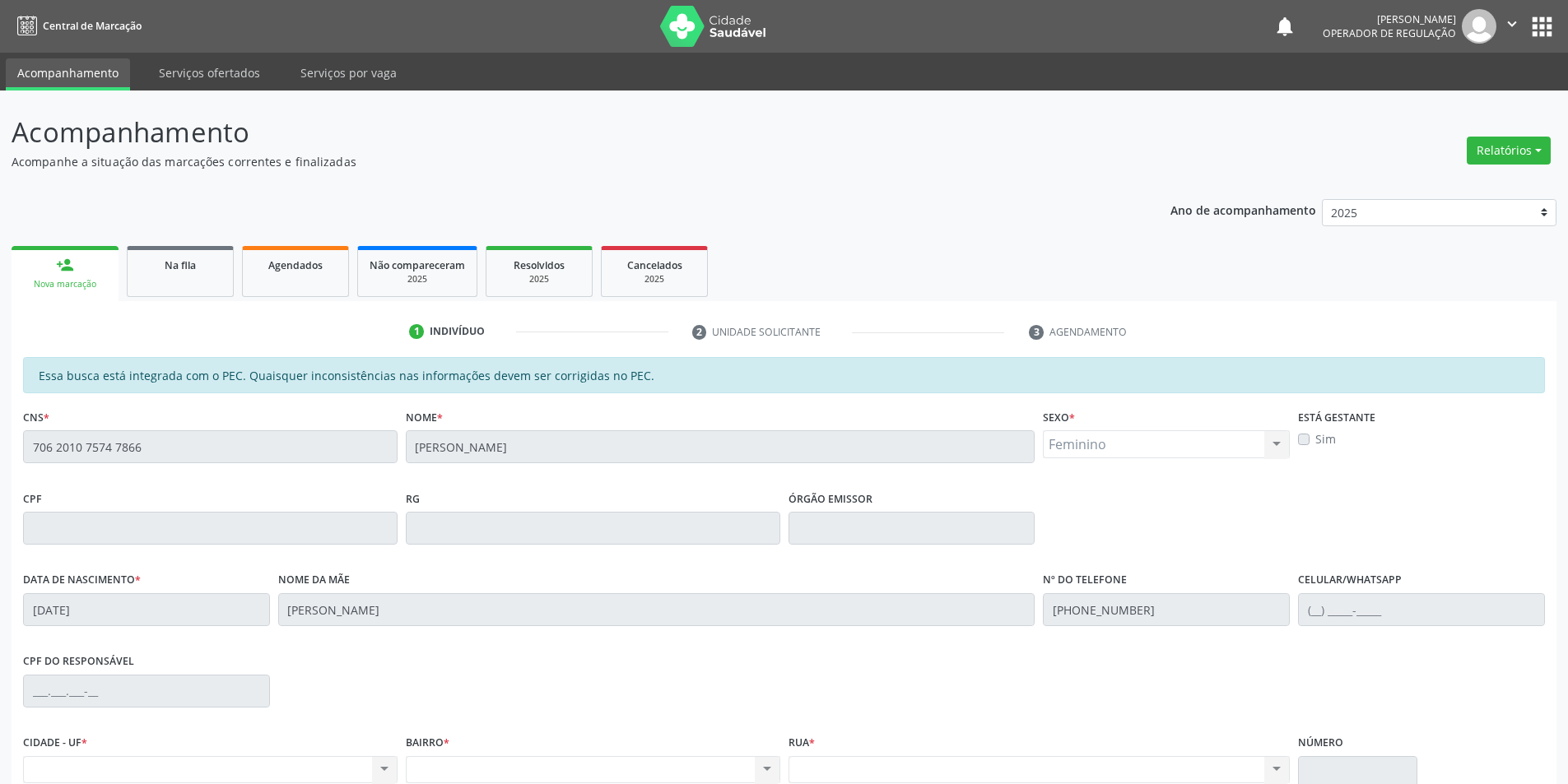
click at [1298, 219] on div "Ano de acompanhamento 2025 2024 2023 2022 2021 2020 2019 2018" at bounding box center [1363, 215] width 386 height 55
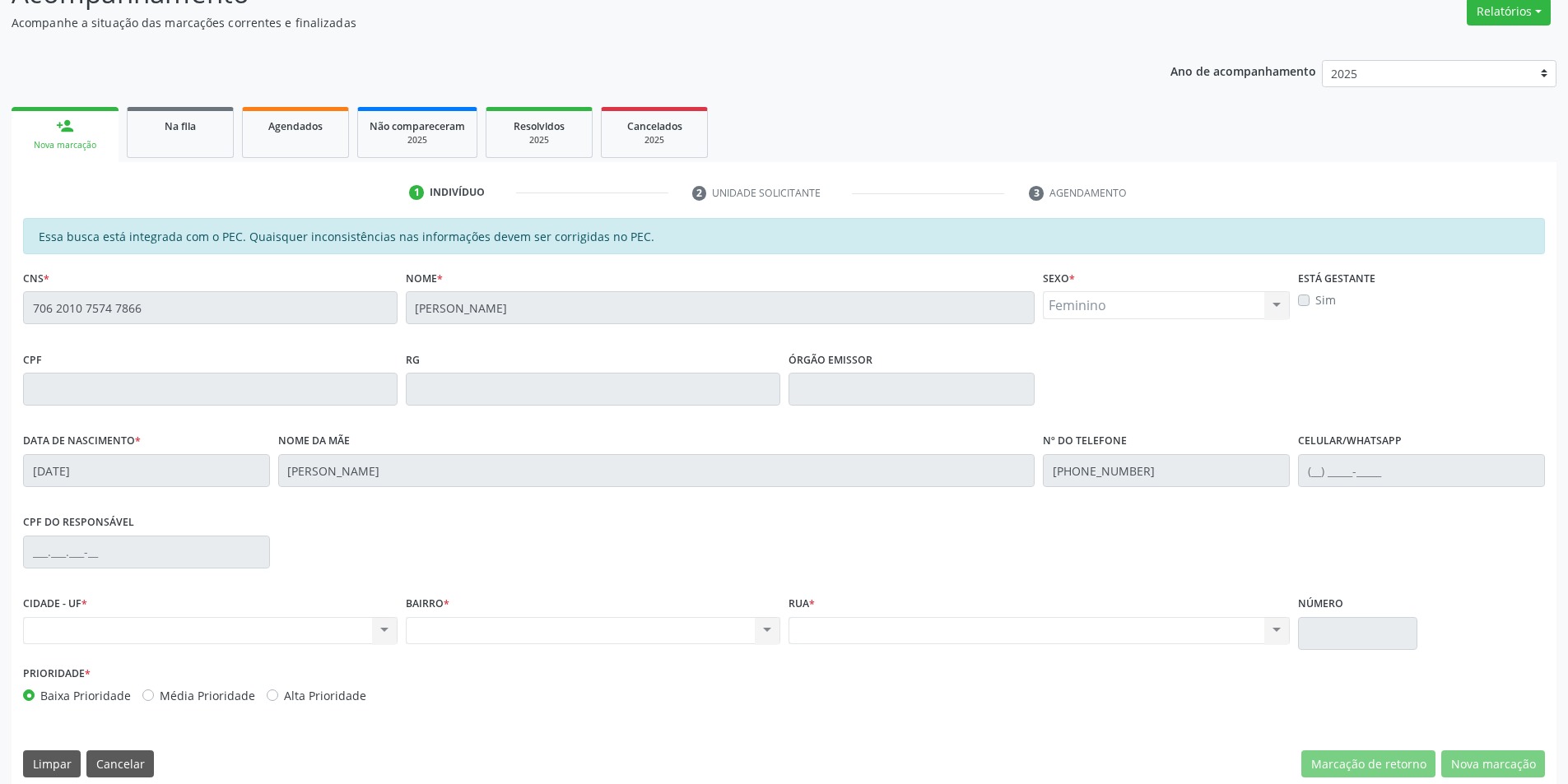
scroll to position [156, 0]
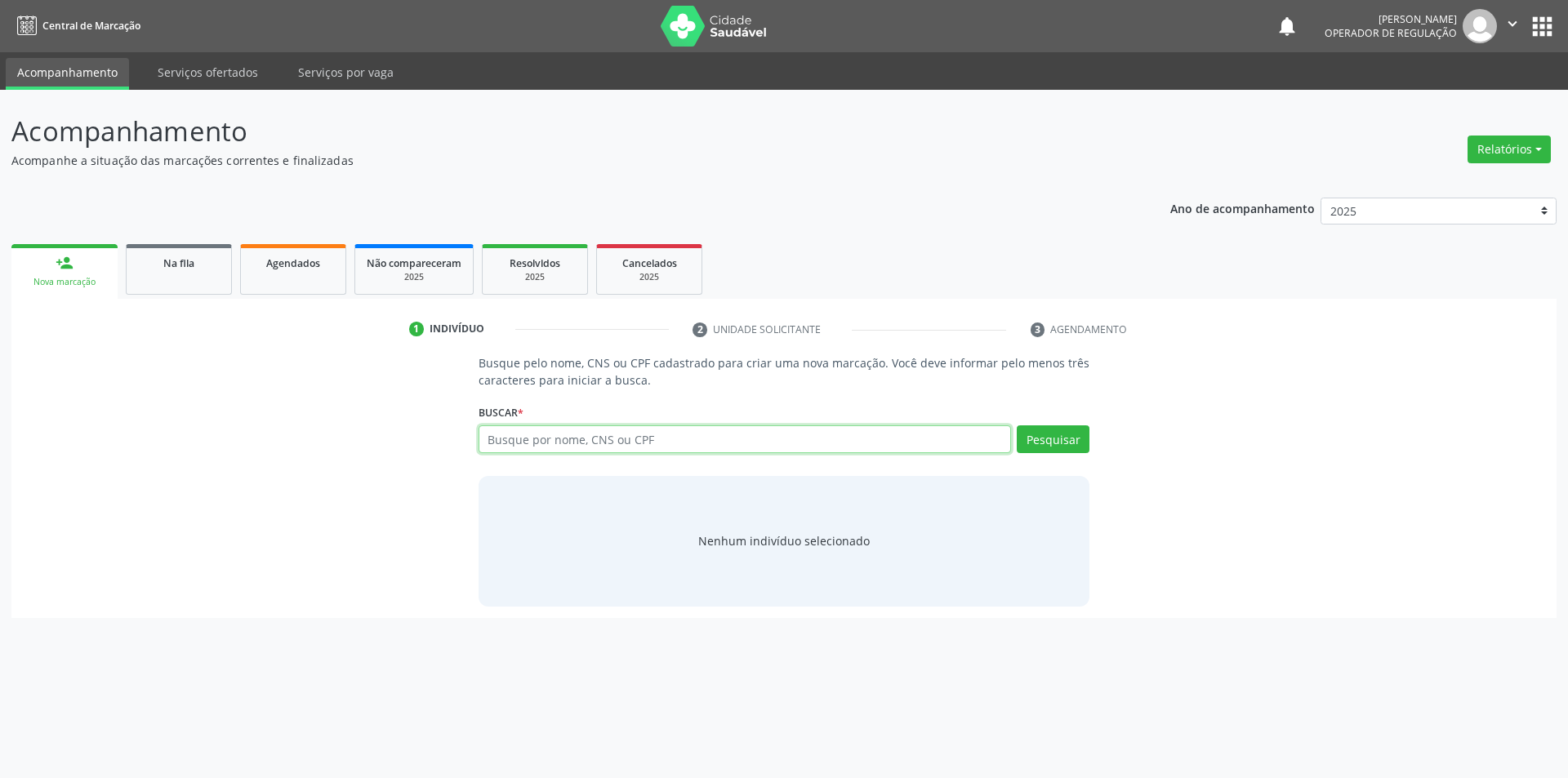
paste input "706 2010 7574 7866"
type input "706 2010 7574 7866"
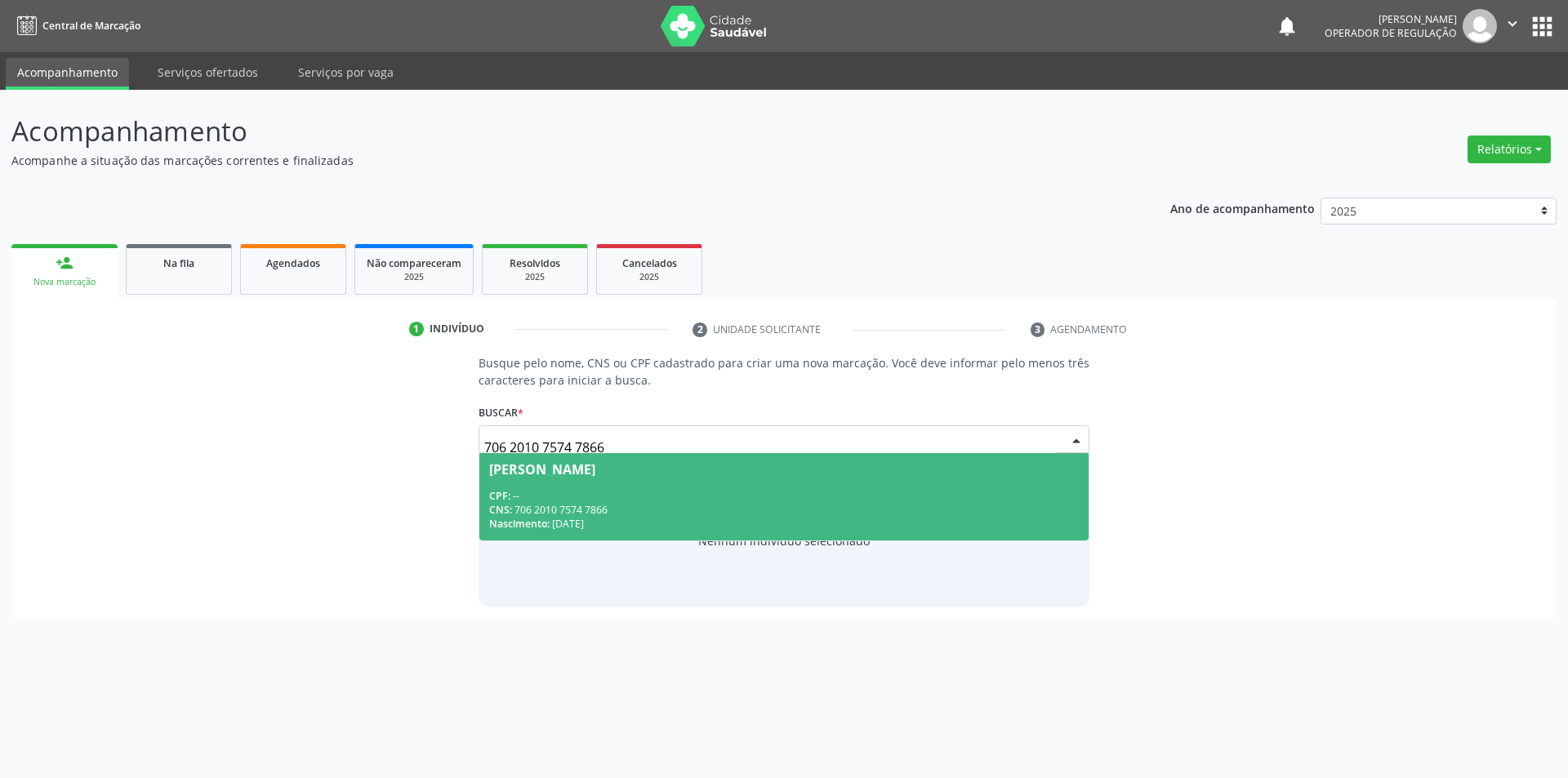
click at [580, 545] on div "Nenhum indivíduo selecionado" at bounding box center [784, 541] width 612 height 131
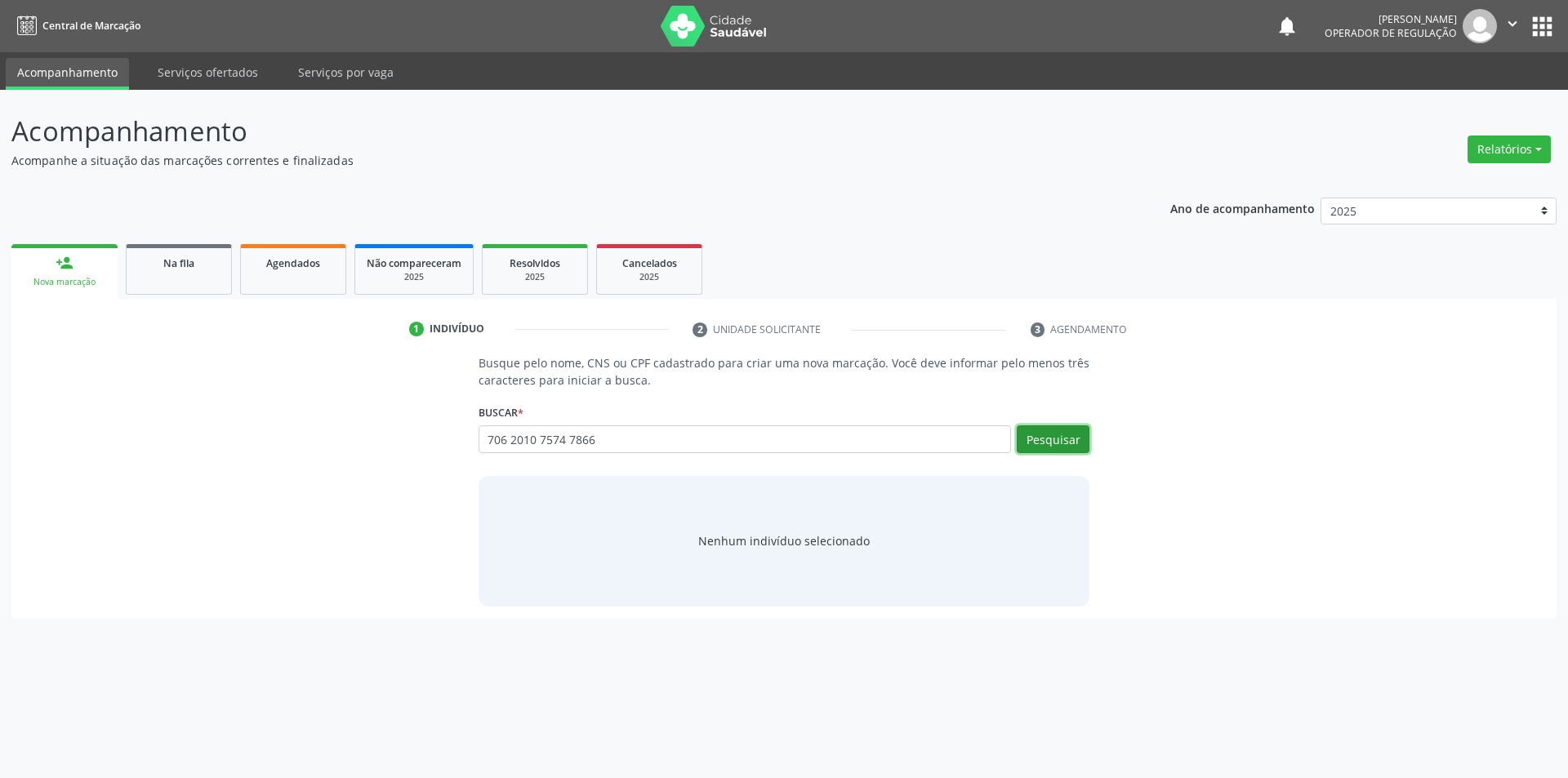
click at [1038, 443] on button "Pesquisar" at bounding box center [1053, 439] width 73 height 28
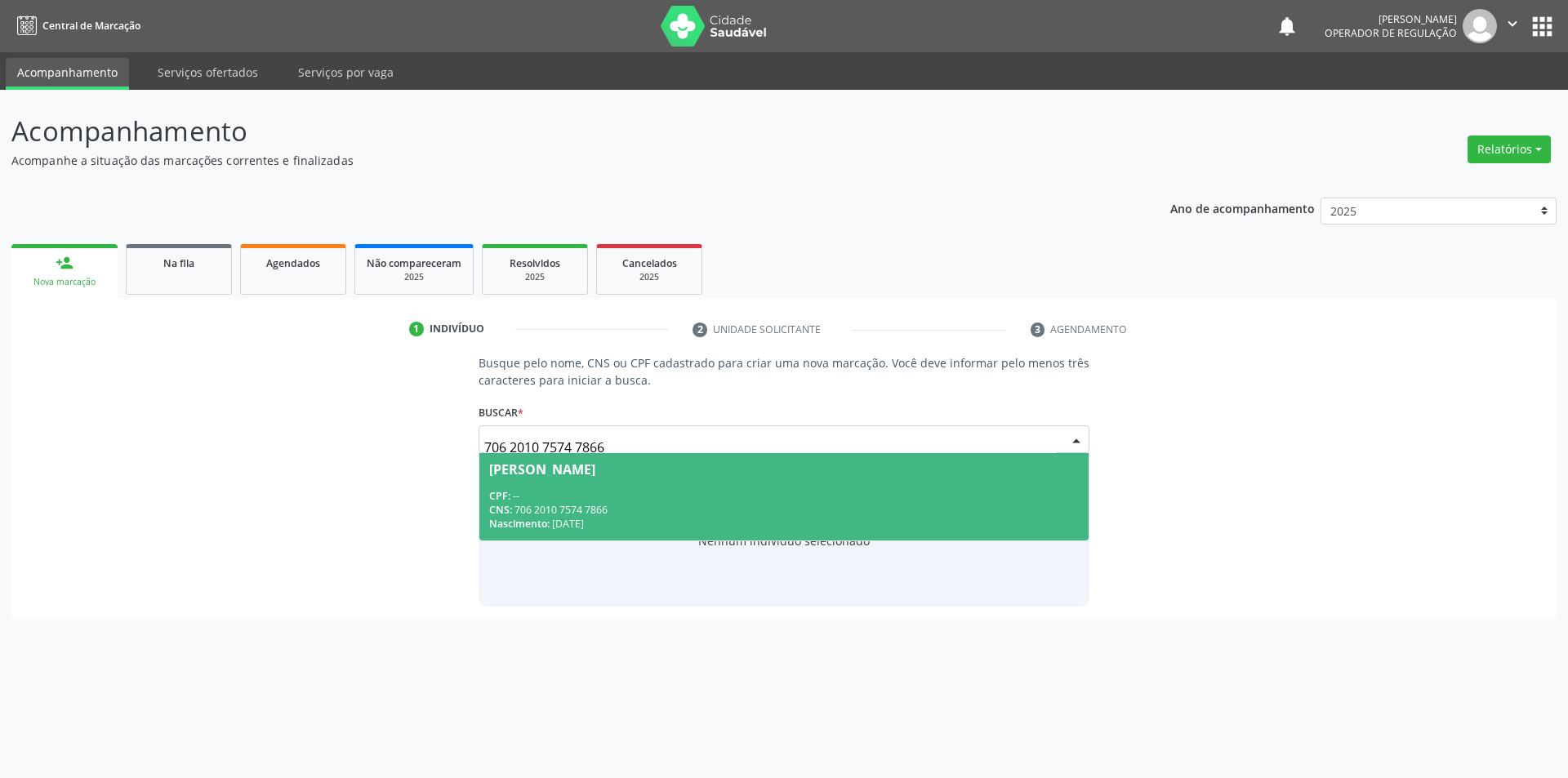
click at [696, 525] on div "Nascimento: 23/06/1999" at bounding box center [785, 524] width 591 height 14
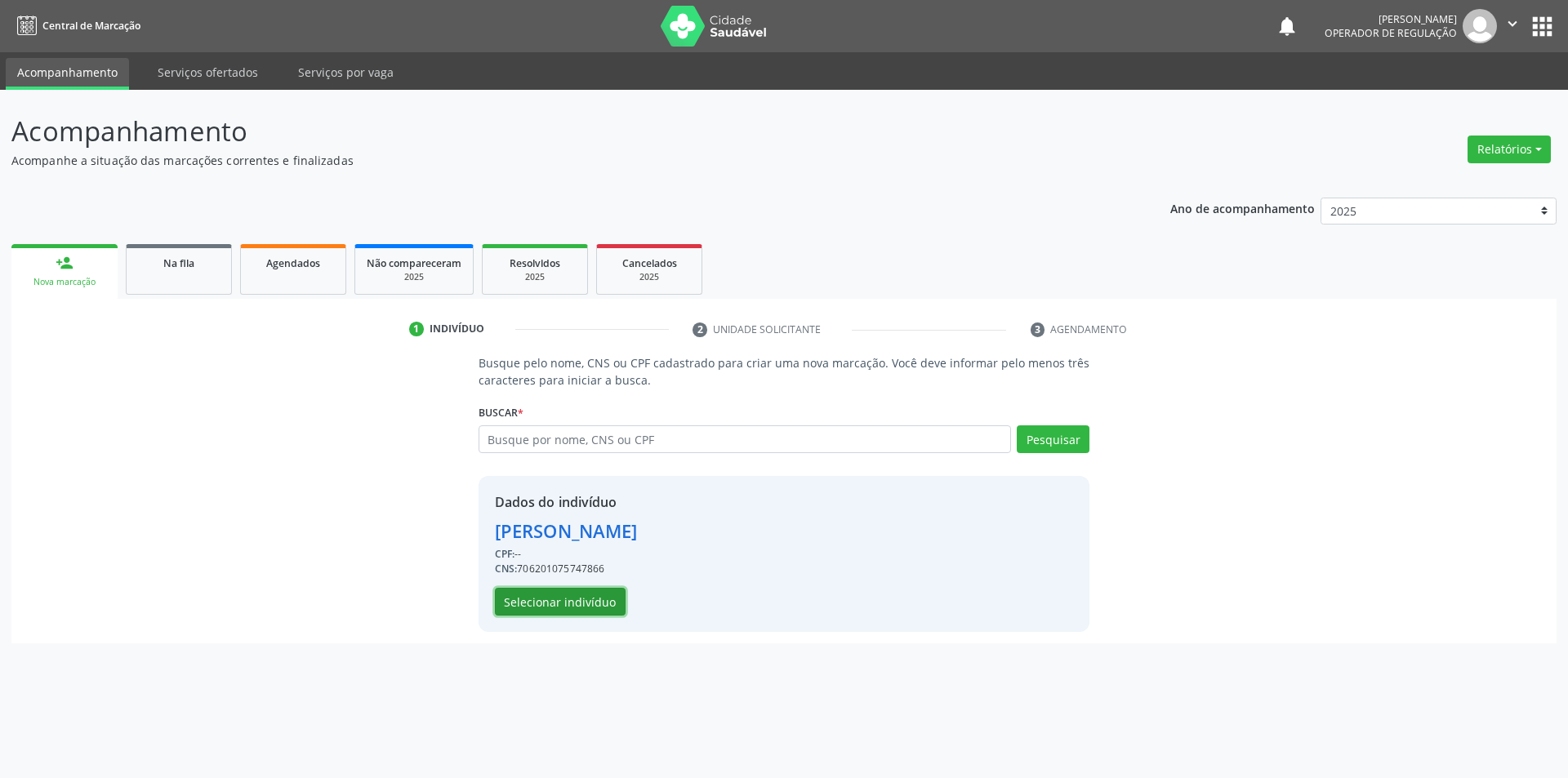
click at [531, 597] on button "Selecionar indivíduo" at bounding box center [560, 602] width 131 height 28
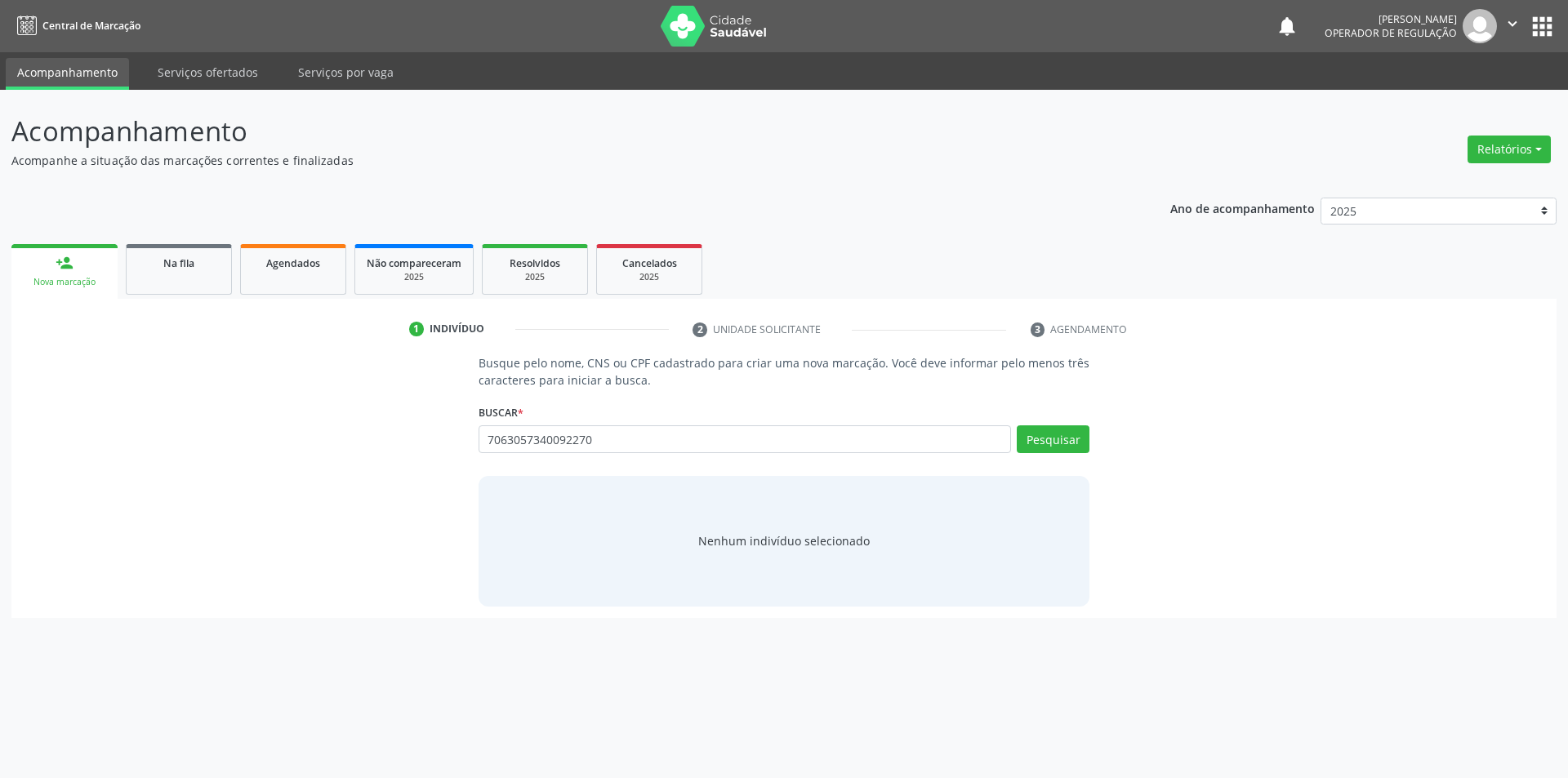
type input "7063057340092270"
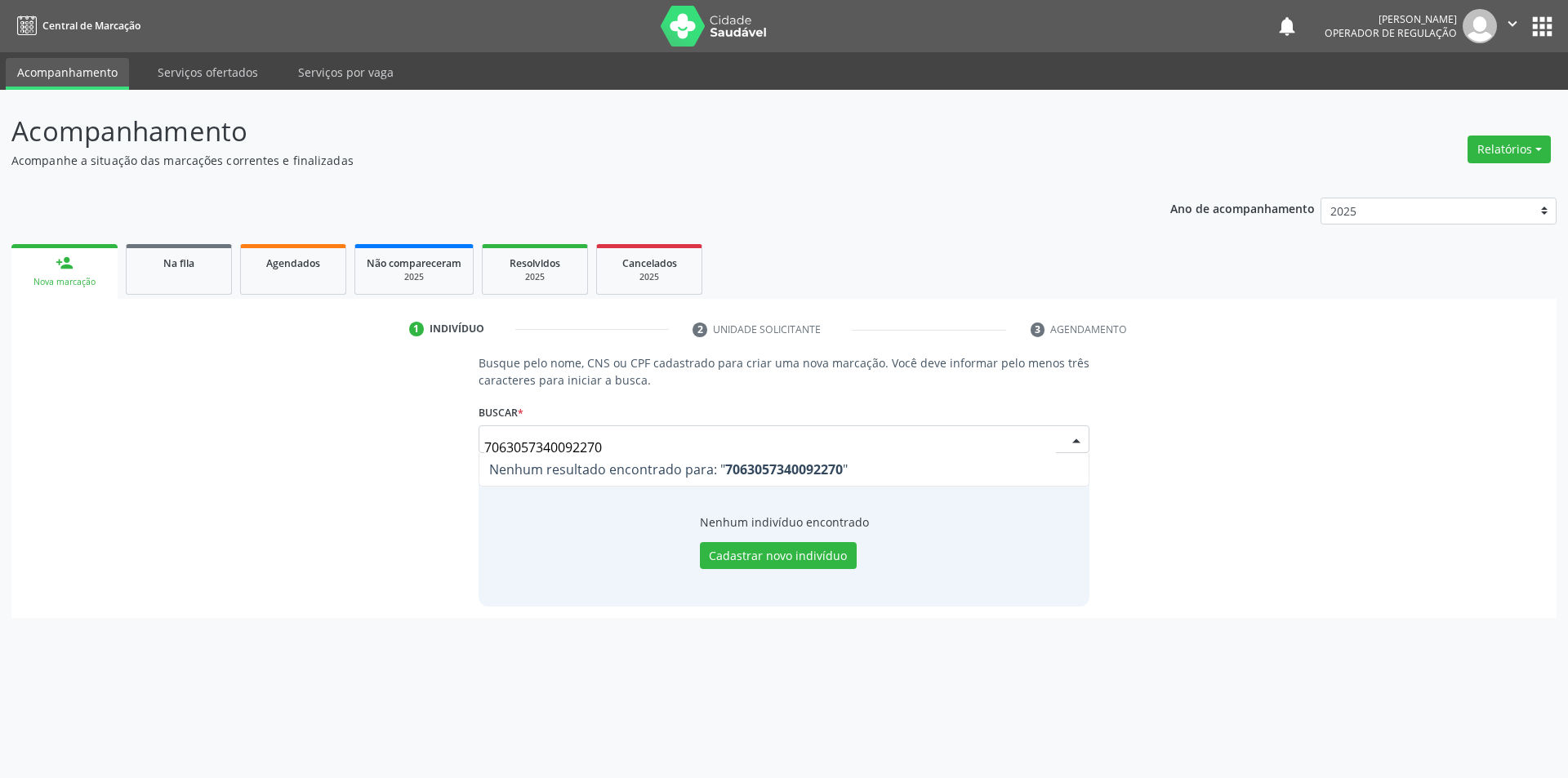
click at [589, 447] on input "7063057340092270" at bounding box center [770, 447] width 572 height 33
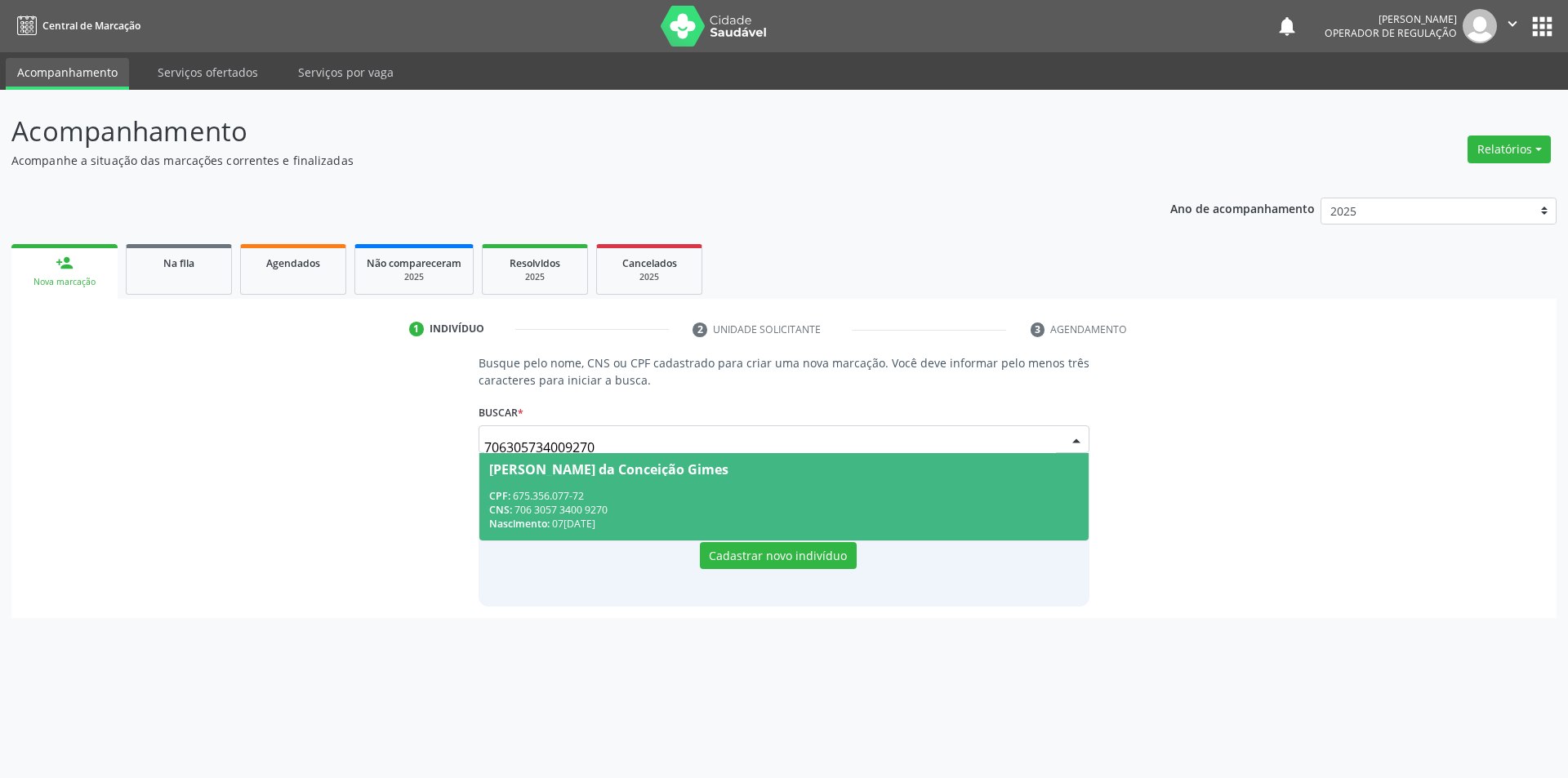
click at [975, 495] on div "CPF: 675.356.077-72" at bounding box center [785, 496] width 591 height 14
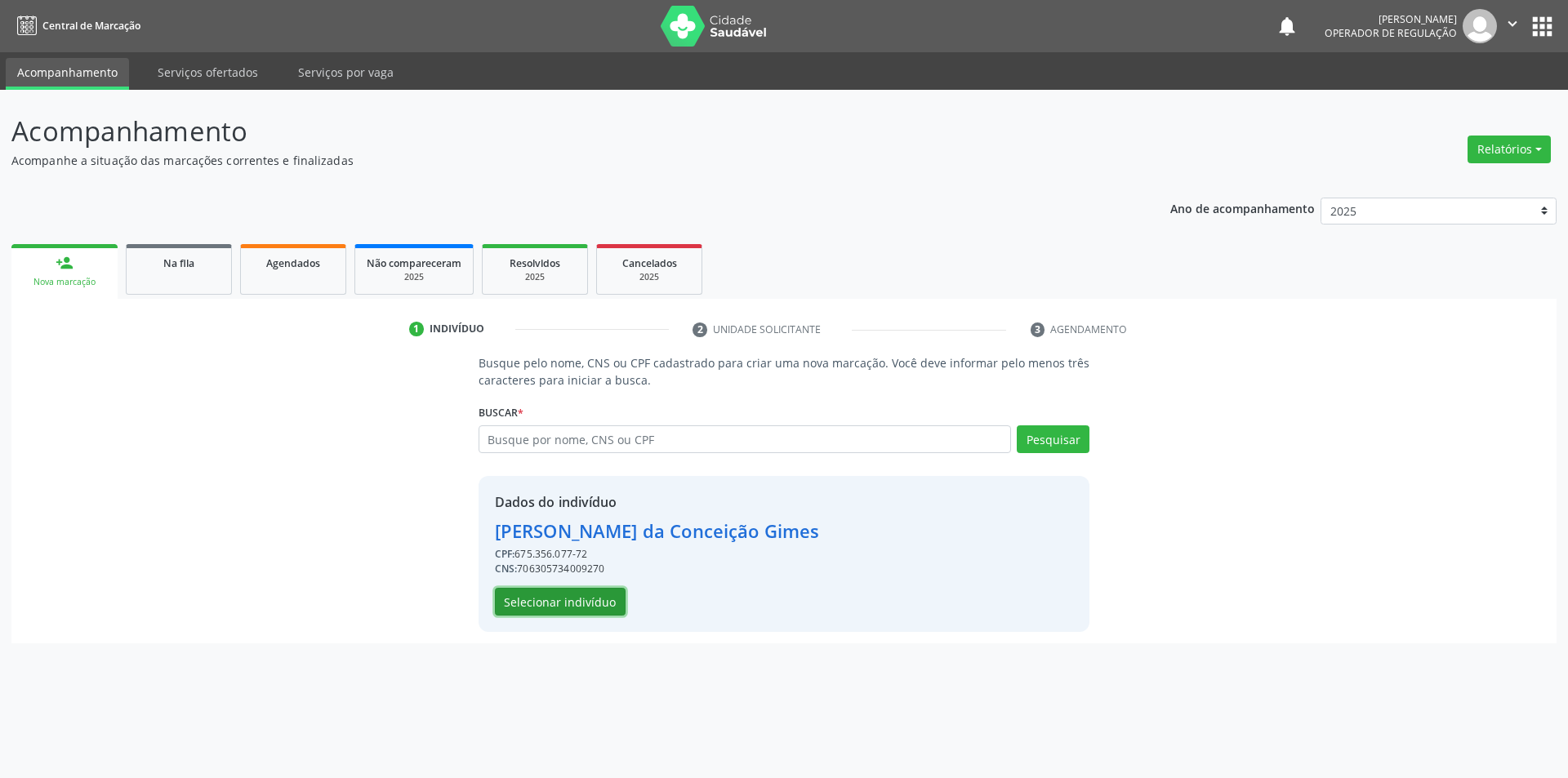
click at [536, 602] on button "Selecionar indivíduo" at bounding box center [560, 602] width 131 height 28
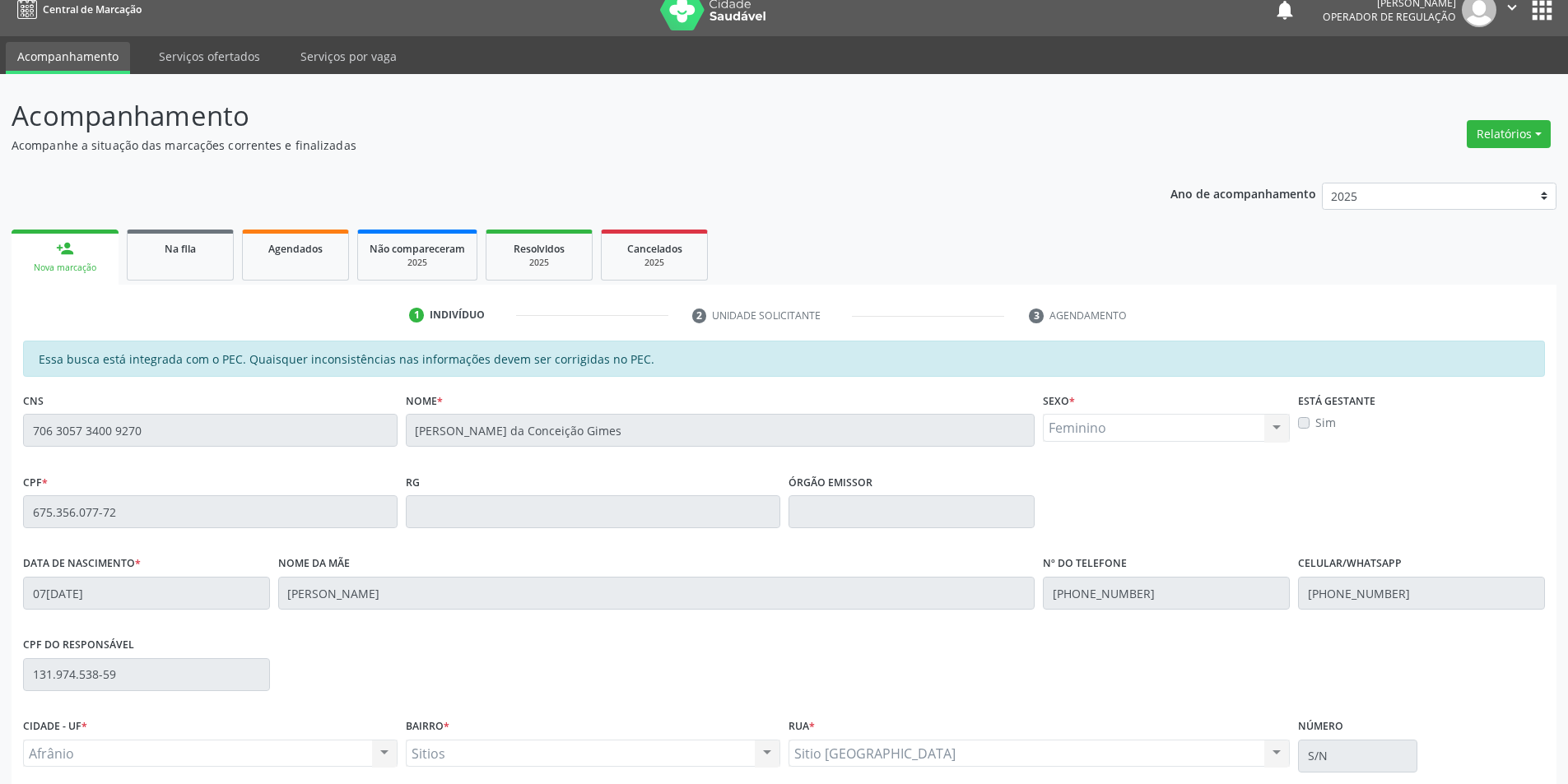
scroll to position [156, 0]
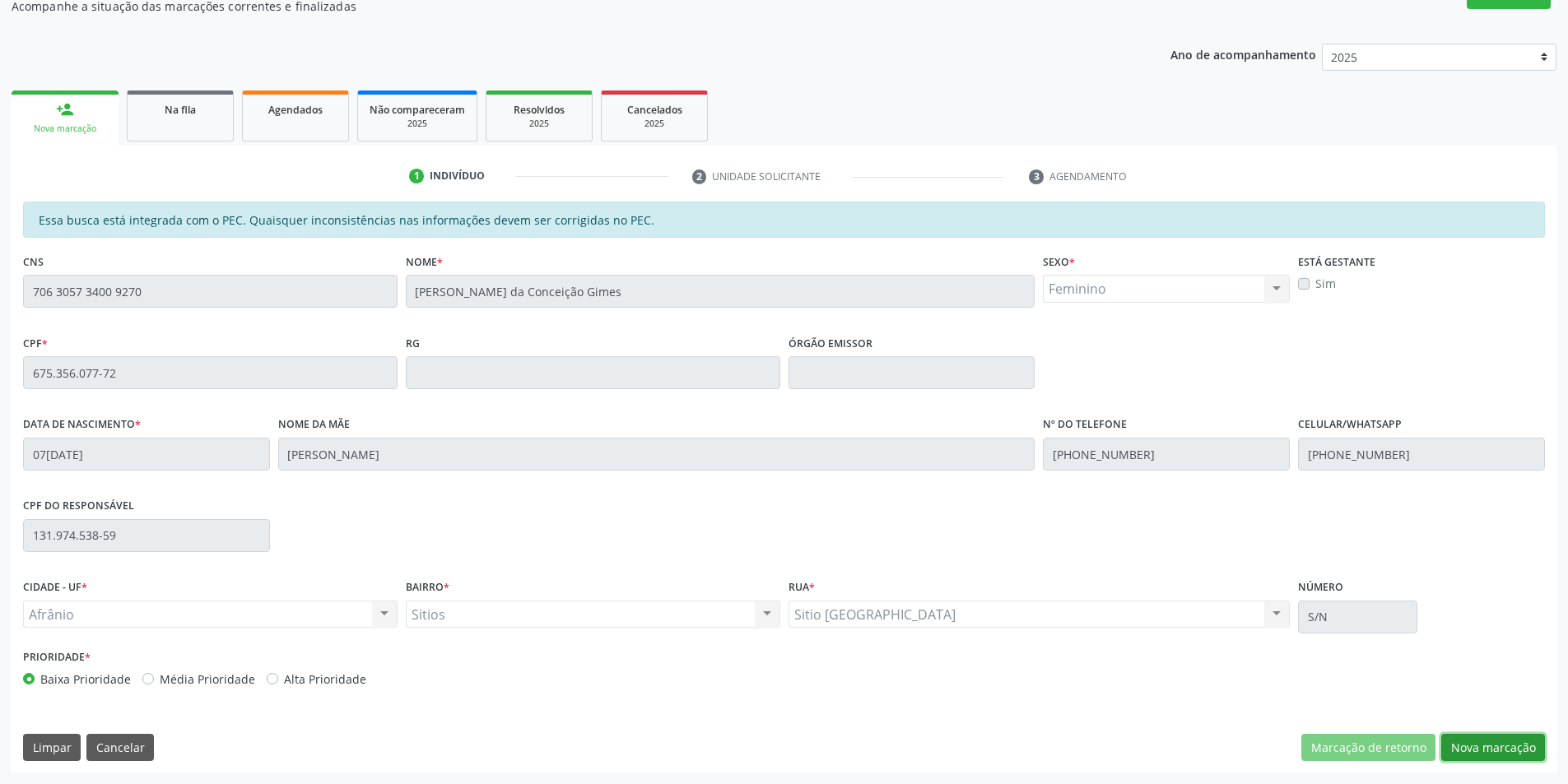
click at [1488, 747] on button "Nova marcação" at bounding box center [1493, 747] width 104 height 28
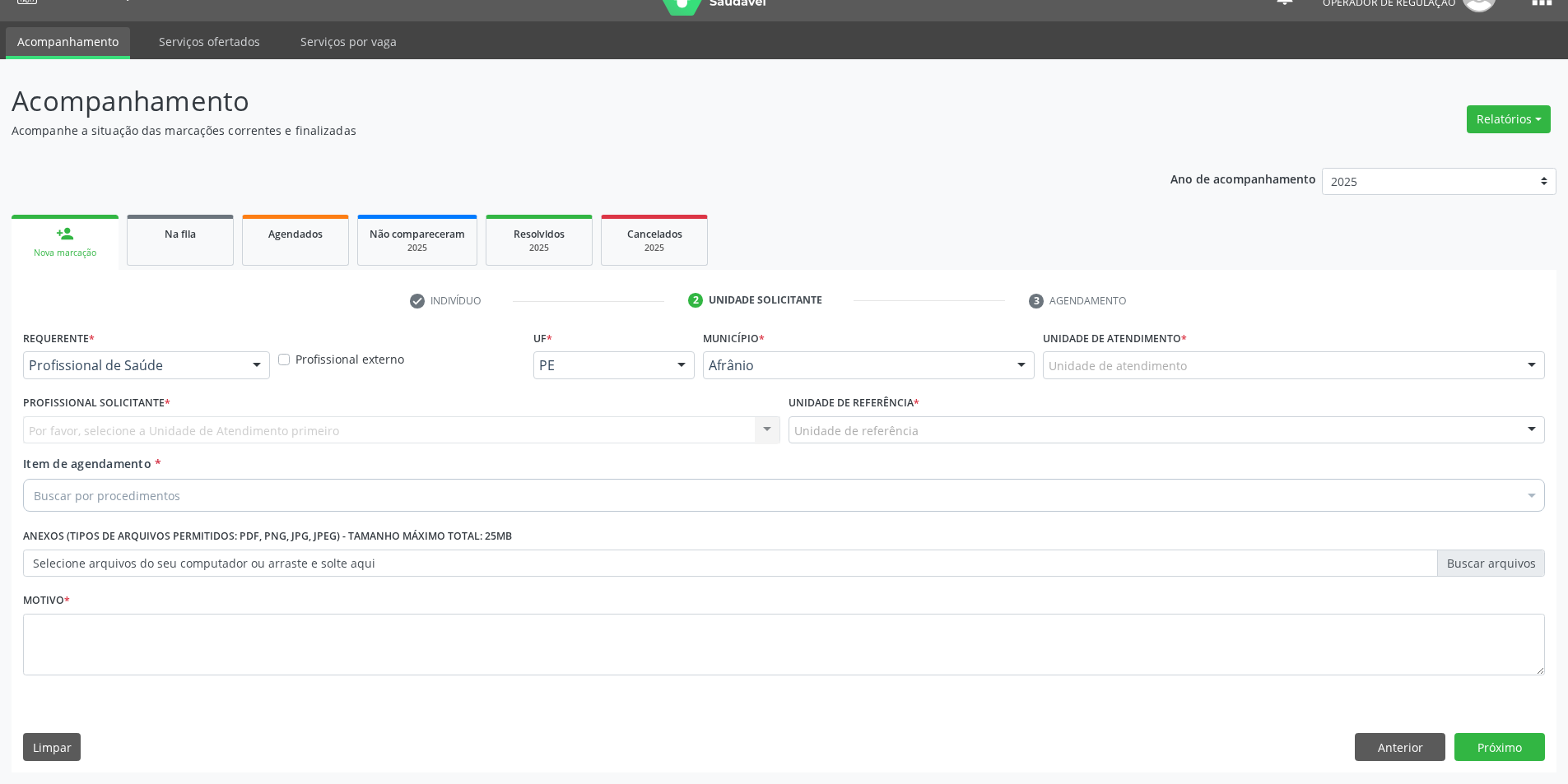
scroll to position [31, 0]
click at [1305, 363] on div "Unidade de atendimento" at bounding box center [1293, 365] width 502 height 28
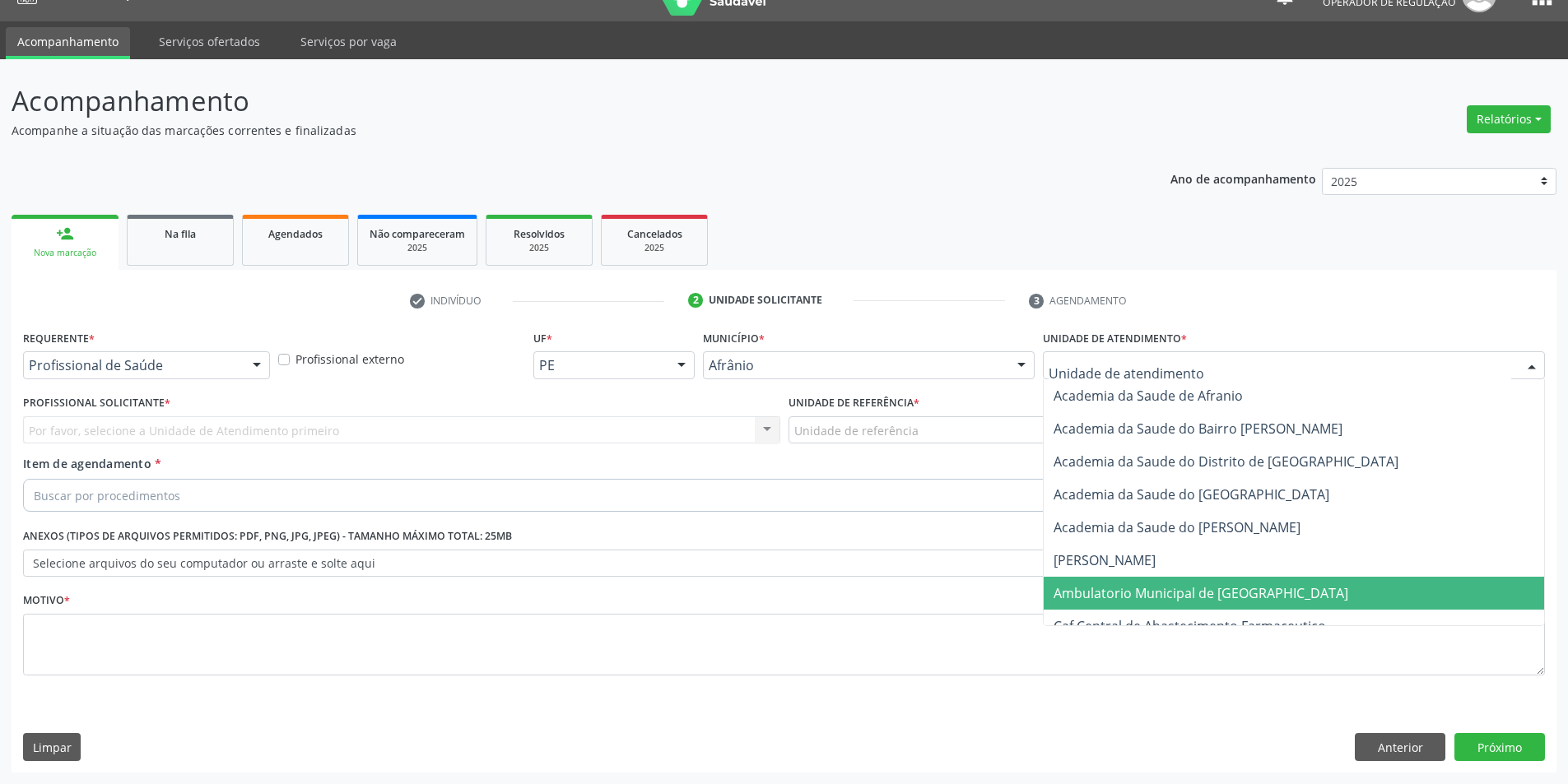
click at [1171, 586] on span "Ambulatorio Municipal de [GEOGRAPHIC_DATA]" at bounding box center [1201, 593] width 294 height 18
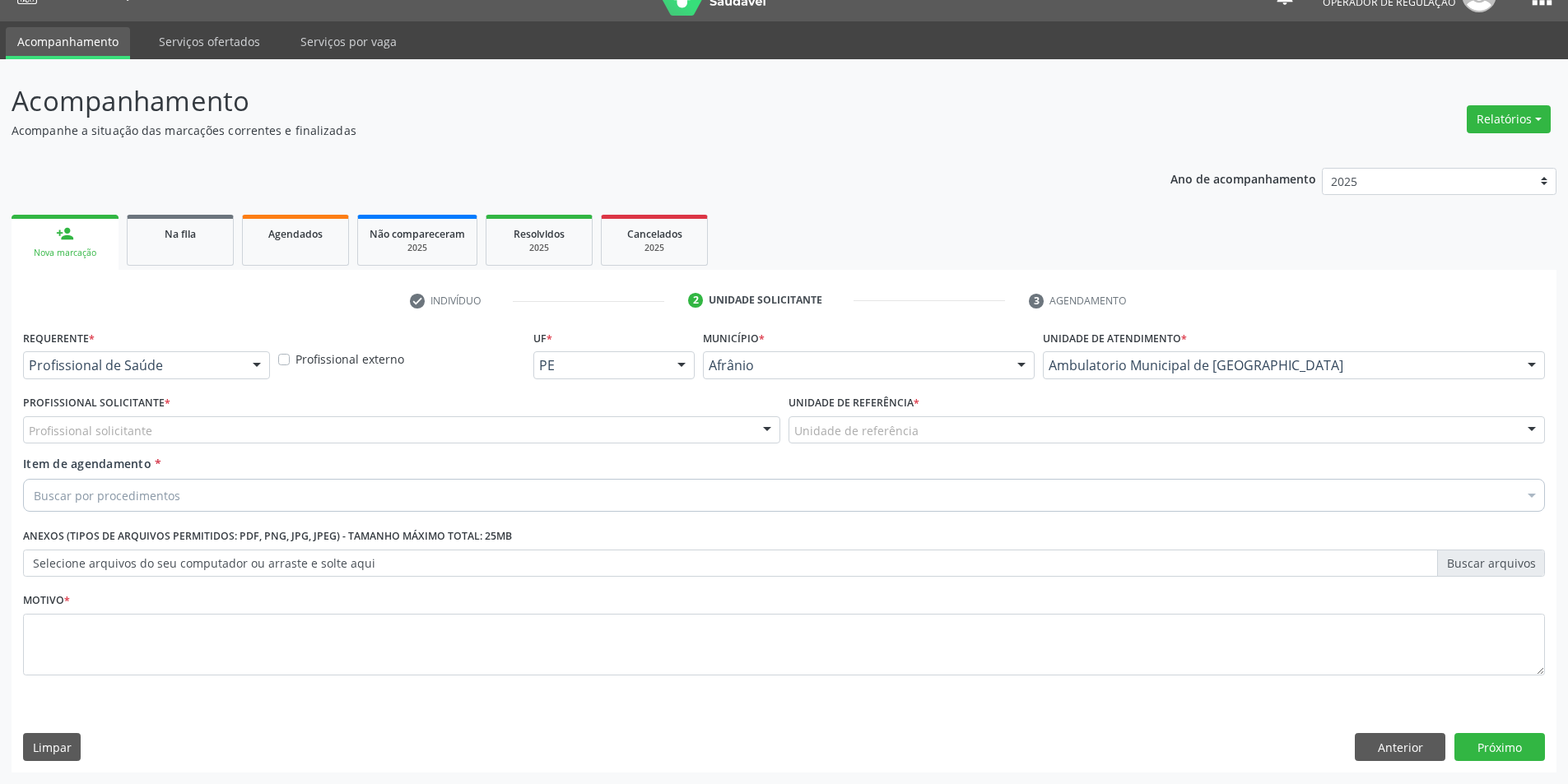
click at [490, 429] on div "Profissional solicitante" at bounding box center [401, 430] width 757 height 28
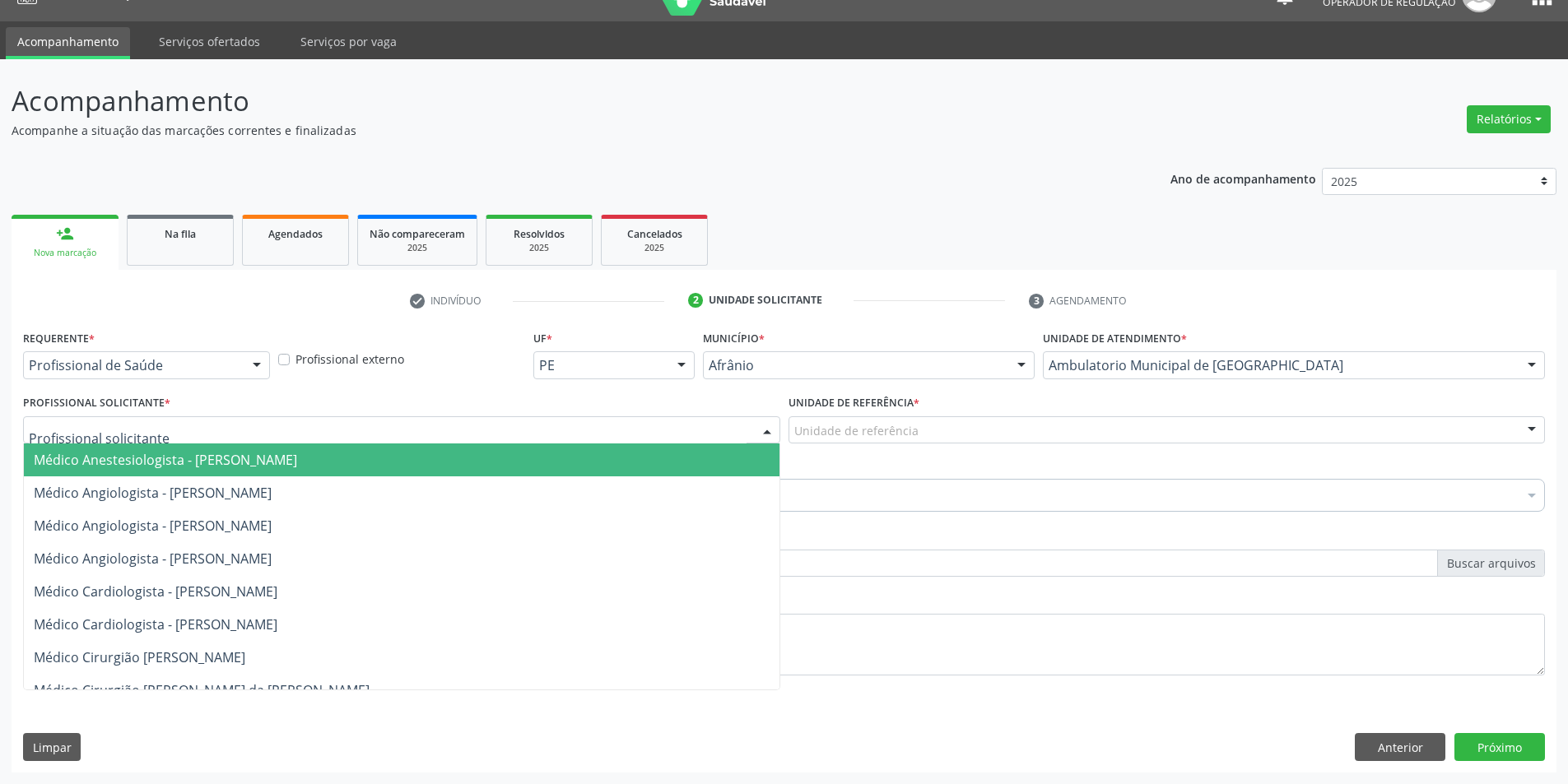
click at [532, 570] on span "Médico Angiologista - [PERSON_NAME]" at bounding box center [401, 559] width 755 height 33
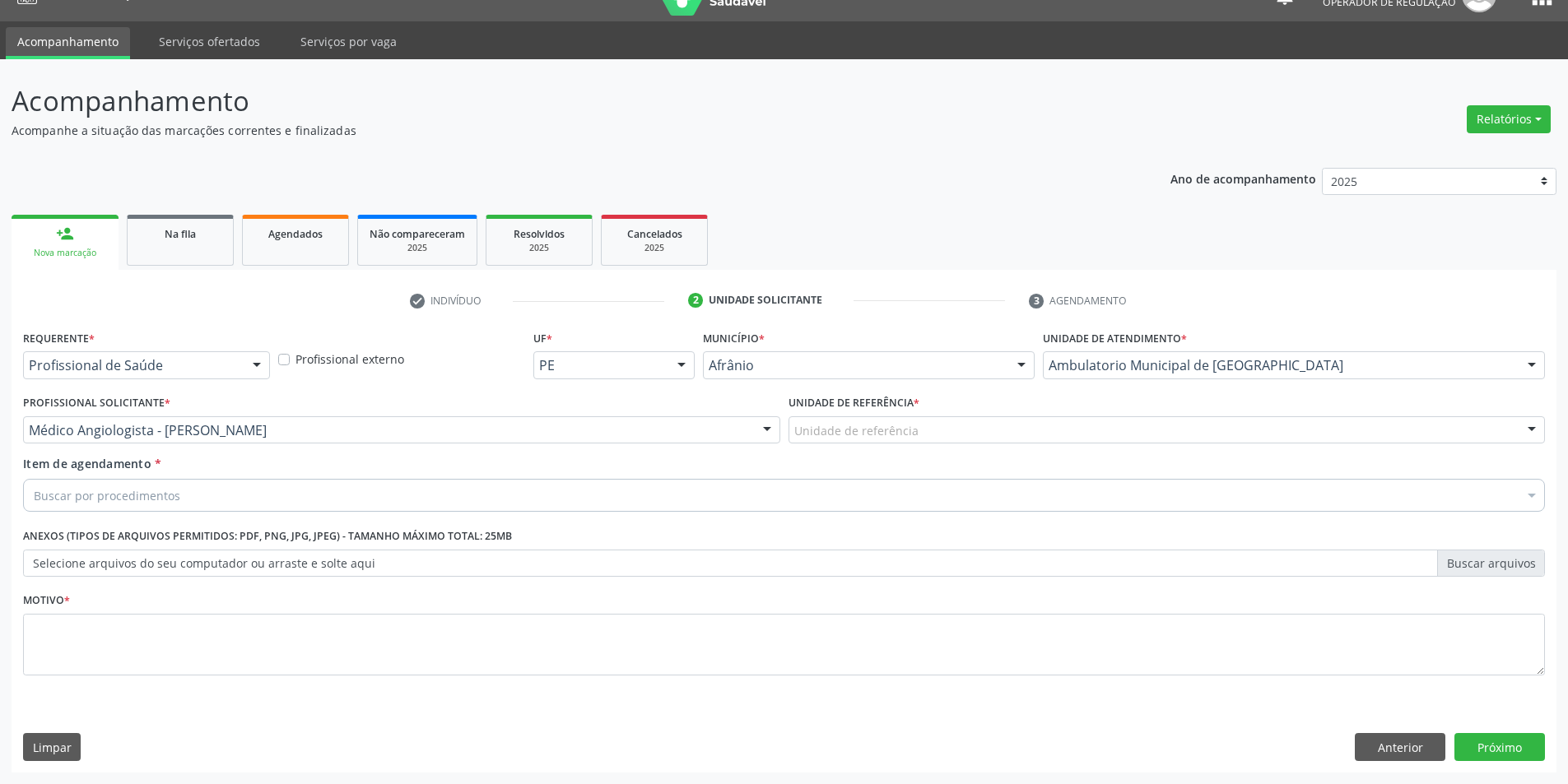
click at [962, 441] on div "Unidade de referência" at bounding box center [1167, 430] width 757 height 28
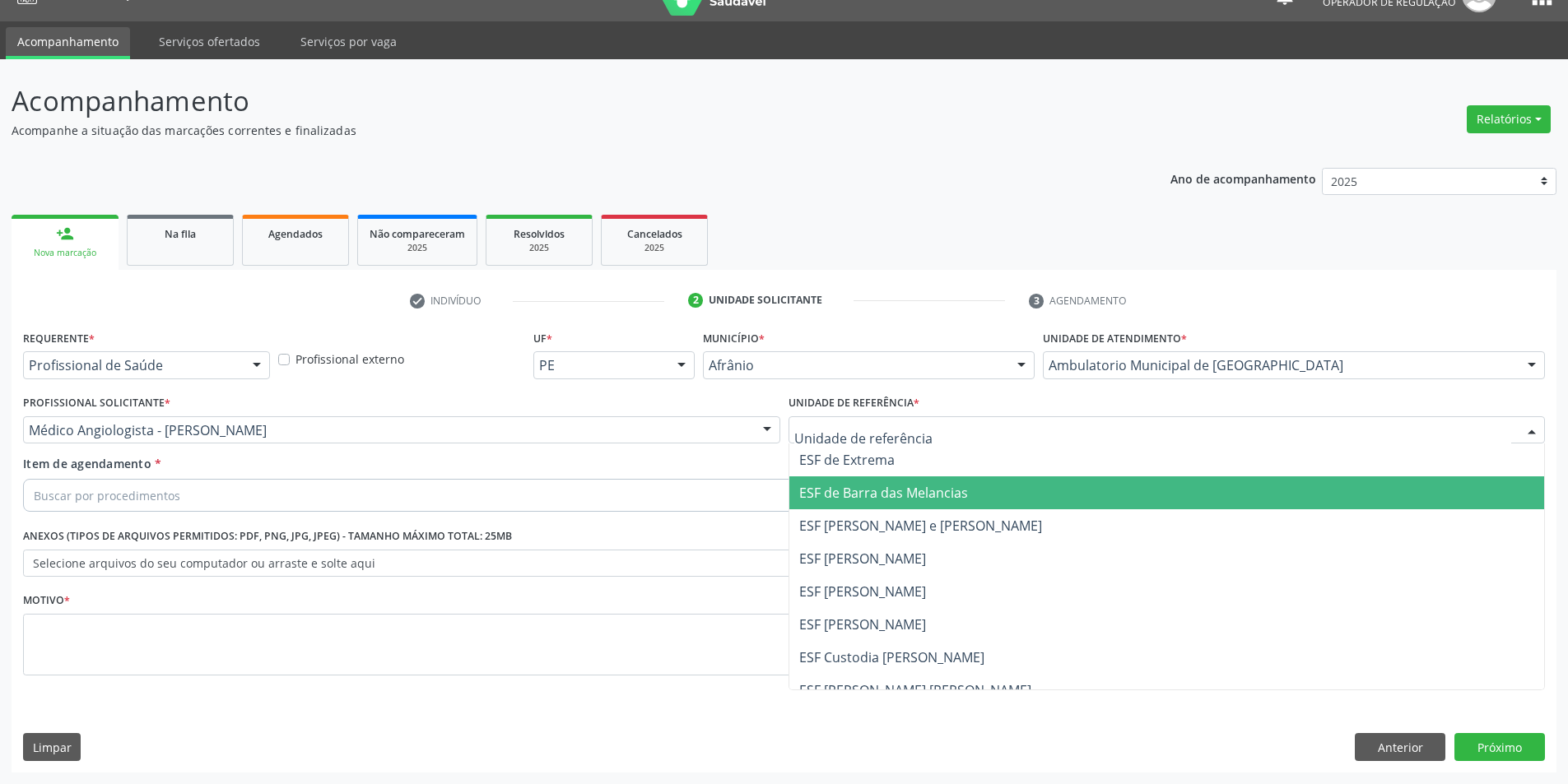
click at [982, 532] on span "ESF [PERSON_NAME] e [PERSON_NAME]" at bounding box center [921, 526] width 243 height 18
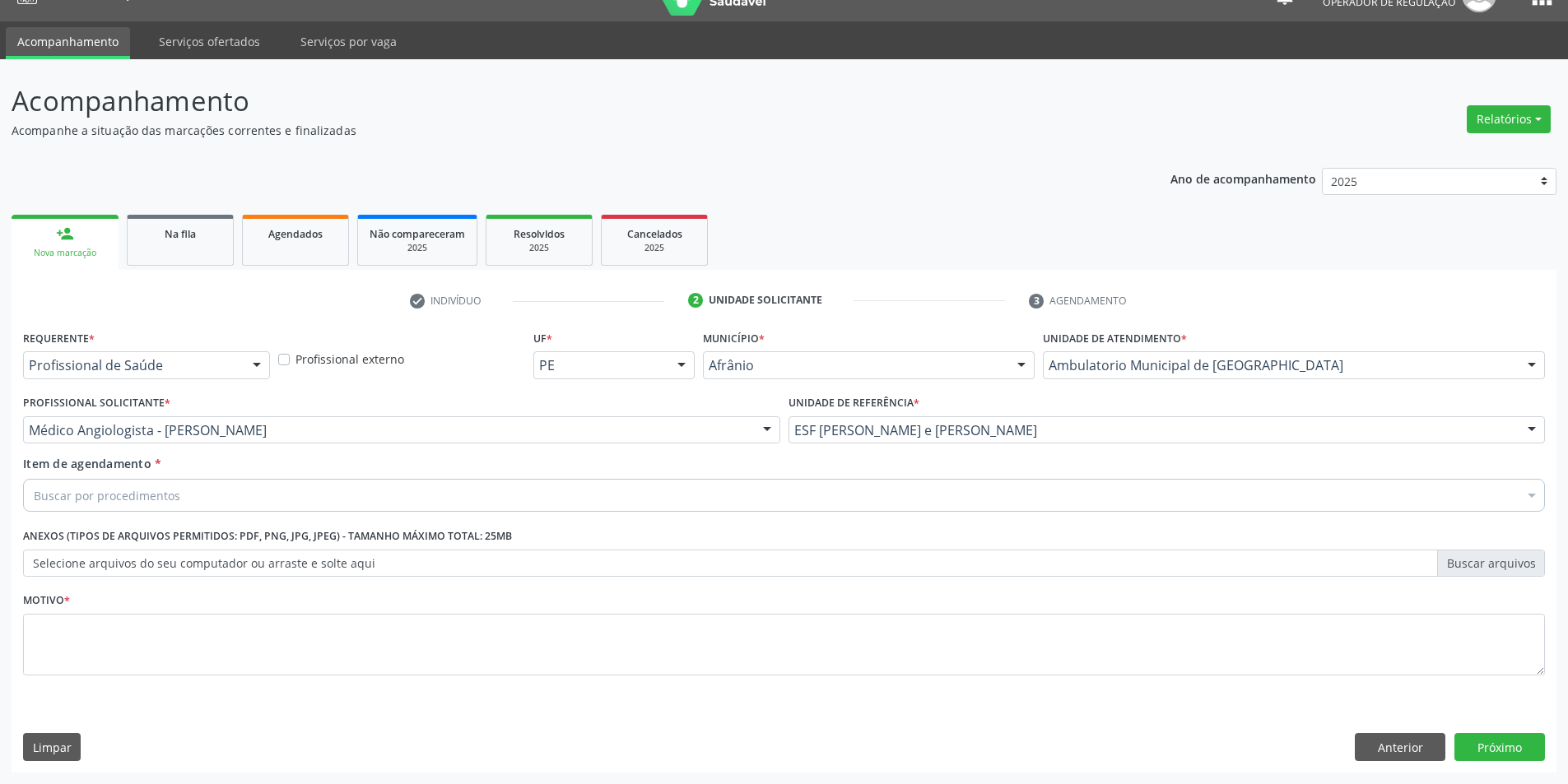
drag, startPoint x: 909, startPoint y: 488, endPoint x: 908, endPoint y: 501, distance: 13.0
click at [908, 488] on div "Buscar por procedimentos" at bounding box center [784, 495] width 1522 height 33
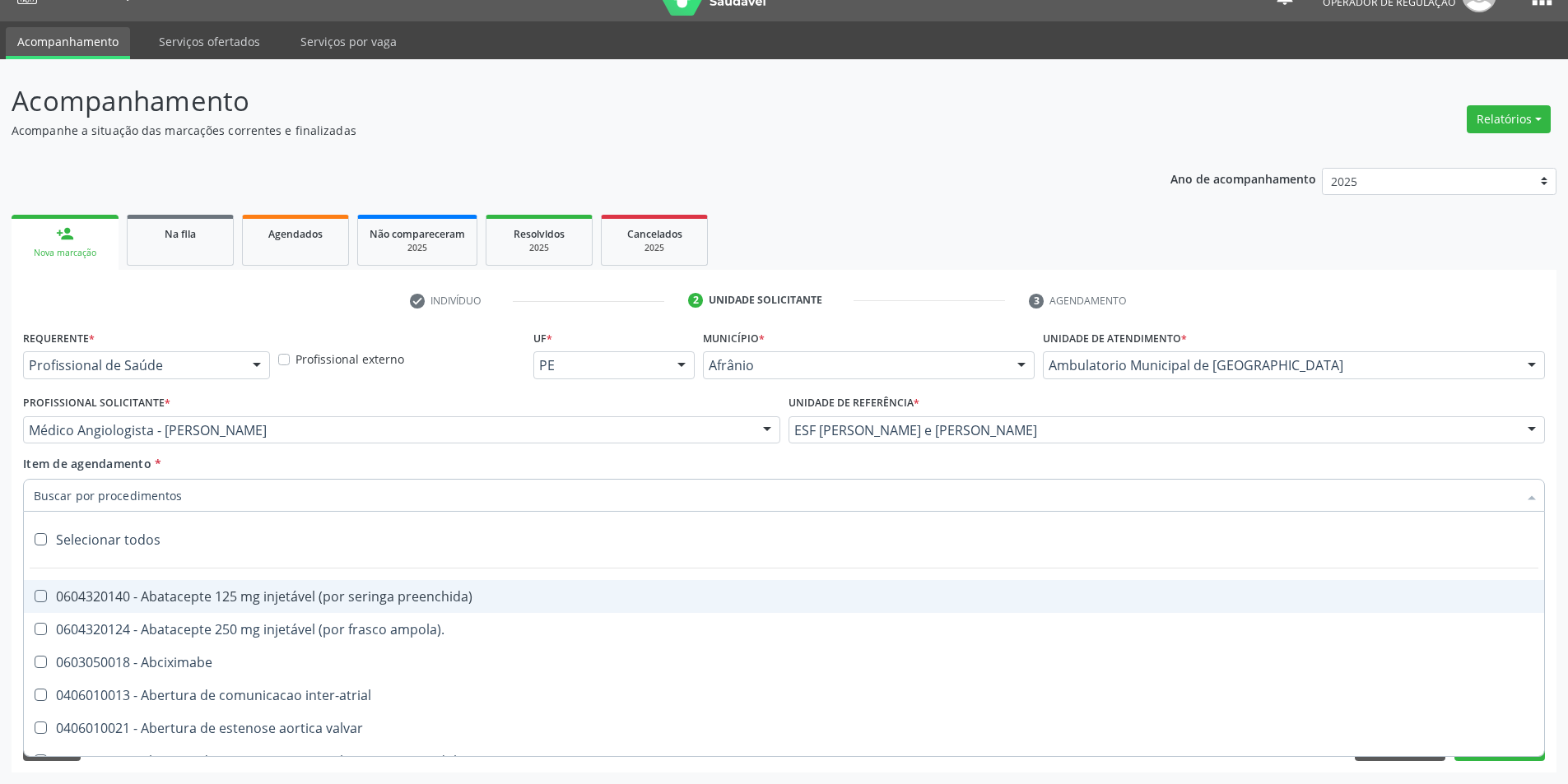
click at [908, 501] on input "Item de agendamento *" at bounding box center [775, 495] width 1484 height 33
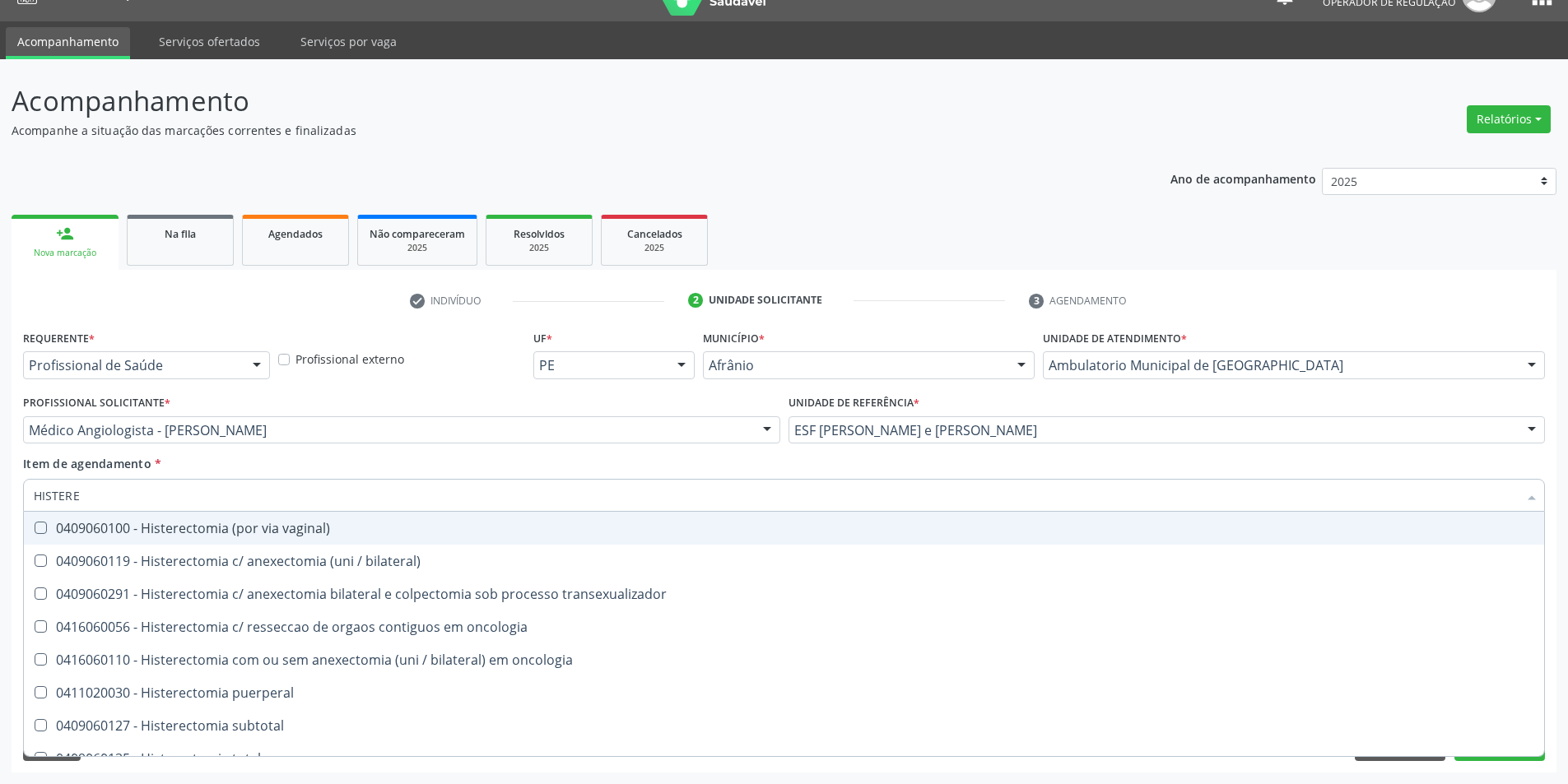
type input "HISTEREC"
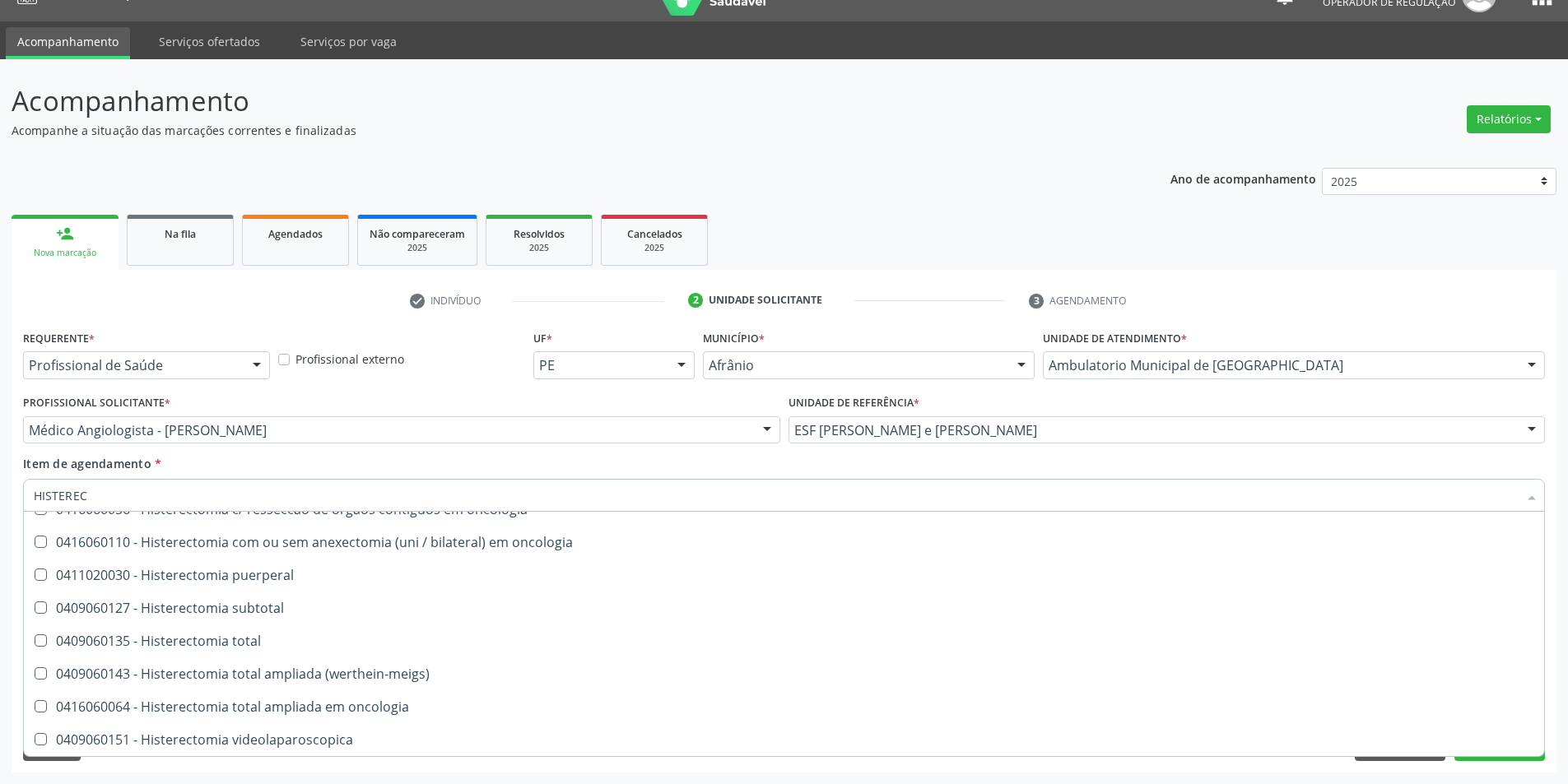
scroll to position [0, 0]
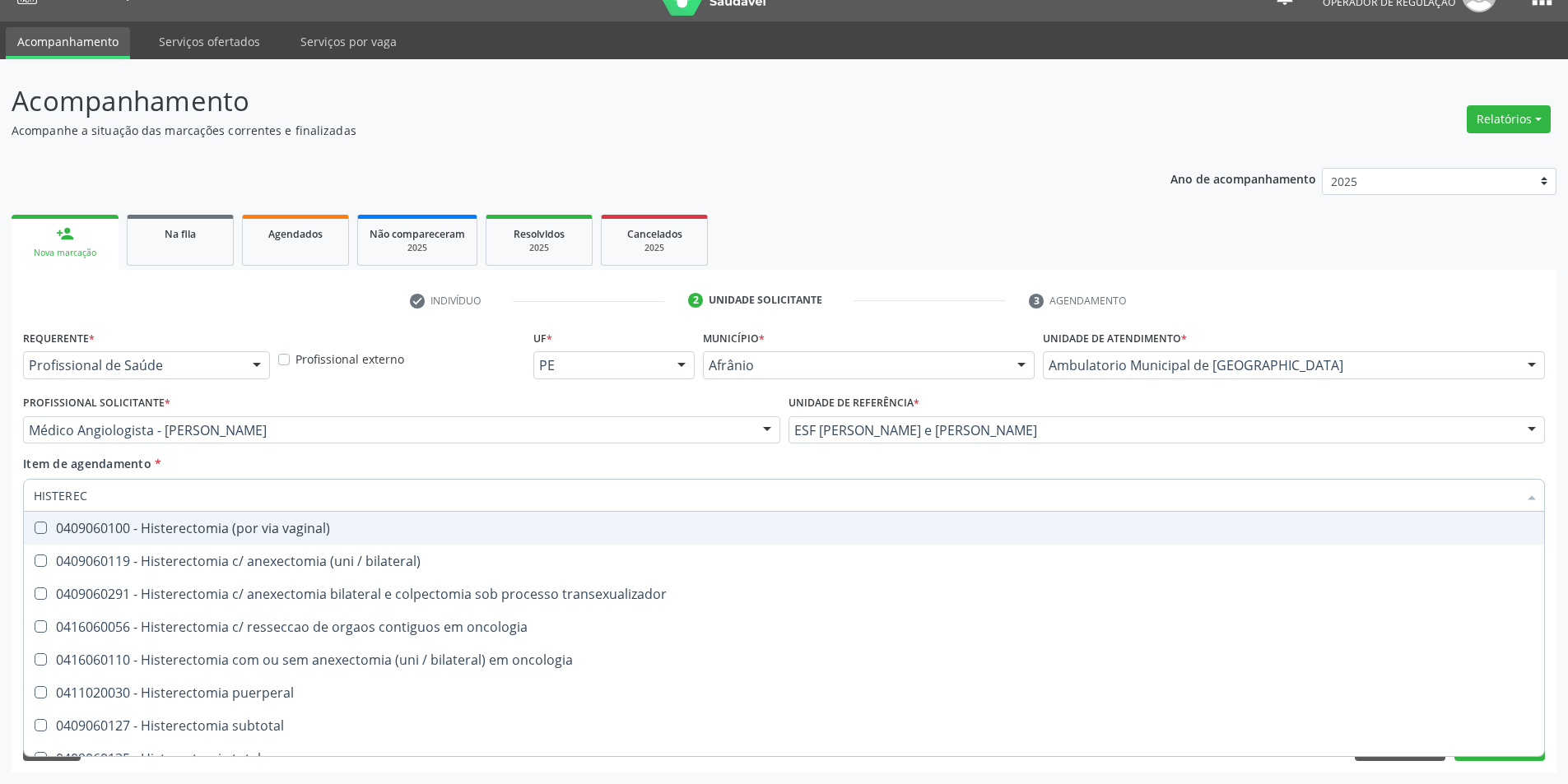
click at [362, 527] on div "0409060100 - Histerectomia (por via vaginal)" at bounding box center [784, 528] width 1500 height 13
checkbox vaginal\) "true"
click at [0, 474] on div "Acompanhamento Acompanhe a situação das marcações correntes e finalizadas Relat…" at bounding box center [784, 422] width 1568 height 725
checkbox bilateral\) "true"
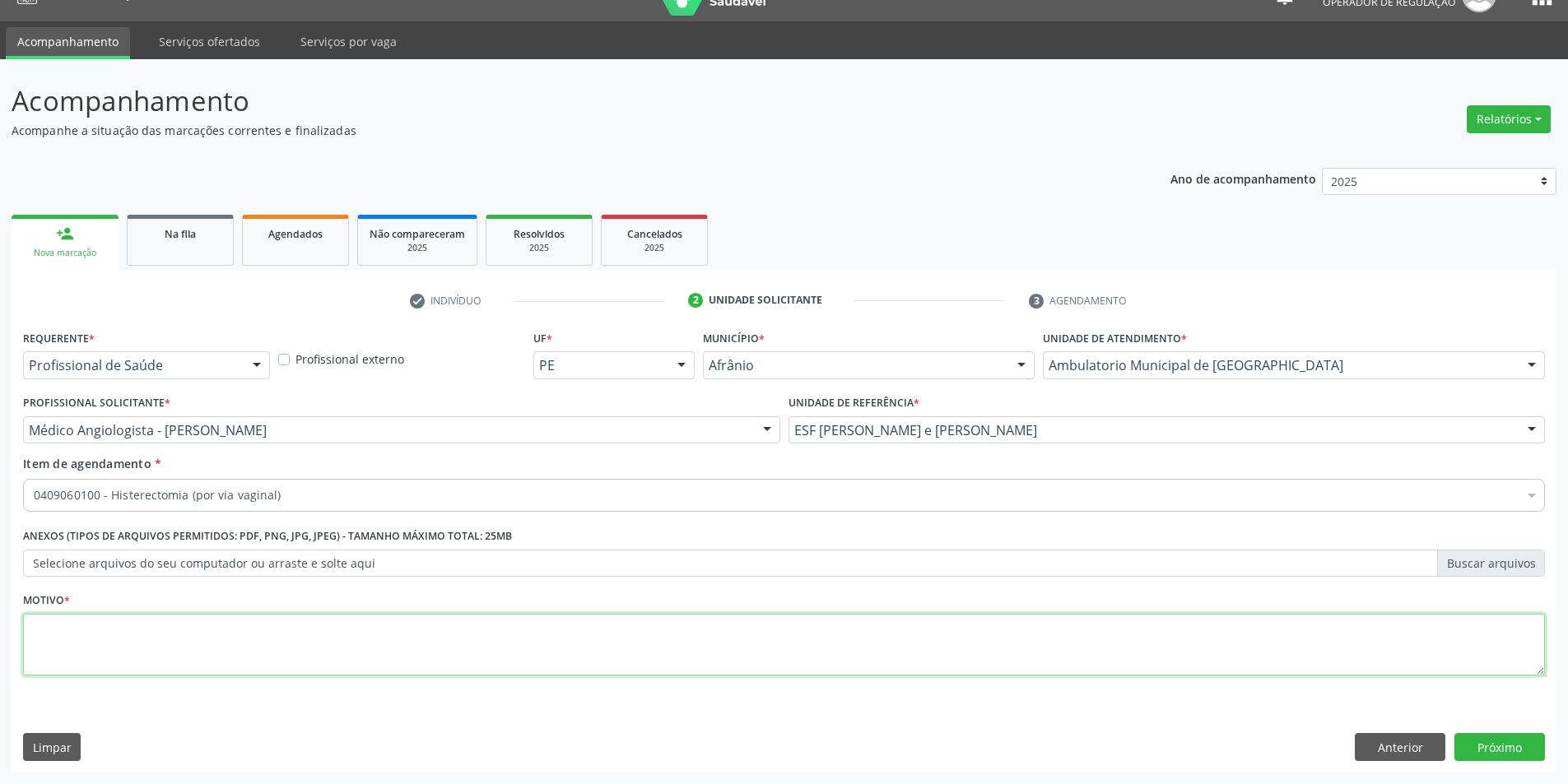
click at [228, 626] on textarea at bounding box center [784, 645] width 1522 height 63
type textarea "'"
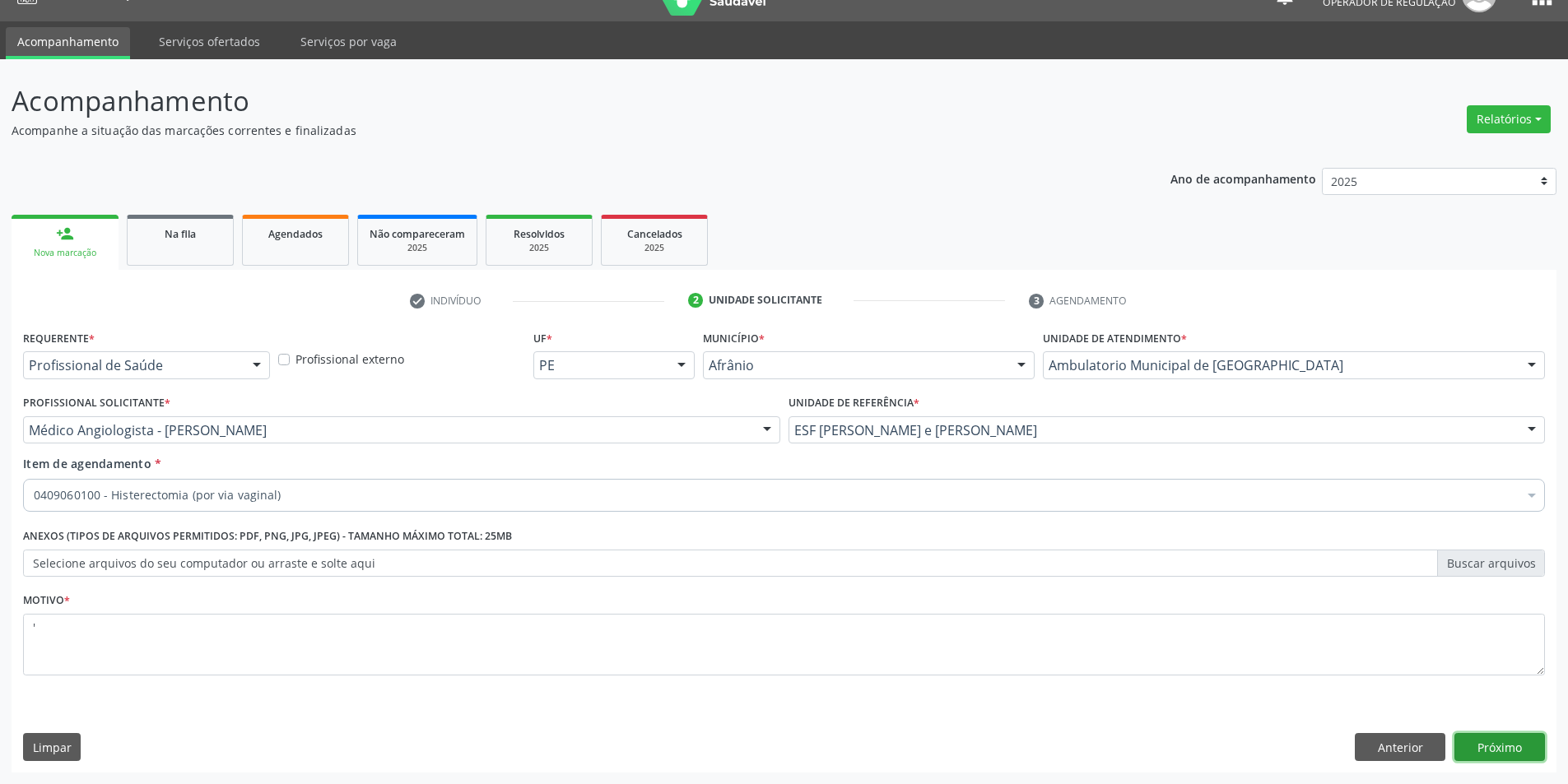
click at [1518, 747] on button "Próximo" at bounding box center [1499, 747] width 90 height 28
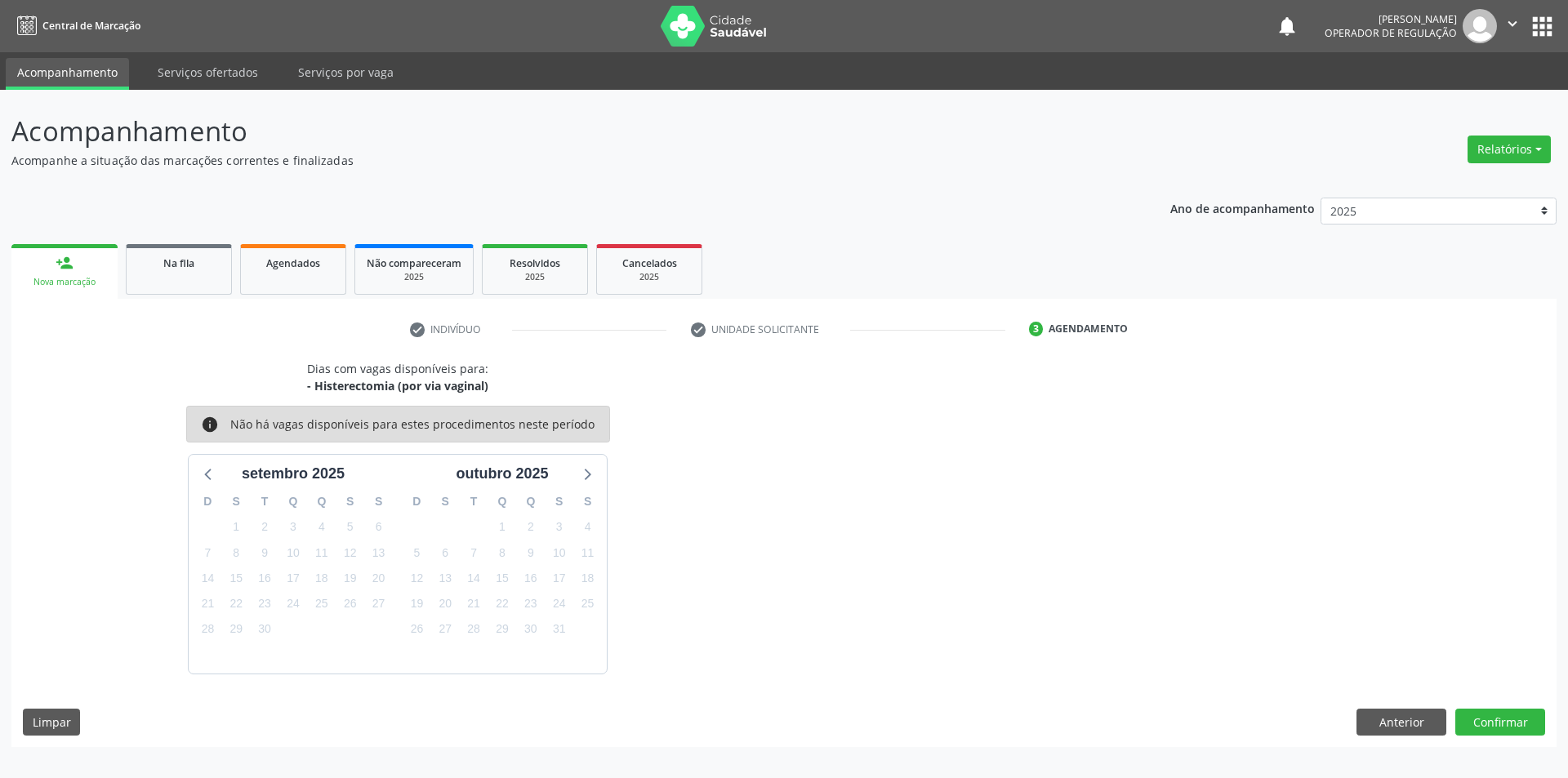
click at [1497, 698] on div "Dias com vagas disponíveis para: - Histerectomia (por via vaginal) info Não há …" at bounding box center [784, 554] width 1545 height 387
click at [1495, 718] on button "Confirmar" at bounding box center [1500, 722] width 89 height 28
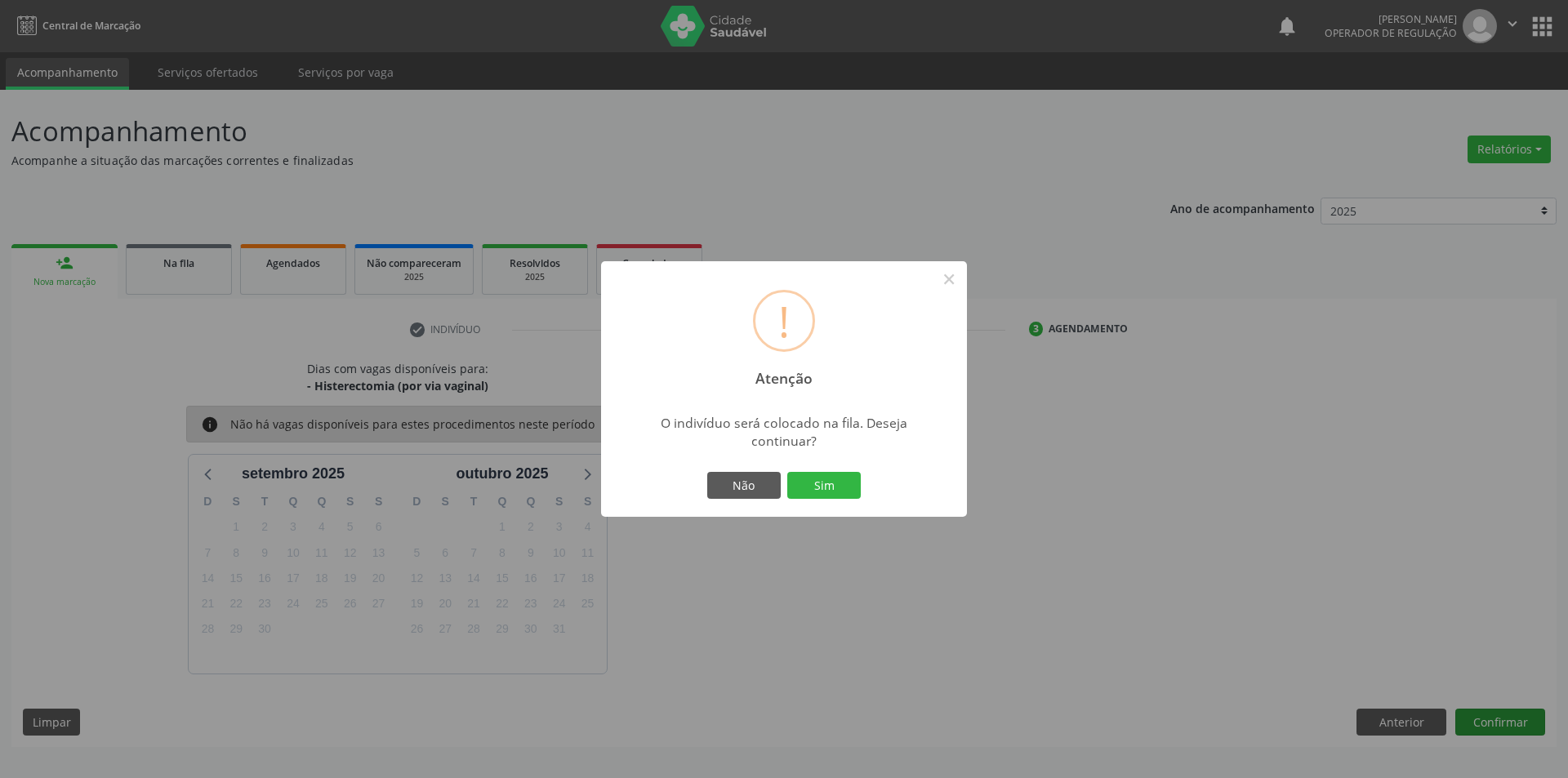
click at [787, 472] on button "Sim" at bounding box center [824, 485] width 73 height 28
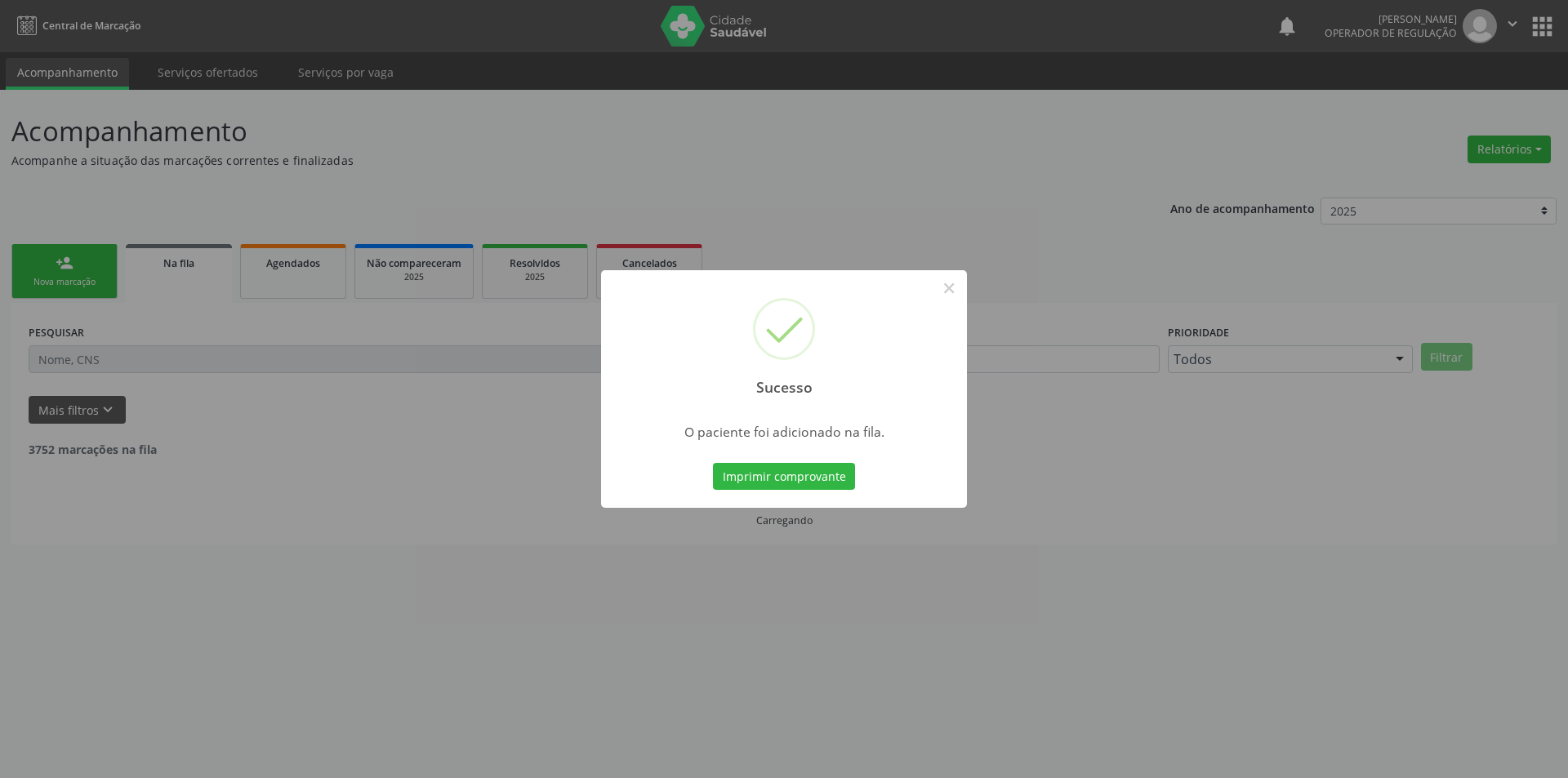
click at [441, 386] on div "Sucesso × O paciente foi adicionado na fila. Imprimir comprovante Cancel" at bounding box center [784, 389] width 1568 height 778
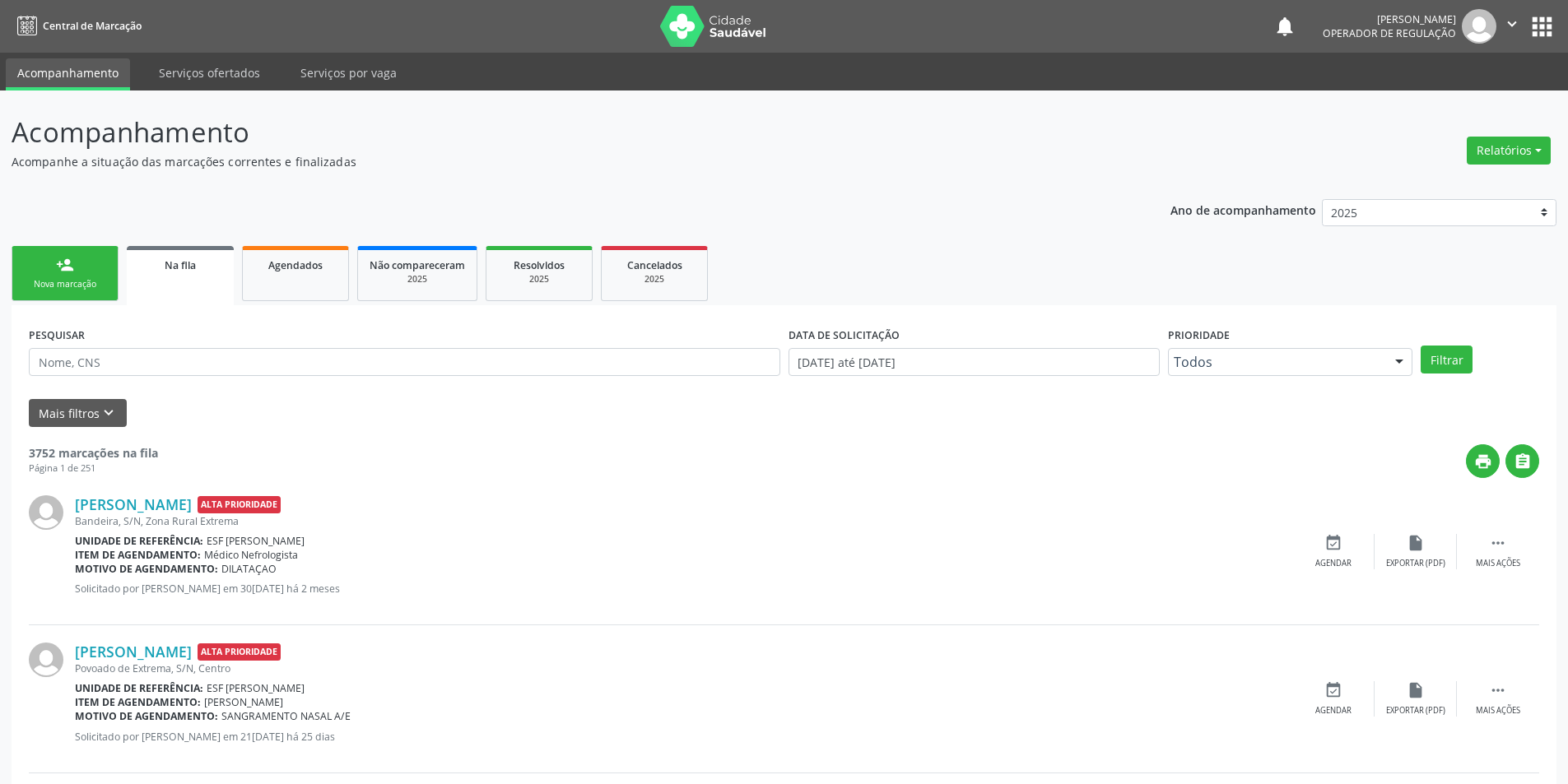
click at [105, 270] on link "person_add Nova marcação" at bounding box center [65, 273] width 107 height 55
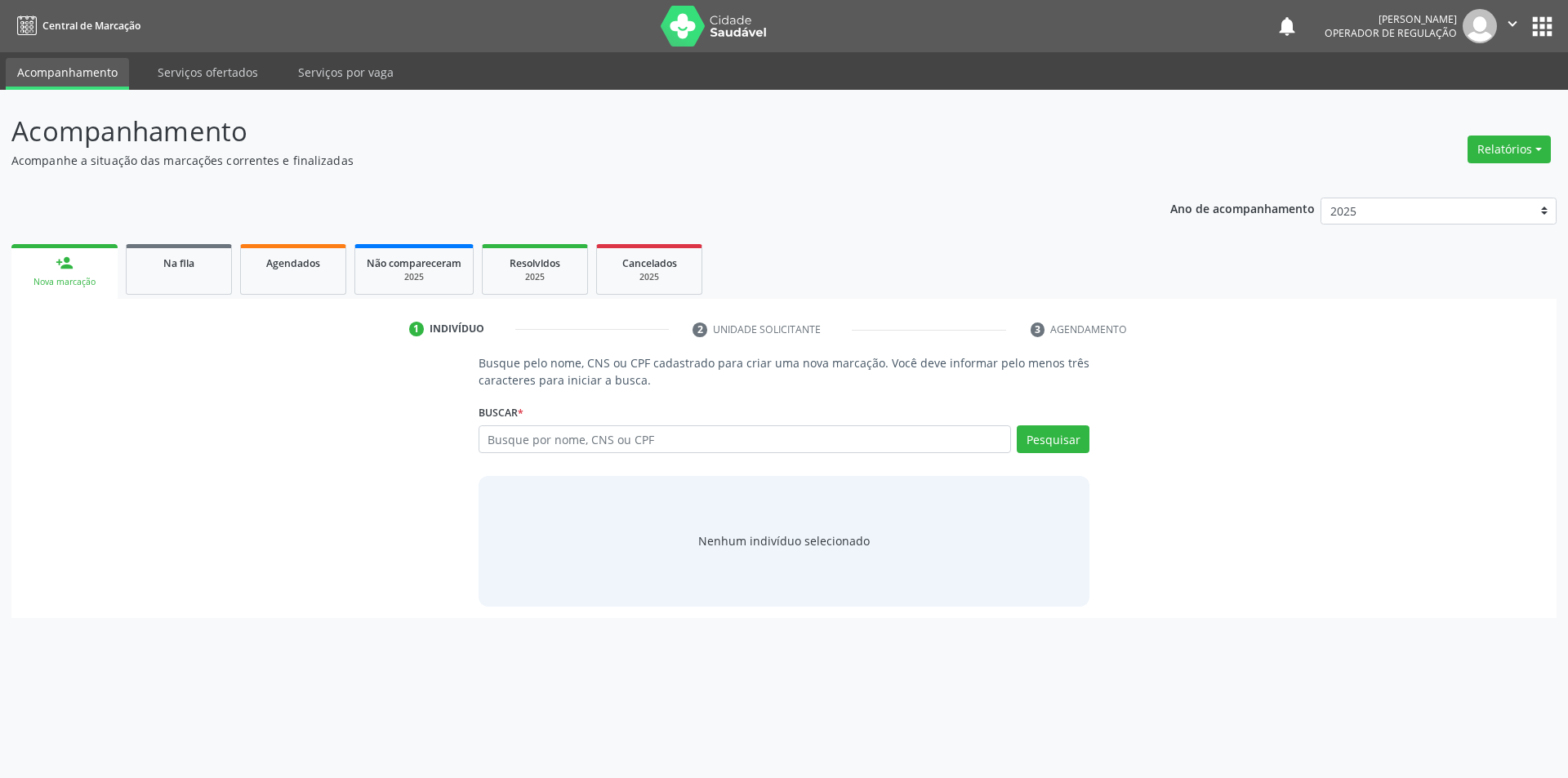
click at [603, 424] on div "Buscar * Busque por nome, CNS ou CPF Nenhum resultado encontrado para: " " Digi…" at bounding box center [784, 431] width 612 height 63
click at [824, 433] on input "text" at bounding box center [745, 439] width 533 height 28
type input "700005661245003"
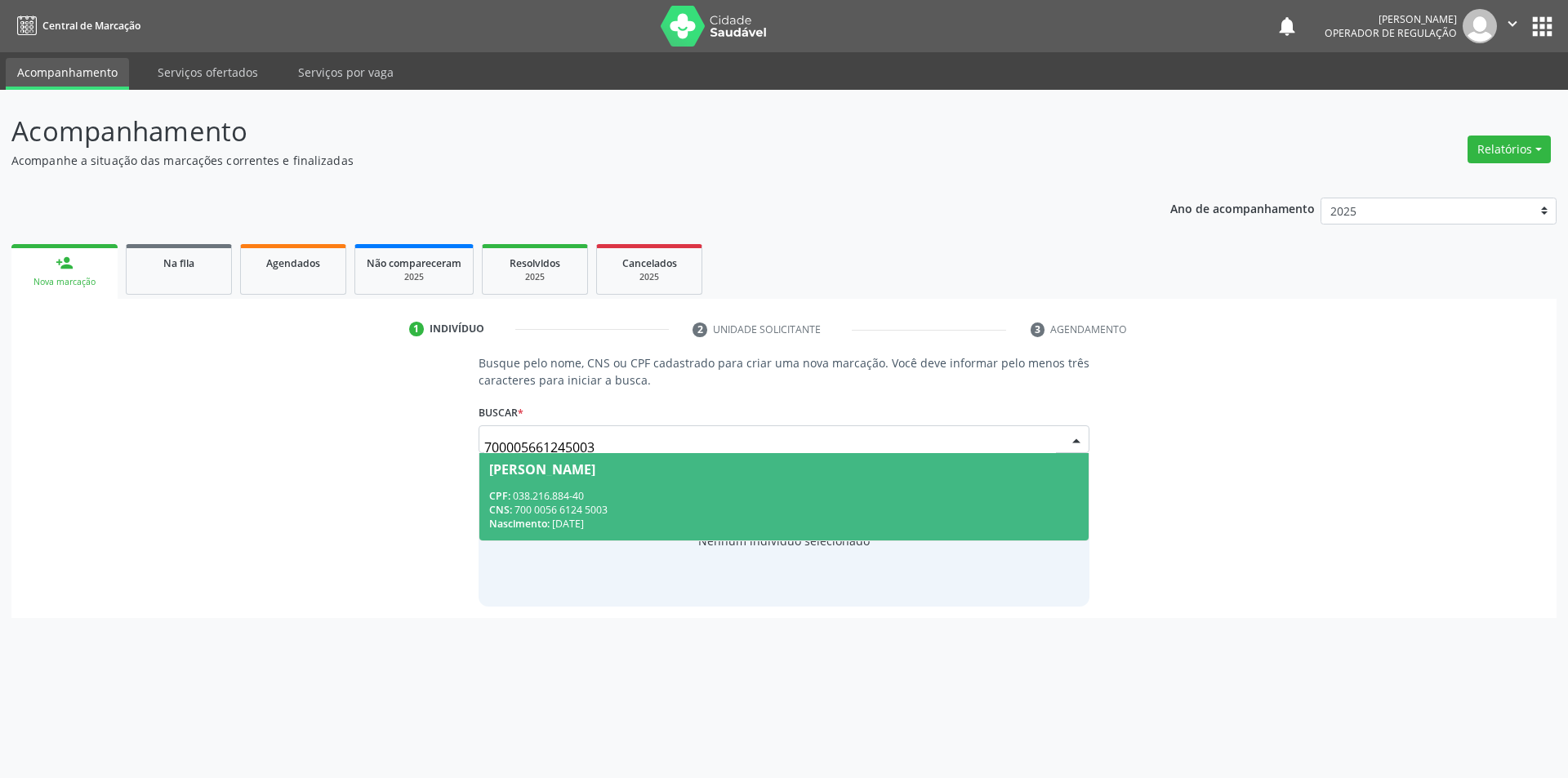
click at [641, 495] on div "CPF: 038.216.884-40" at bounding box center [785, 496] width 591 height 14
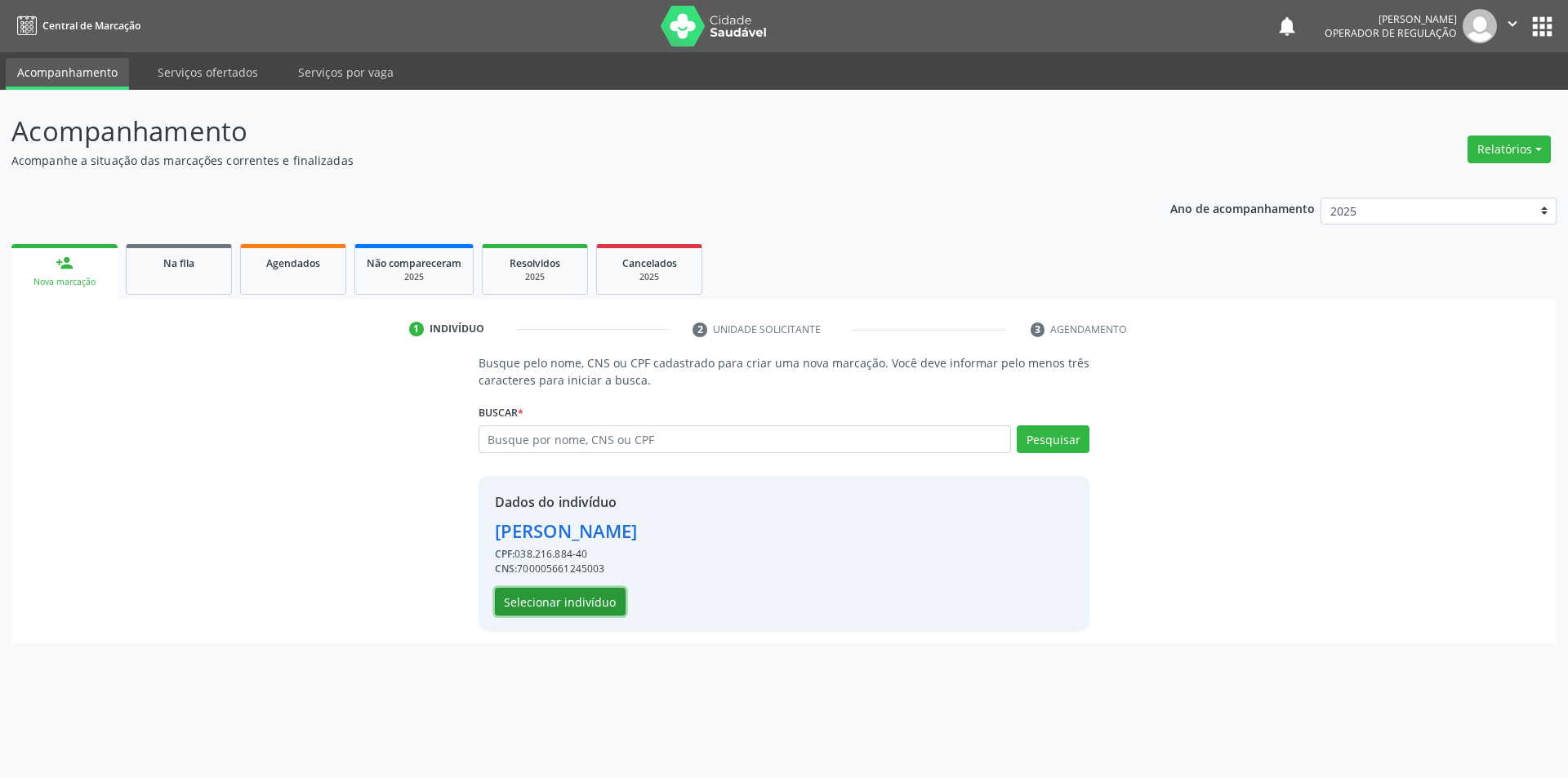
click at [570, 592] on button "Selecionar indivíduo" at bounding box center [560, 602] width 131 height 28
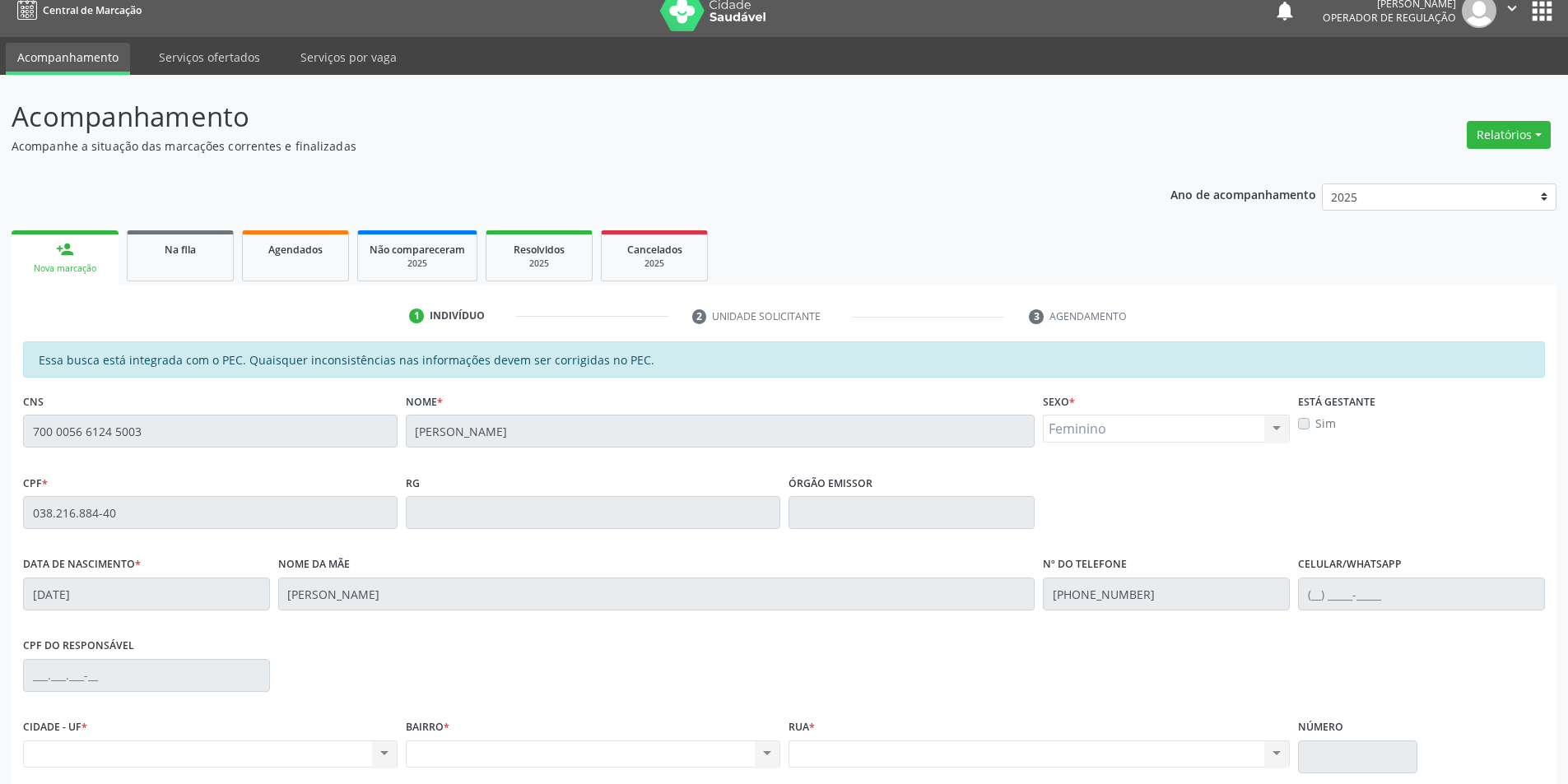
scroll to position [156, 0]
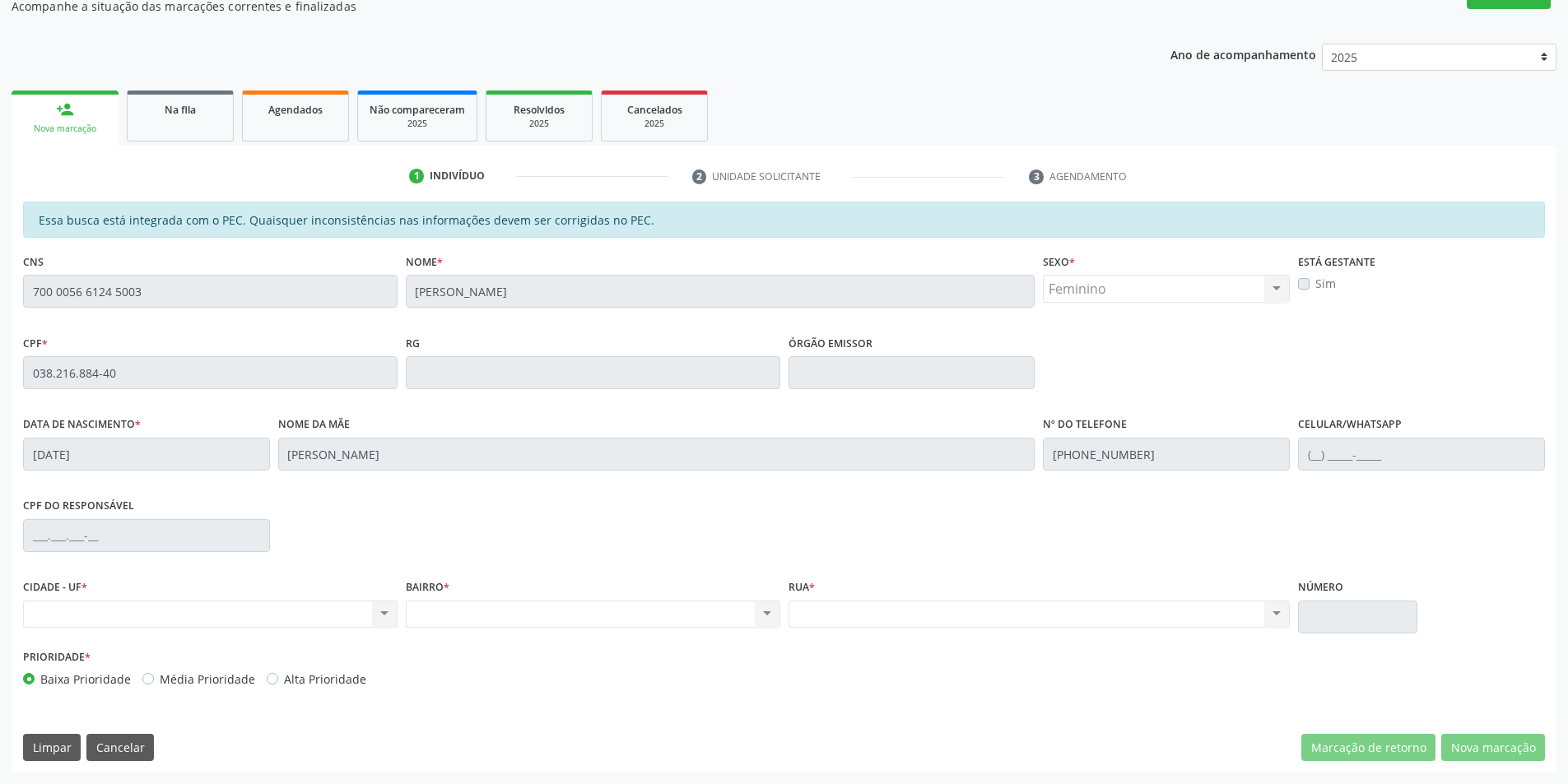
drag, startPoint x: 258, startPoint y: 264, endPoint x: 0, endPoint y: 298, distance: 260.2
click at [0, 298] on div "Acompanhamento Acompanhe a situação das marcações correntes e finalizadas Relat…" at bounding box center [784, 360] width 1568 height 849
click at [0, 288] on div "Acompanhamento Acompanhe a situação das marcações correntes e finalizadas Relat…" at bounding box center [784, 360] width 1568 height 849
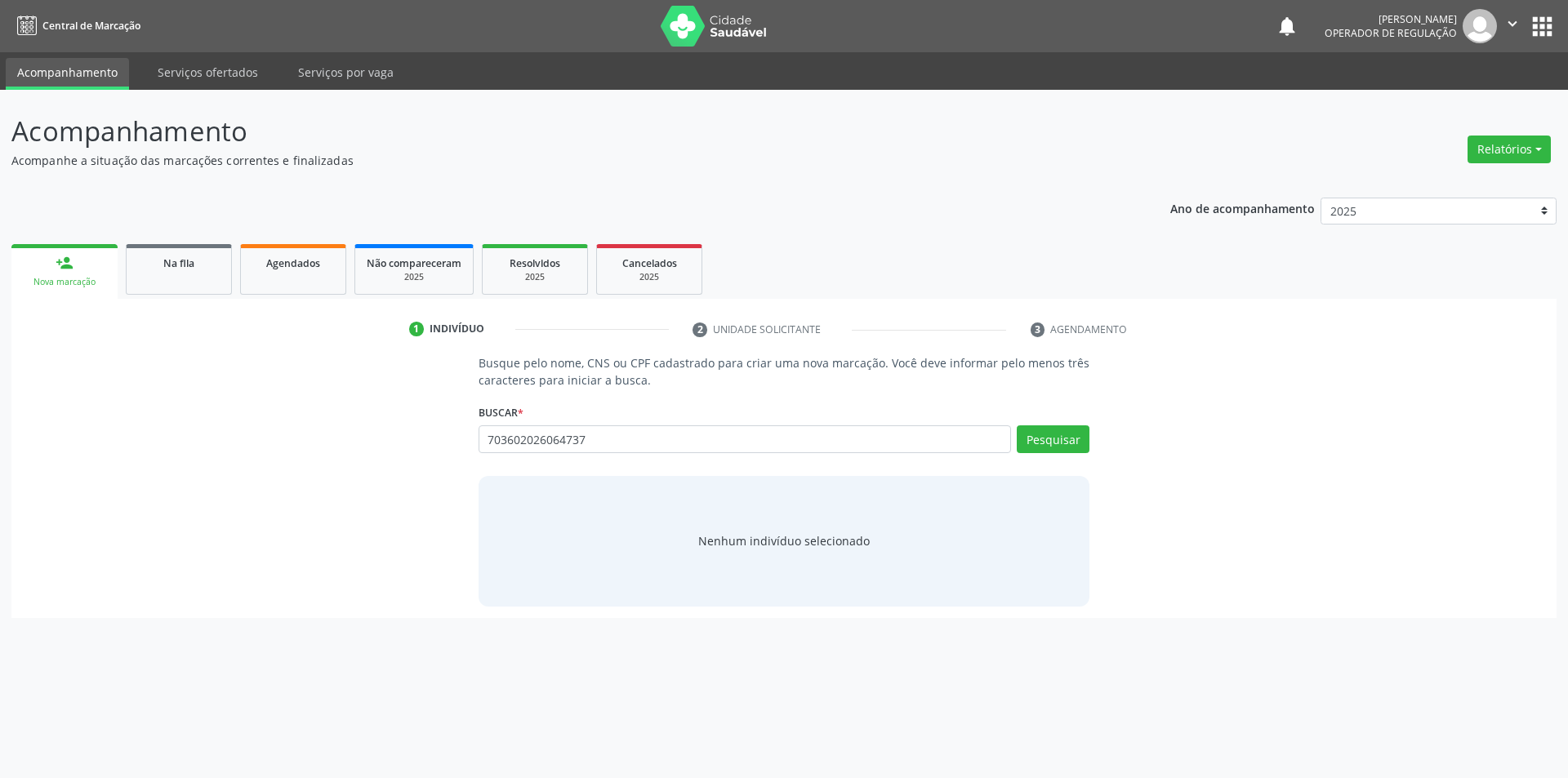
type input "703602026064737"
drag, startPoint x: 783, startPoint y: 427, endPoint x: 524, endPoint y: 459, distance: 261.0
click at [524, 459] on div "703602026064737 Busque por nome, CNS ou CPF Nenhum resultado encontrado para: "…" at bounding box center [784, 445] width 612 height 39
drag, startPoint x: 810, startPoint y: 438, endPoint x: 430, endPoint y: 403, distance: 381.6
click at [430, 403] on div "Busque pelo nome, CNS ou CPF cadastrado para criar uma nova marcação. Você deve…" at bounding box center [784, 480] width 1522 height 251
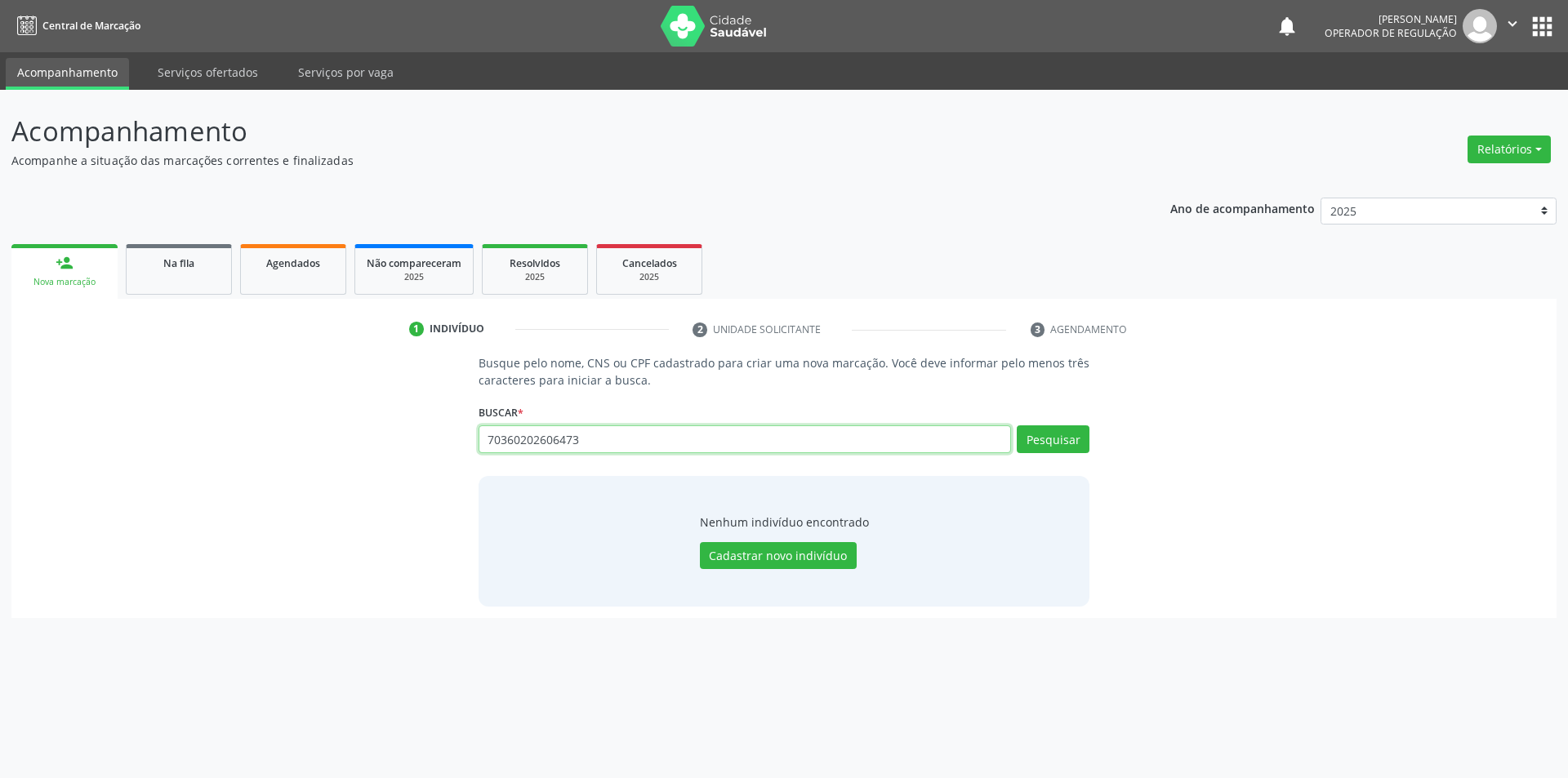
type input "703602026064737"
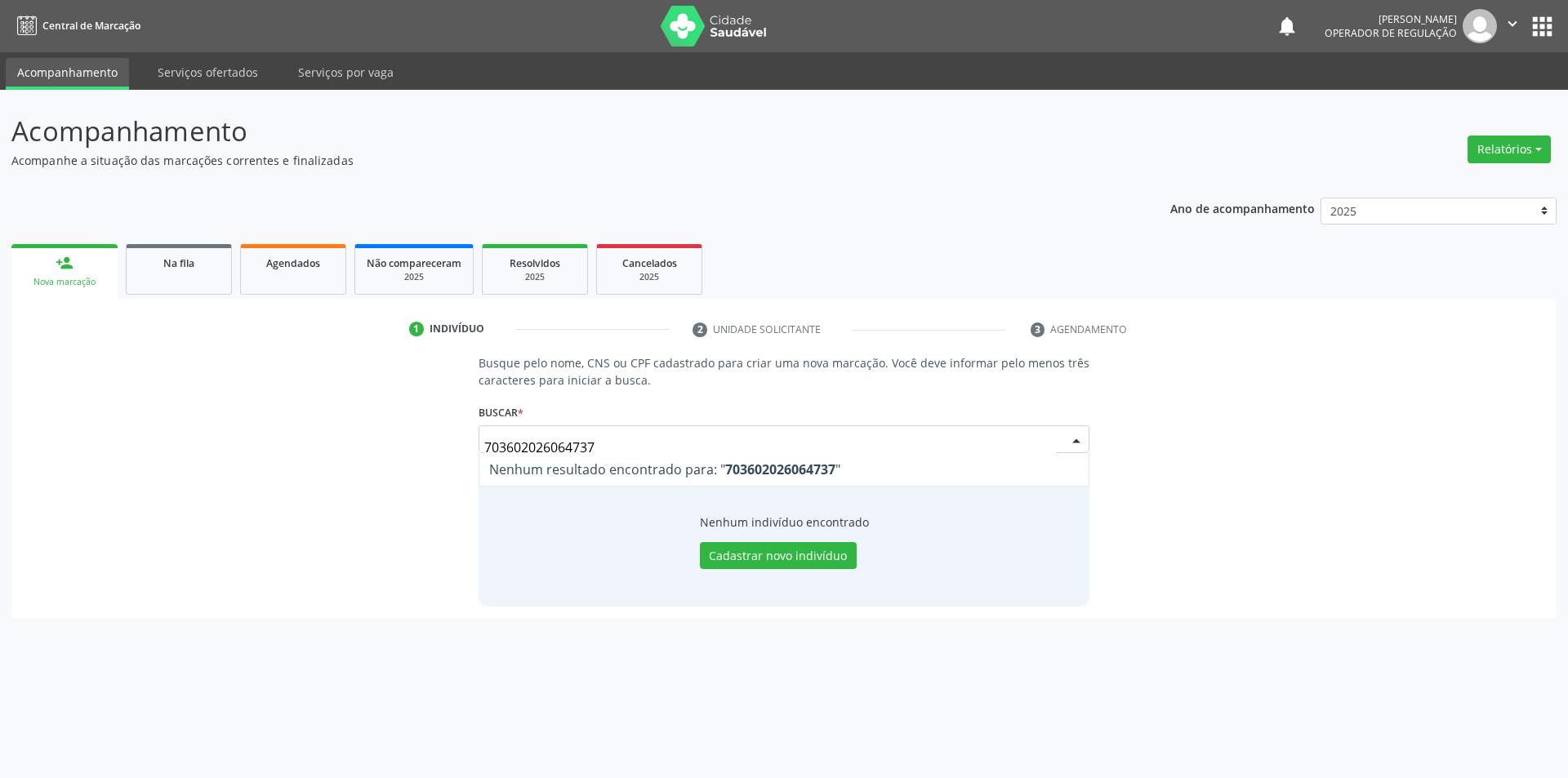
drag, startPoint x: 868, startPoint y: 431, endPoint x: 495, endPoint y: 531, distance: 386.2
click at [484, 532] on div "Busque pelo nome, CNS ou CPF cadastrado para criar uma nova marcação. Você deve…" at bounding box center [785, 480] width 635 height 251
type input "LUCELIA GOMES DA SILVA"
drag, startPoint x: 698, startPoint y: 447, endPoint x: 387, endPoint y: 447, distance: 311.0
click at [387, 447] on div "Busque pelo nome, CNS ou CPF cadastrado para criar uma nova marcação. Você deve…" at bounding box center [784, 480] width 1522 height 251
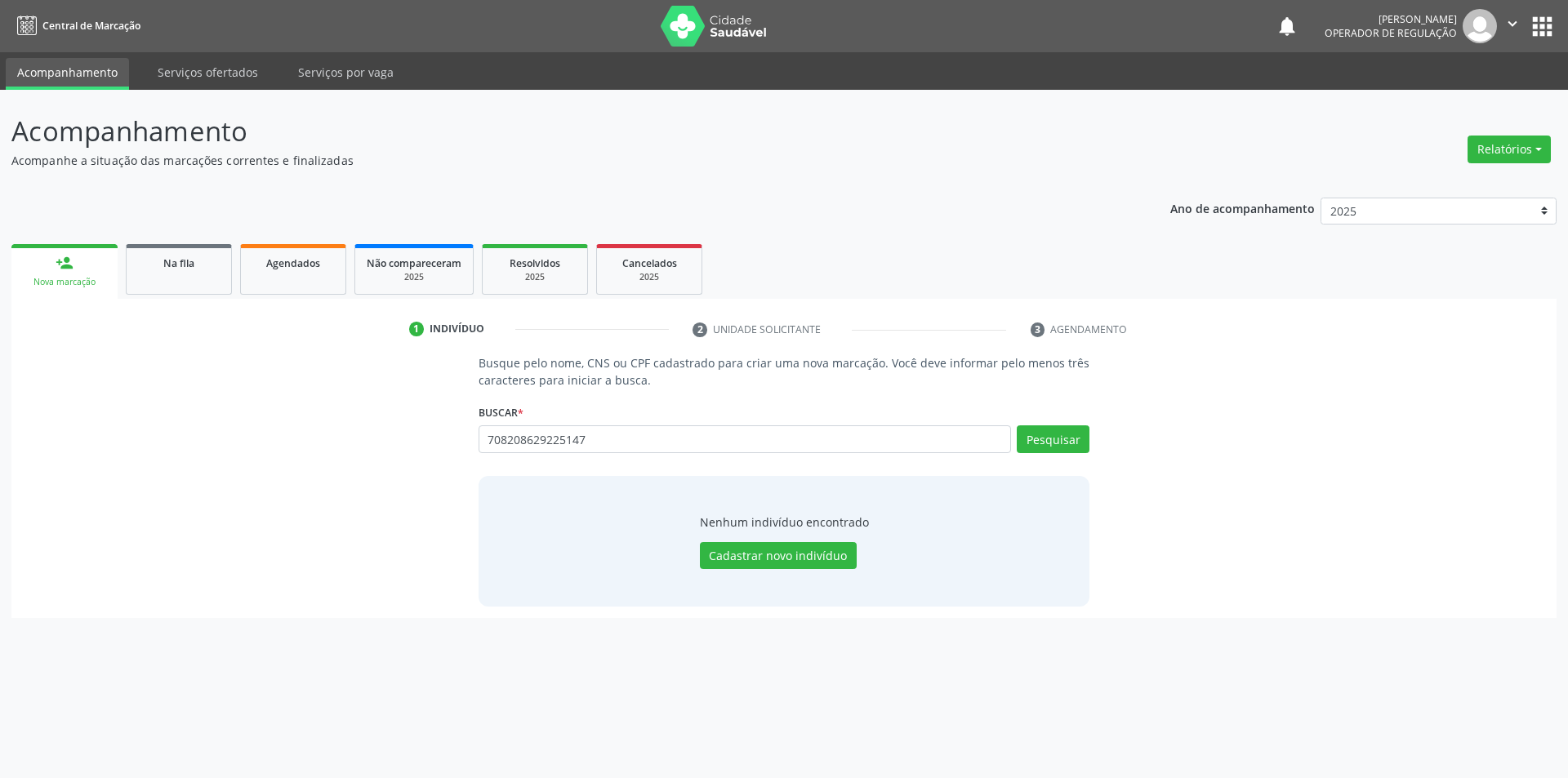
type input "708208629225147"
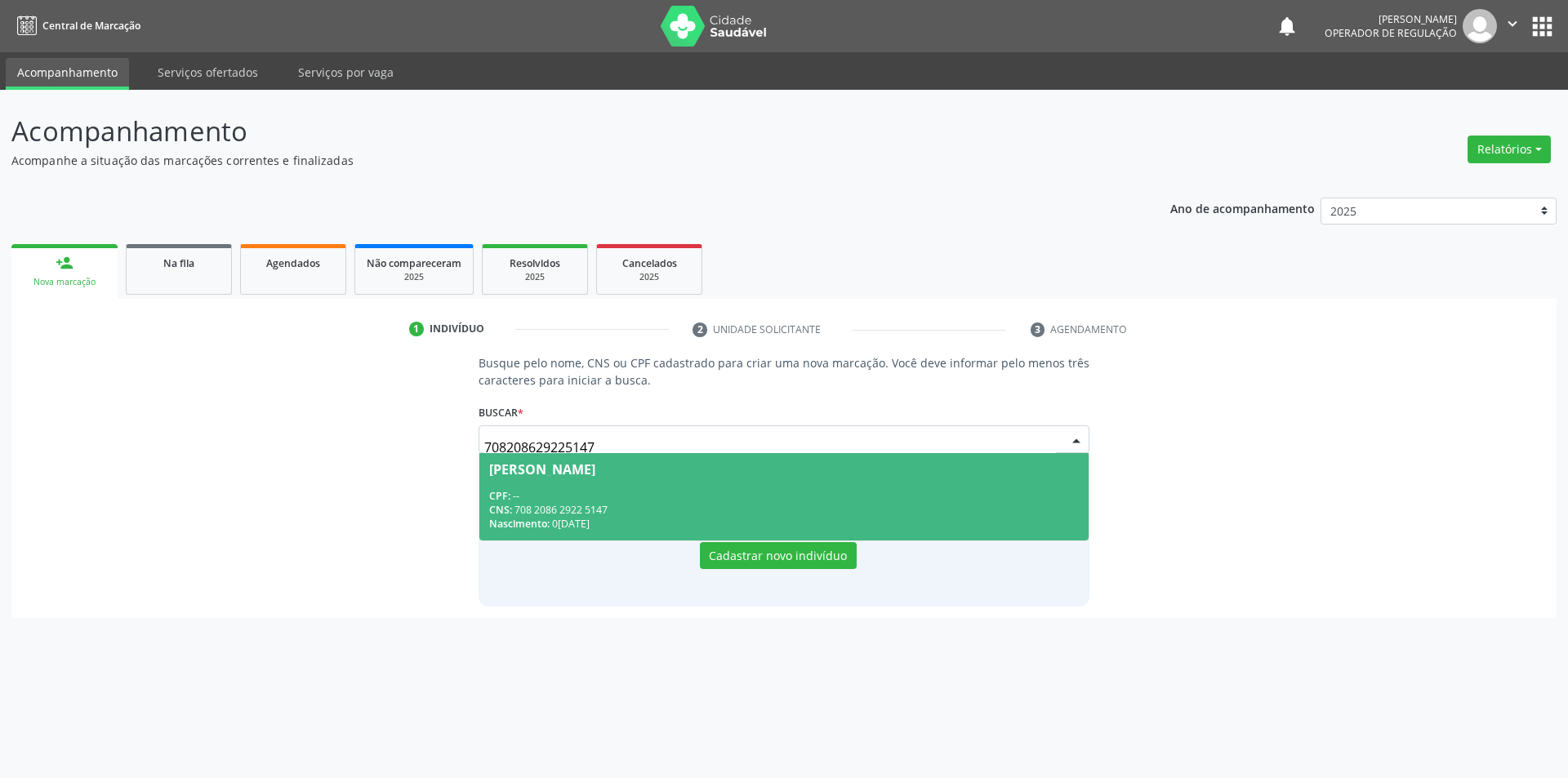
click at [596, 474] on div "Maria de Fatima Lopes de Sousa" at bounding box center [543, 469] width 106 height 13
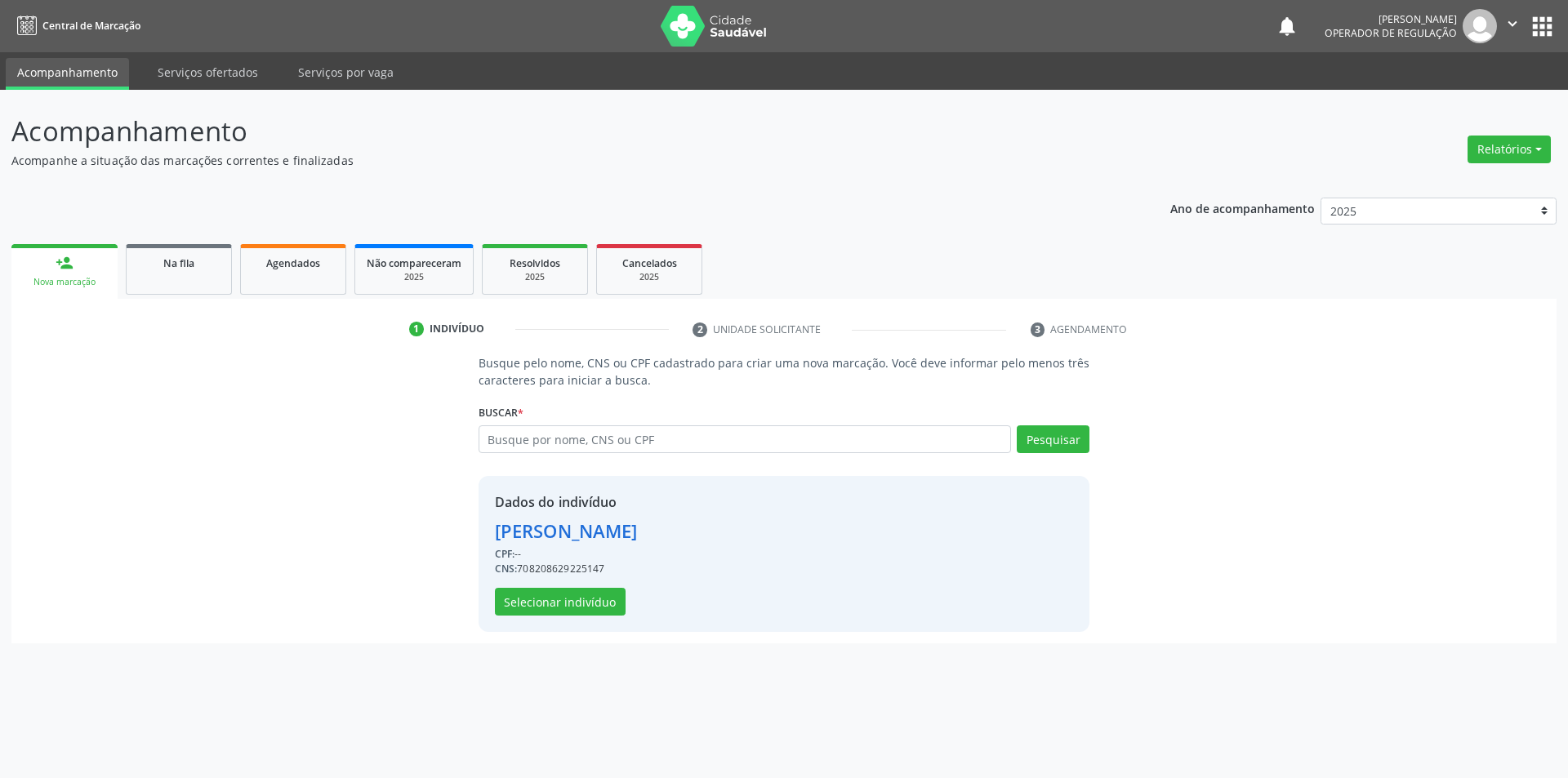
click at [624, 597] on div "Dados do indivíduo Maria de Fatima Lopes de Sousa CPF: -- CNS: 708208629225147 …" at bounding box center [566, 554] width 143 height 123
click at [601, 608] on button "Selecionar indivíduo" at bounding box center [560, 602] width 131 height 28
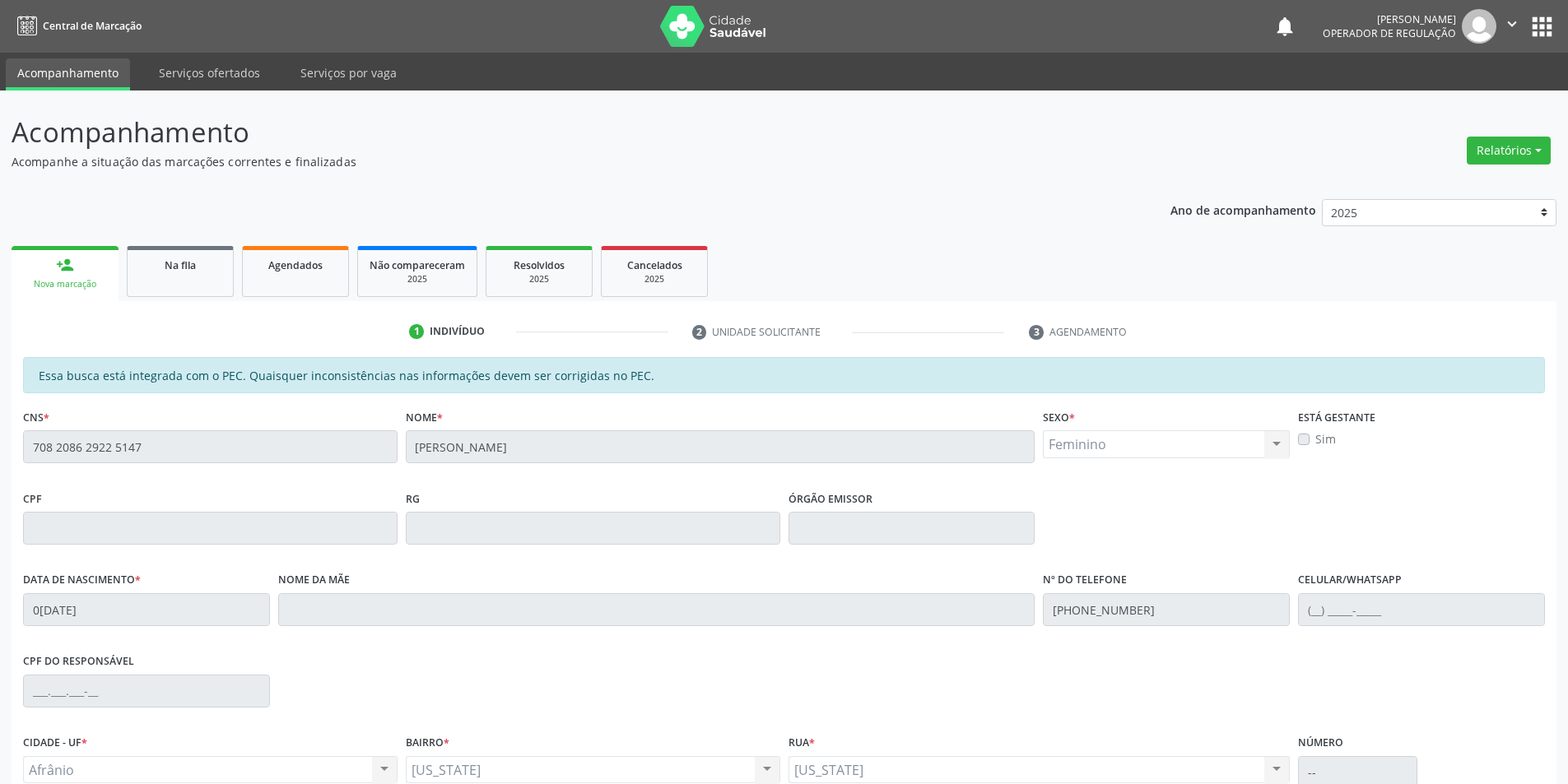
scroll to position [156, 0]
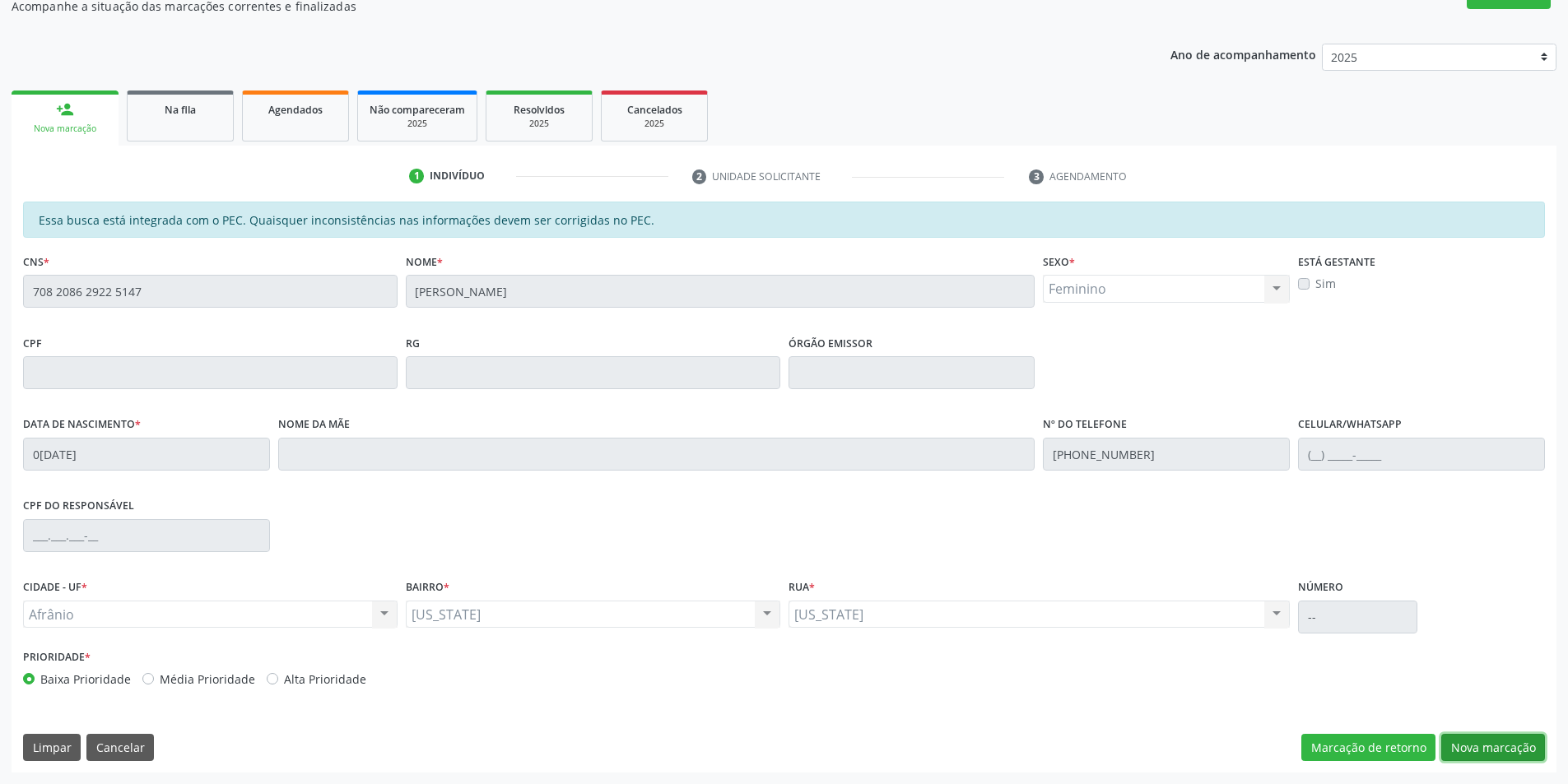
click at [1507, 749] on button "Nova marcação" at bounding box center [1493, 747] width 104 height 28
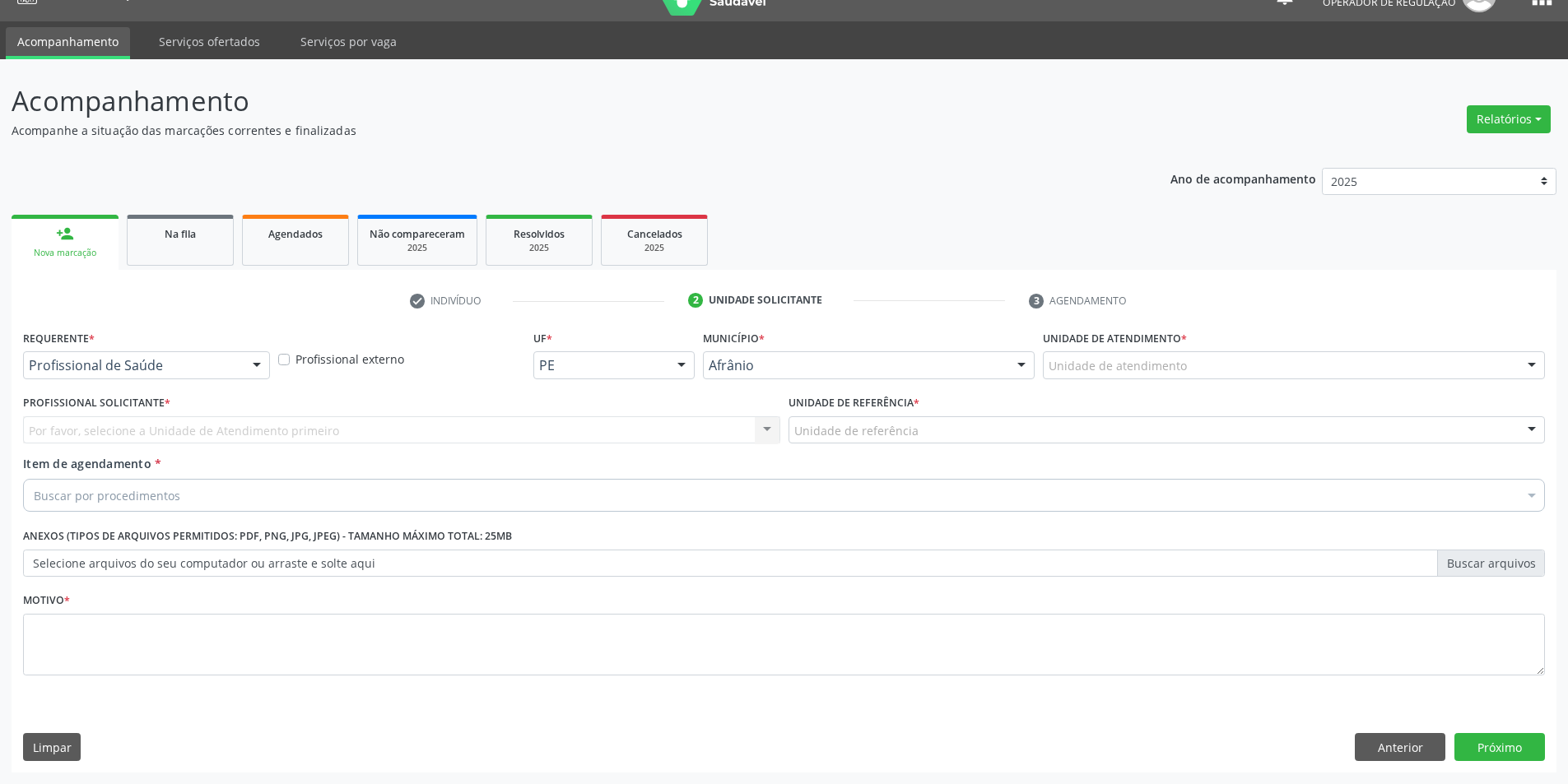
scroll to position [31, 0]
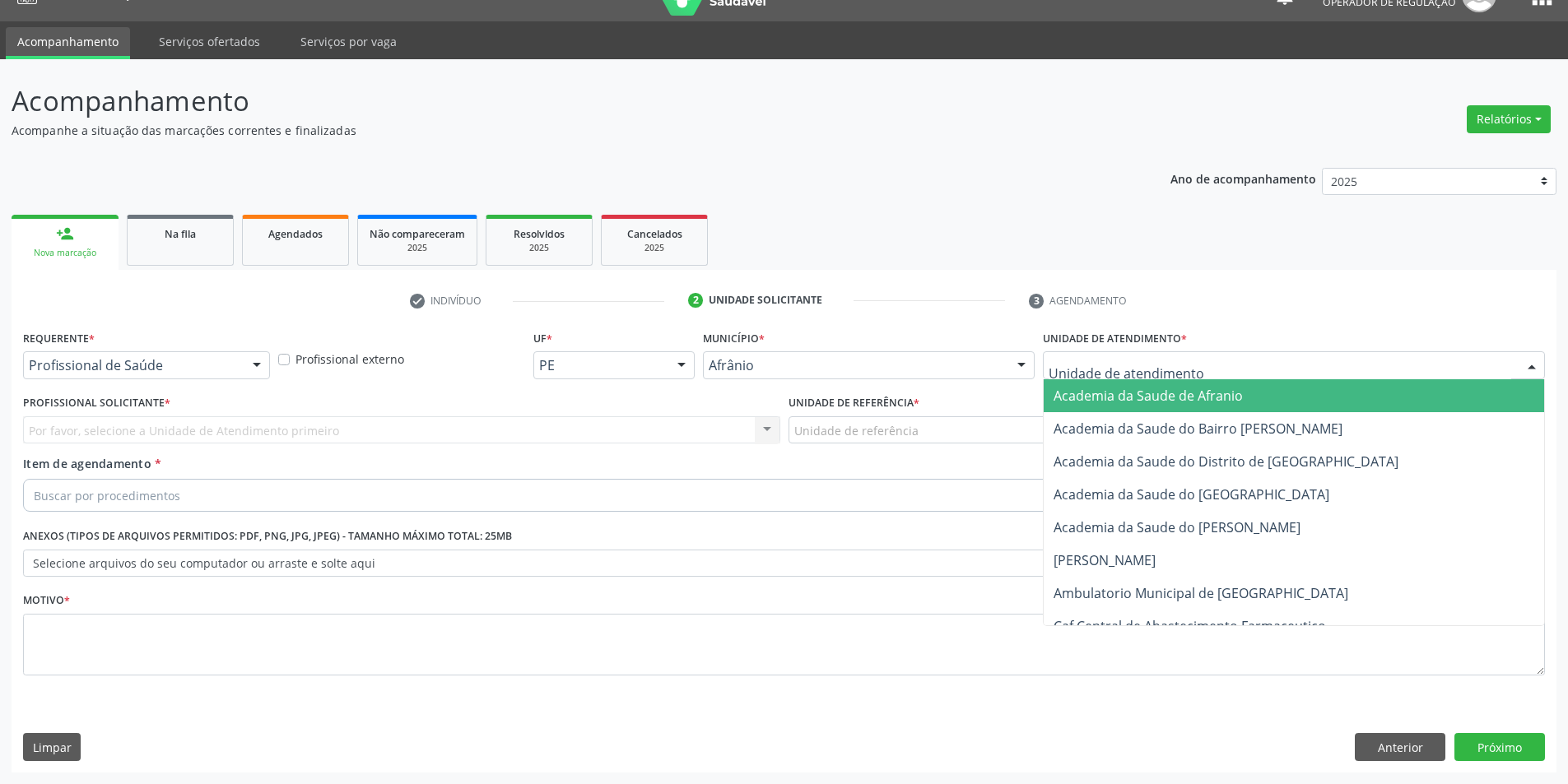
click at [1254, 363] on div at bounding box center [1293, 365] width 502 height 28
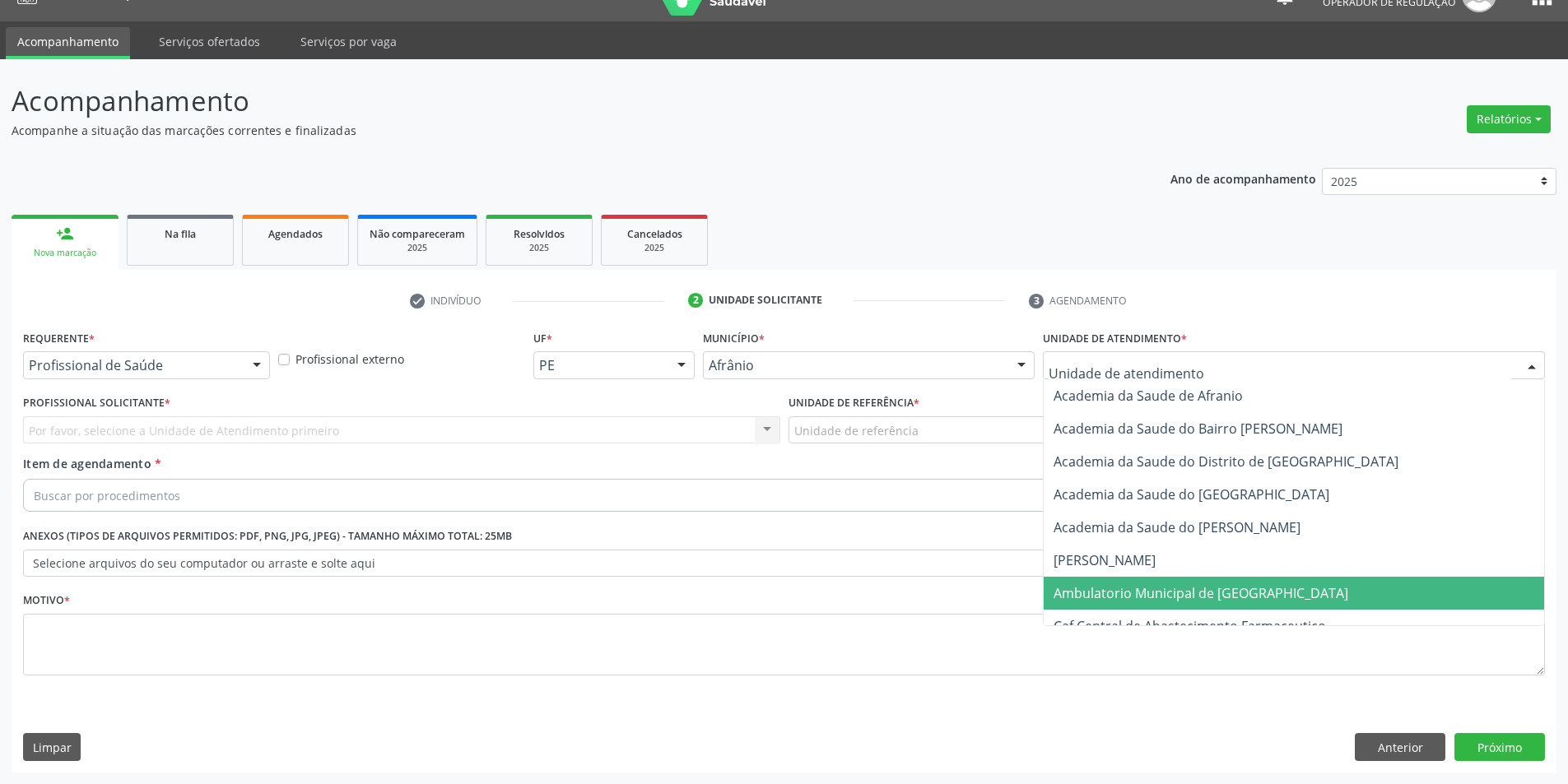
click at [1205, 586] on span "Ambulatorio Municipal de [GEOGRAPHIC_DATA]" at bounding box center [1201, 593] width 294 height 18
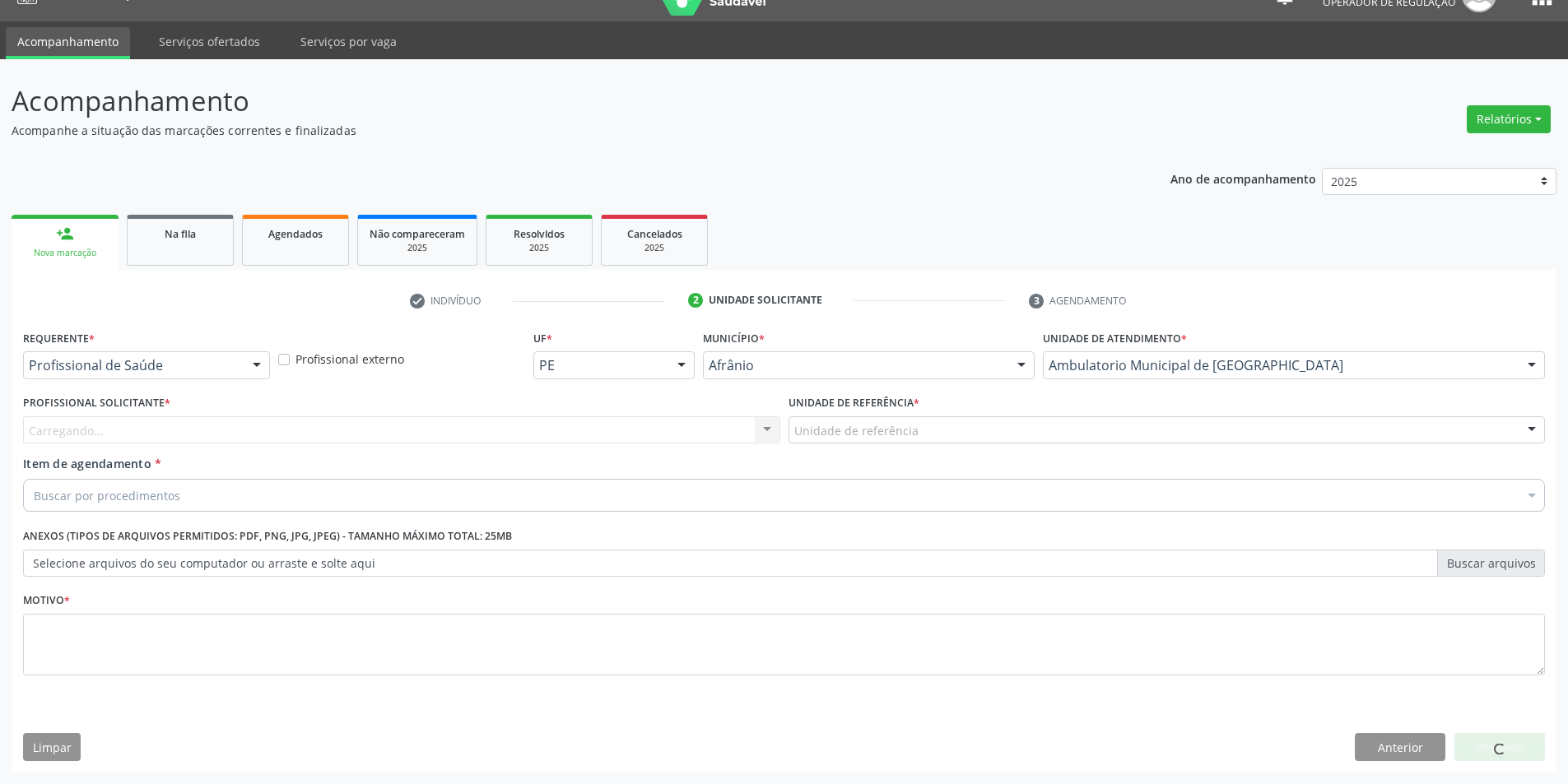
click at [709, 418] on div "Carregando... Nenhum resultado encontrado para: " " Não há nenhuma opção para s…" at bounding box center [401, 430] width 757 height 28
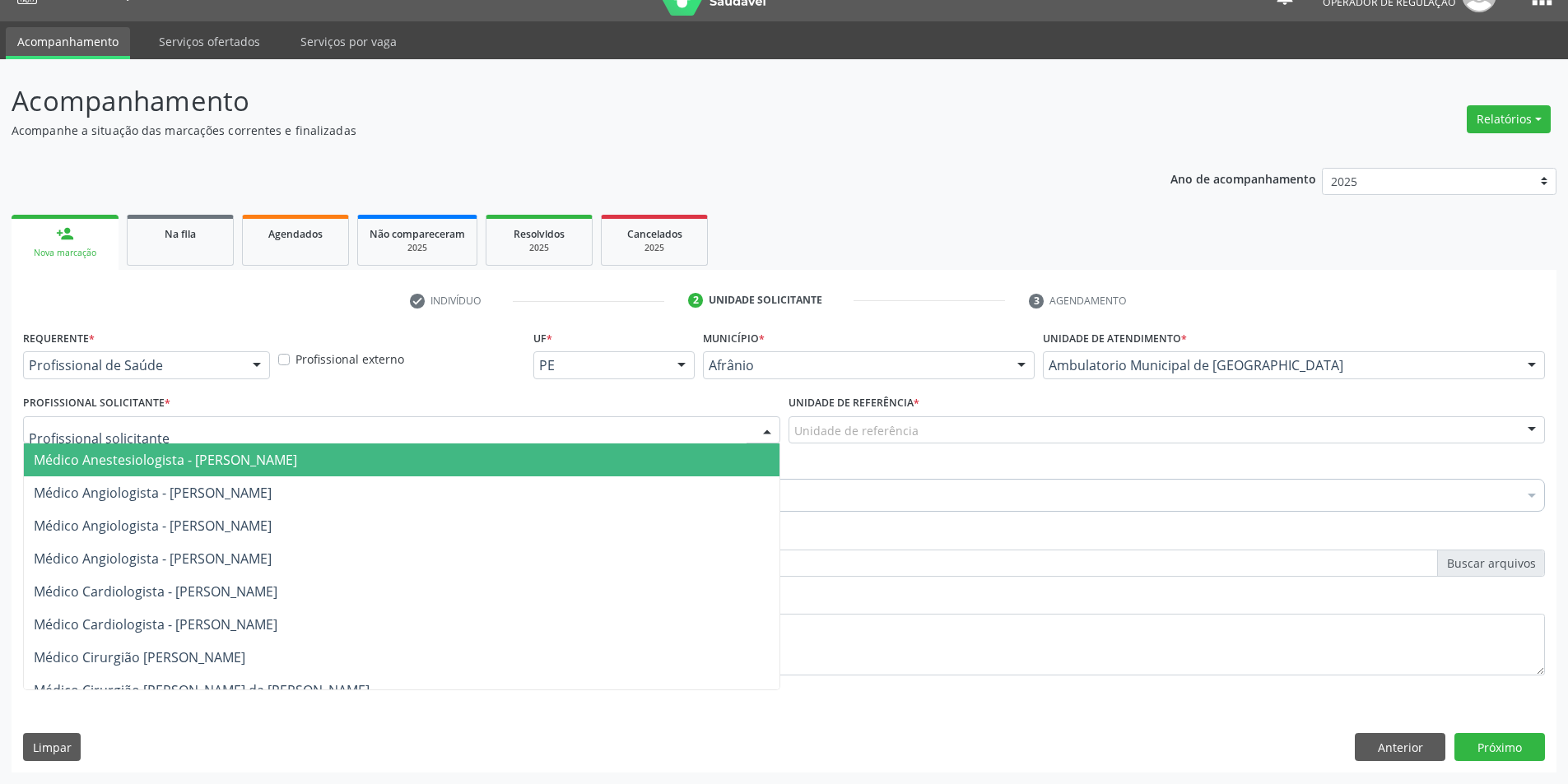
click at [678, 429] on div at bounding box center [401, 430] width 757 height 28
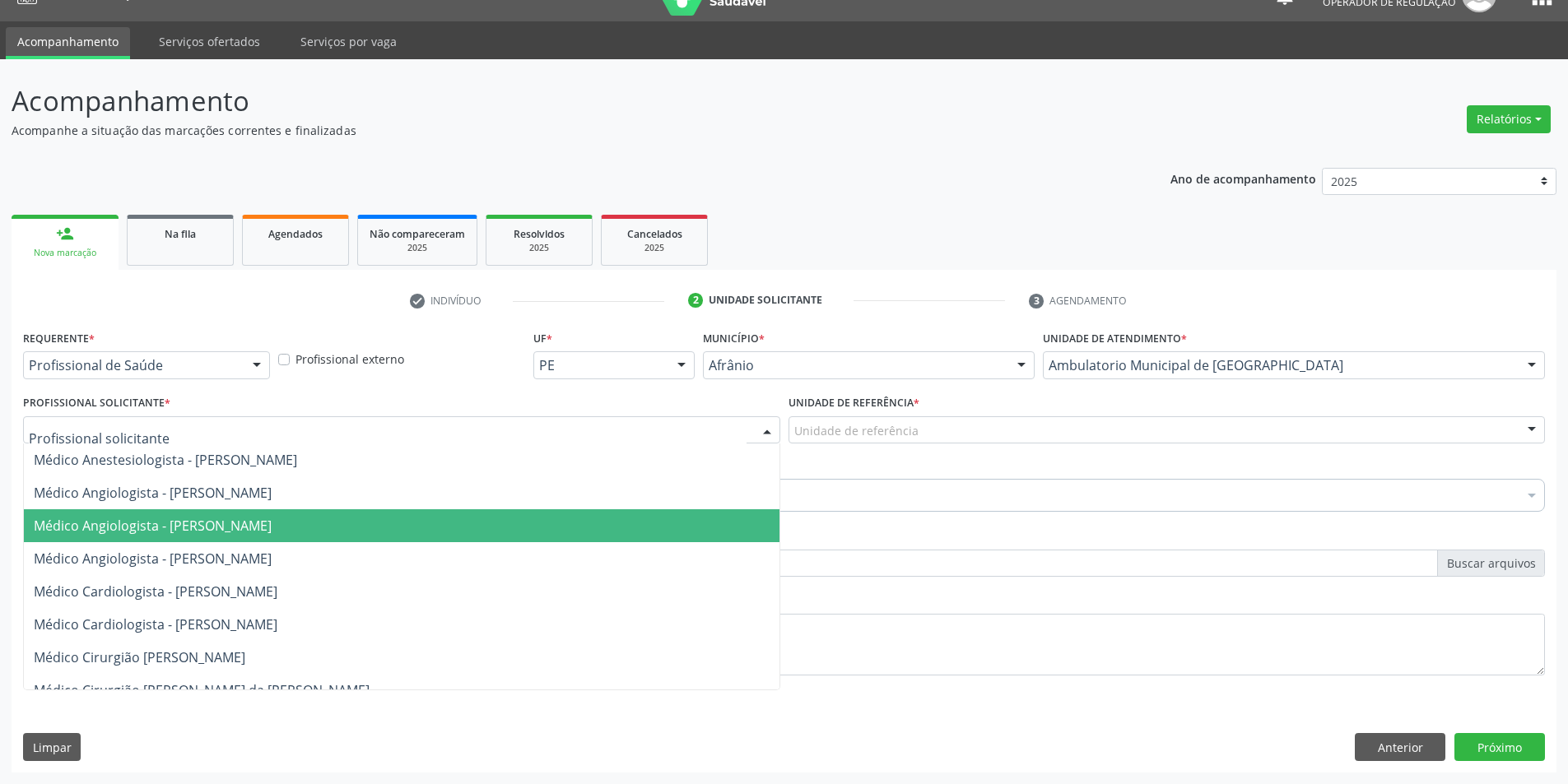
click at [660, 526] on span "Médico Angiologista - Luis Henrique de Sa Nunes" at bounding box center [401, 526] width 755 height 33
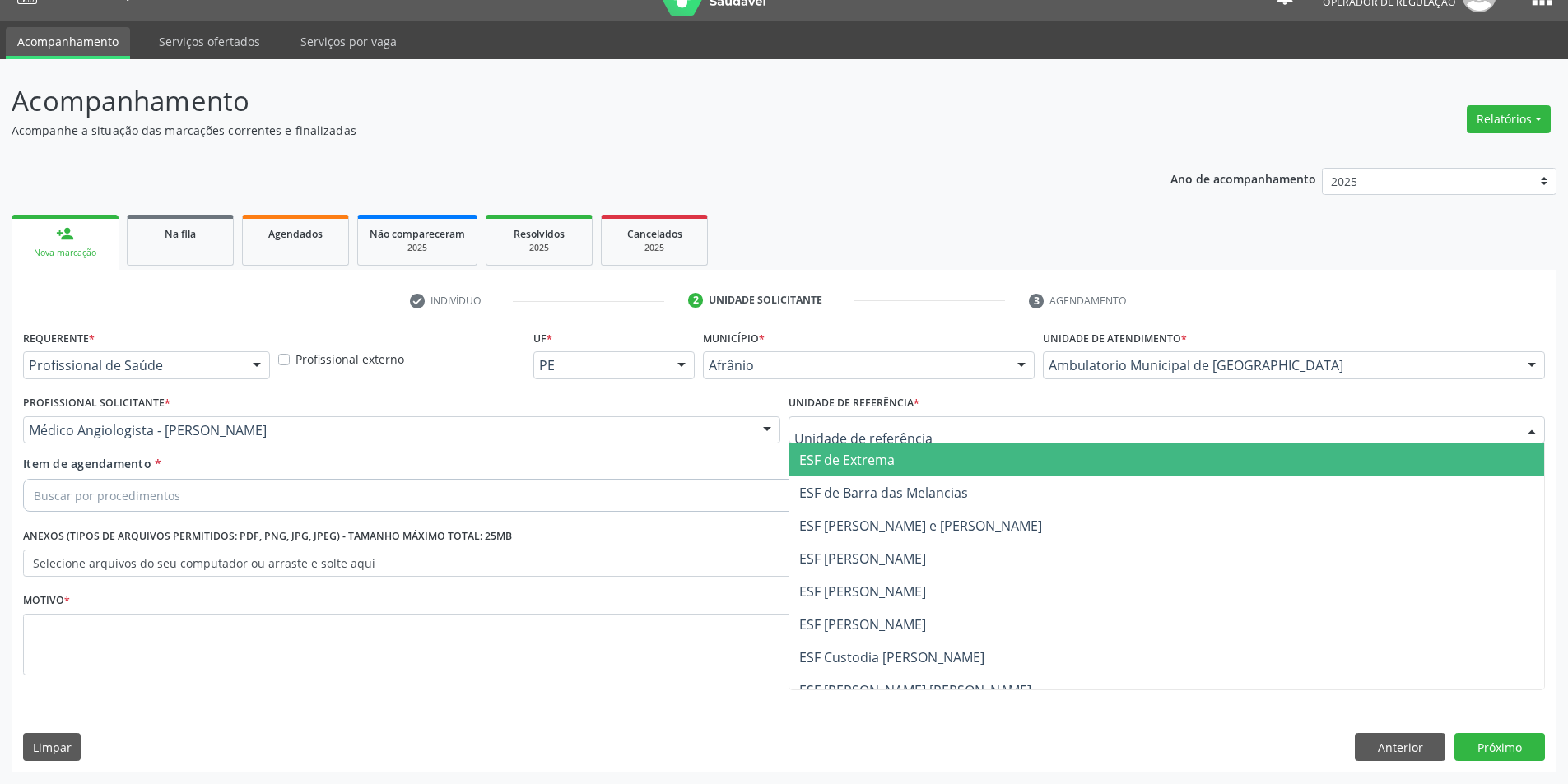
click at [895, 540] on span "ESF [PERSON_NAME] e [PERSON_NAME]" at bounding box center [1167, 526] width 755 height 33
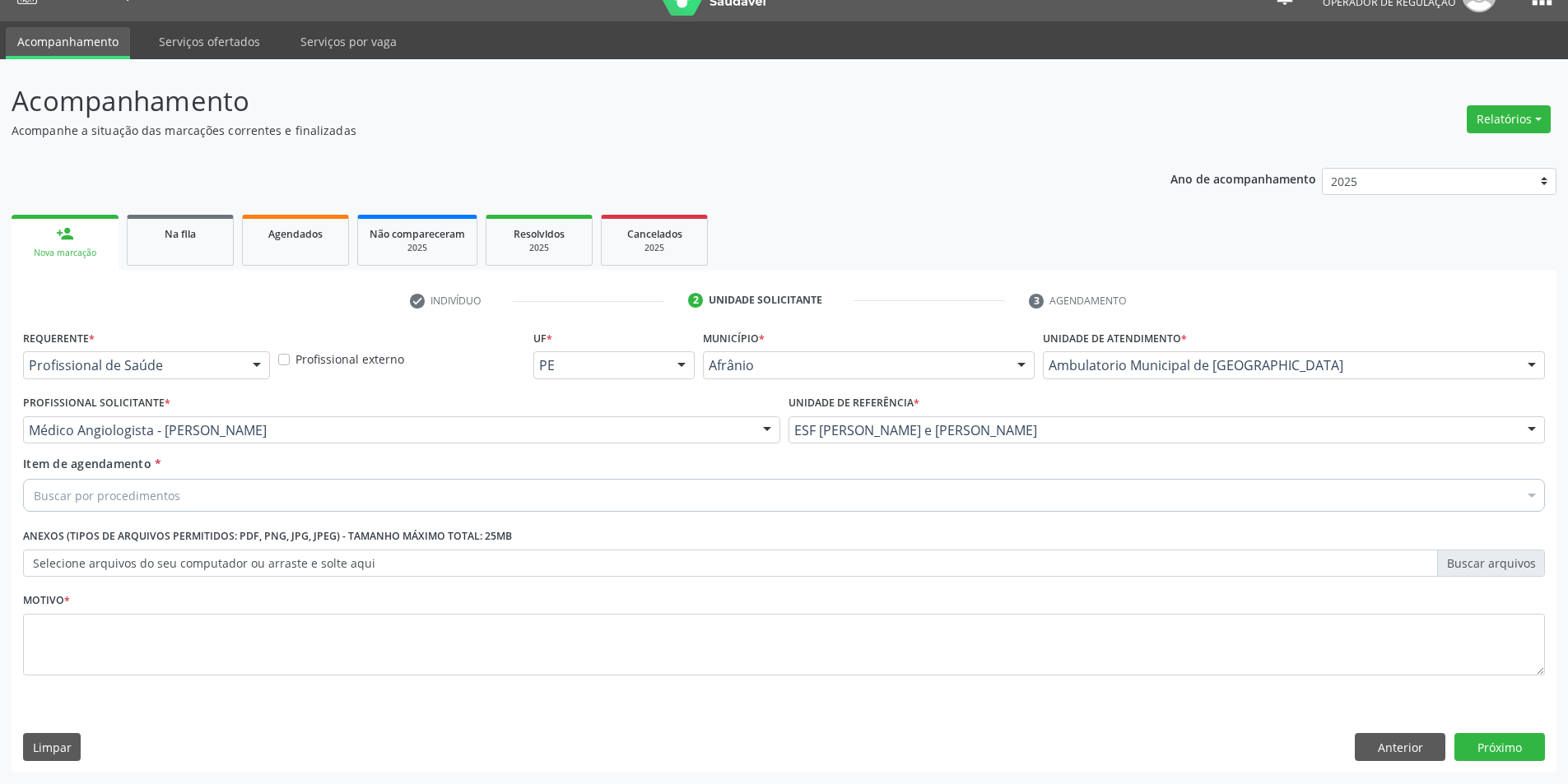
click at [888, 491] on div "Buscar por procedimentos" at bounding box center [784, 495] width 1522 height 33
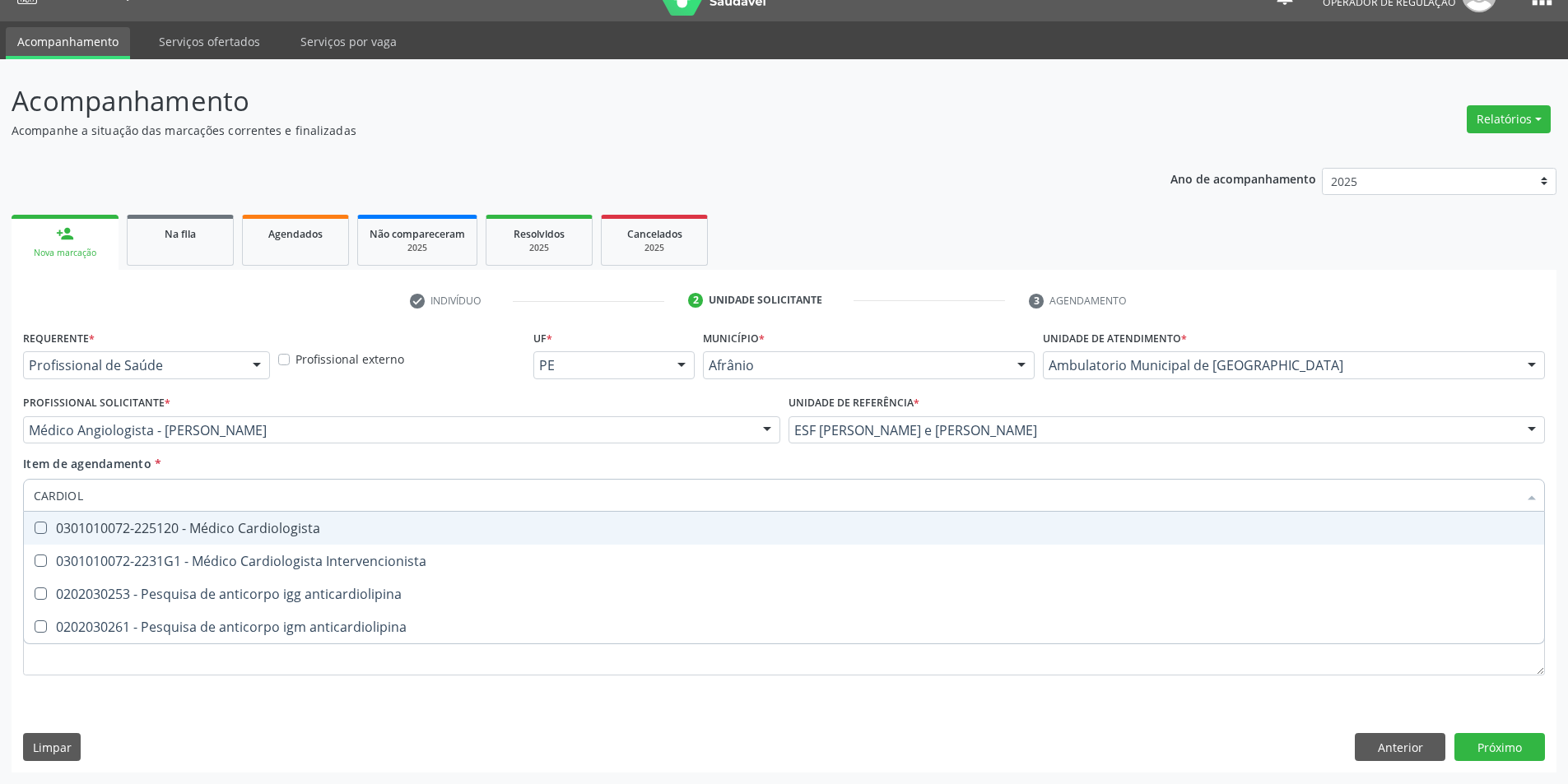
type input "CARDIOLO"
click at [879, 526] on div "0301010072-225120 - Médico Cardiologista" at bounding box center [784, 528] width 1500 height 13
checkbox Cardiologista "true"
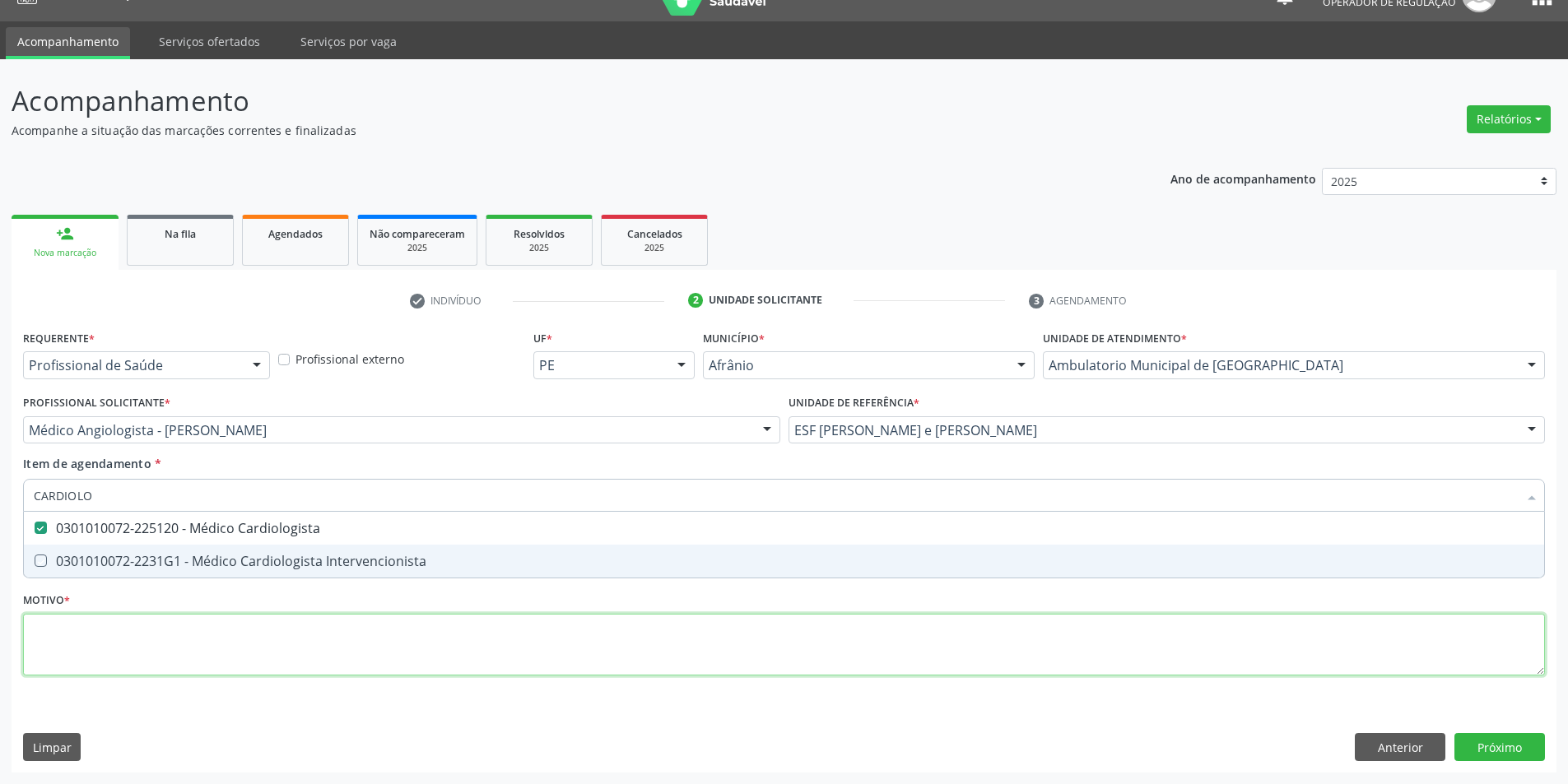
click at [862, 628] on div "Requerente * Profissional de Saúde Profissional de Saúde Paciente Nenhum result…" at bounding box center [784, 512] width 1522 height 372
checkbox Intervencionista "true"
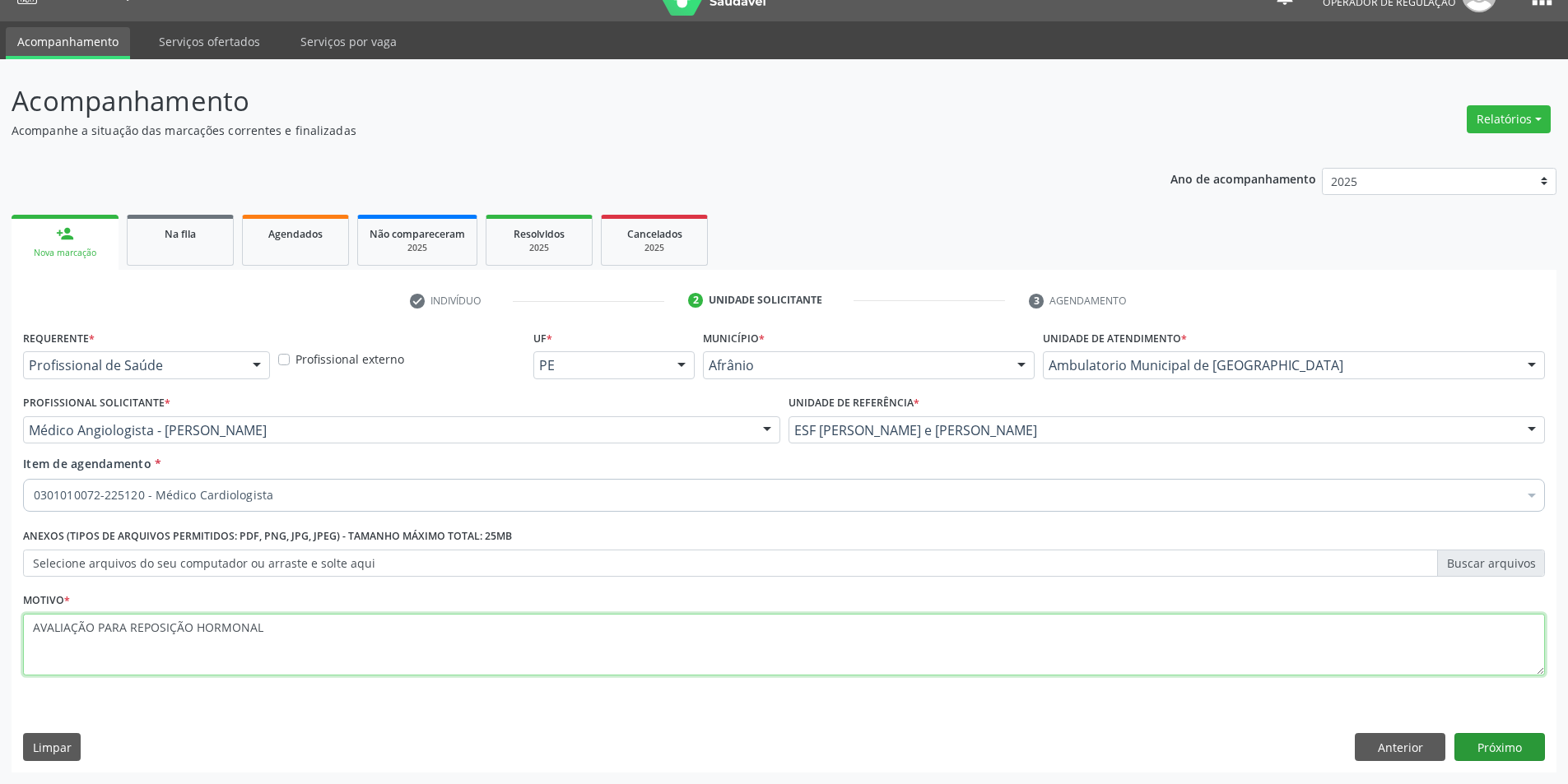
type textarea "AVALIAÇÃO PARA REPOSIÇÃO HORMONAL"
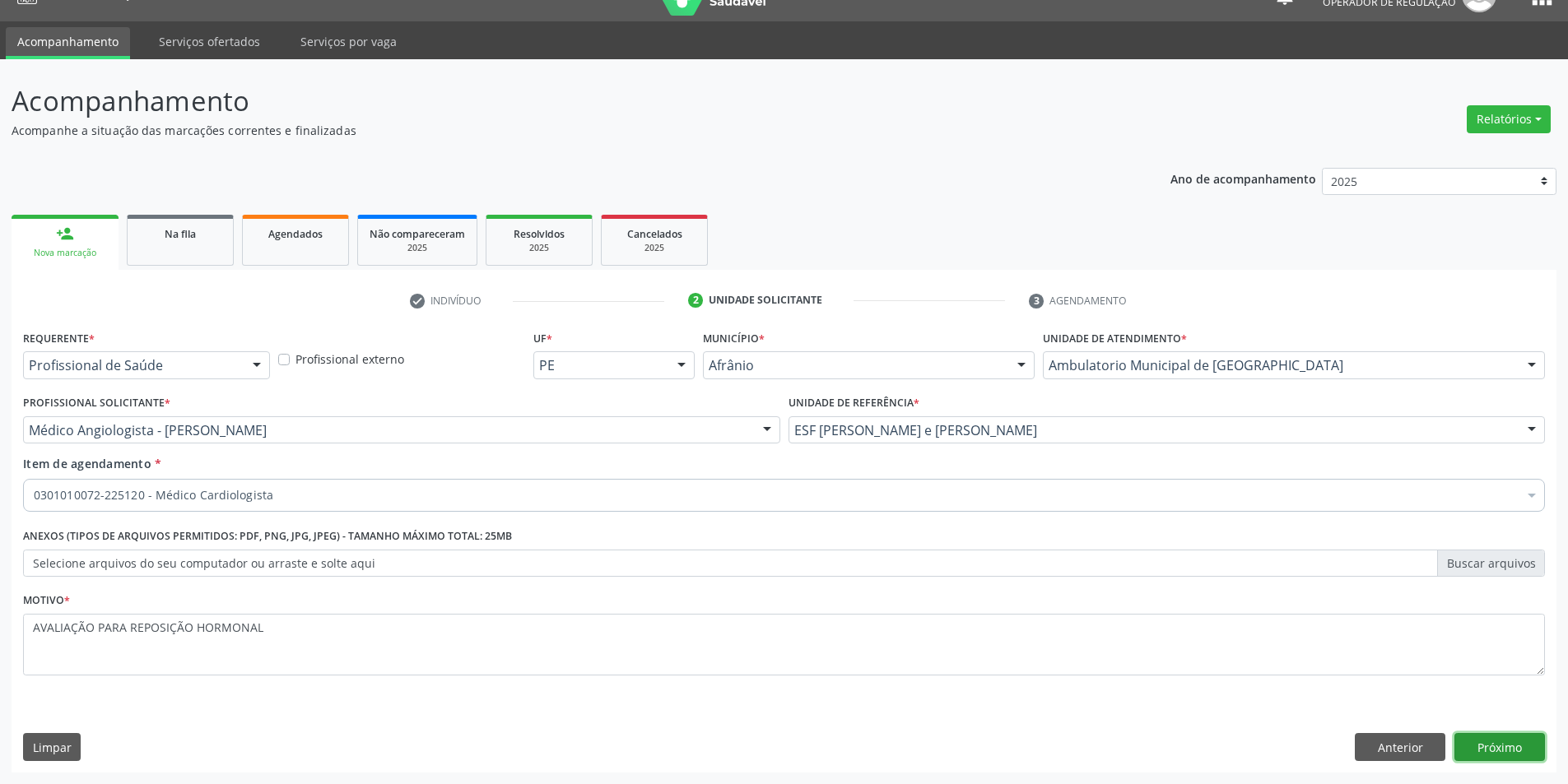
click at [1540, 738] on button "Próximo" at bounding box center [1499, 747] width 90 height 28
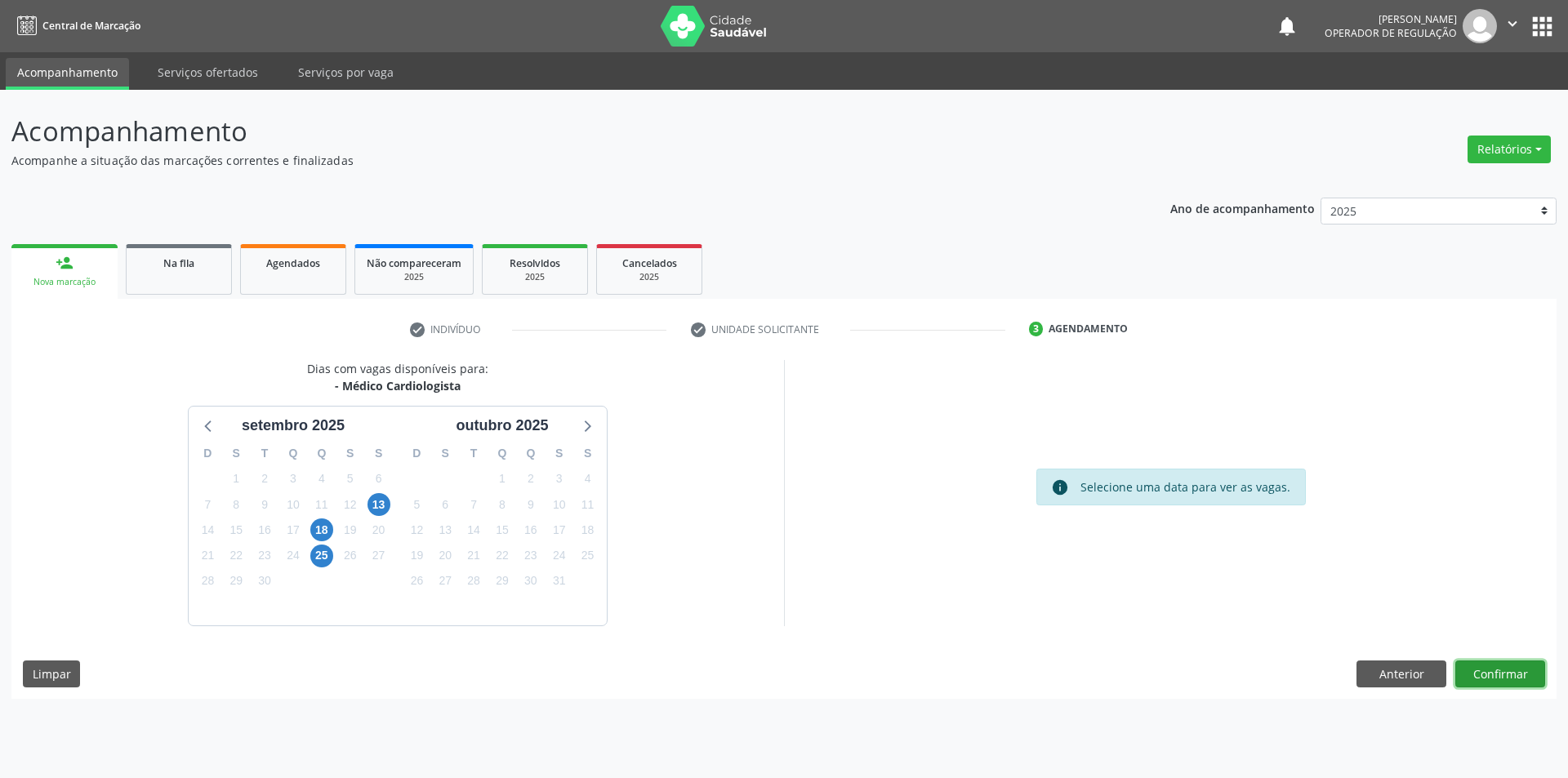
click at [1501, 671] on button "Confirmar" at bounding box center [1500, 674] width 89 height 28
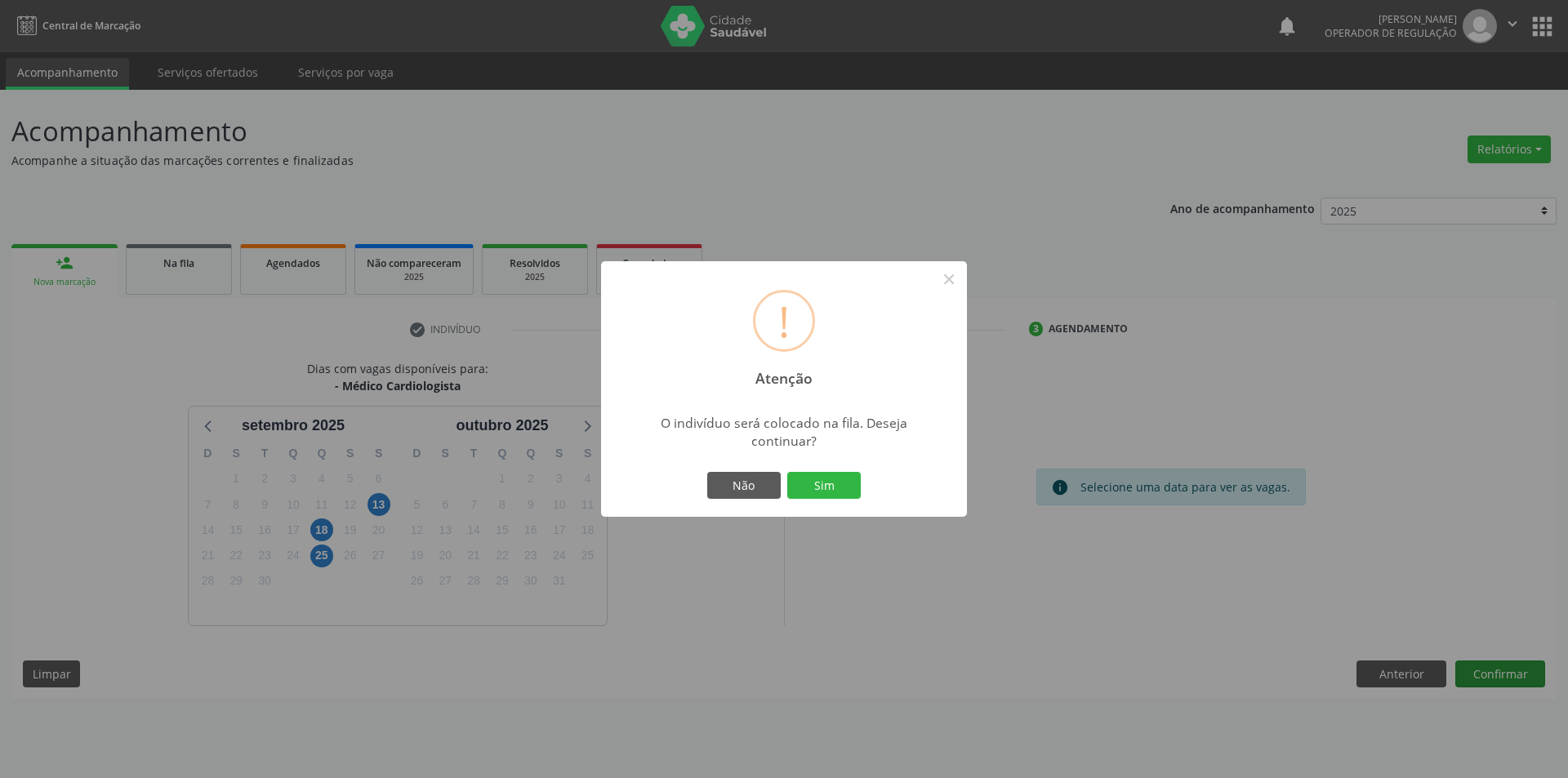
click at [787, 472] on button "Sim" at bounding box center [824, 485] width 73 height 28
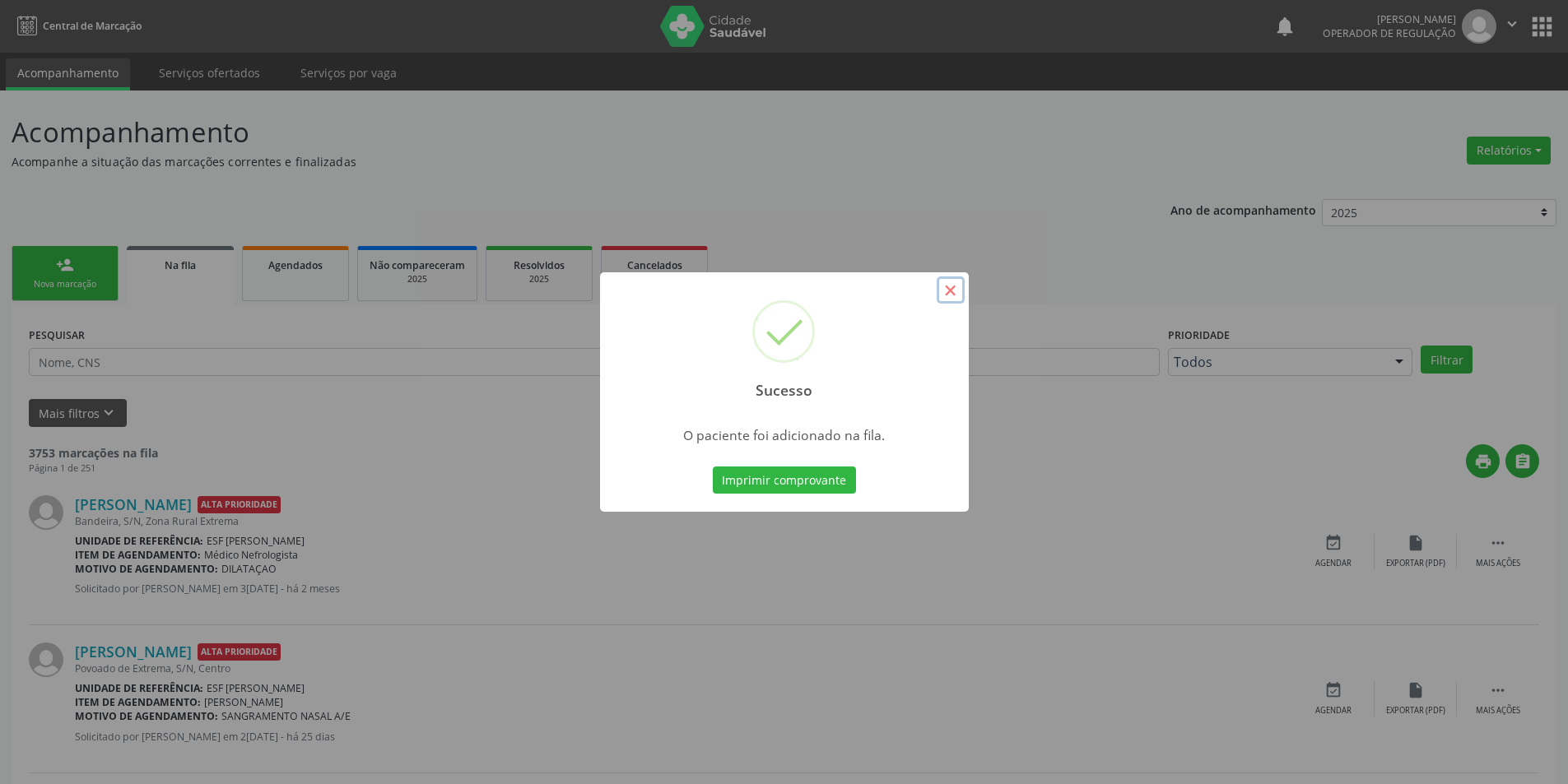
click at [949, 287] on button "×" at bounding box center [950, 290] width 28 height 28
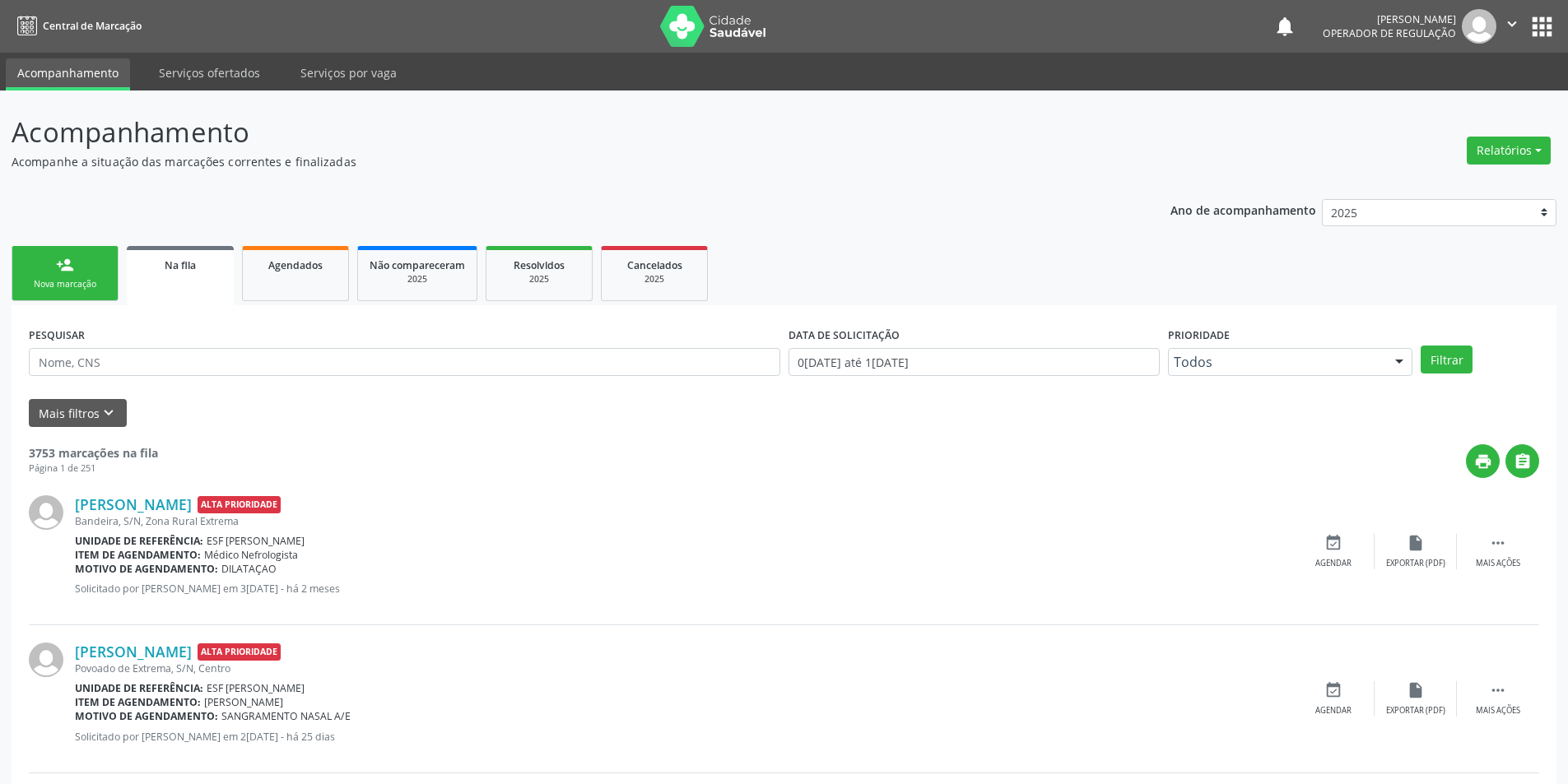
click at [66, 287] on div "Nova marcação" at bounding box center [65, 284] width 82 height 13
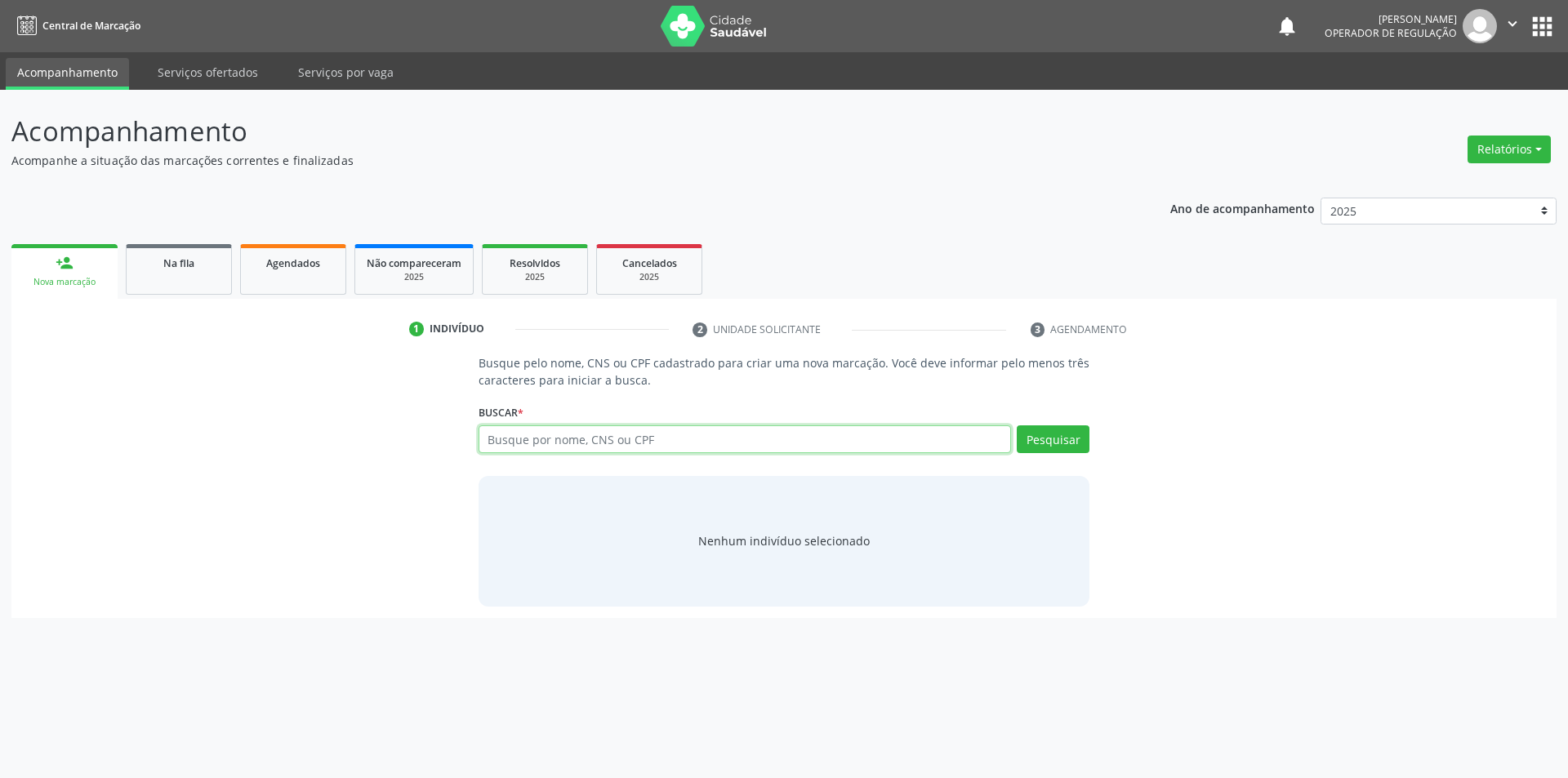
click at [575, 435] on input "text" at bounding box center [745, 439] width 533 height 28
type input "700000724754908"
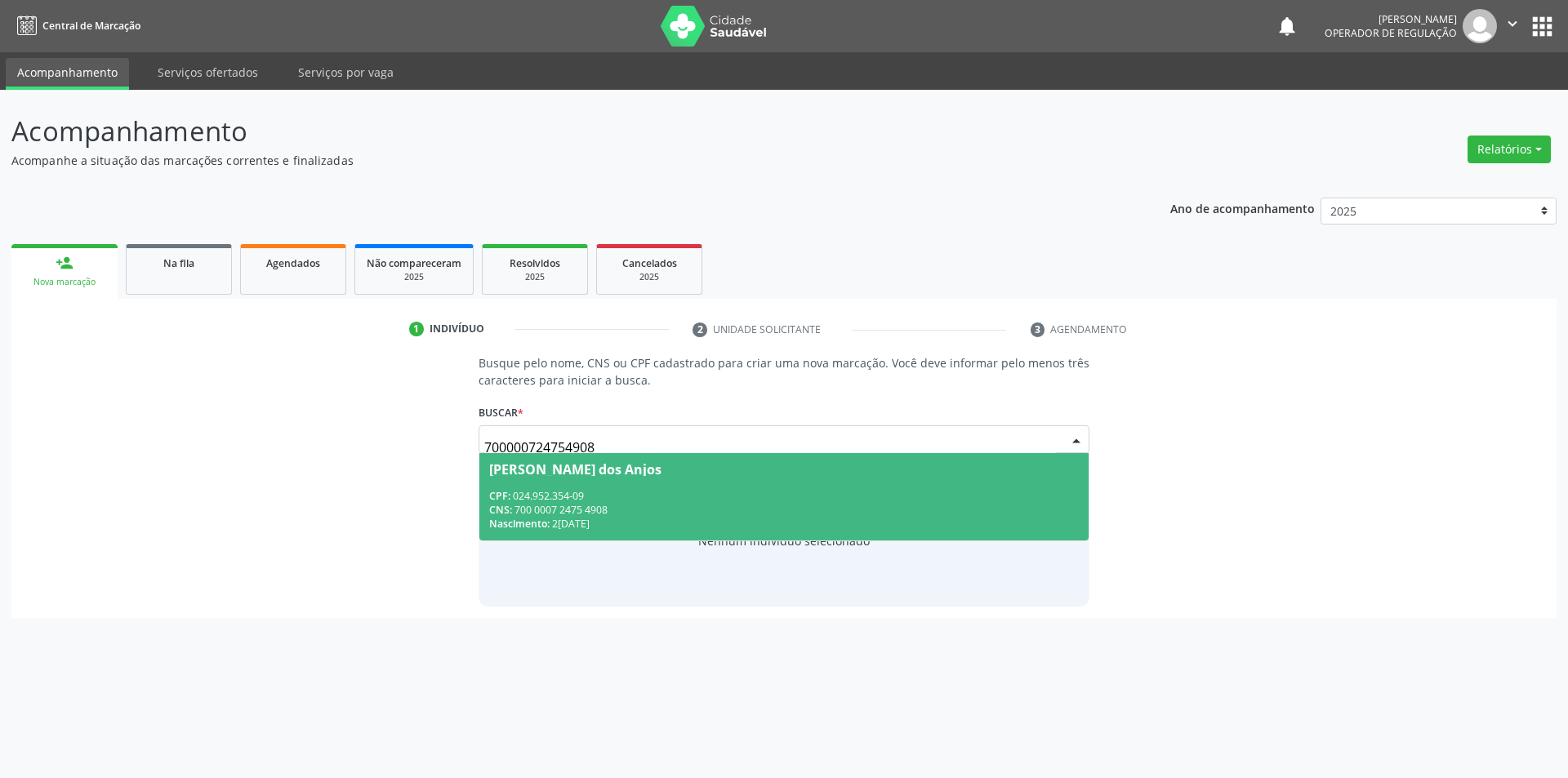
click at [700, 499] on div "CPF: 024.952.354-09" at bounding box center [785, 496] width 591 height 14
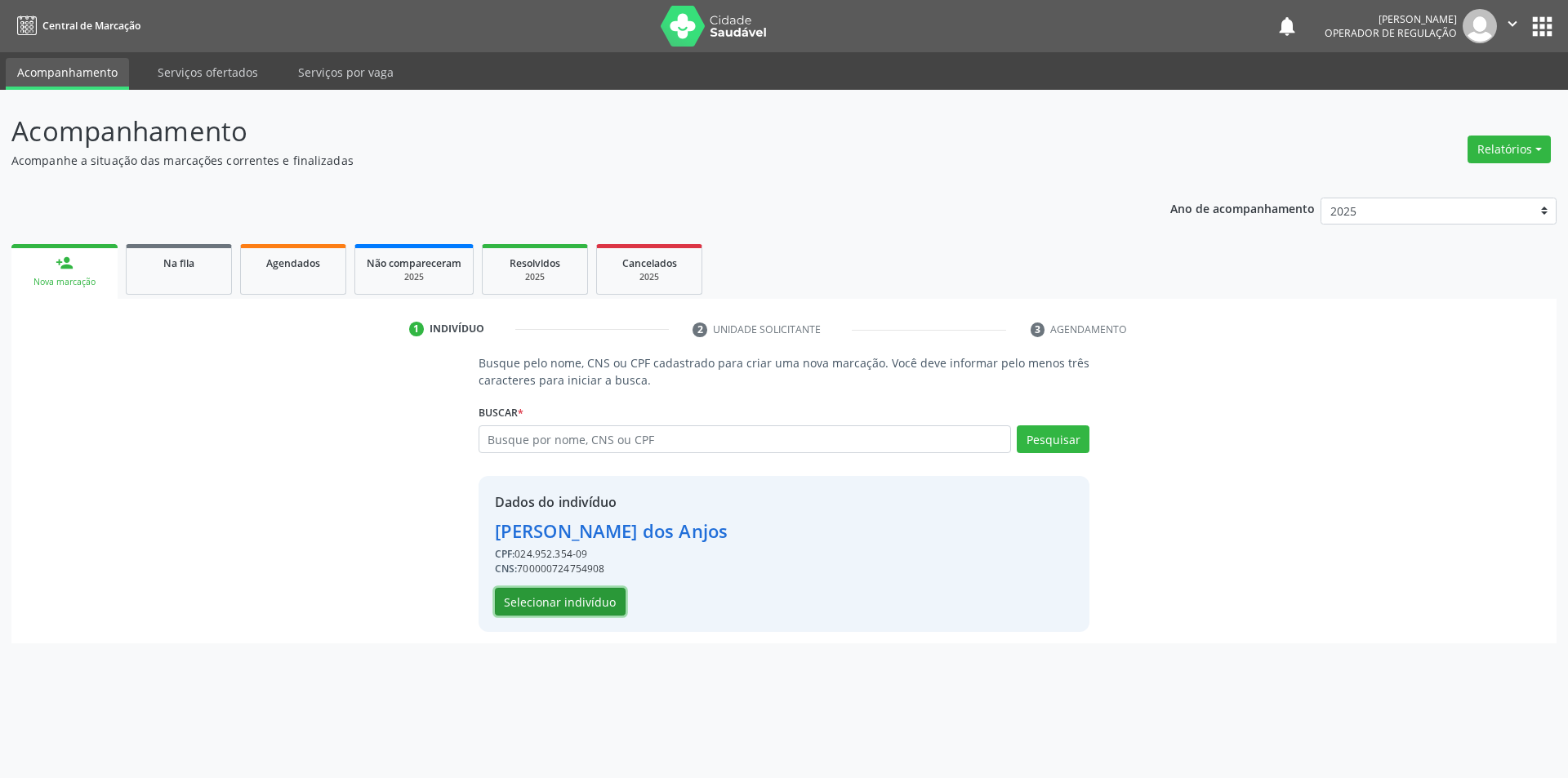
click at [587, 598] on button "Selecionar indivíduo" at bounding box center [560, 602] width 131 height 28
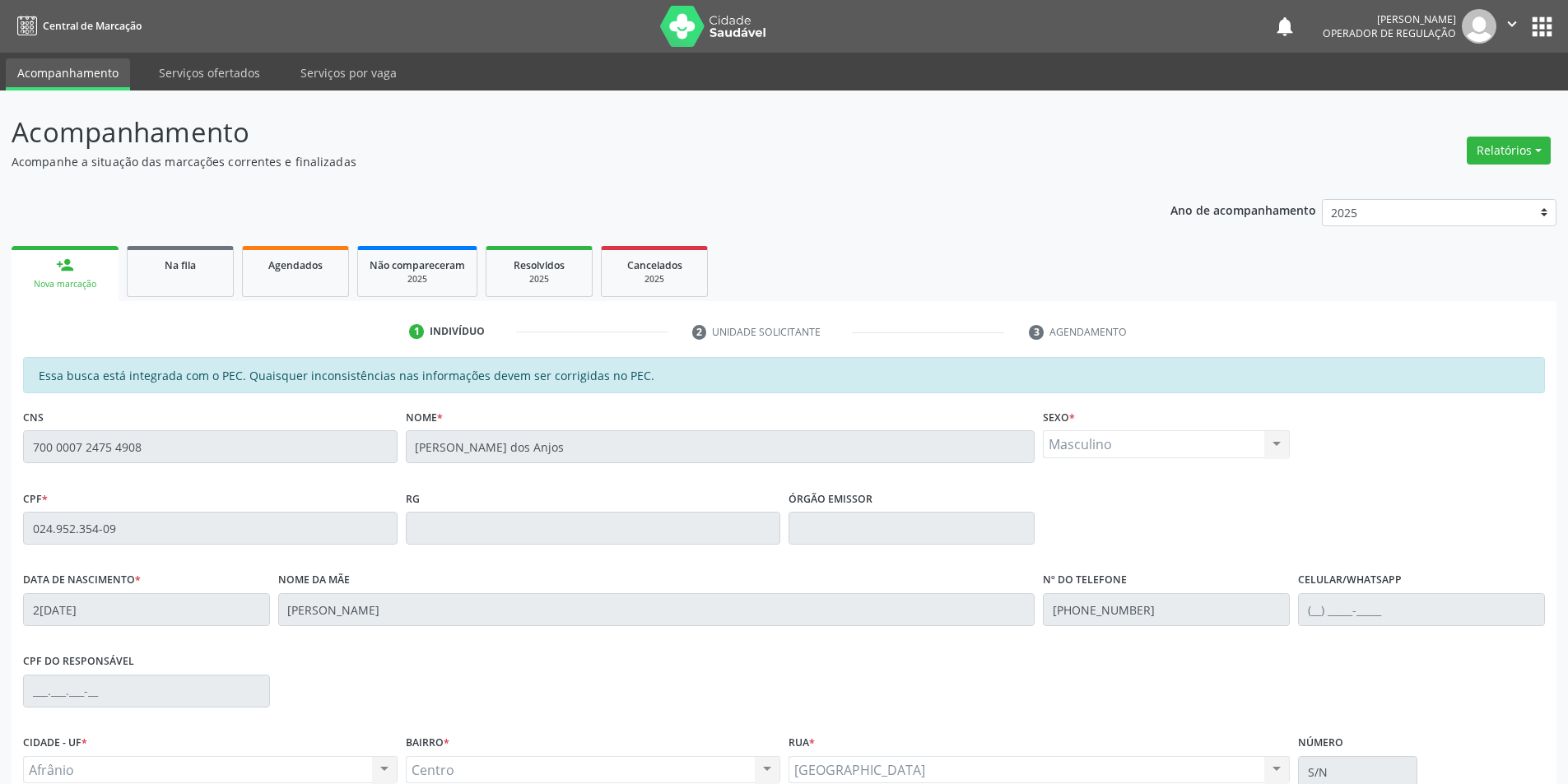
scroll to position [156, 0]
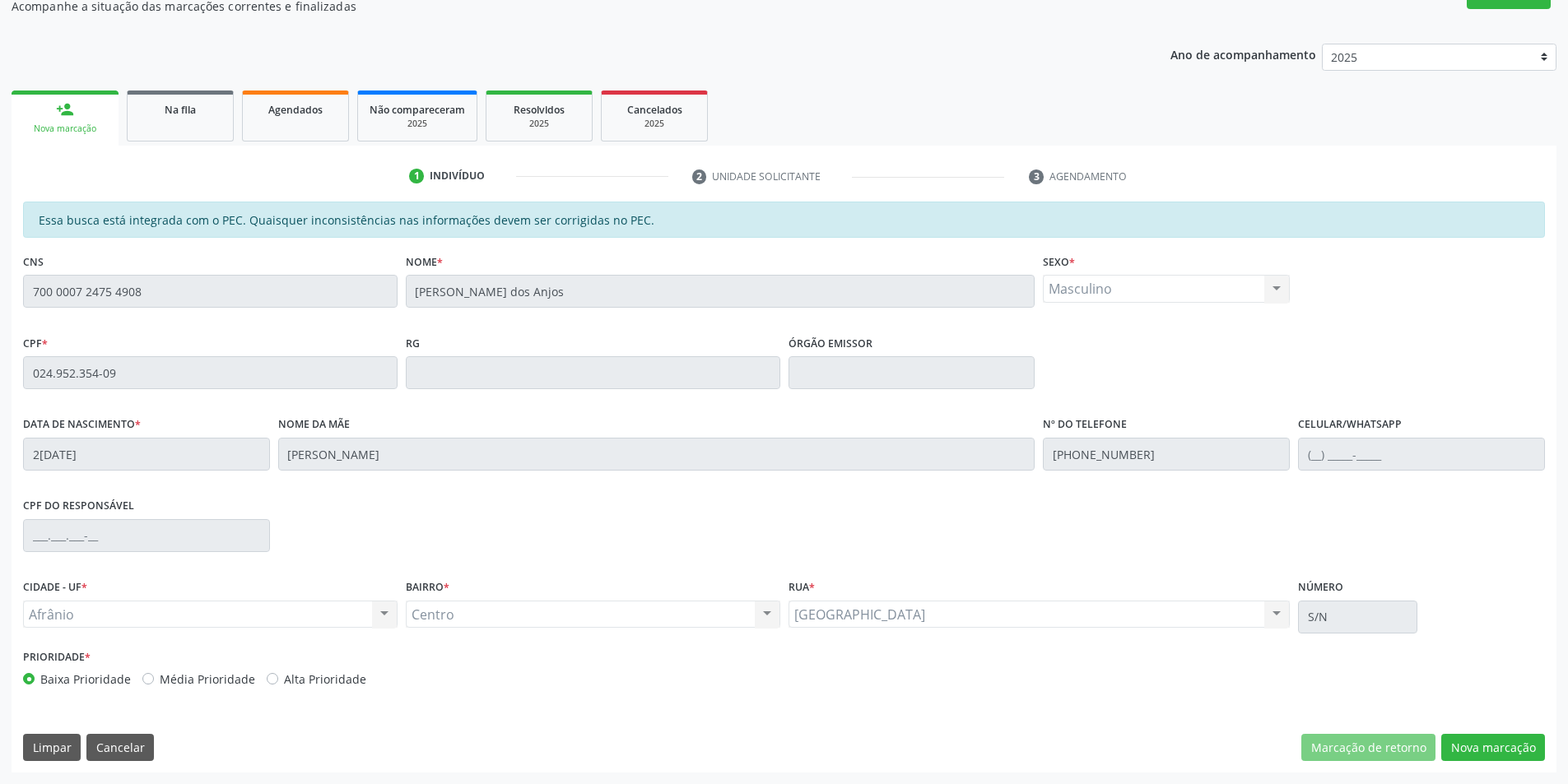
click at [1514, 765] on div "Essa busca está integrada com o PEC. Quaisquer inconsistências nas informações …" at bounding box center [784, 487] width 1545 height 571
click at [1514, 737] on button "Nova marcação" at bounding box center [1493, 747] width 104 height 28
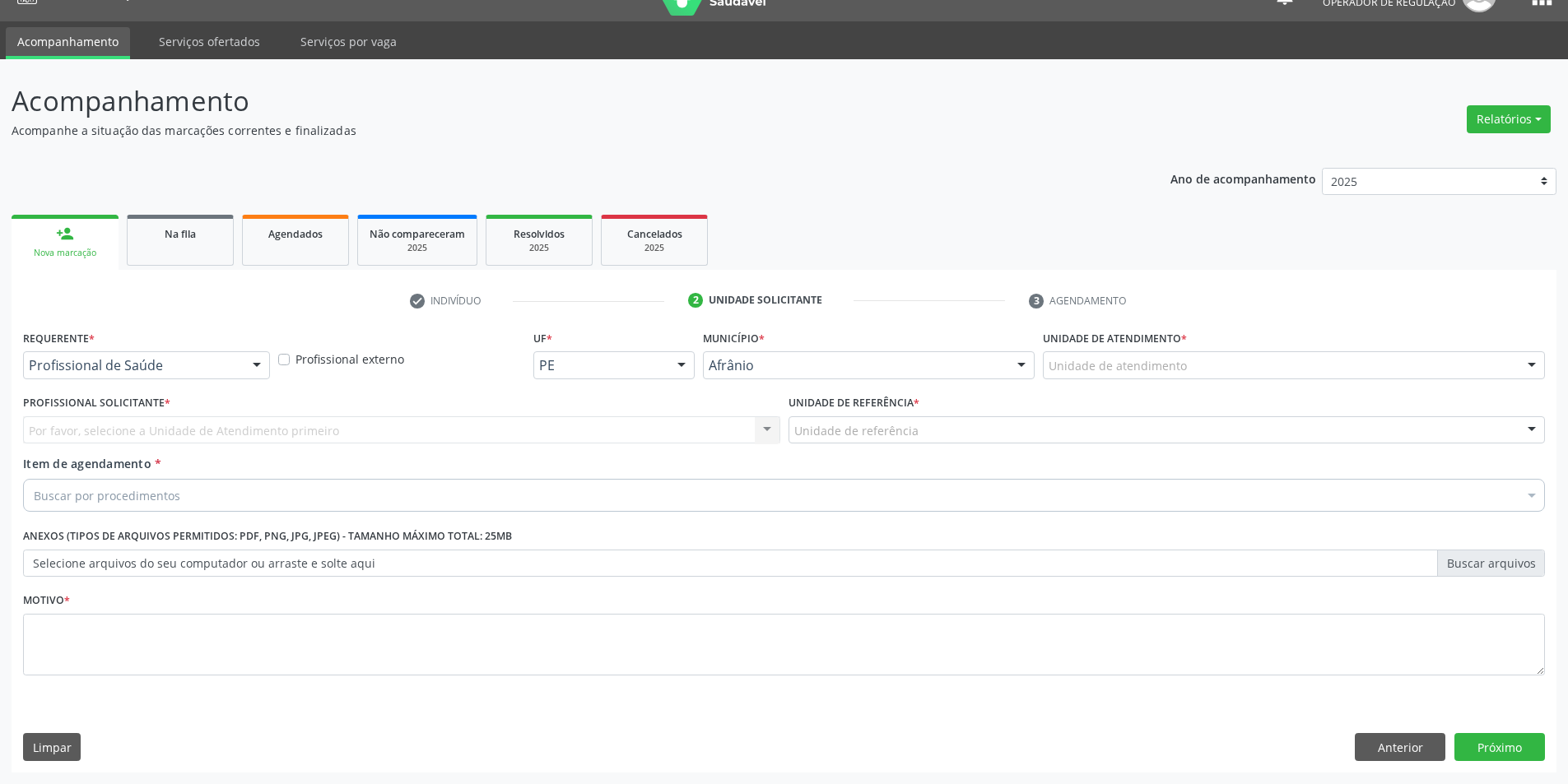
scroll to position [31, 0]
click at [1355, 362] on div "Unidade de atendimento" at bounding box center [1293, 365] width 502 height 28
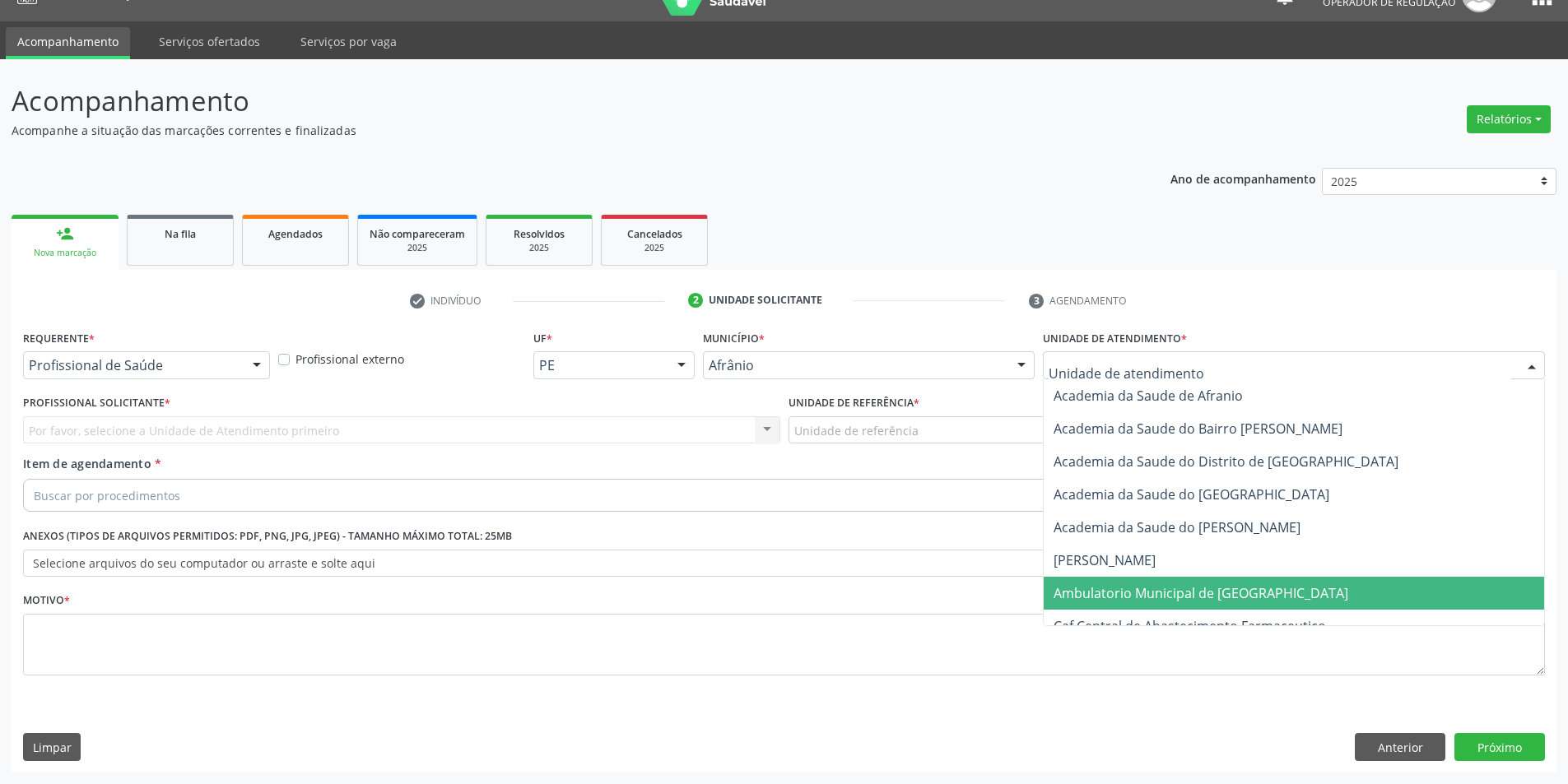
click at [1294, 590] on span "Ambulatorio Municipal de [GEOGRAPHIC_DATA]" at bounding box center [1293, 593] width 500 height 33
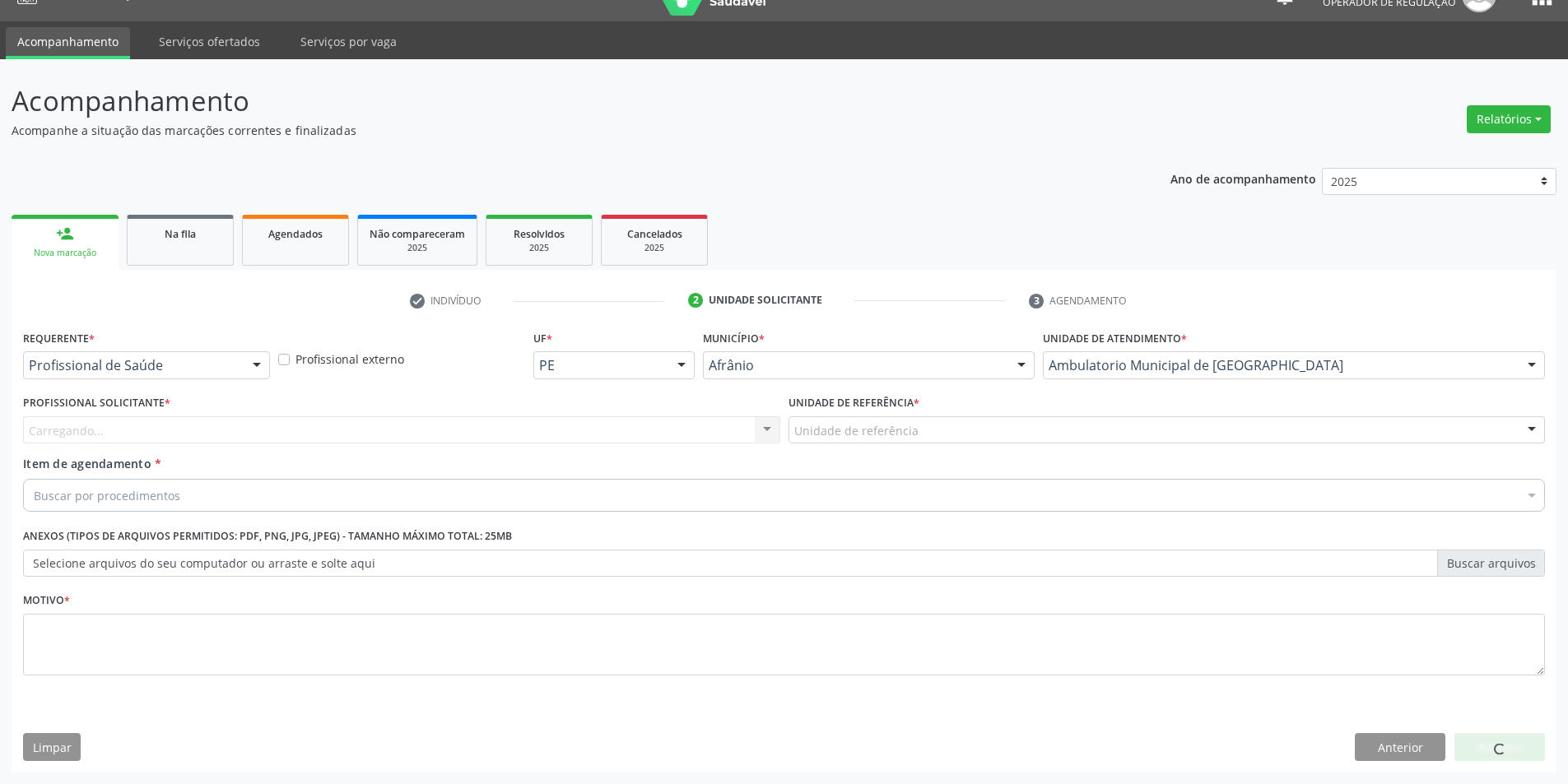
click at [358, 428] on div "Carregando... Nenhum resultado encontrado para: " " Não há nenhuma opção para s…" at bounding box center [401, 430] width 757 height 28
click at [421, 411] on div "Profissional Solicitante * Profissional solicitante Médico Anestesiologista - J…" at bounding box center [401, 418] width 757 height 53
click at [449, 426] on div "Profissional solicitante" at bounding box center [401, 430] width 757 height 28
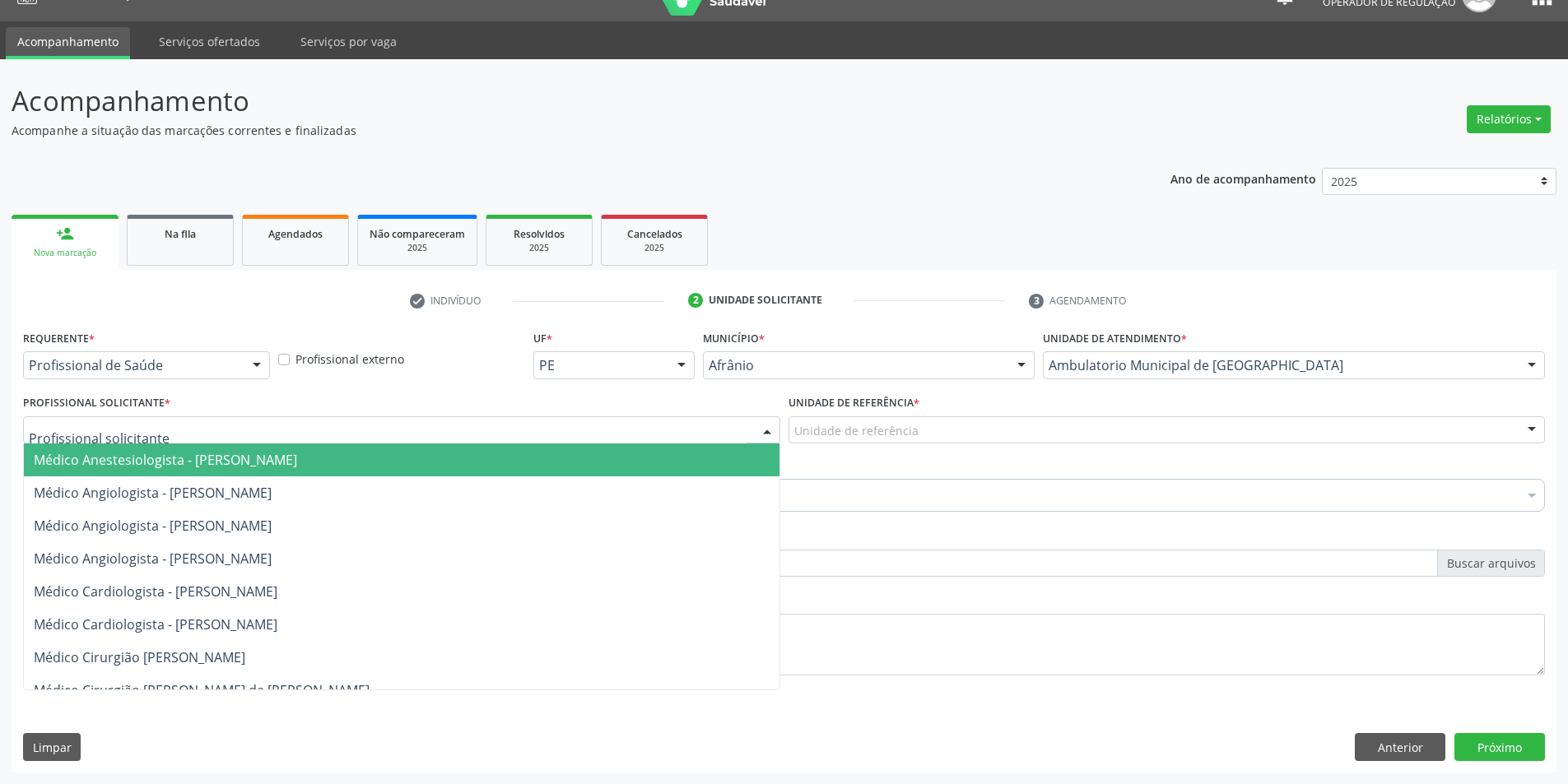
click at [449, 503] on span "Médico Angiologista - Glauber Lutterbach de Oliveira Pires" at bounding box center [401, 492] width 755 height 33
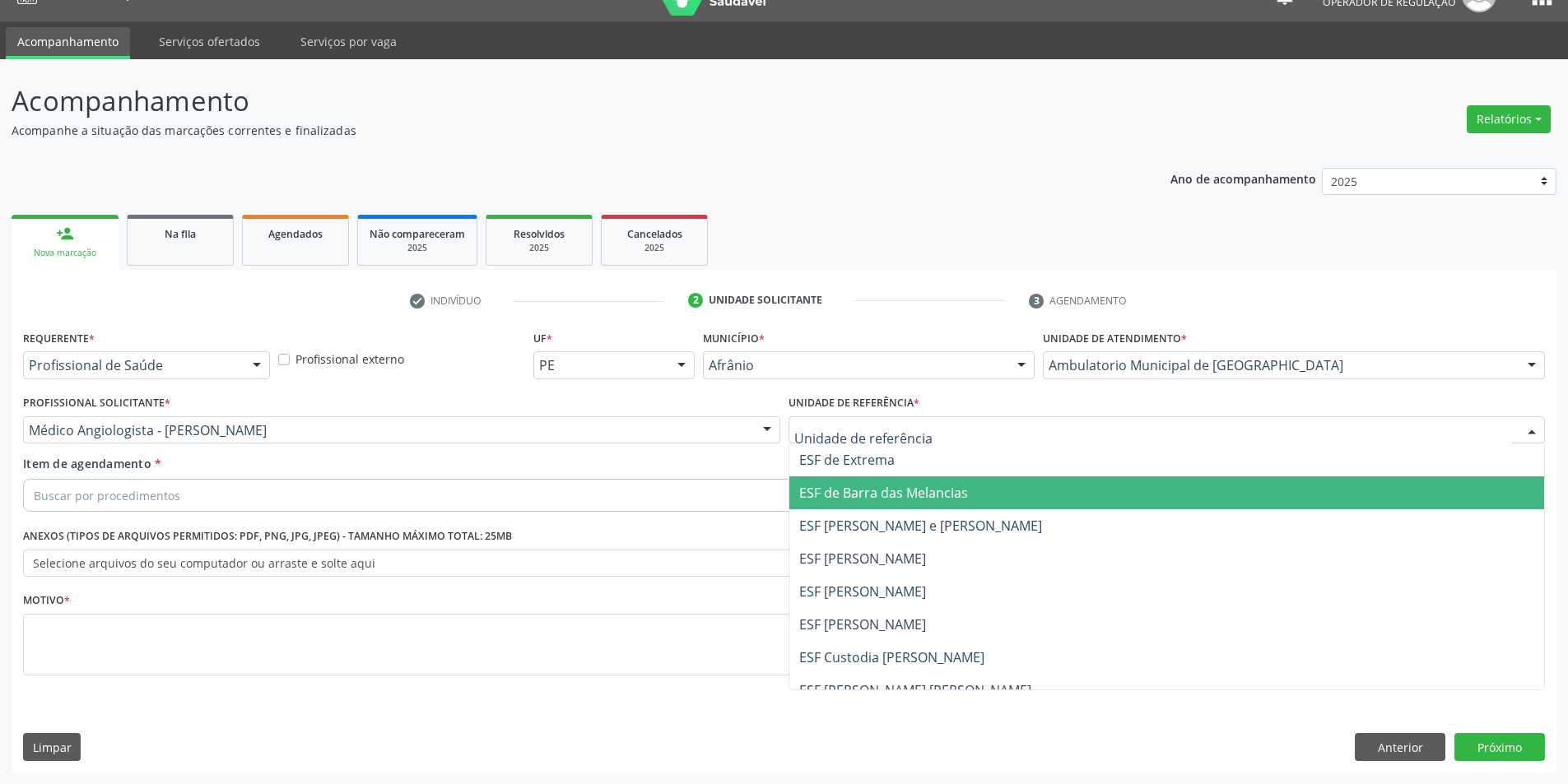
click at [873, 520] on span "ESF [PERSON_NAME] e [PERSON_NAME]" at bounding box center [921, 526] width 243 height 18
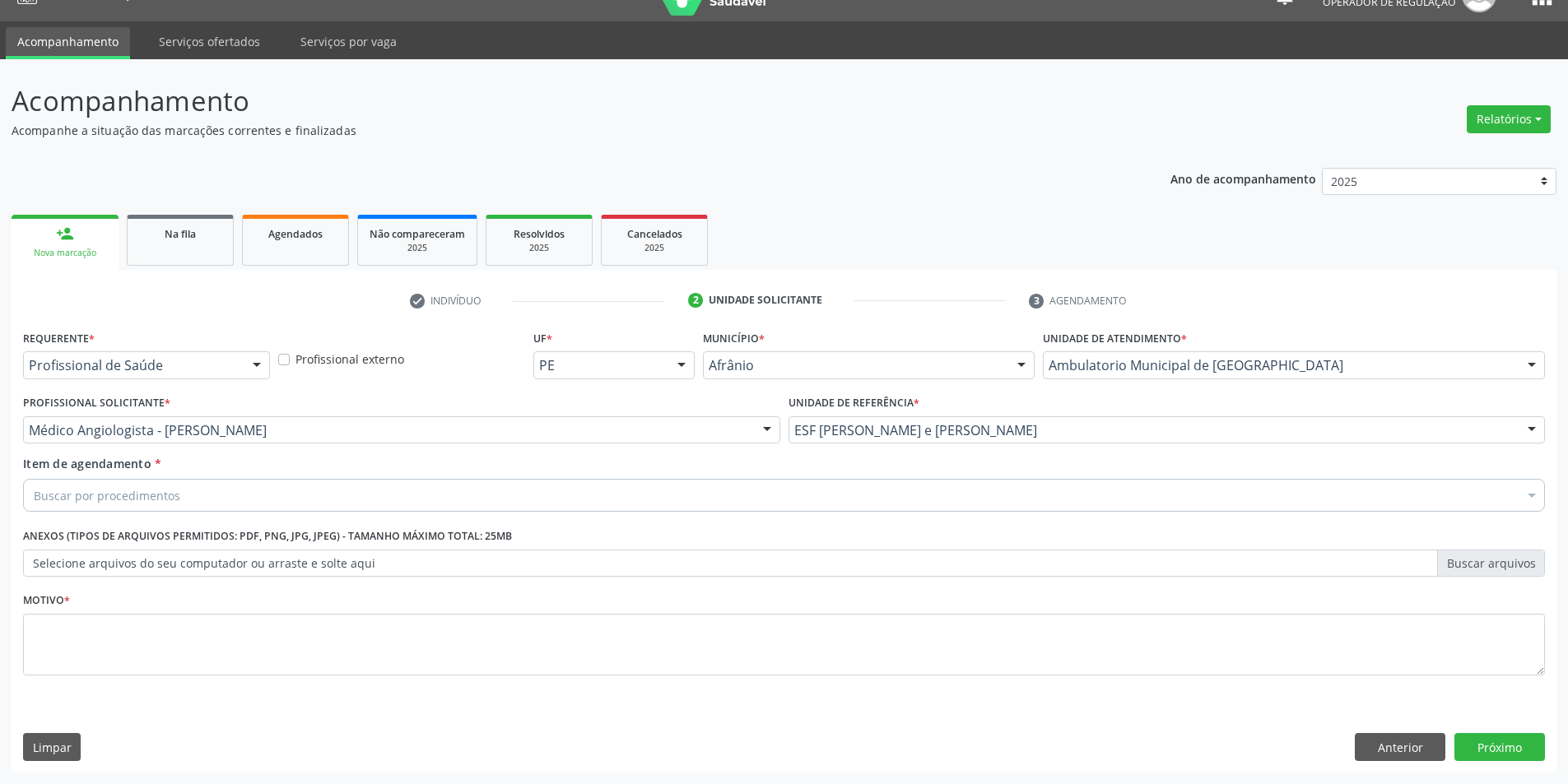
click at [801, 490] on div "Buscar por procedimentos" at bounding box center [784, 495] width 1522 height 33
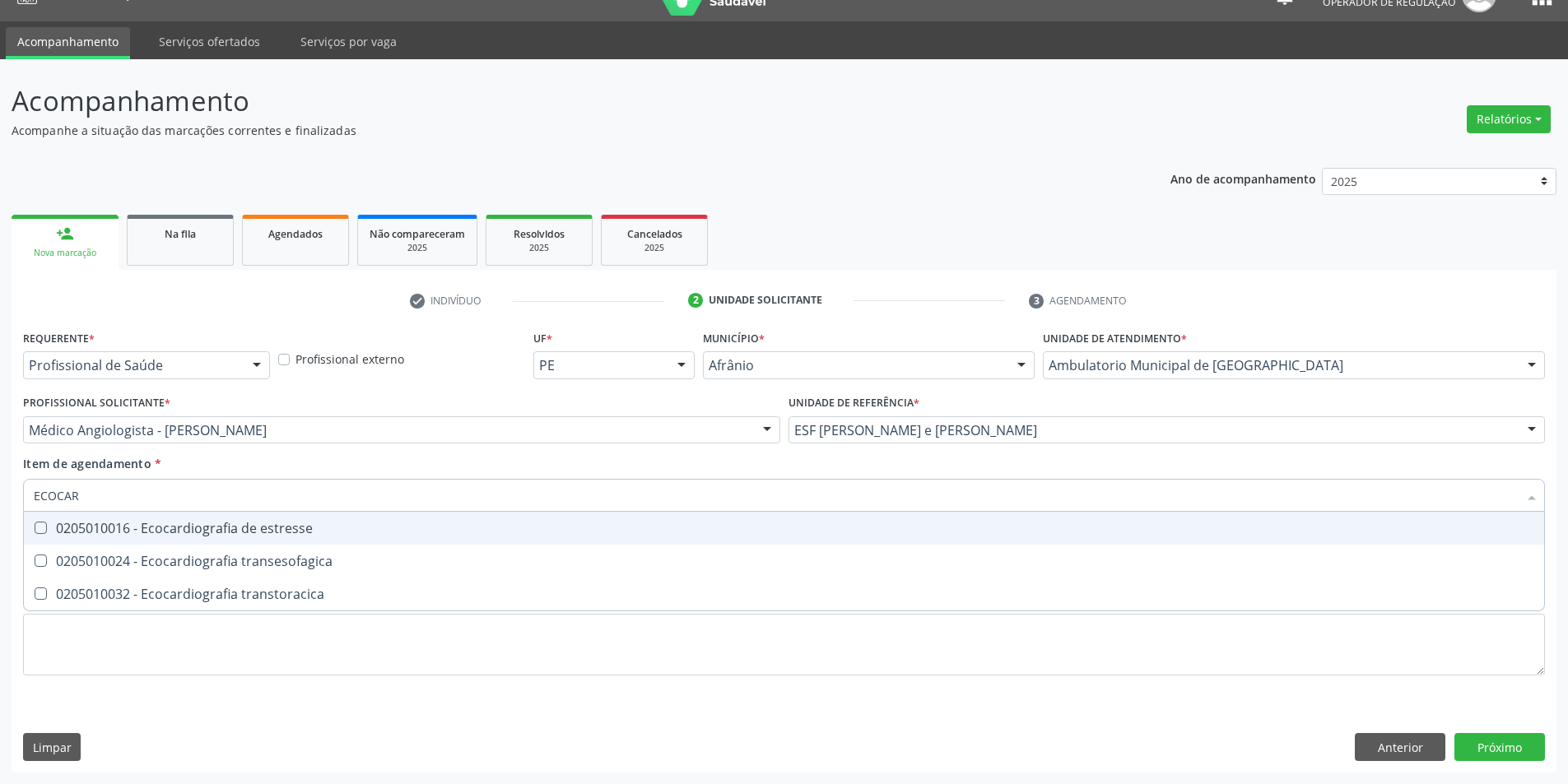
type input "ECOCARD"
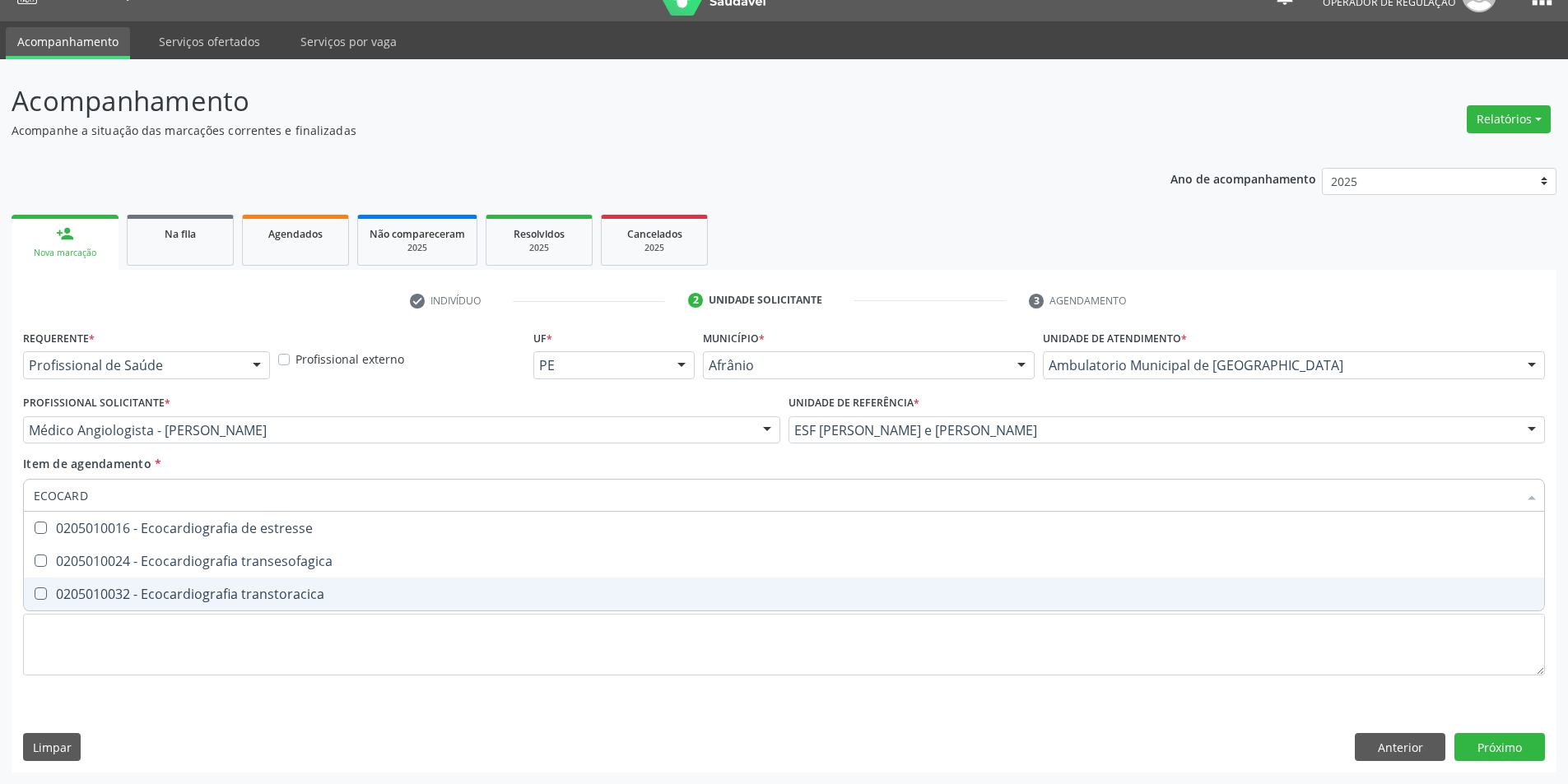
click at [566, 603] on span "0205010032 - Ecocardiografia transtoracica" at bounding box center [784, 594] width 1520 height 33
checkbox transtoracica "true"
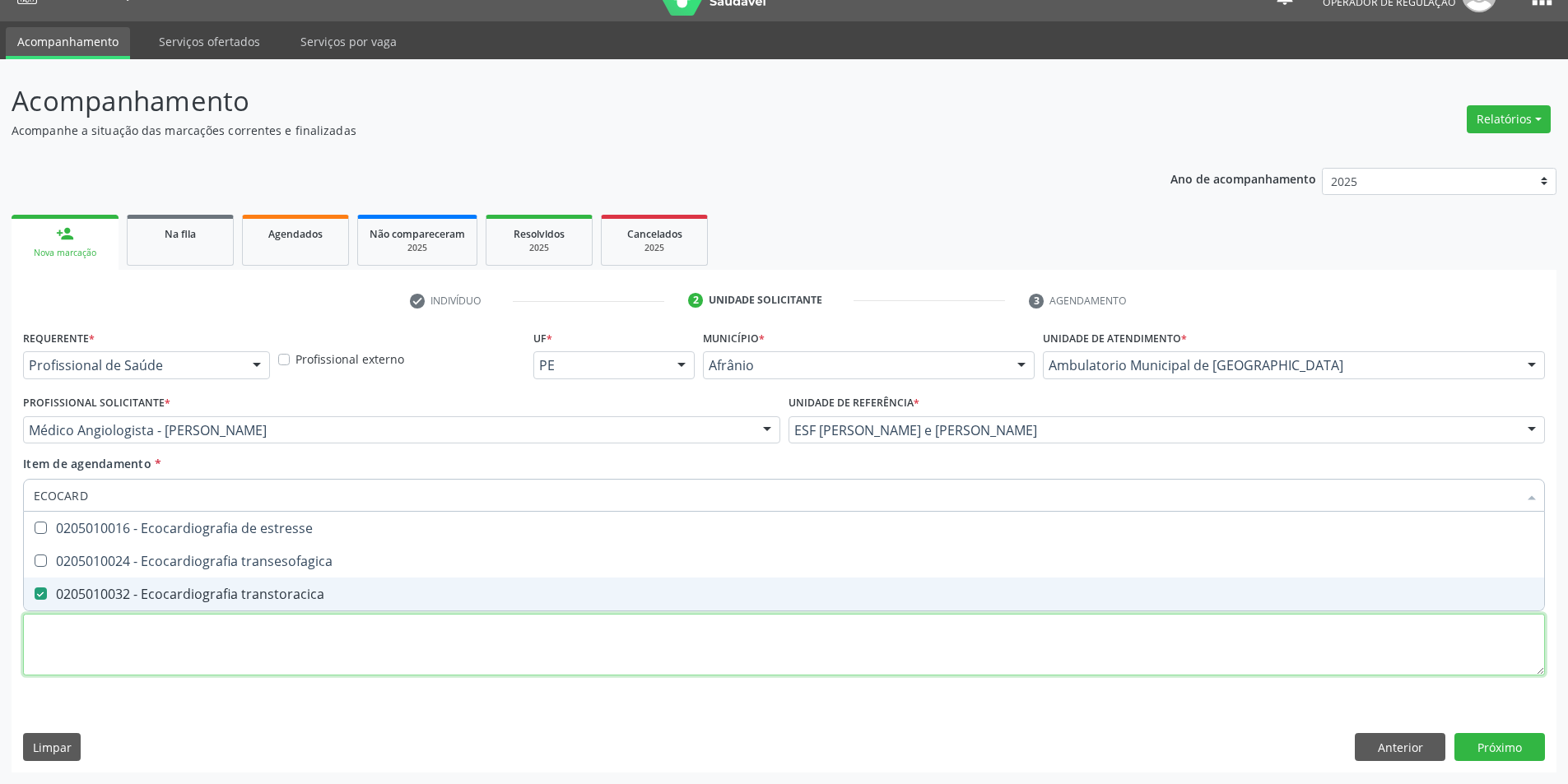
click at [543, 647] on div "Requerente * Profissional de Saúde Profissional de Saúde Paciente Nenhum result…" at bounding box center [784, 512] width 1522 height 372
checkbox transesofagica "true"
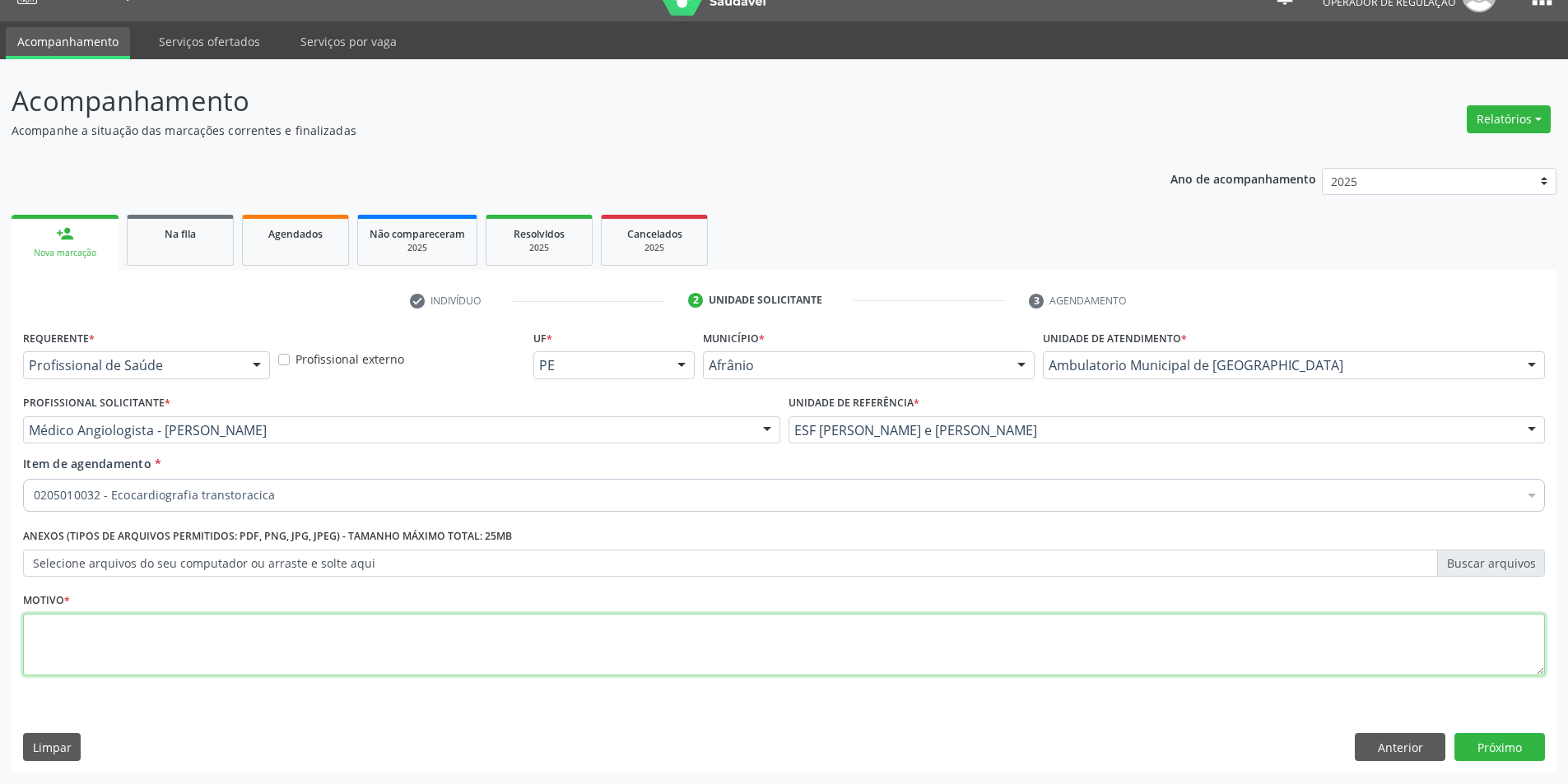
type textarea "D"
type textarea "'"
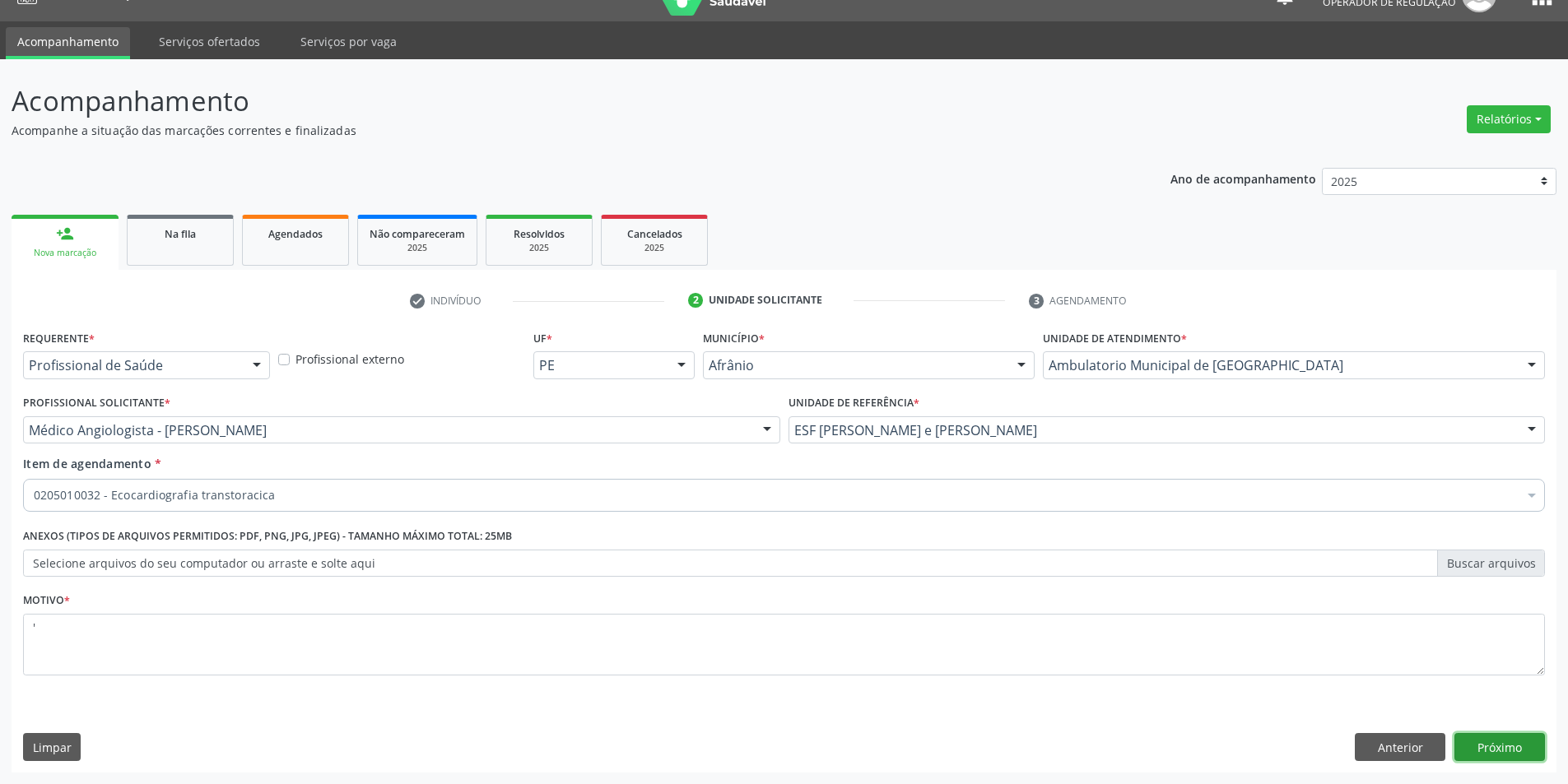
click at [1537, 753] on button "Próximo" at bounding box center [1499, 747] width 90 height 28
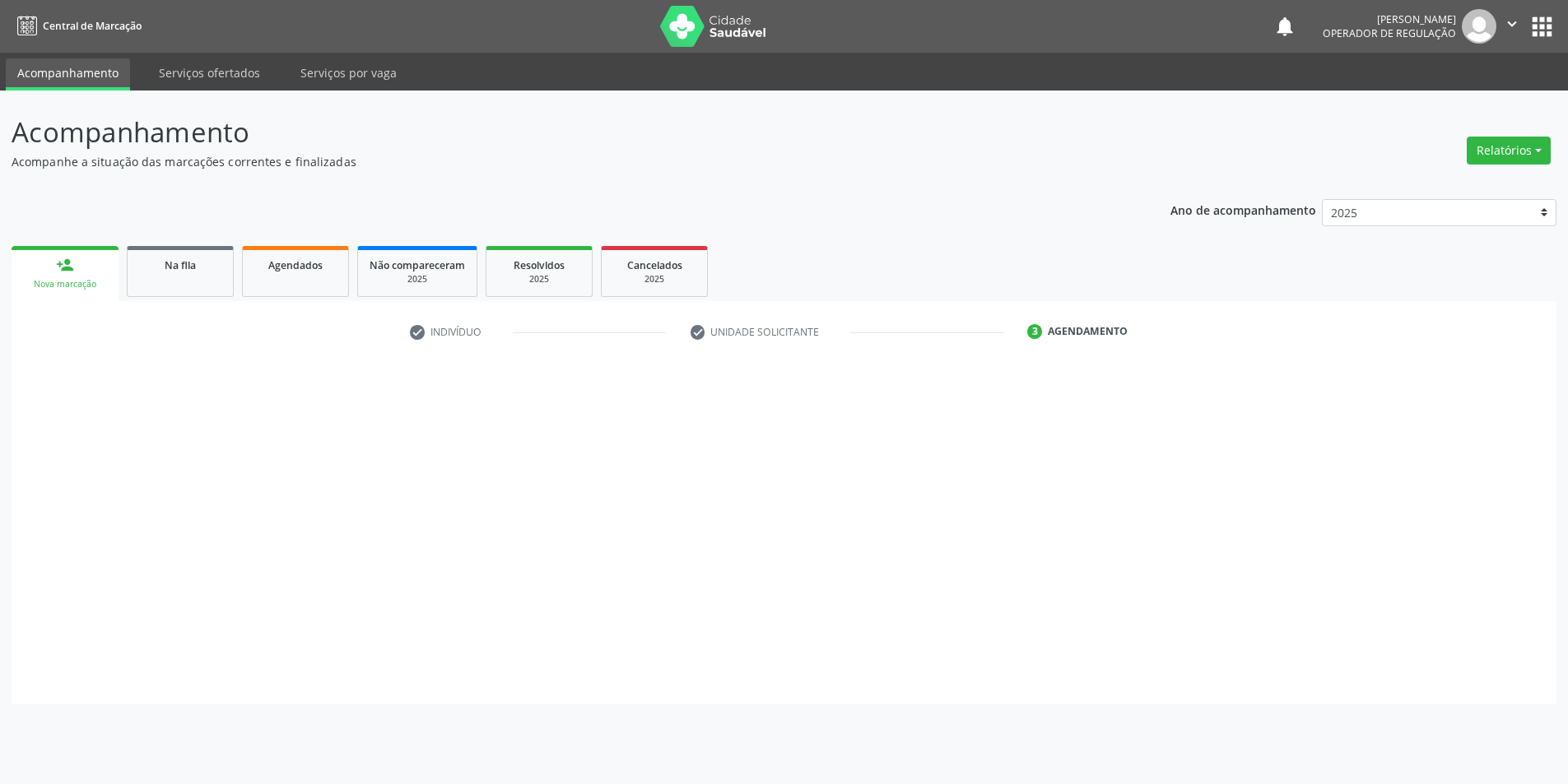
scroll to position [0, 0]
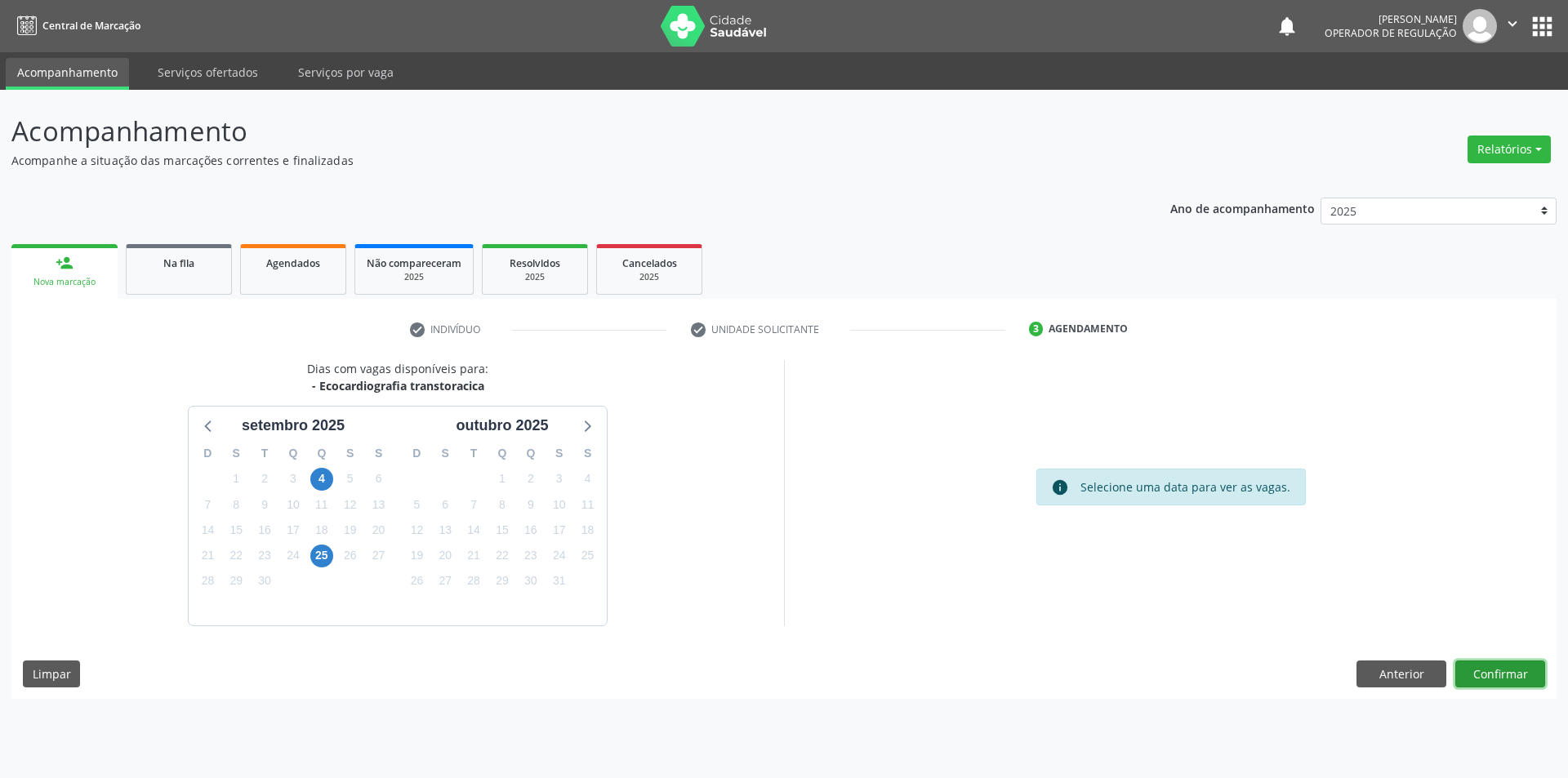
click at [1527, 684] on button "Confirmar" at bounding box center [1500, 674] width 89 height 28
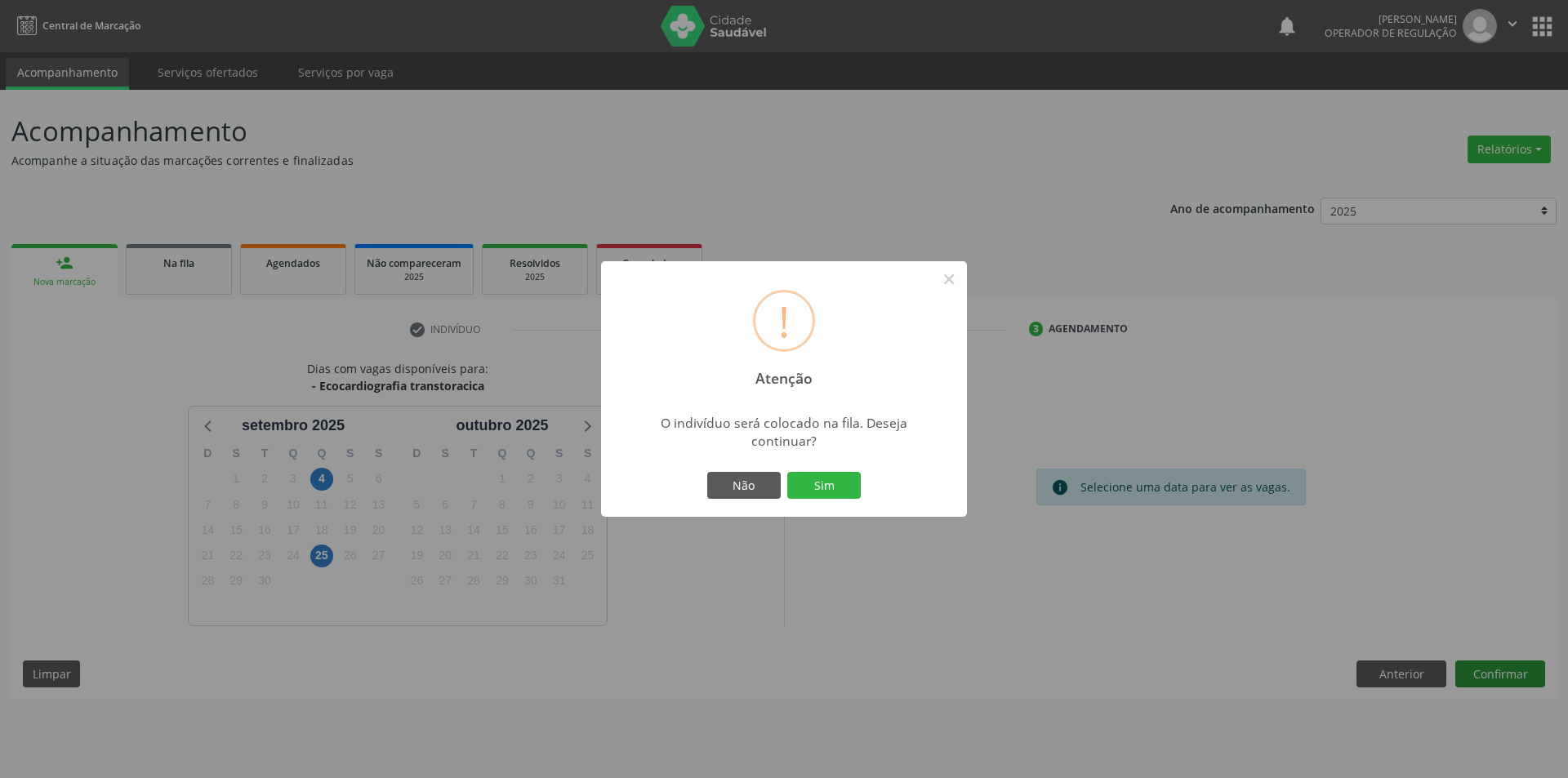
click at [787, 472] on button "Sim" at bounding box center [824, 485] width 73 height 28
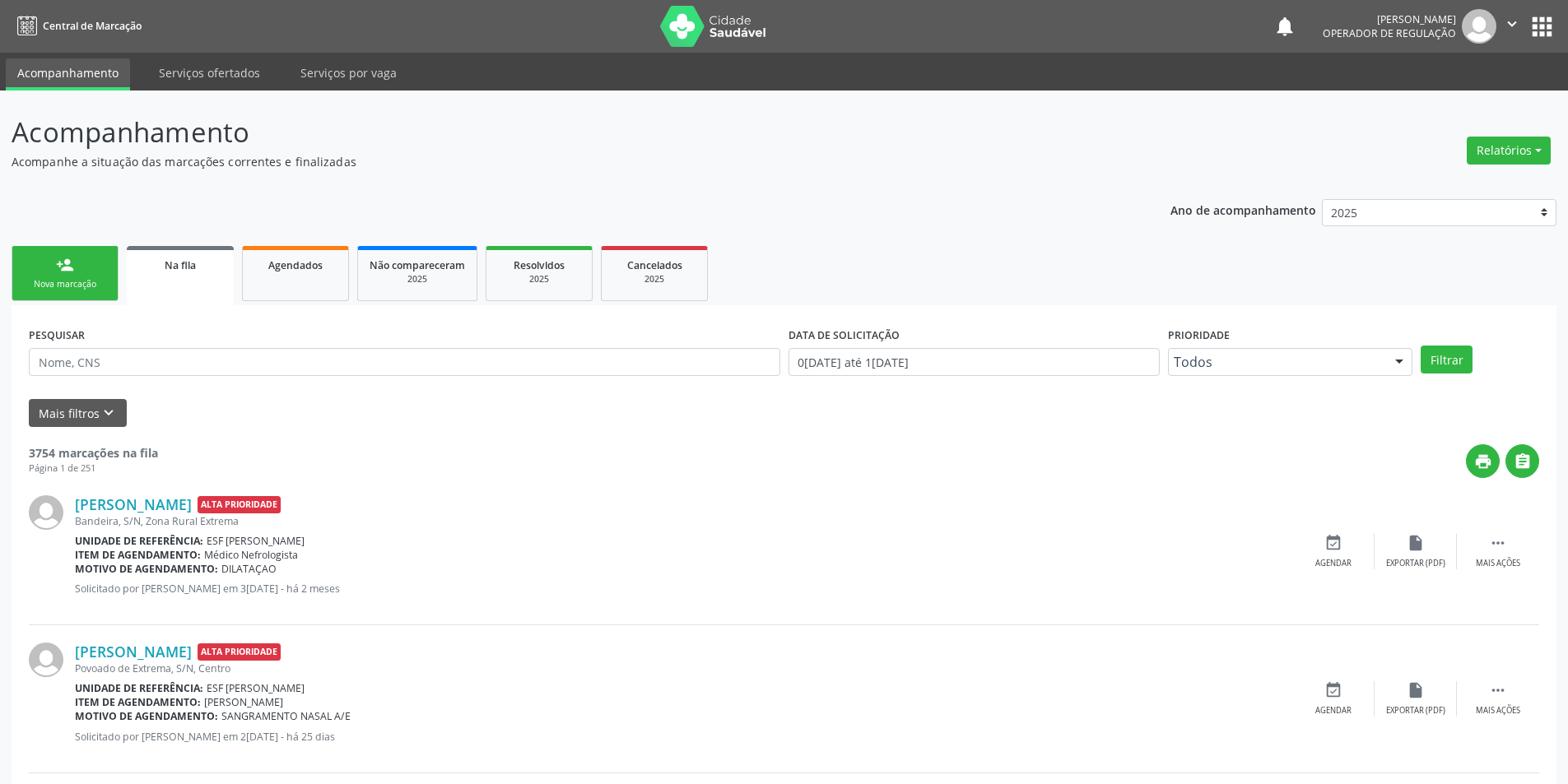
click at [79, 271] on link "person_add Nova marcação" at bounding box center [65, 273] width 107 height 55
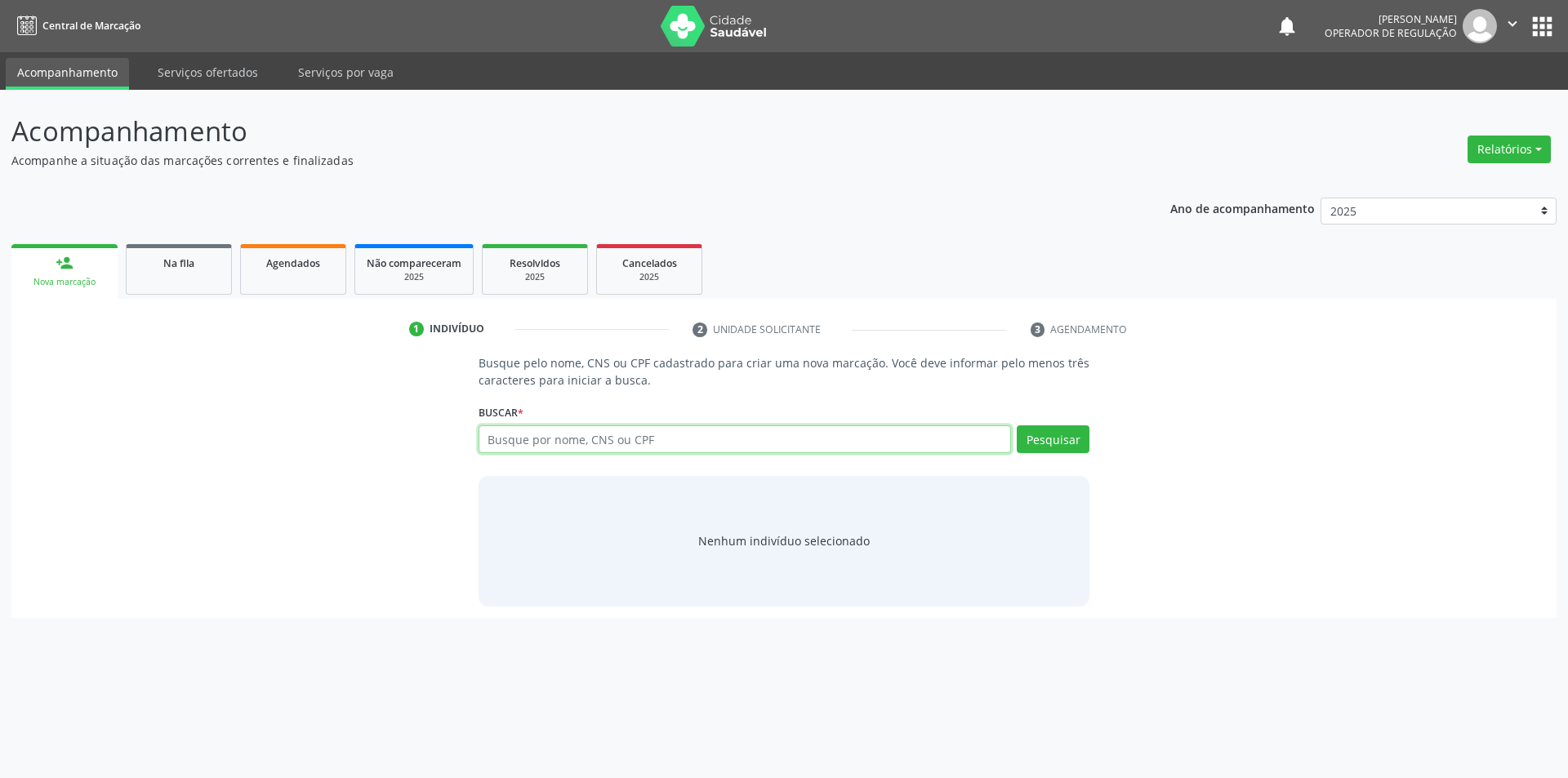
click at [555, 440] on input "text" at bounding box center [745, 439] width 533 height 28
type input "706809213946127"
click at [1079, 449] on button "Pesquisar" at bounding box center [1053, 439] width 73 height 28
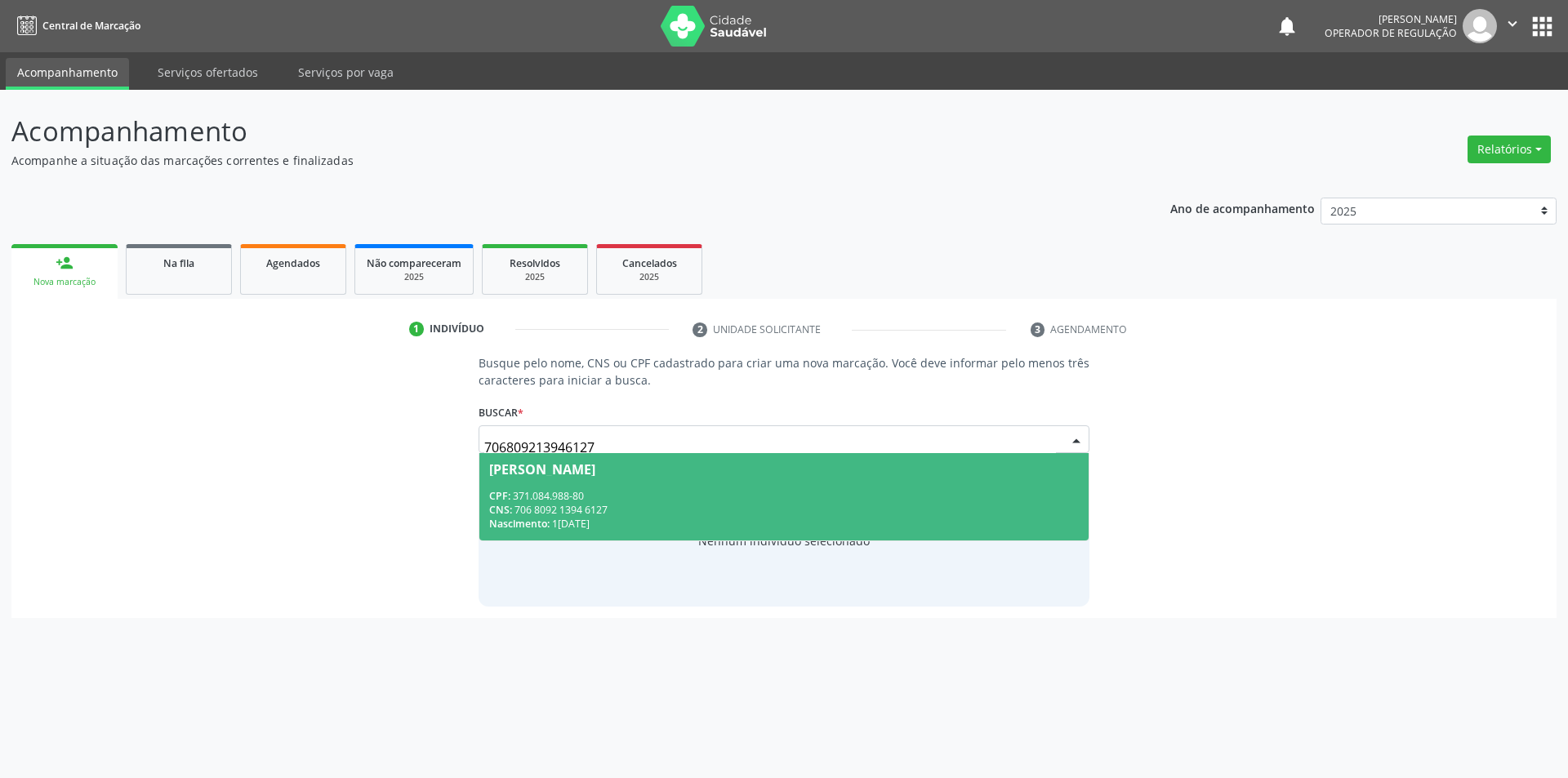
click at [748, 509] on div "CNS: 706 8092 1394 6127" at bounding box center [785, 510] width 591 height 14
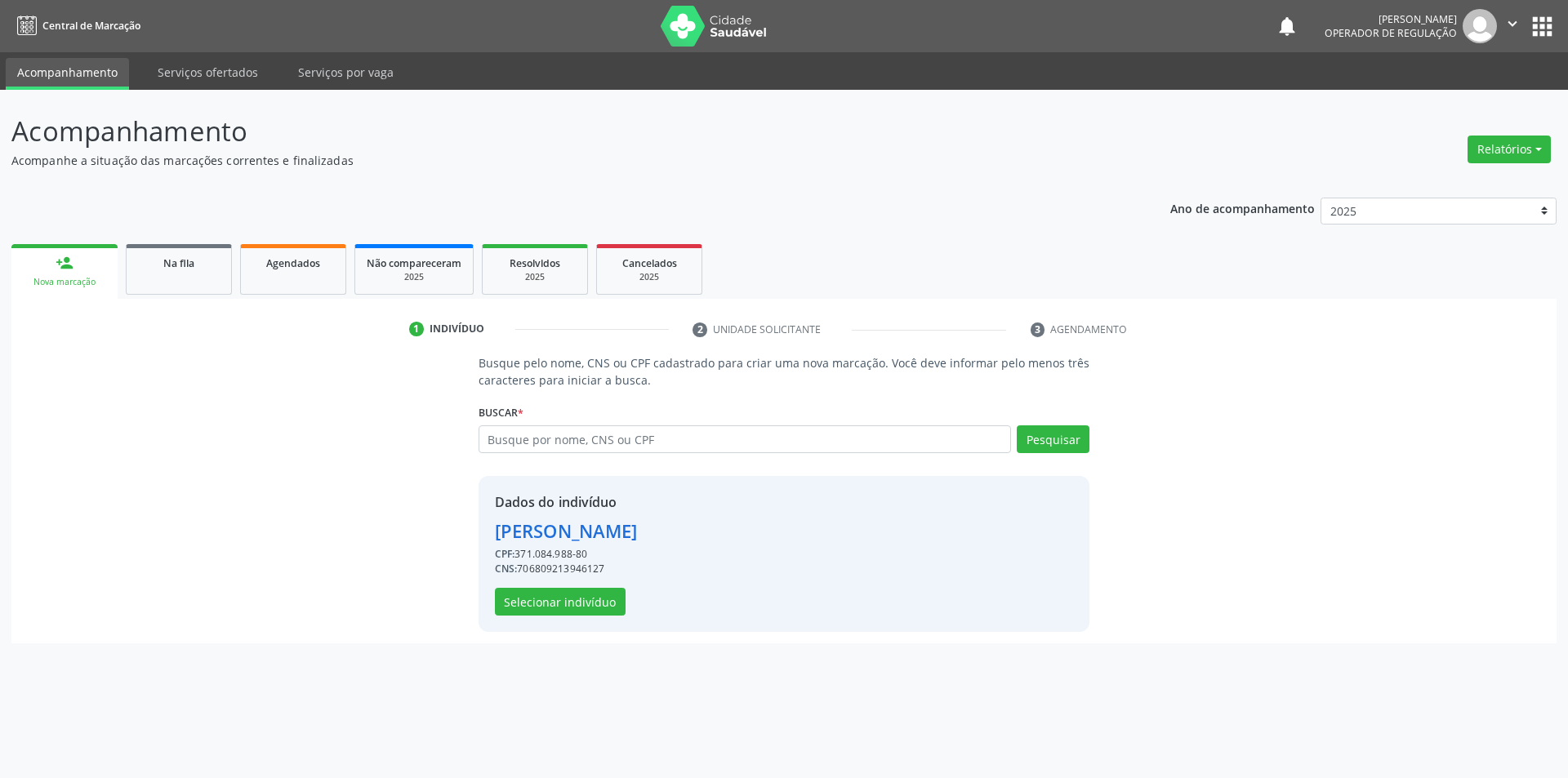
click at [599, 581] on div "Dados do indivíduo Adeilde Gomes Lucas CPF: 371.084.988-80 CNS: 706809213946127…" at bounding box center [566, 554] width 143 height 123
click at [597, 598] on button "Selecionar indivíduo" at bounding box center [560, 602] width 131 height 28
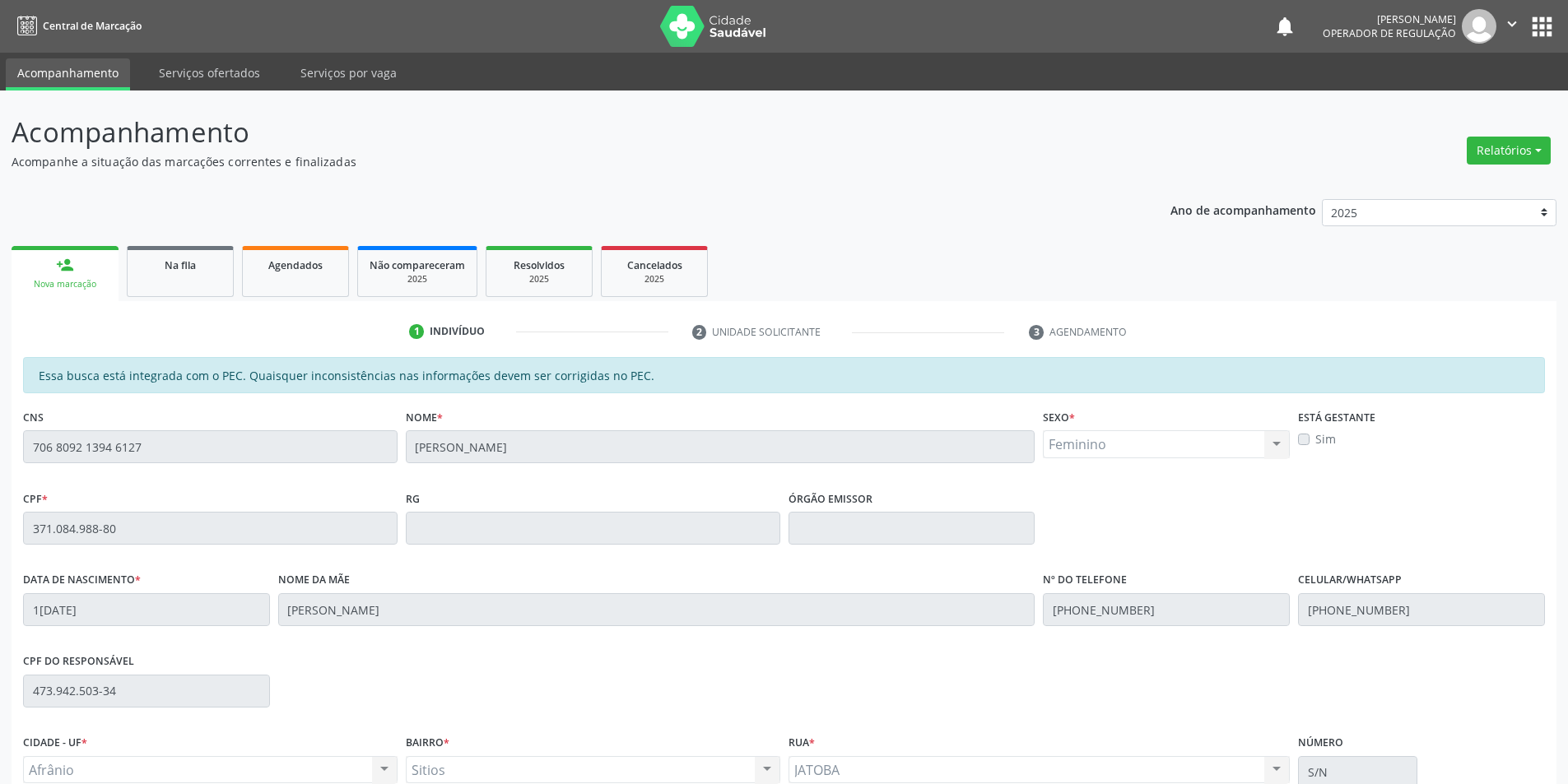
scroll to position [156, 0]
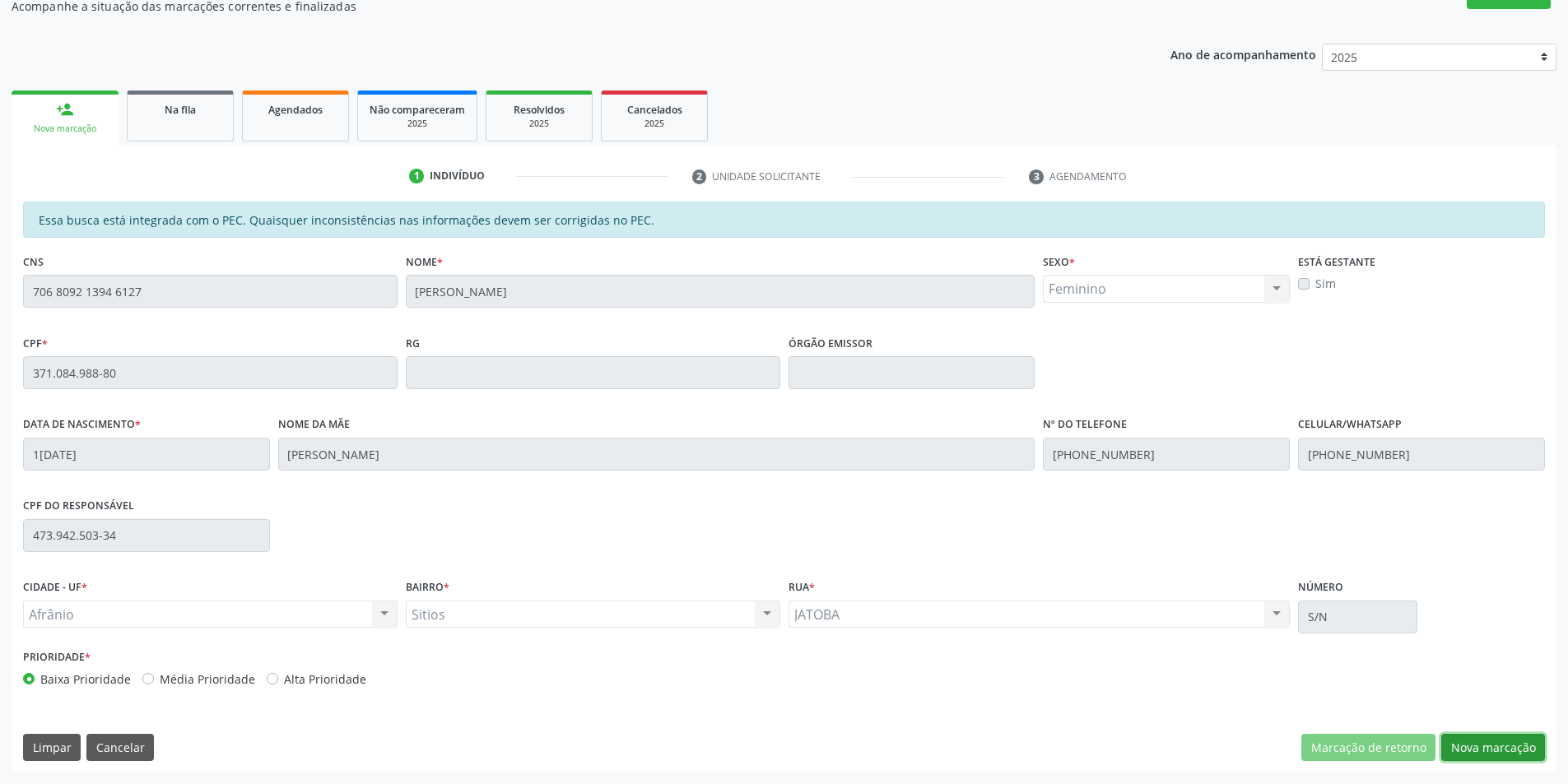
click at [1534, 757] on button "Nova marcação" at bounding box center [1493, 747] width 104 height 28
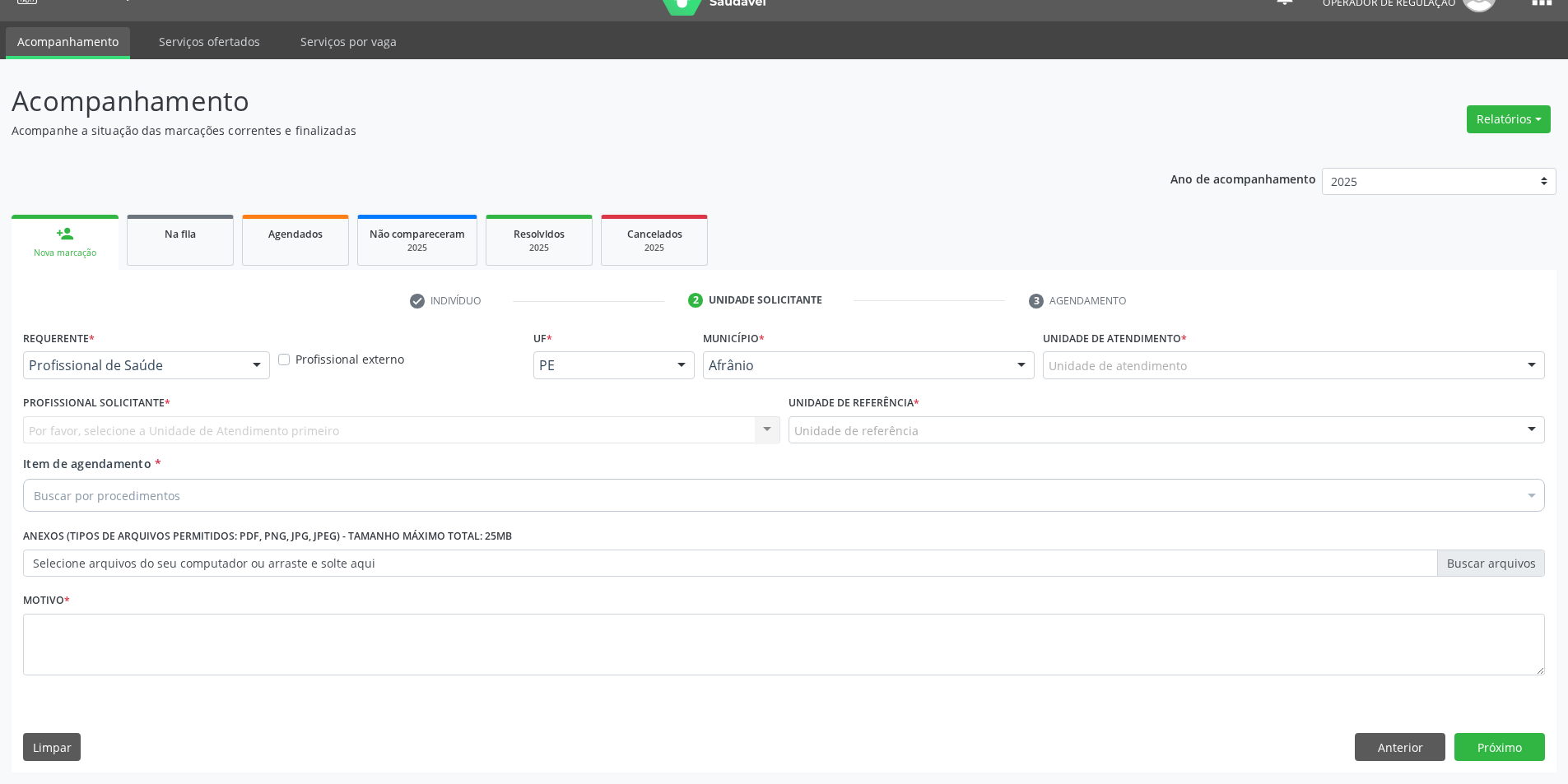
click at [1366, 356] on div "Unidade de atendimento" at bounding box center [1293, 365] width 502 height 28
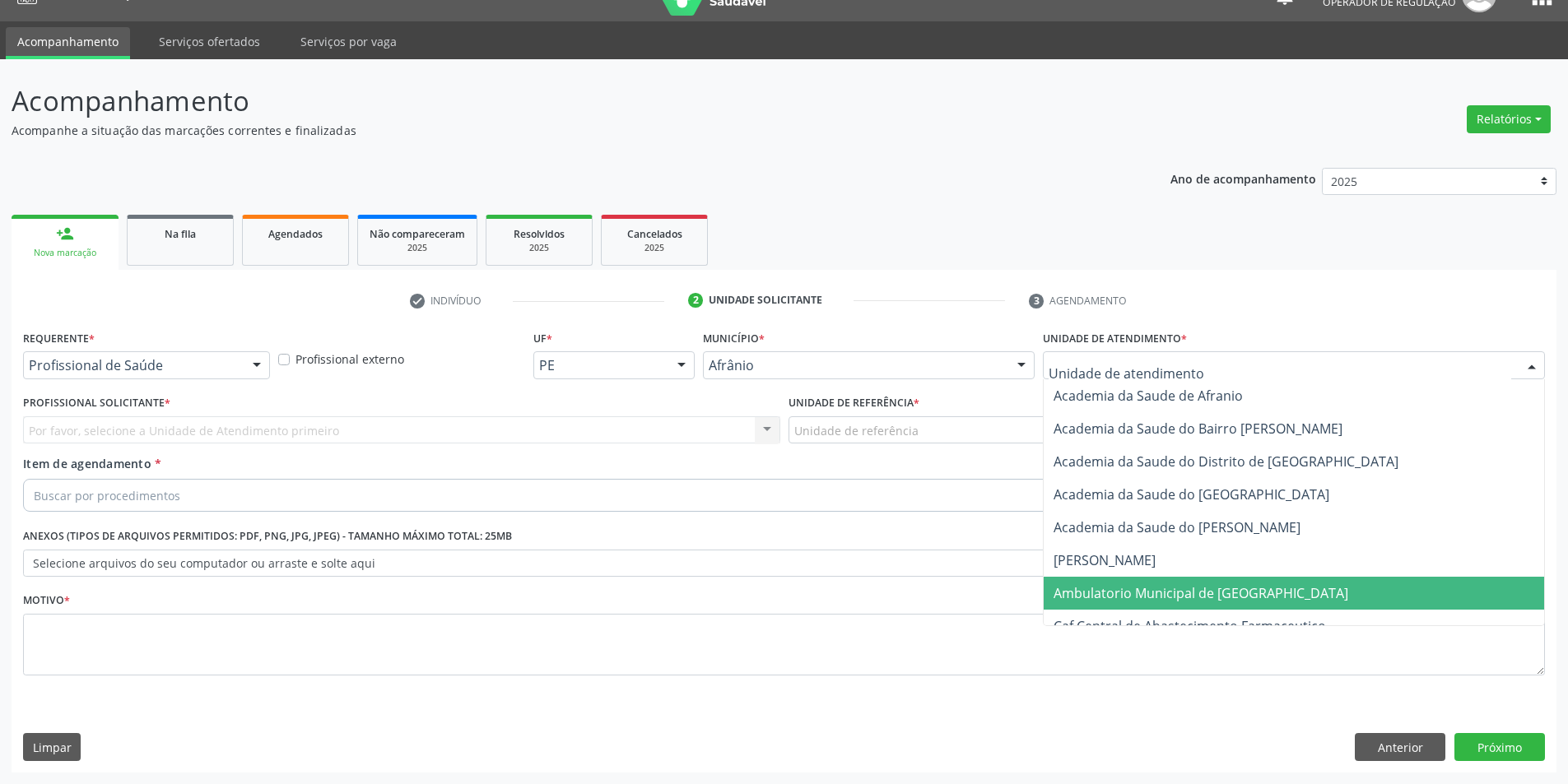
click at [1194, 597] on span "Ambulatorio Municipal de [GEOGRAPHIC_DATA]" at bounding box center [1201, 593] width 294 height 18
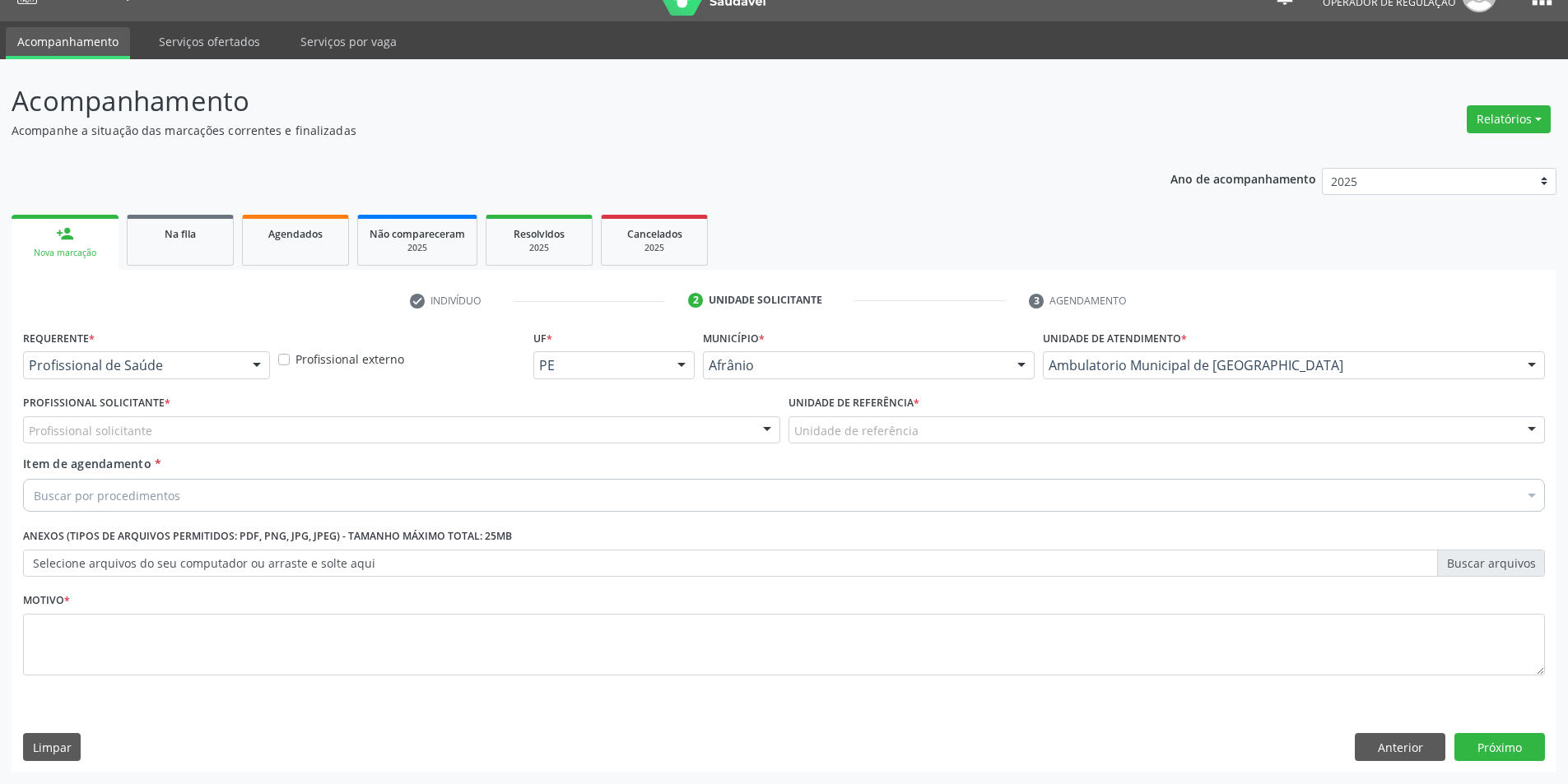
click at [330, 423] on div "Profissional solicitante" at bounding box center [401, 430] width 757 height 28
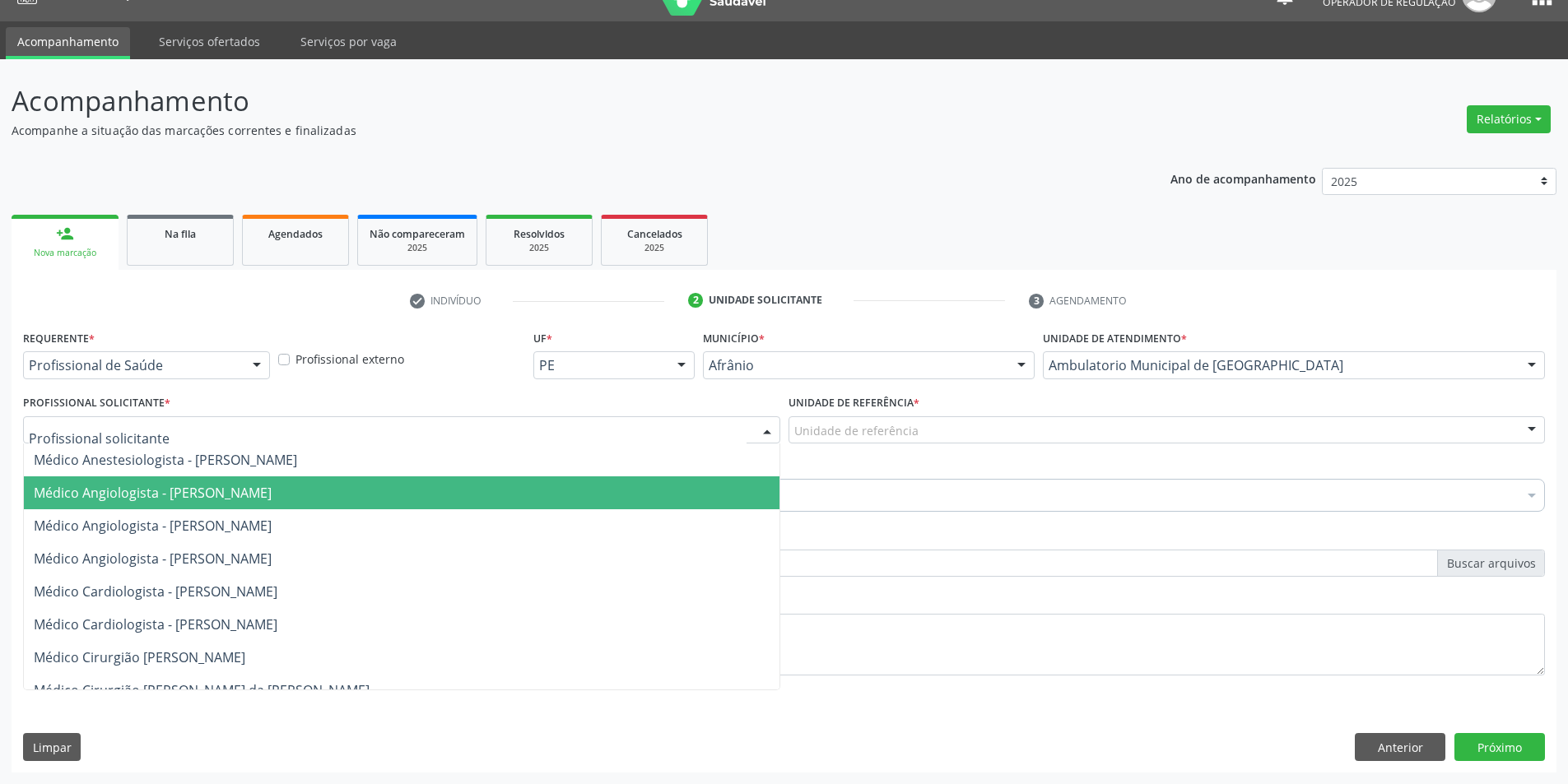
click at [332, 505] on span "Médico Angiologista - Glauber Lutterbach de Oliveira Pires" at bounding box center [401, 492] width 755 height 33
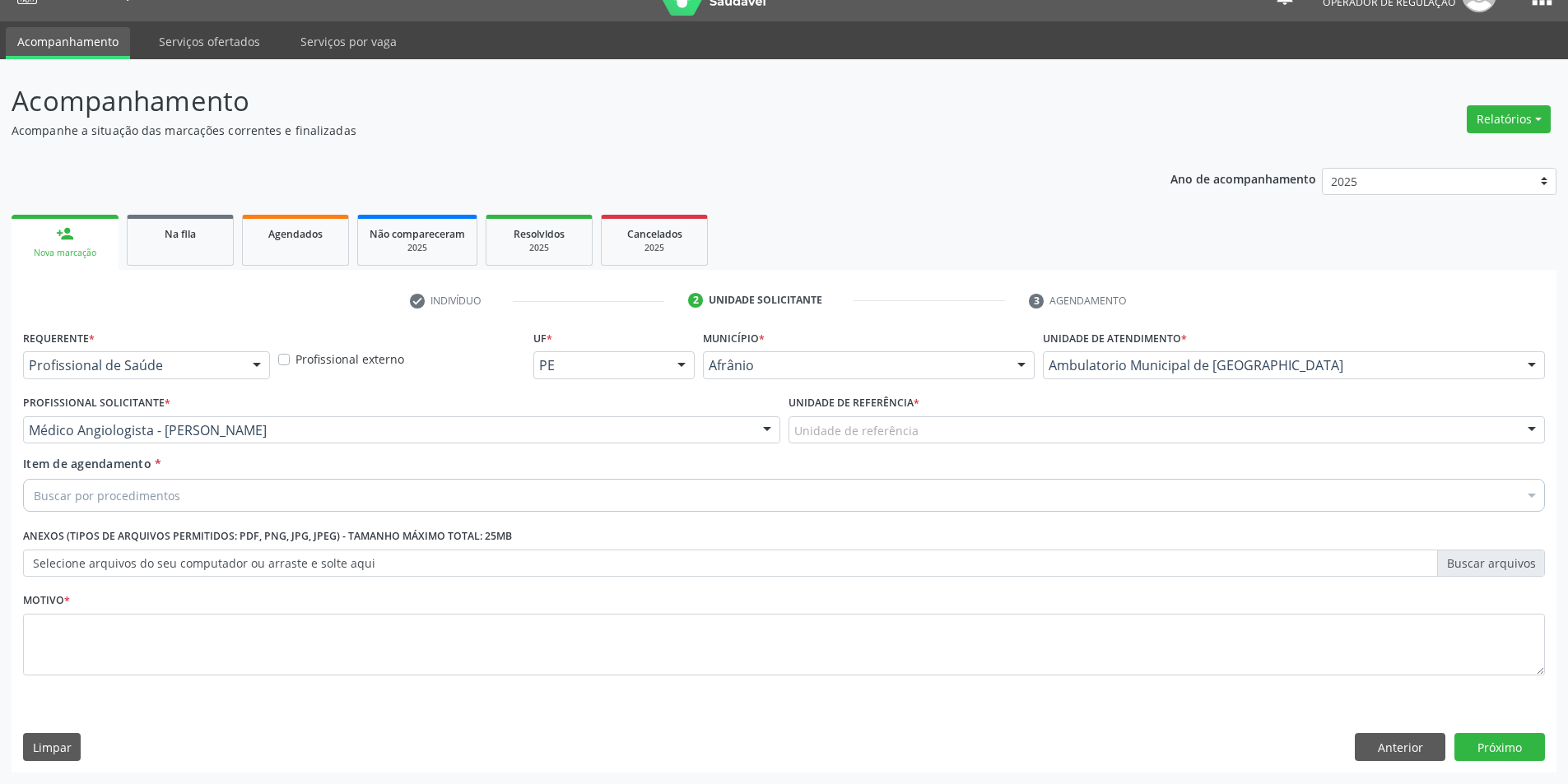
click at [890, 409] on label "Unidade de referência *" at bounding box center [854, 404] width 131 height 26
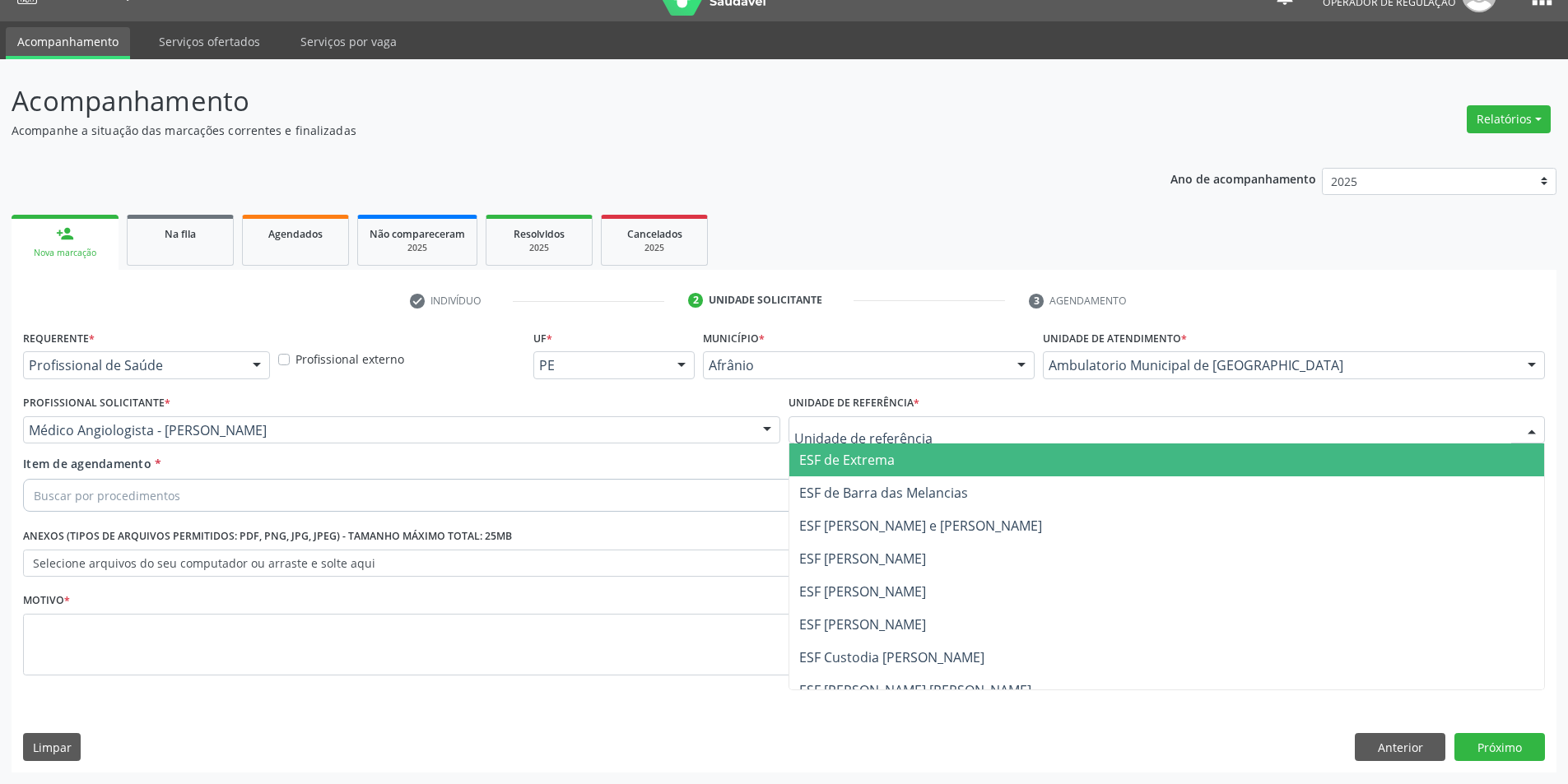
click at [904, 497] on span "ESF de Barra das Melancias" at bounding box center [883, 492] width 168 height 18
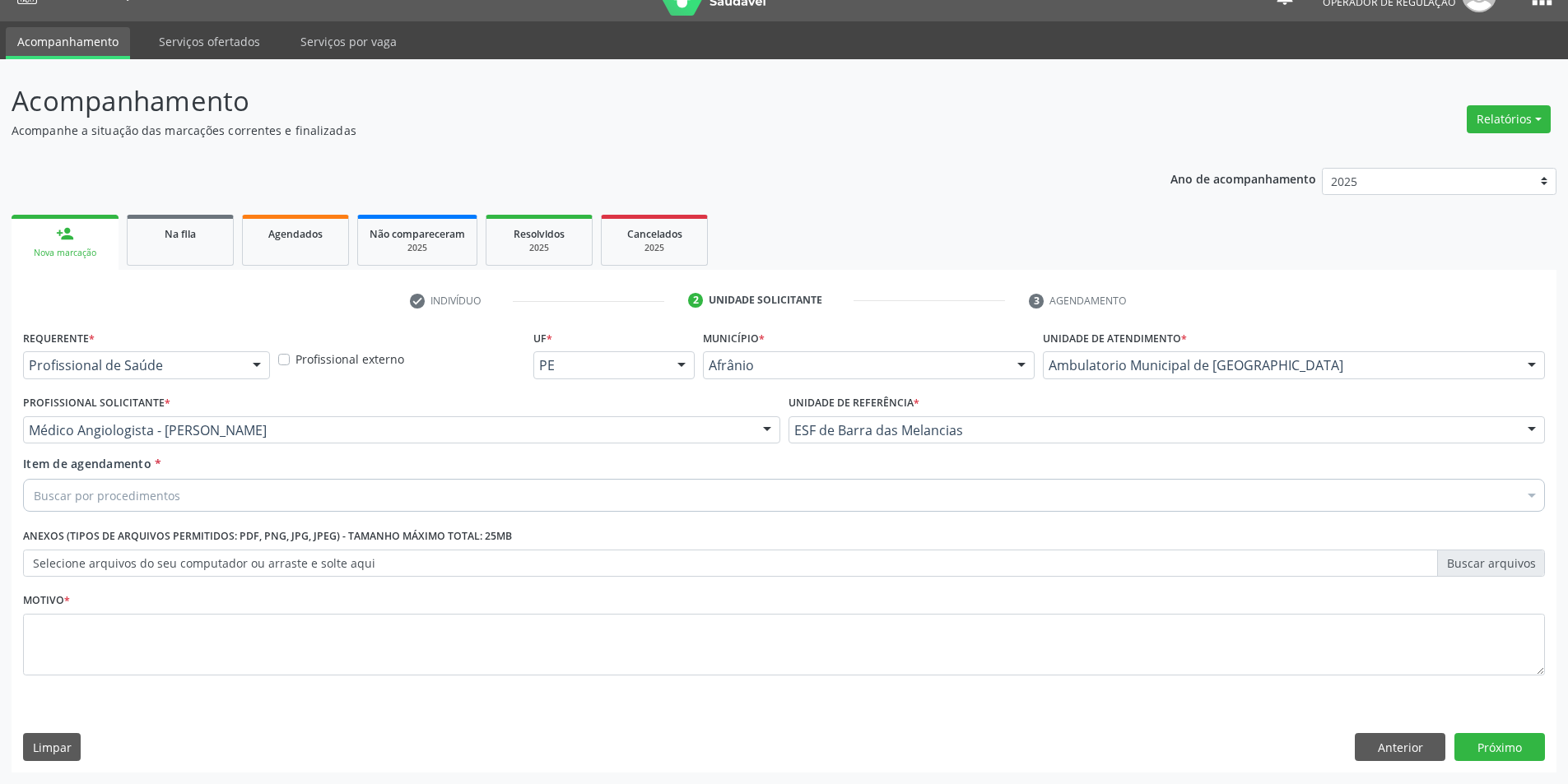
click at [888, 497] on div "Buscar por procedimentos" at bounding box center [784, 495] width 1522 height 33
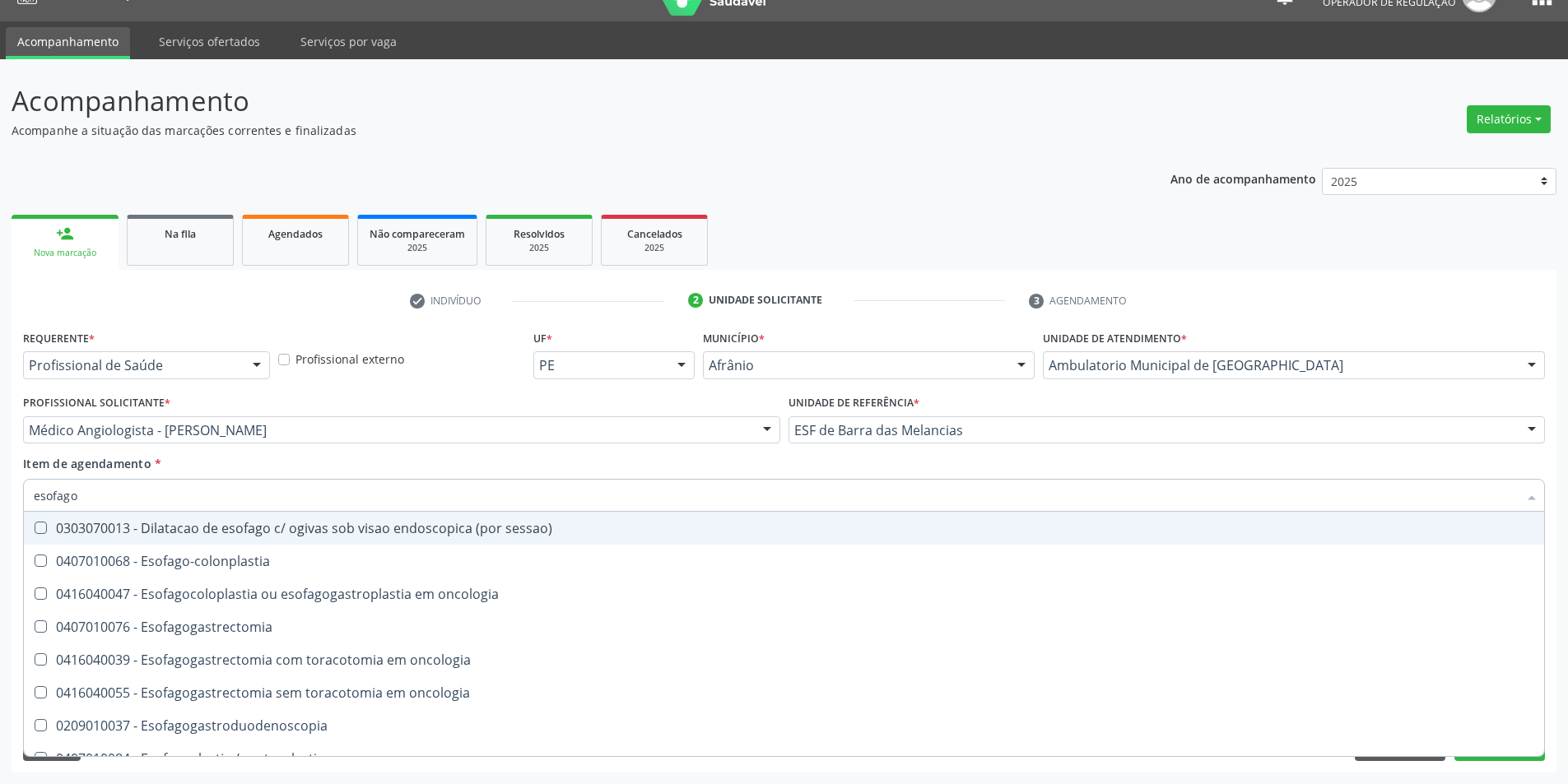
type input "esofagog"
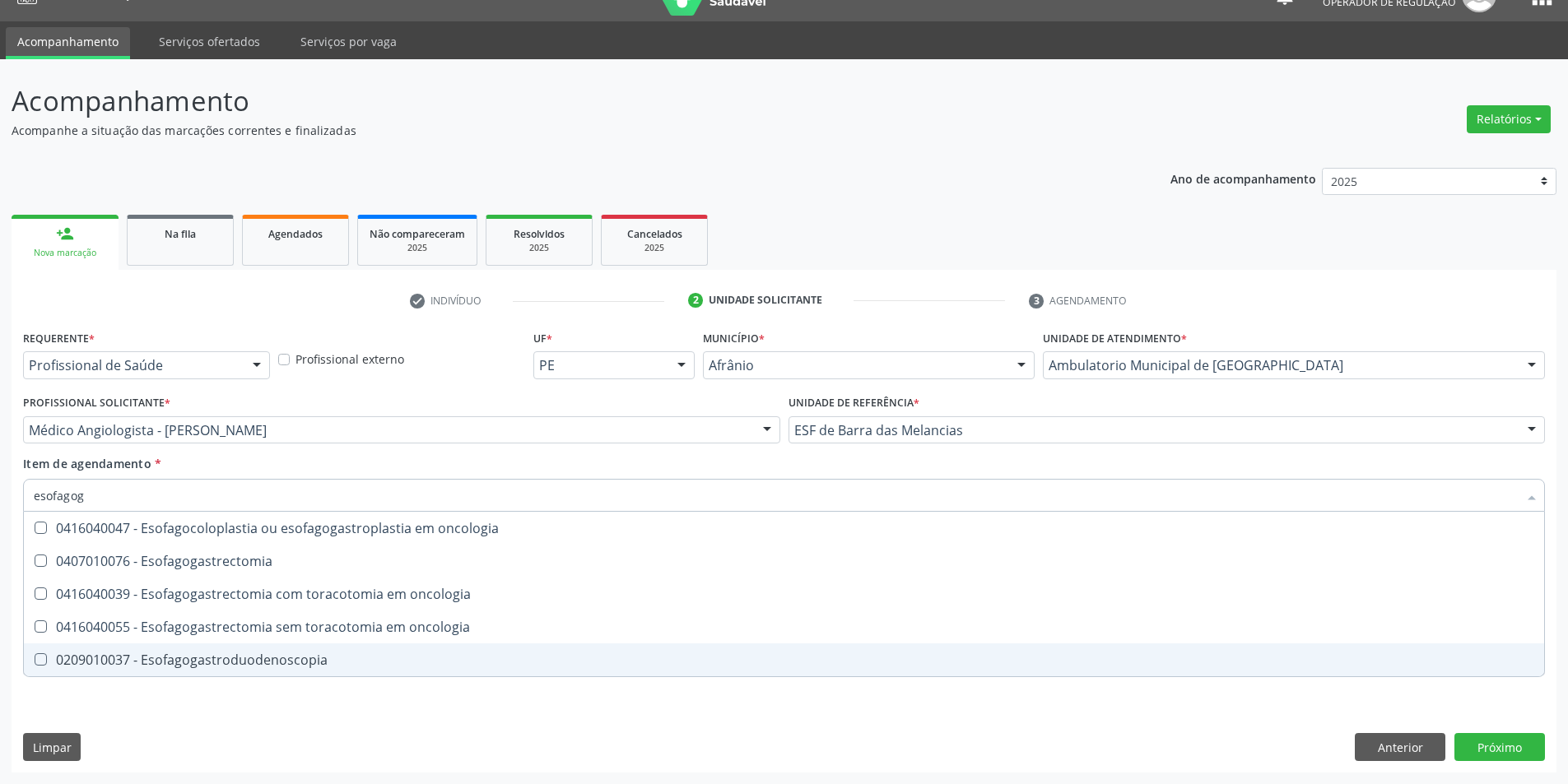
click at [422, 653] on div "0209010037 - Esofagogastroduodenoscopia" at bounding box center [784, 659] width 1500 height 13
checkbox Esofagogastroduodenoscopia "true"
click at [381, 694] on div "Requerente * Profissional de Saúde Profissional de Saúde Paciente Nenhum result…" at bounding box center [784, 512] width 1522 height 372
checkbox Esofagogastrectomia "true"
checkbox Esofagogastroduodenoscopia "false"
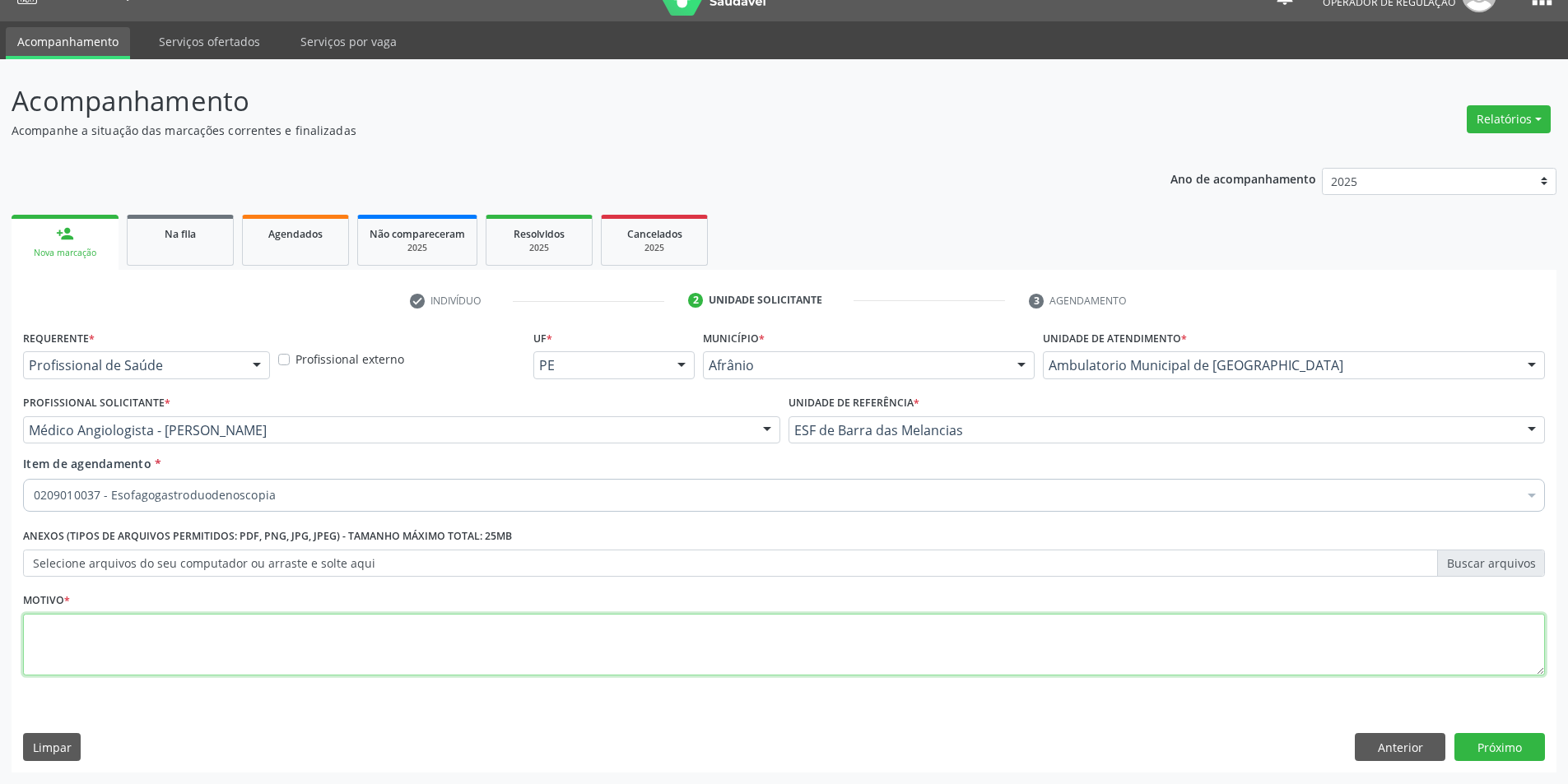
click at [410, 658] on textarea at bounding box center [784, 645] width 1522 height 63
type textarea "E"
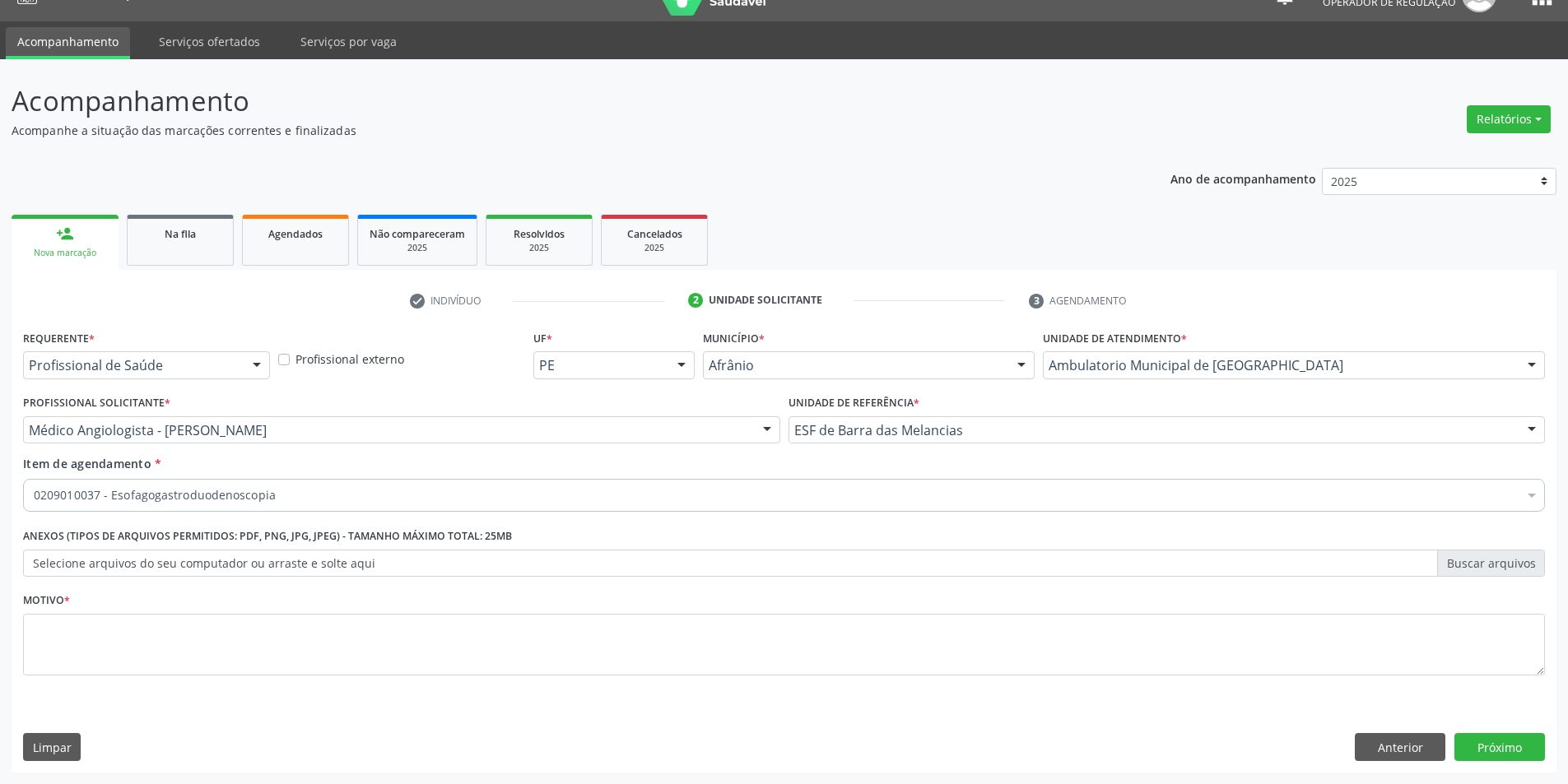
click at [437, 482] on div "0209010037 - Esofagogastroduodenoscopia" at bounding box center [784, 495] width 1522 height 33
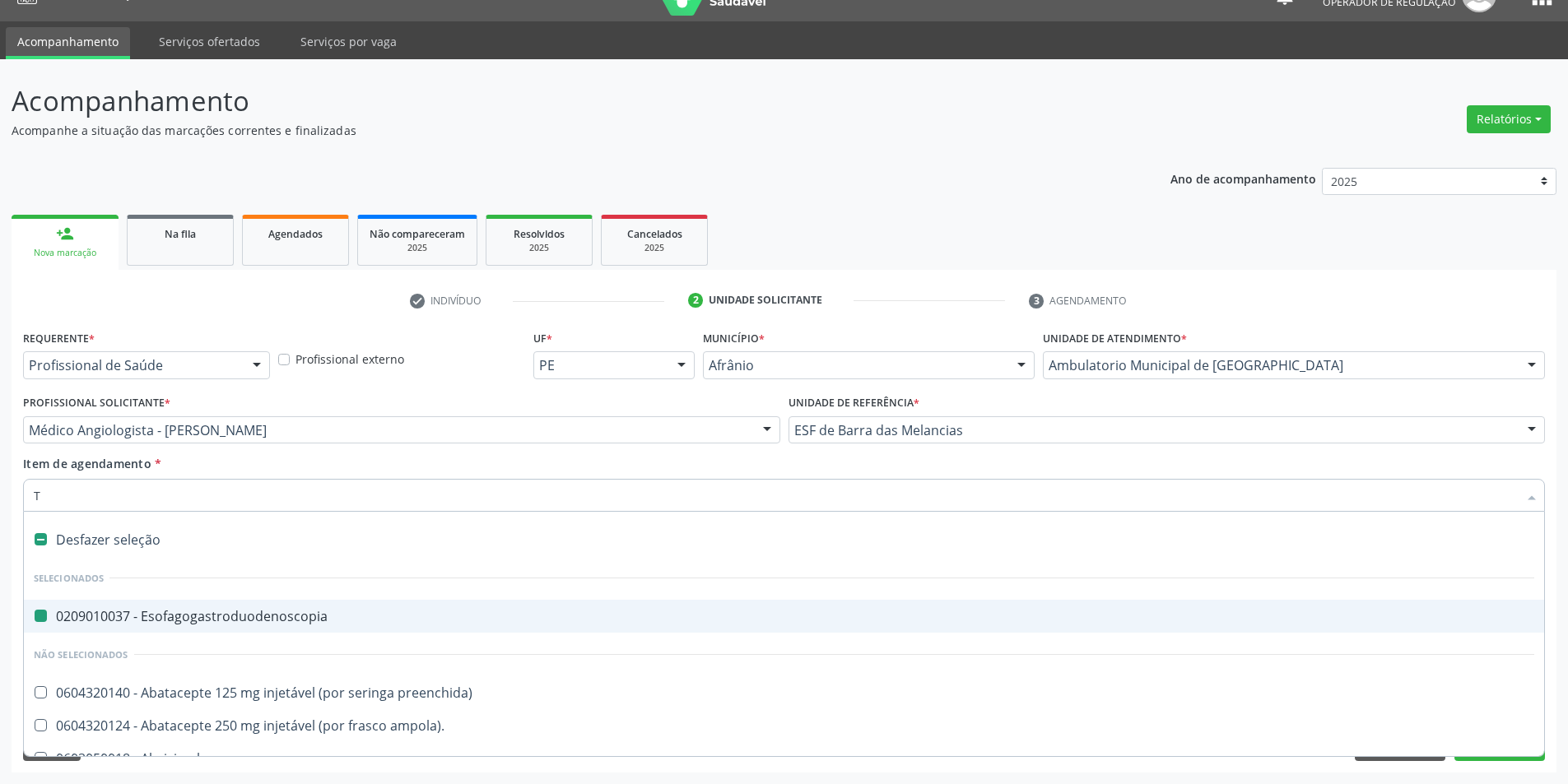
type input "TE"
checkbox Esofagogastroduodenoscopia "false"
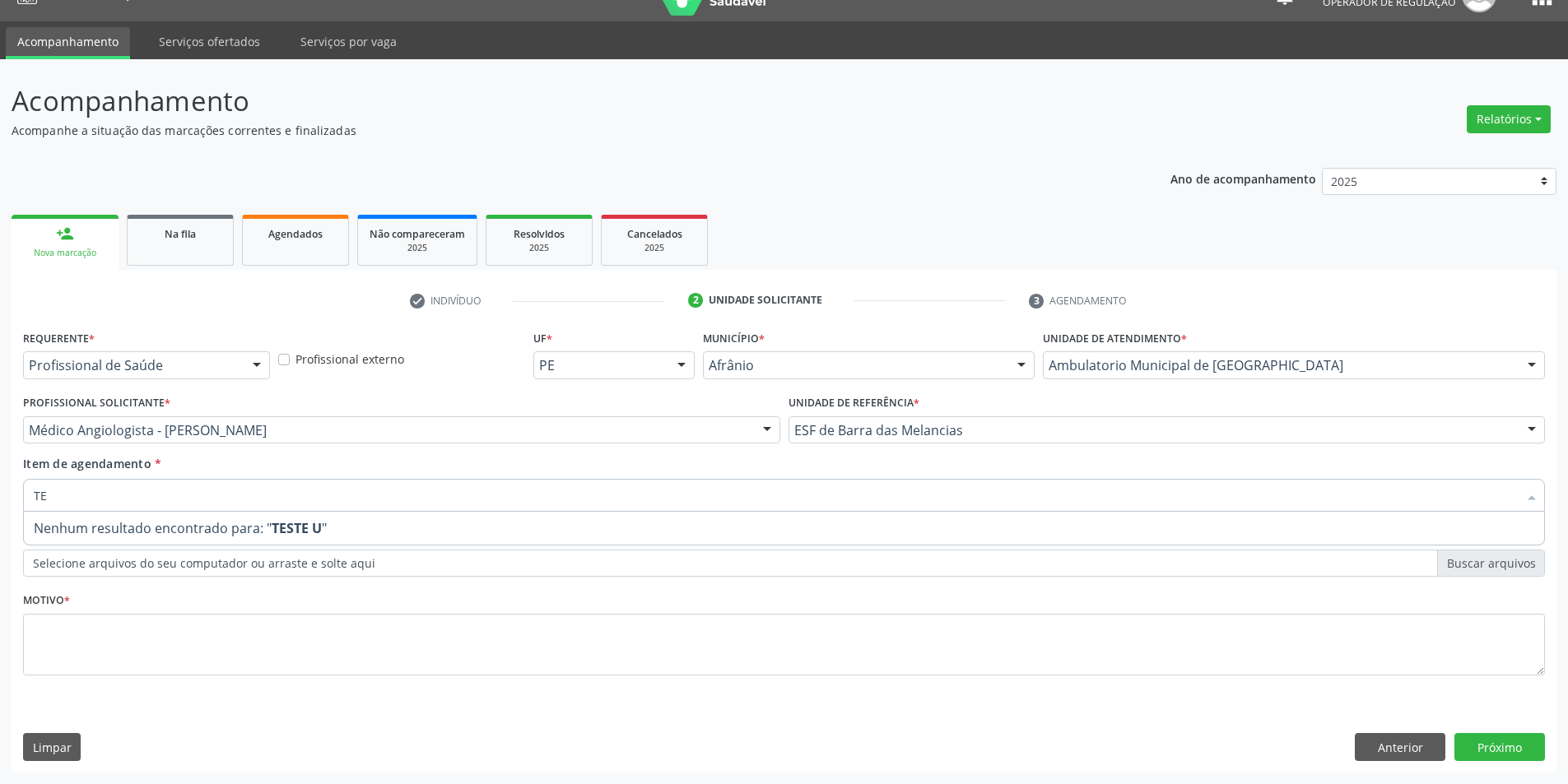
type input "T"
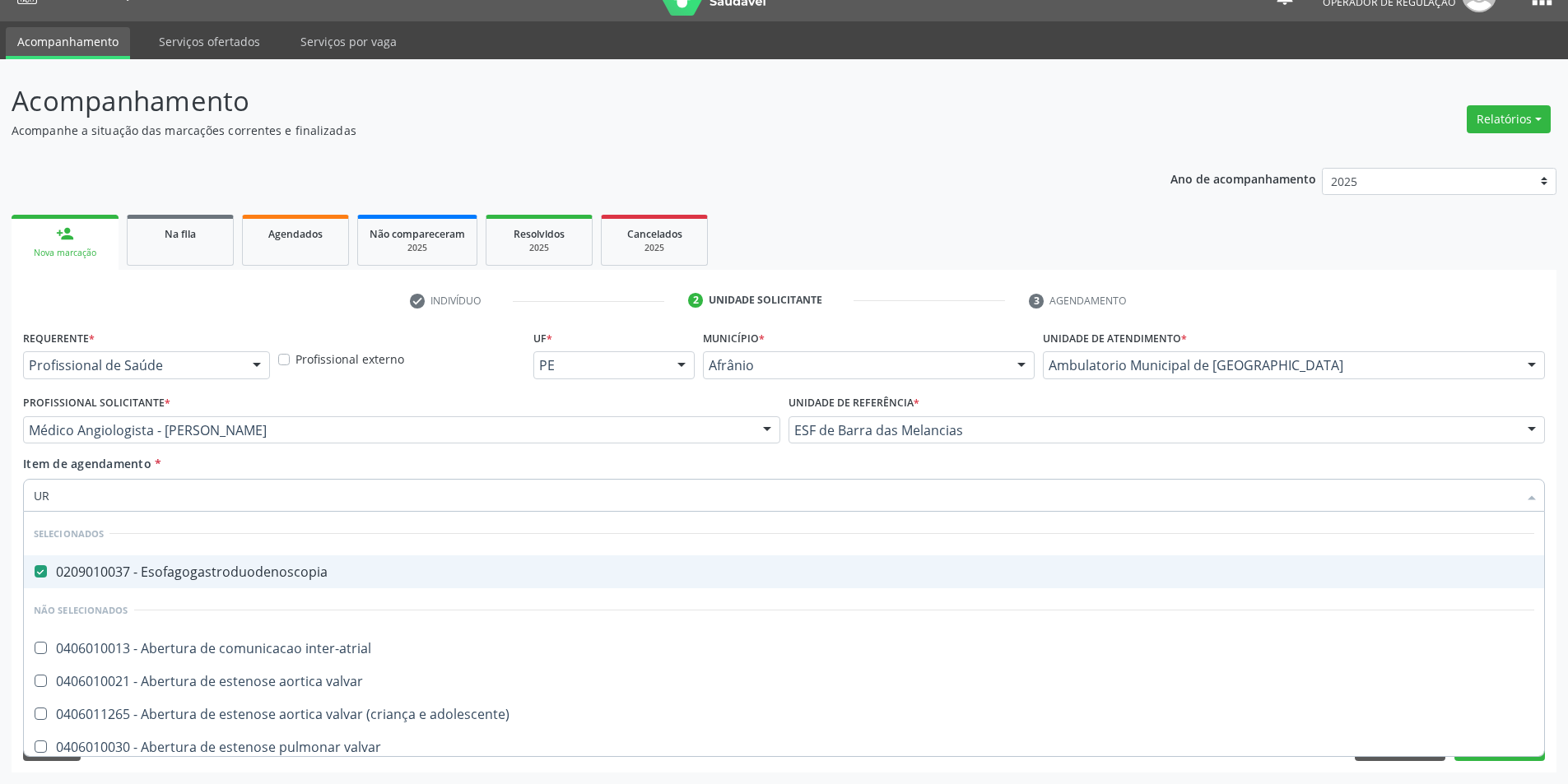
type input "URE"
checkbox Esofagogastroduodenoscopia "false"
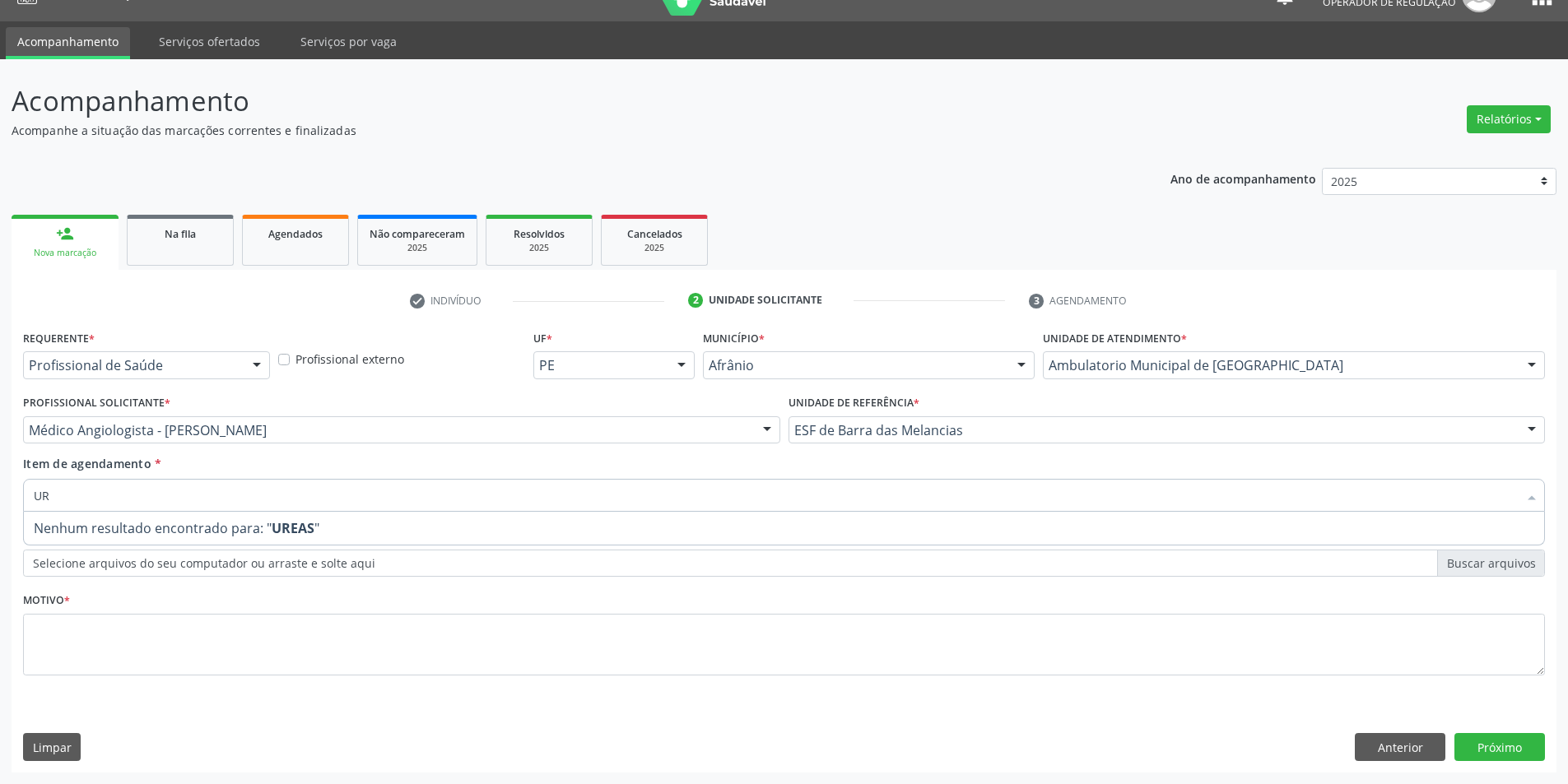
type input "U"
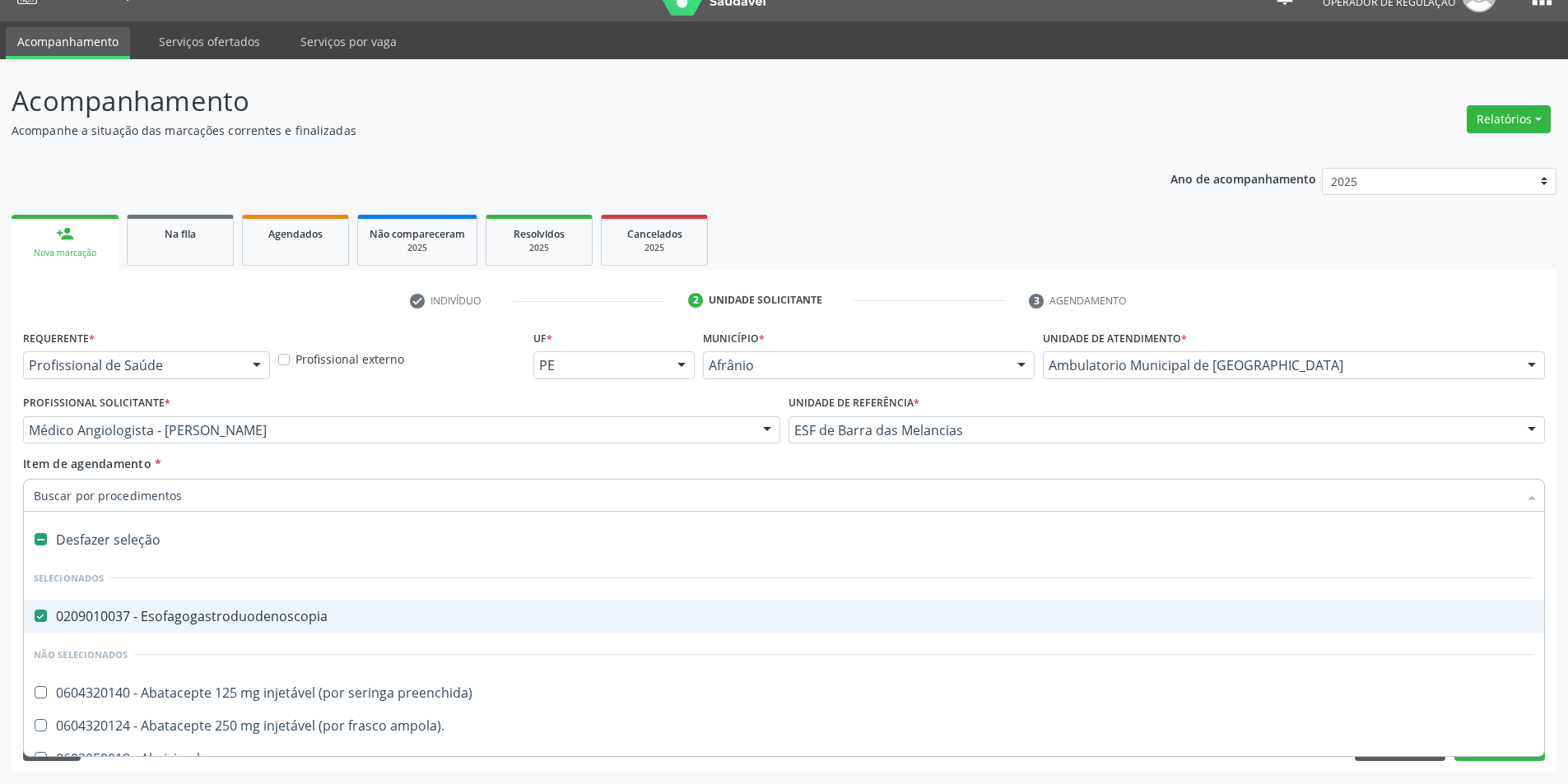
click at [0, 536] on div "Acompanhamento Acompanhe a situação das marcações correntes e finalizadas Relat…" at bounding box center [784, 422] width 1568 height 725
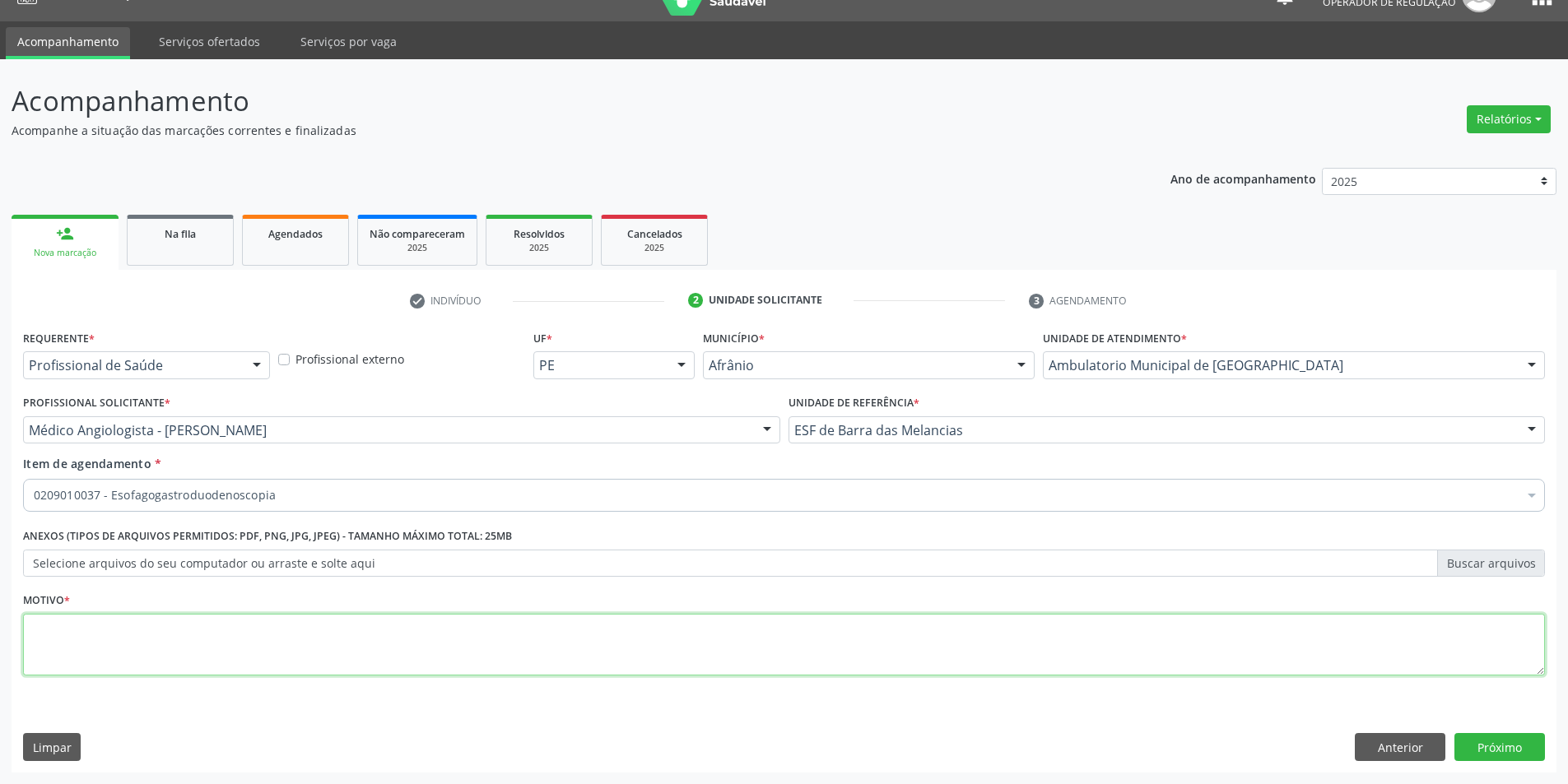
click at [144, 632] on textarea at bounding box center [784, 645] width 1522 height 63
type textarea "EDA COM TESTE DE UREASE - DOR ABDOMINAL; DISPEPSIA"
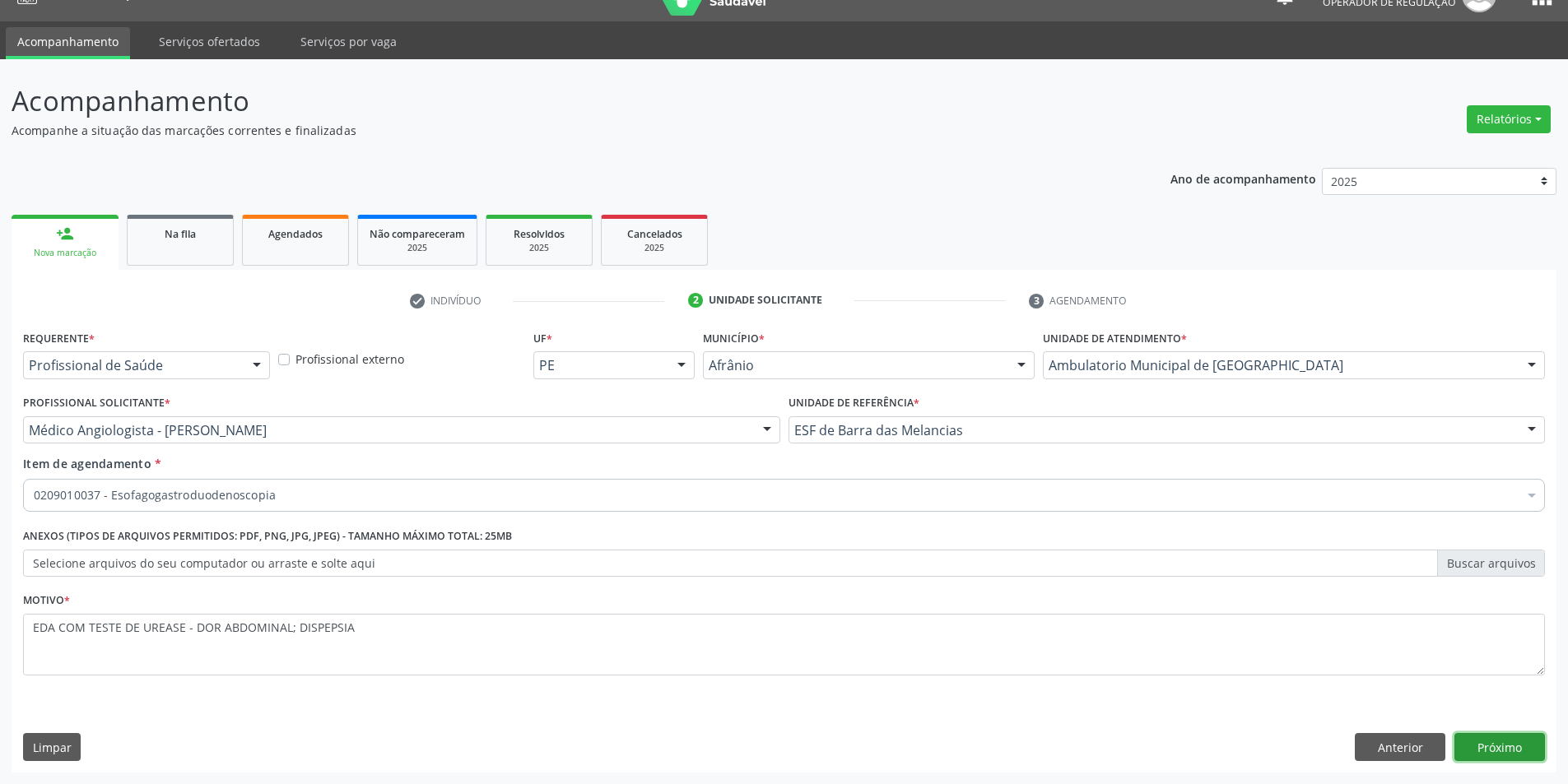
click at [1485, 748] on button "Próximo" at bounding box center [1499, 747] width 90 height 28
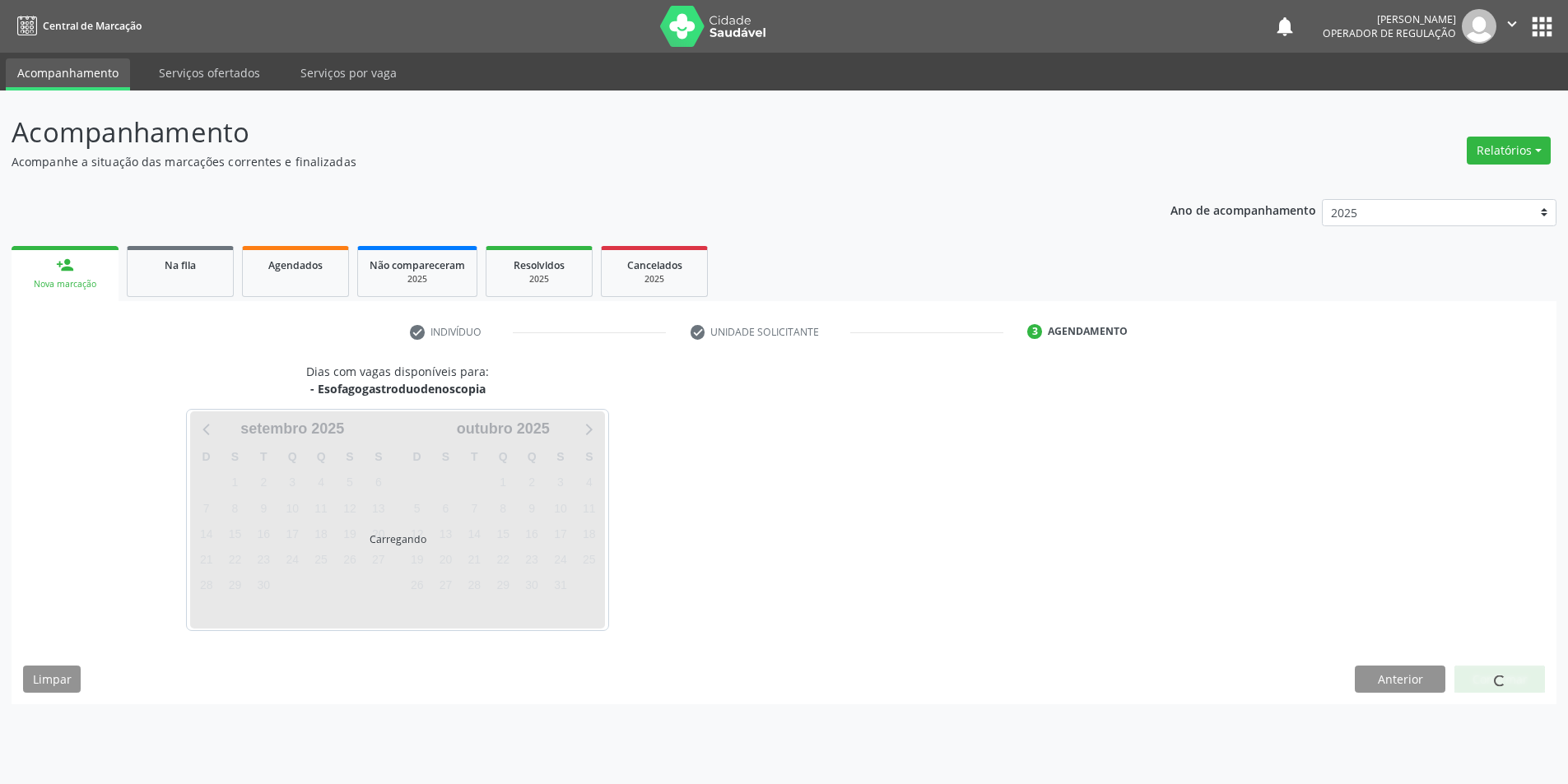
scroll to position [0, 0]
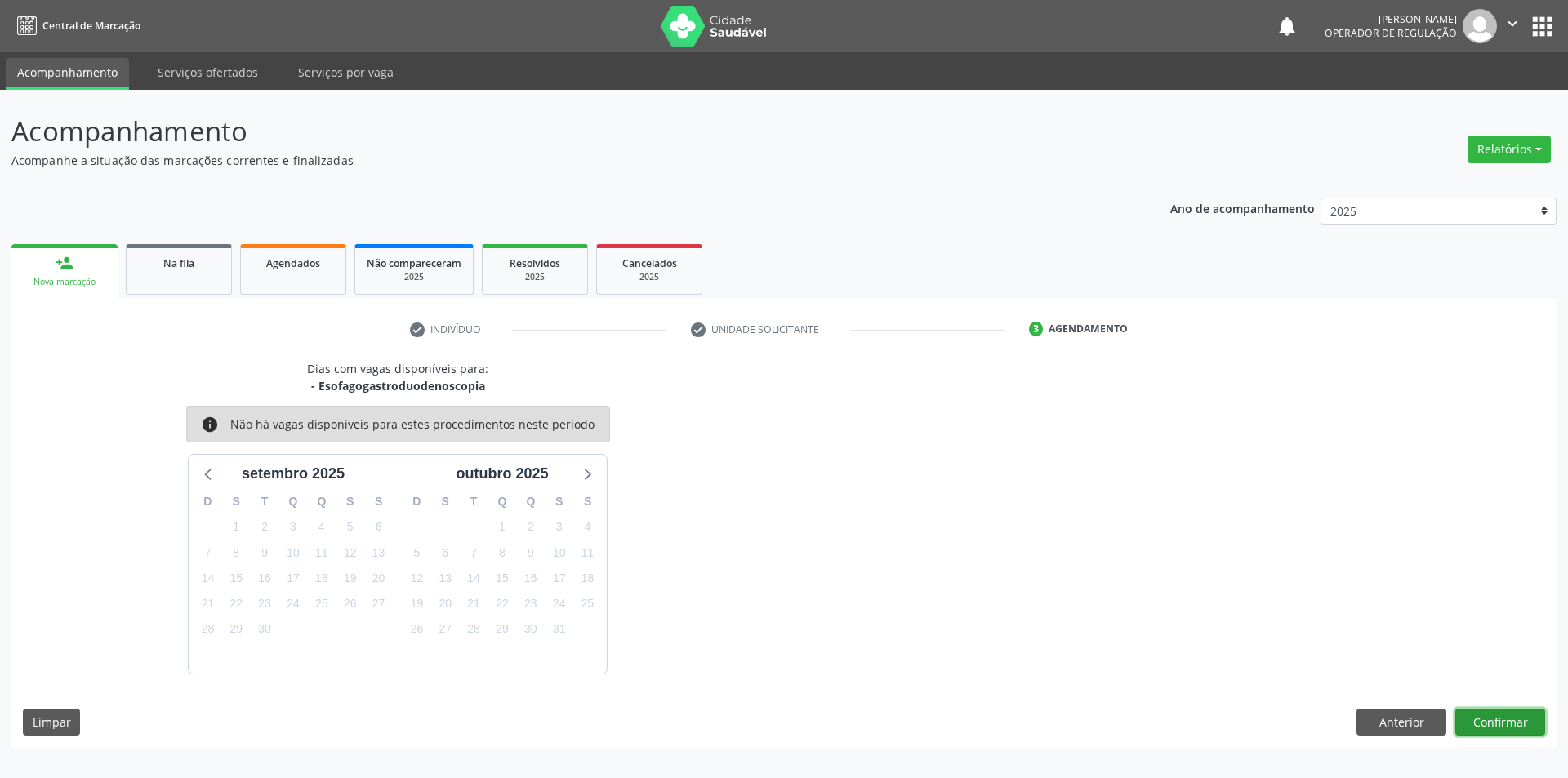
click at [1514, 720] on button "Confirmar" at bounding box center [1500, 722] width 89 height 28
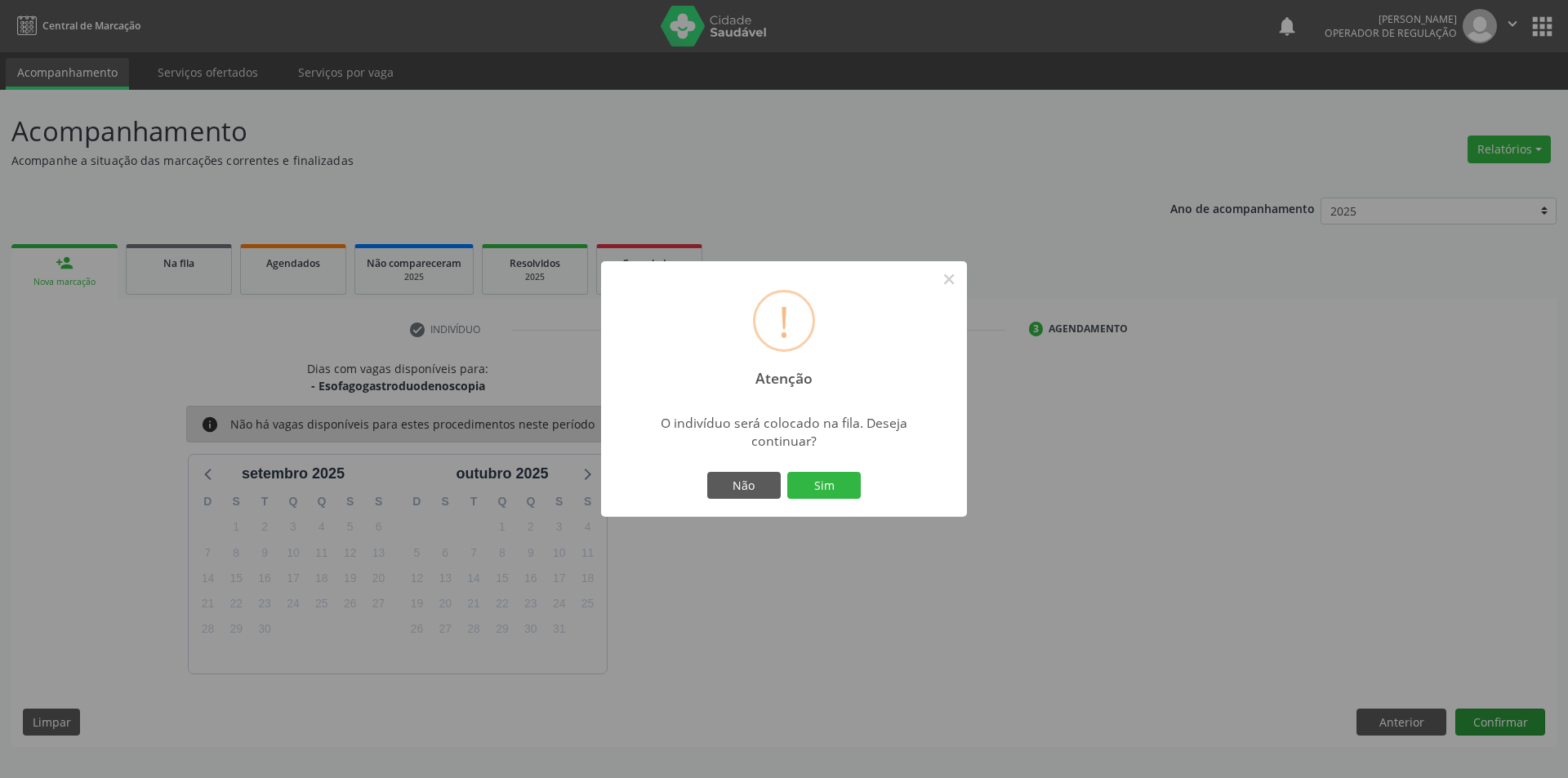
click at [787, 472] on button "Sim" at bounding box center [824, 485] width 73 height 28
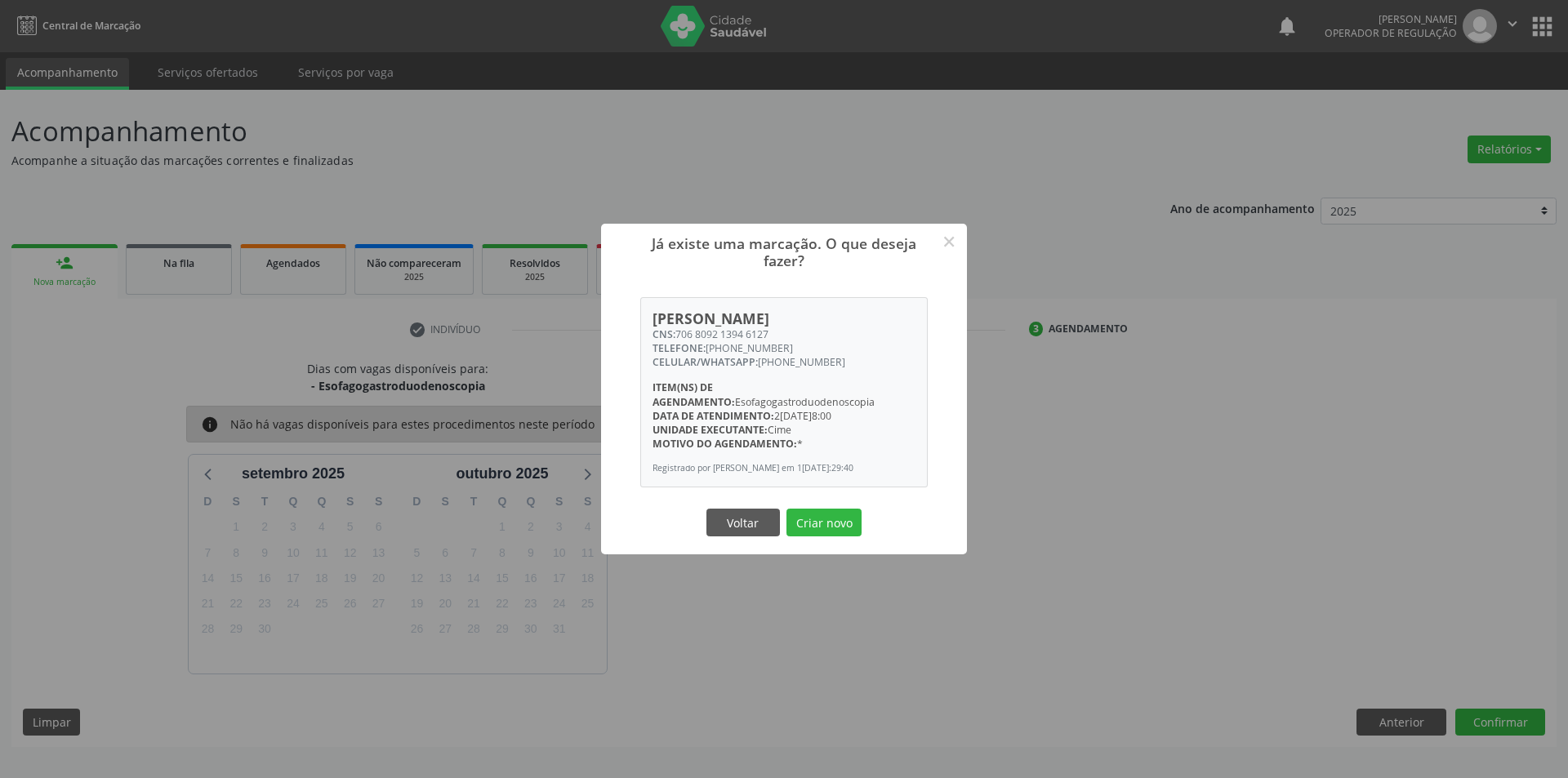
click at [787, 509] on button "Criar novo" at bounding box center [824, 522] width 75 height 28
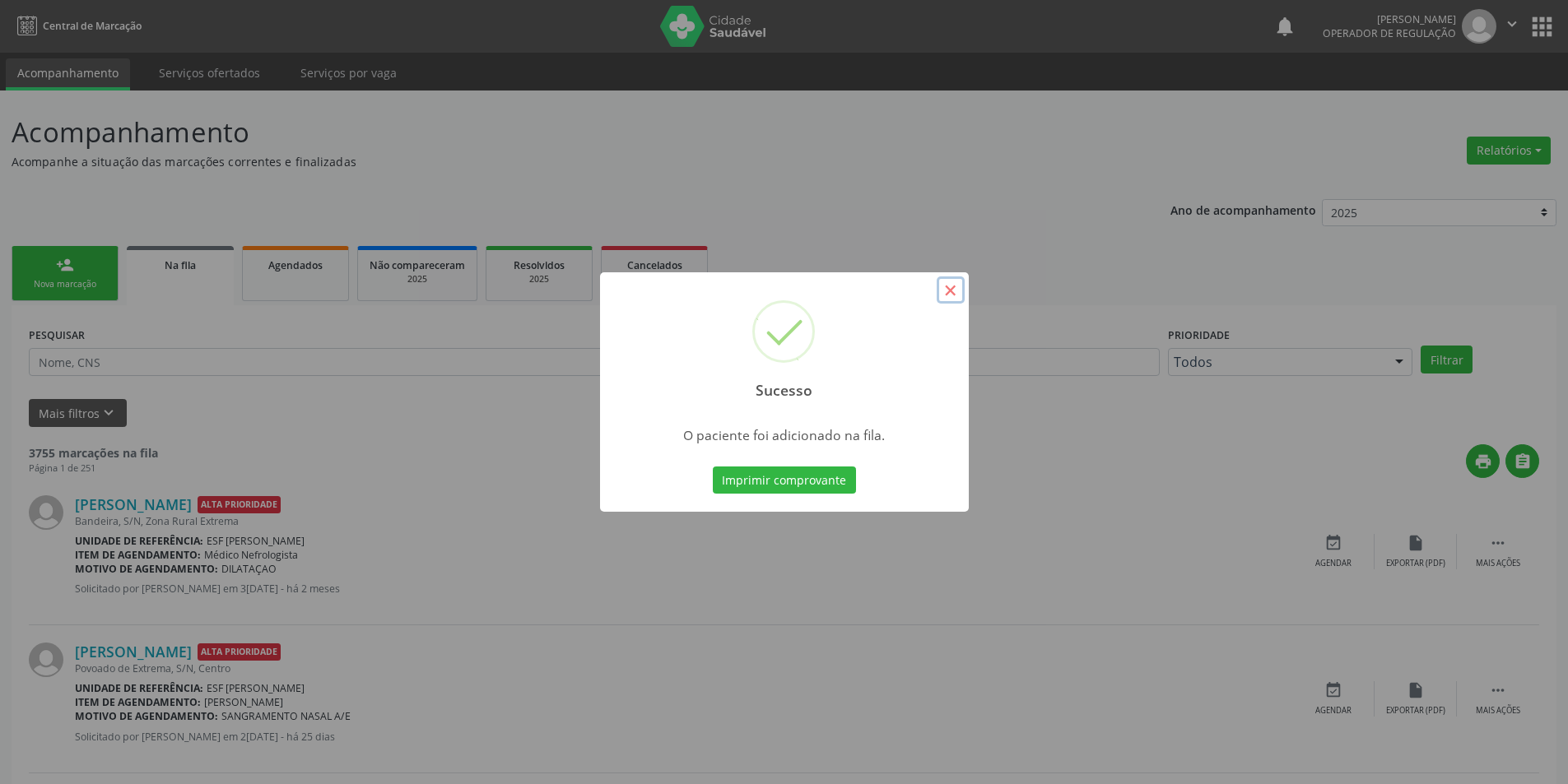
click at [946, 289] on button "×" at bounding box center [950, 290] width 28 height 28
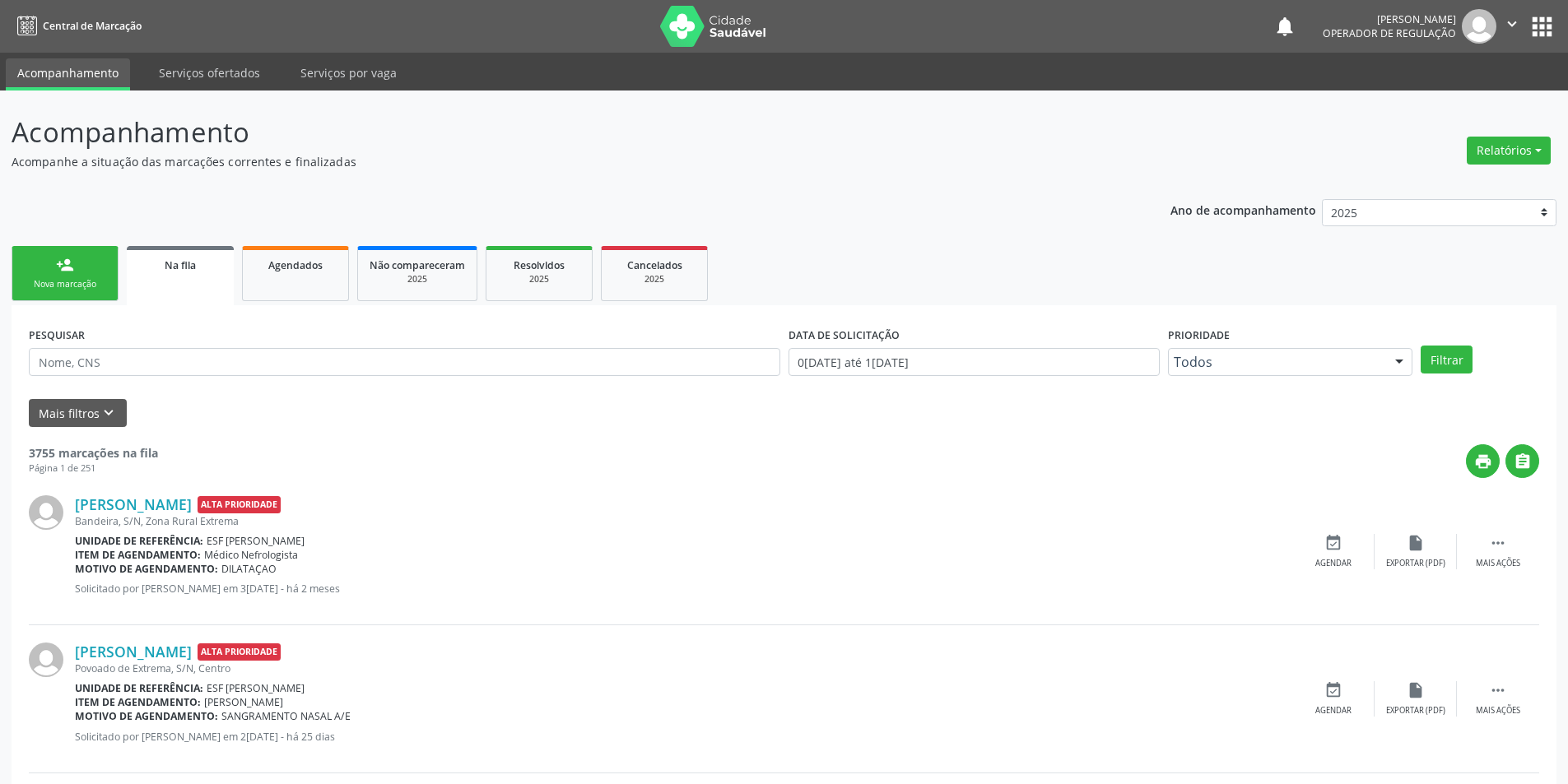
click at [82, 255] on link "person_add Nova marcação" at bounding box center [65, 273] width 107 height 55
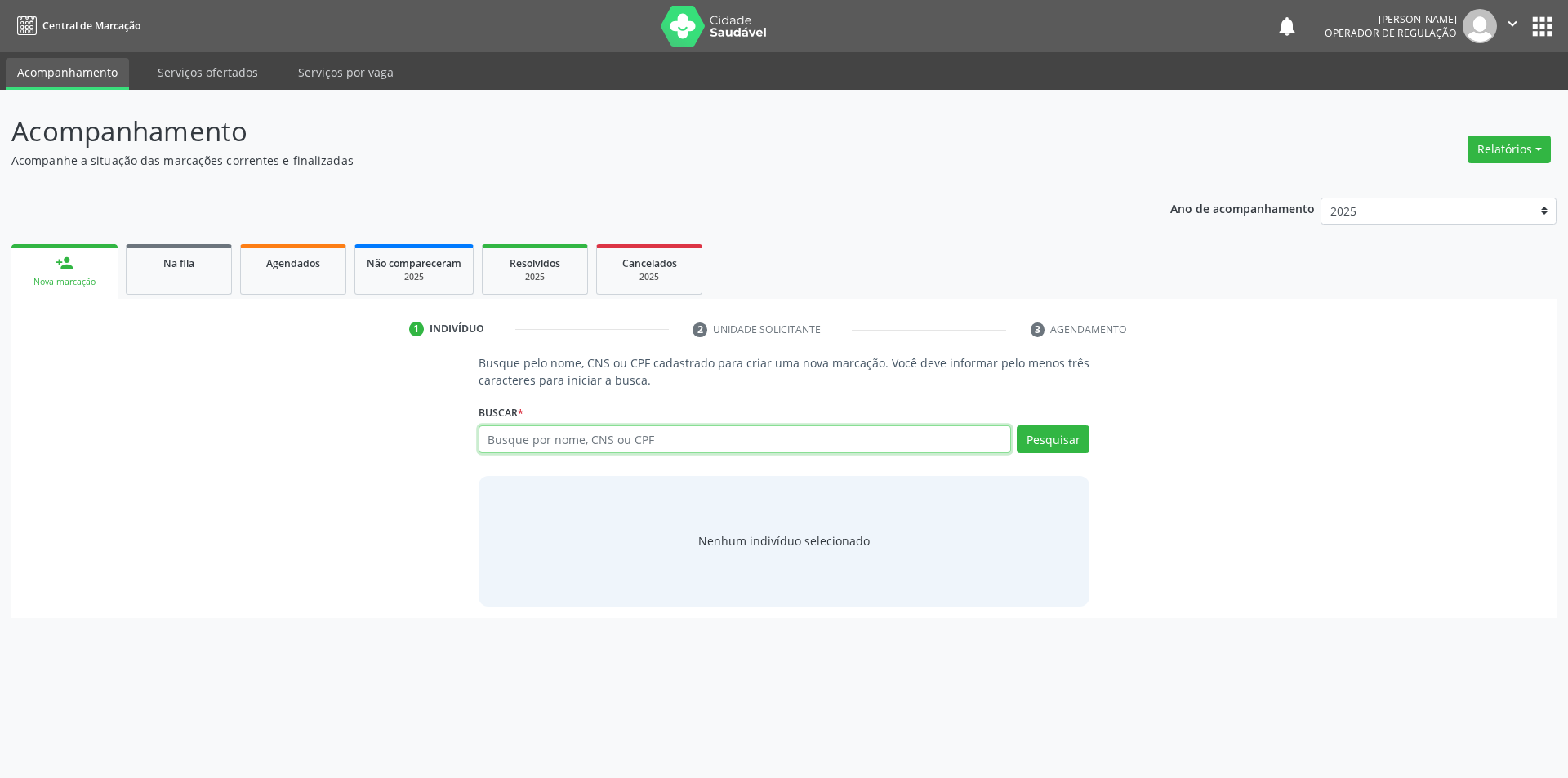
click at [673, 428] on input "text" at bounding box center [745, 439] width 533 height 28
type input "70483080967143"
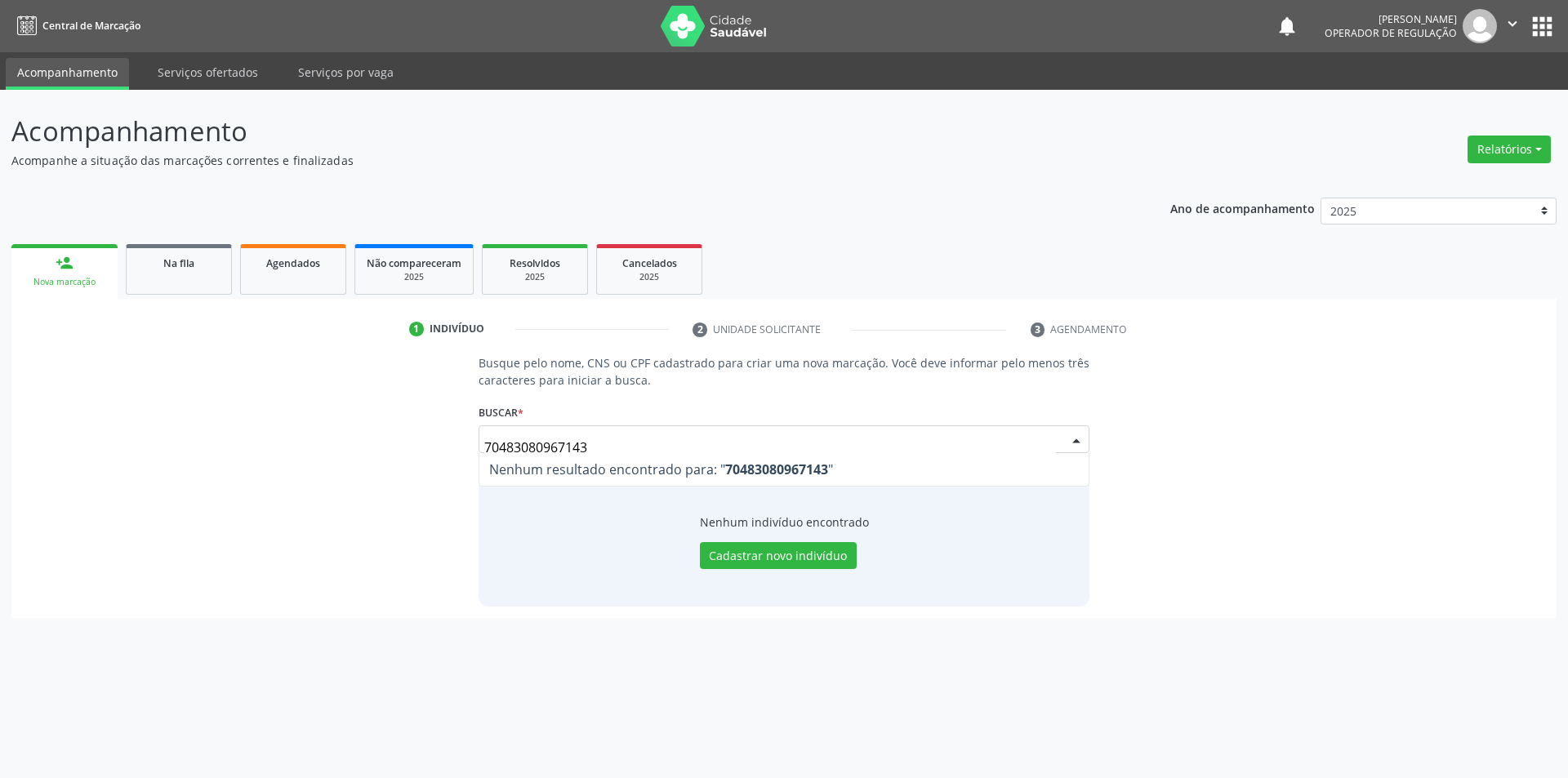
drag, startPoint x: 693, startPoint y: 444, endPoint x: 78, endPoint y: 446, distance: 615.0
click at [78, 446] on div "Busque pelo nome, CNS ou CPF cadastrado para criar uma nova marcação. Você deve…" at bounding box center [784, 480] width 1522 height 251
type input "7"
type input "704803080967143"
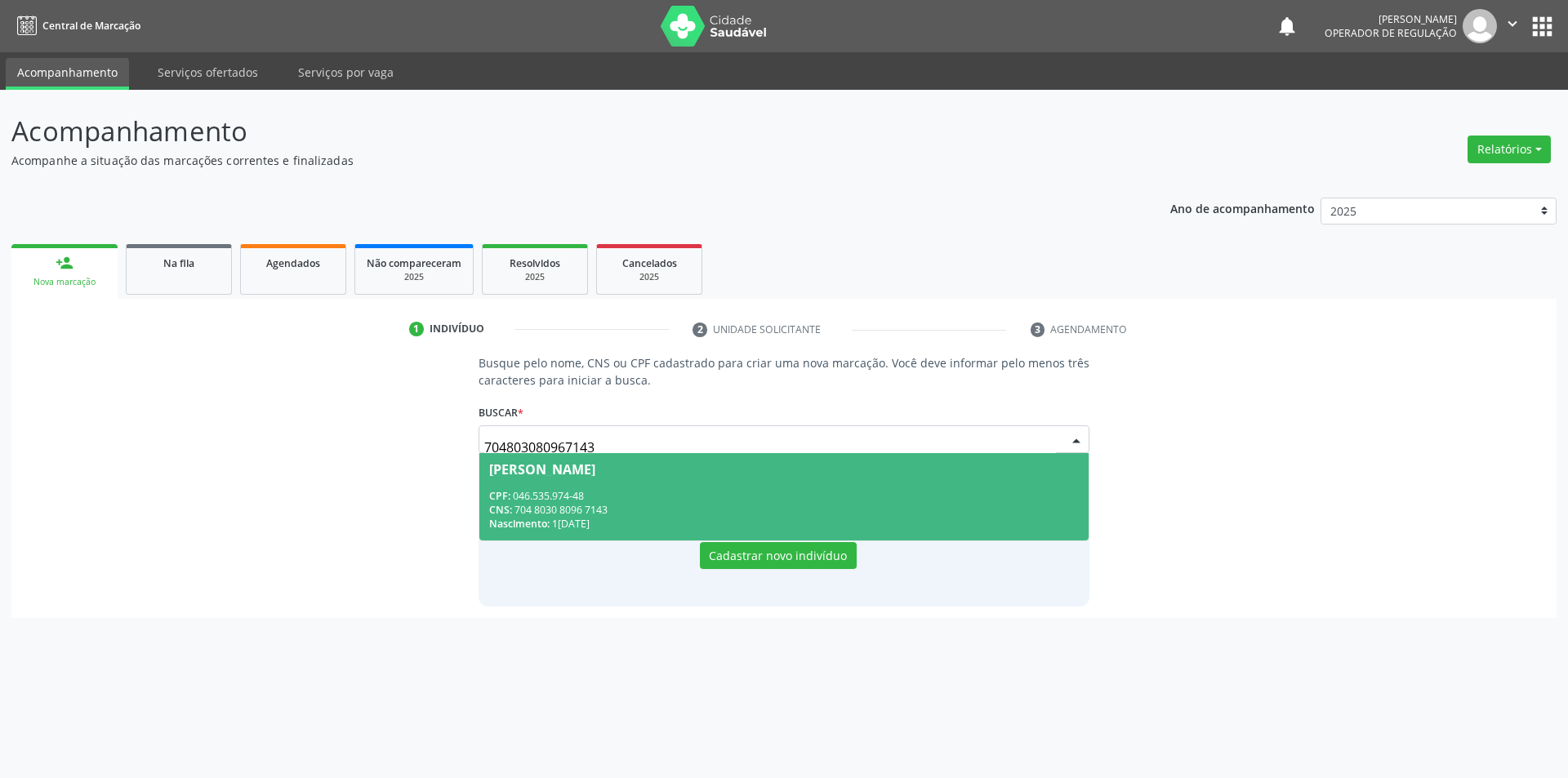
click at [623, 511] on div "CNS: 704 8030 8096 7143" at bounding box center [785, 510] width 591 height 14
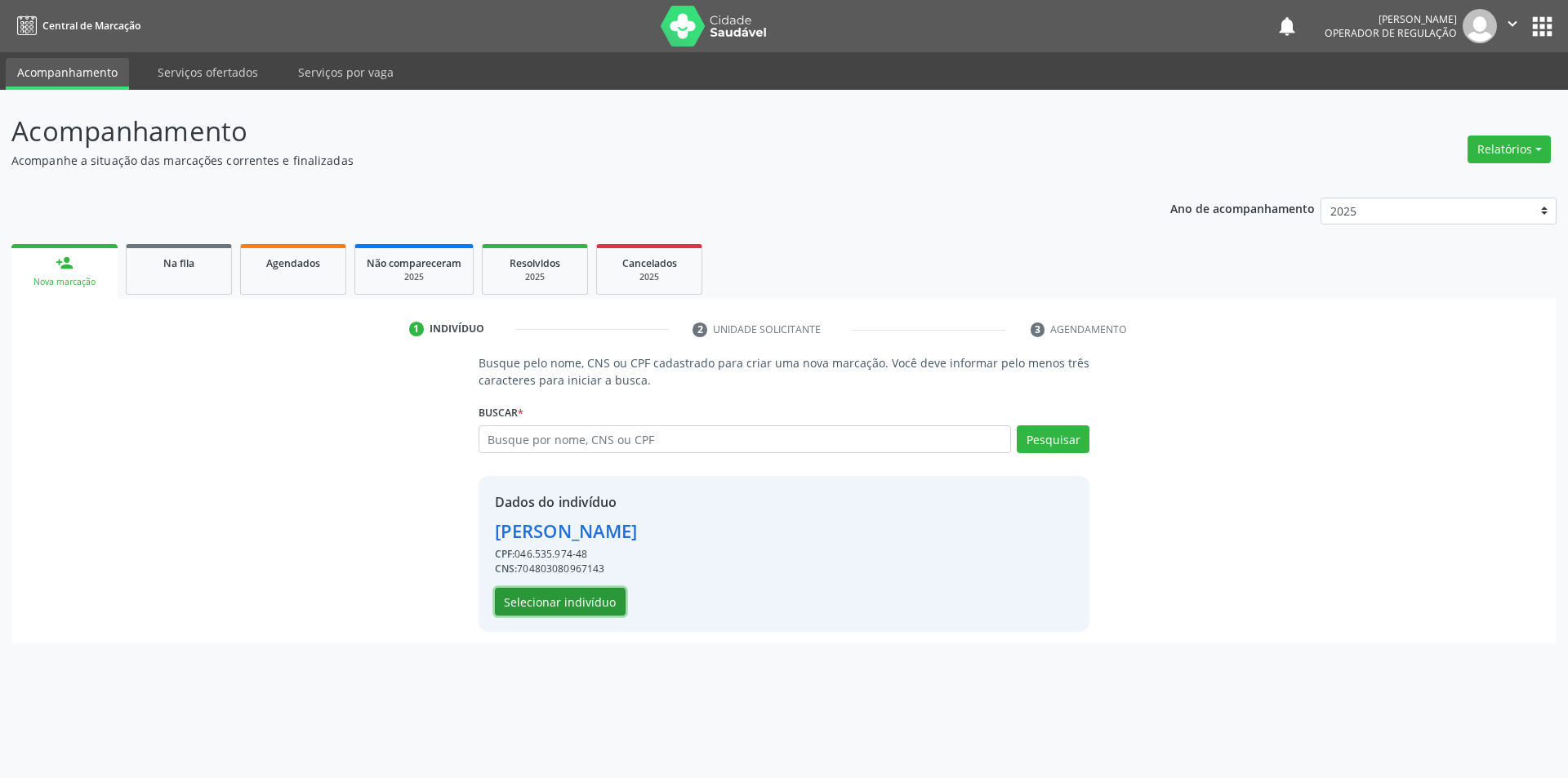
click at [600, 595] on button "Selecionar indivíduo" at bounding box center [560, 602] width 131 height 28
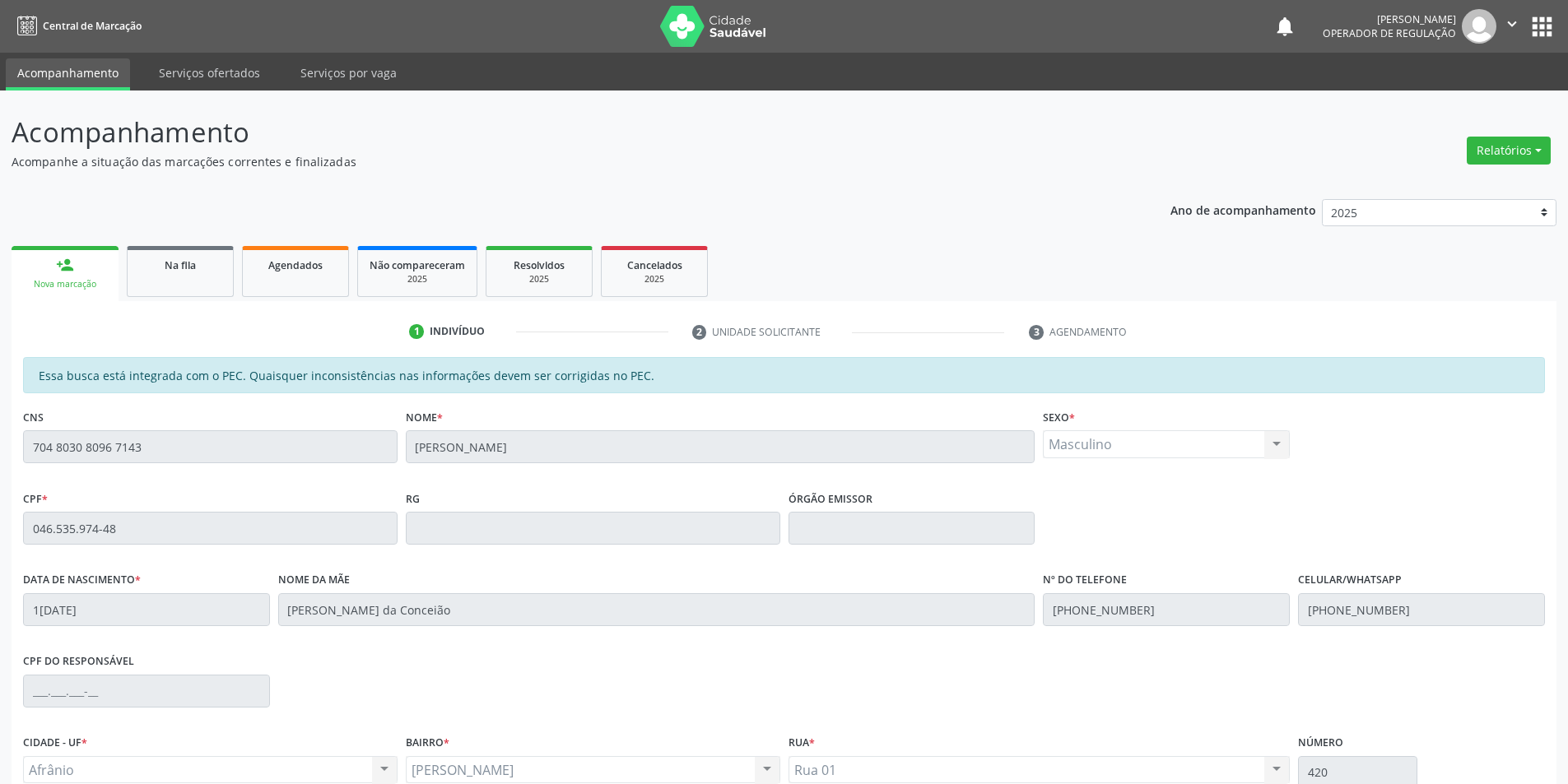
scroll to position [156, 0]
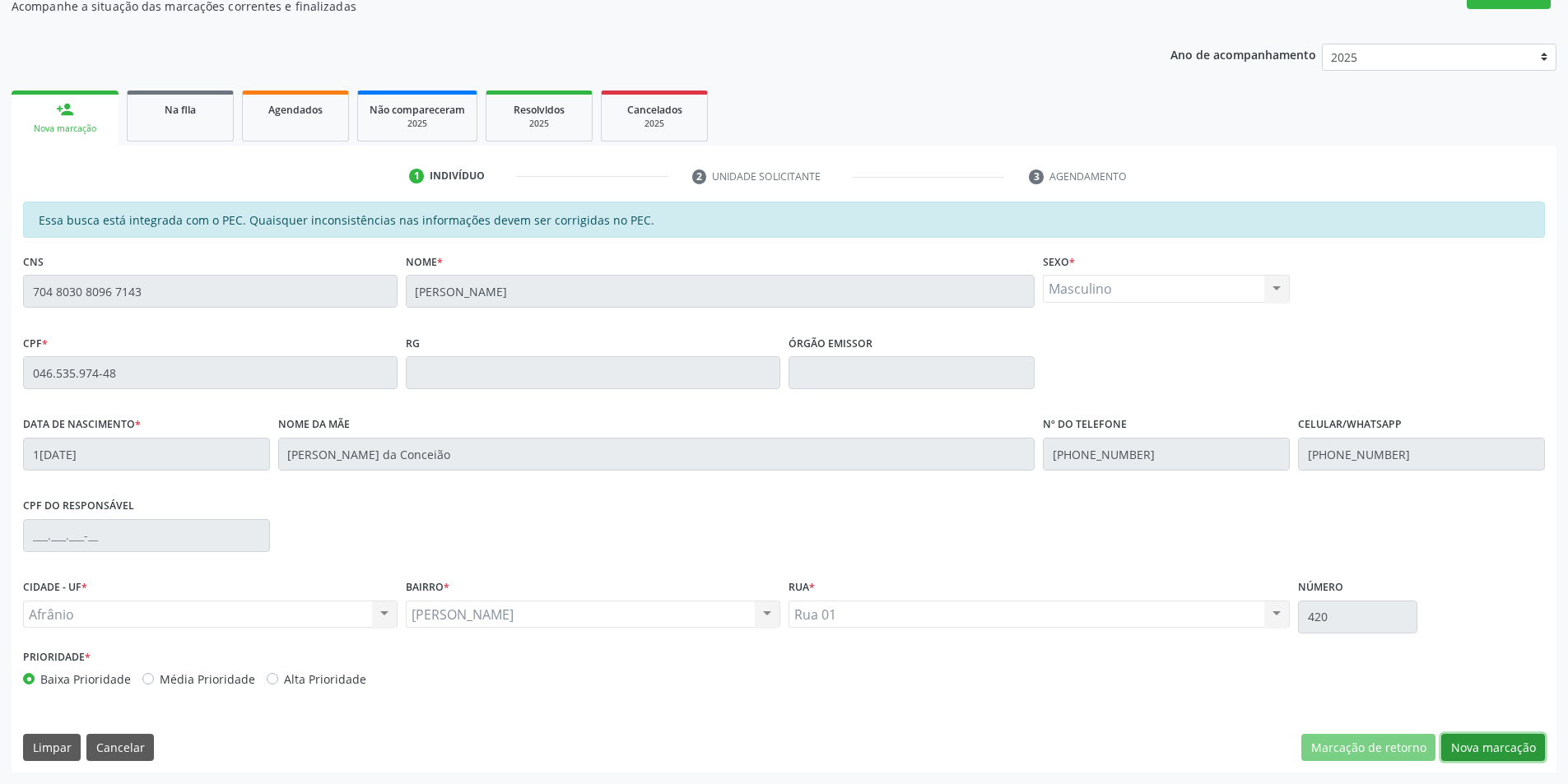
click at [1465, 744] on button "Nova marcação" at bounding box center [1493, 747] width 104 height 28
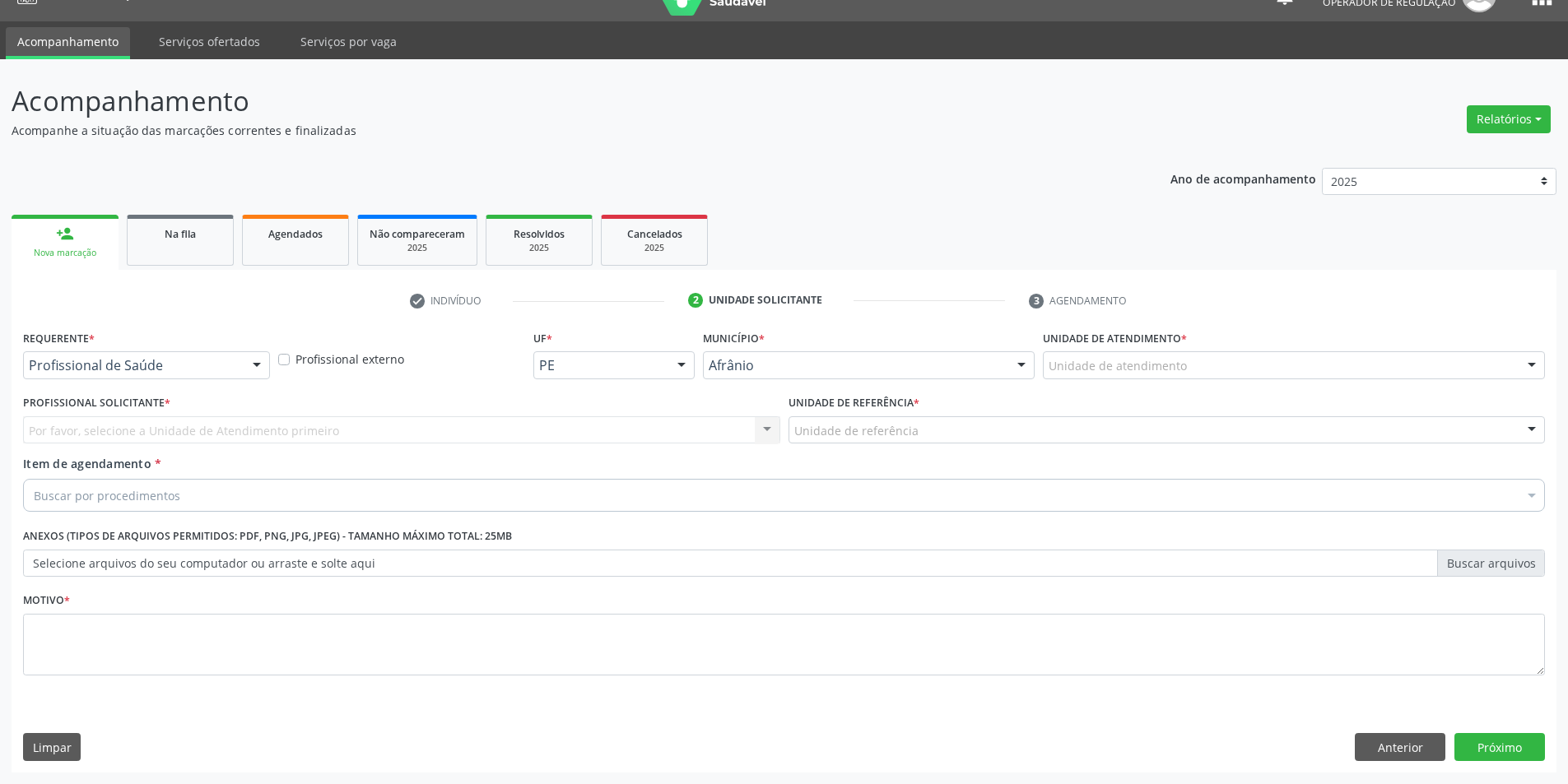
click at [1343, 343] on div "Unidade de atendimento * Unidade de atendimento Academia da Saude de Afranio Ac…" at bounding box center [1293, 352] width 502 height 53
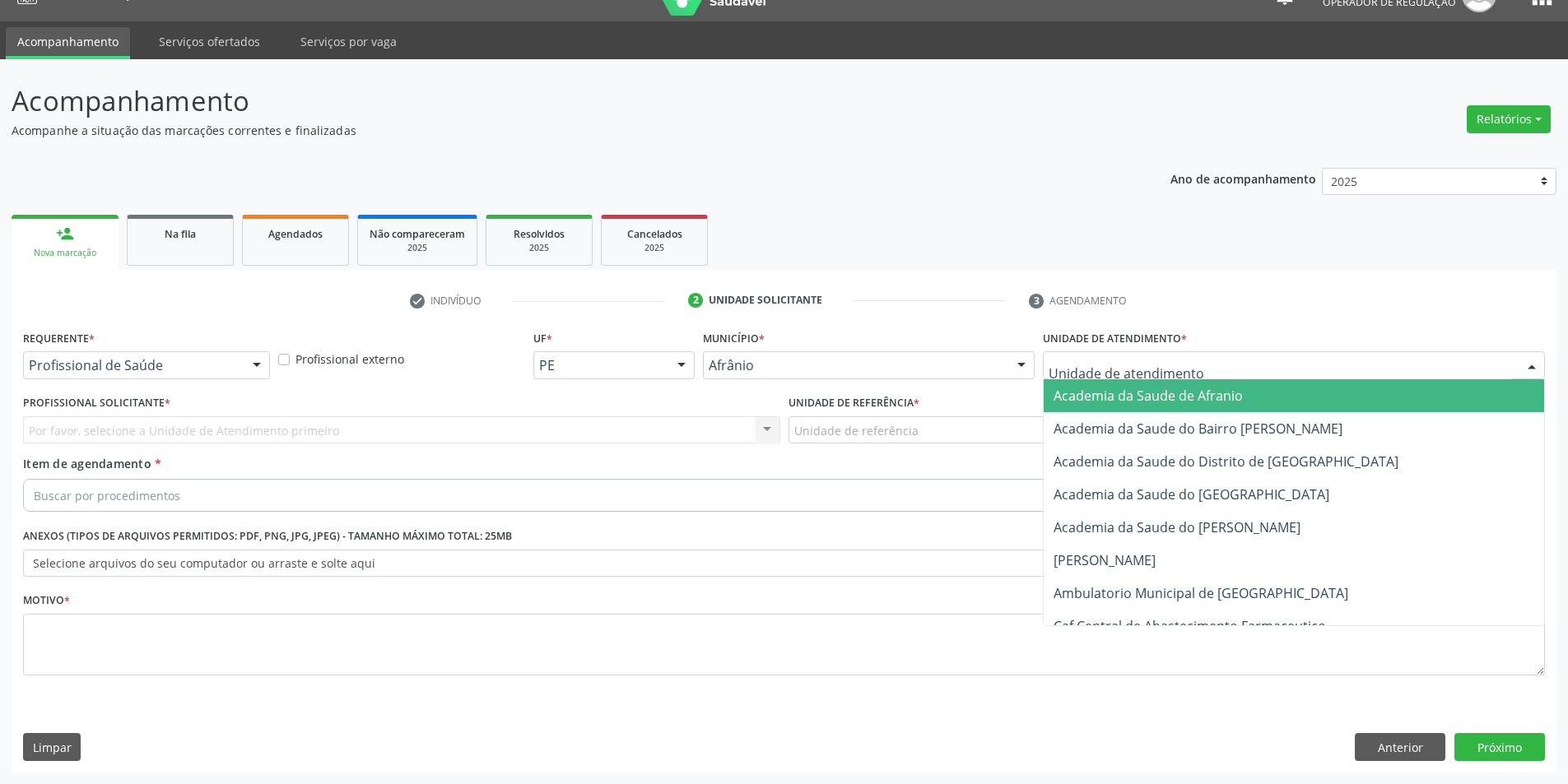
click at [1341, 371] on div at bounding box center [1293, 365] width 502 height 28
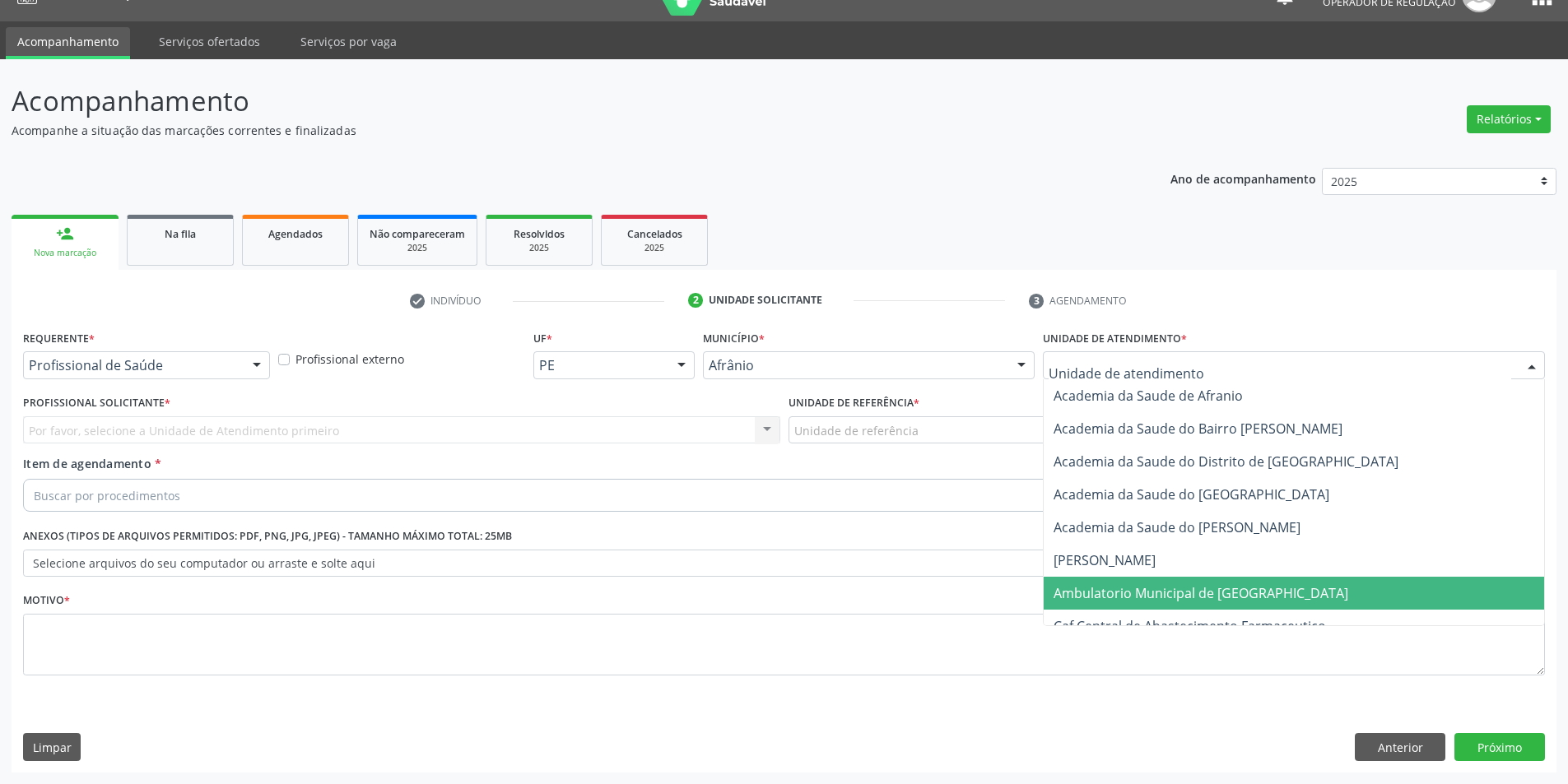
click at [1185, 600] on span "Ambulatorio Municipal de [GEOGRAPHIC_DATA]" at bounding box center [1201, 593] width 294 height 18
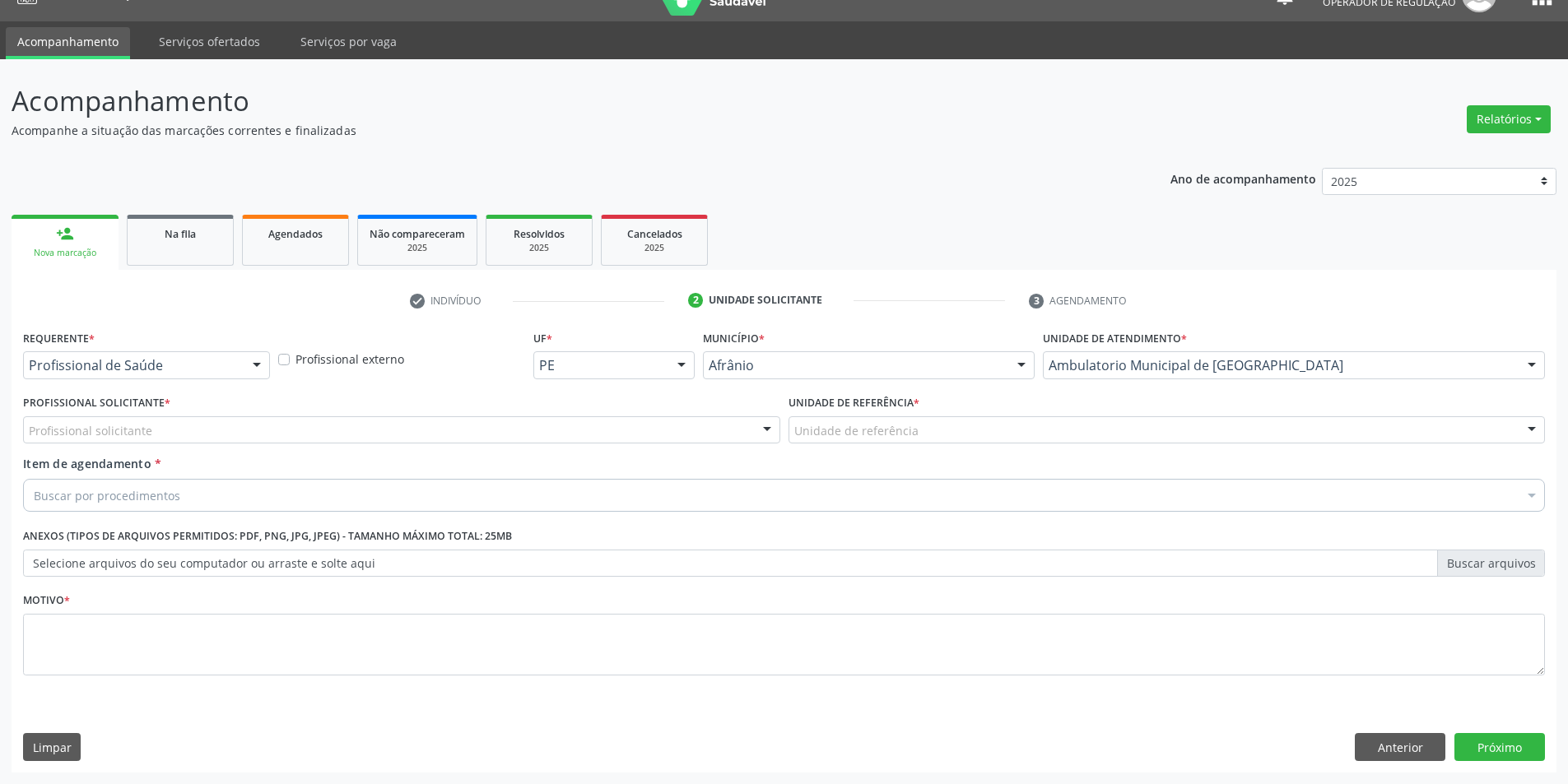
click at [508, 438] on div "Profissional solicitante" at bounding box center [401, 430] width 757 height 28
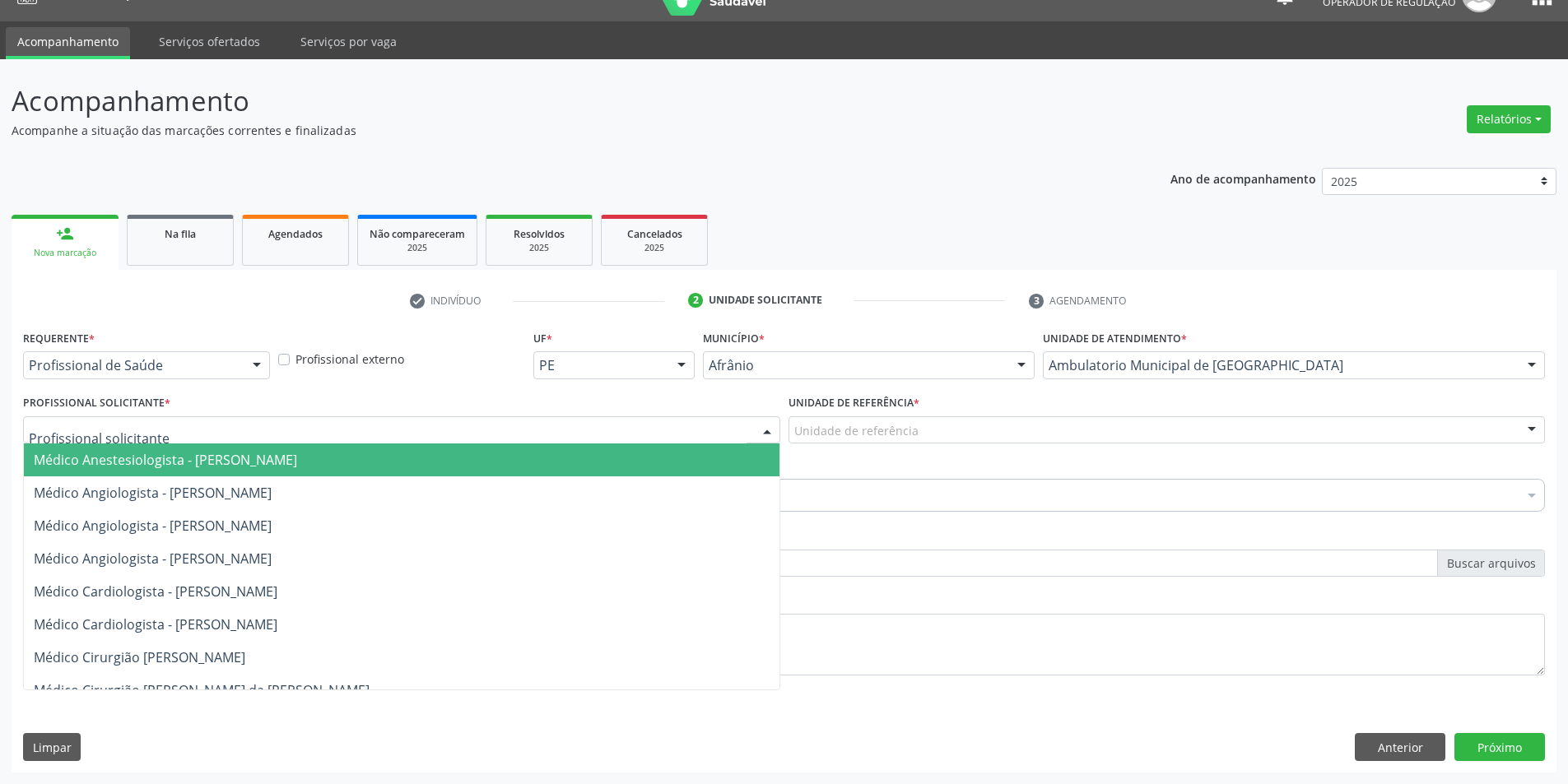
click at [507, 507] on span "Médico Angiologista - Glauber Lutterbach de Oliveira Pires" at bounding box center [401, 492] width 755 height 33
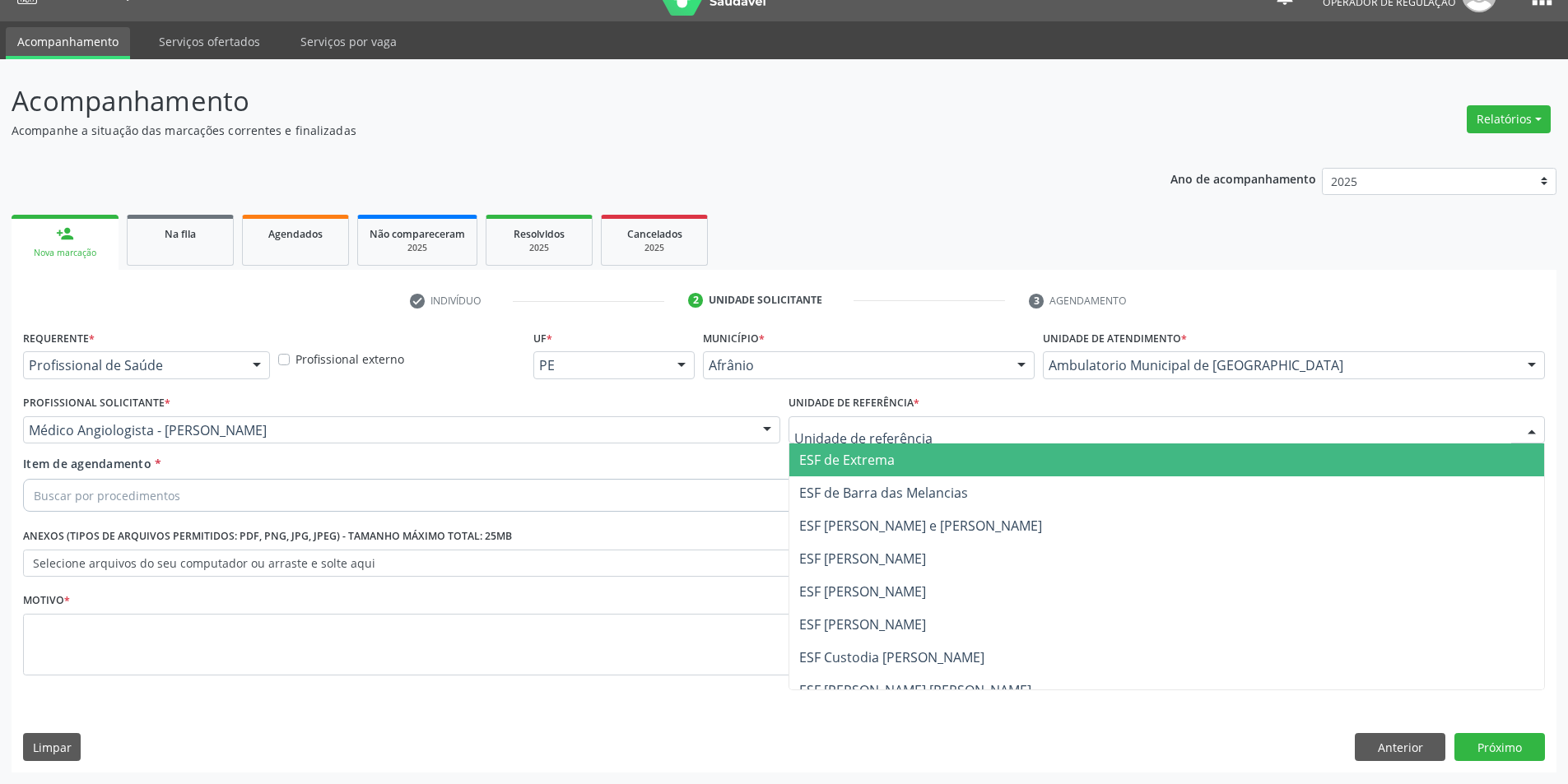
click at [954, 422] on div at bounding box center [1167, 430] width 757 height 28
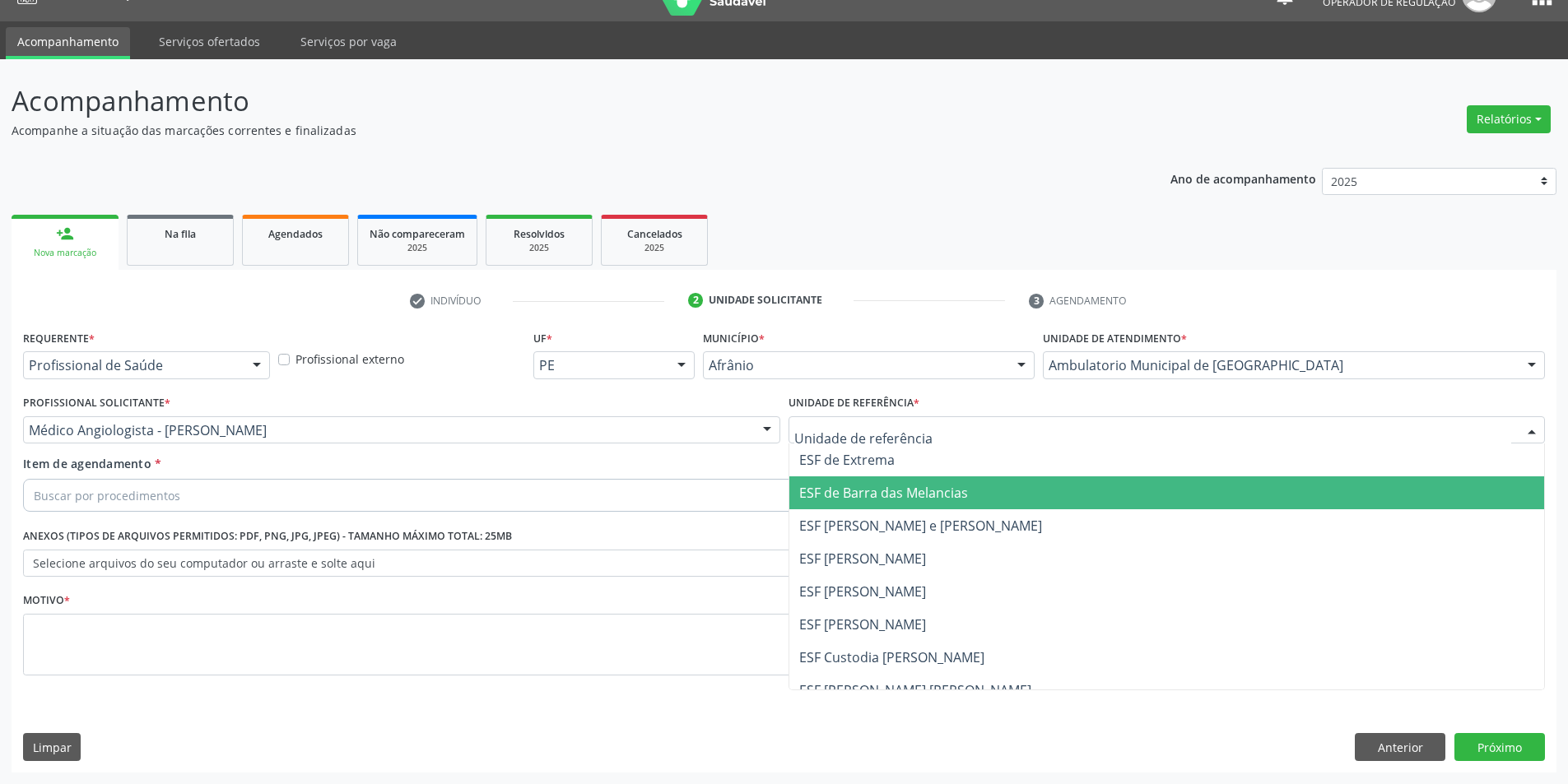
click at [959, 490] on span "ESF de Barra das Melancias" at bounding box center [883, 492] width 168 height 18
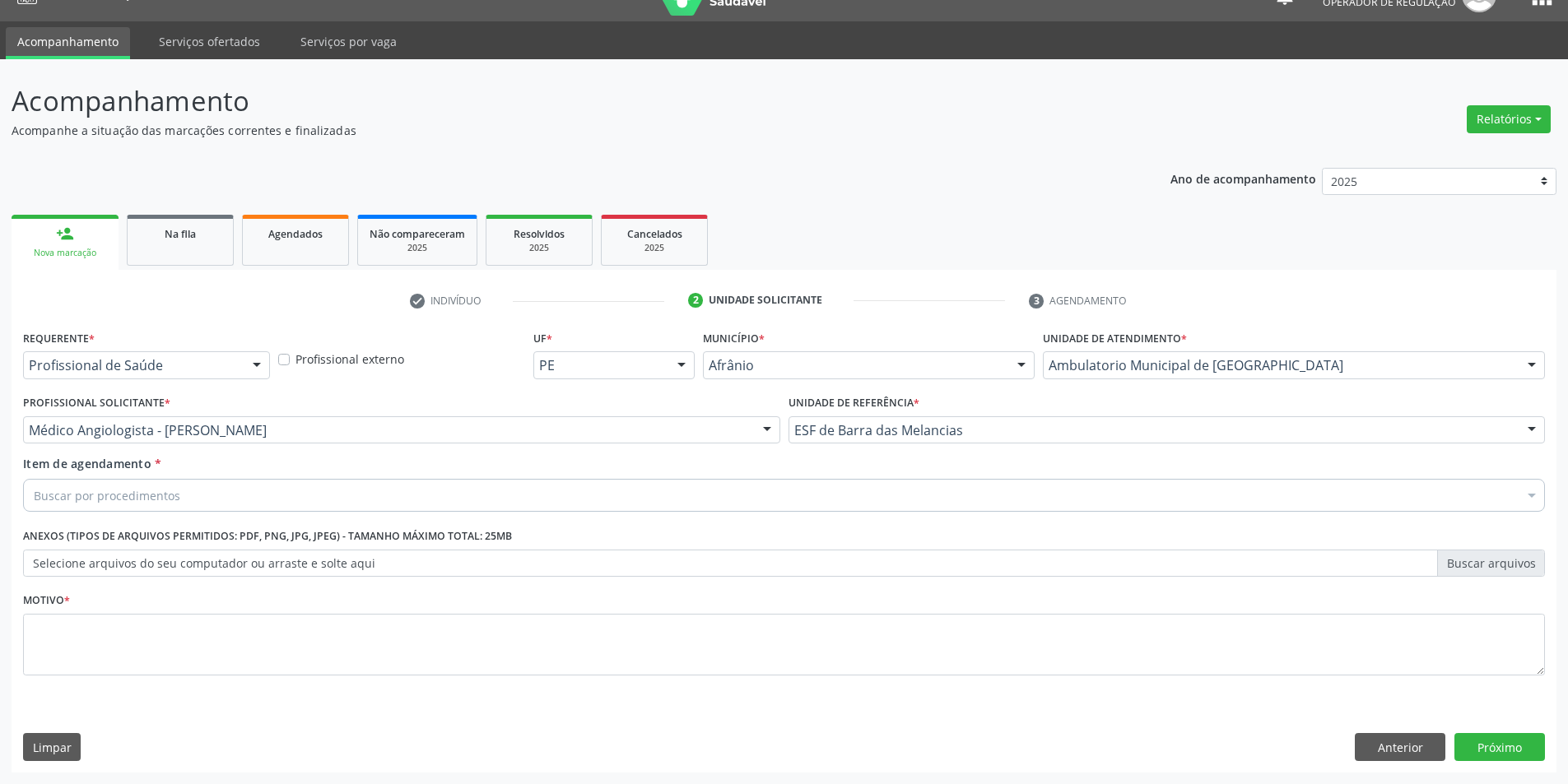
click at [430, 465] on div "Item de agendamento * Buscar por procedimentos Selecionar todos 0604320140 - Ab…" at bounding box center [784, 480] width 1522 height 52
click at [425, 497] on div "Buscar por procedimentos" at bounding box center [784, 495] width 1522 height 33
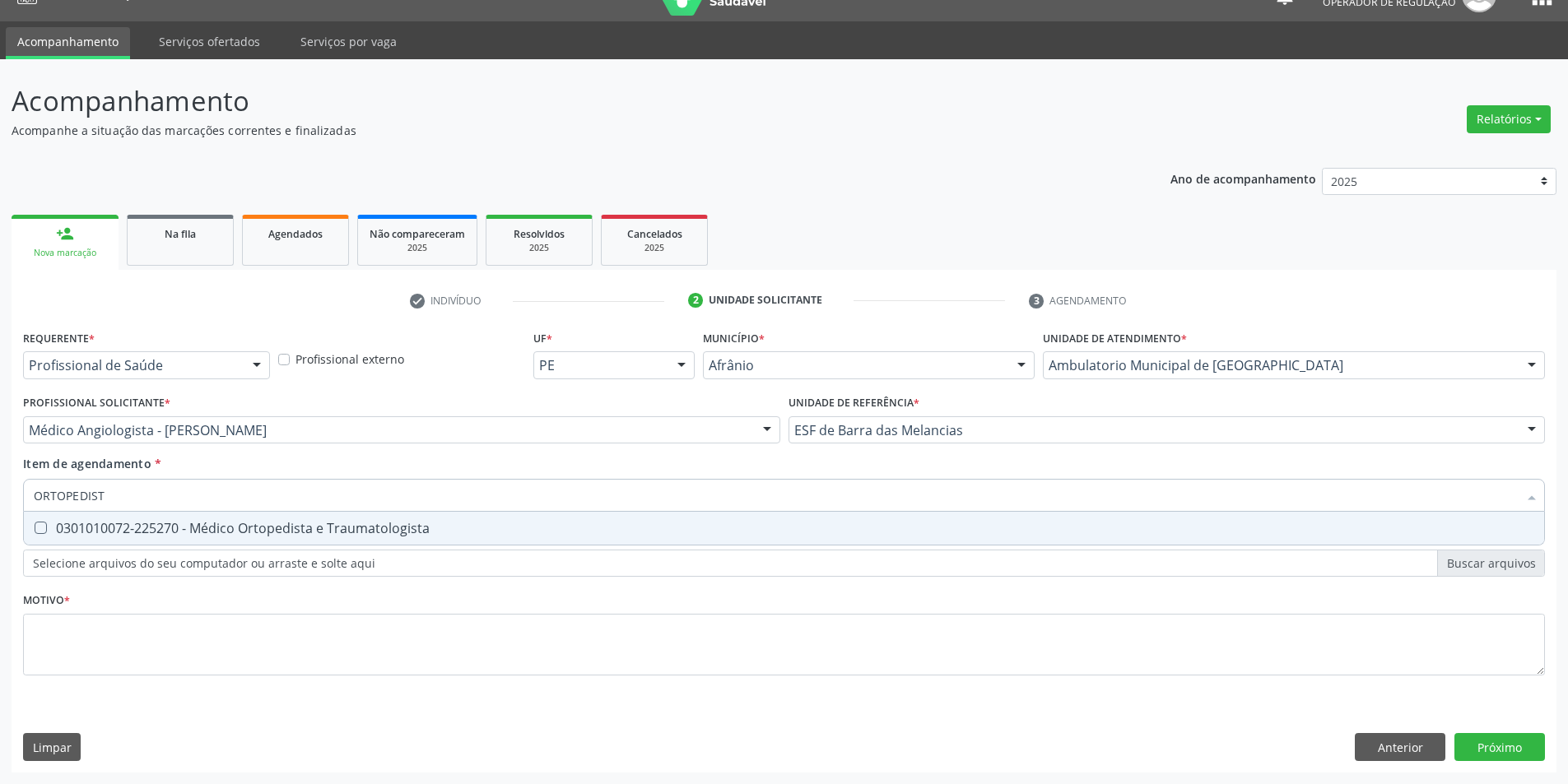
type input "ORTOPEDISTA"
click at [432, 516] on span "0301010072-225270 - Médico Ortopedista e Traumatologista" at bounding box center [784, 528] width 1520 height 33
checkbox Traumatologista "true"
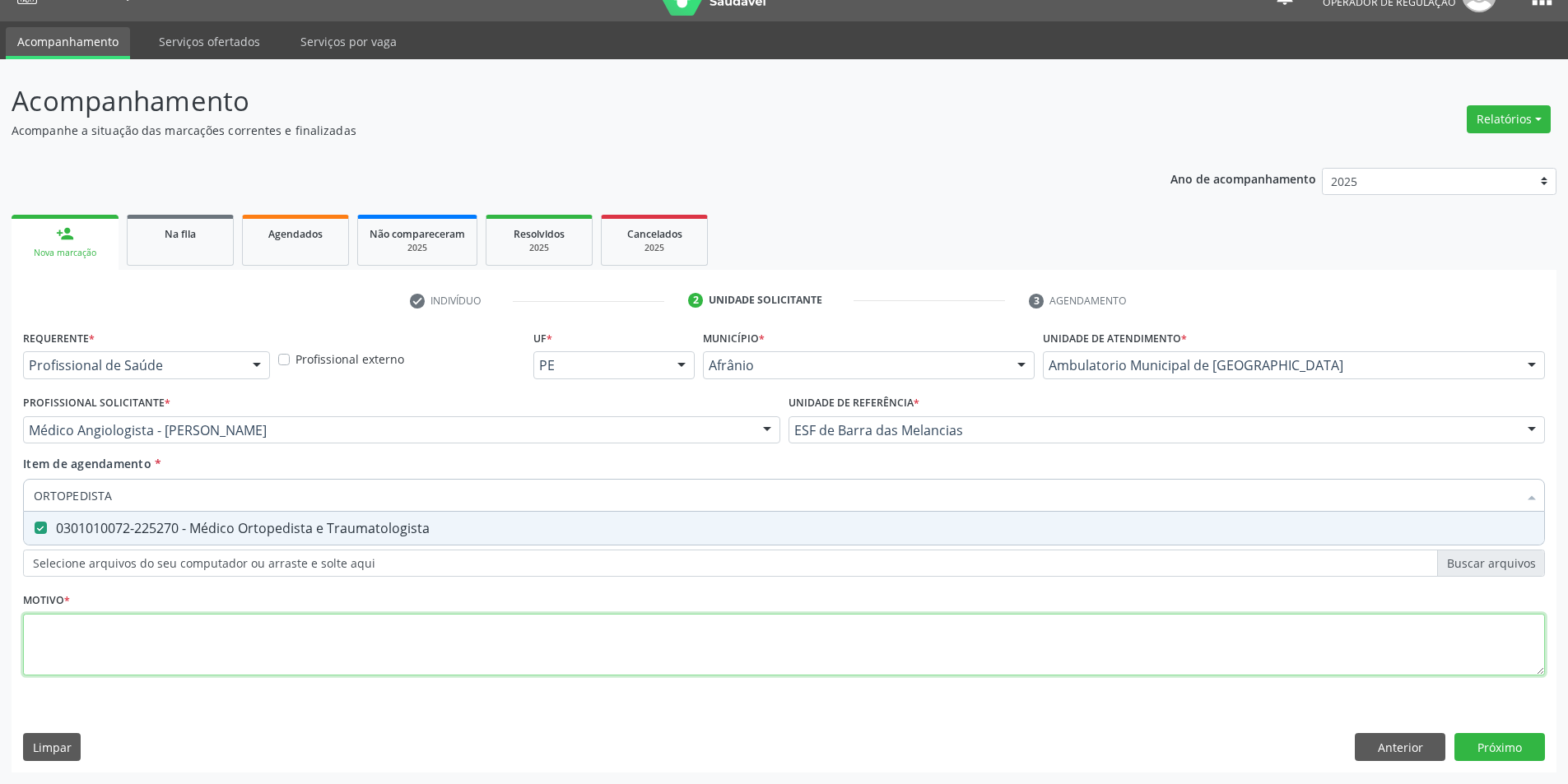
click at [371, 652] on div "Requerente * Profissional de Saúde Profissional de Saúde Paciente Nenhum result…" at bounding box center [784, 512] width 1522 height 372
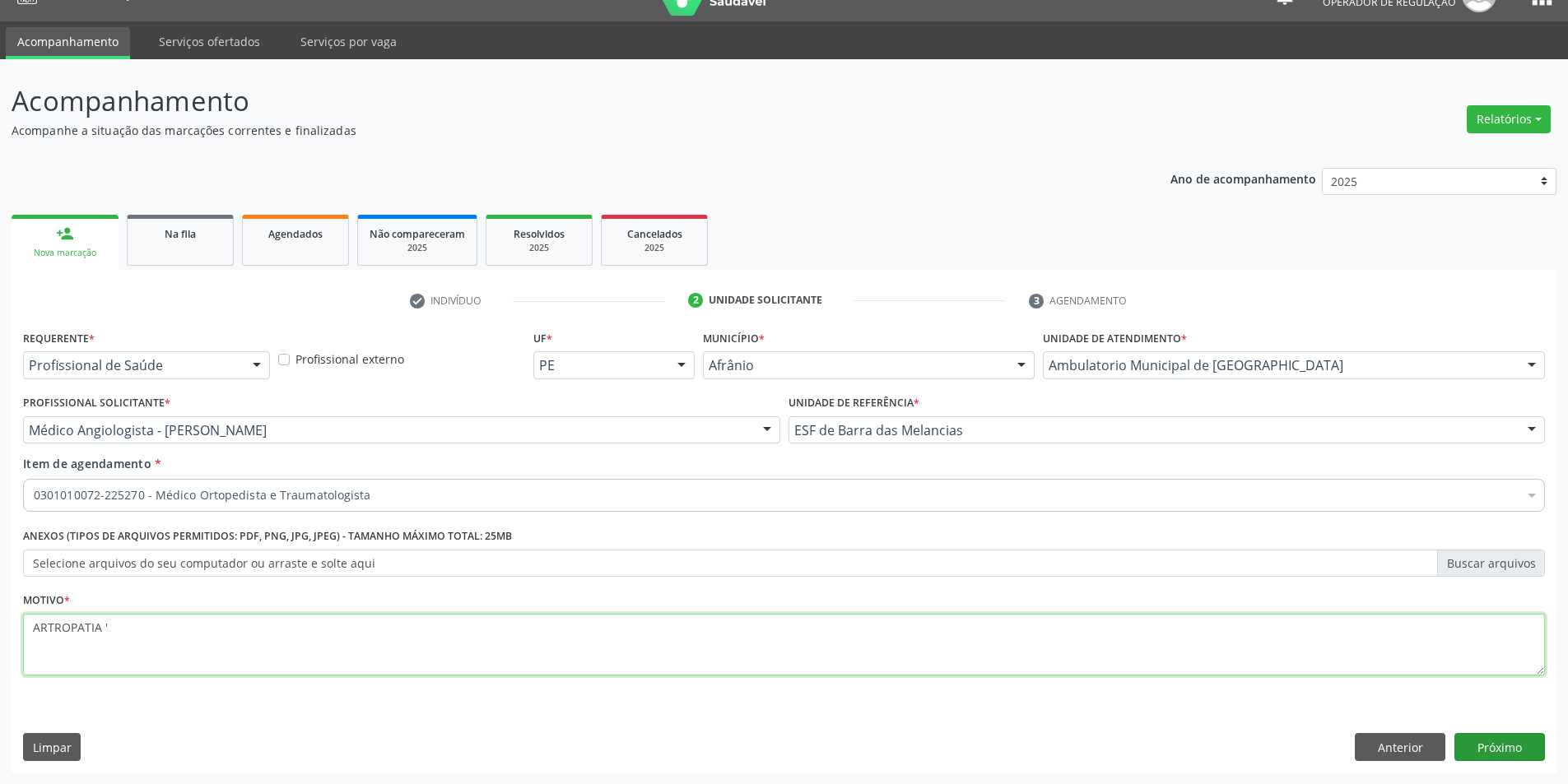
type textarea "ARTROPATIA '"
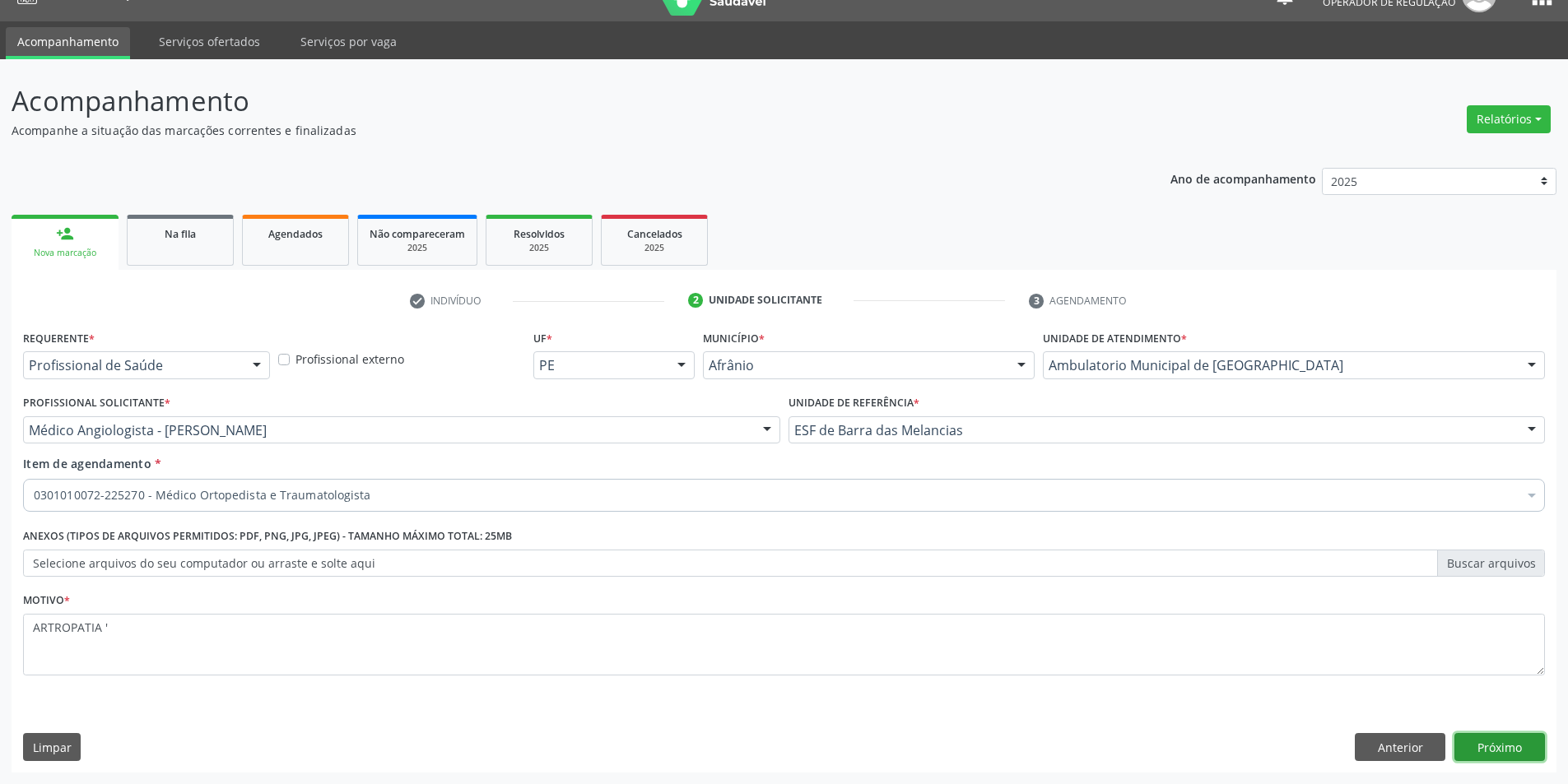
drag, startPoint x: 1463, startPoint y: 740, endPoint x: 1515, endPoint y: 748, distance: 52.6
click at [1464, 740] on button "Próximo" at bounding box center [1499, 747] width 90 height 28
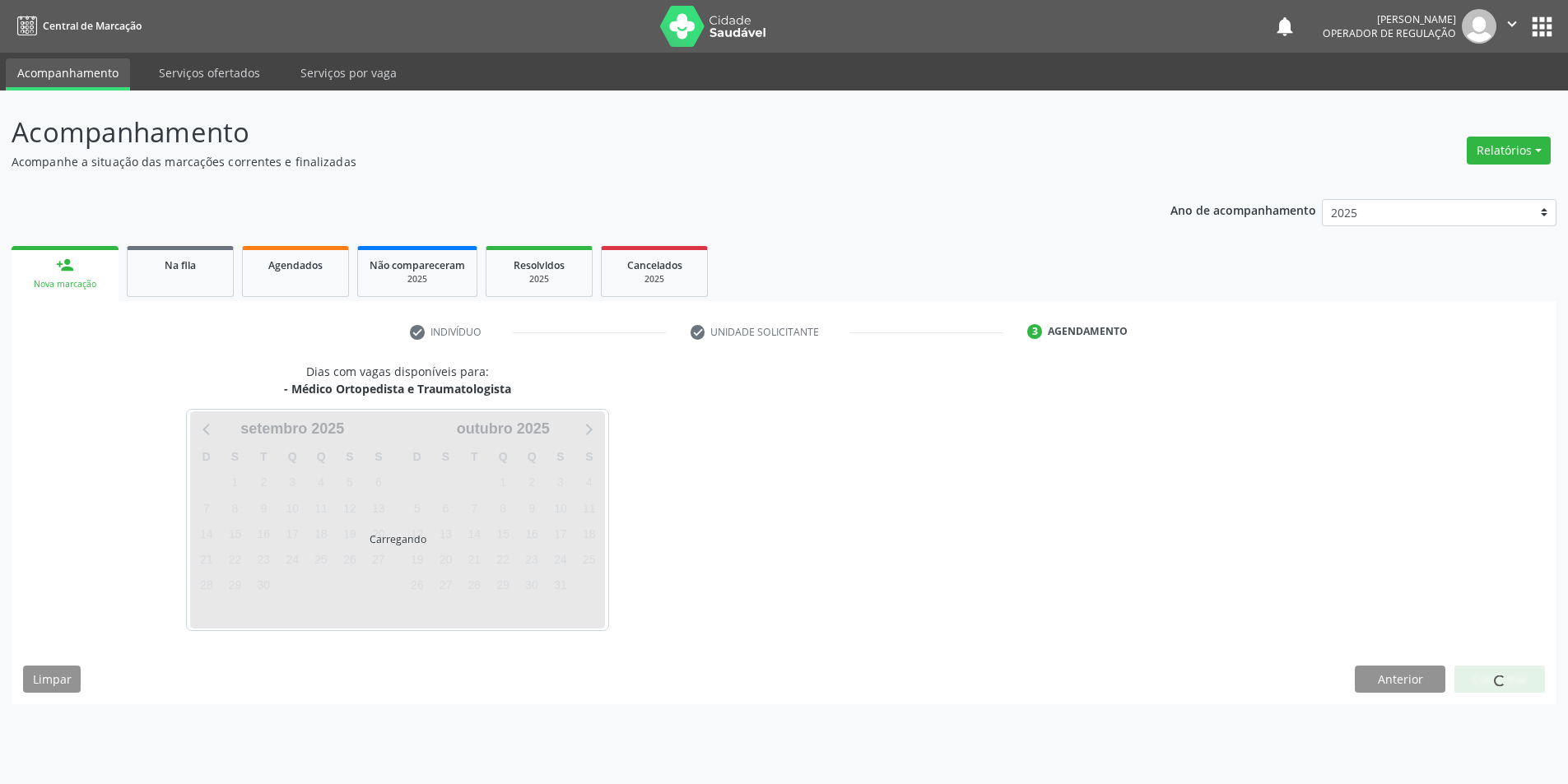
scroll to position [0, 0]
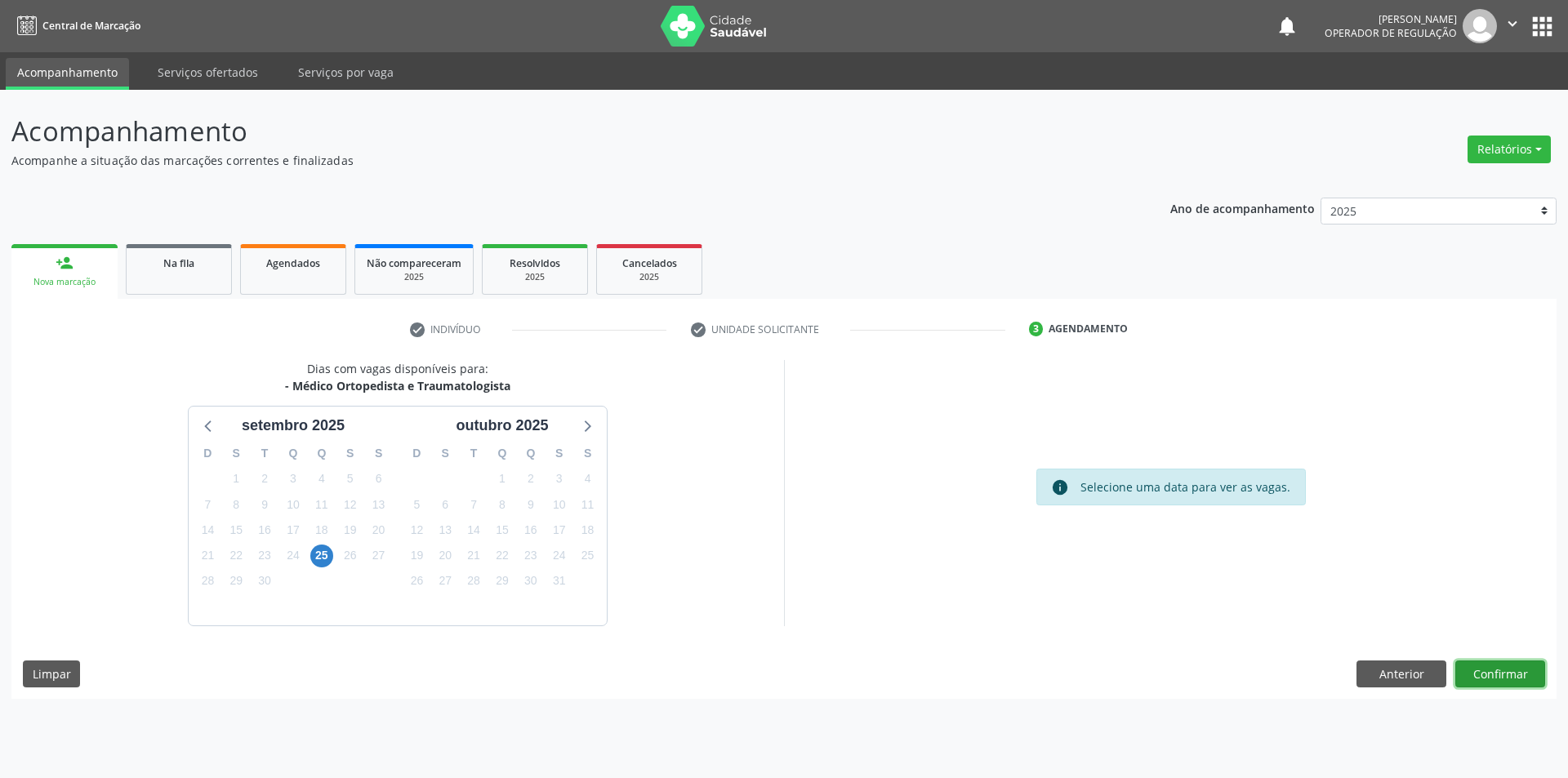
click at [1500, 657] on div "Dias com vagas disponíveis para: - Médico Ortopedista e Traumatologista setembr…" at bounding box center [784, 530] width 1545 height 339
click at [1473, 671] on button "Confirmar" at bounding box center [1500, 674] width 89 height 28
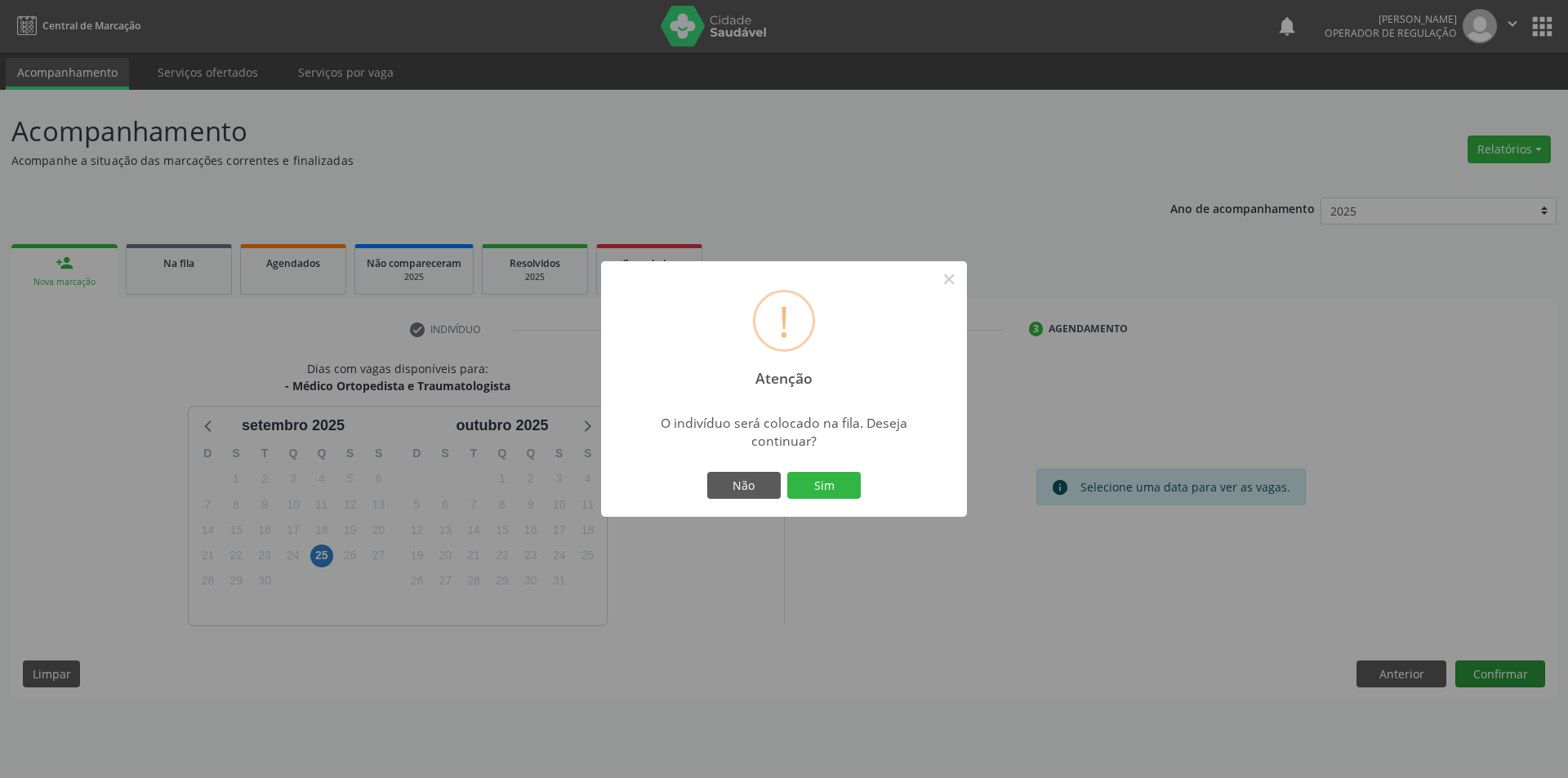
click at [787, 472] on button "Sim" at bounding box center [824, 485] width 73 height 28
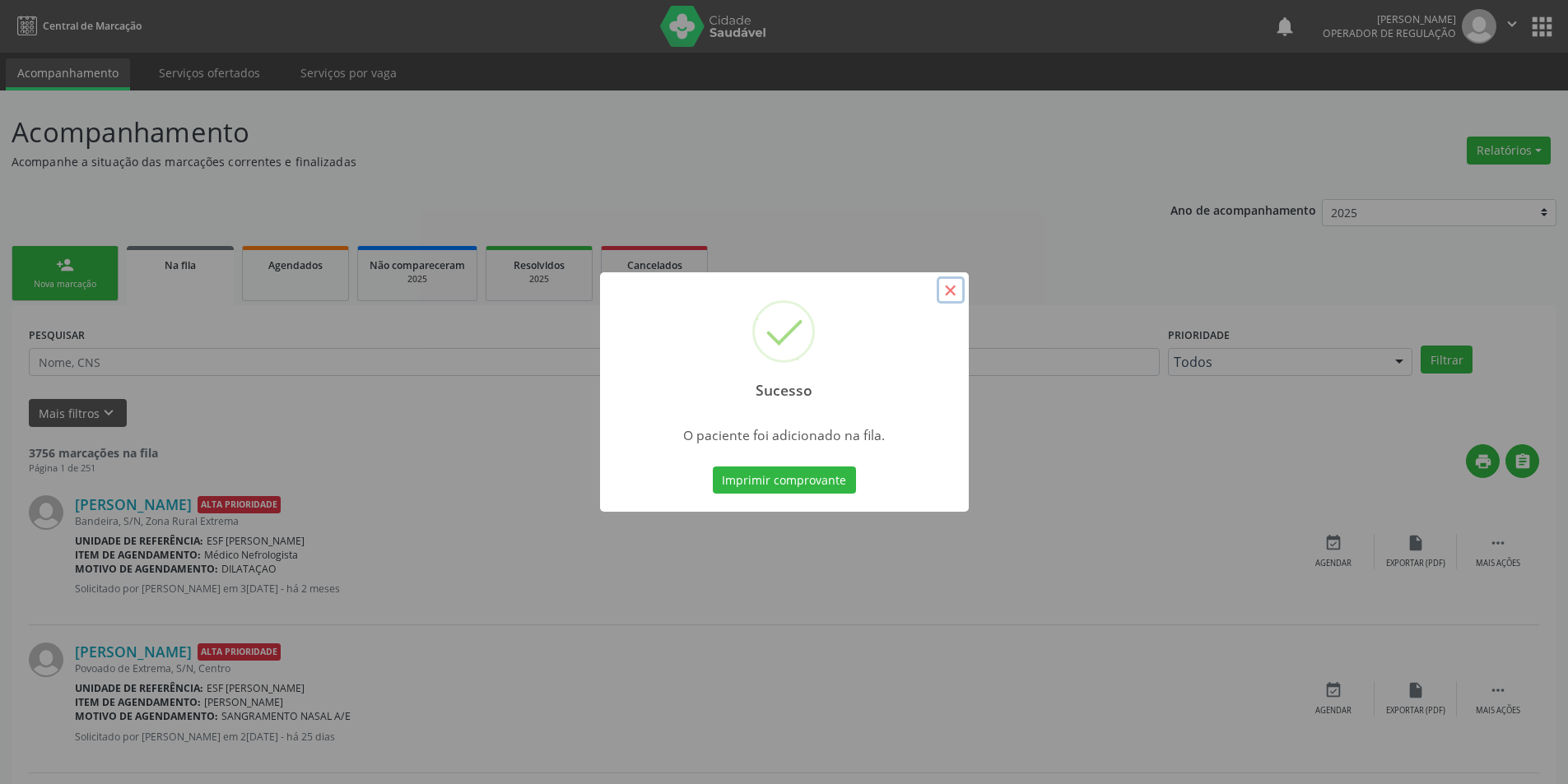
click at [942, 294] on button "×" at bounding box center [950, 290] width 28 height 28
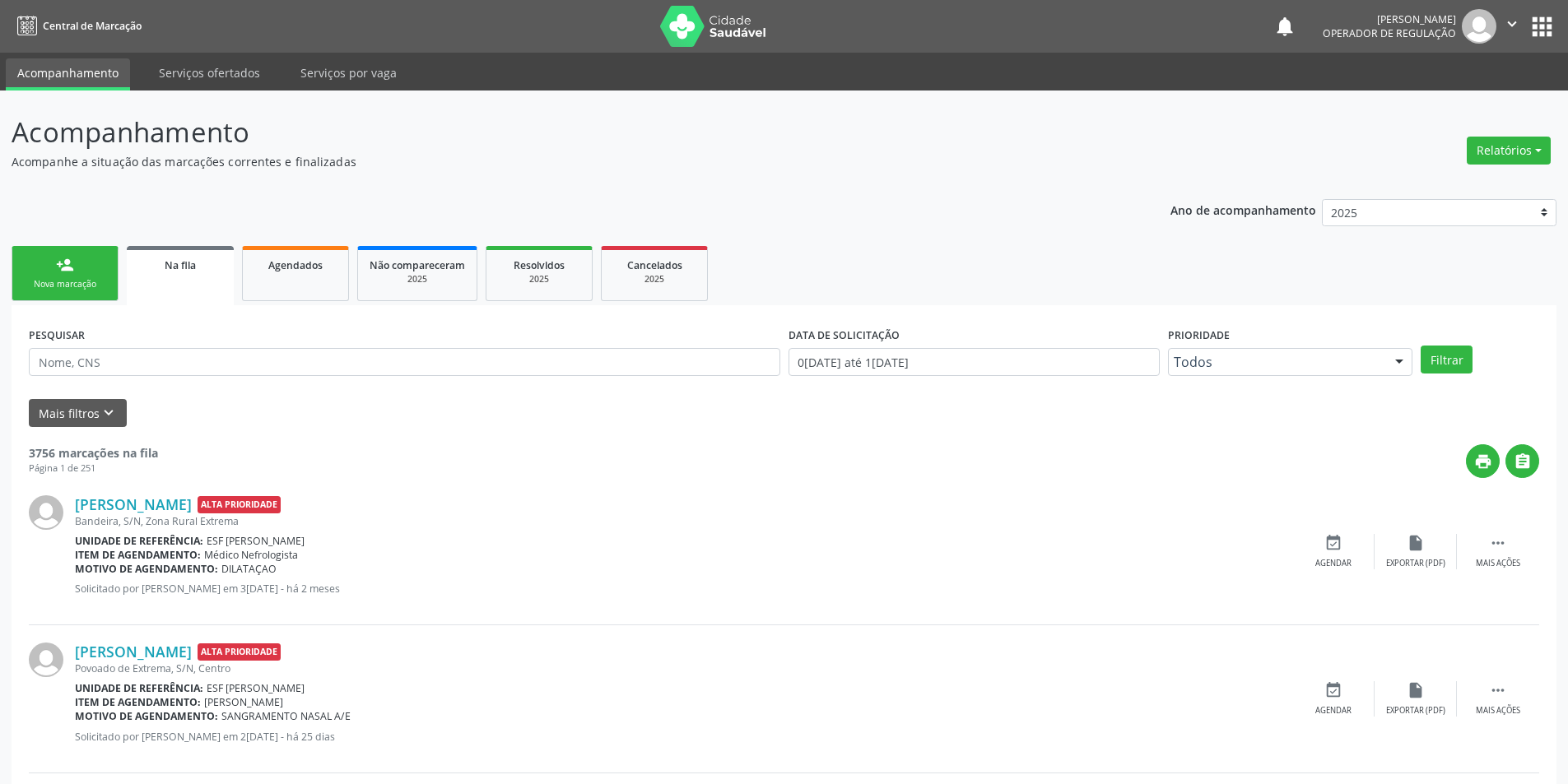
click at [41, 269] on link "person_add Nova marcação" at bounding box center [65, 273] width 107 height 55
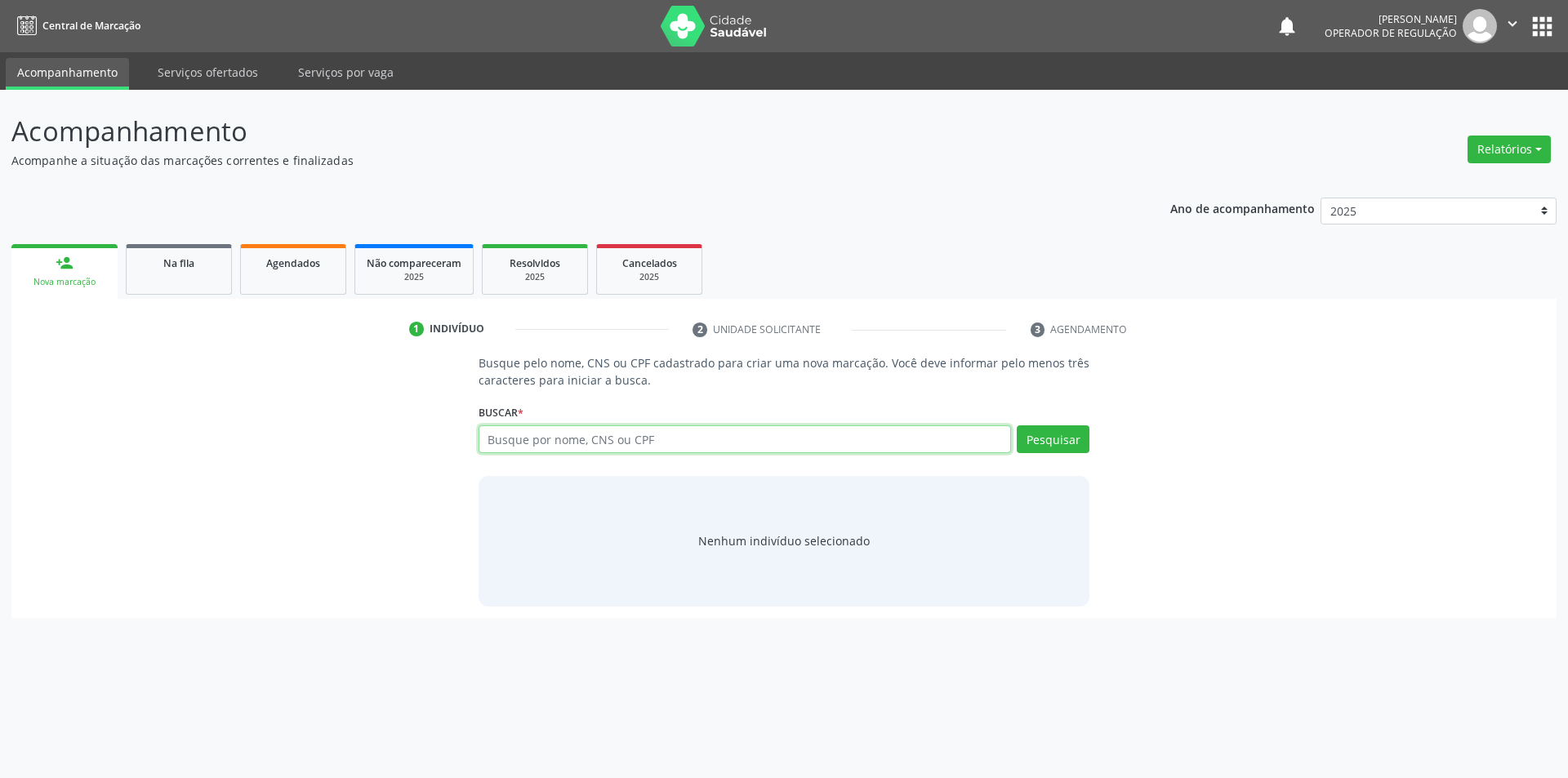
click at [533, 440] on input "text" at bounding box center [745, 439] width 533 height 28
type input "706301730443177"
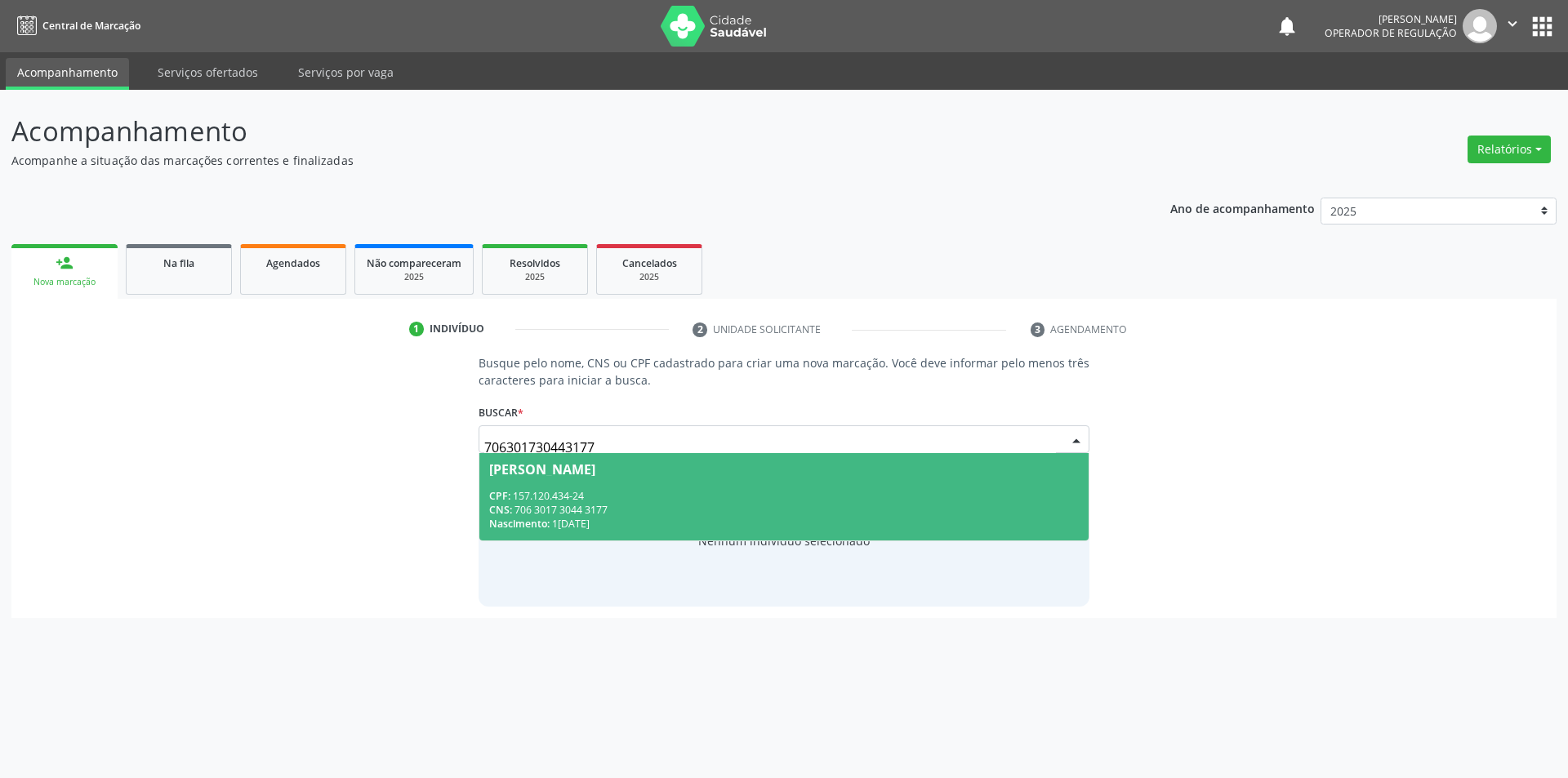
click at [706, 495] on div "CPF: 157.120.434-24" at bounding box center [785, 496] width 591 height 14
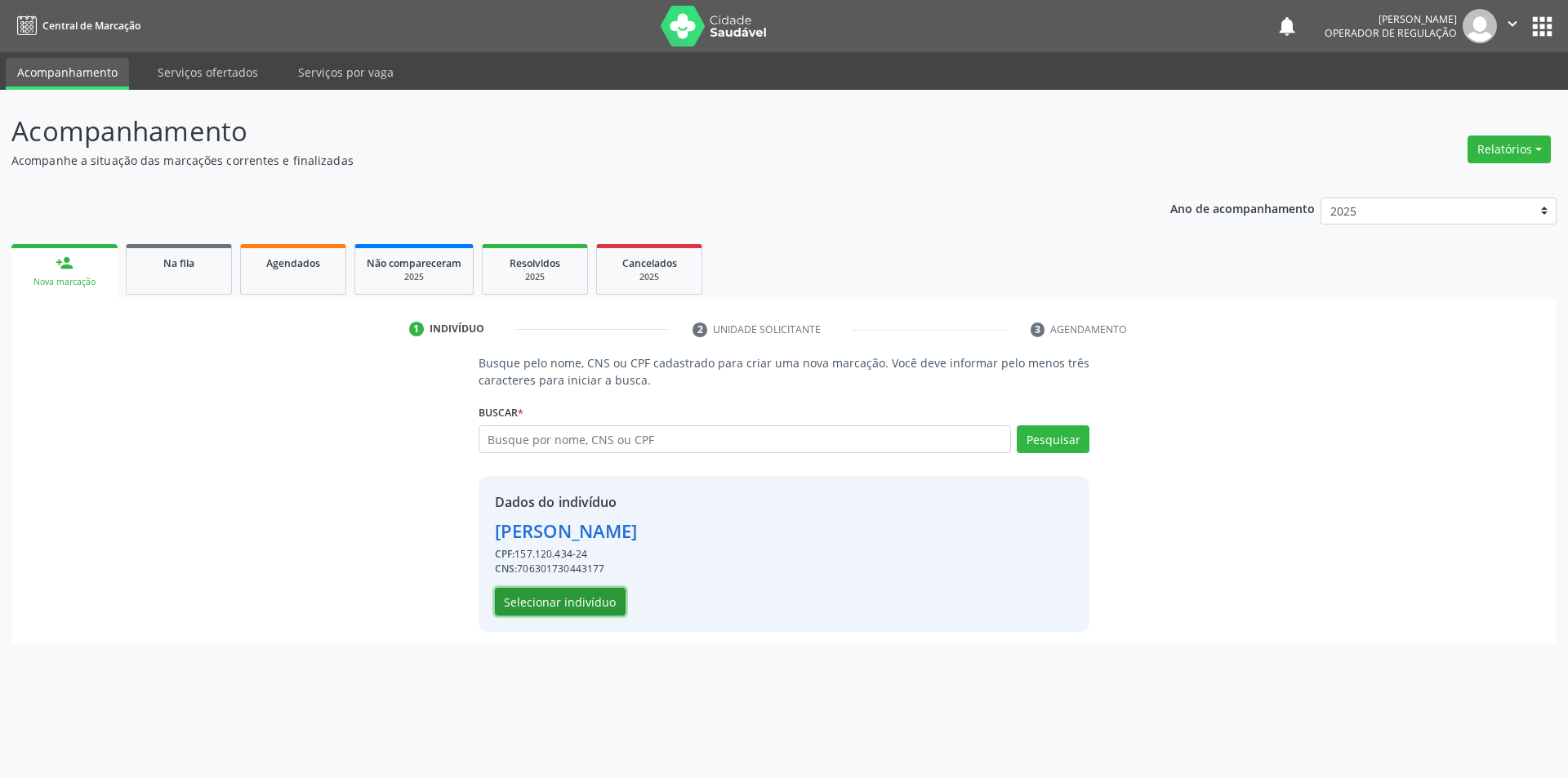
click at [564, 601] on button "Selecionar indivíduo" at bounding box center [560, 602] width 131 height 28
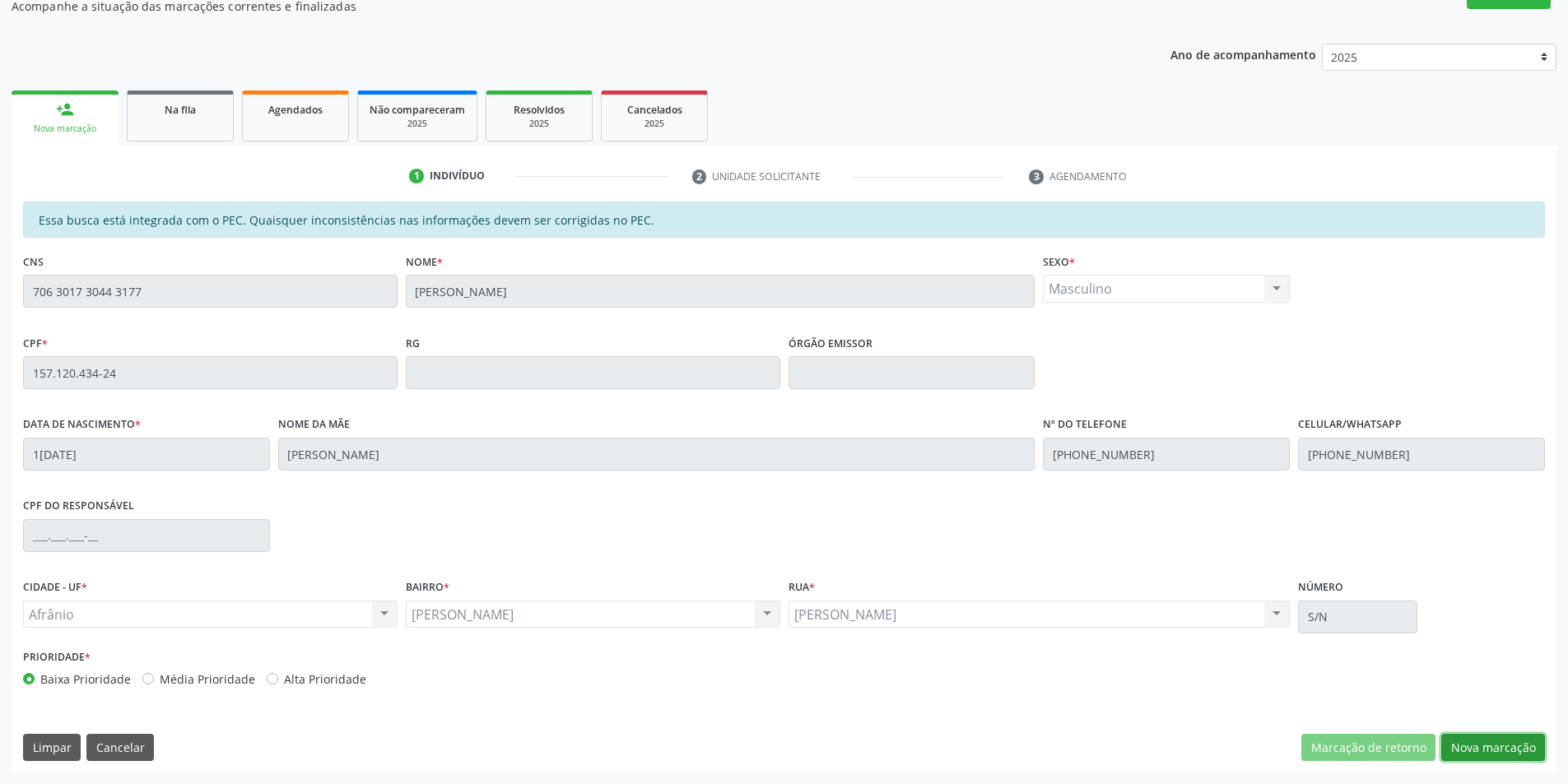
click at [1472, 743] on button "Nova marcação" at bounding box center [1493, 747] width 104 height 28
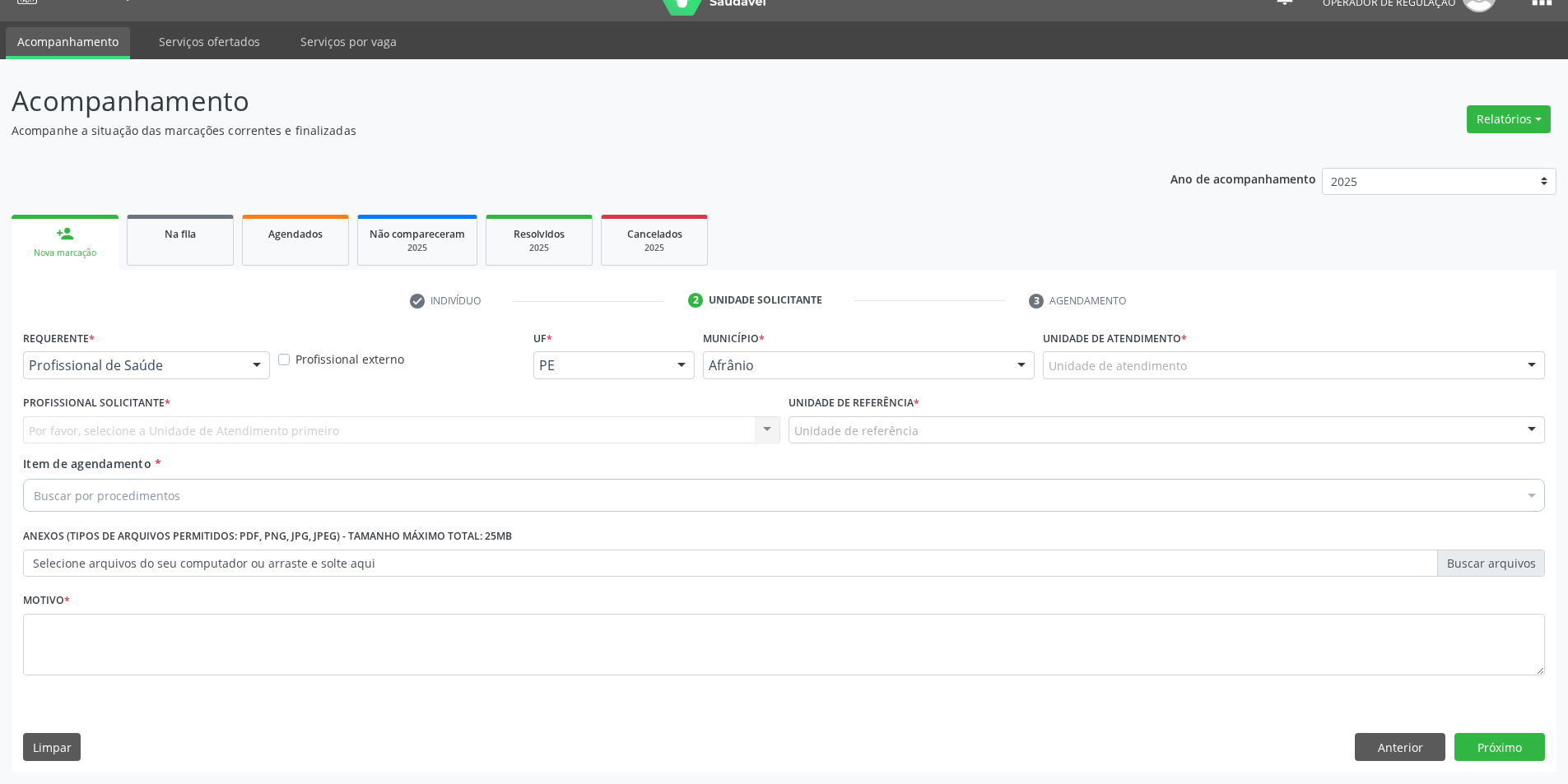
click at [1339, 364] on div "Unidade de atendimento" at bounding box center [1293, 365] width 502 height 28
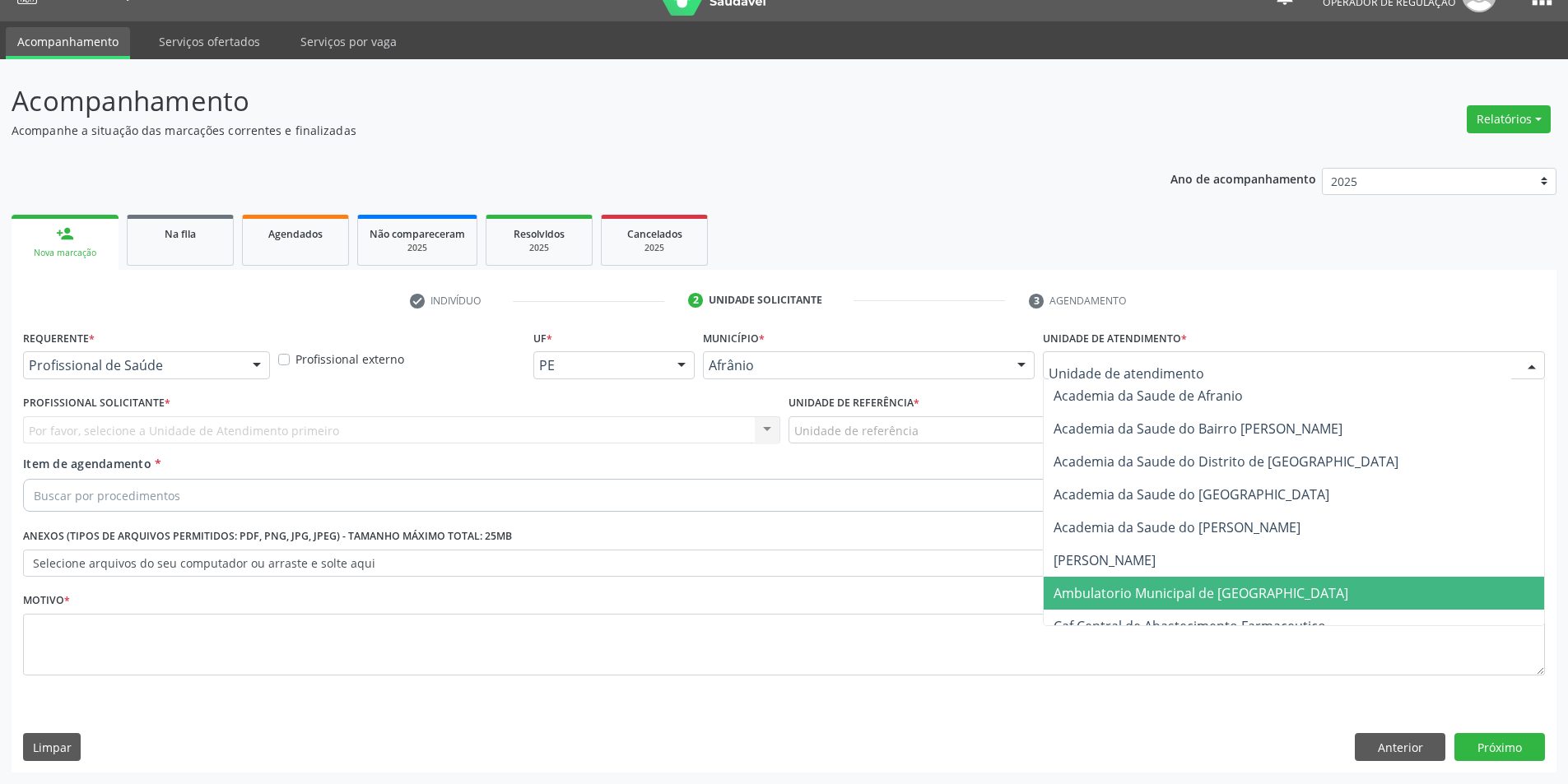
click at [1235, 596] on span "Ambulatorio Municipal de [GEOGRAPHIC_DATA]" at bounding box center [1201, 593] width 294 height 18
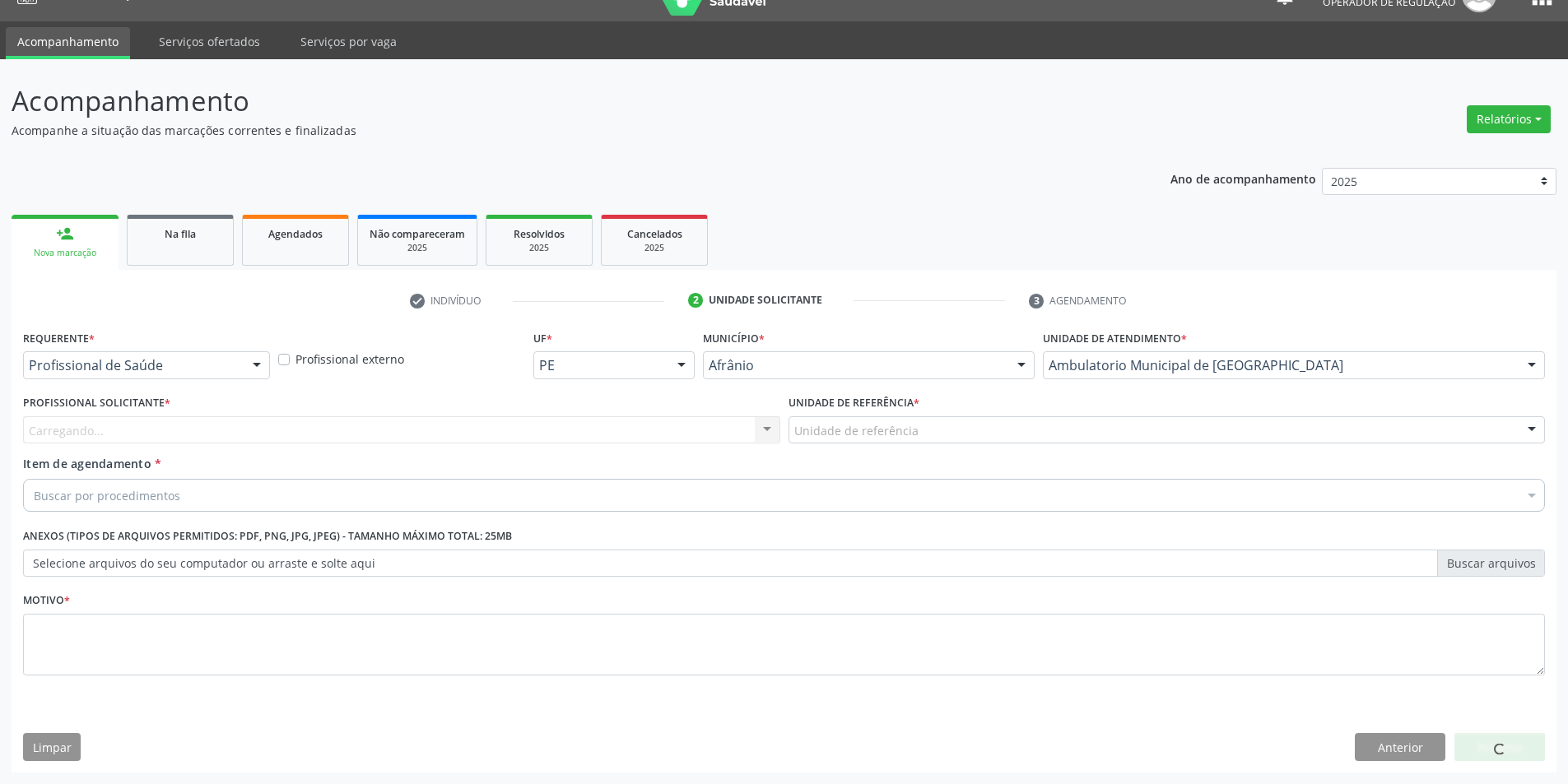
click at [625, 425] on div "Carregando... Nenhum resultado encontrado para: " " Não há nenhuma opção para s…" at bounding box center [401, 430] width 757 height 28
click at [625, 425] on div "Carregando..." at bounding box center [401, 430] width 757 height 28
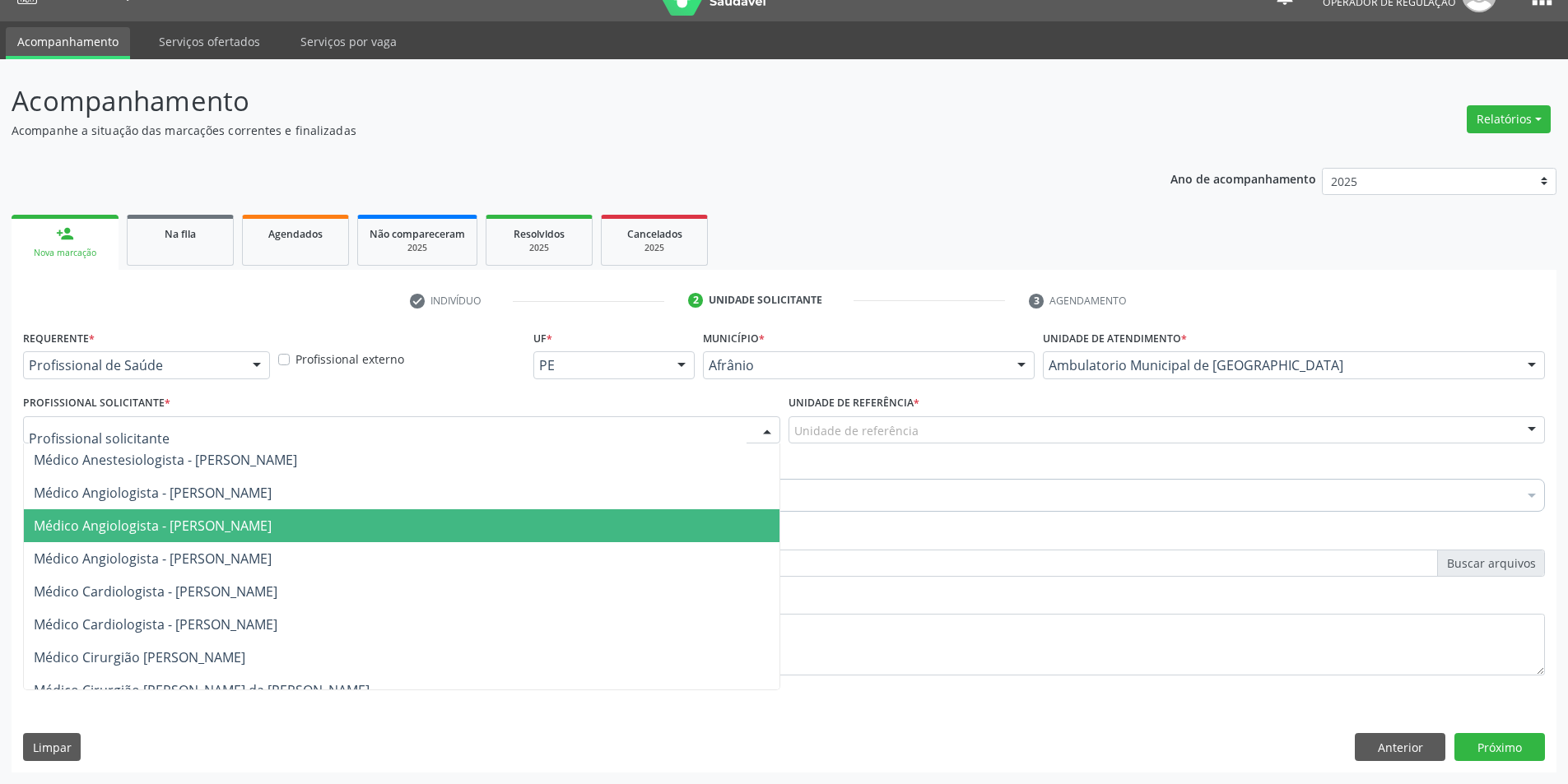
click at [627, 530] on span "Médico Angiologista - Luis Henrique de Sa Nunes" at bounding box center [401, 526] width 755 height 33
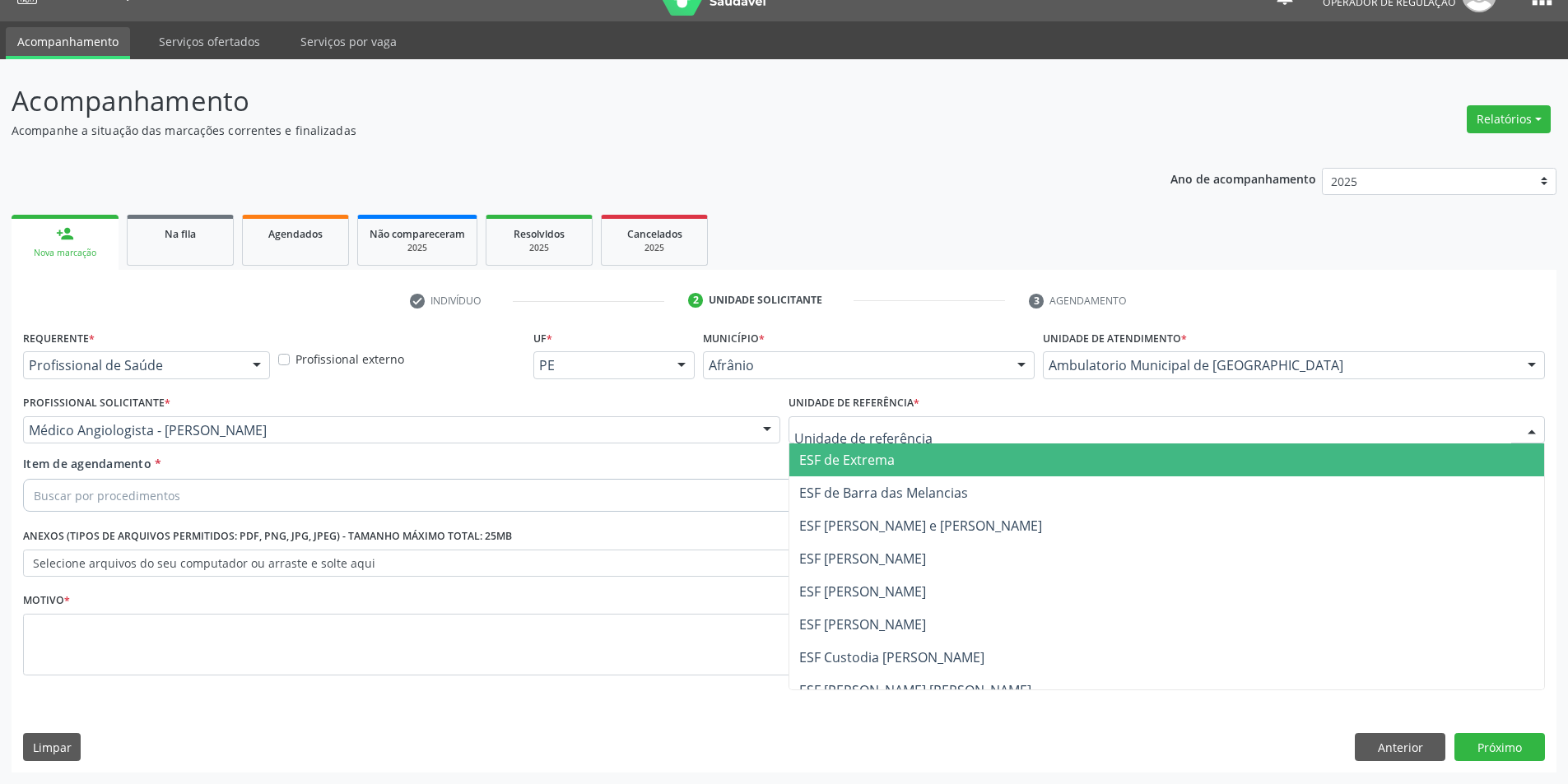
click at [820, 525] on span "ESF [PERSON_NAME] e [PERSON_NAME]" at bounding box center [921, 526] width 243 height 18
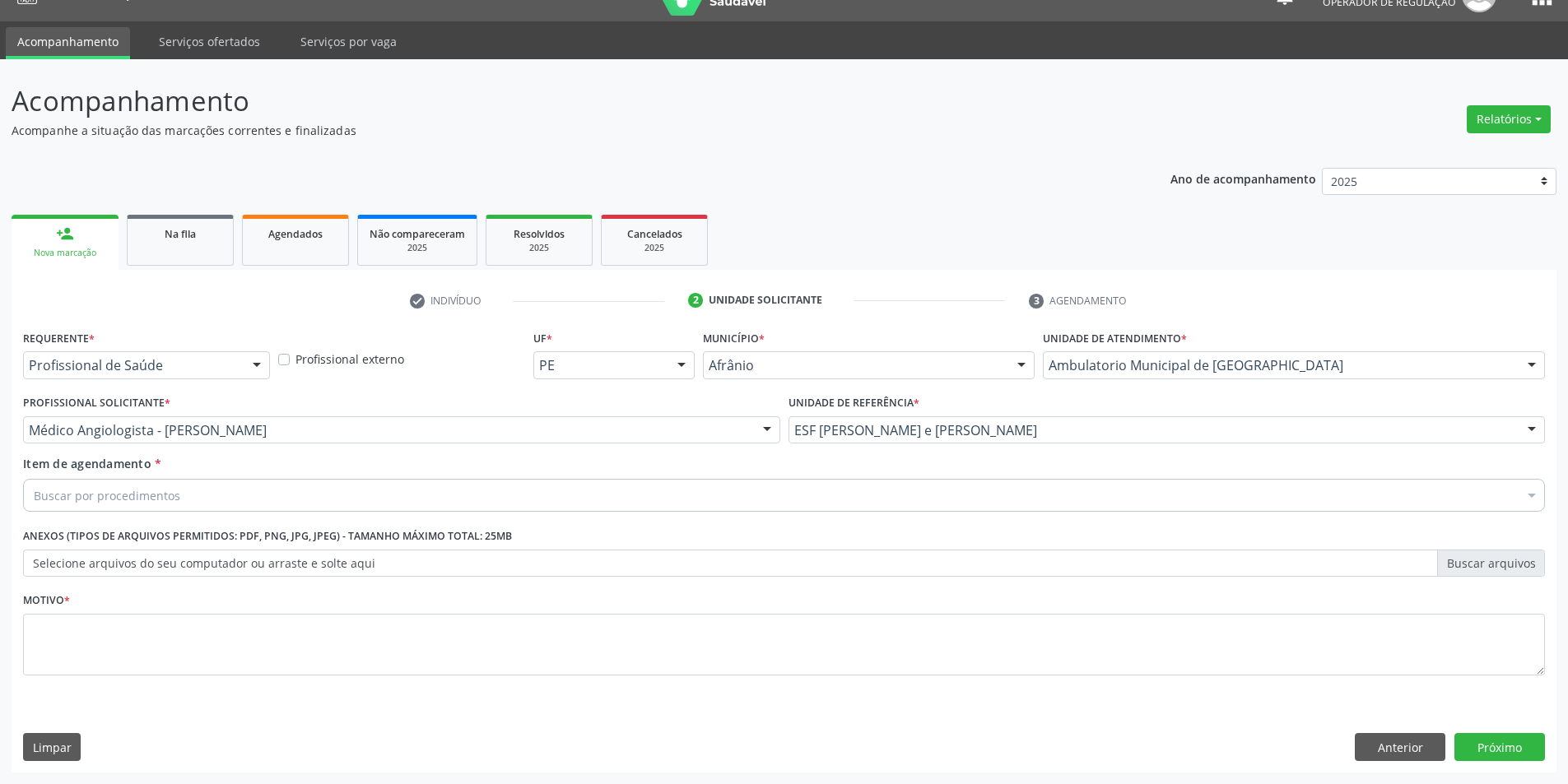
click at [821, 502] on div "Buscar por procedimentos" at bounding box center [784, 495] width 1522 height 33
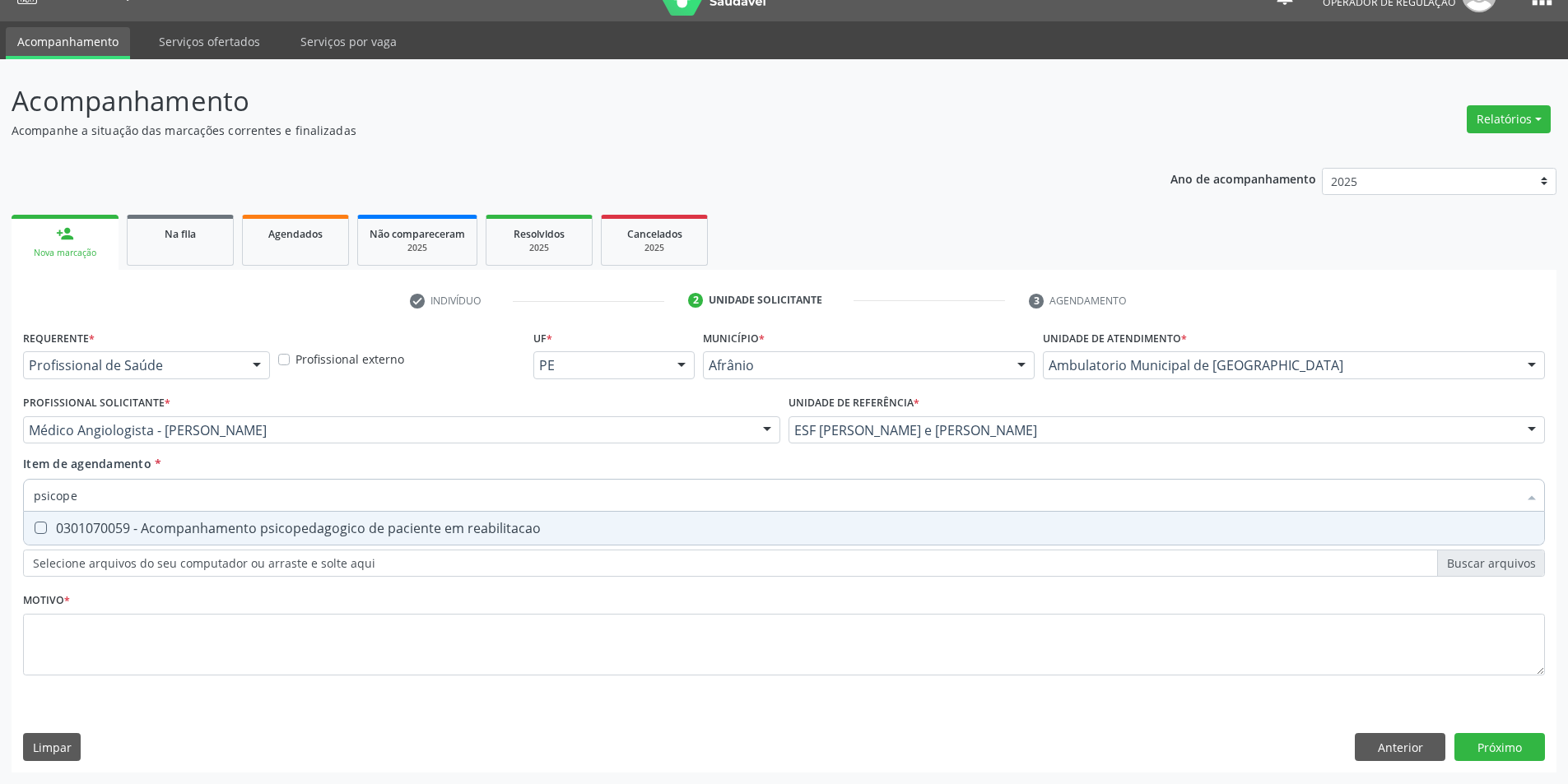
type input "psicoped"
click at [483, 531] on div "0301070059 - Acompanhamento psicopedagogico de paciente em reabilitacao" at bounding box center [784, 528] width 1500 height 13
checkbox reabilitacao "true"
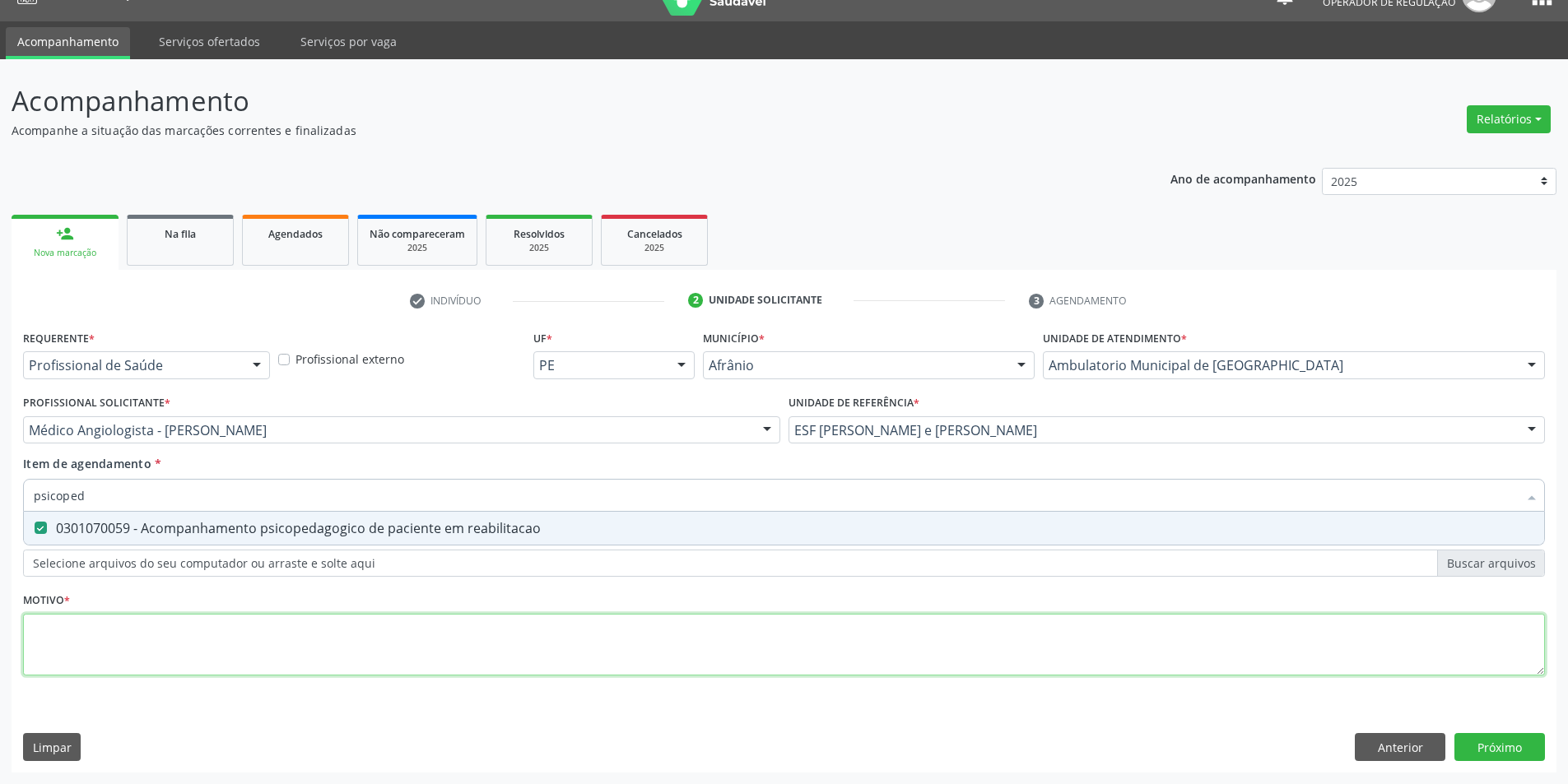
click at [386, 643] on div "Requerente * Profissional de Saúde Profissional de Saúde Paciente Nenhum result…" at bounding box center [784, 512] width 1522 height 372
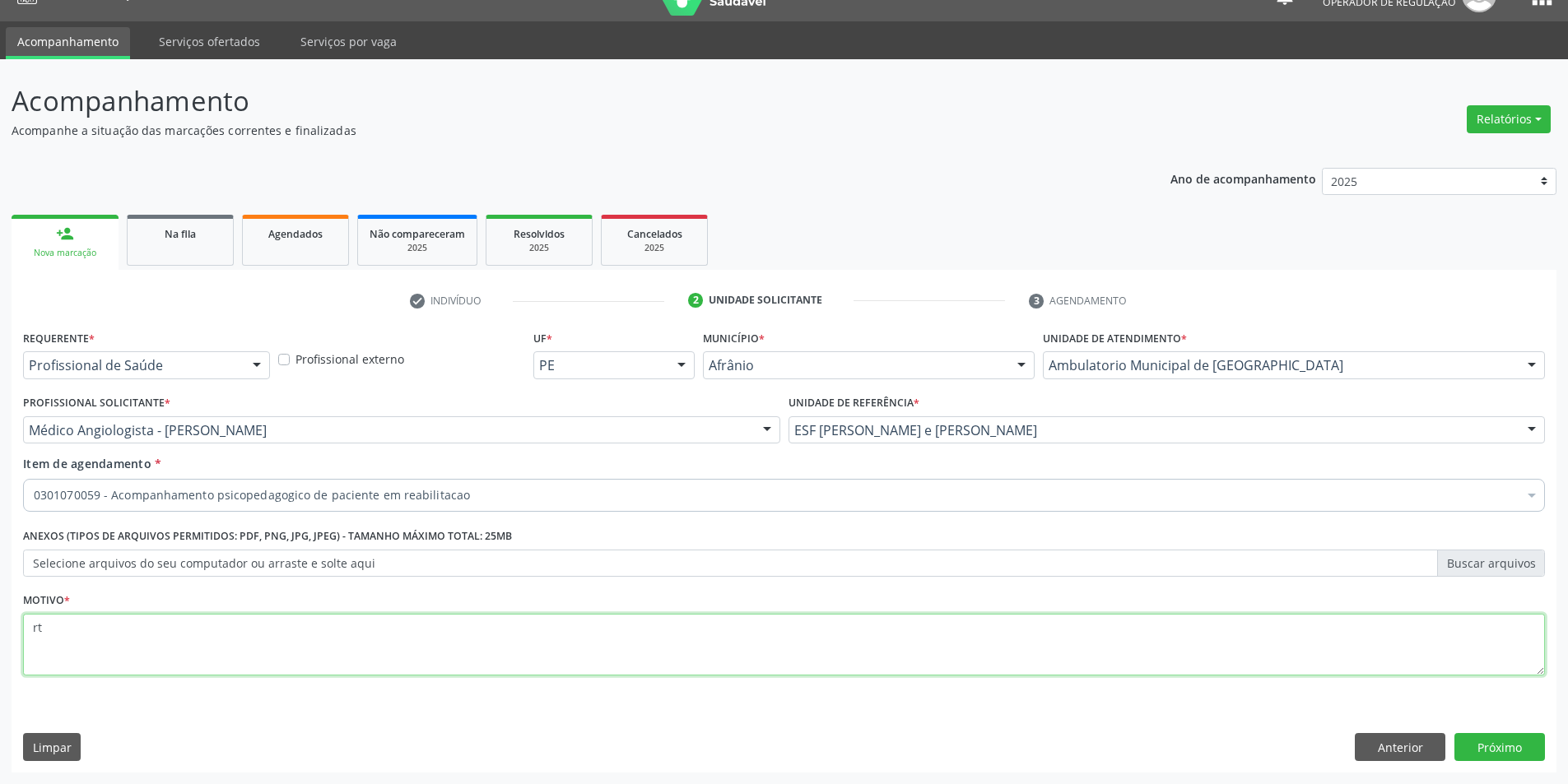
type textarea "r"
type textarea "tdah?"
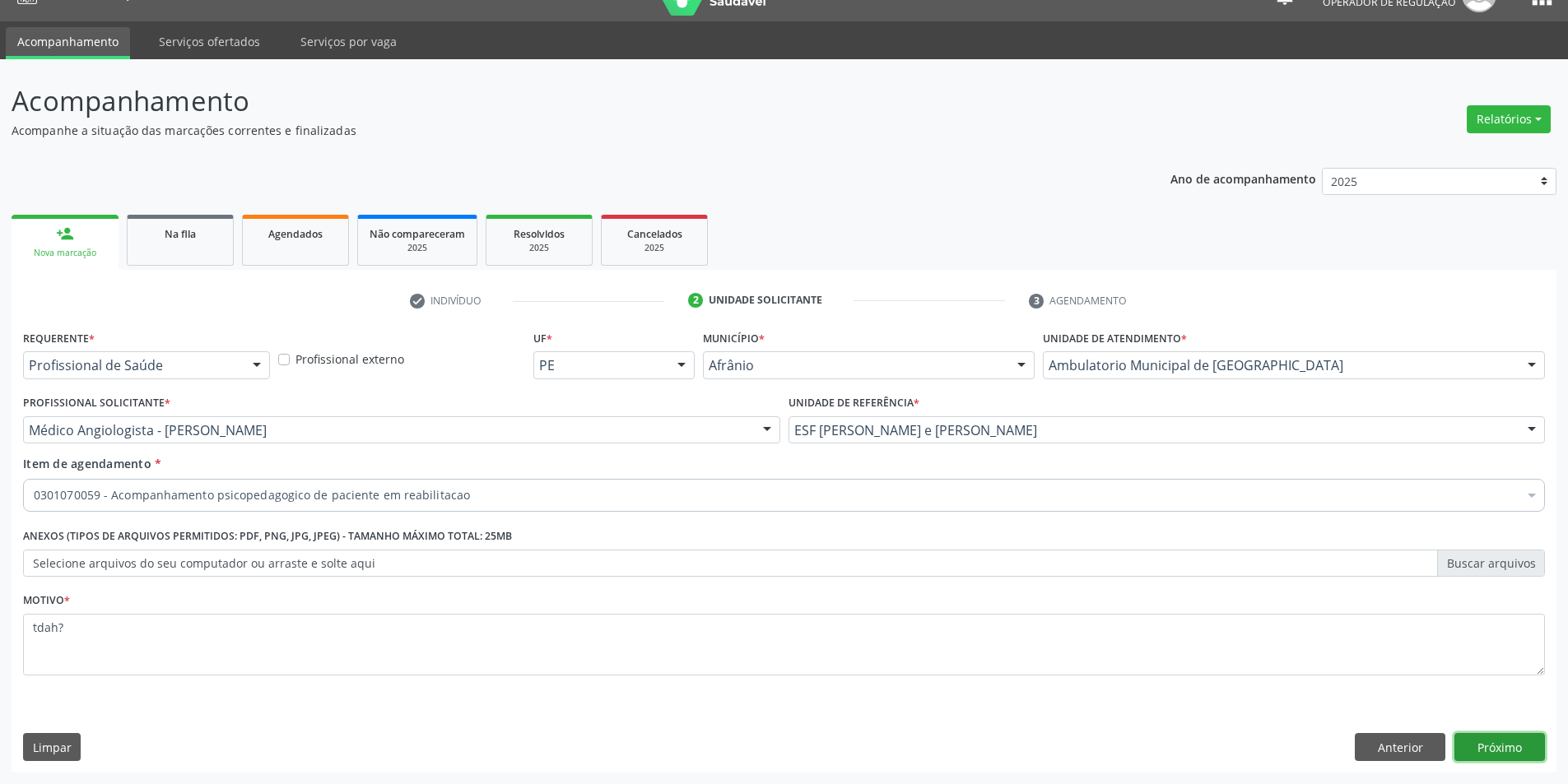
click at [1491, 744] on button "Próximo" at bounding box center [1499, 747] width 90 height 28
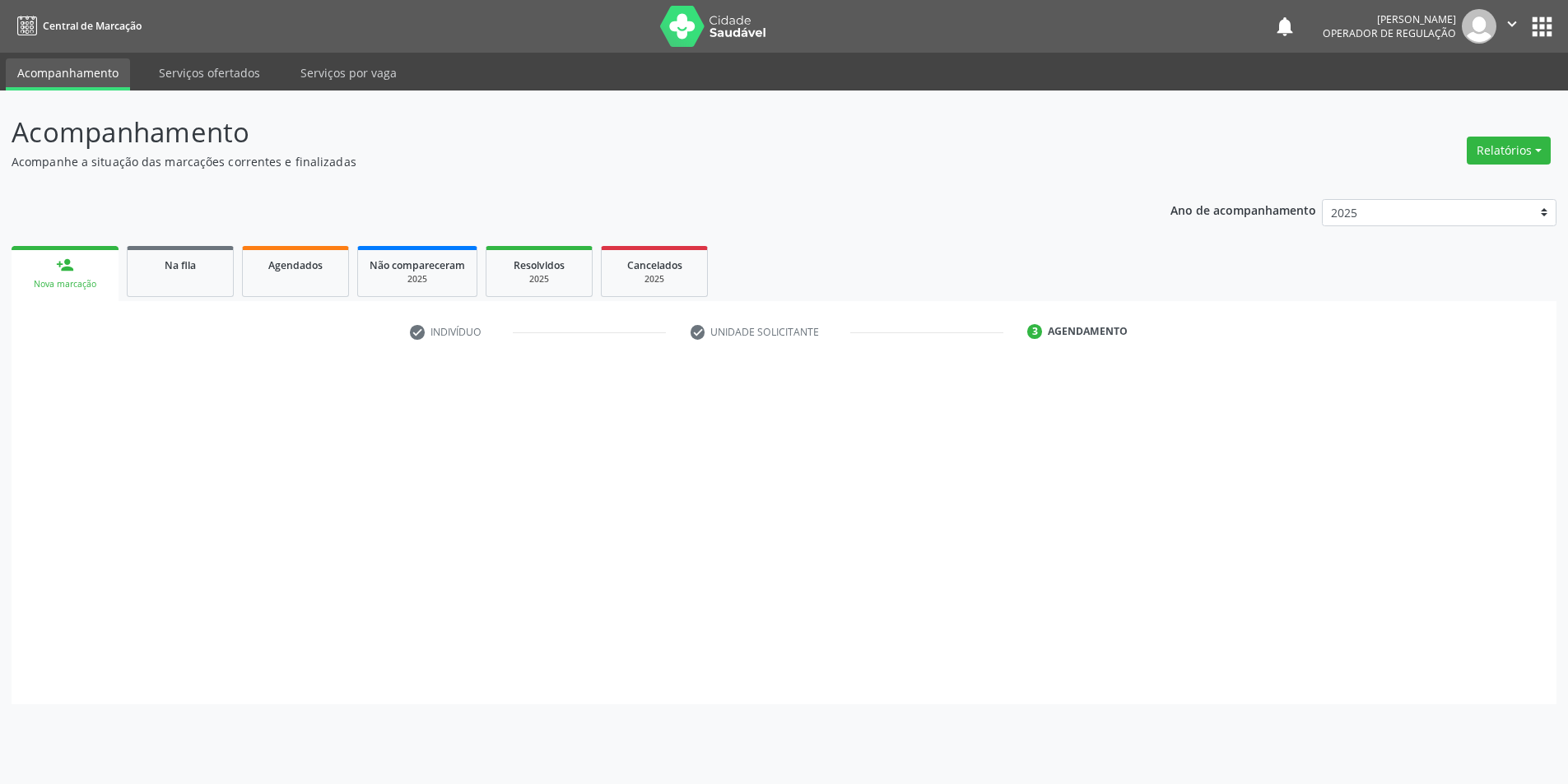
scroll to position [0, 0]
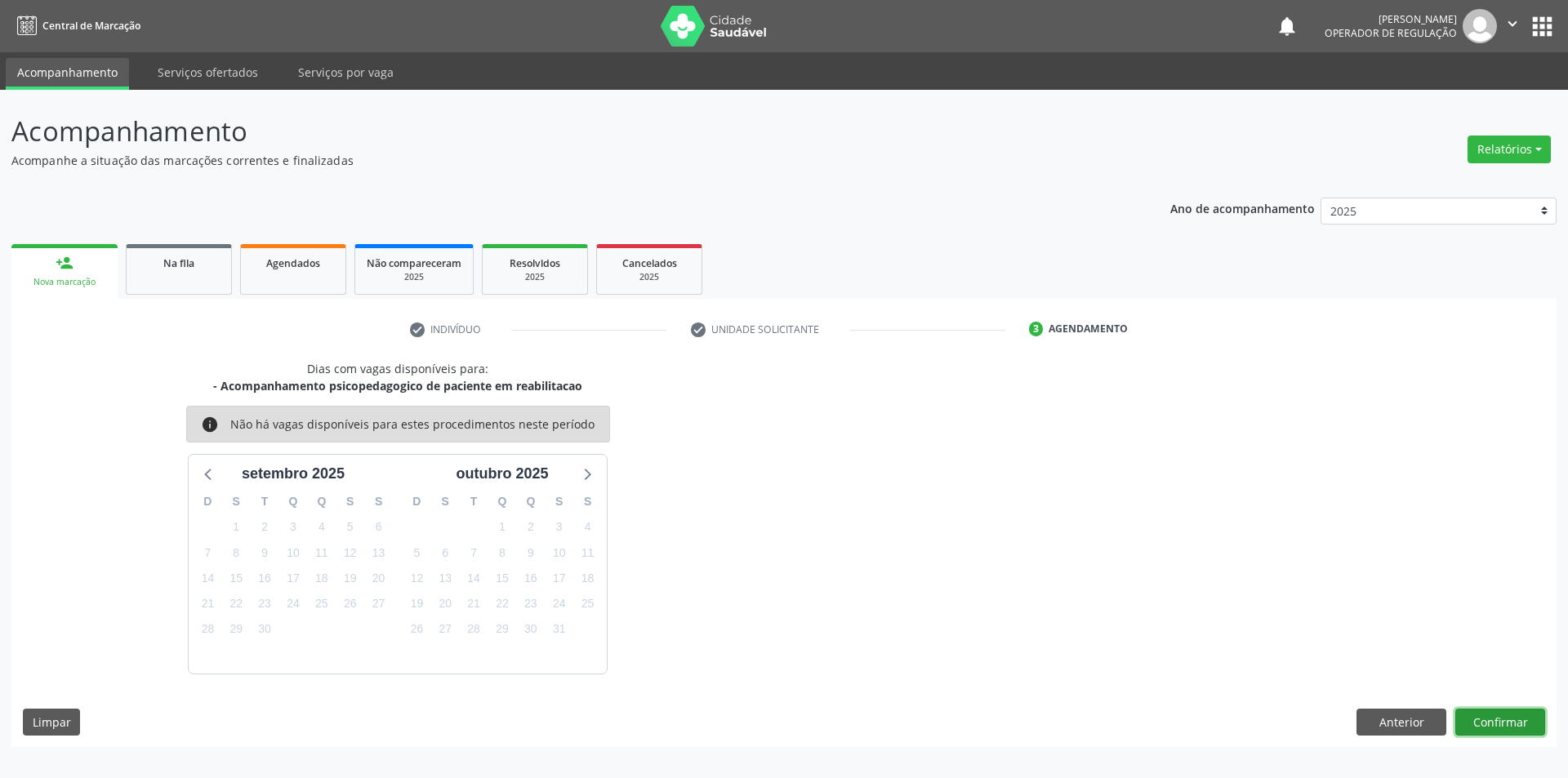
click at [1490, 718] on button "Confirmar" at bounding box center [1500, 722] width 89 height 28
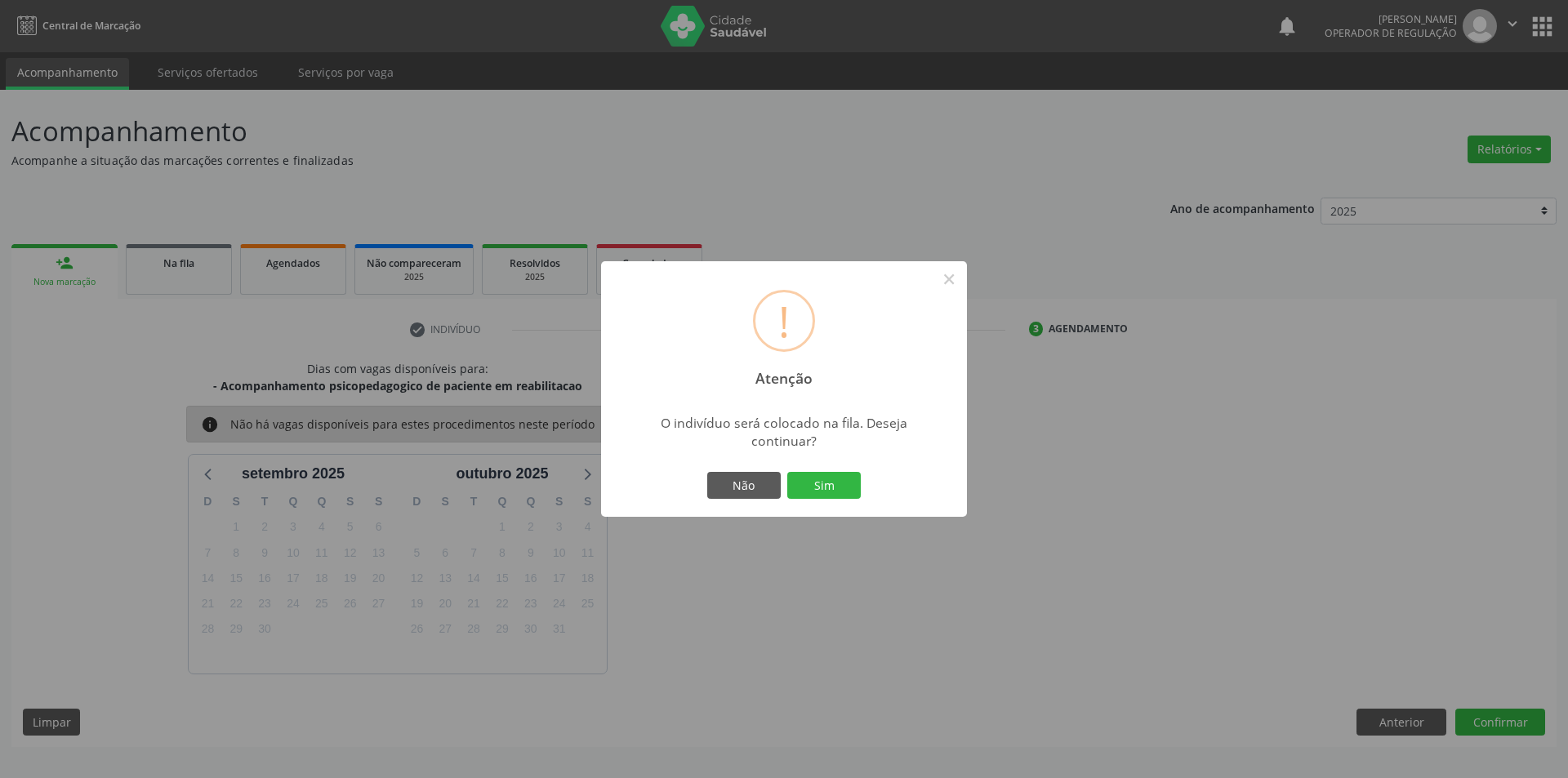
click at [787, 472] on button "Sim" at bounding box center [824, 485] width 73 height 28
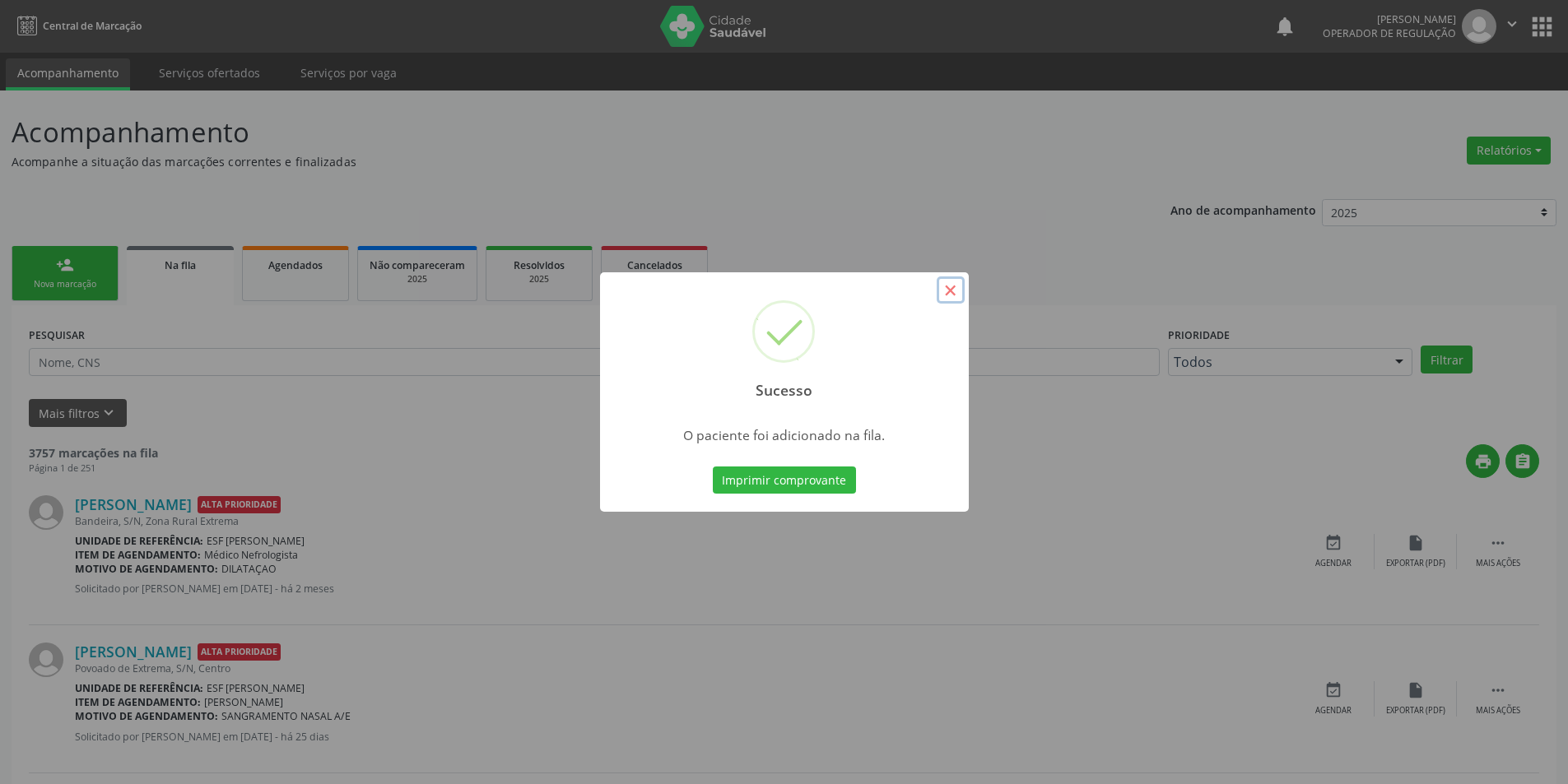
click at [958, 293] on button "×" at bounding box center [950, 290] width 28 height 28
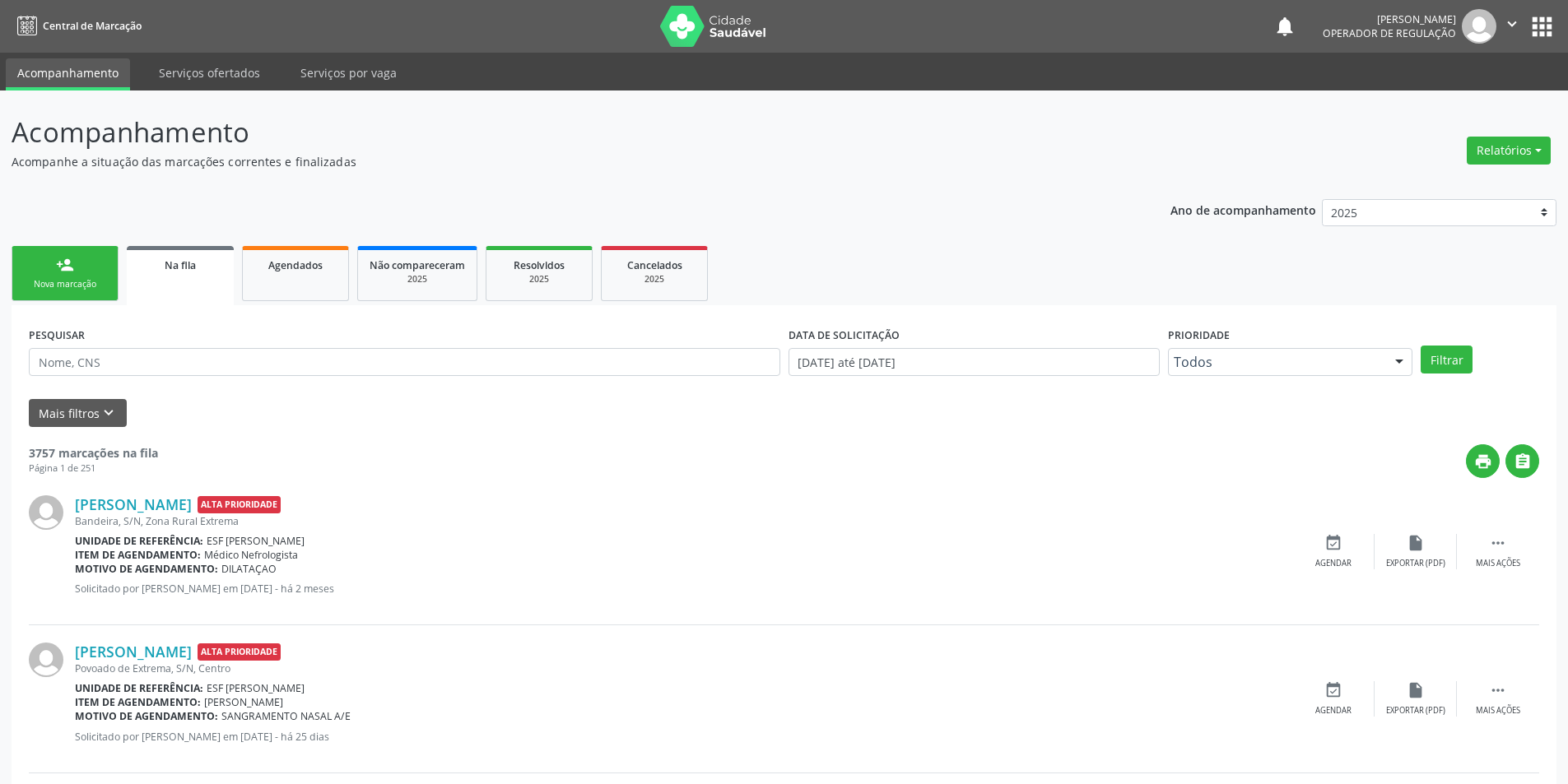
click at [43, 268] on link "person_add Nova marcação" at bounding box center [65, 273] width 107 height 55
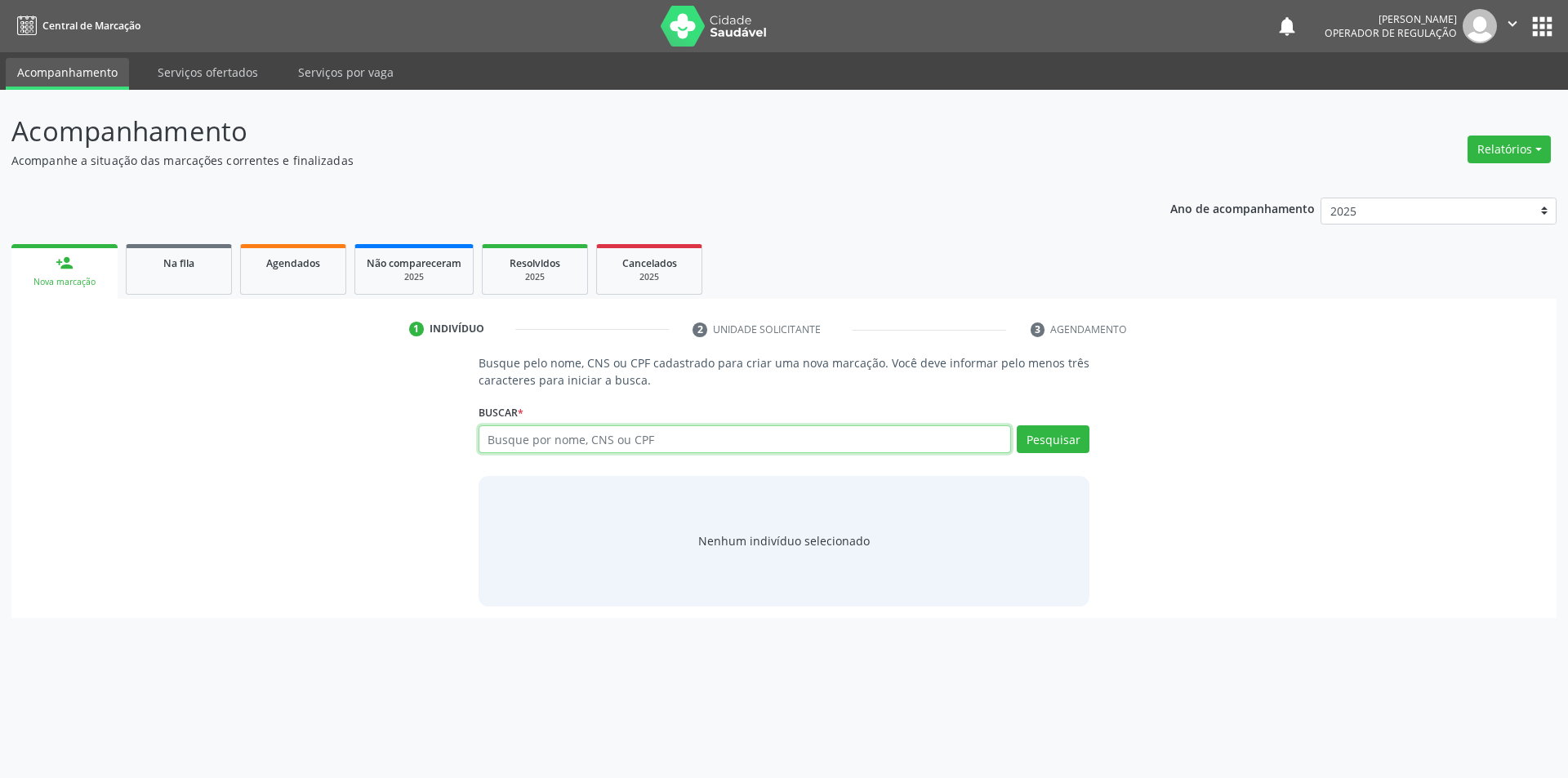
click at [530, 440] on input "text" at bounding box center [745, 439] width 533 height 28
type input "705408996716491"
drag, startPoint x: 805, startPoint y: 424, endPoint x: 792, endPoint y: 433, distance: 15.8
click at [793, 432] on div "Buscar * 705408996716491 Busque por nome, CNS ou CPF Nenhum resultado encontrad…" at bounding box center [784, 431] width 612 height 63
drag, startPoint x: 783, startPoint y: 438, endPoint x: 347, endPoint y: 449, distance: 436.1
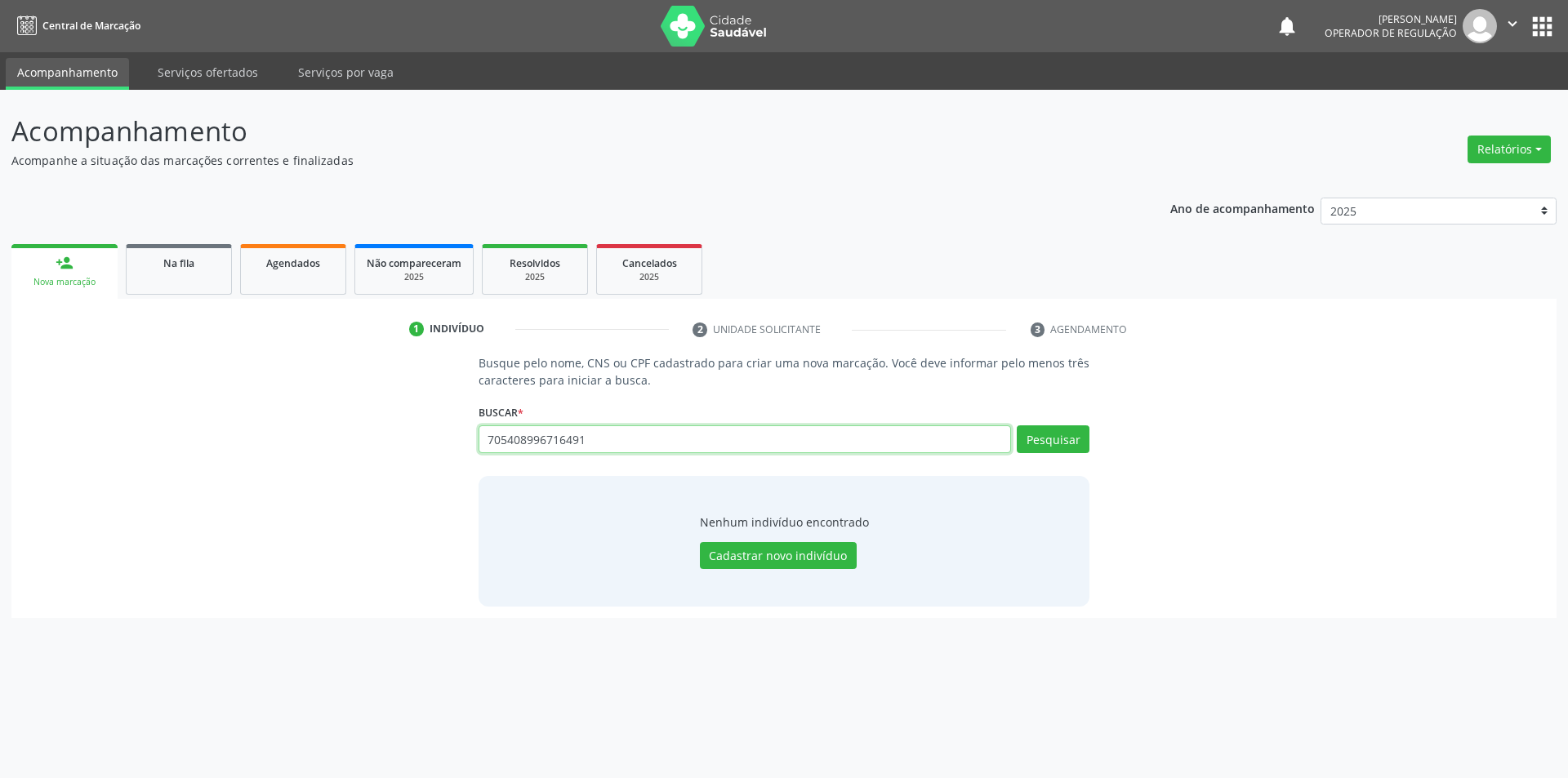
click at [365, 439] on div "Busque pelo nome, CNS ou CPF cadastrado para criar uma nova marcação. Você deve…" at bounding box center [784, 480] width 1522 height 251
type input "16373403467"
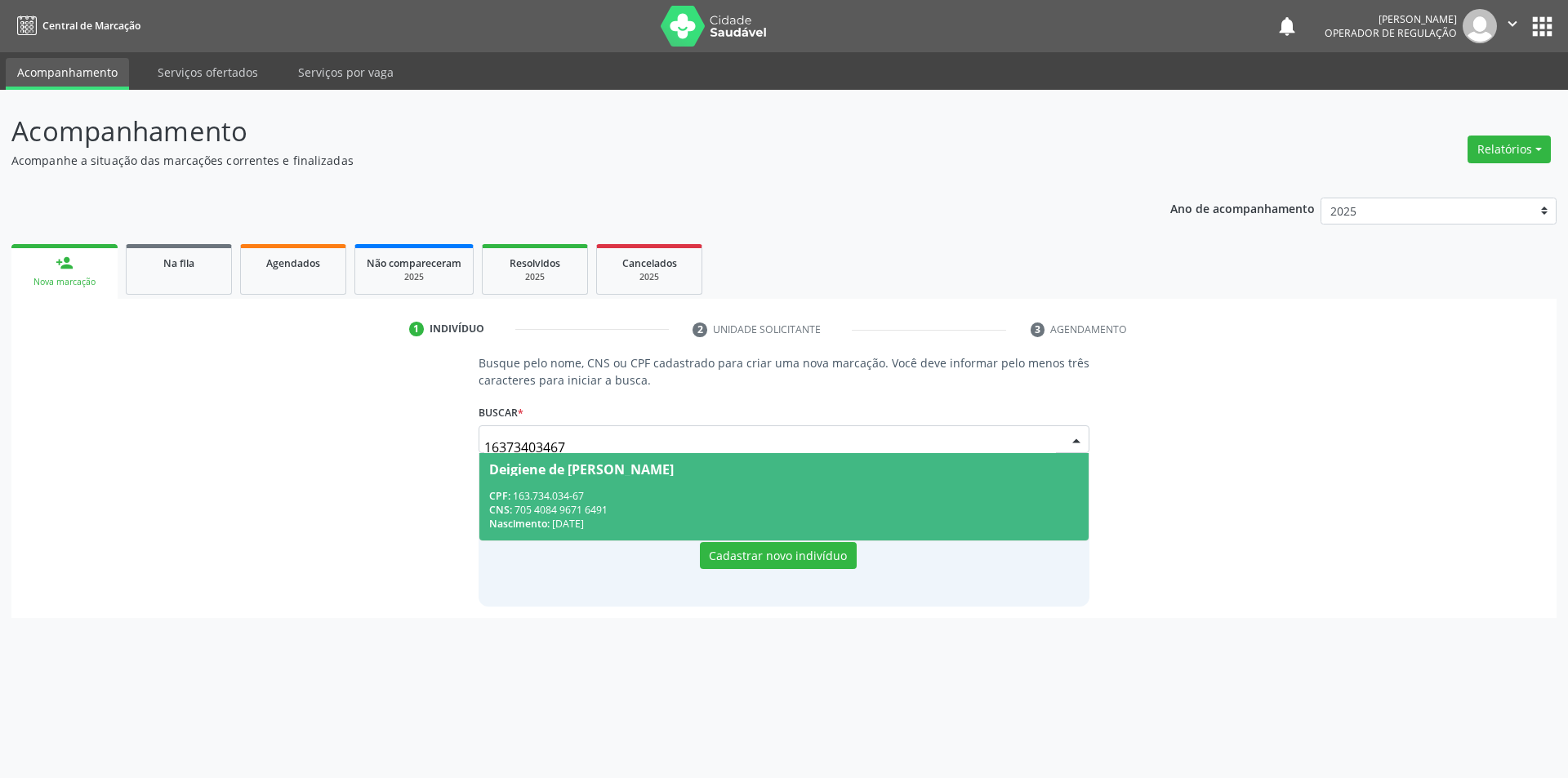
click at [591, 484] on span "Deigiene de Sousa Santos CPF: 163.734.034-67 CNS: 705 4084 9671 6491 Nascimento…" at bounding box center [784, 497] width 610 height 88
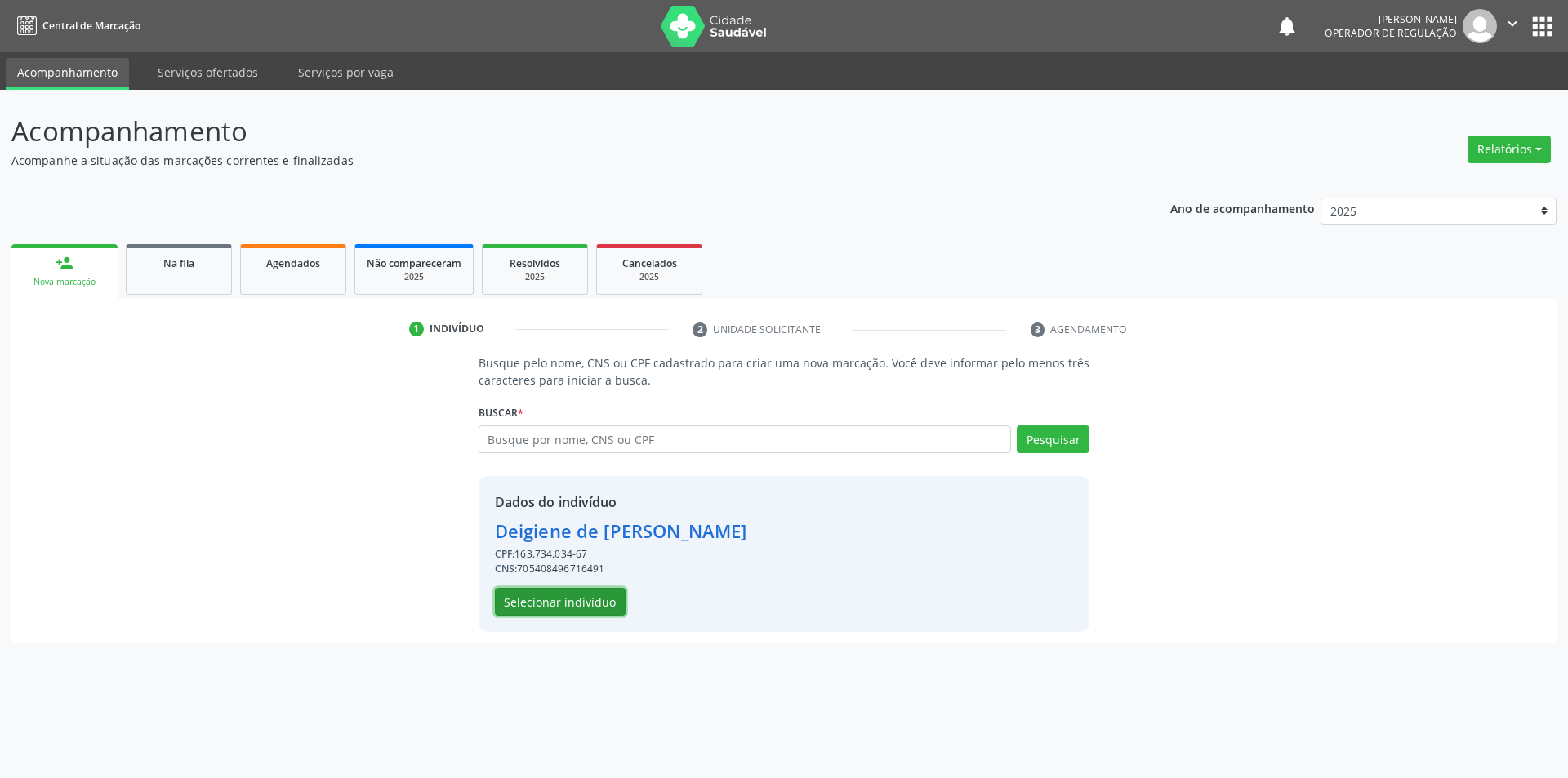
click at [571, 597] on button "Selecionar indivíduo" at bounding box center [560, 602] width 131 height 28
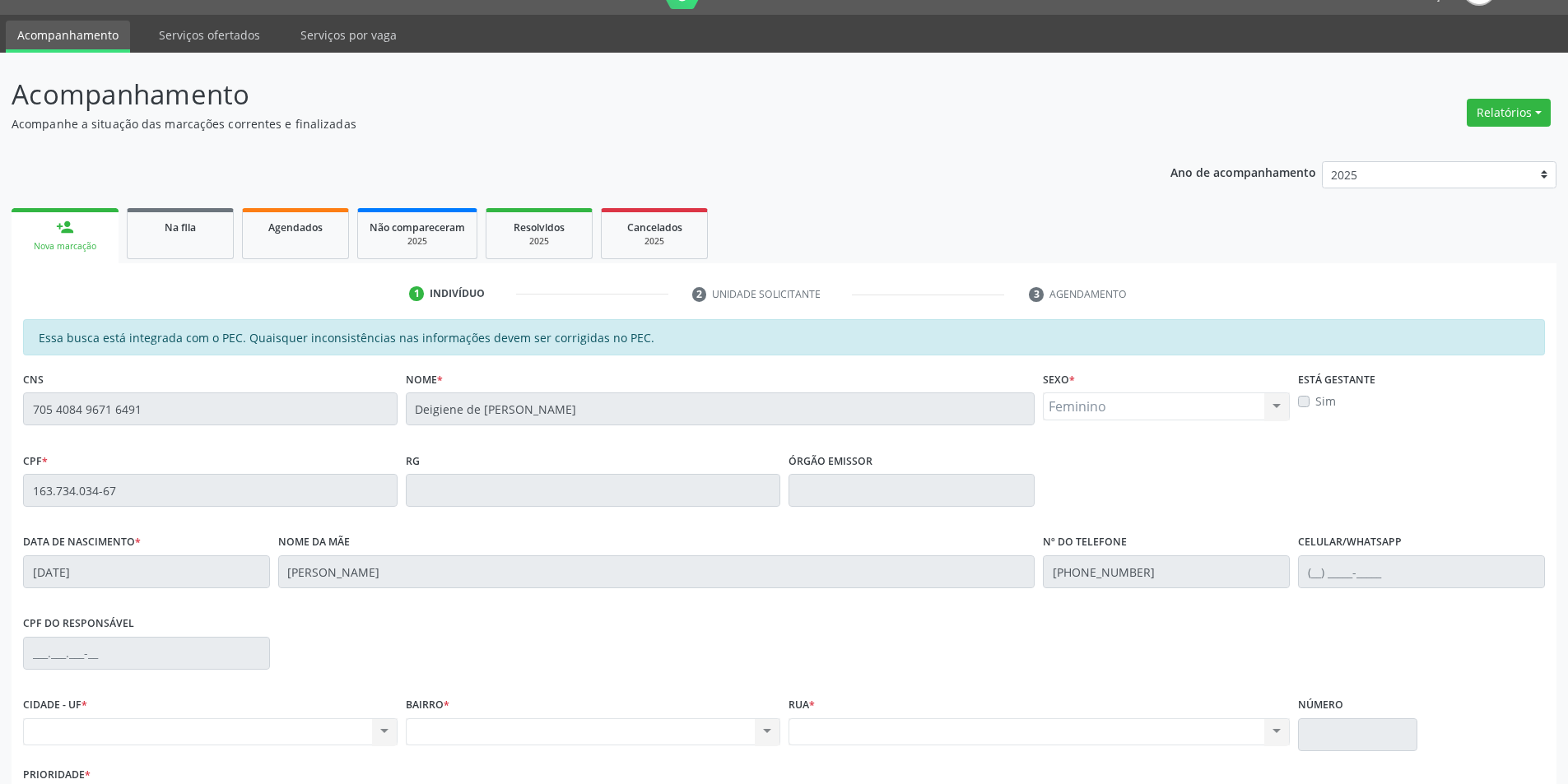
scroll to position [156, 0]
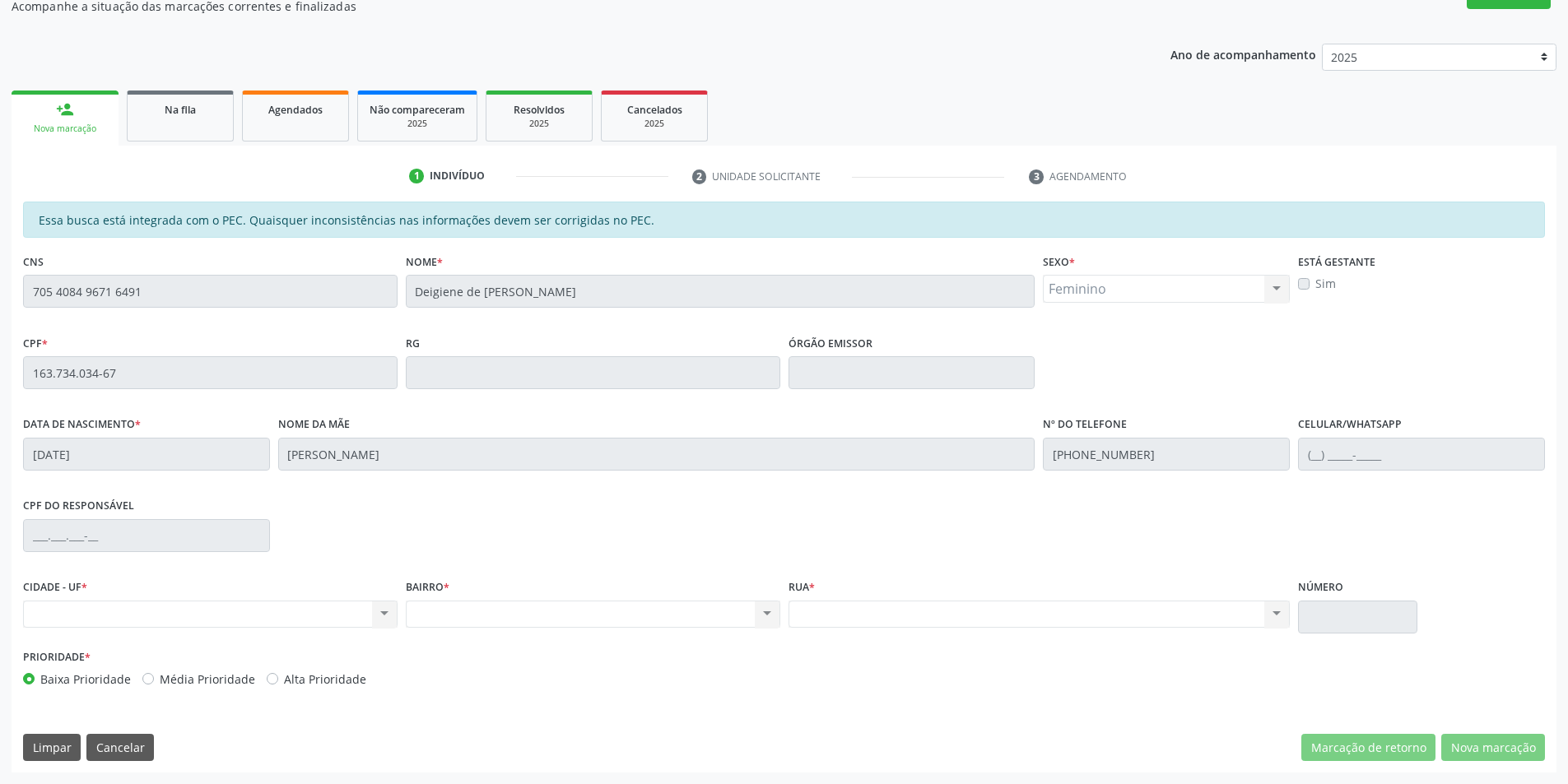
click at [0, 321] on div "Acompanhamento Acompanhe a situação das marcações correntes e finalizadas Relat…" at bounding box center [784, 360] width 1568 height 849
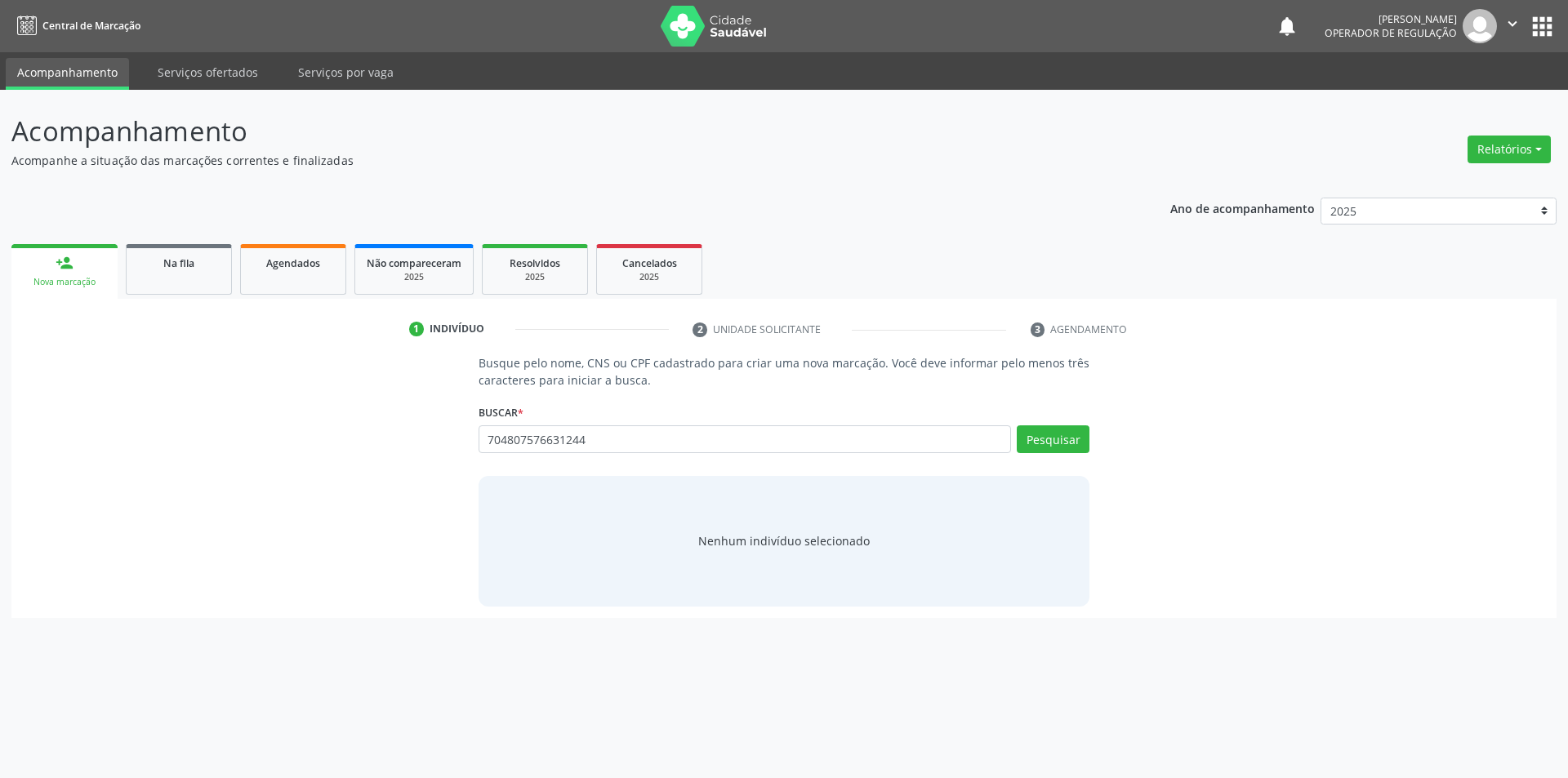
type input "704807576631244"
